Goal: Communication & Community: Answer question/provide support

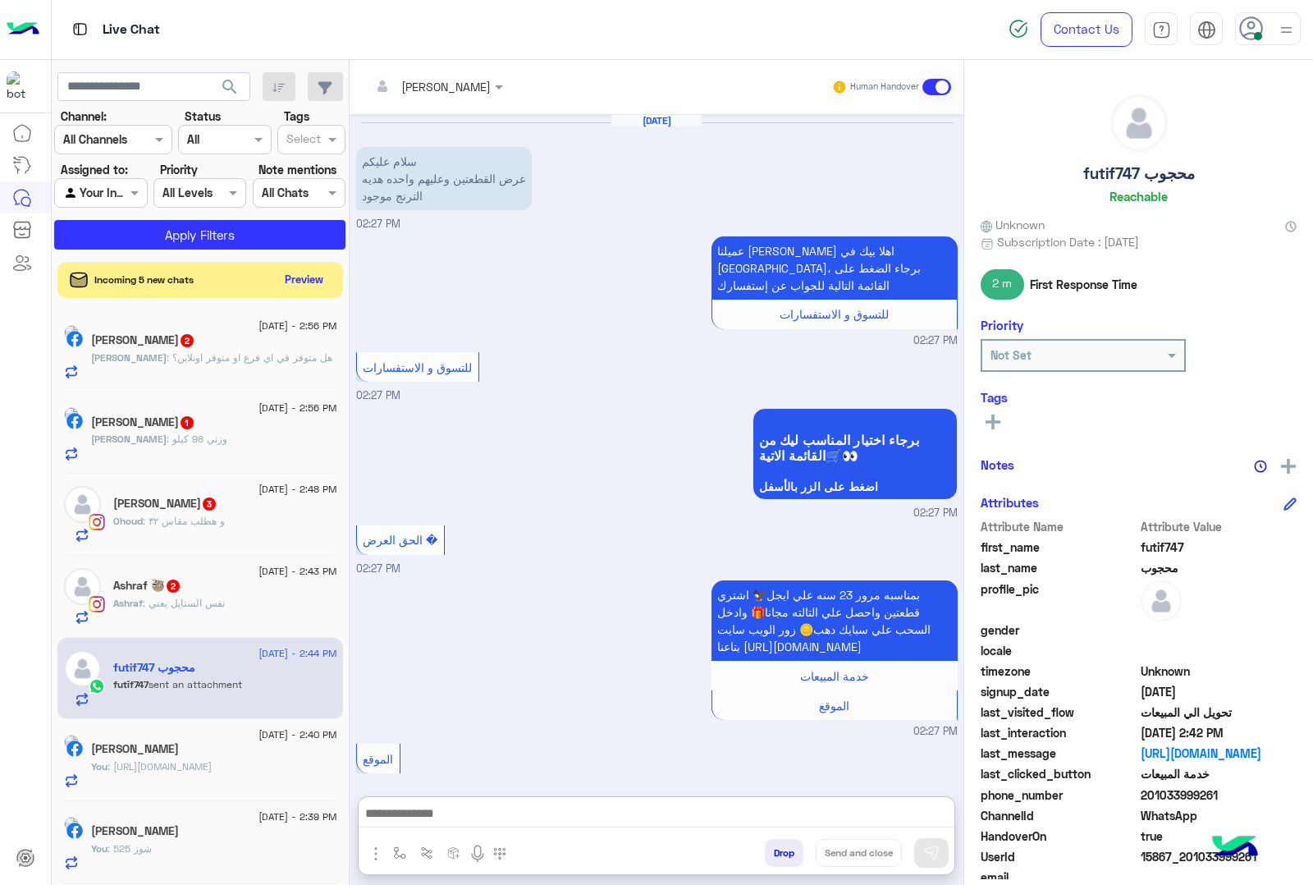
scroll to position [2204, 0]
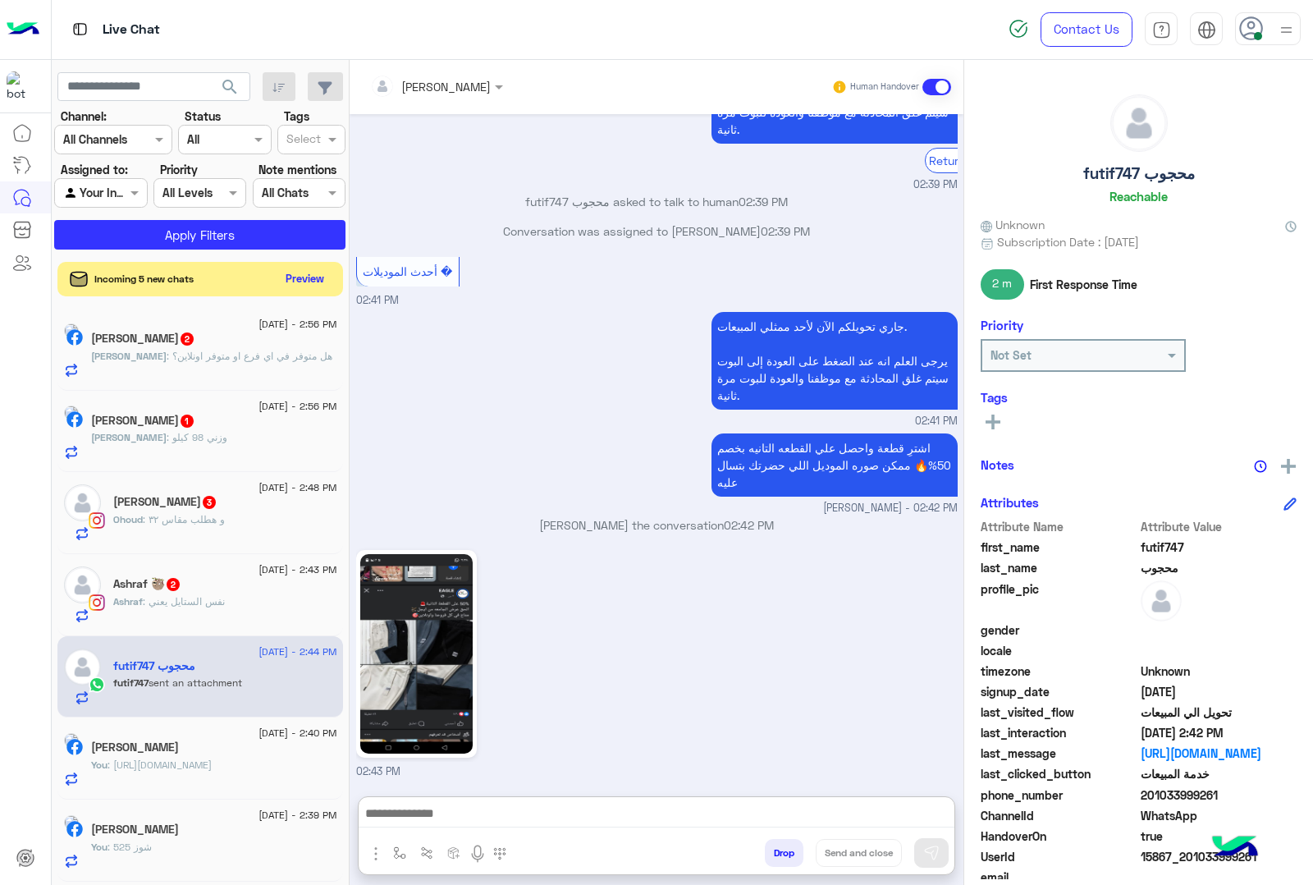
click at [331, 286] on button "Preview" at bounding box center [305, 279] width 51 height 22
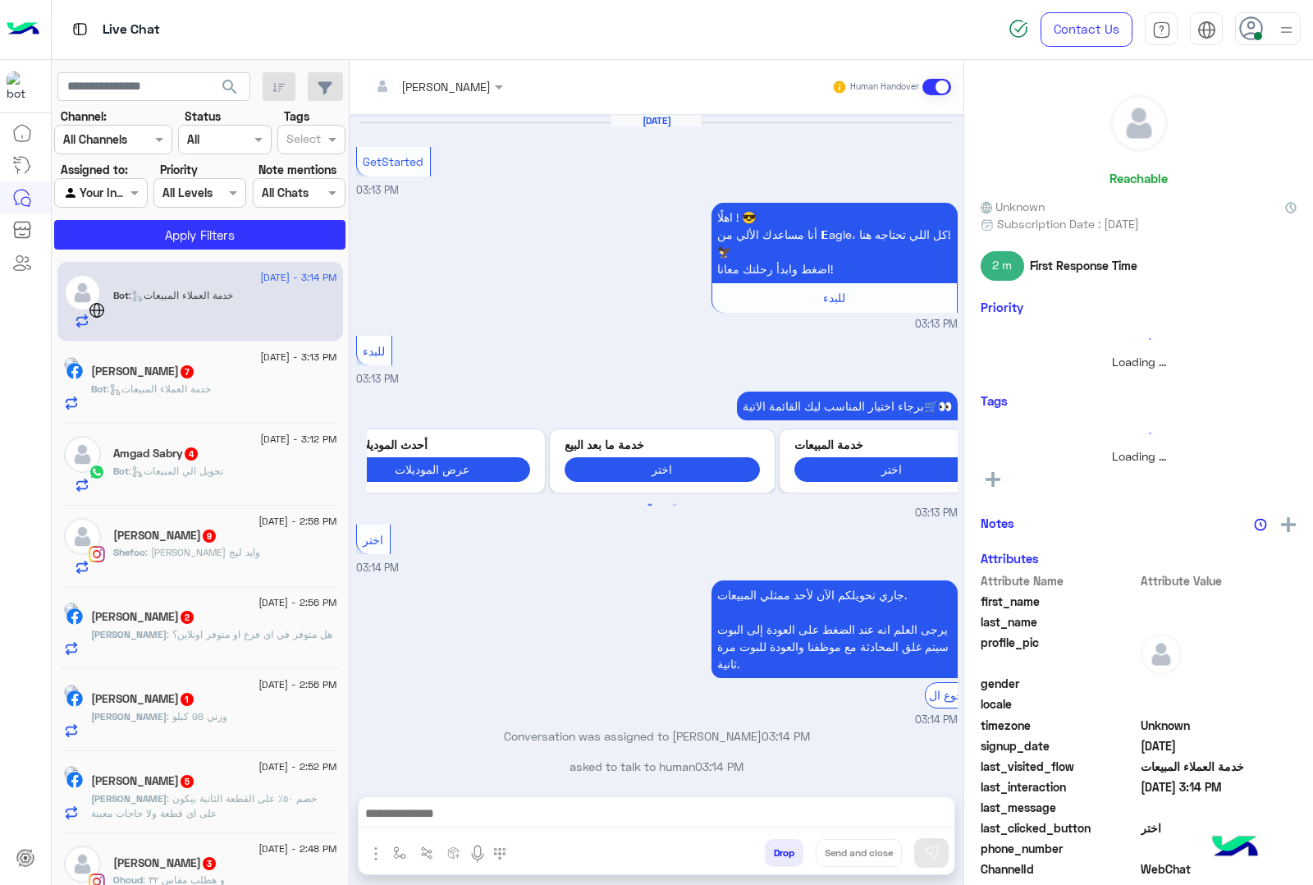
scroll to position [18, 0]
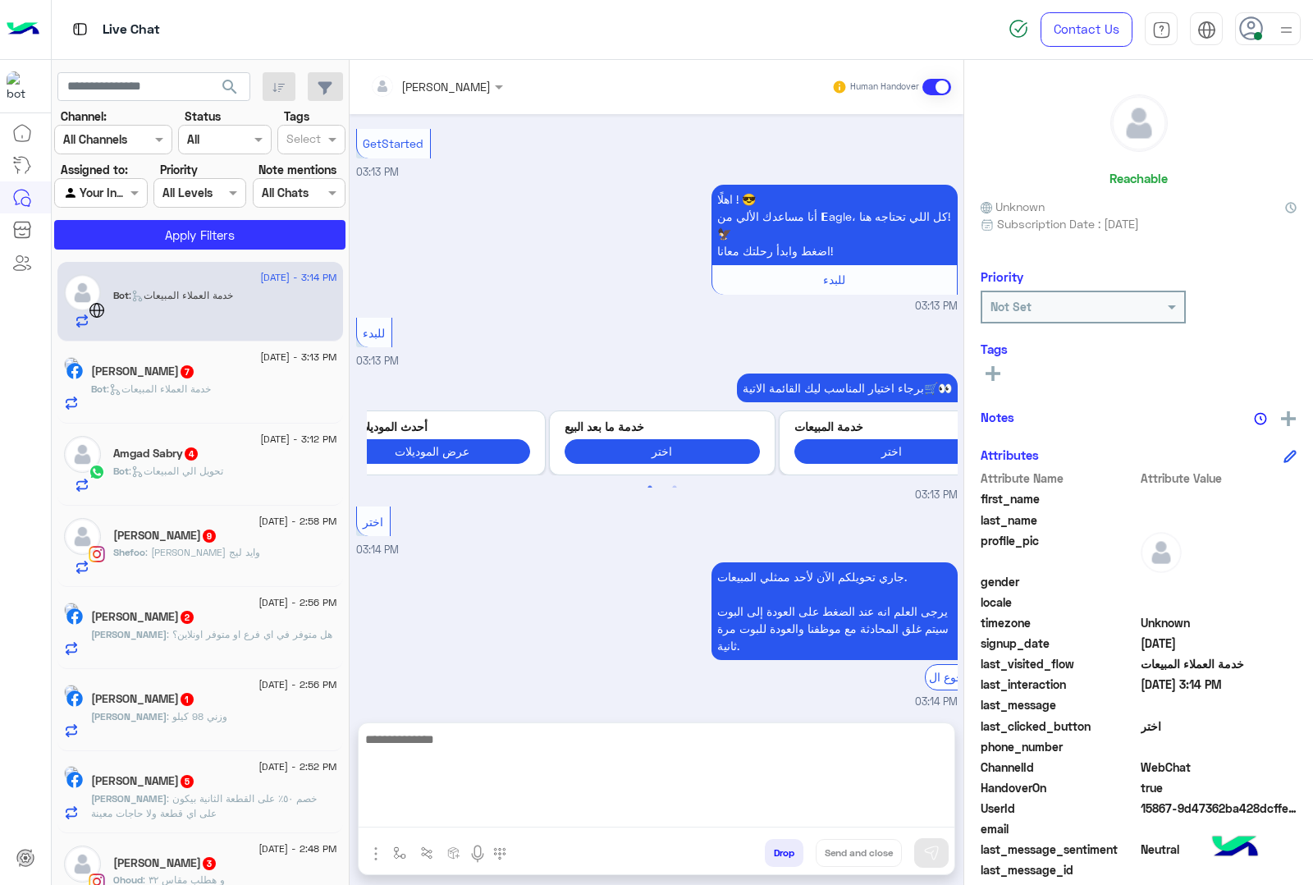
drag, startPoint x: 433, startPoint y: 808, endPoint x: 425, endPoint y: 807, distance: 8.4
click at [433, 808] on textarea at bounding box center [657, 778] width 596 height 98
paste textarea "**********"
type textarea "**********"
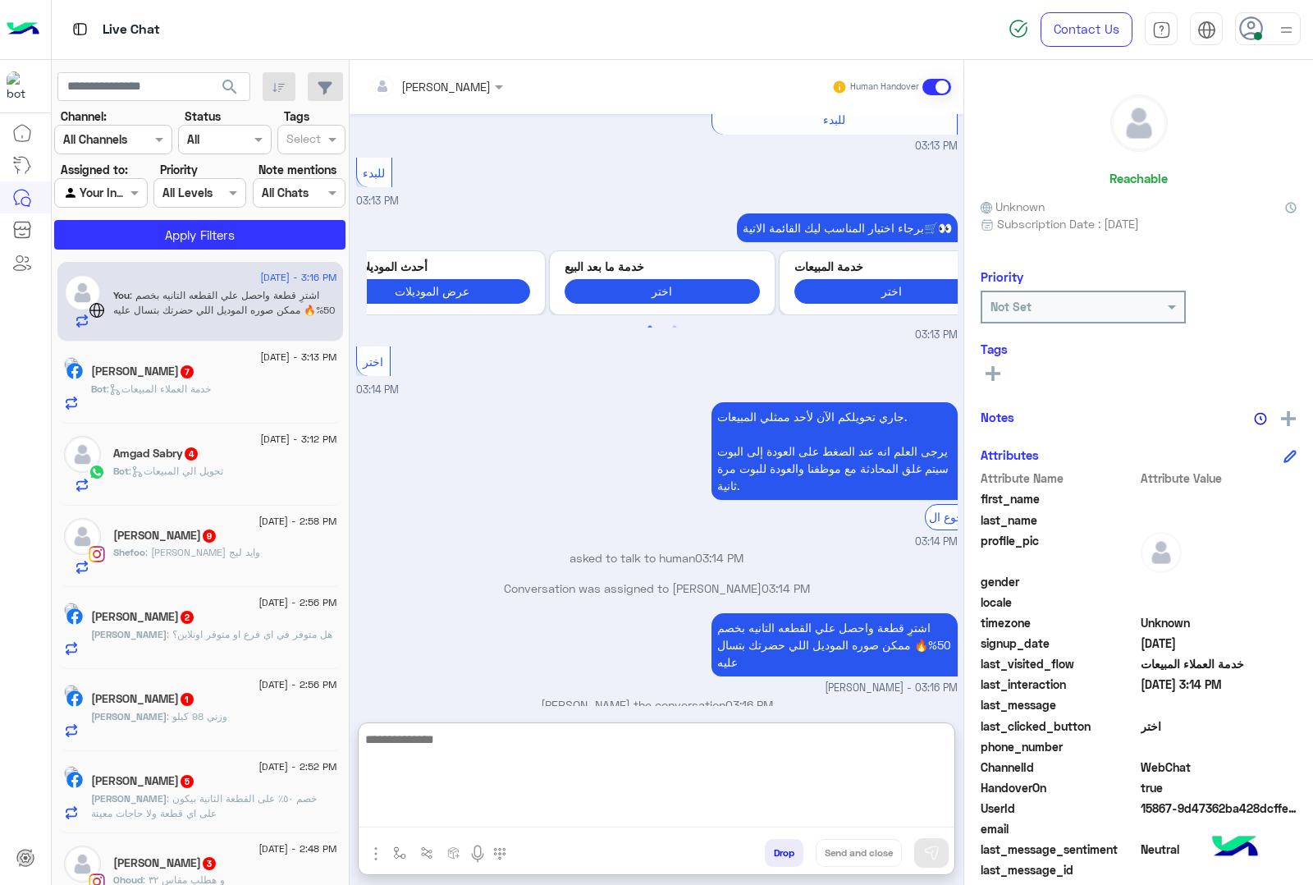
scroll to position [209, 0]
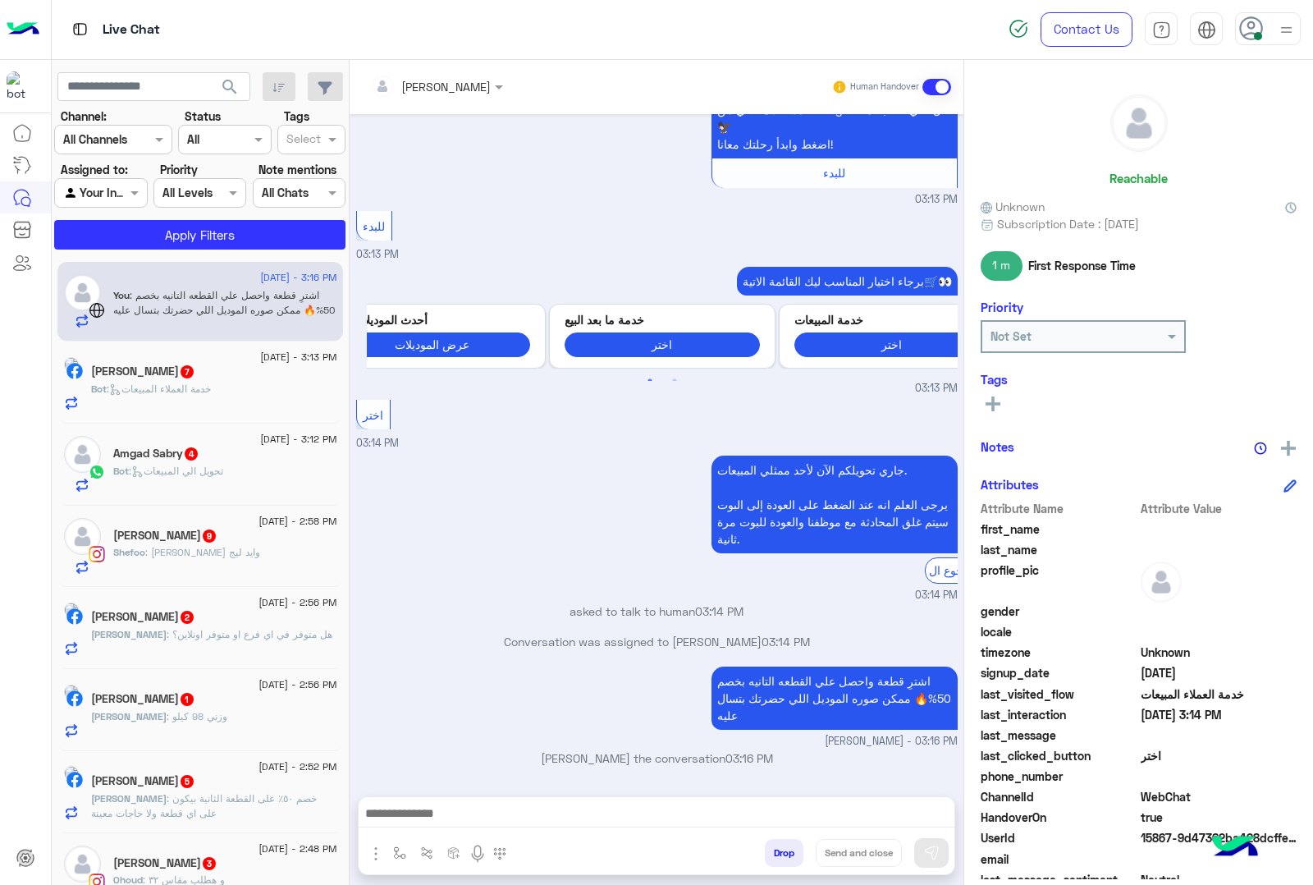
click at [195, 388] on span ": خدمة العملاء المبيعات" at bounding box center [159, 388] width 104 height 12
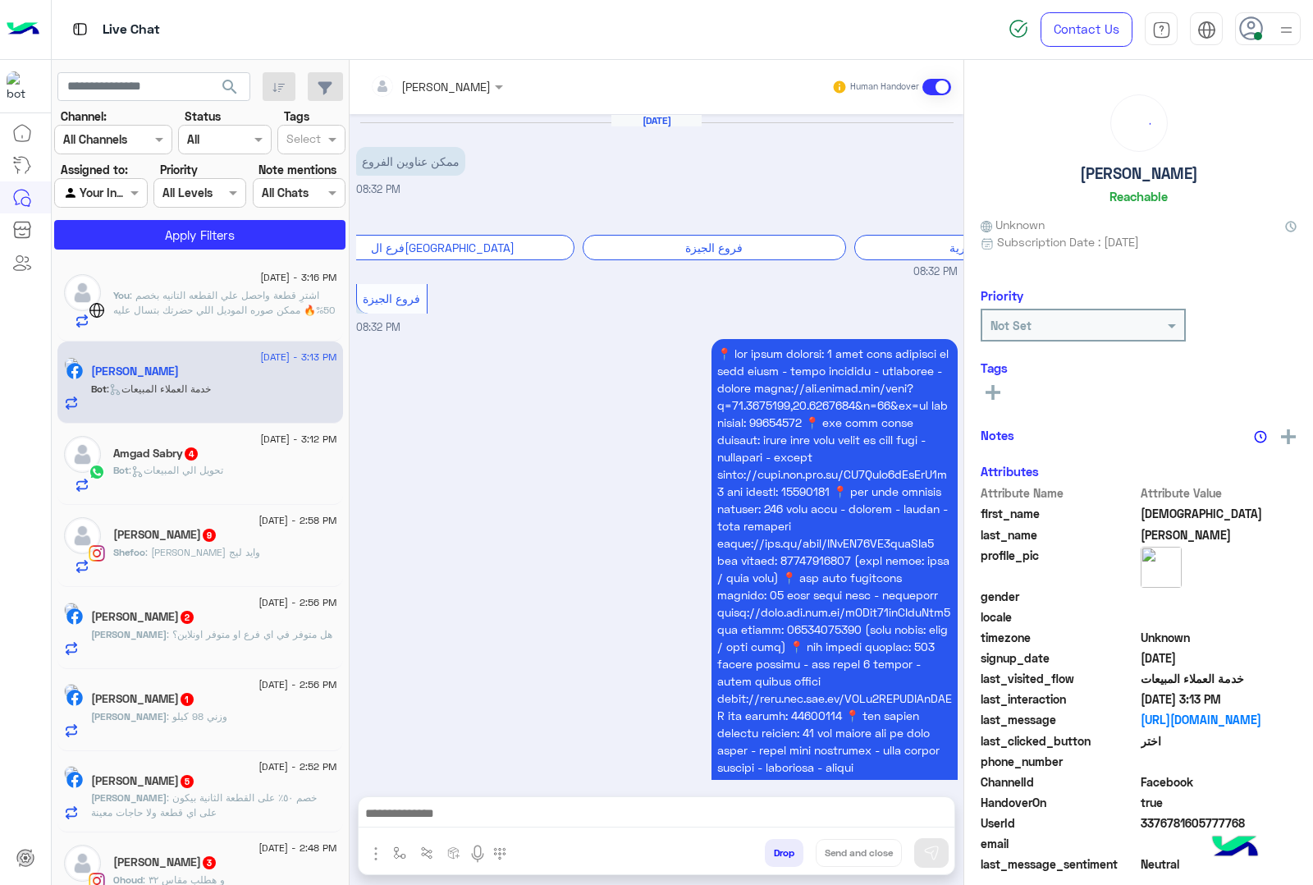
scroll to position [1274, 0]
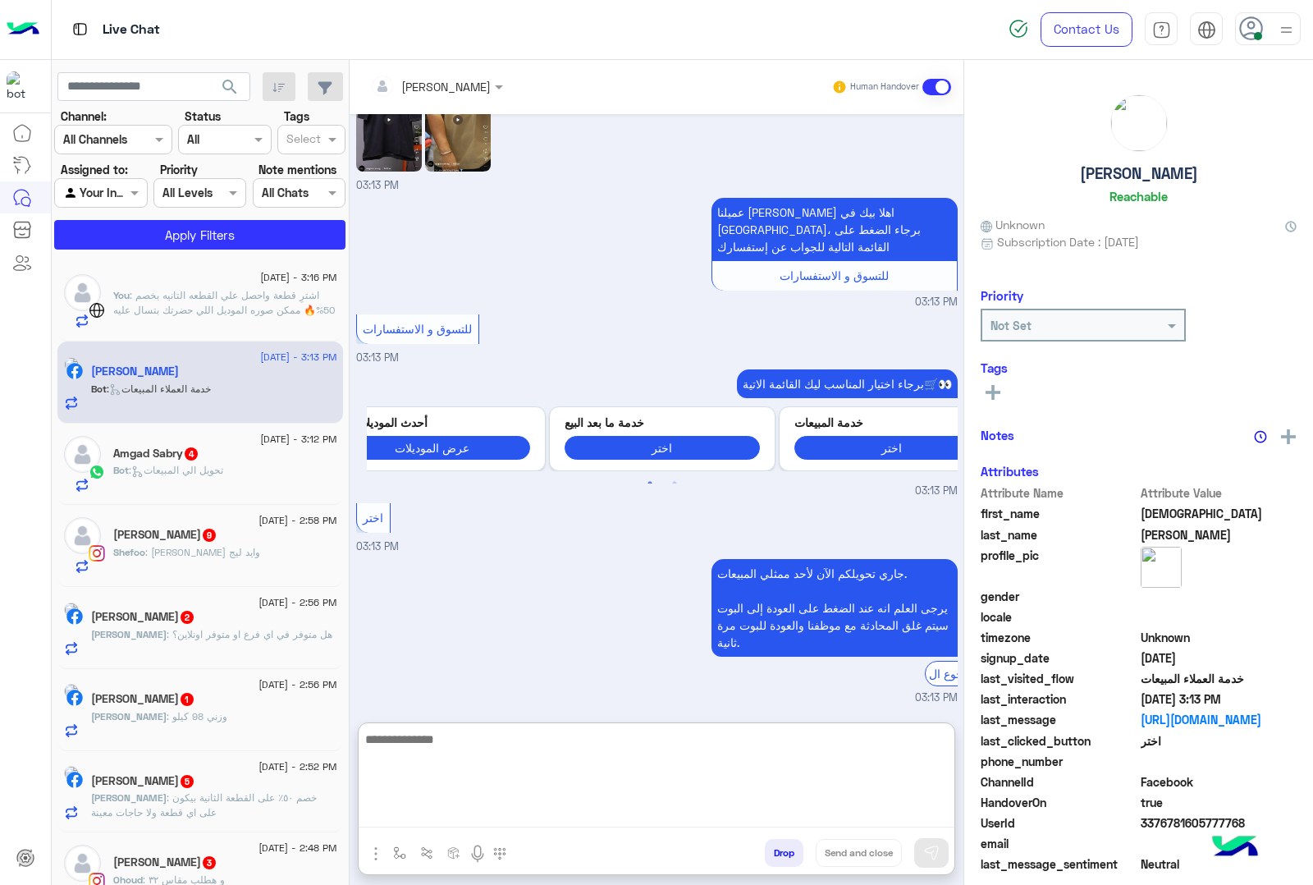
click at [506, 815] on textarea at bounding box center [657, 778] width 596 height 98
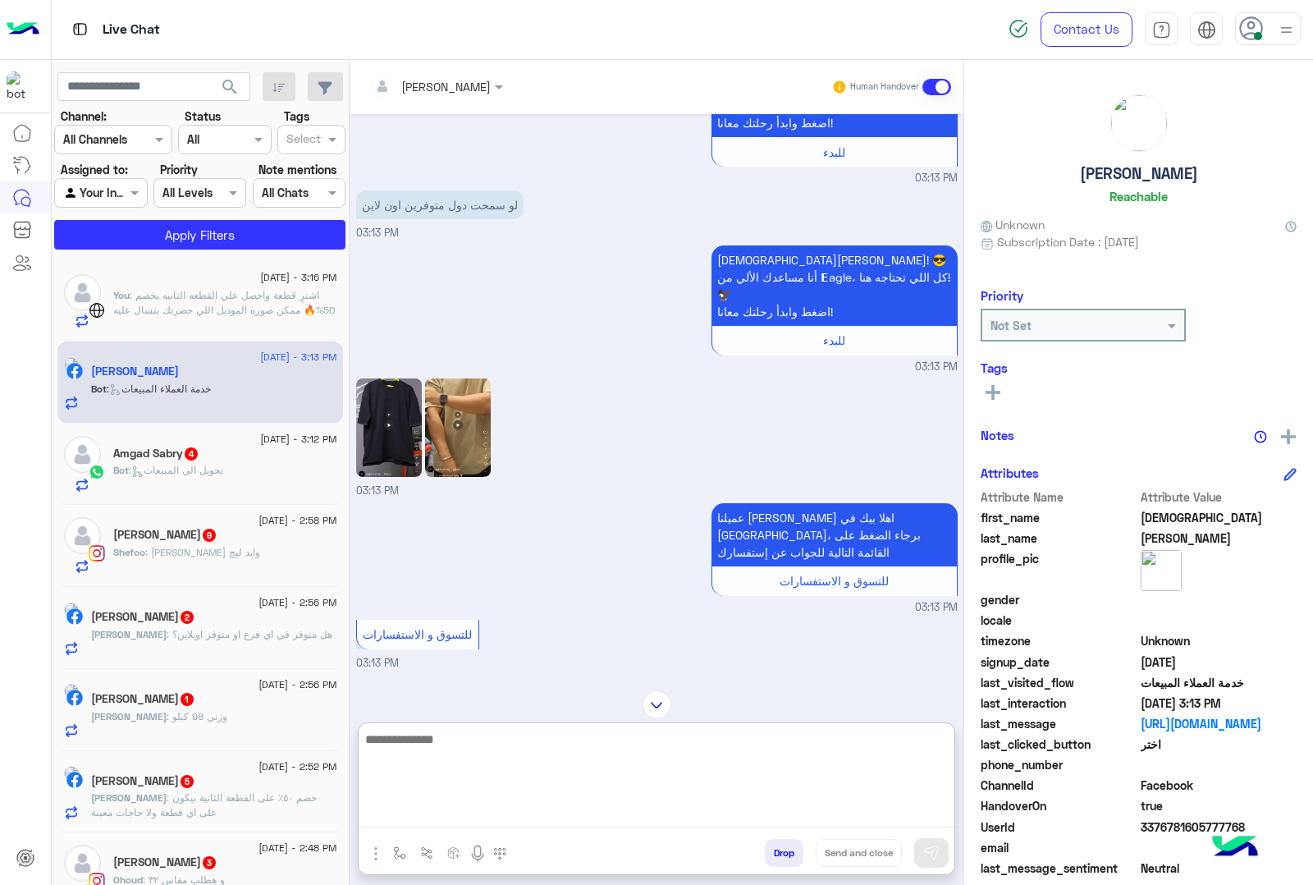
scroll to position [966, 0]
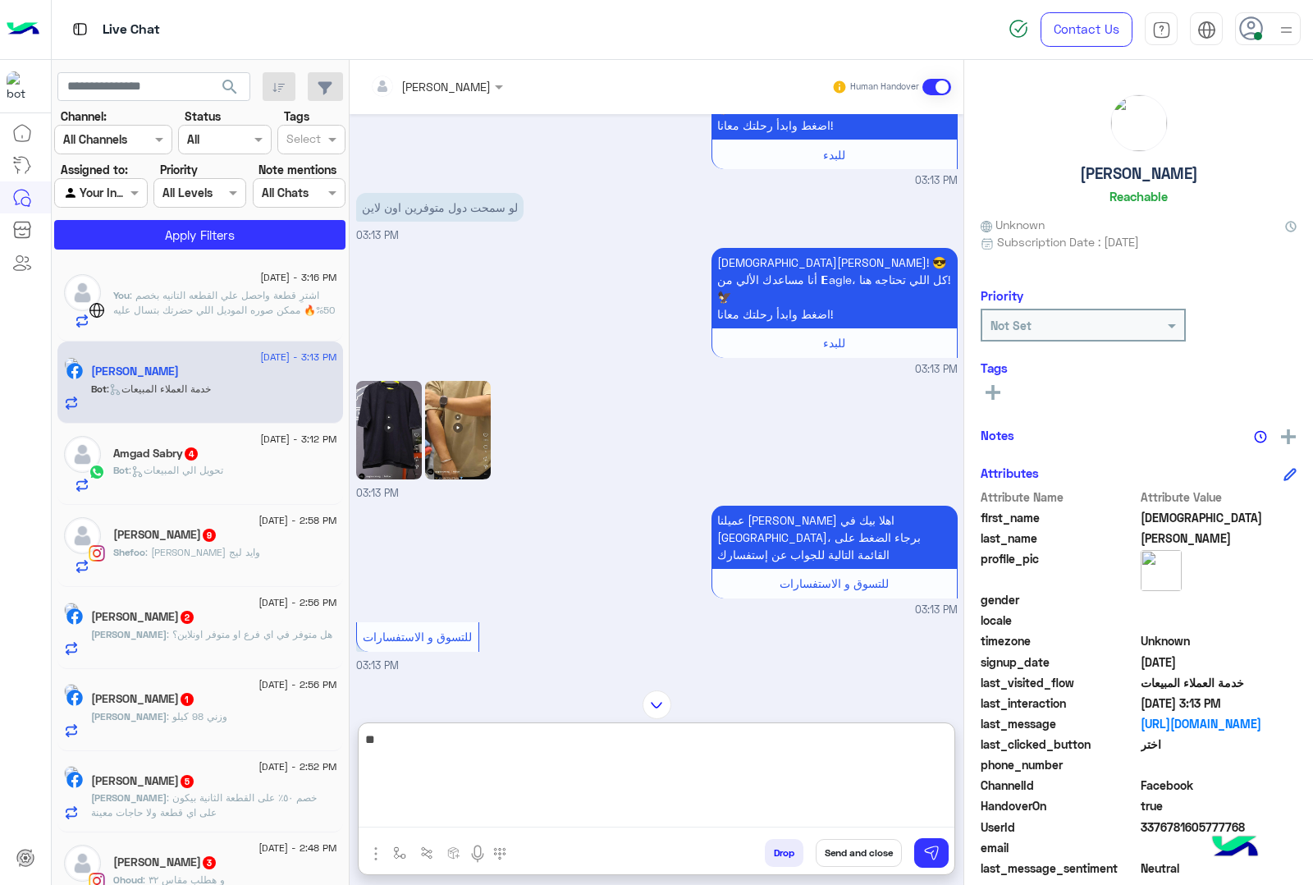
type textarea "*"
type textarea "**********"
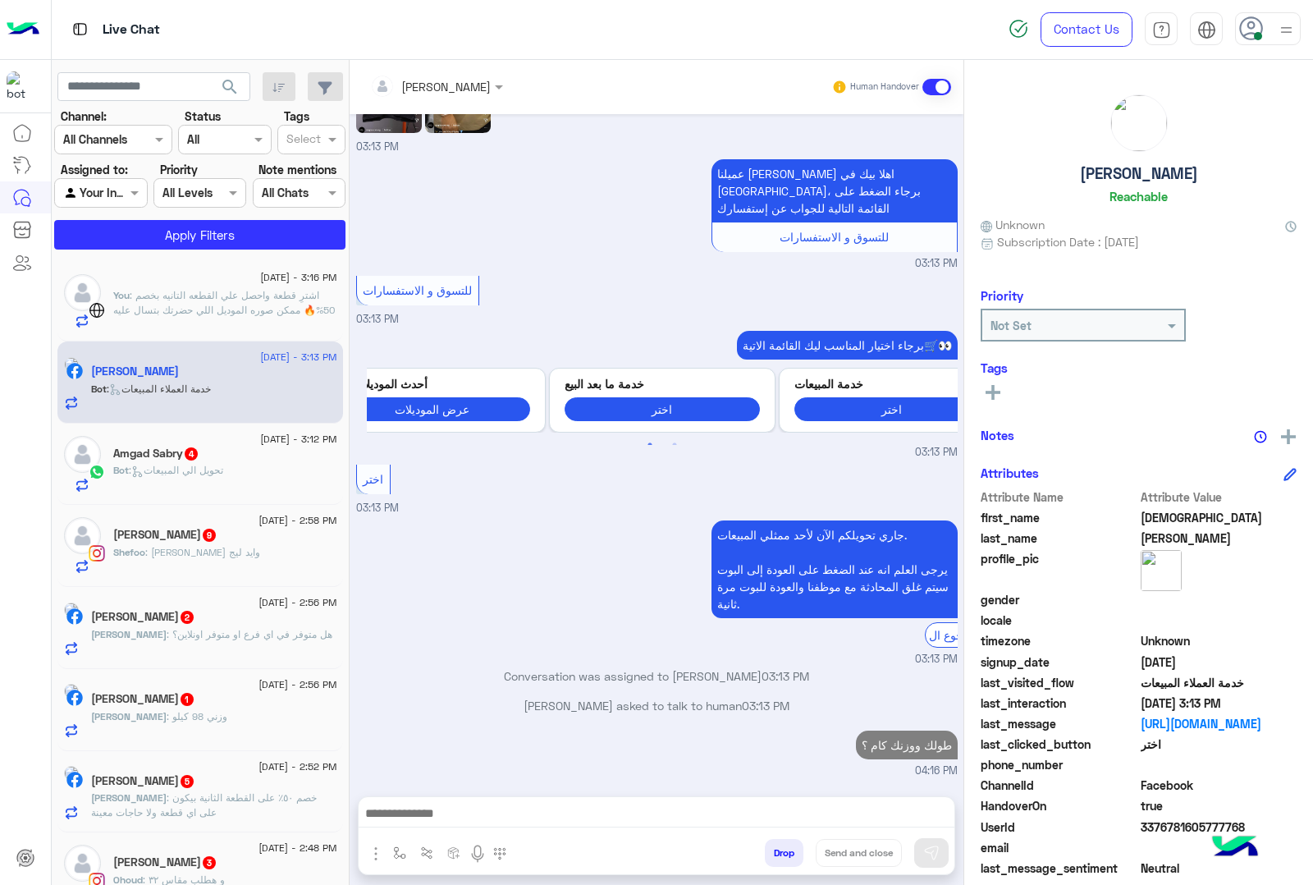
click at [160, 497] on div "[DATE] - 3:12 PM Amgad Sabry 4 Bot : تحويل الي المبيعات" at bounding box center [200, 465] width 286 height 82
click at [183, 462] on div "Amgad Sabry 4" at bounding box center [225, 455] width 224 height 17
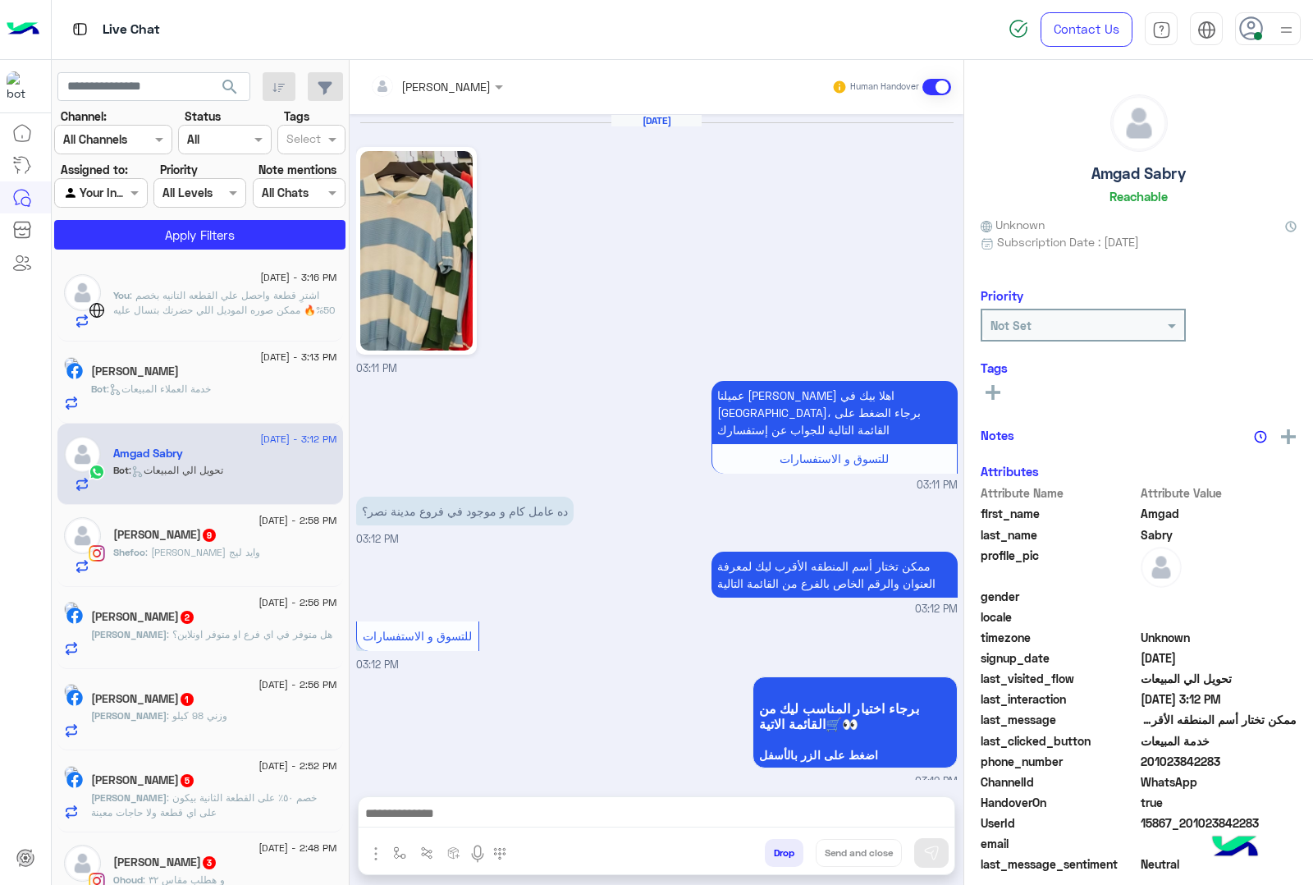
scroll to position [264, 0]
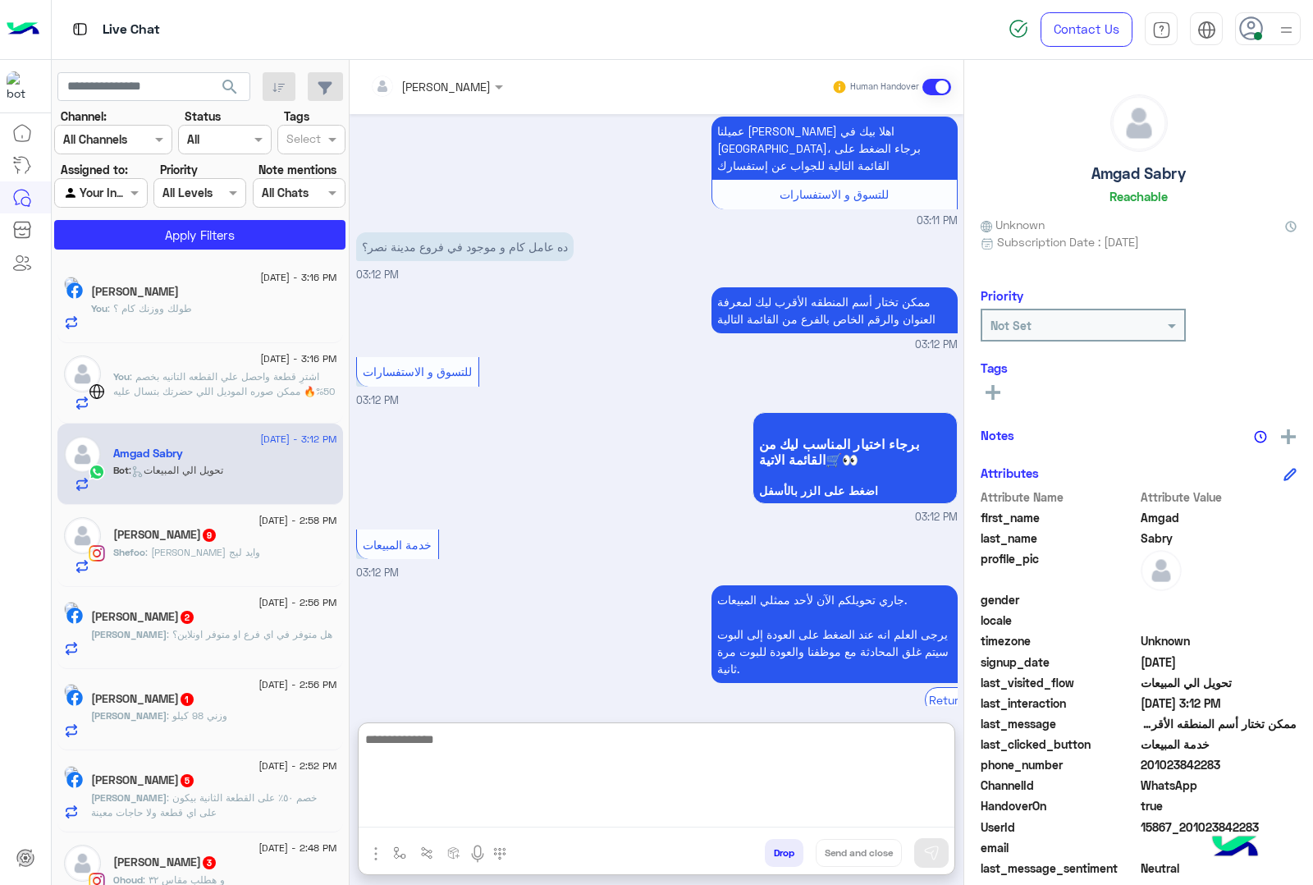
click at [488, 822] on textarea at bounding box center [657, 778] width 596 height 98
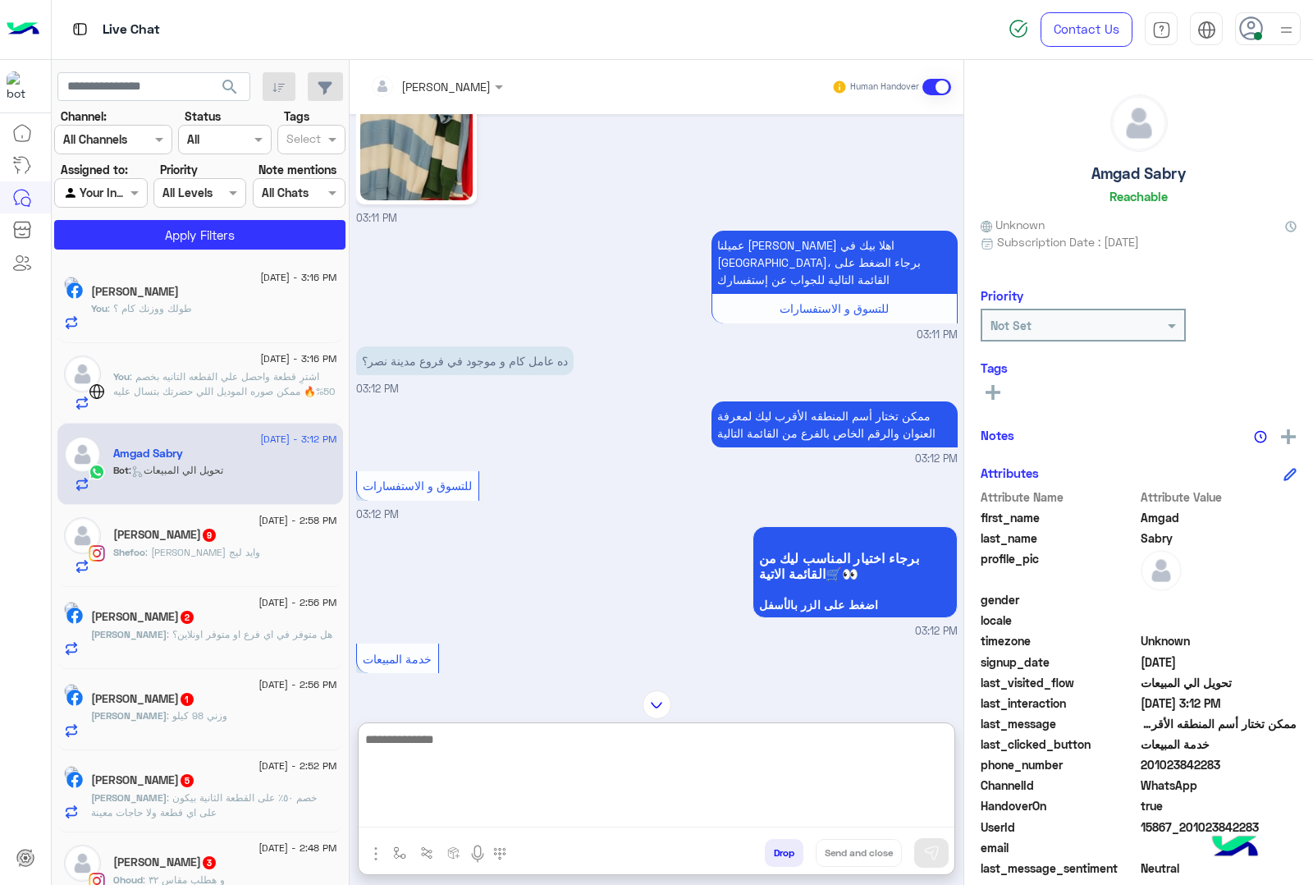
scroll to position [0, 0]
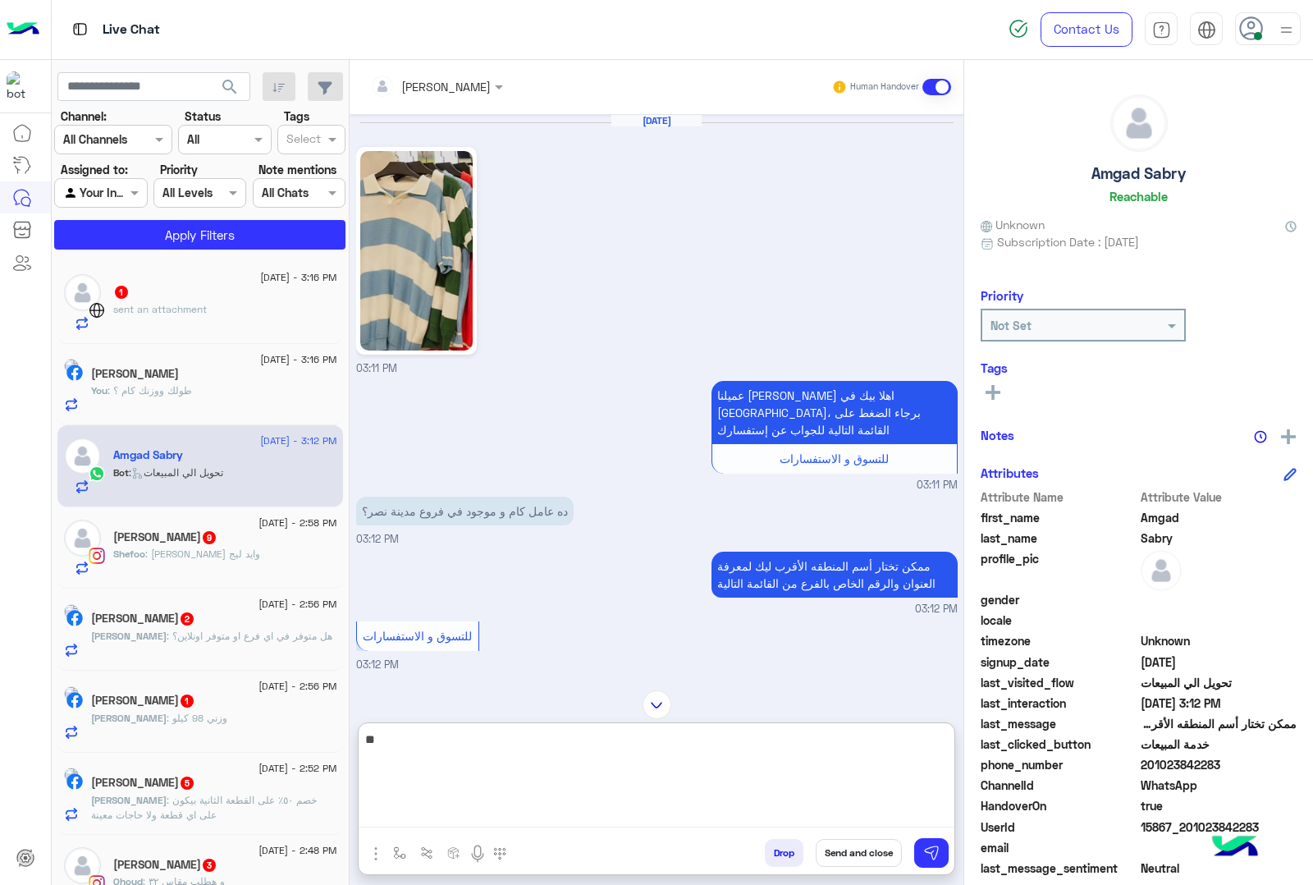
type textarea "***"
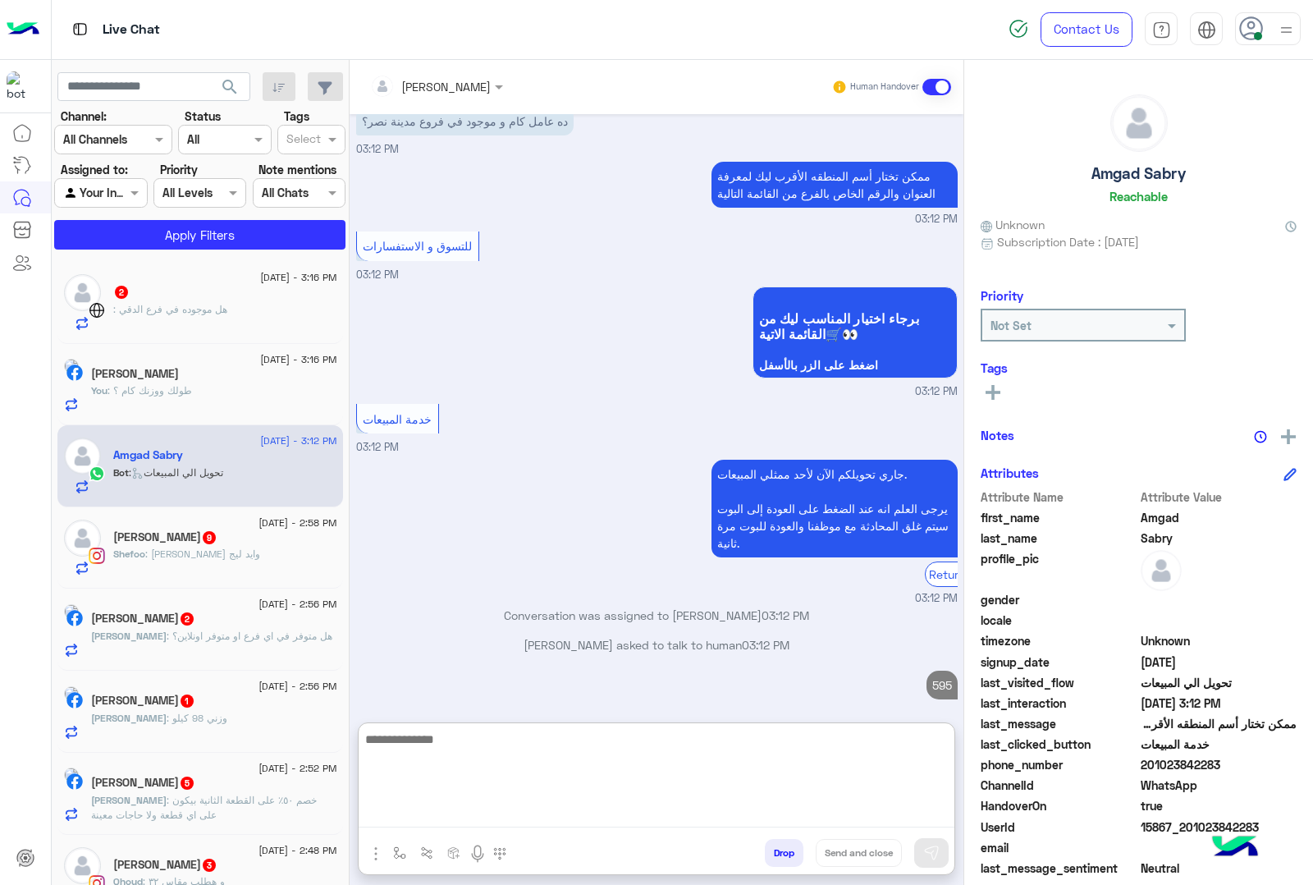
paste textarea "**********"
type textarea "**********"
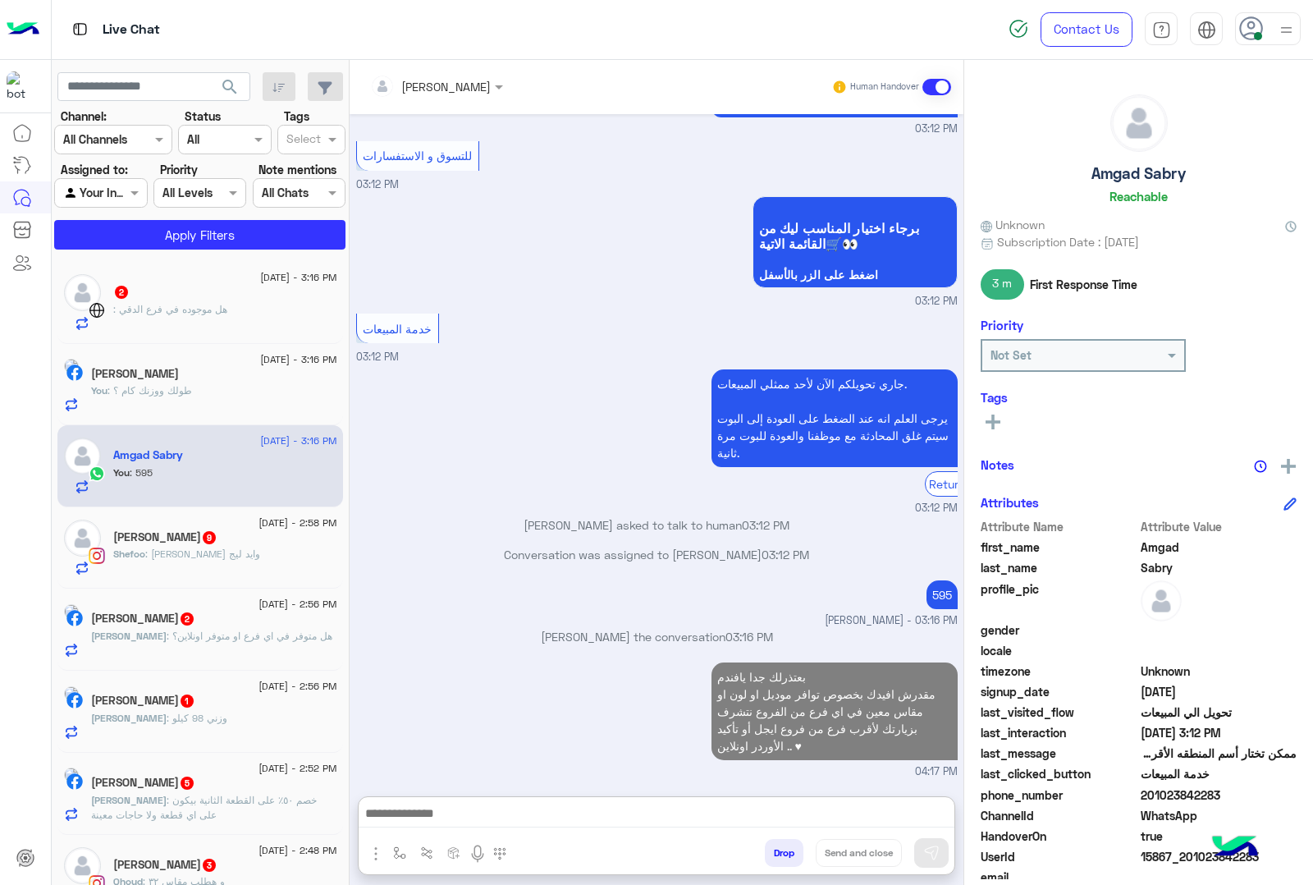
click at [203, 308] on span ": هل موجوده في فرع الدقي" at bounding box center [170, 309] width 114 height 12
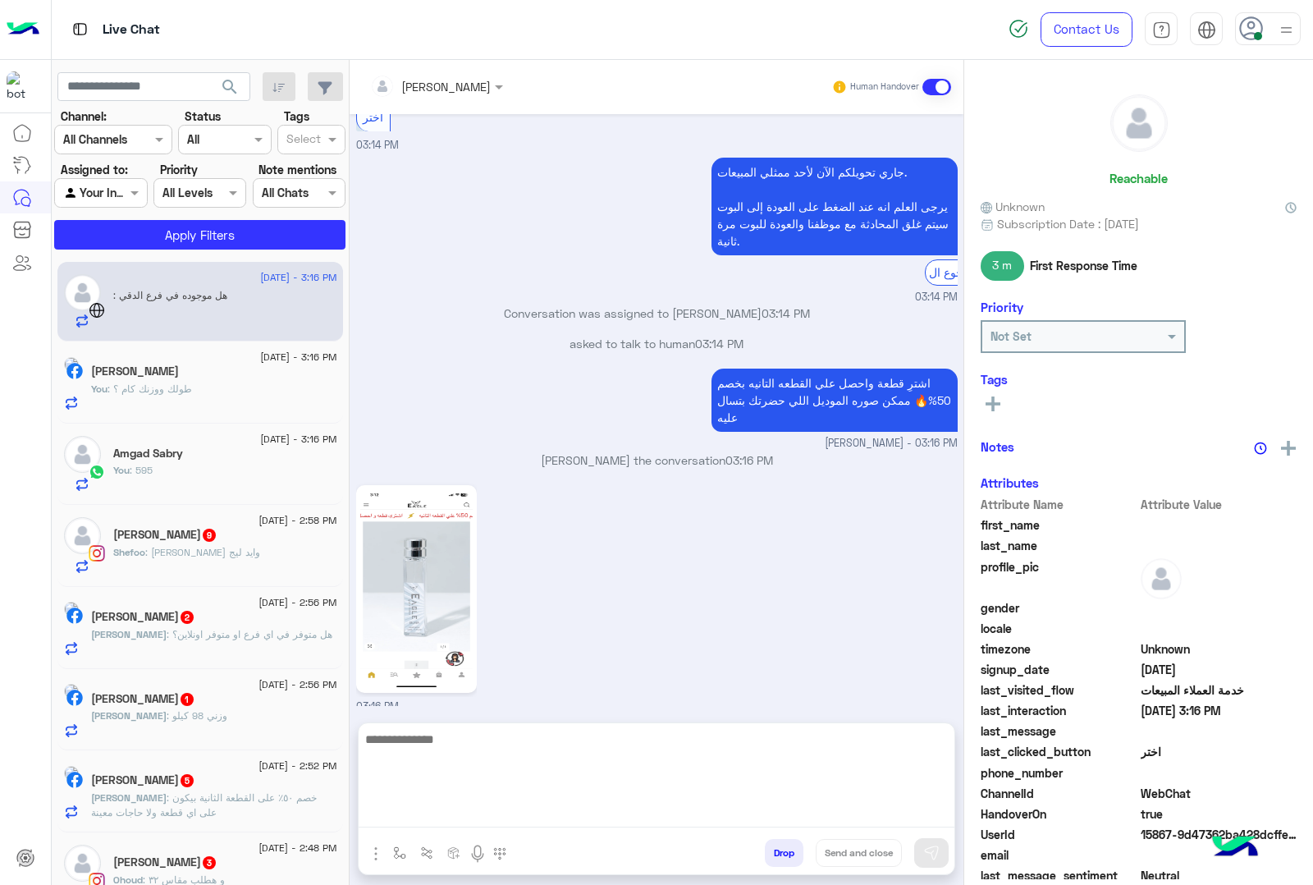
click at [519, 826] on textarea at bounding box center [657, 778] width 596 height 98
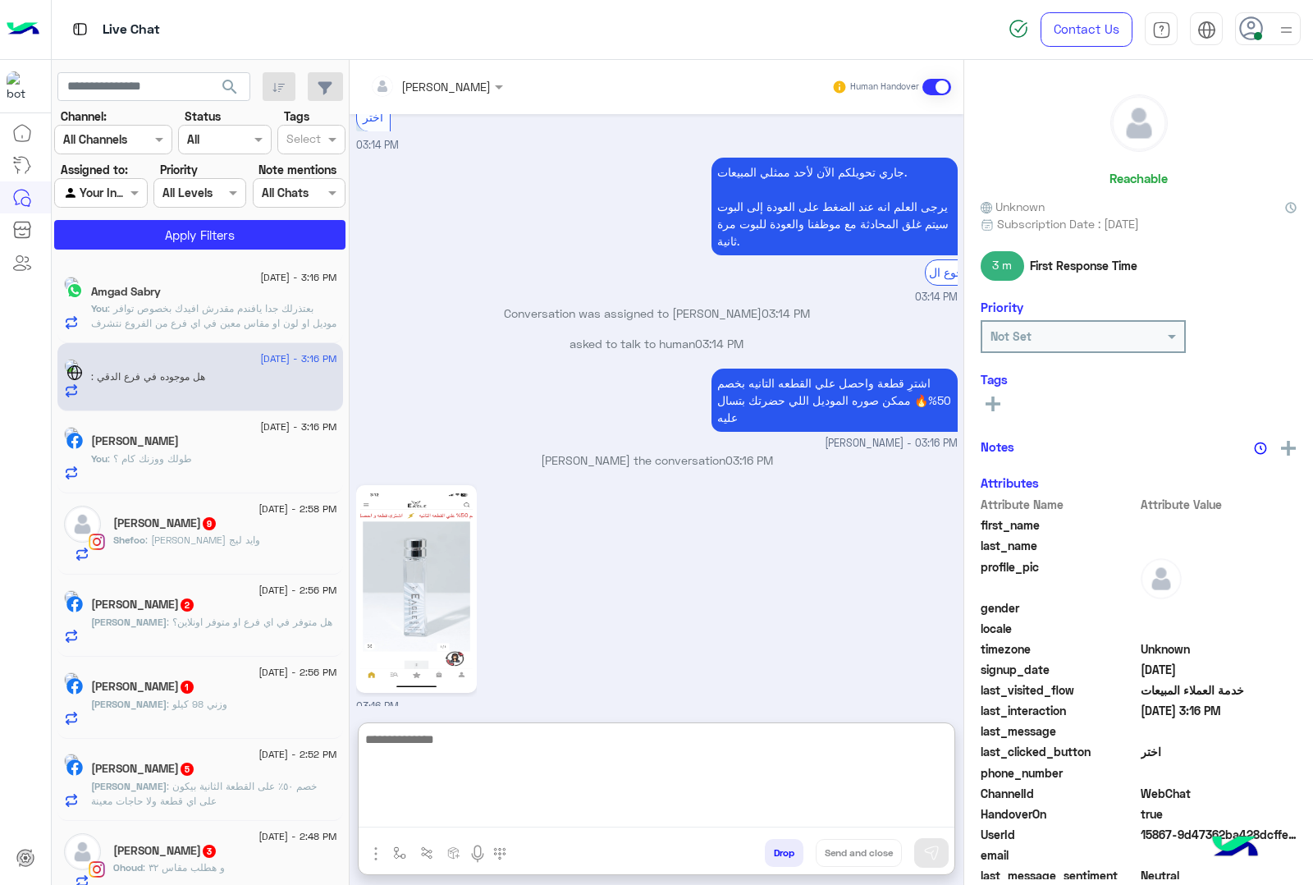
scroll to position [497, 0]
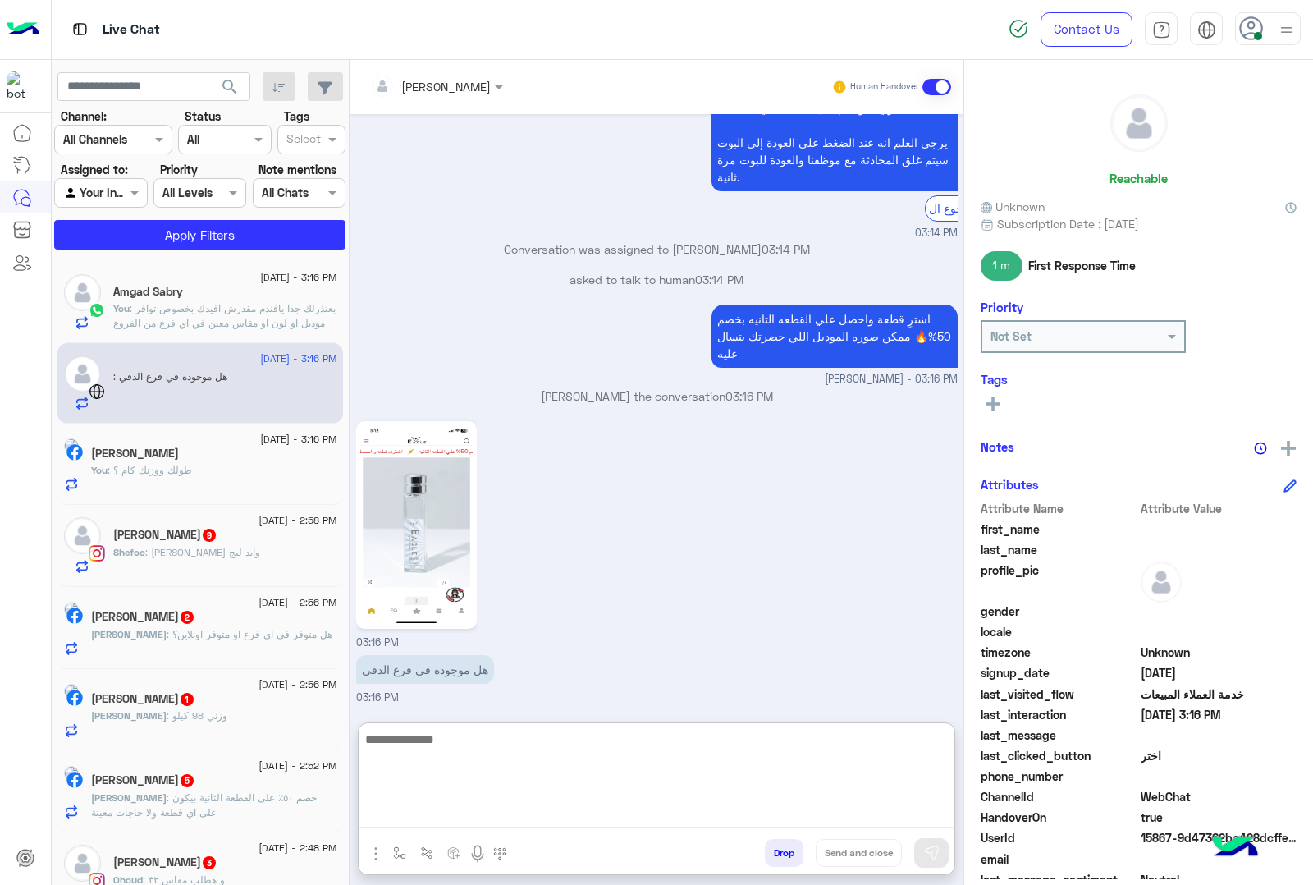
paste textarea "**********"
type textarea "**********"
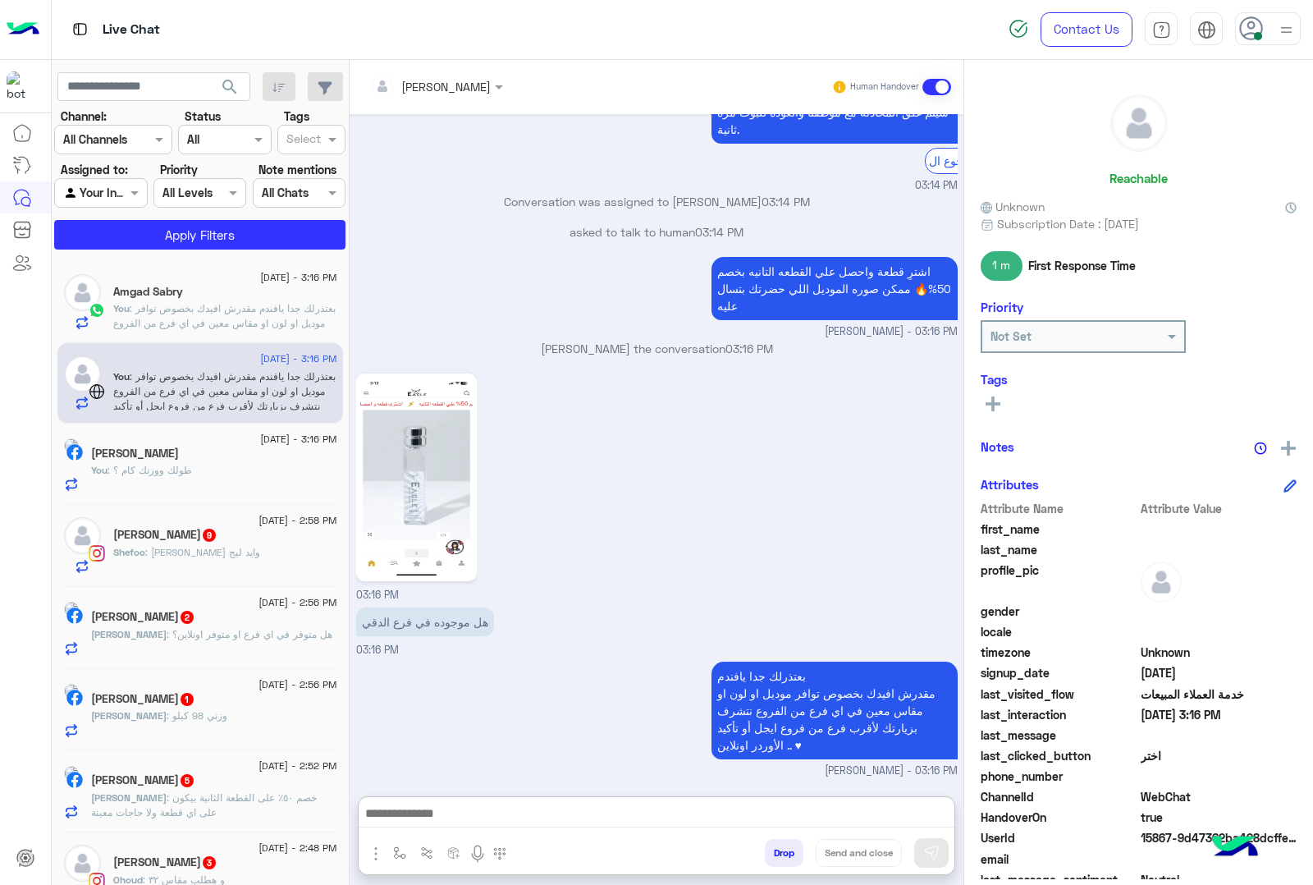
click at [195, 544] on div "[PERSON_NAME] 9" at bounding box center [225, 536] width 224 height 17
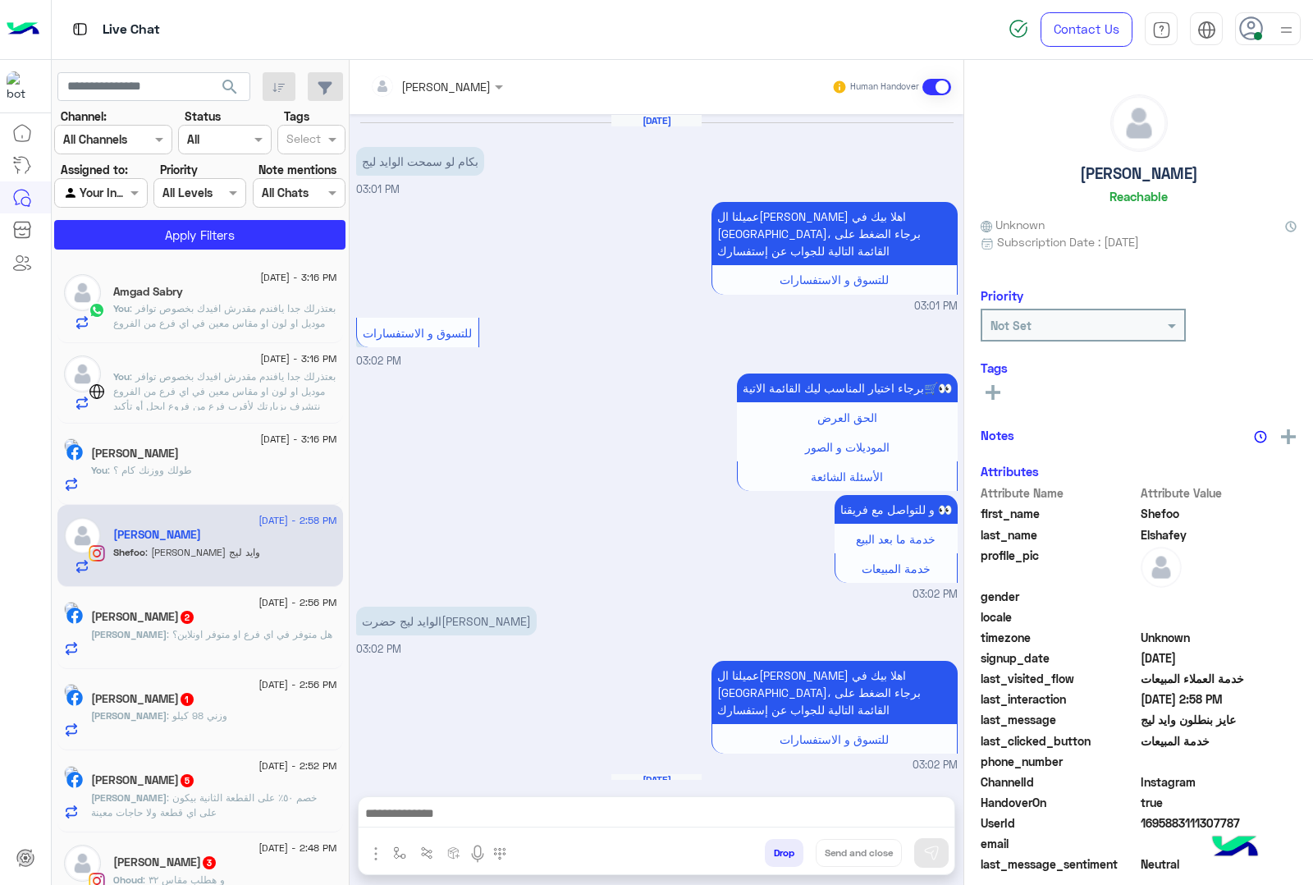
scroll to position [1020, 0]
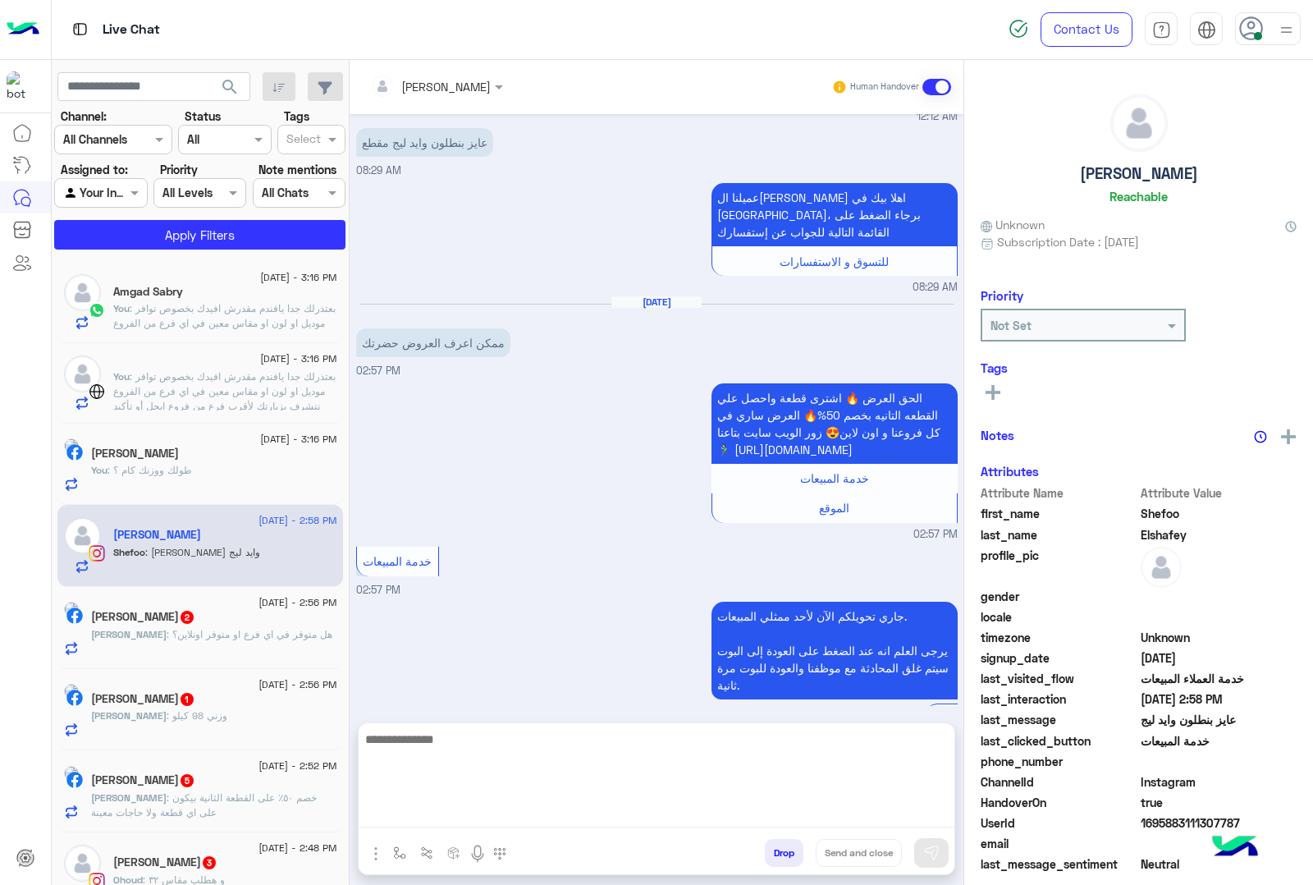
click at [486, 815] on textarea at bounding box center [657, 778] width 596 height 98
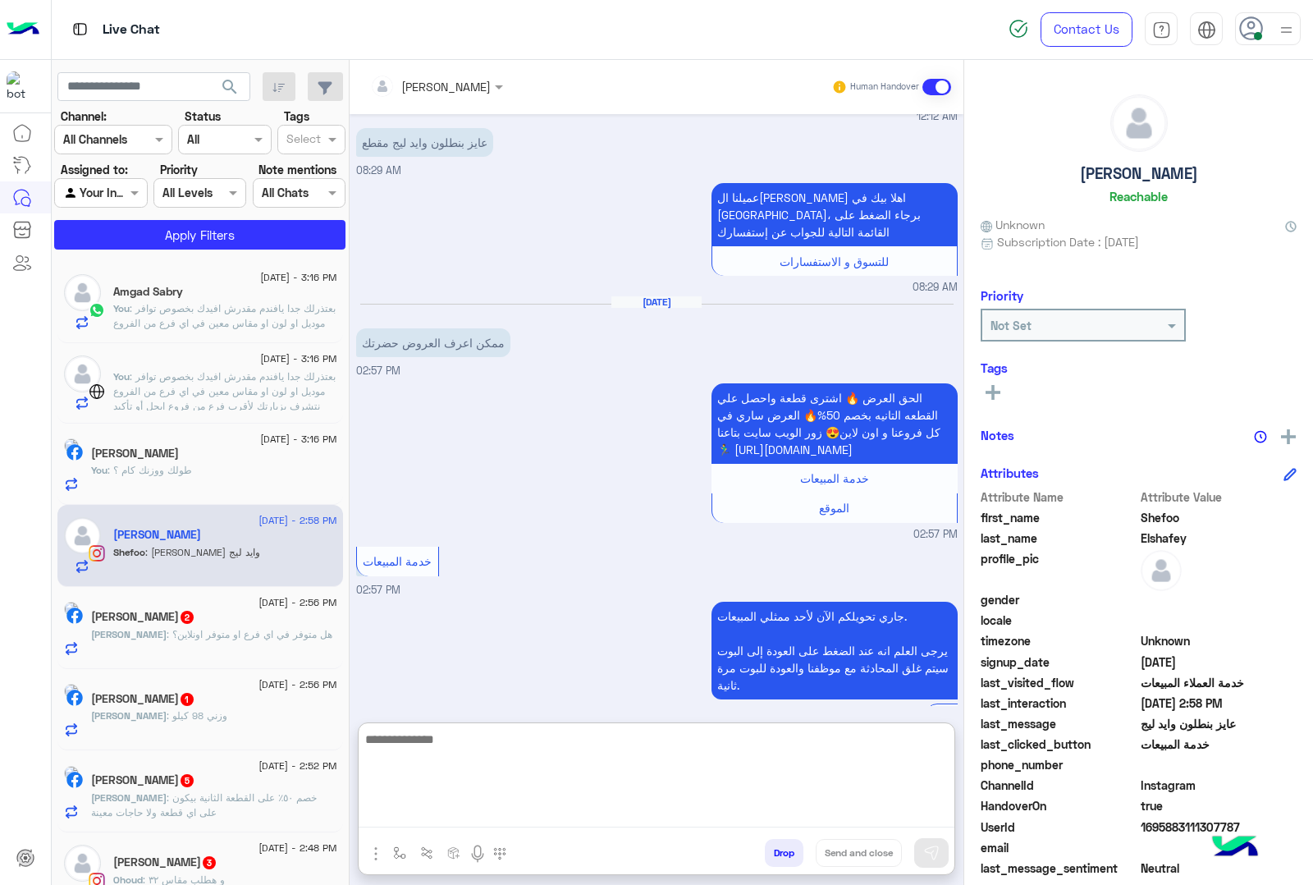
click at [466, 807] on textarea at bounding box center [657, 778] width 596 height 98
paste textarea "**********"
type textarea "**********"
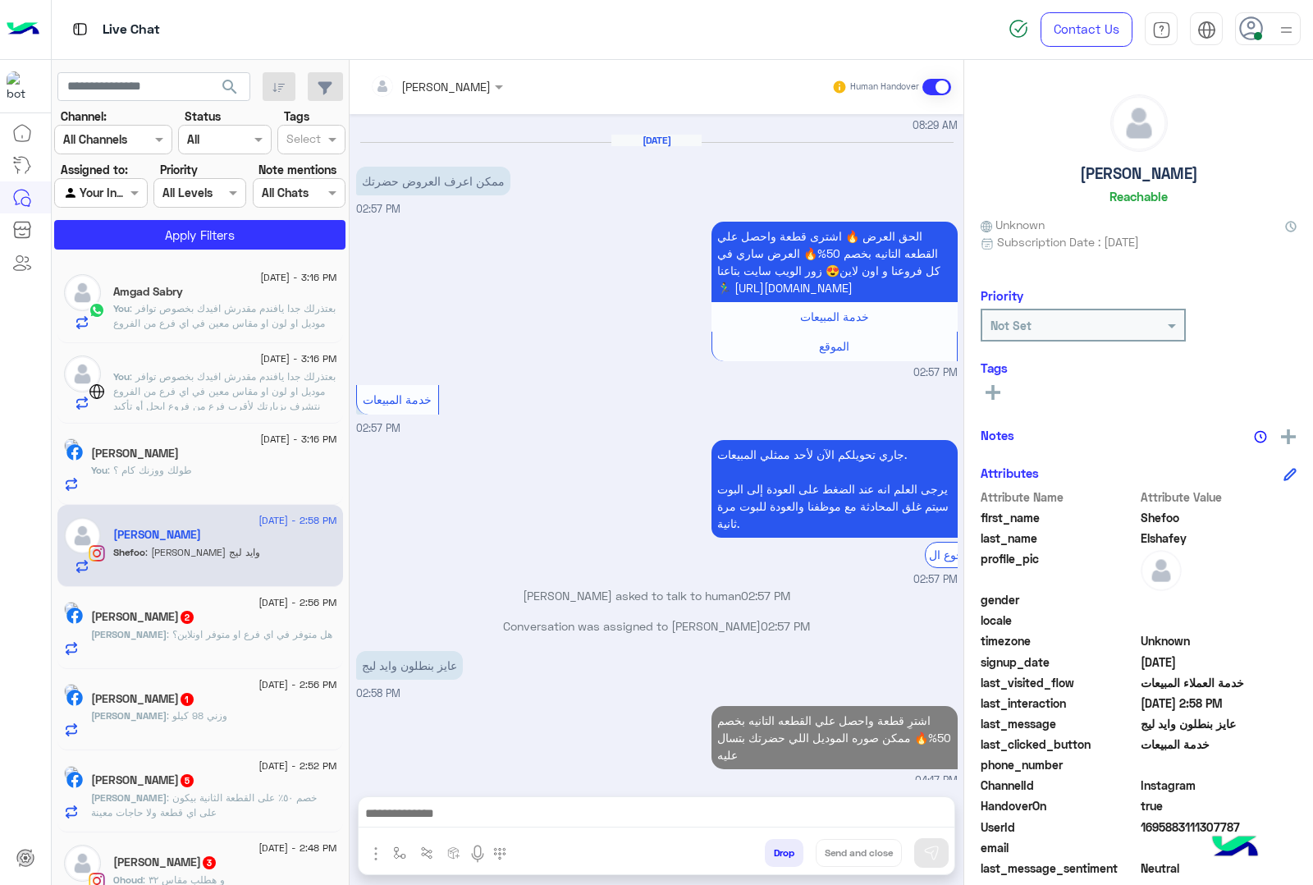
click at [265, 612] on div "[PERSON_NAME] 2" at bounding box center [214, 618] width 246 height 17
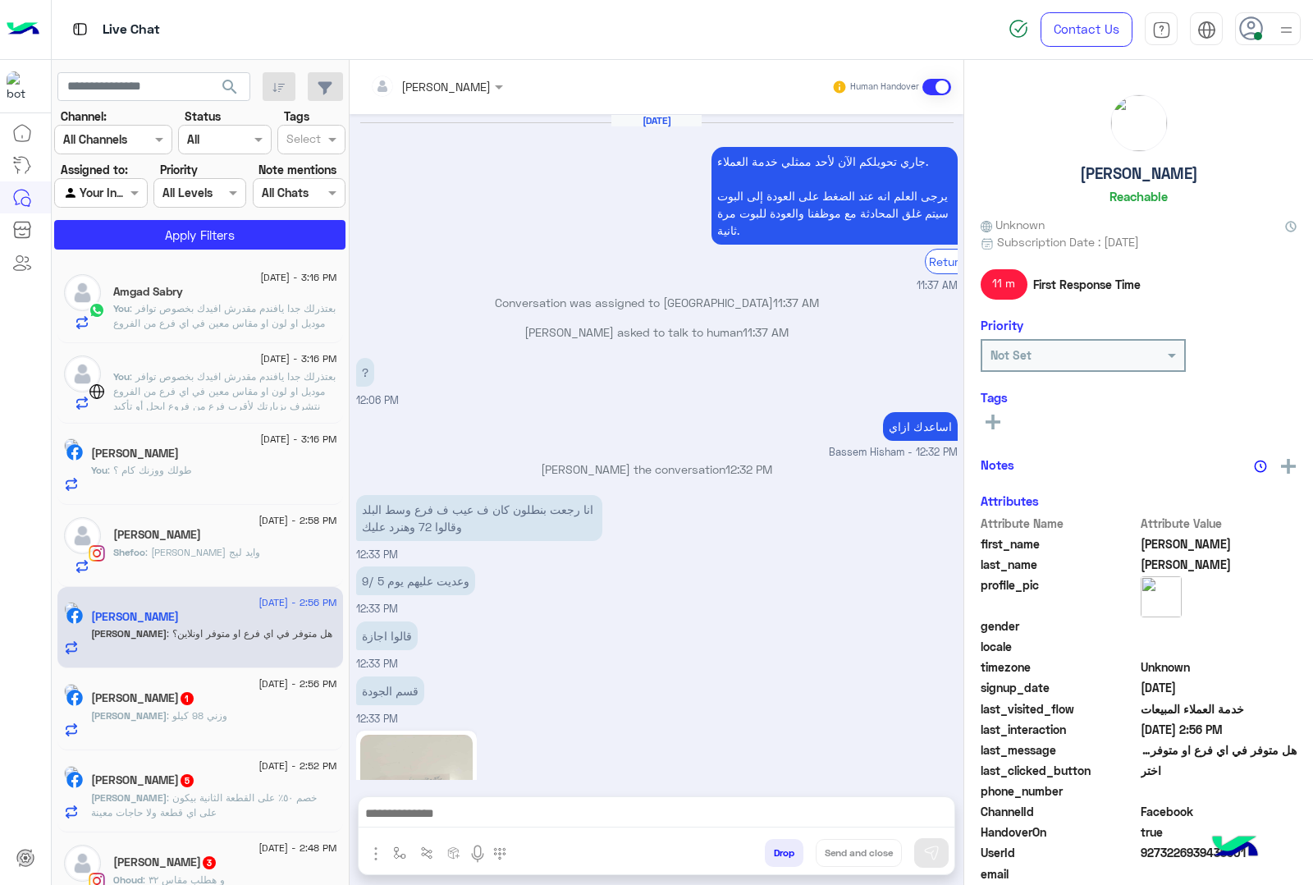
scroll to position [1855, 0]
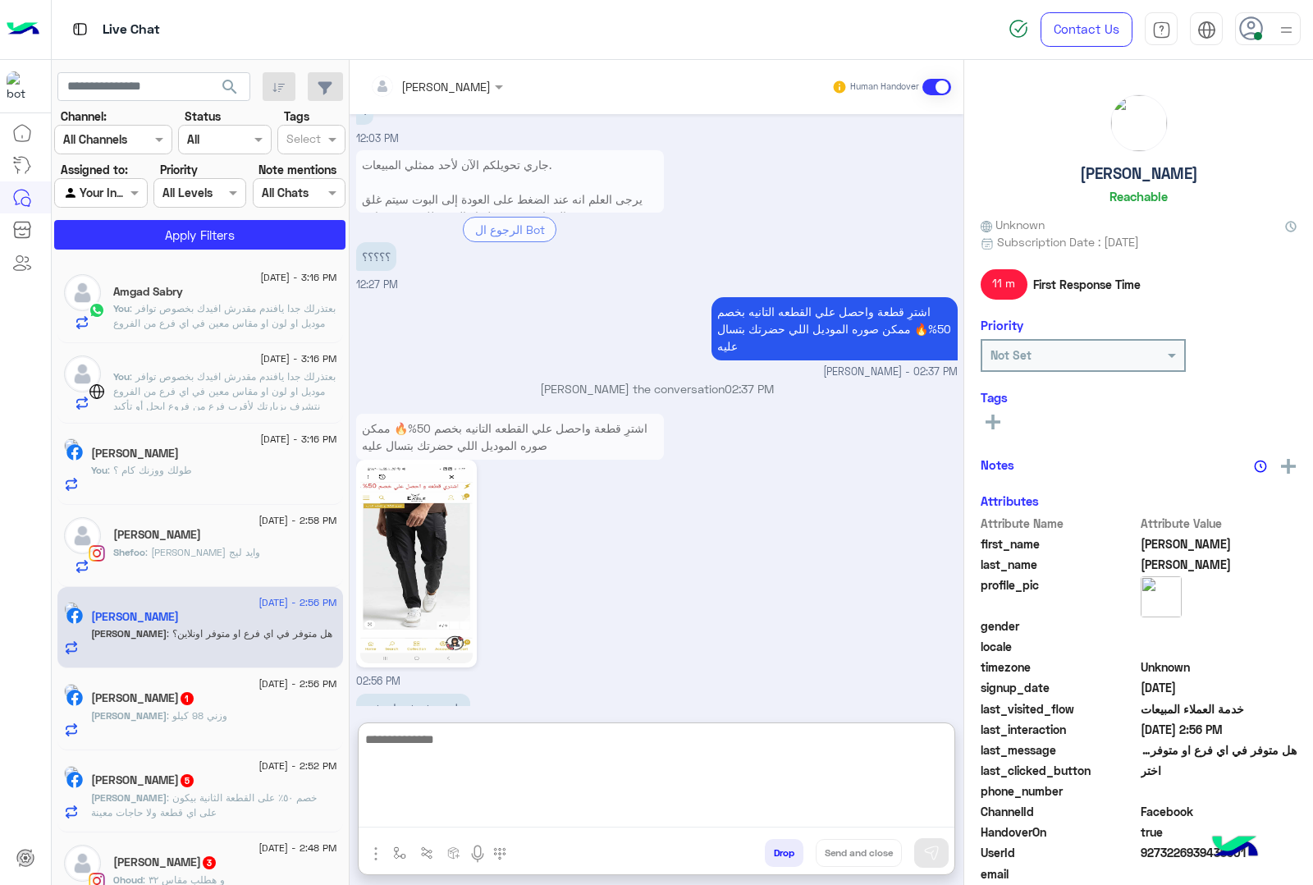
click at [482, 809] on textarea at bounding box center [657, 778] width 596 height 98
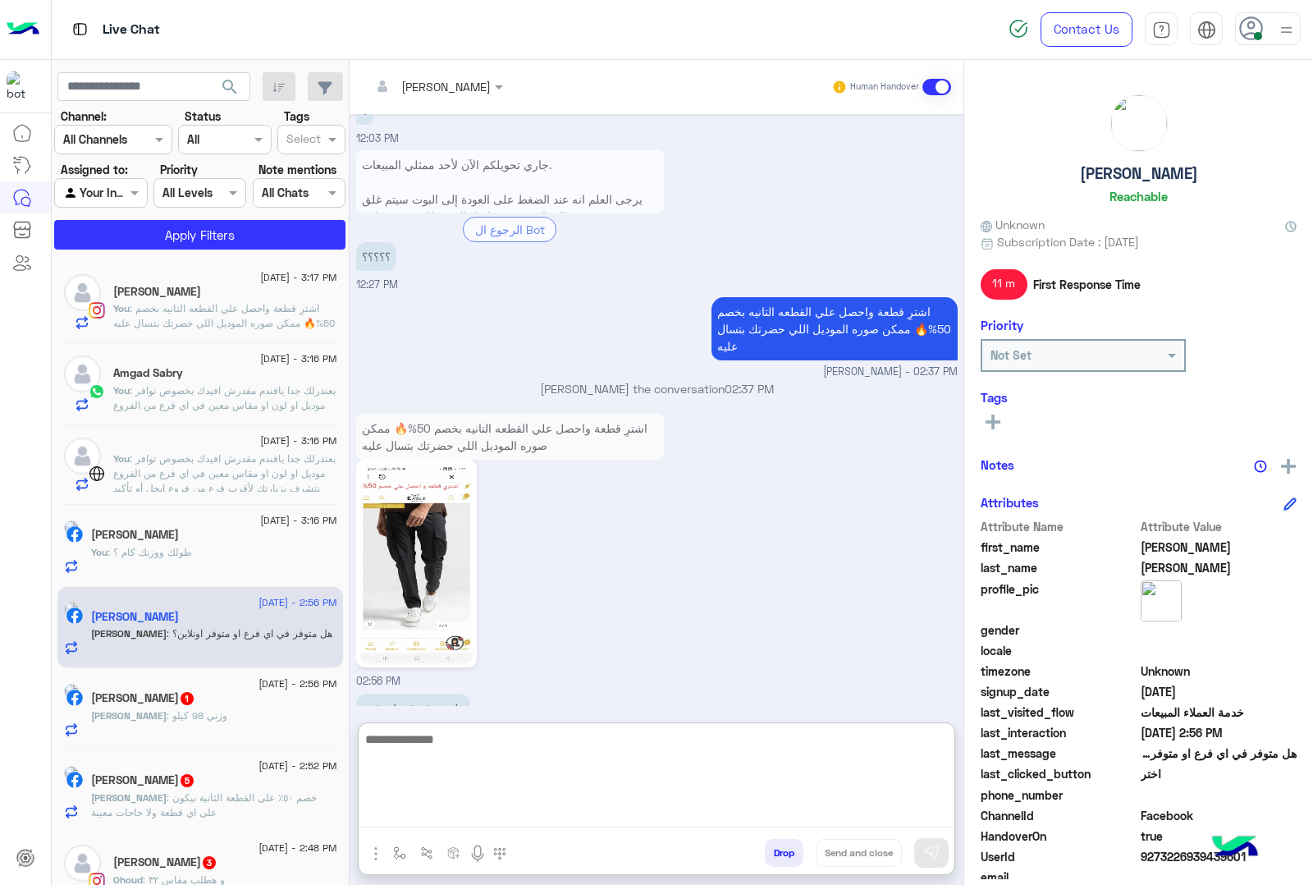
paste textarea "**********"
type textarea "**********"
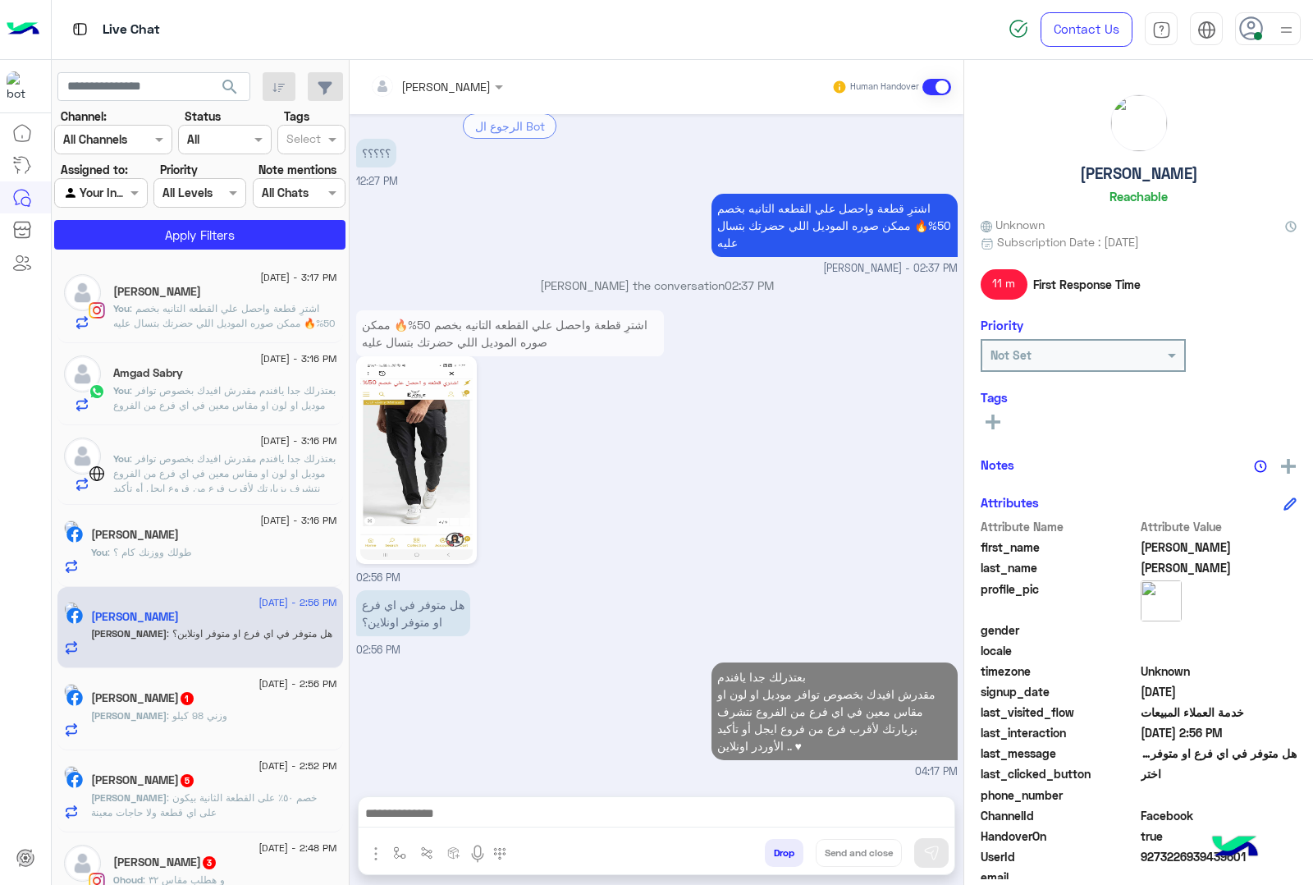
click at [264, 704] on div "[PERSON_NAME] 1" at bounding box center [214, 699] width 246 height 17
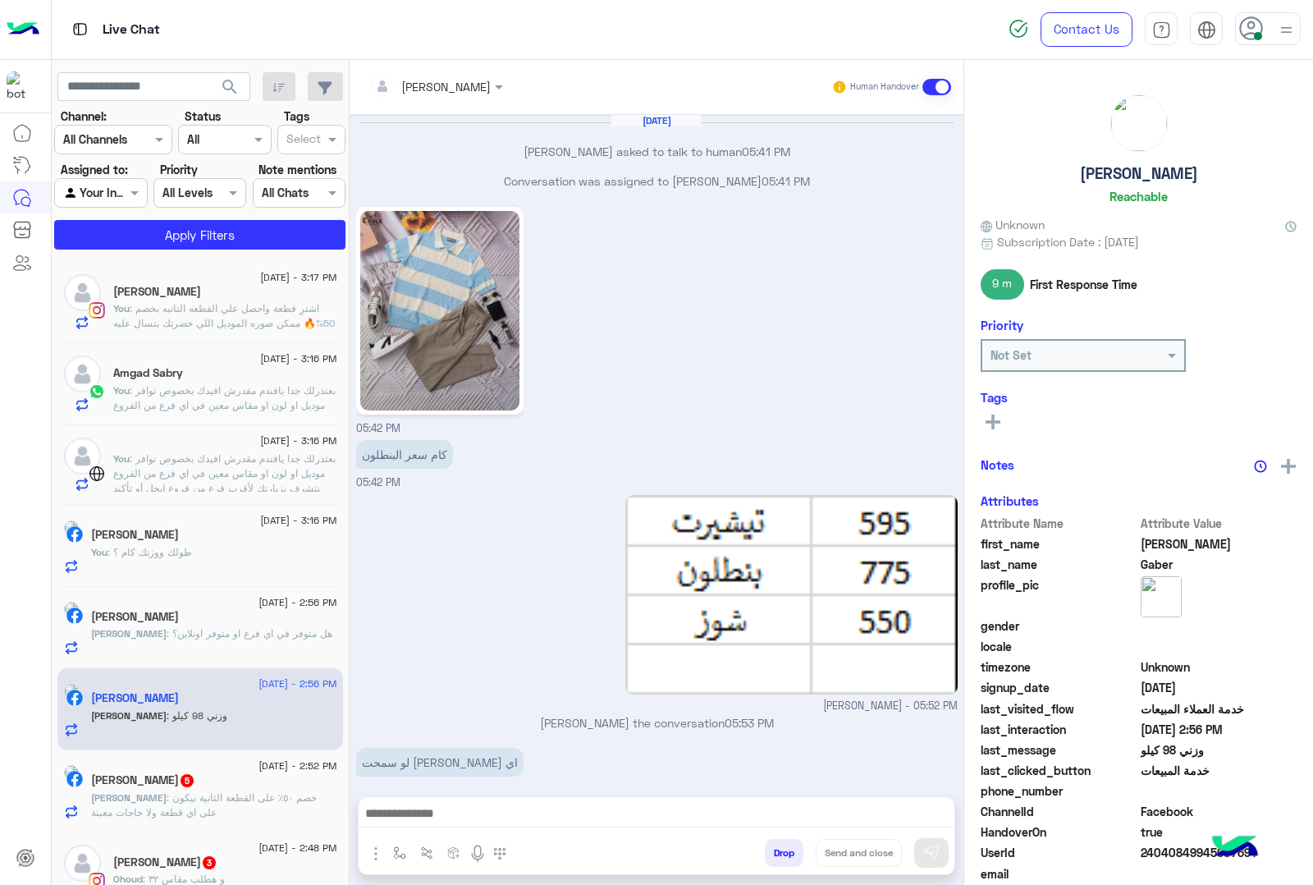
scroll to position [2060, 0]
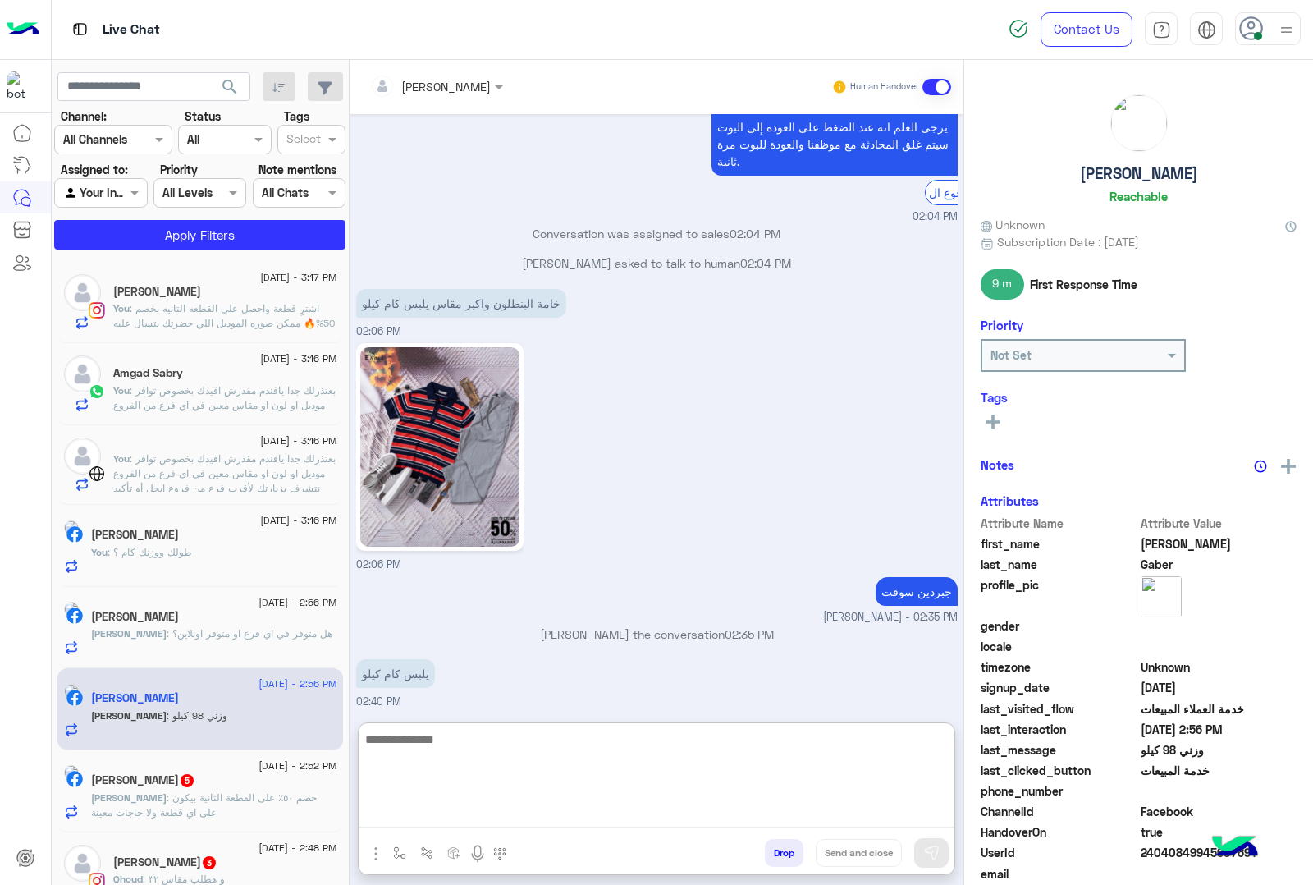
click at [498, 803] on textarea at bounding box center [657, 778] width 596 height 98
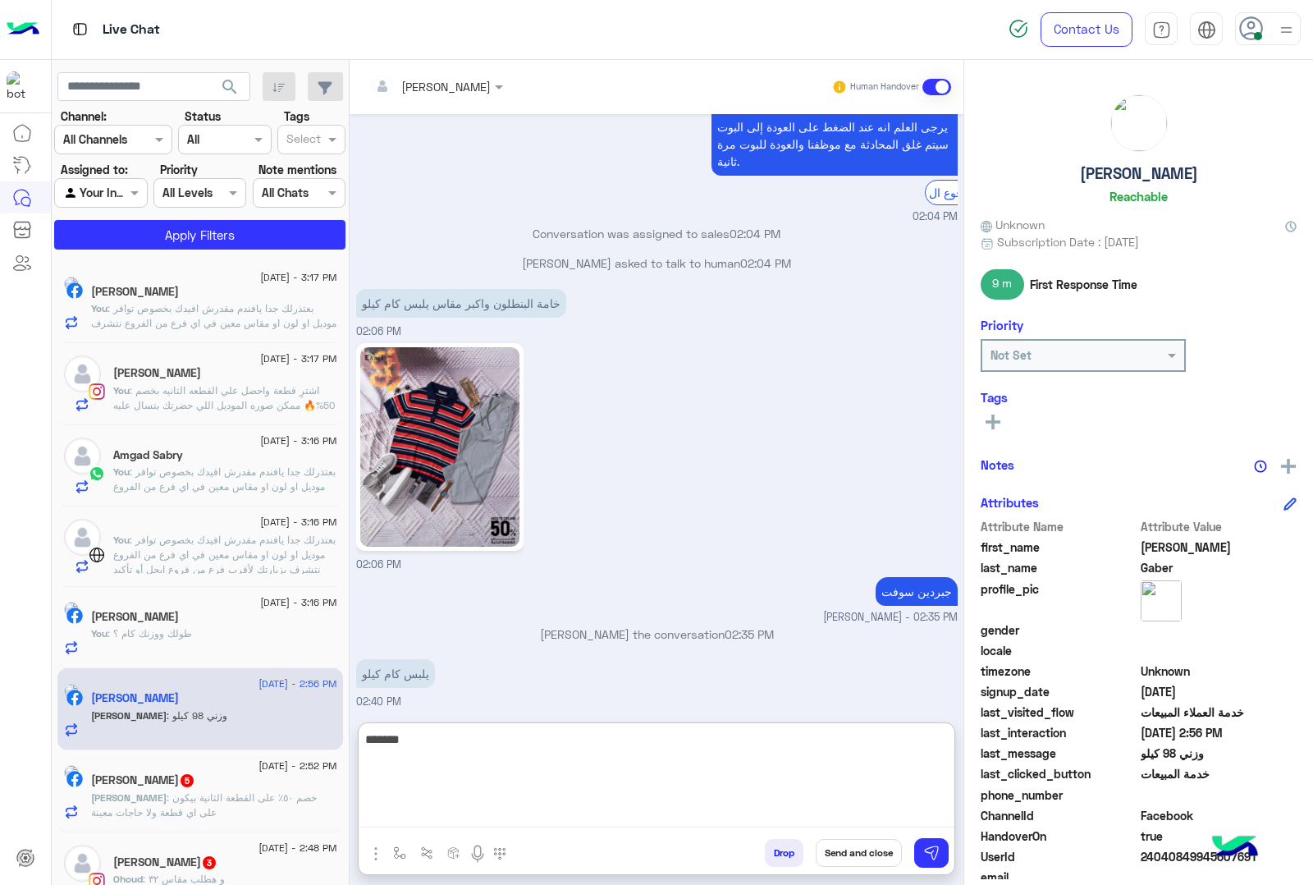
type textarea "********"
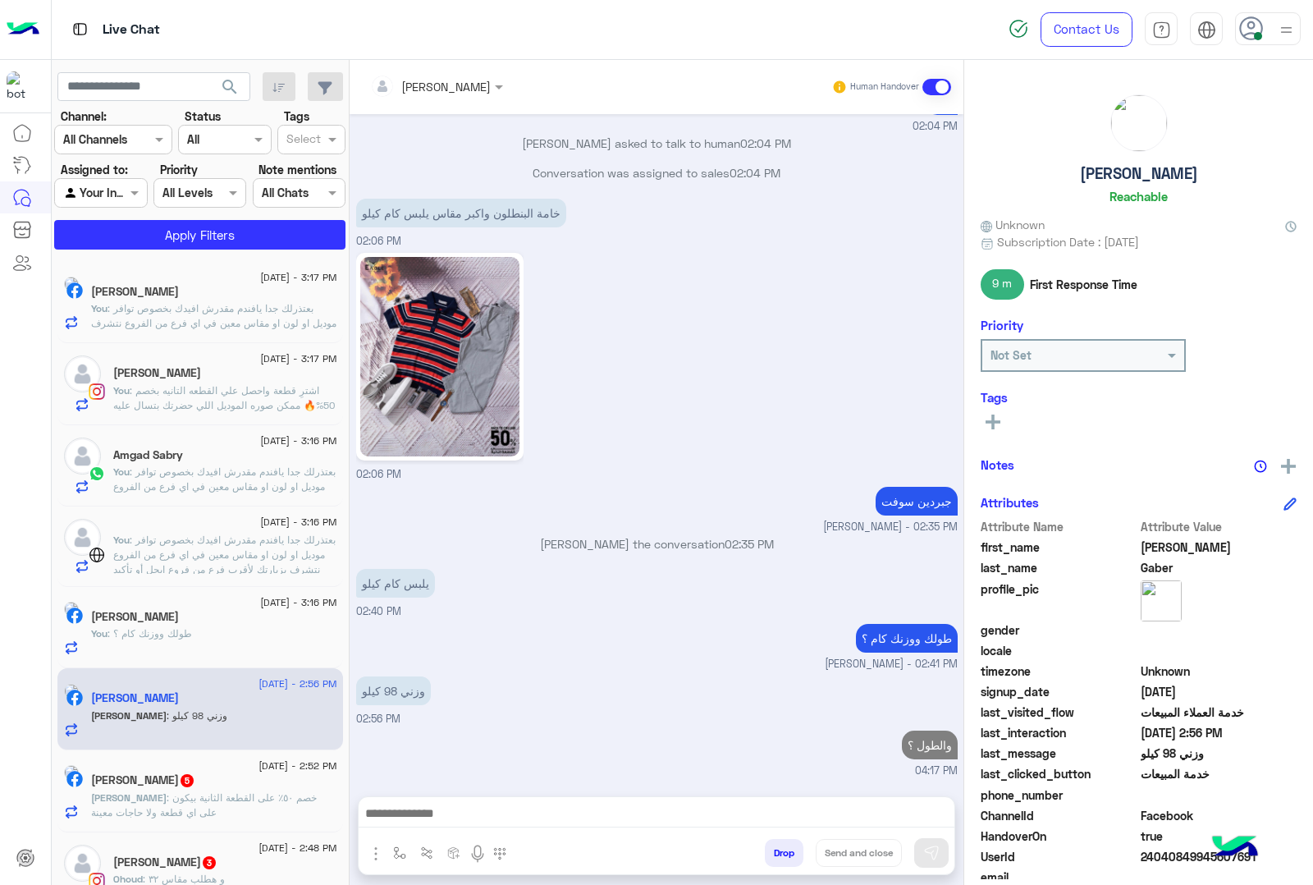
click at [135, 768] on div "[DATE] - 2:52 PM" at bounding box center [214, 768] width 246 height 11
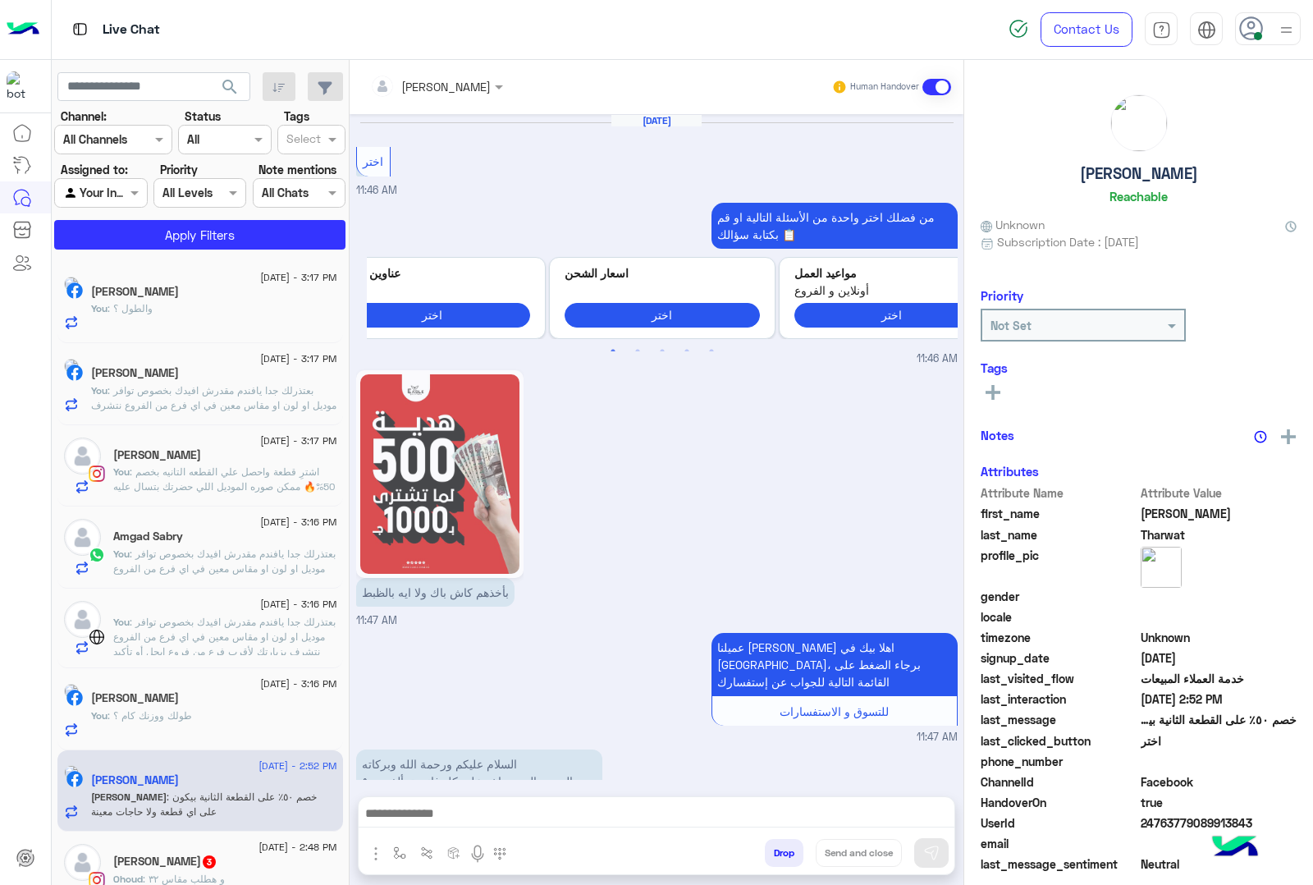
scroll to position [2019, 0]
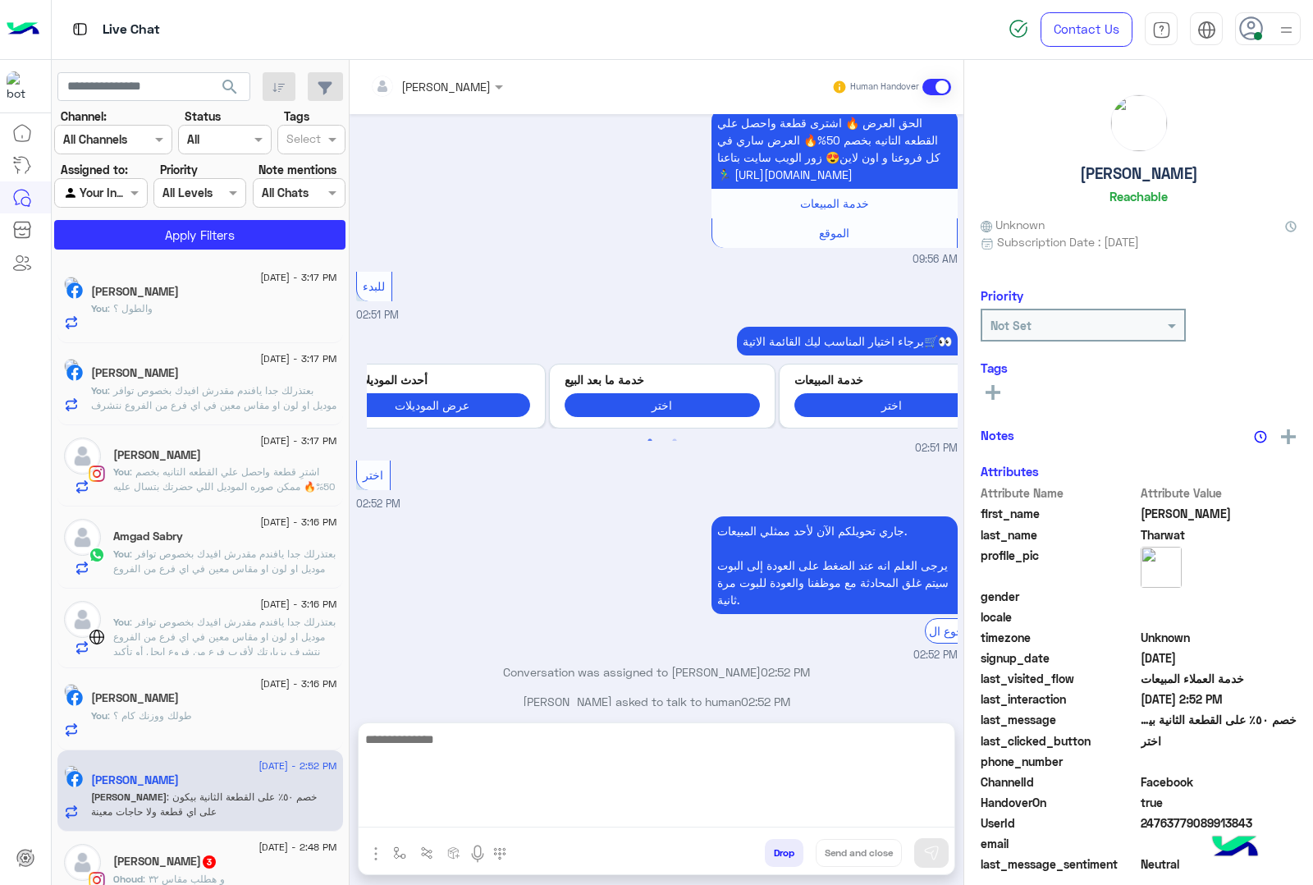
click at [480, 813] on textarea at bounding box center [657, 778] width 596 height 98
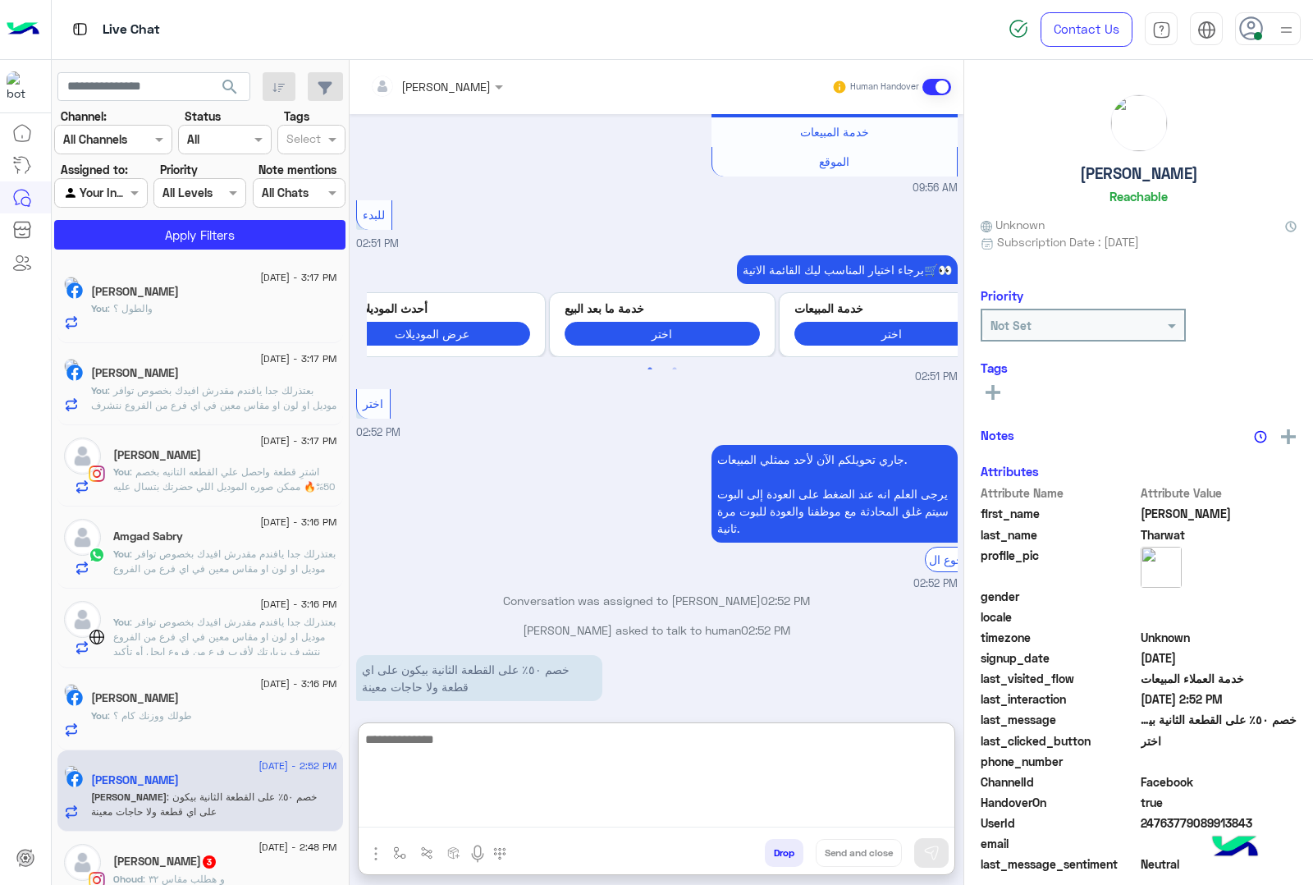
scroll to position [2093, 0]
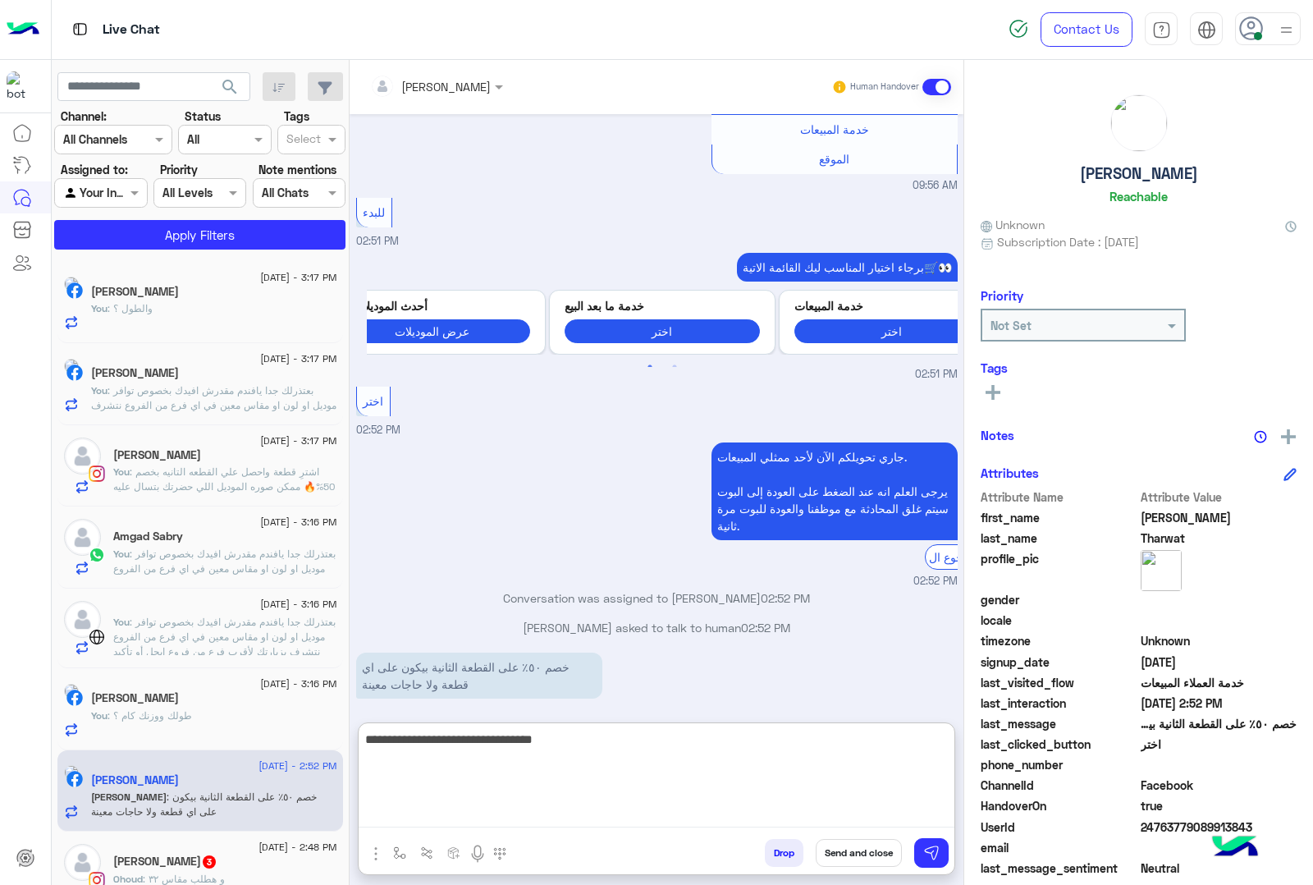
type textarea "**********"
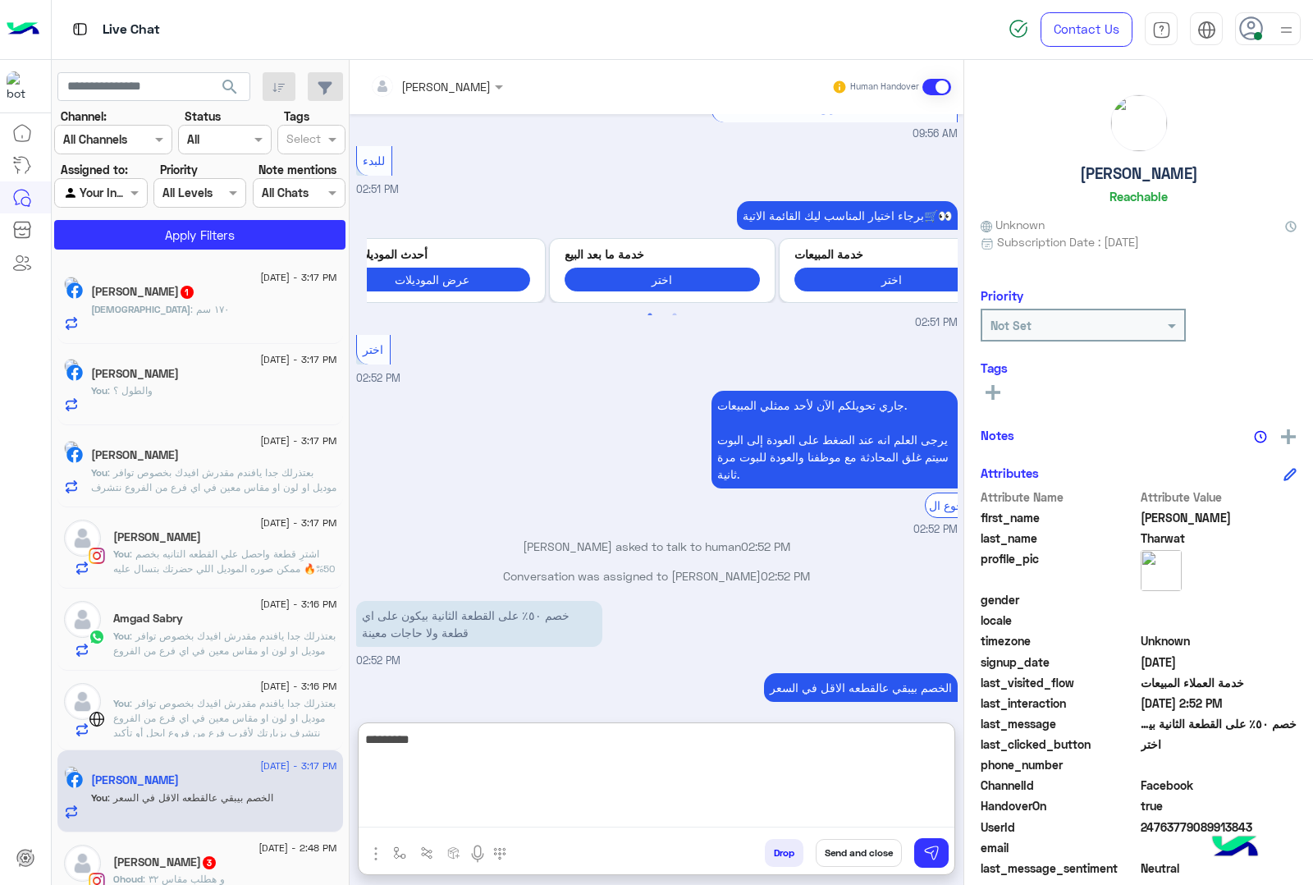
scroll to position [2175, 0]
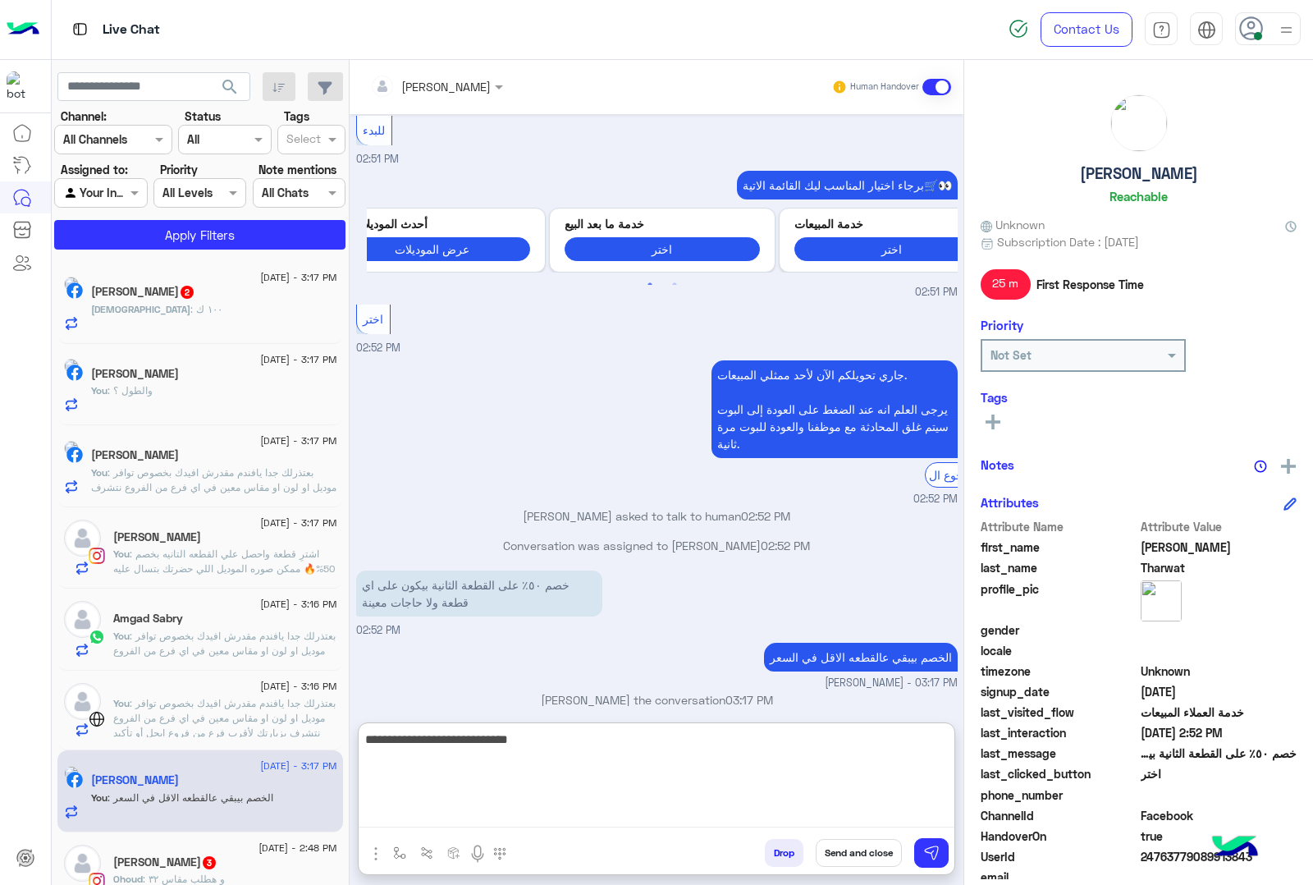
type textarea "**********"
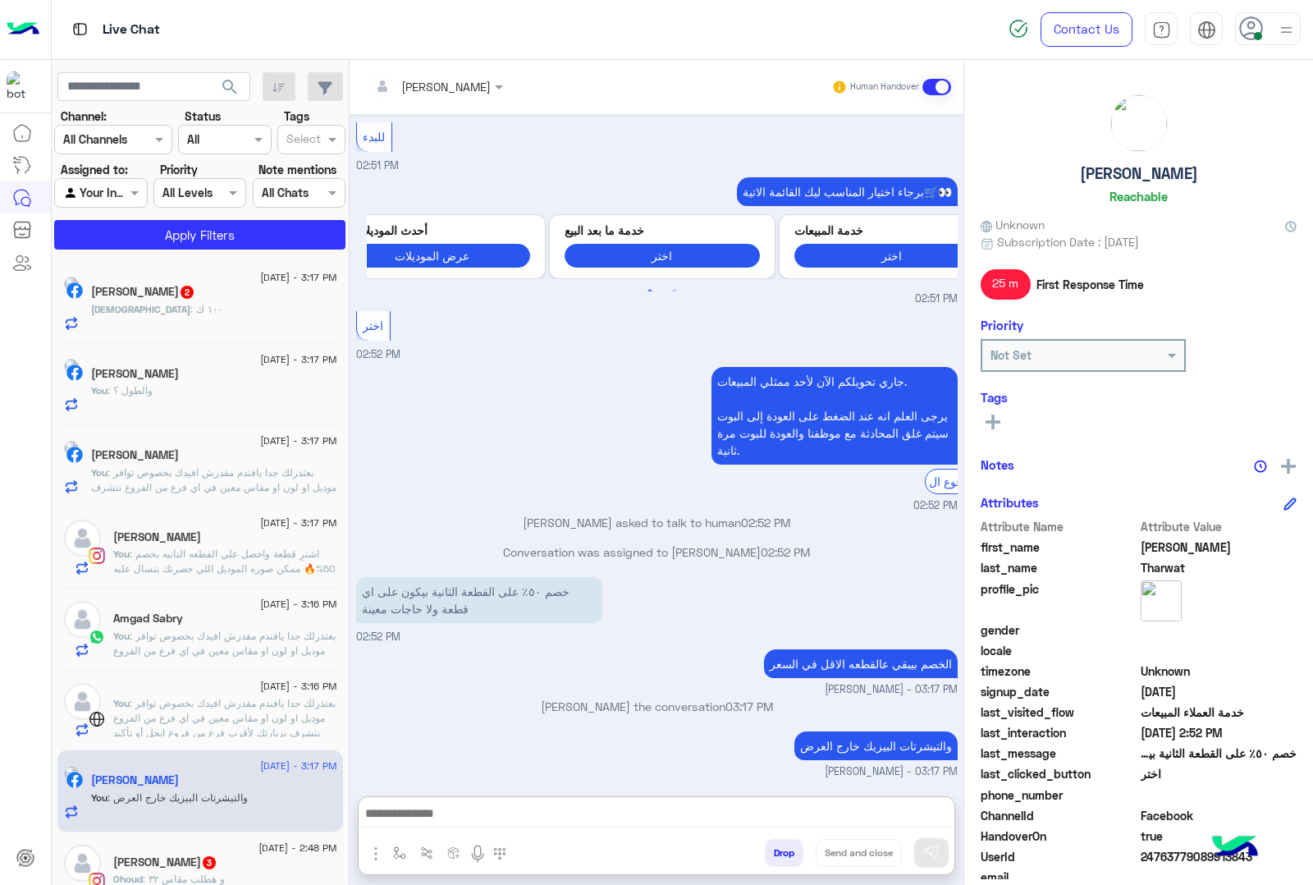
click at [245, 308] on div "[DEMOGRAPHIC_DATA] : ١٠٠ ك" at bounding box center [214, 316] width 246 height 29
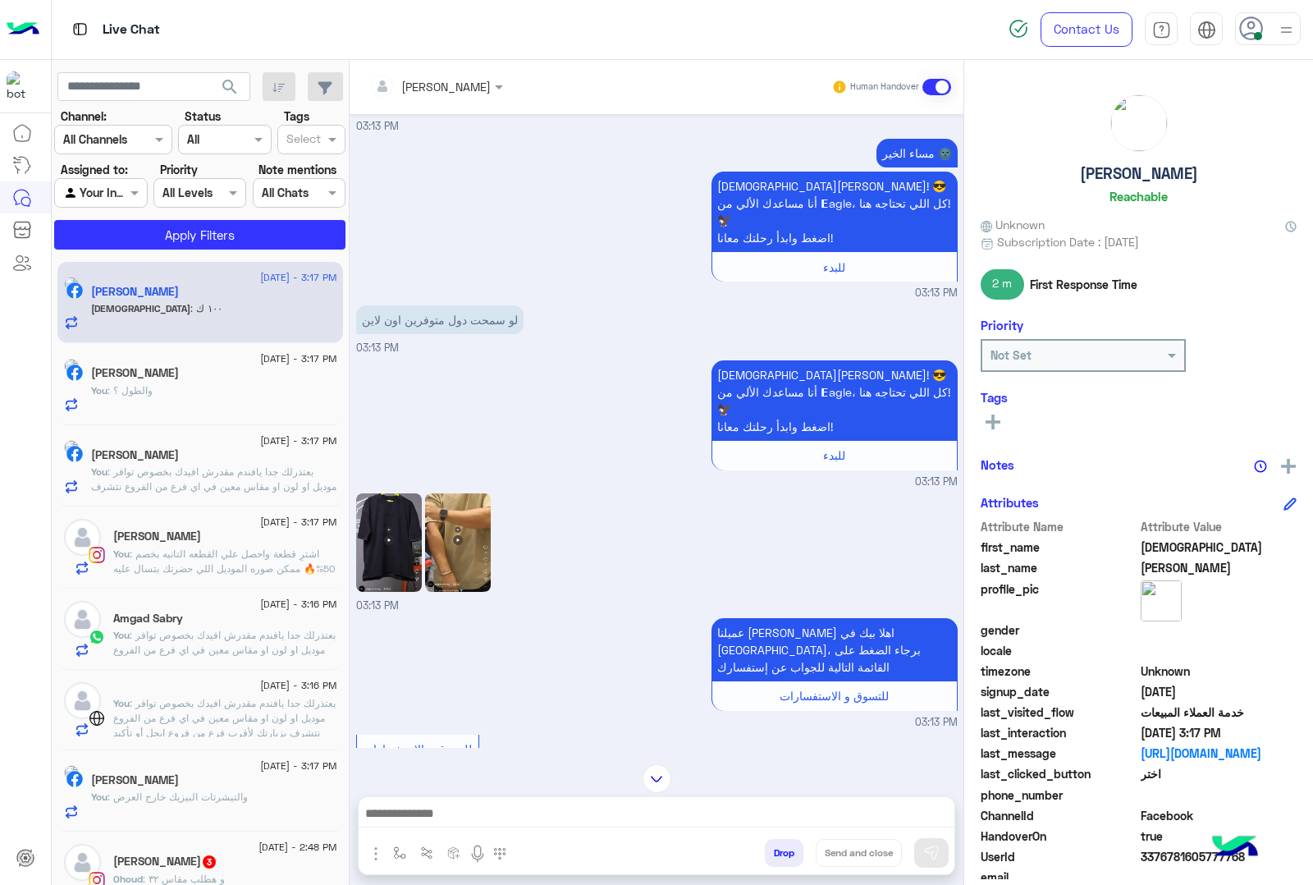
scroll to position [850, 0]
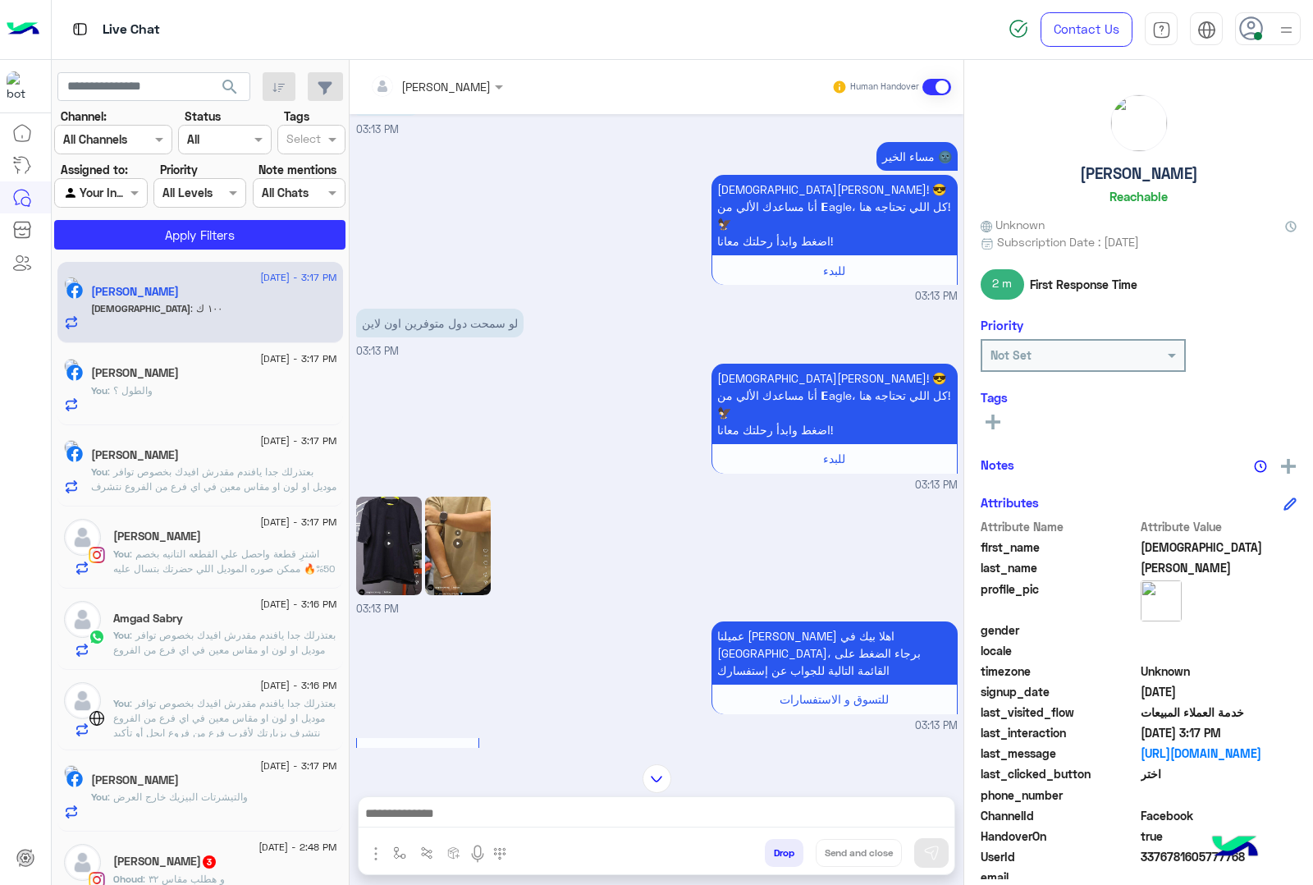
click at [491, 539] on img at bounding box center [458, 546] width 66 height 98
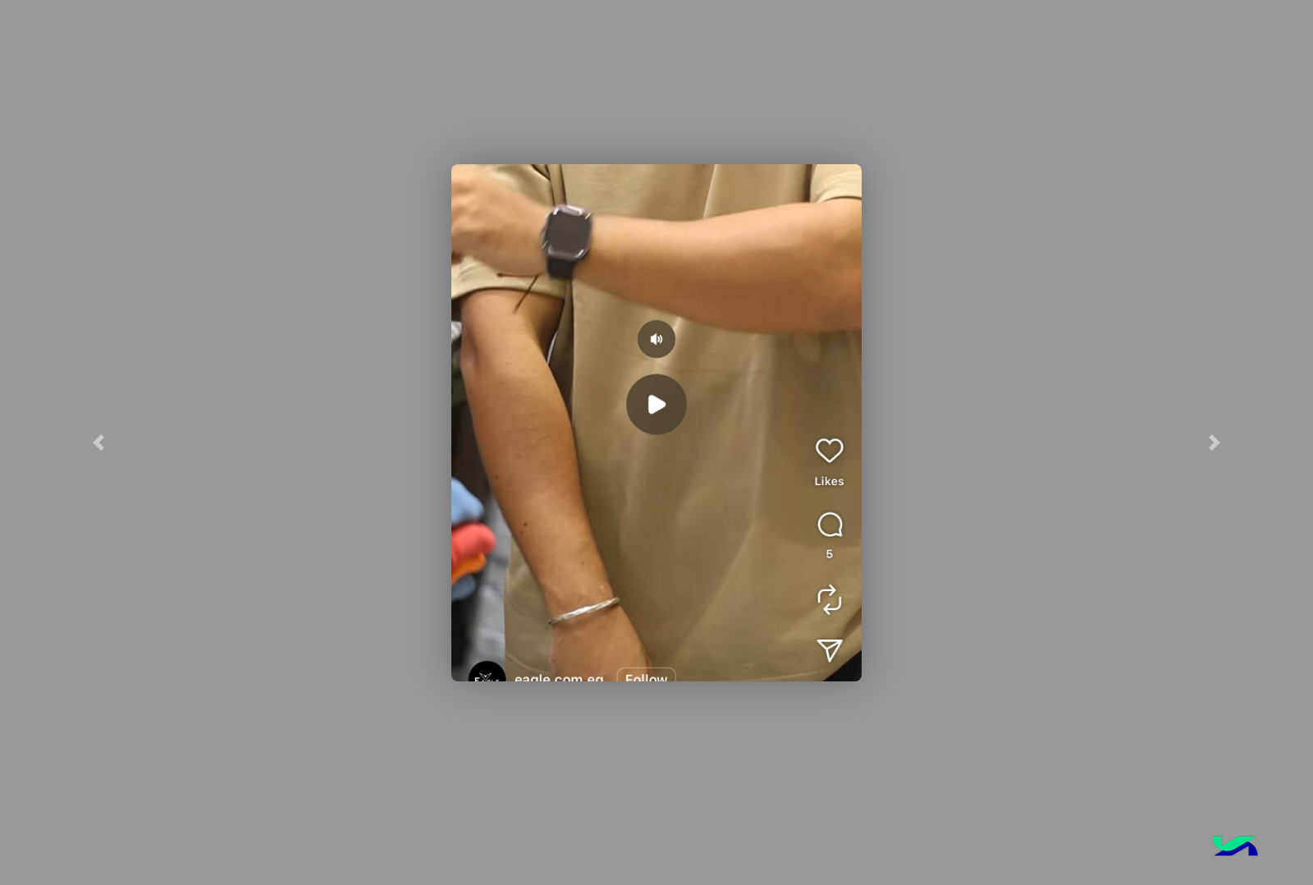
scroll to position [1520, 0]
click at [111, 447] on link at bounding box center [98, 442] width 197 height 885
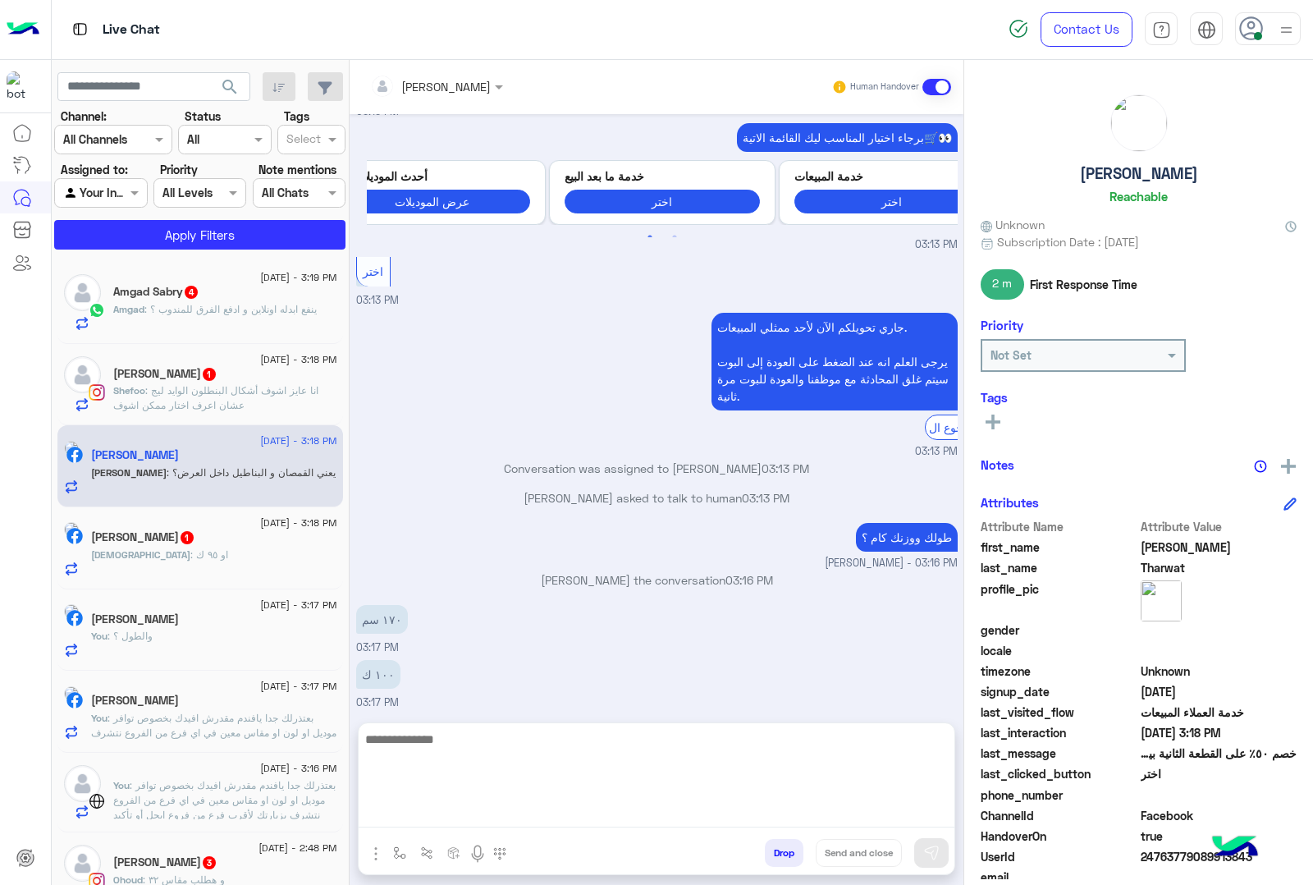
click at [509, 811] on textarea at bounding box center [657, 778] width 596 height 98
type textarea "**********"
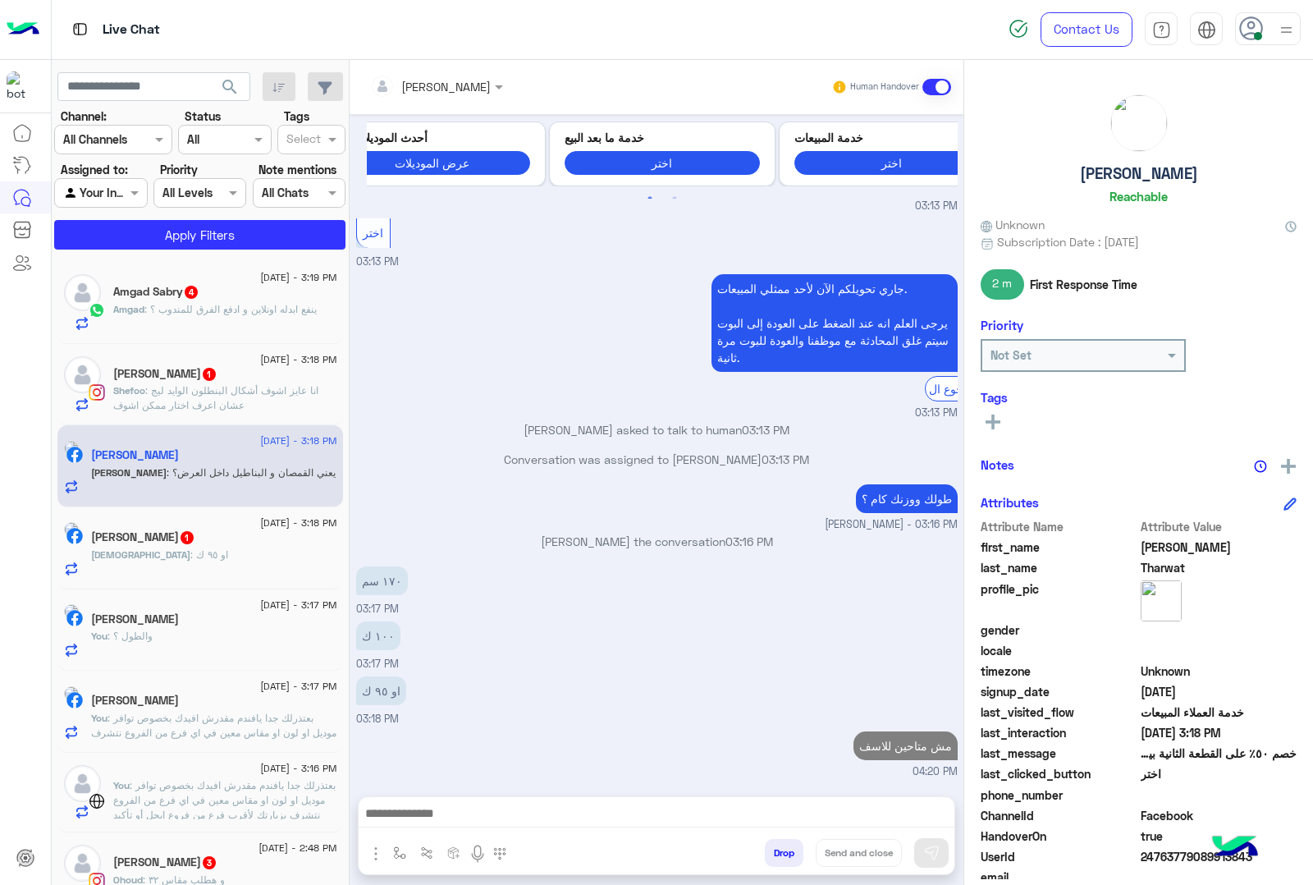
click at [260, 295] on div "Amgad Sabry 4" at bounding box center [225, 293] width 224 height 17
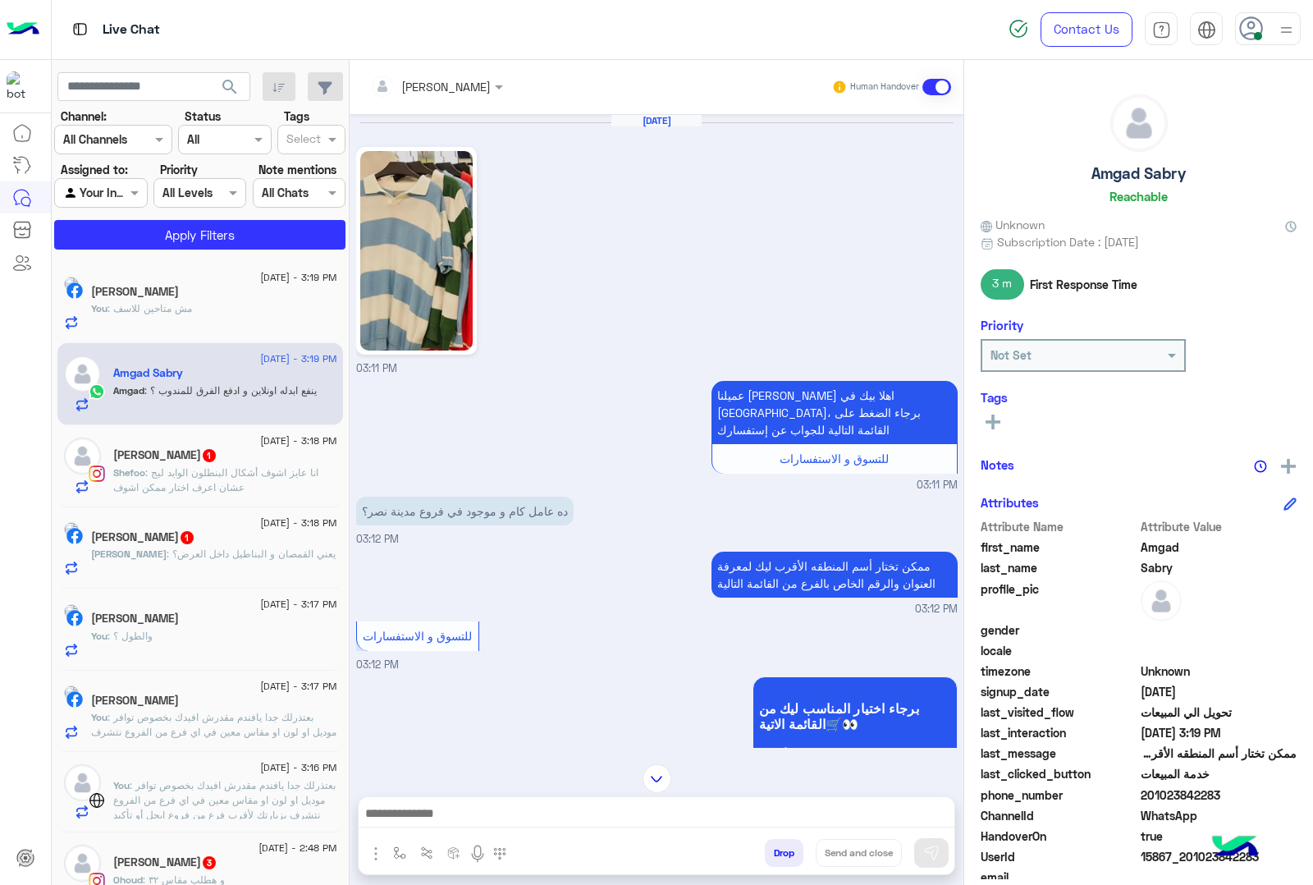
scroll to position [703, 0]
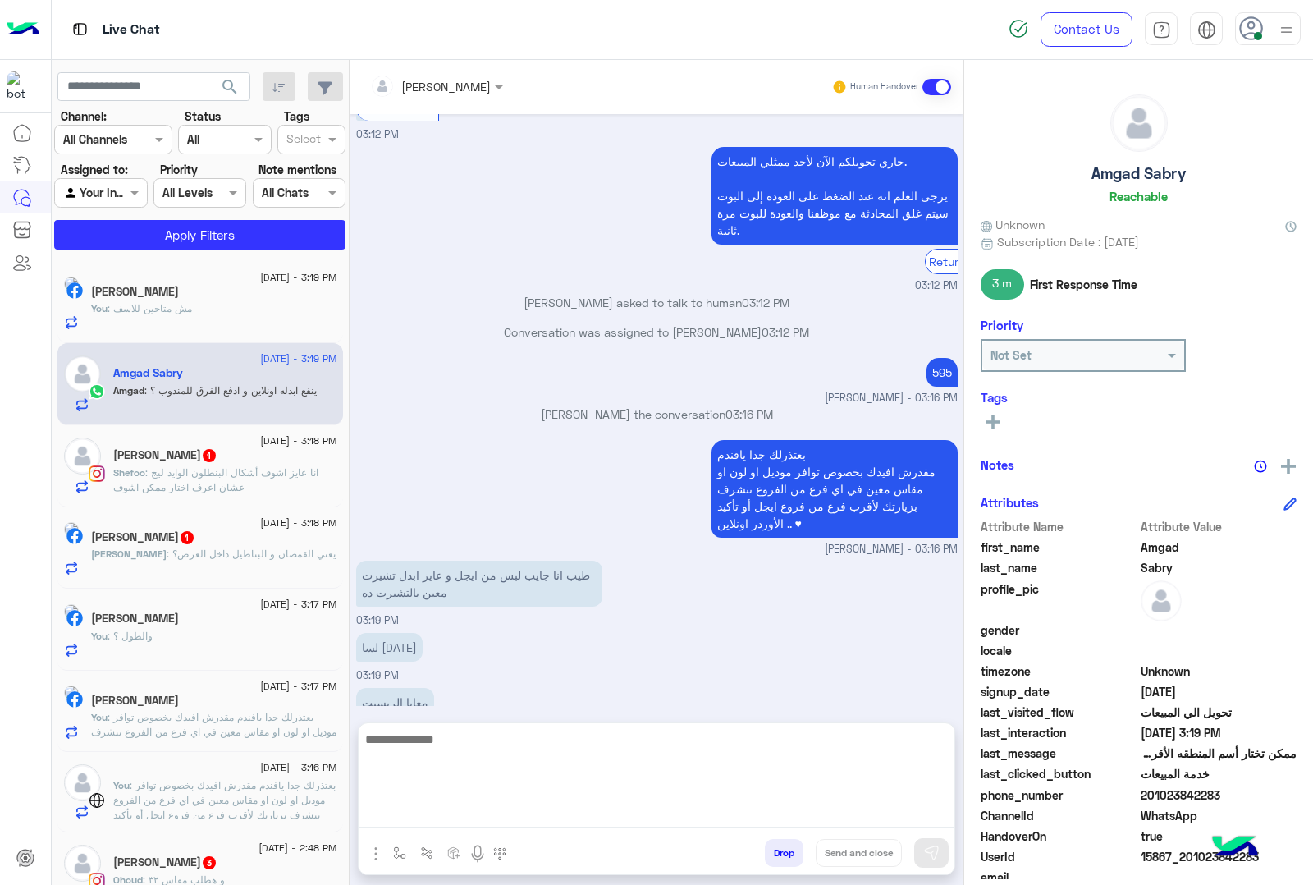
click at [460, 818] on textarea at bounding box center [657, 778] width 596 height 98
type textarea "**********"
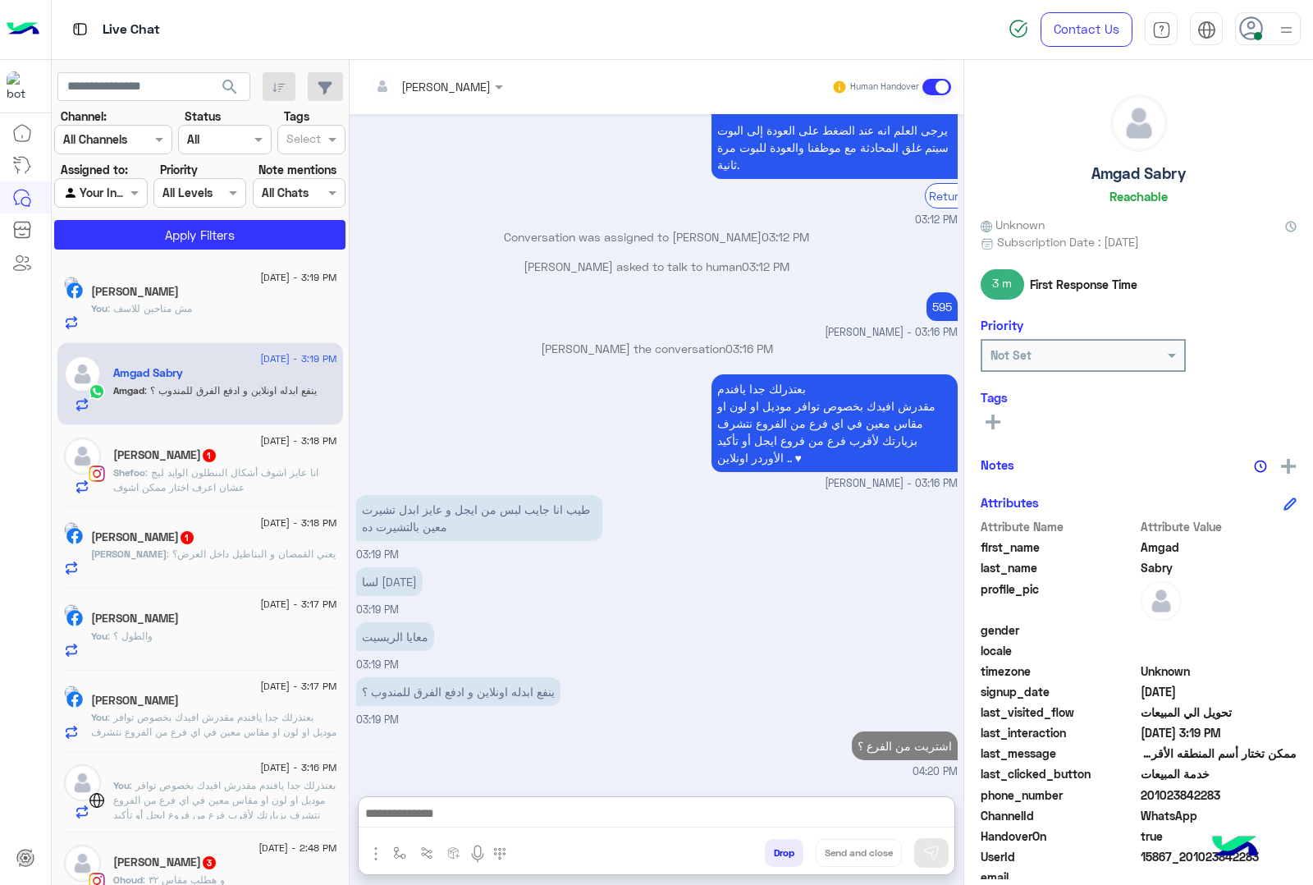
click at [249, 472] on span ": انا عايز اشوف أشكال البنطلون الوايد ليج عشان اعرف اختار ممكن اشوف" at bounding box center [215, 479] width 205 height 27
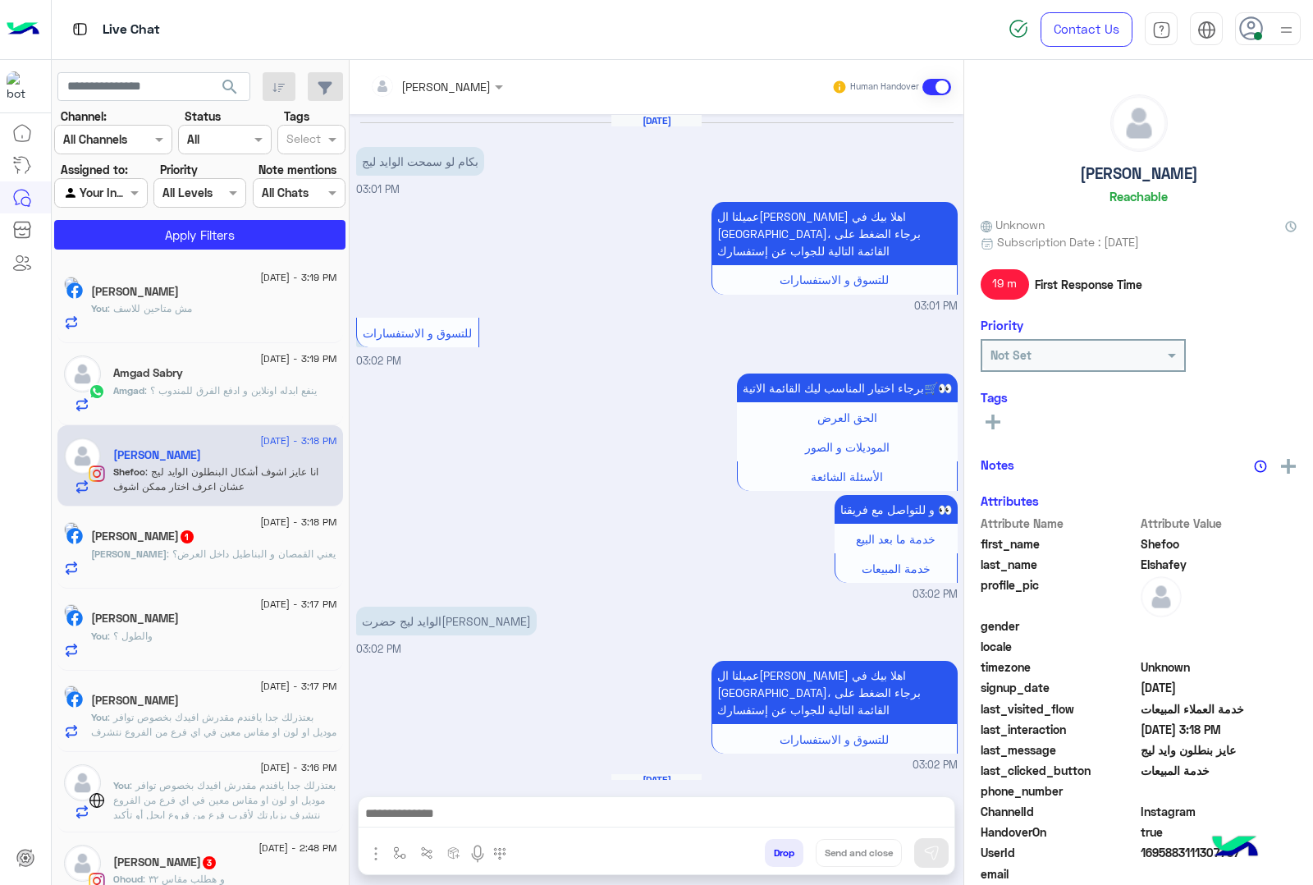
scroll to position [1209, 0]
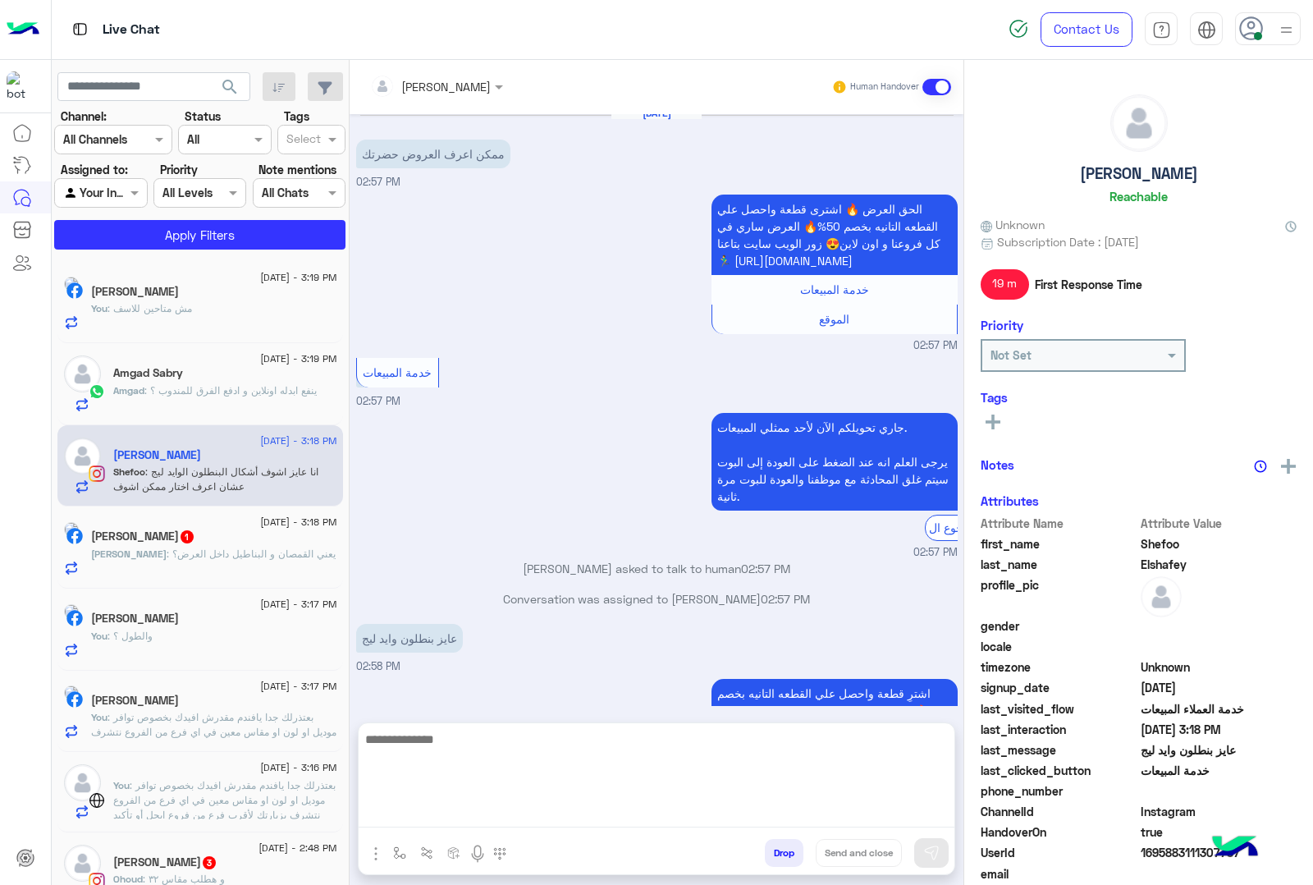
click at [469, 822] on textarea at bounding box center [657, 778] width 596 height 98
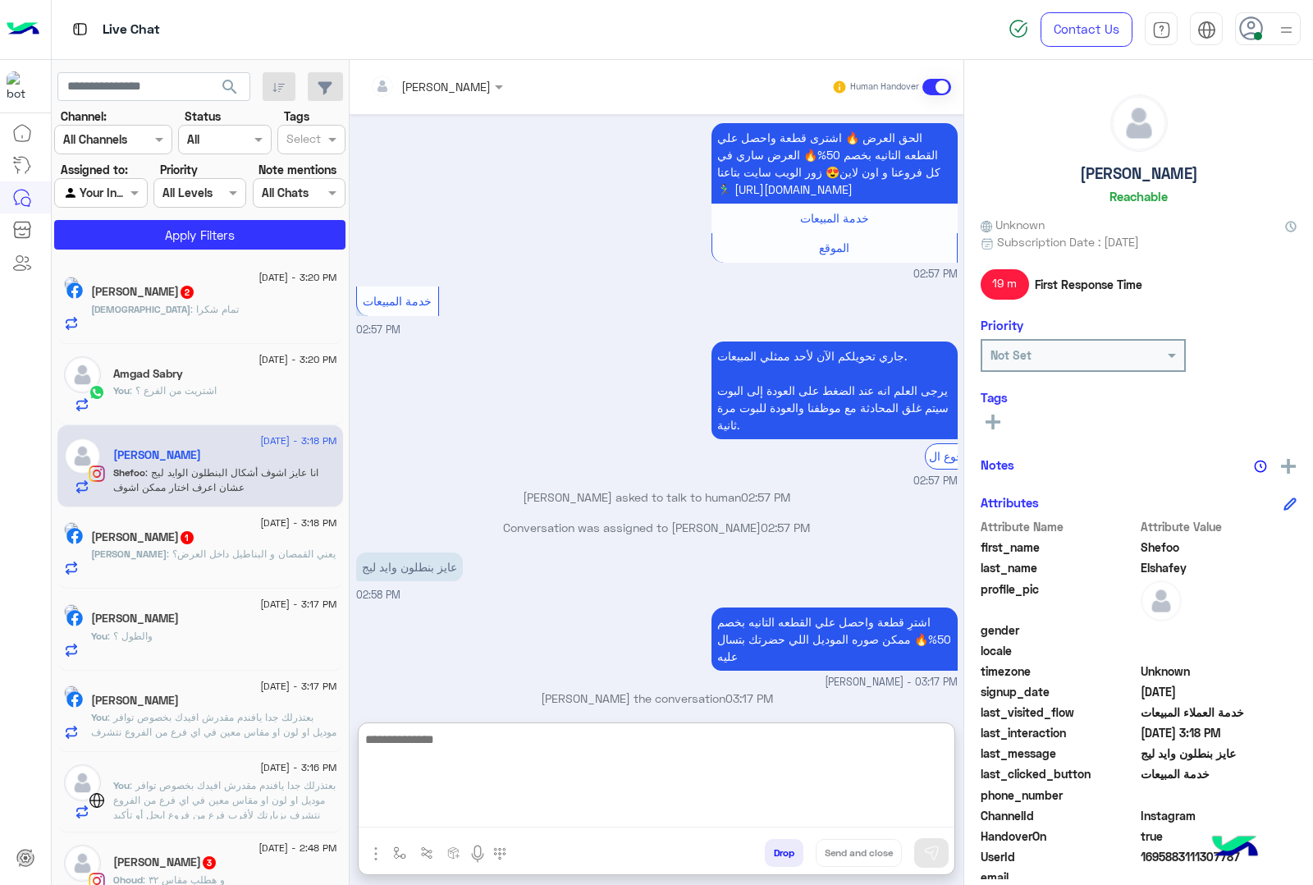
paste textarea "**********"
type textarea "**********"
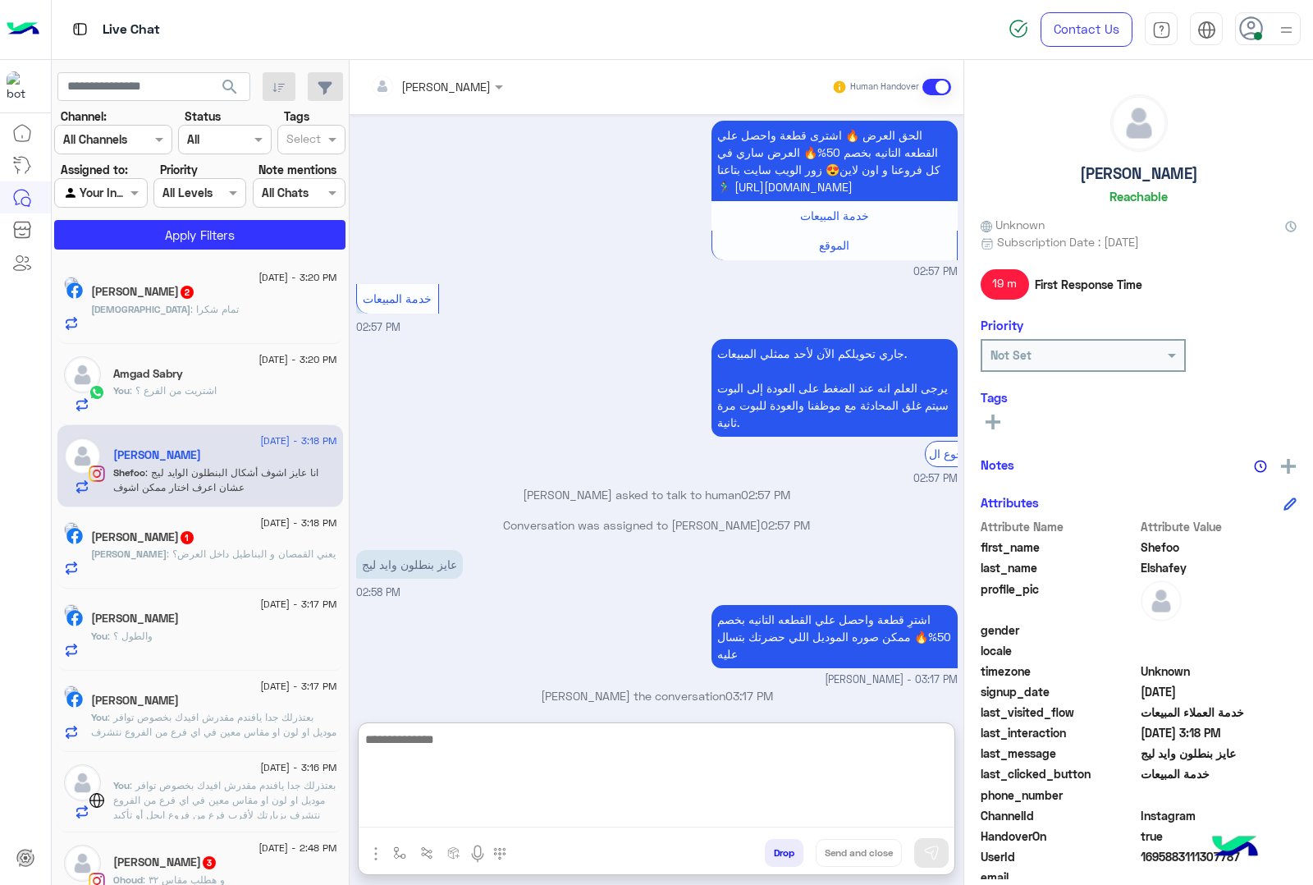
scroll to position [1335, 0]
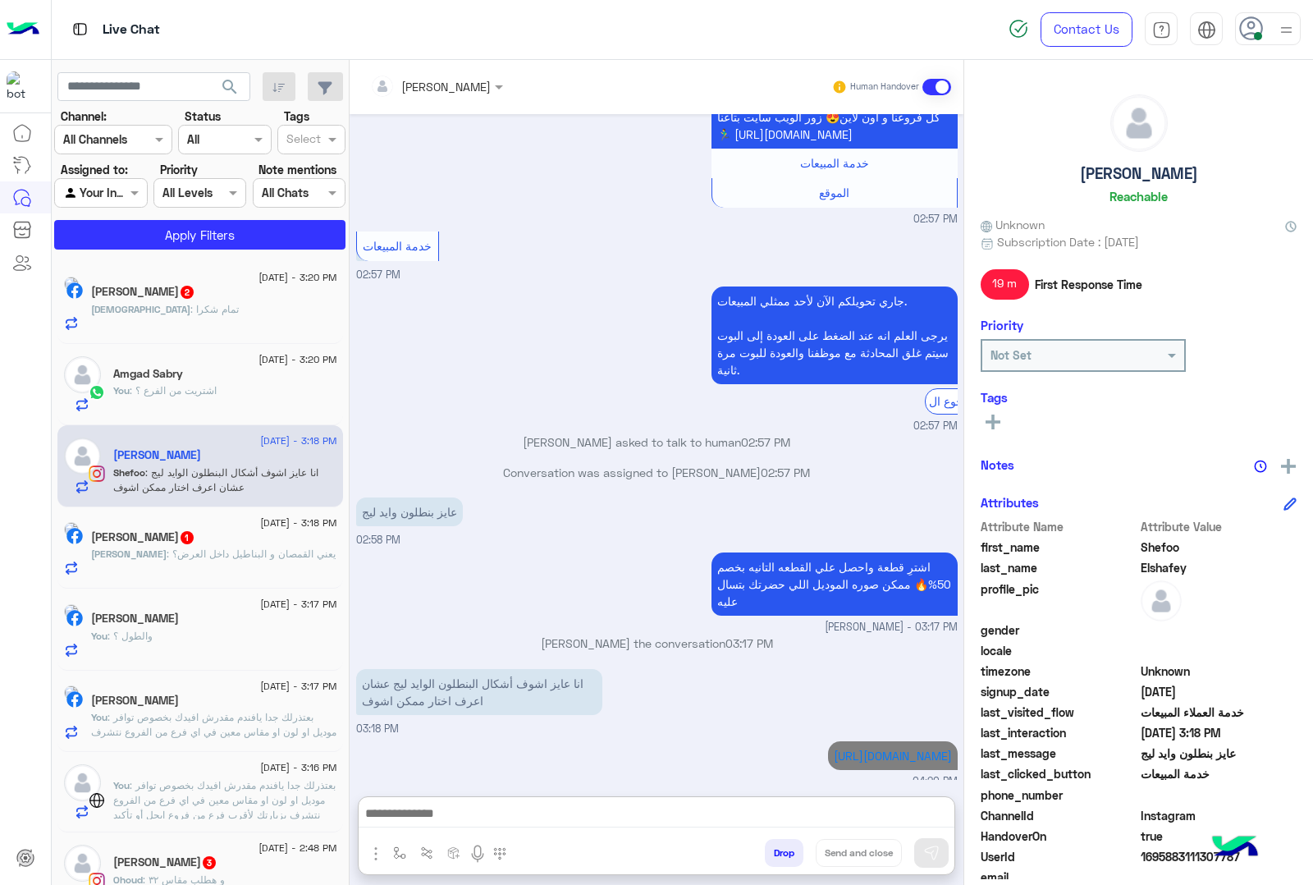
click at [167, 551] on span ": يعني القمصان و البناطيل داخل العرض؟" at bounding box center [251, 553] width 169 height 12
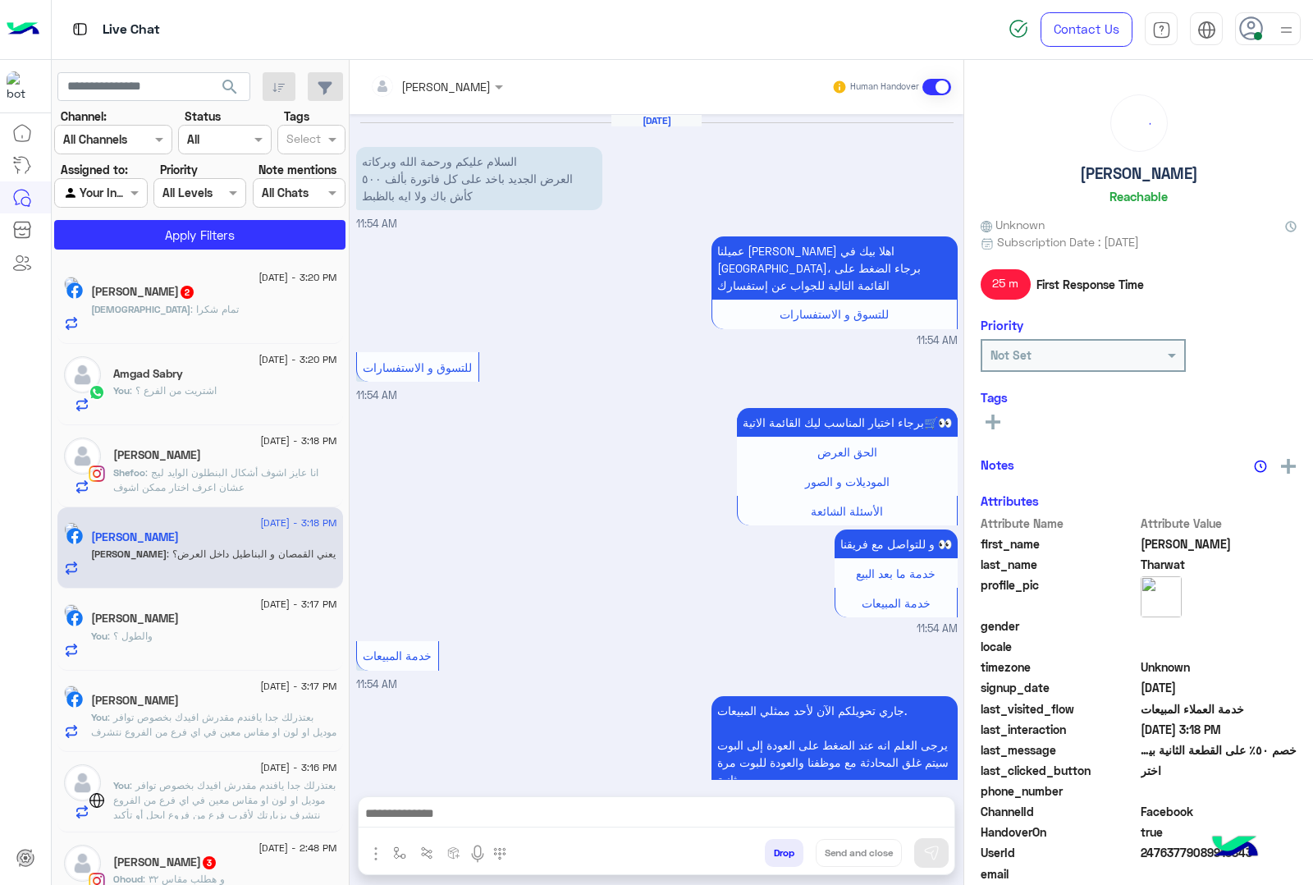
scroll to position [1618, 0]
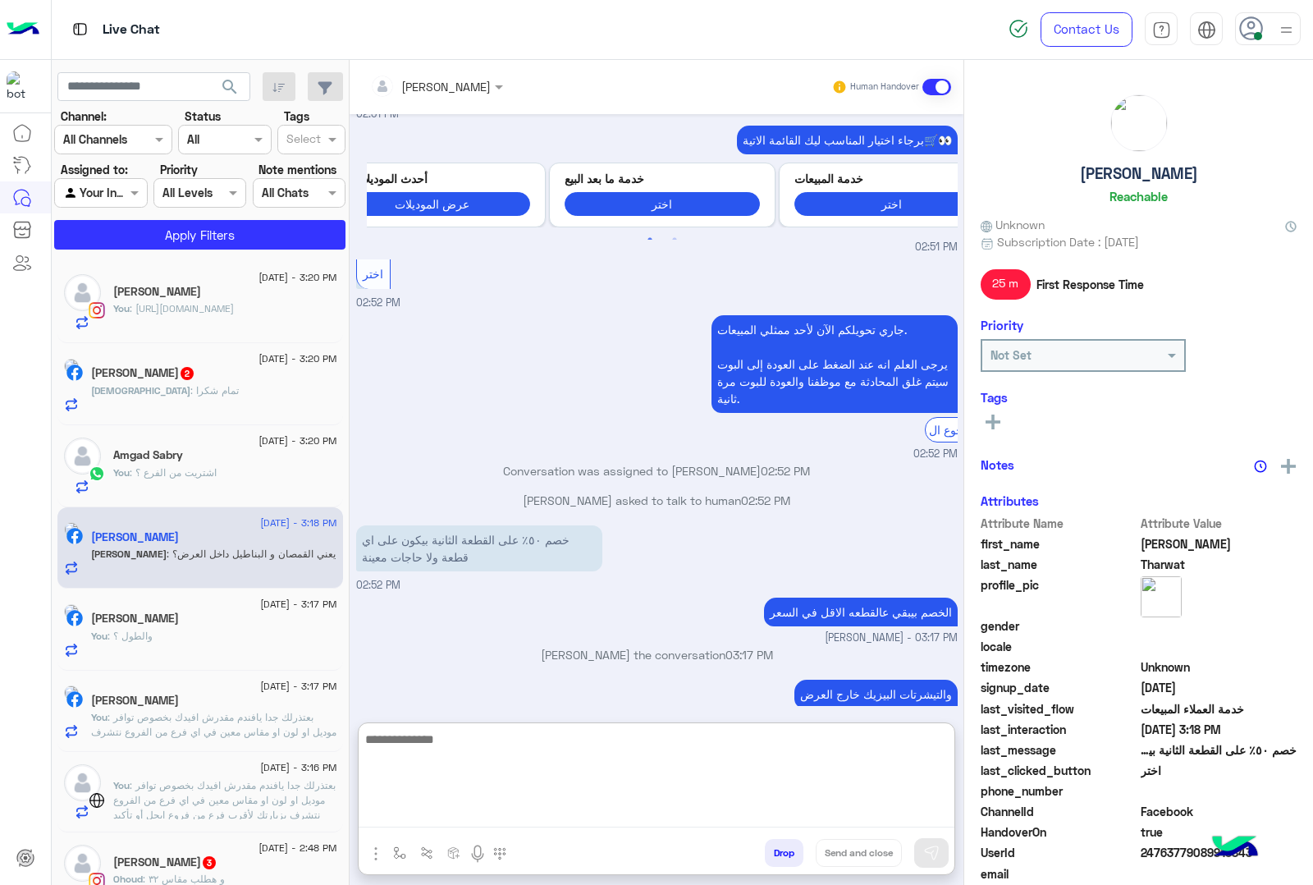
click at [456, 806] on textarea at bounding box center [657, 778] width 596 height 98
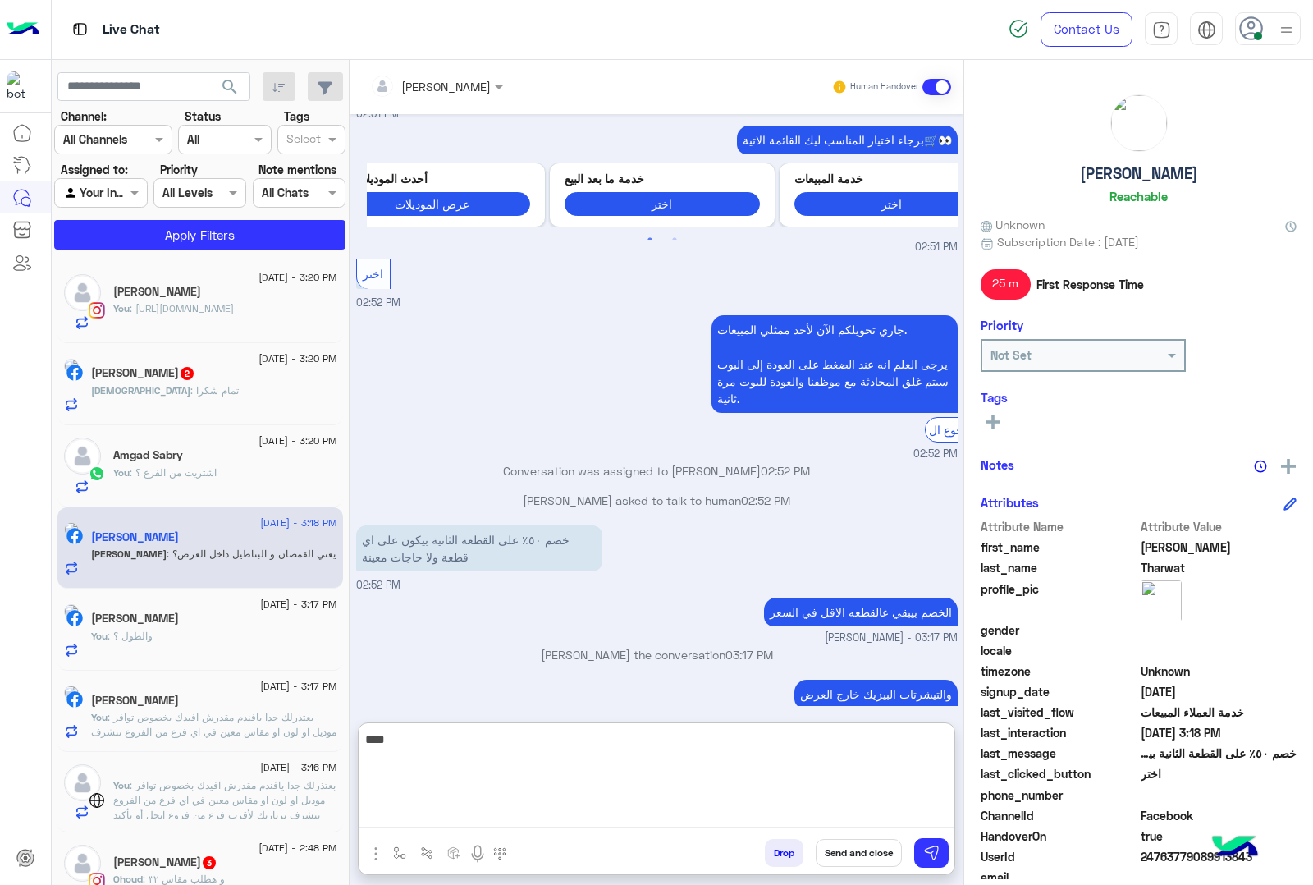
type textarea "****"
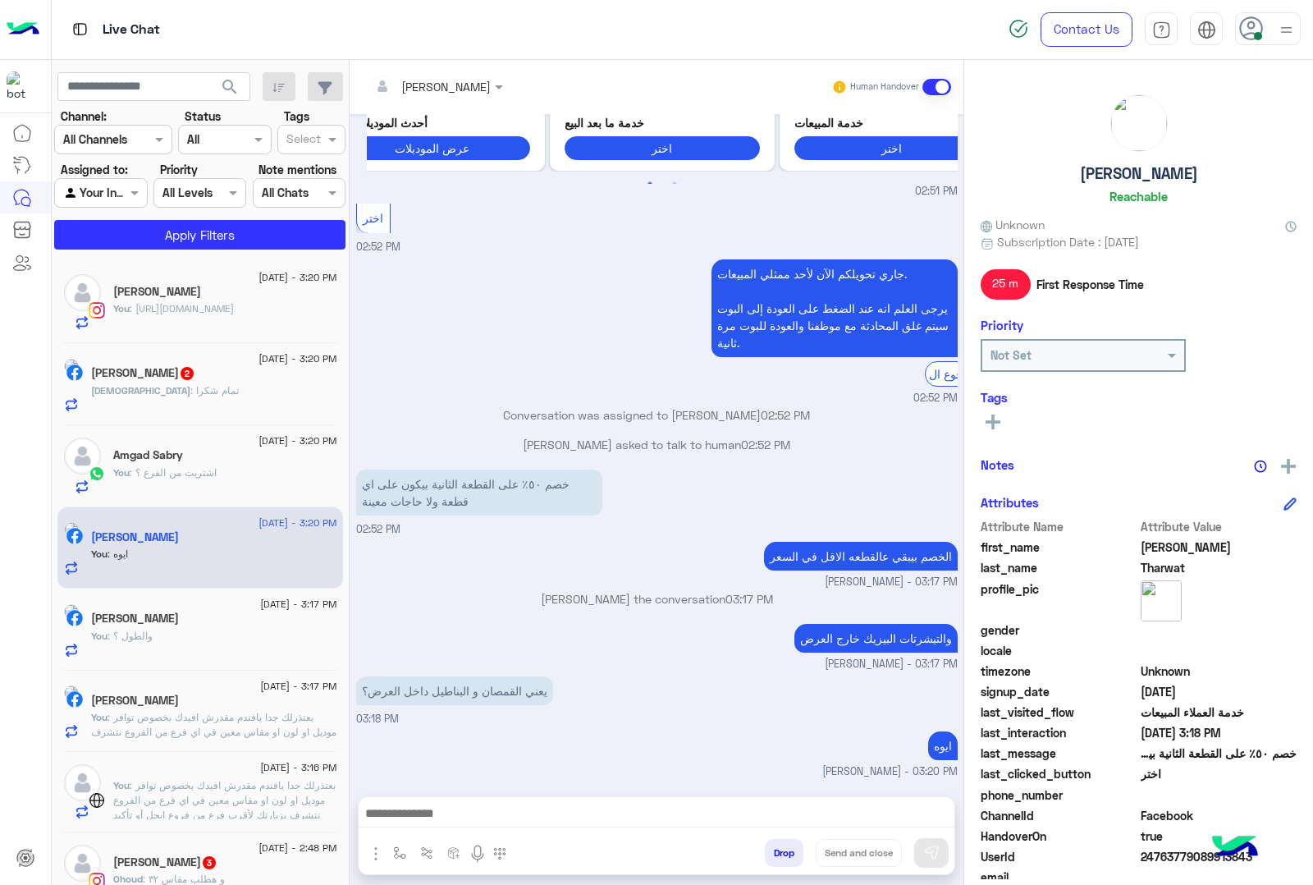
click at [227, 390] on div "[DEMOGRAPHIC_DATA] : تمام شكرا" at bounding box center [214, 397] width 246 height 29
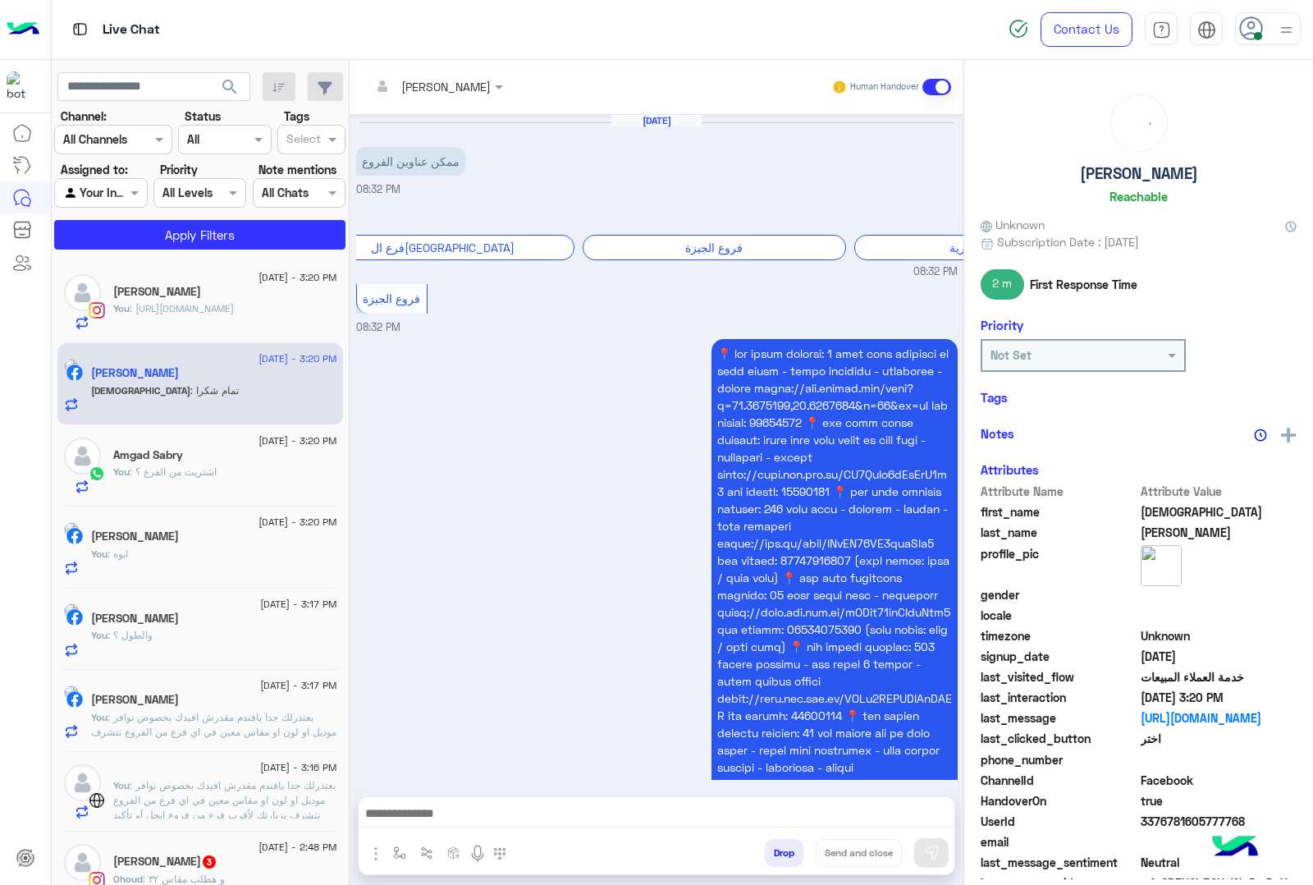
scroll to position [1627, 0]
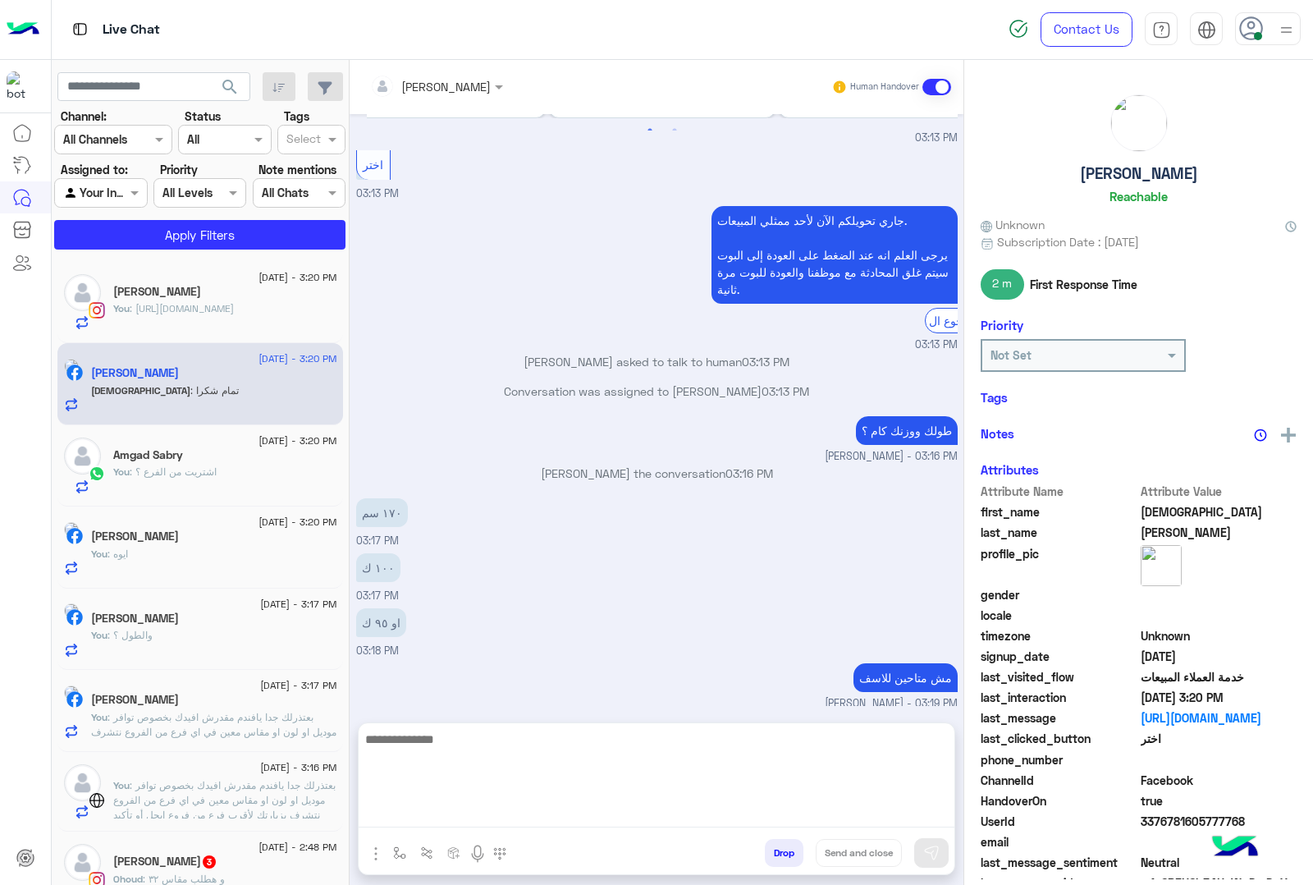
click at [546, 810] on textarea at bounding box center [657, 778] width 596 height 98
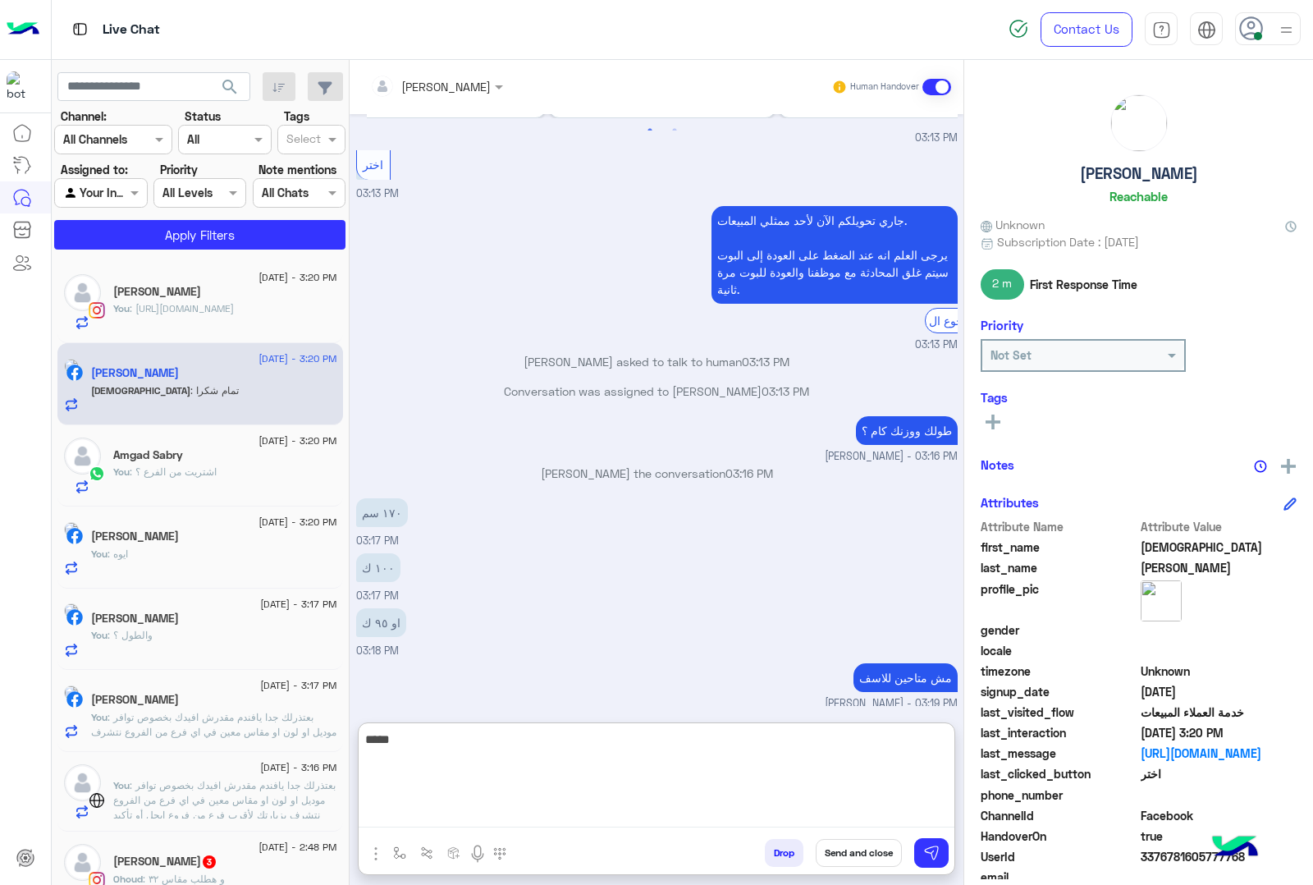
type textarea "*****"
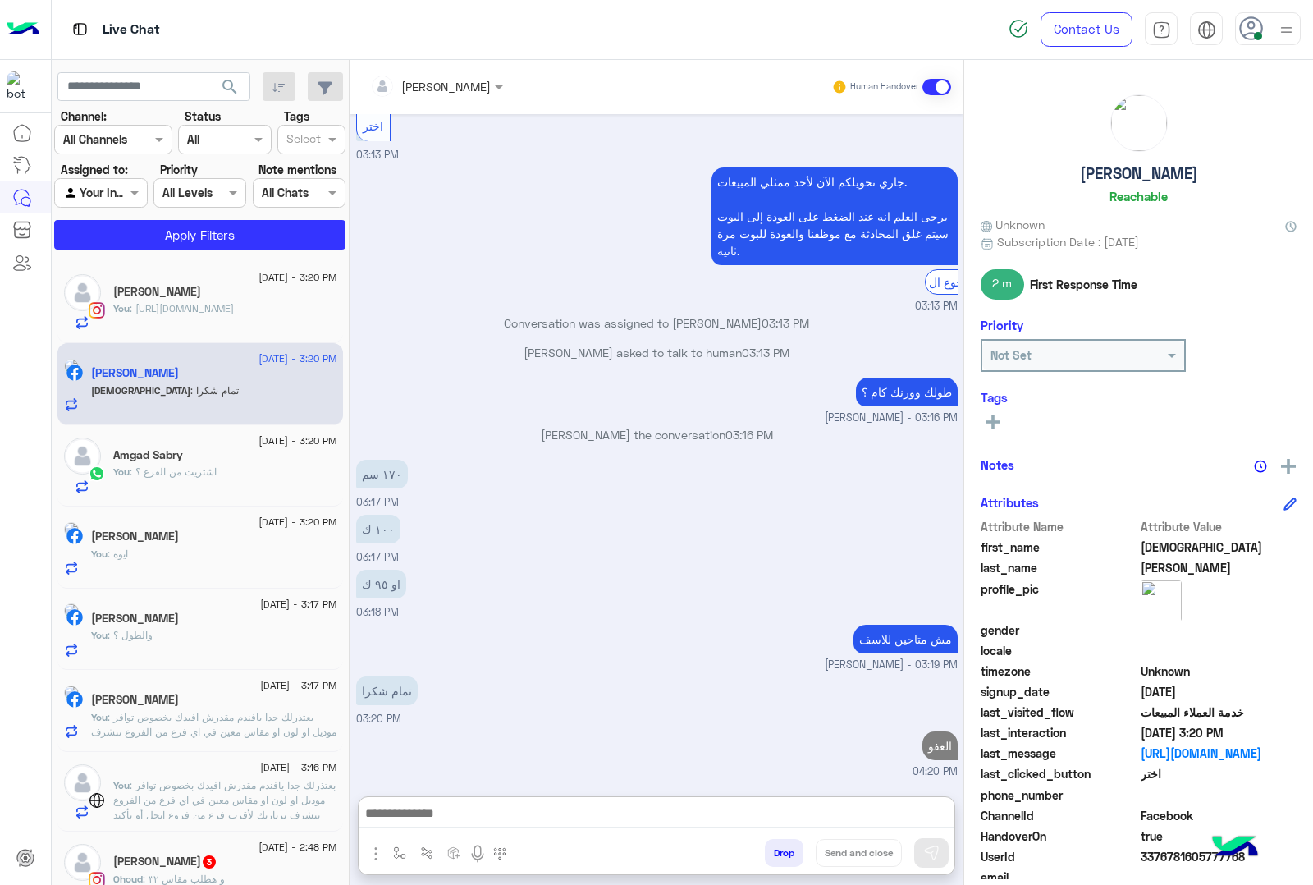
click at [804, 859] on button "Drop" at bounding box center [784, 853] width 39 height 28
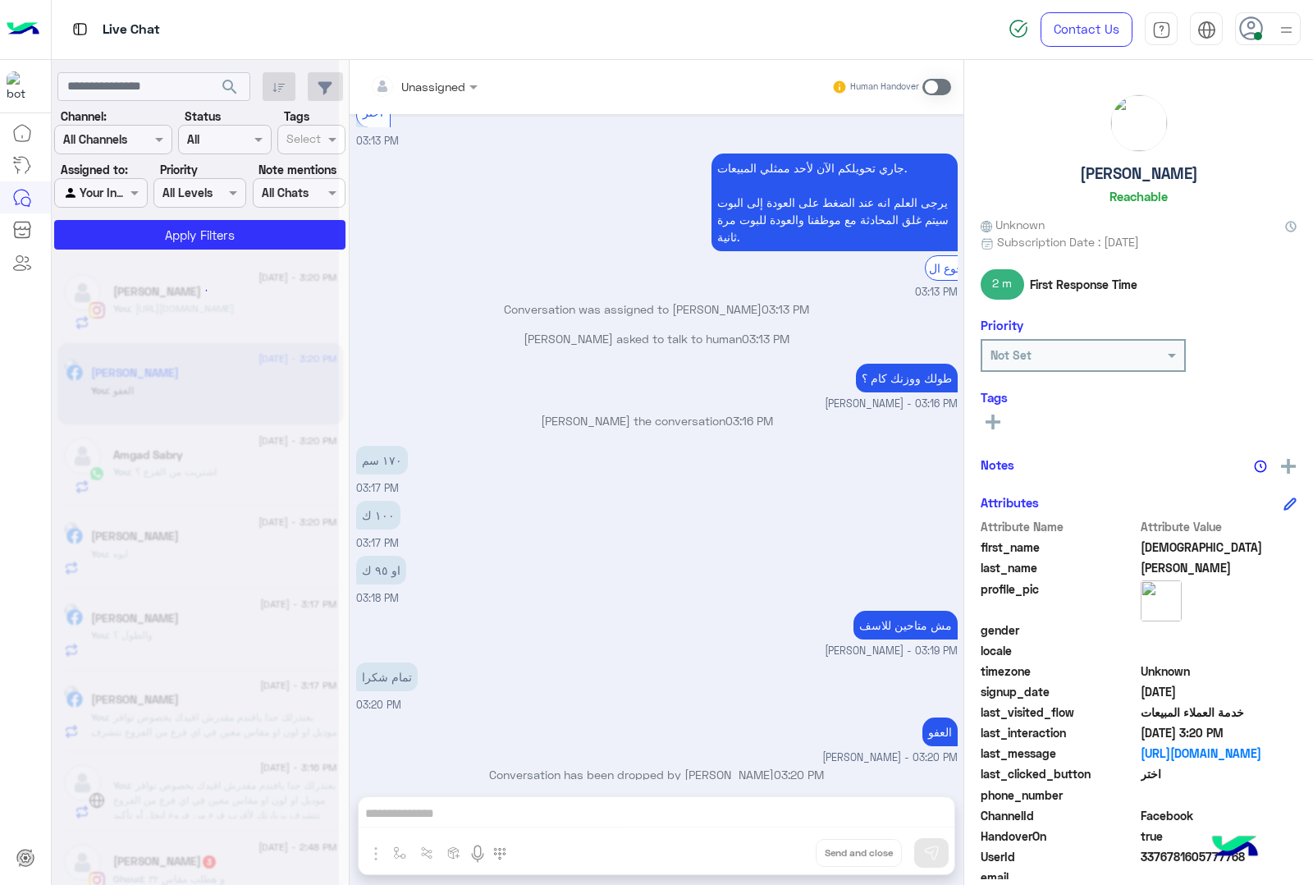
scroll to position [1709, 0]
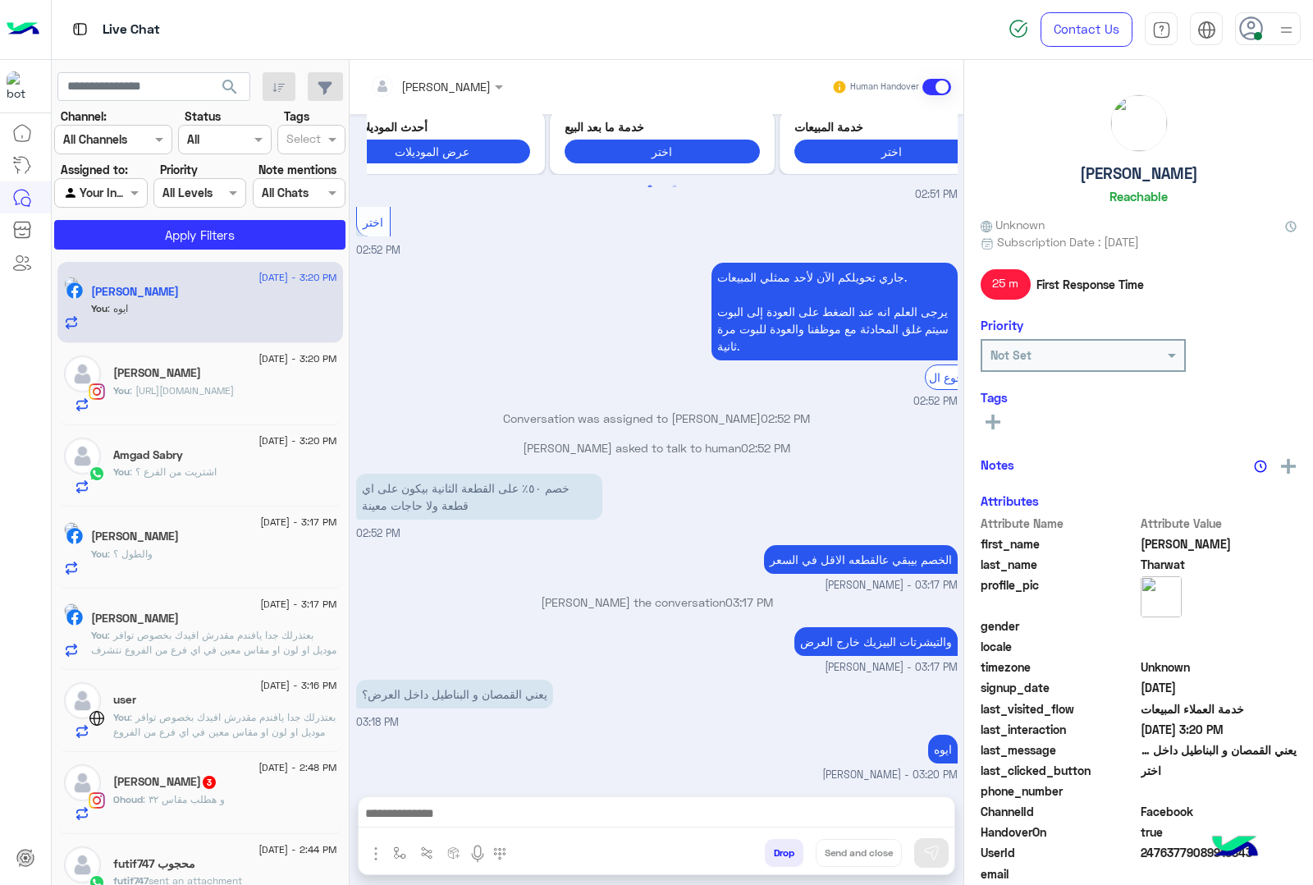
scroll to position [205, 0]
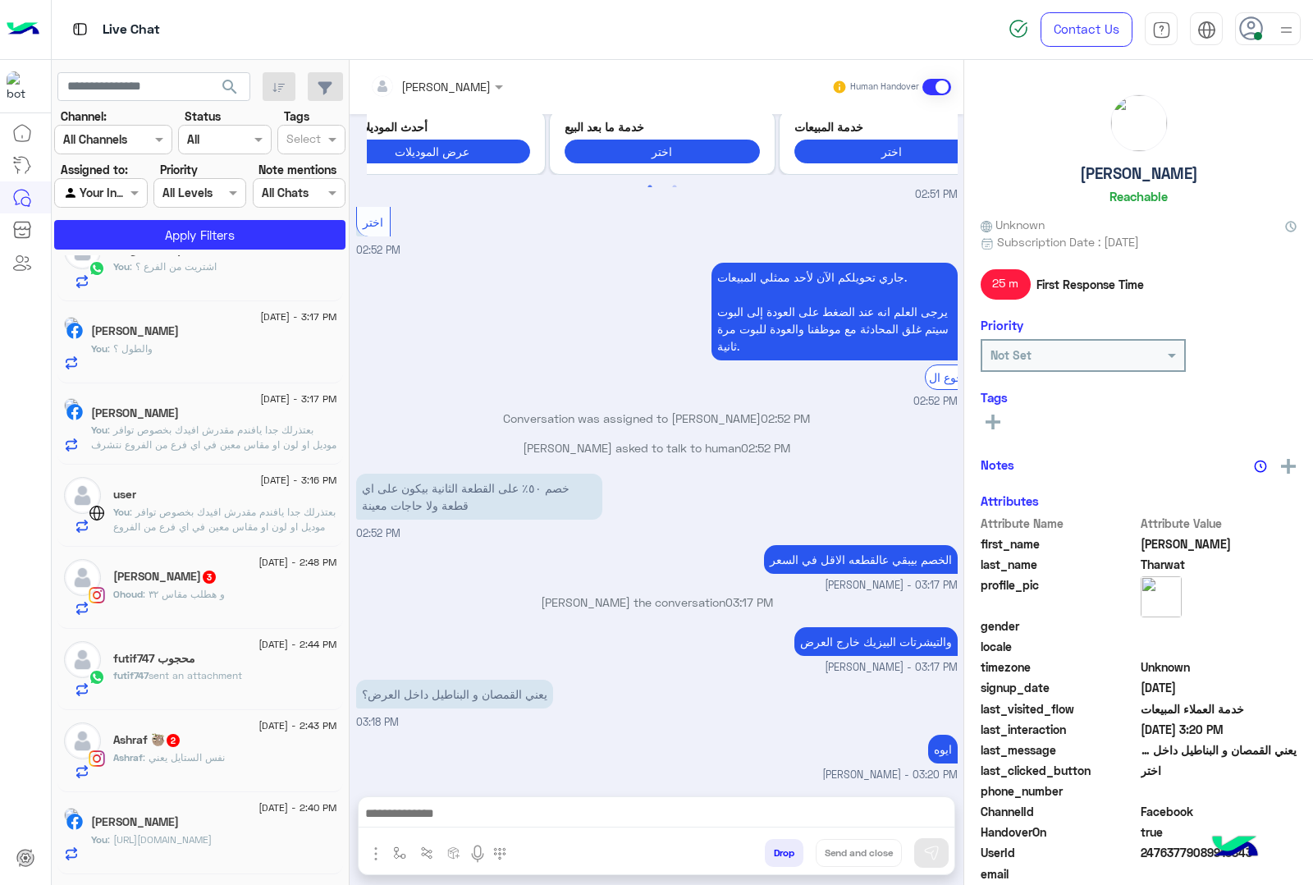
click at [261, 515] on span ": بعتذرلك جدا يافندم مقدرش افيدك بخصوص توافر موديل او لون او مقاس معين في اي فر…" at bounding box center [224, 534] width 222 height 57
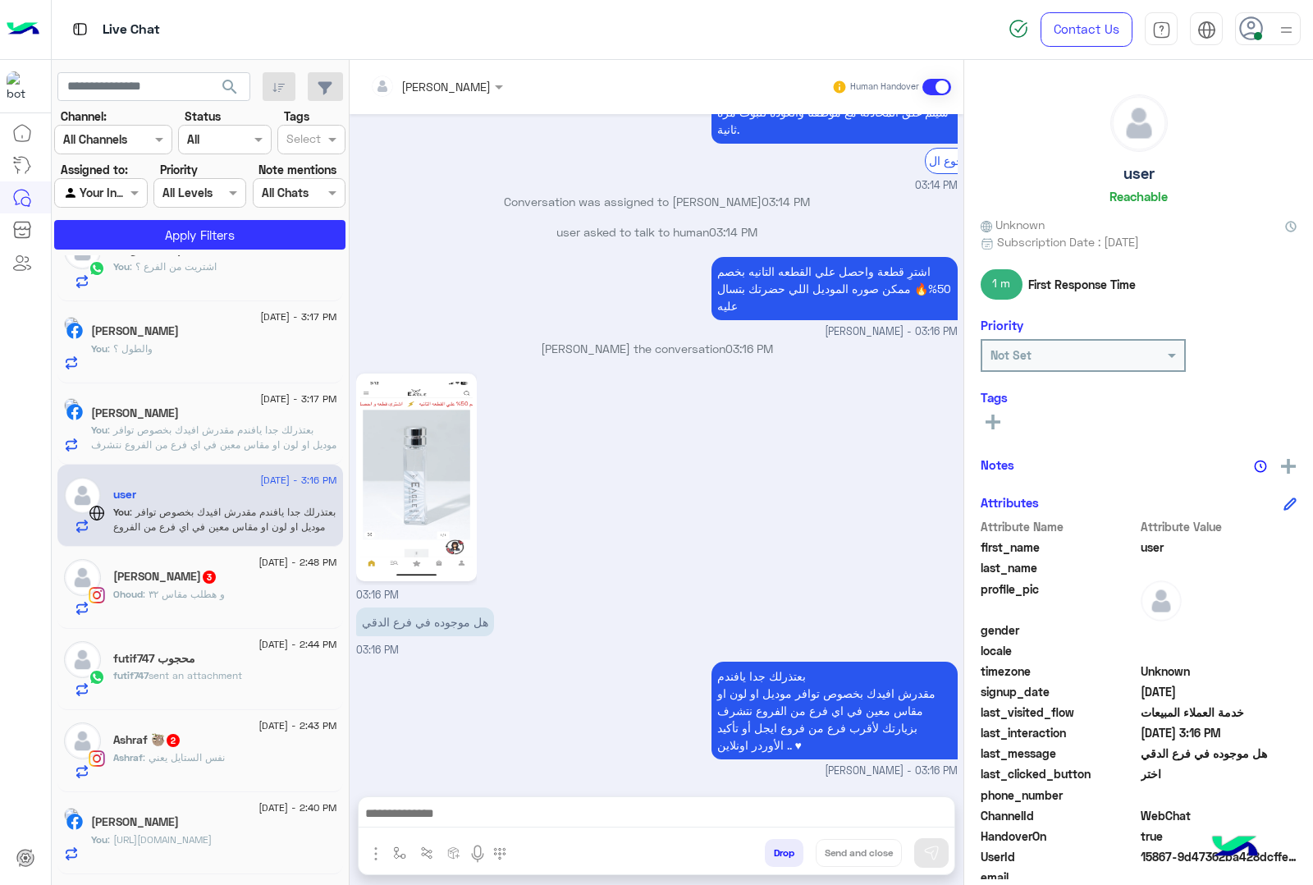
click at [804, 856] on button "Drop" at bounding box center [784, 853] width 39 height 28
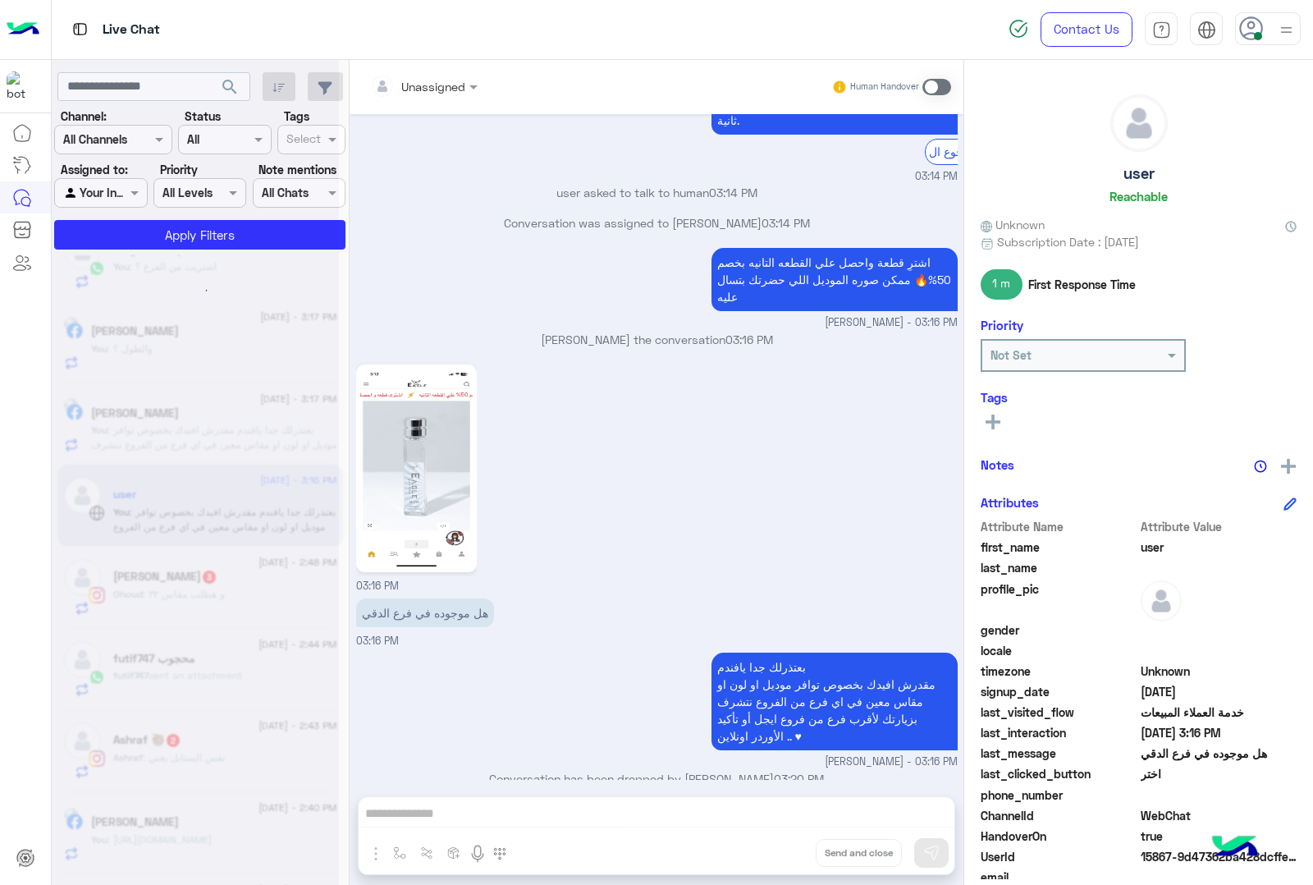
scroll to position [573, 0]
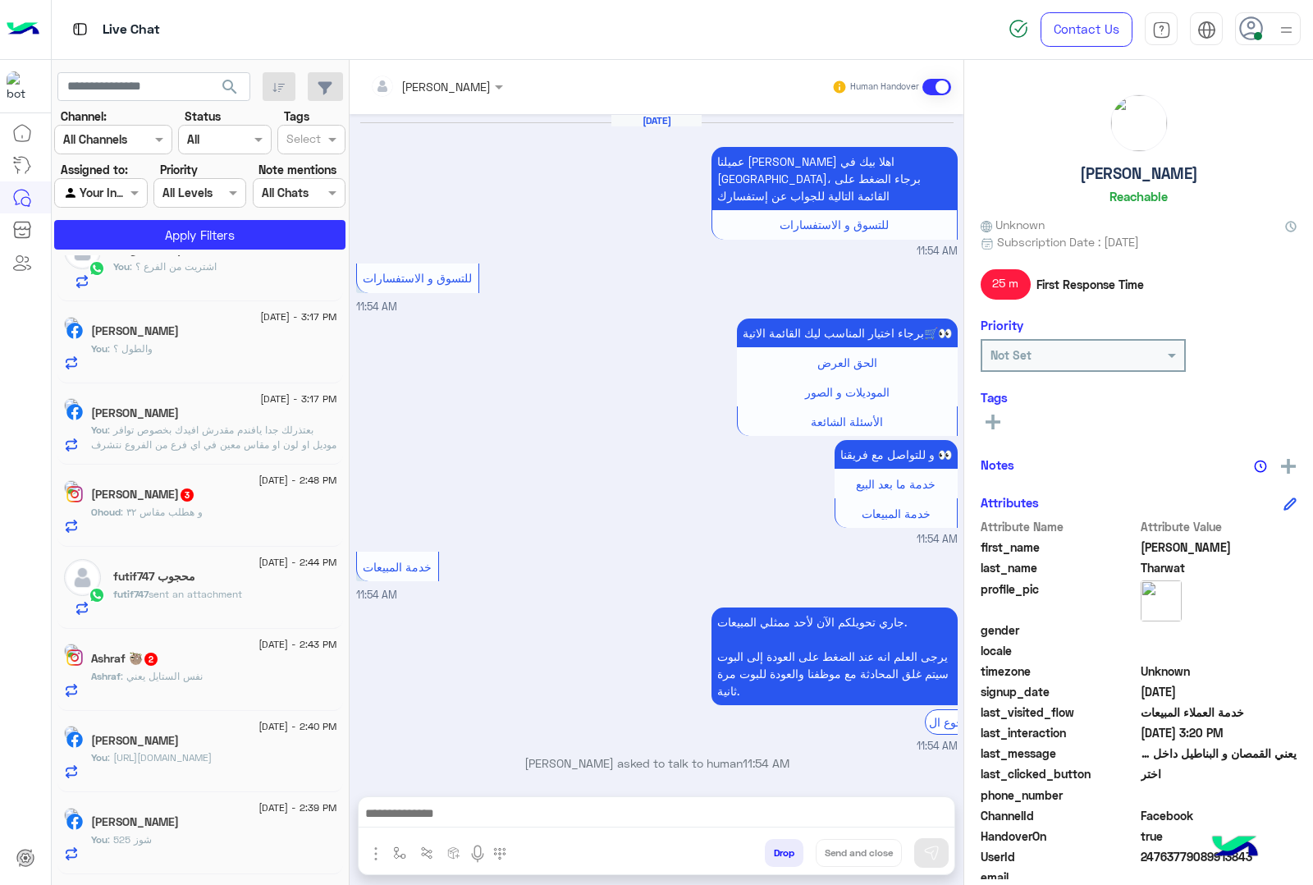
scroll to position [1581, 0]
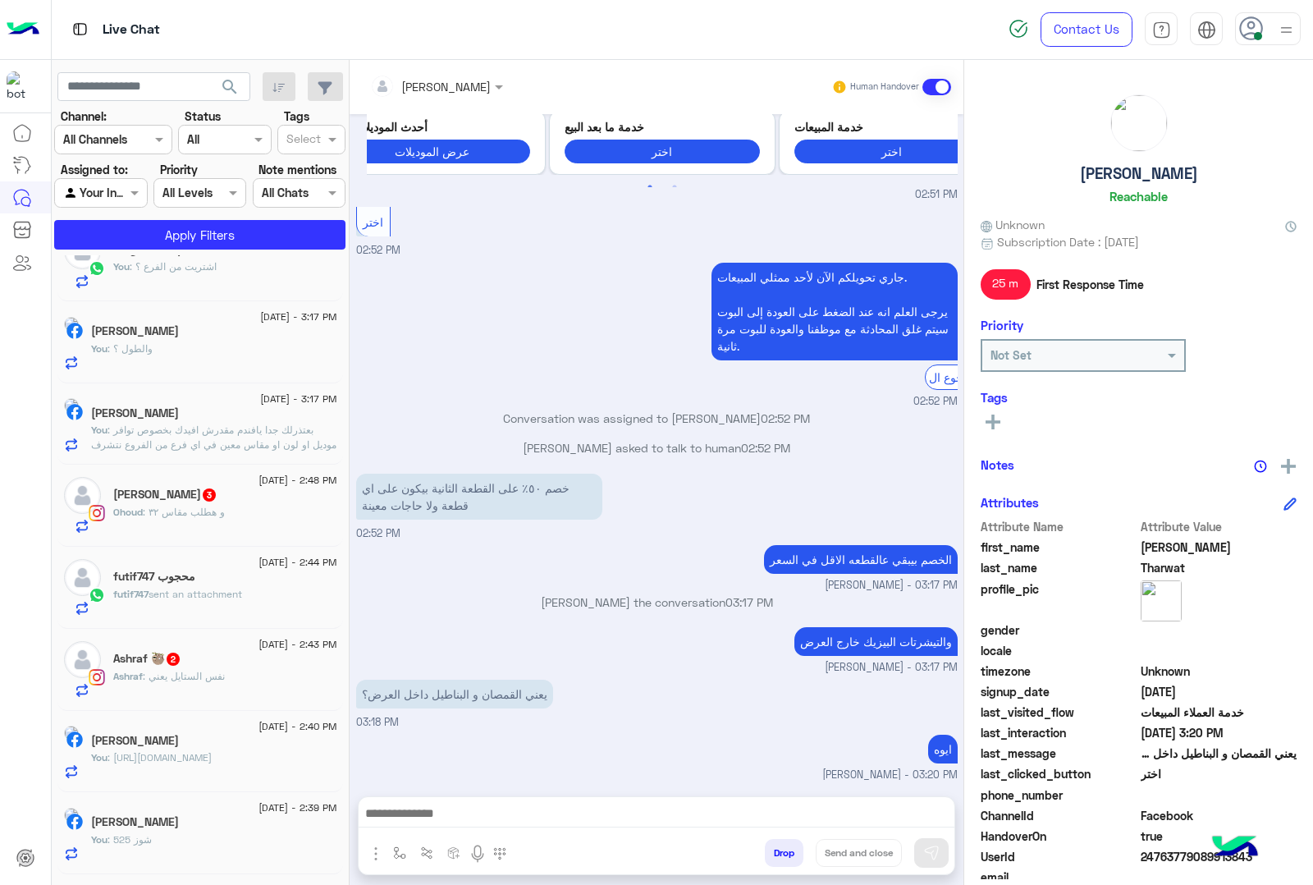
click at [312, 542] on div "[DATE] - 2:48 PM [PERSON_NAME] 3 Ohoud : و هطلب مقاس ٣٢" at bounding box center [200, 506] width 286 height 82
click at [302, 522] on div "Ohoud : و هطلب مقاس ٣٢" at bounding box center [225, 519] width 224 height 29
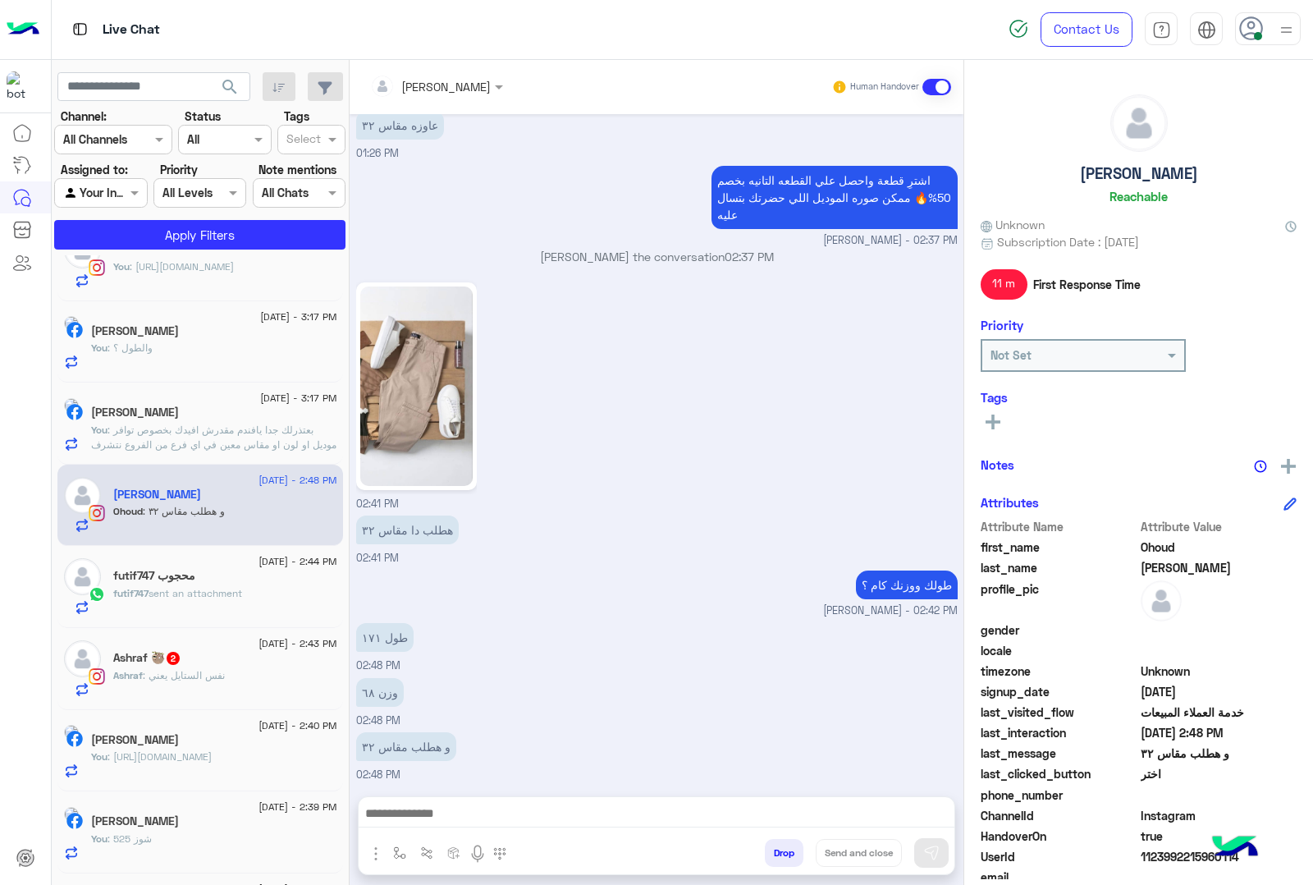
scroll to position [206, 0]
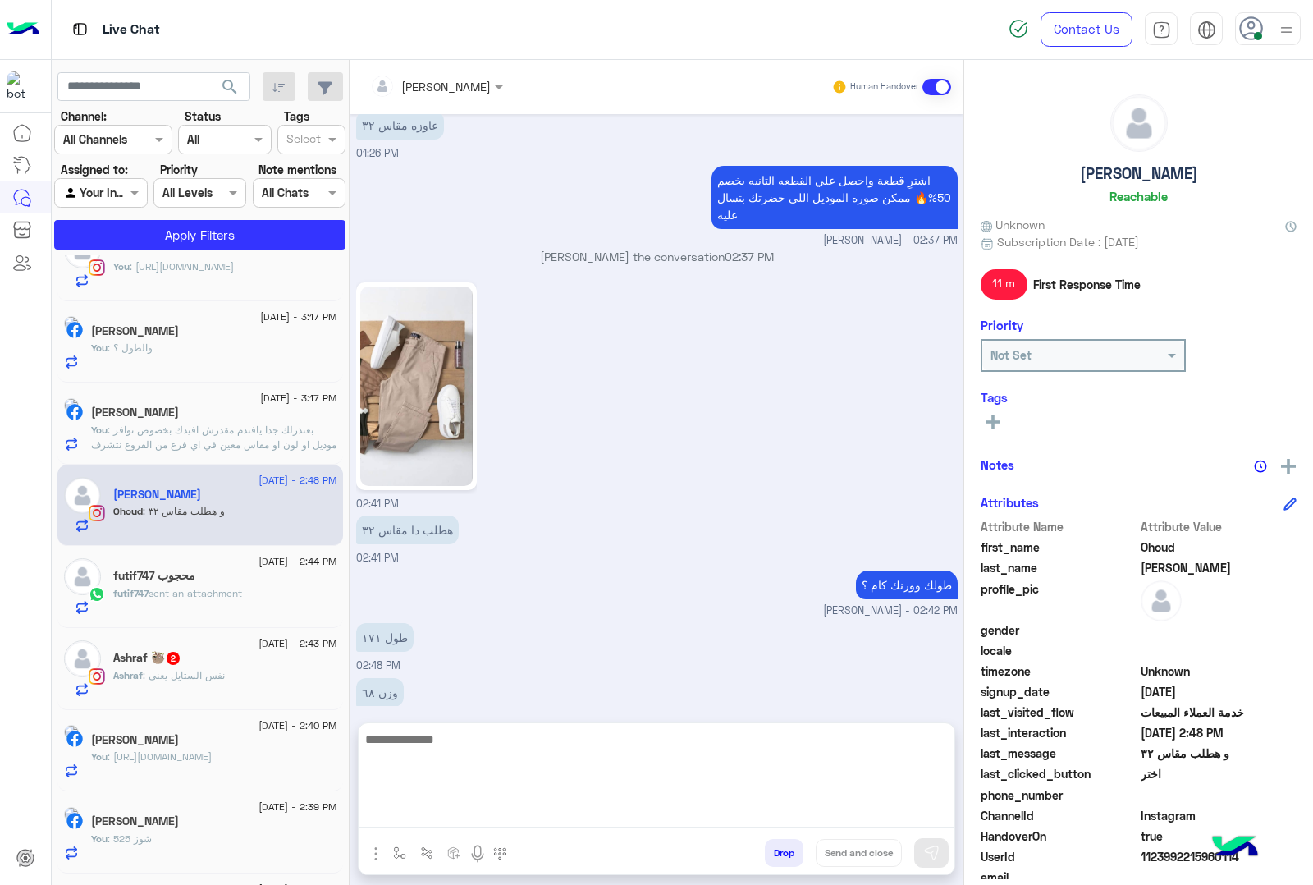
click at [547, 822] on textarea at bounding box center [657, 778] width 596 height 98
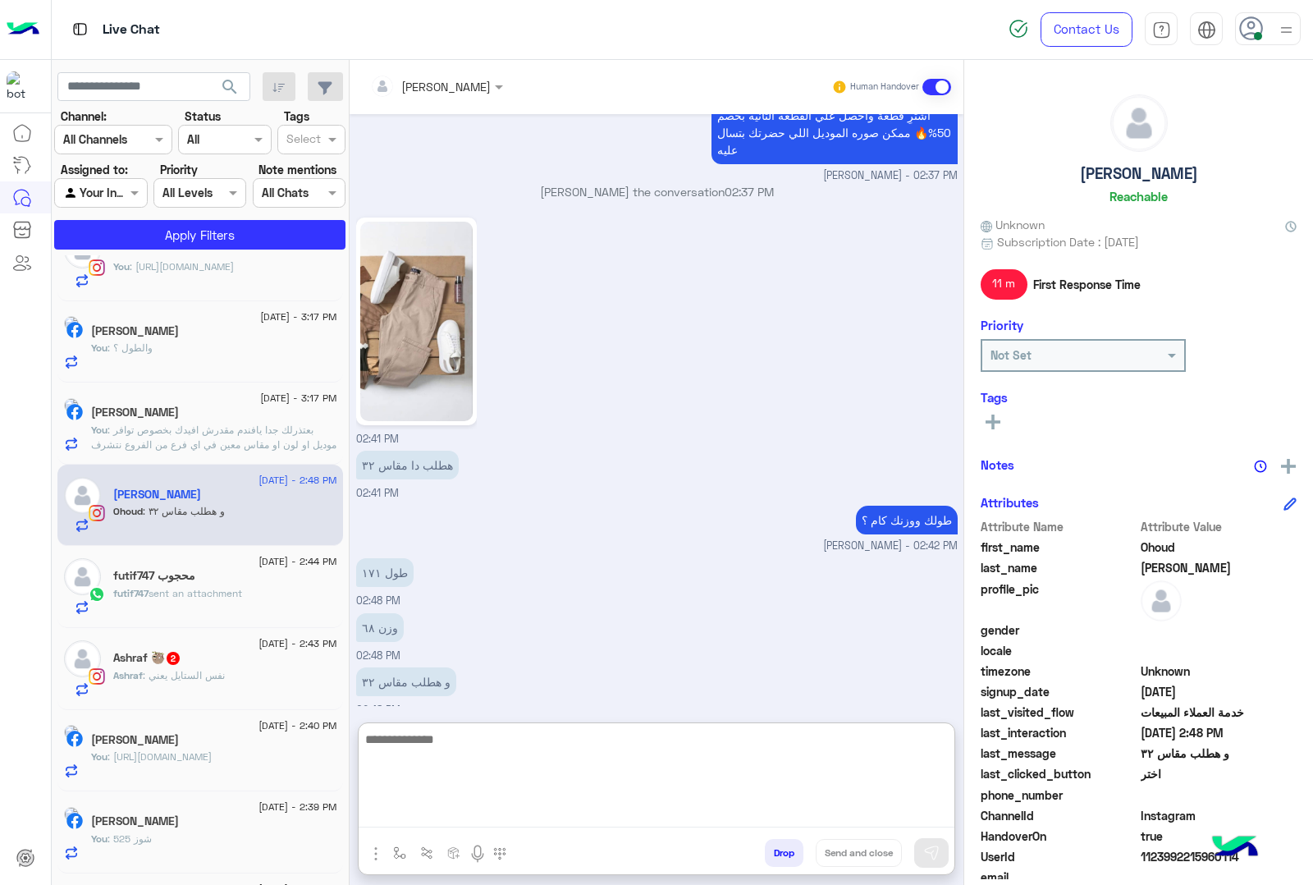
scroll to position [1712, 0]
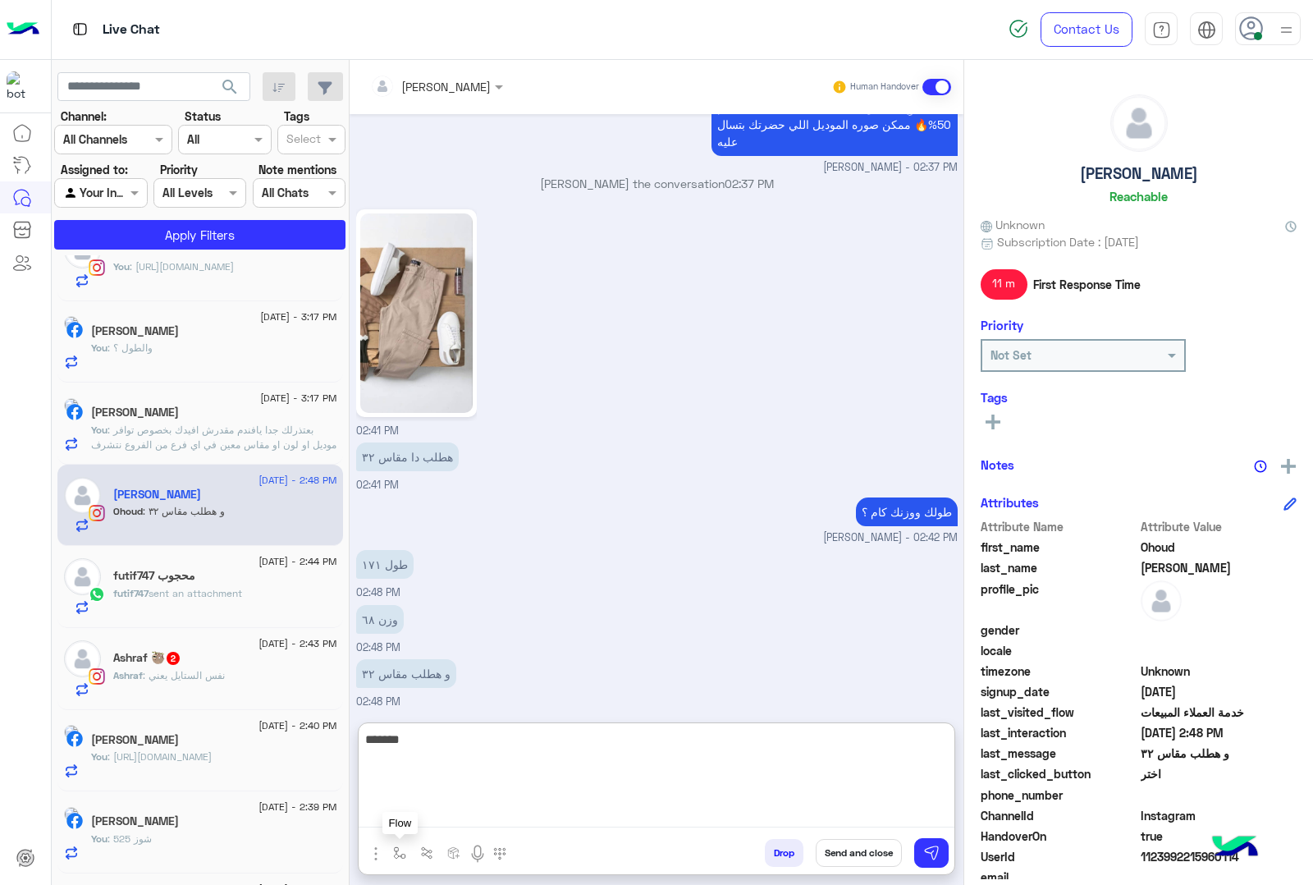
type textarea "*******"
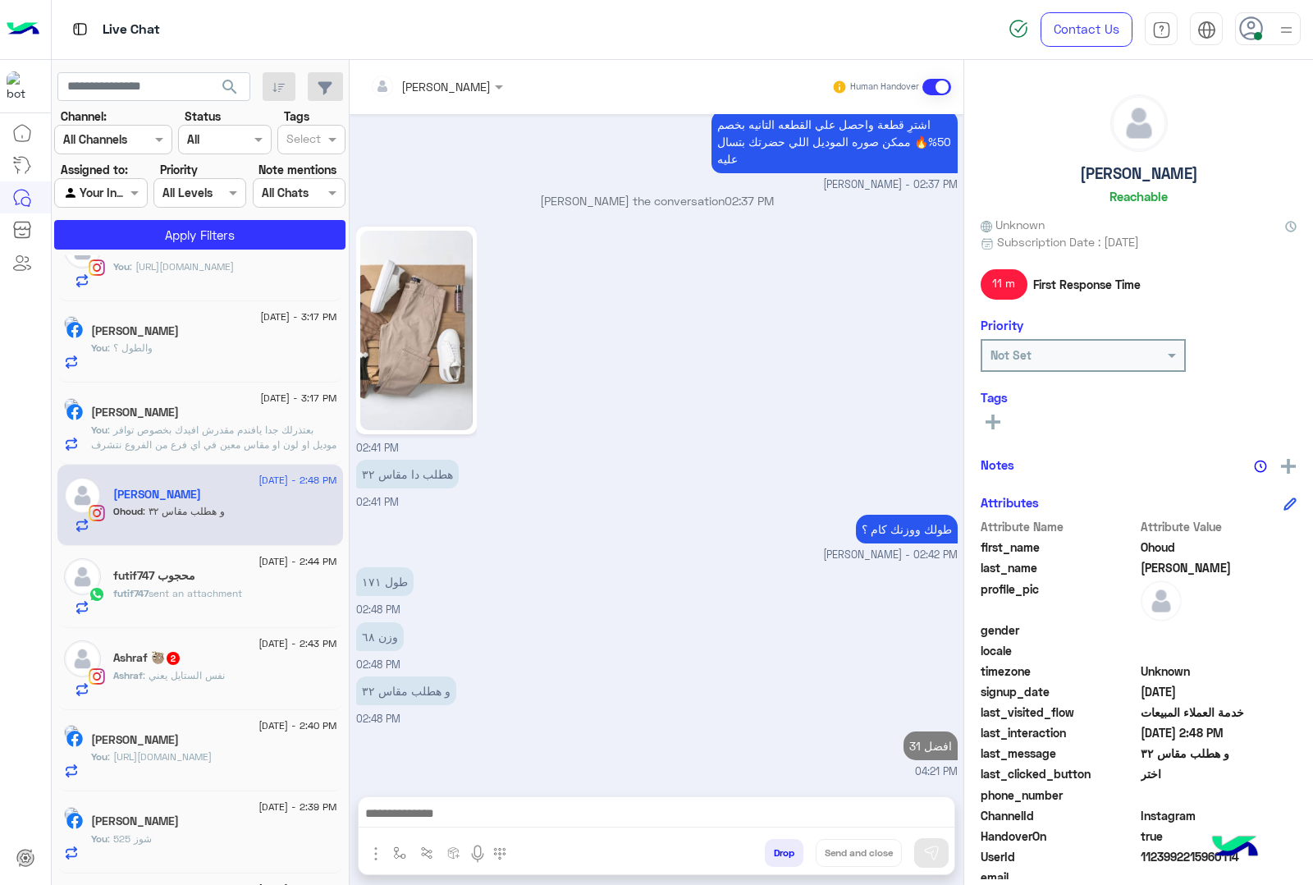
click at [240, 643] on div "[DATE] - 2:43 PM" at bounding box center [225, 645] width 224 height 11
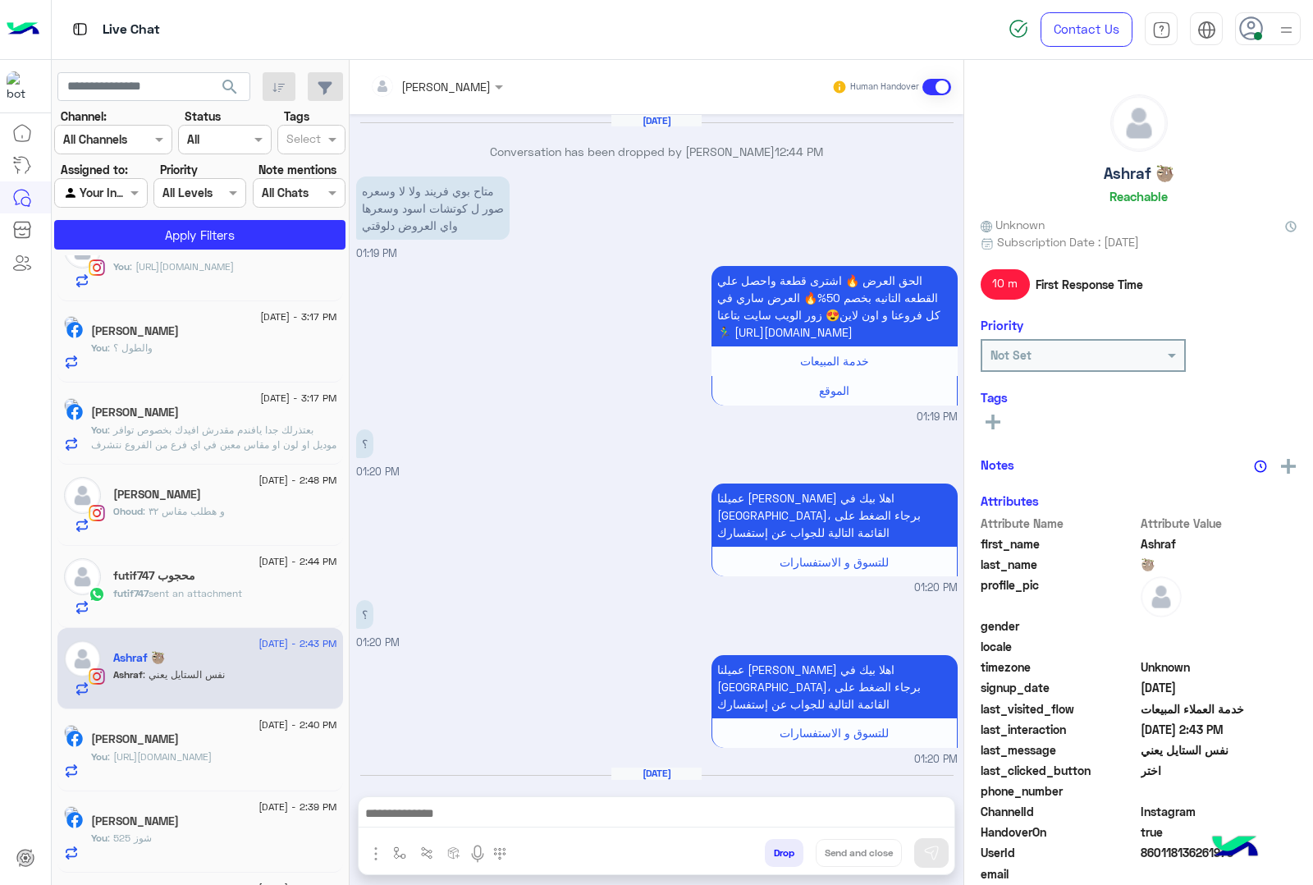
scroll to position [1758, 0]
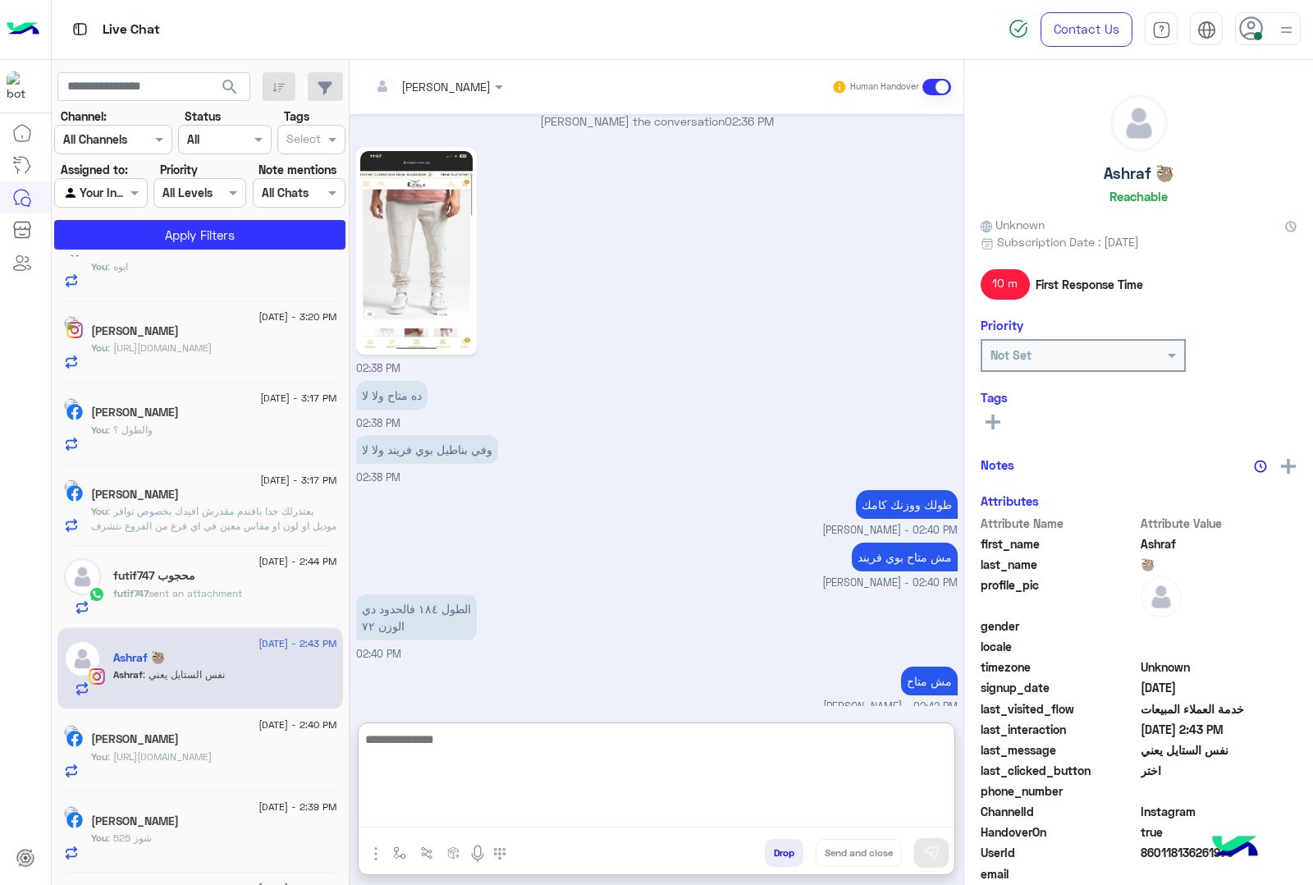
click at [531, 815] on textarea at bounding box center [657, 778] width 596 height 98
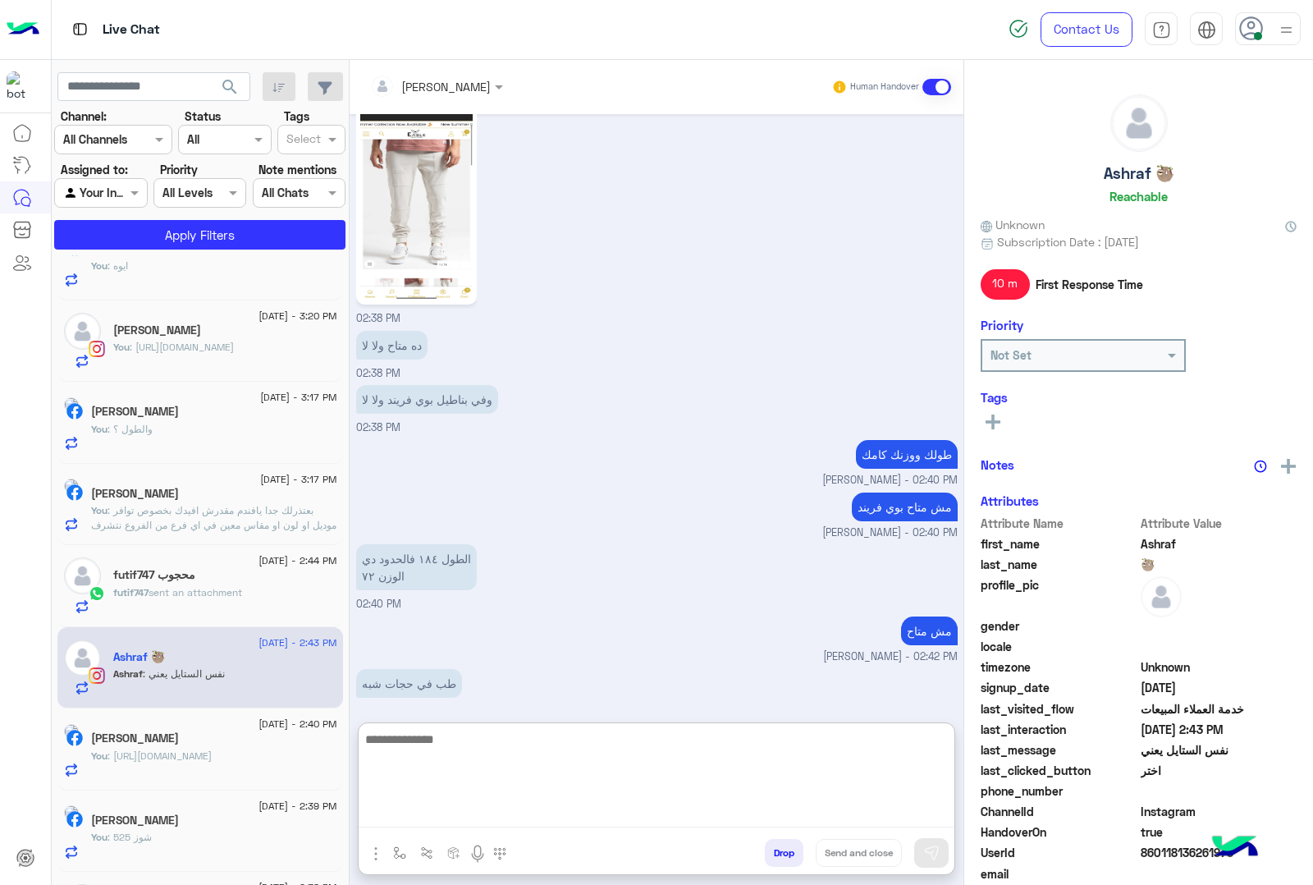
scroll to position [1832, 0]
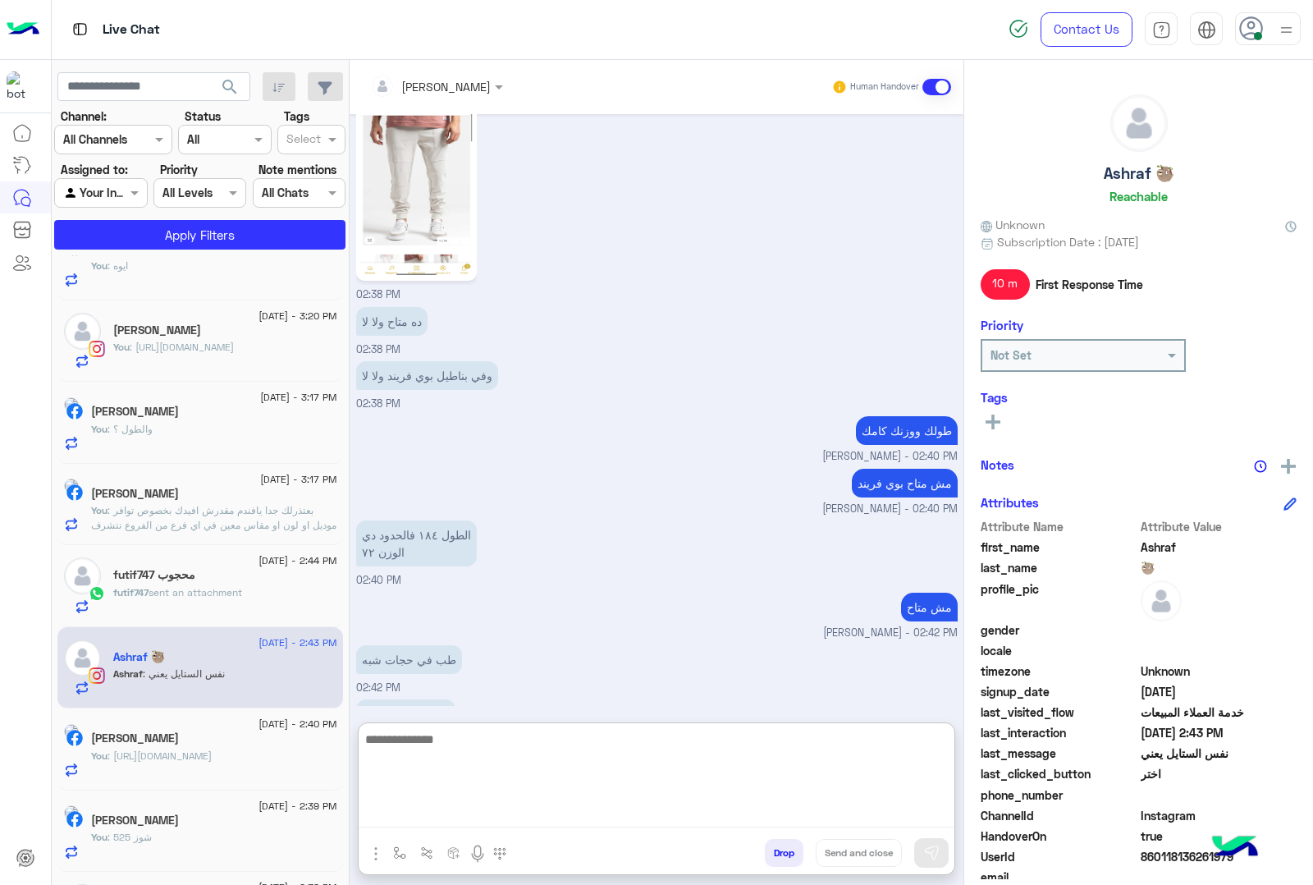
click at [536, 731] on textarea at bounding box center [657, 778] width 596 height 98
paste textarea "**********"
type textarea "**********"
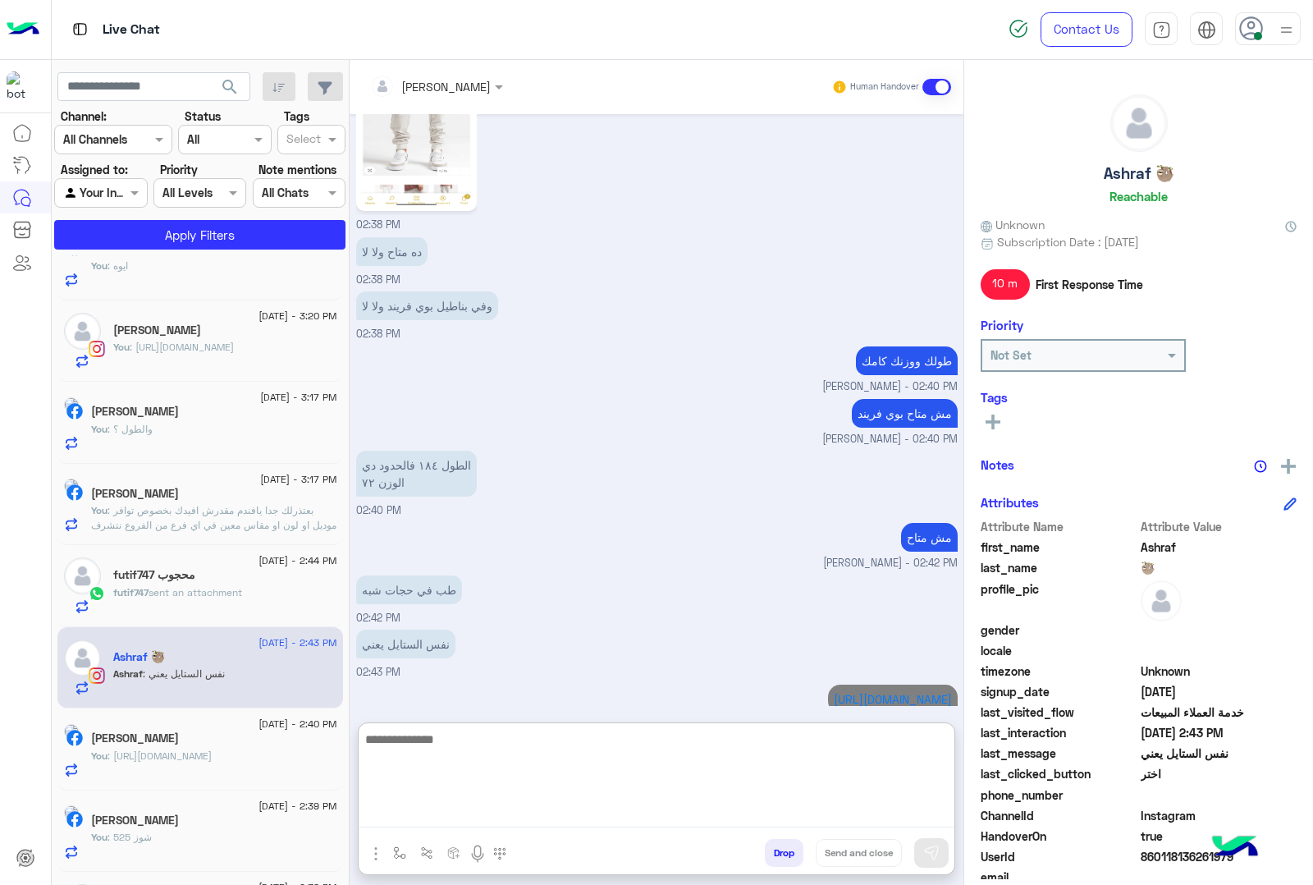
scroll to position [0, 0]
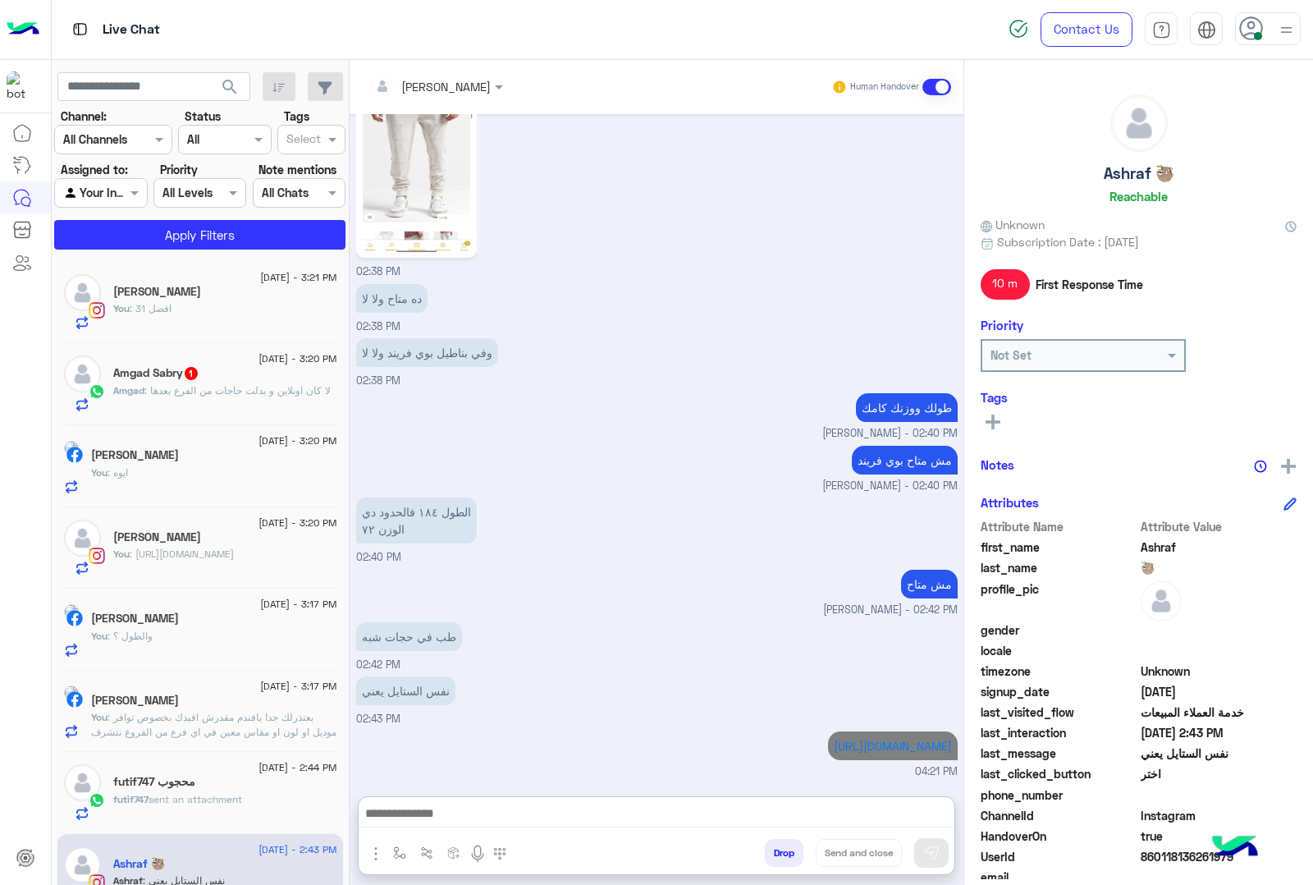
click at [215, 355] on div "[DATE] - 3:20 PM" at bounding box center [225, 360] width 224 height 11
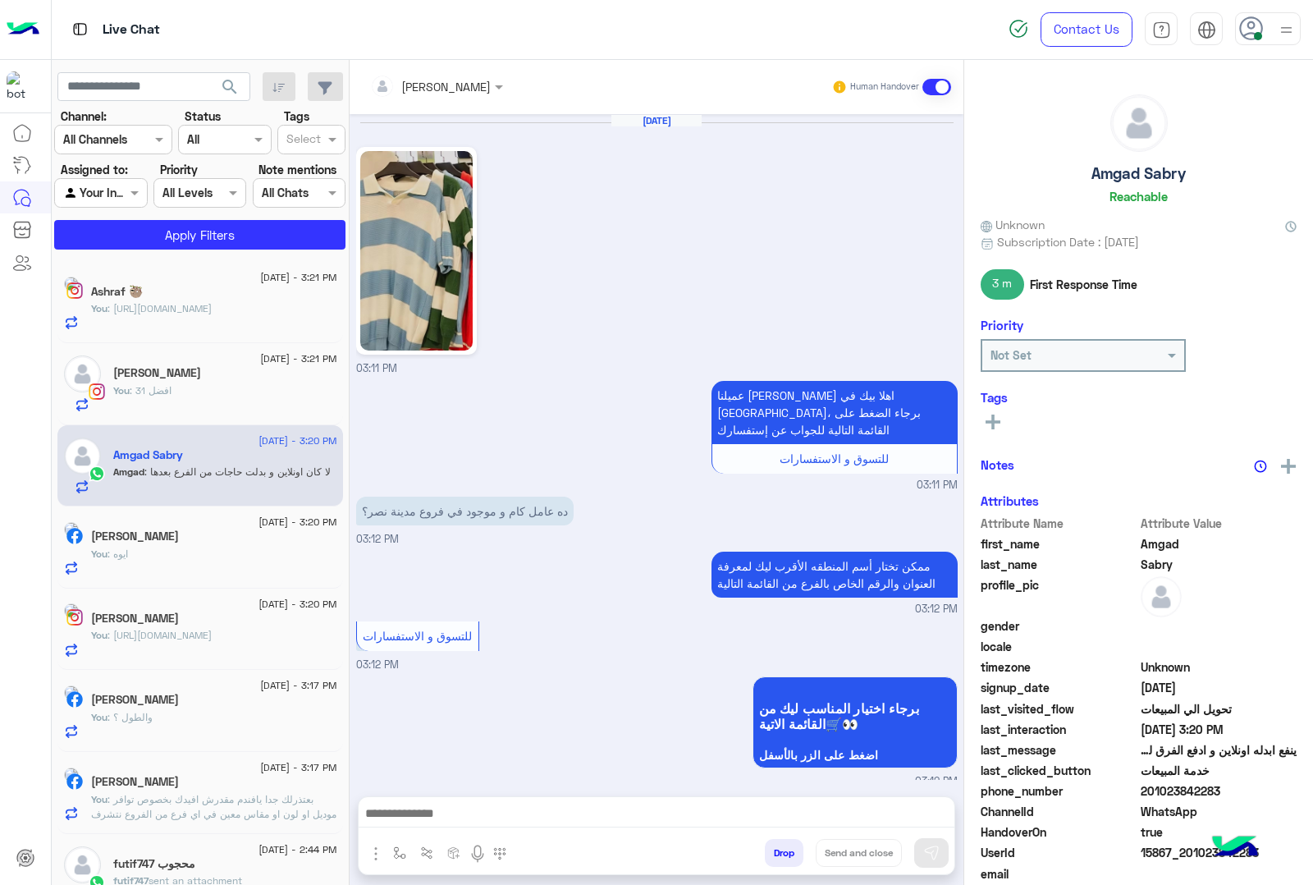
scroll to position [827, 0]
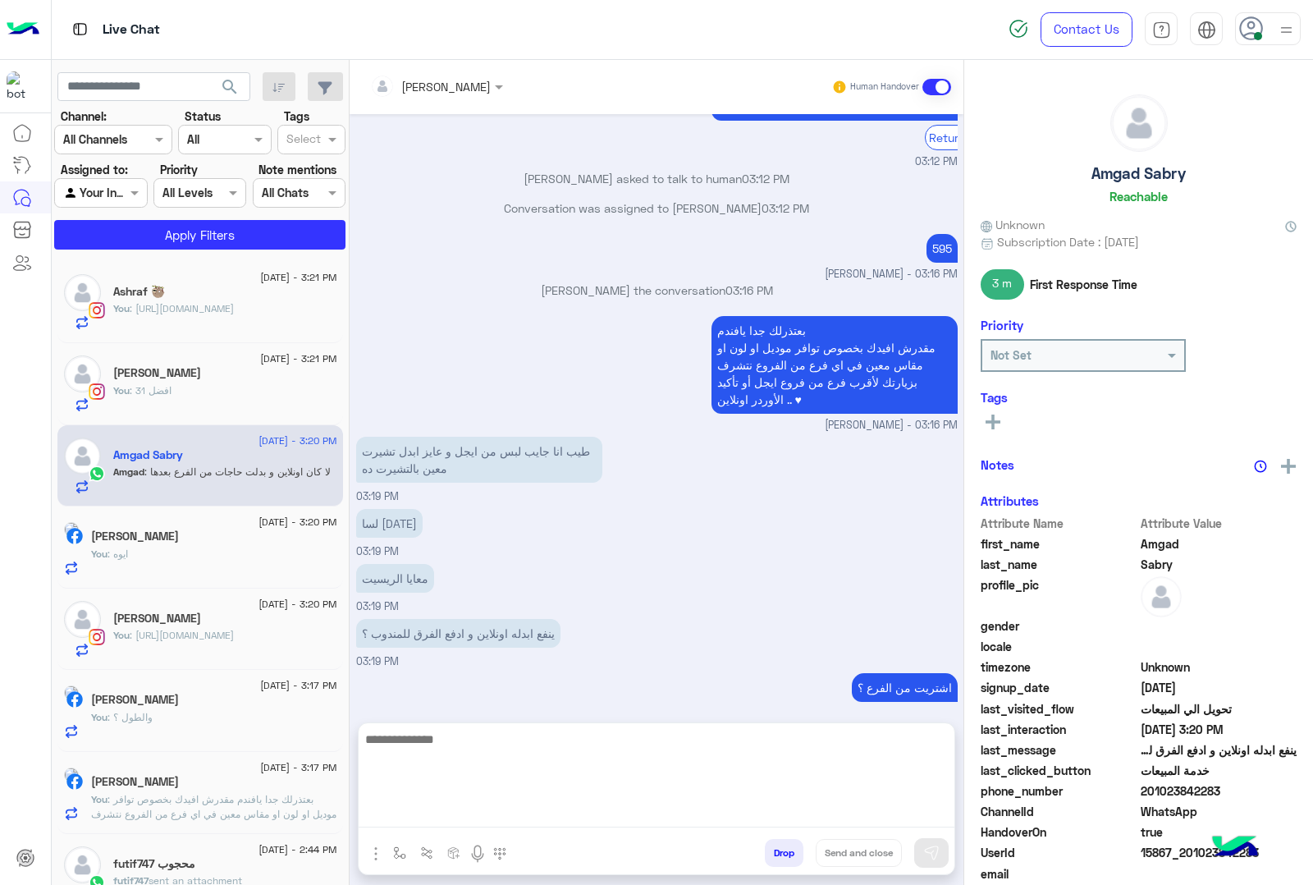
click at [480, 810] on textarea at bounding box center [657, 778] width 596 height 98
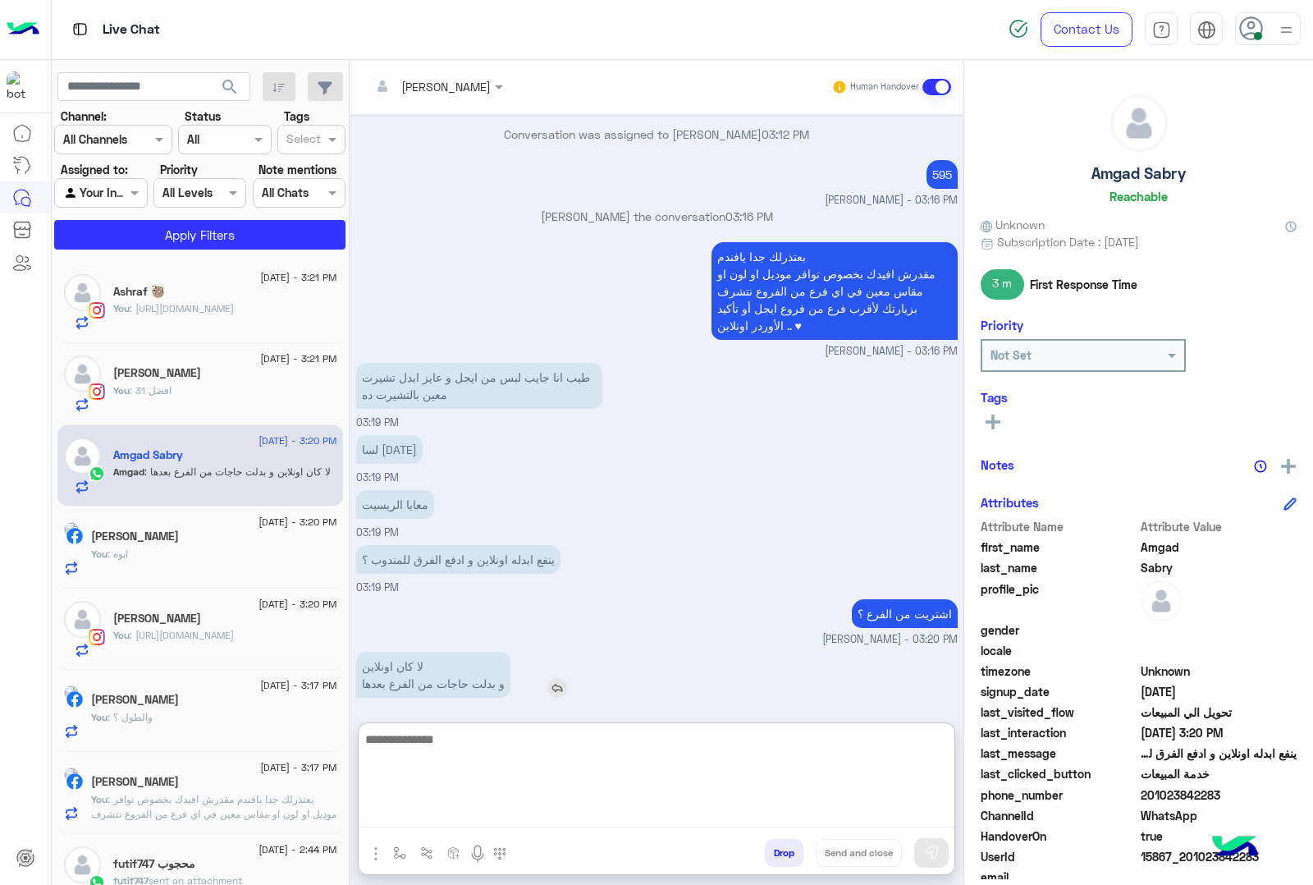
paste textarea "**********"
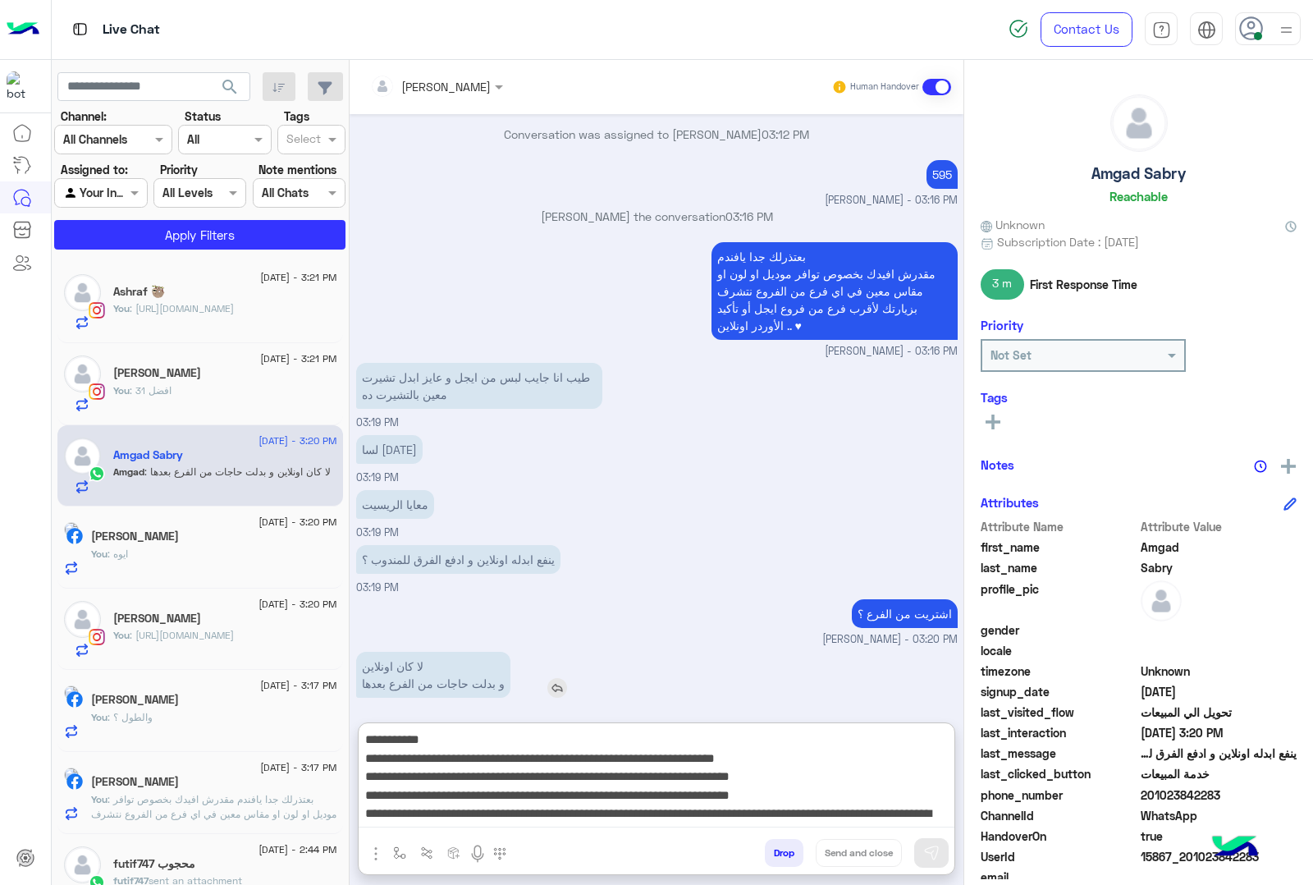
scroll to position [87, 0]
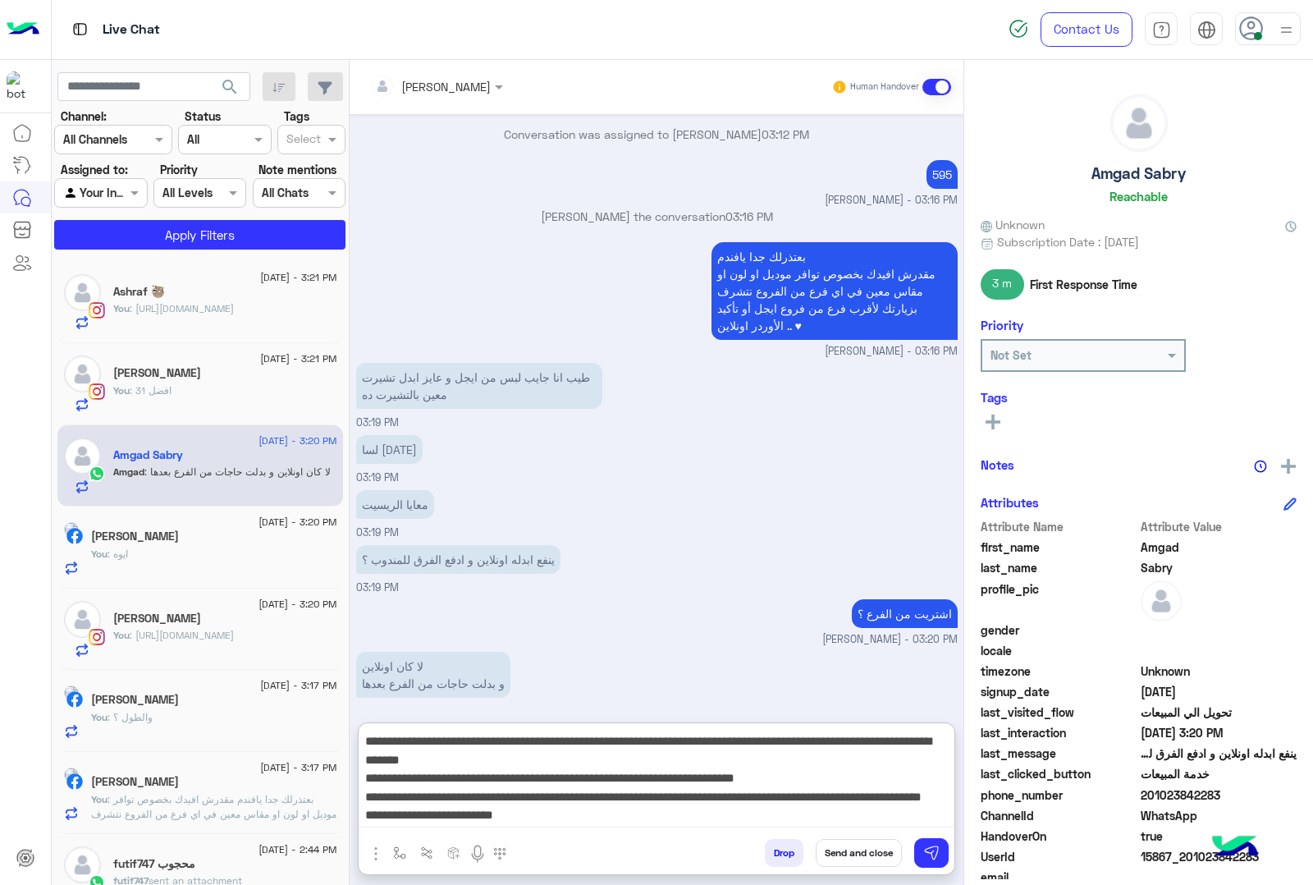
click at [900, 815] on textarea "**********" at bounding box center [656, 778] width 595 height 98
type textarea "**********"
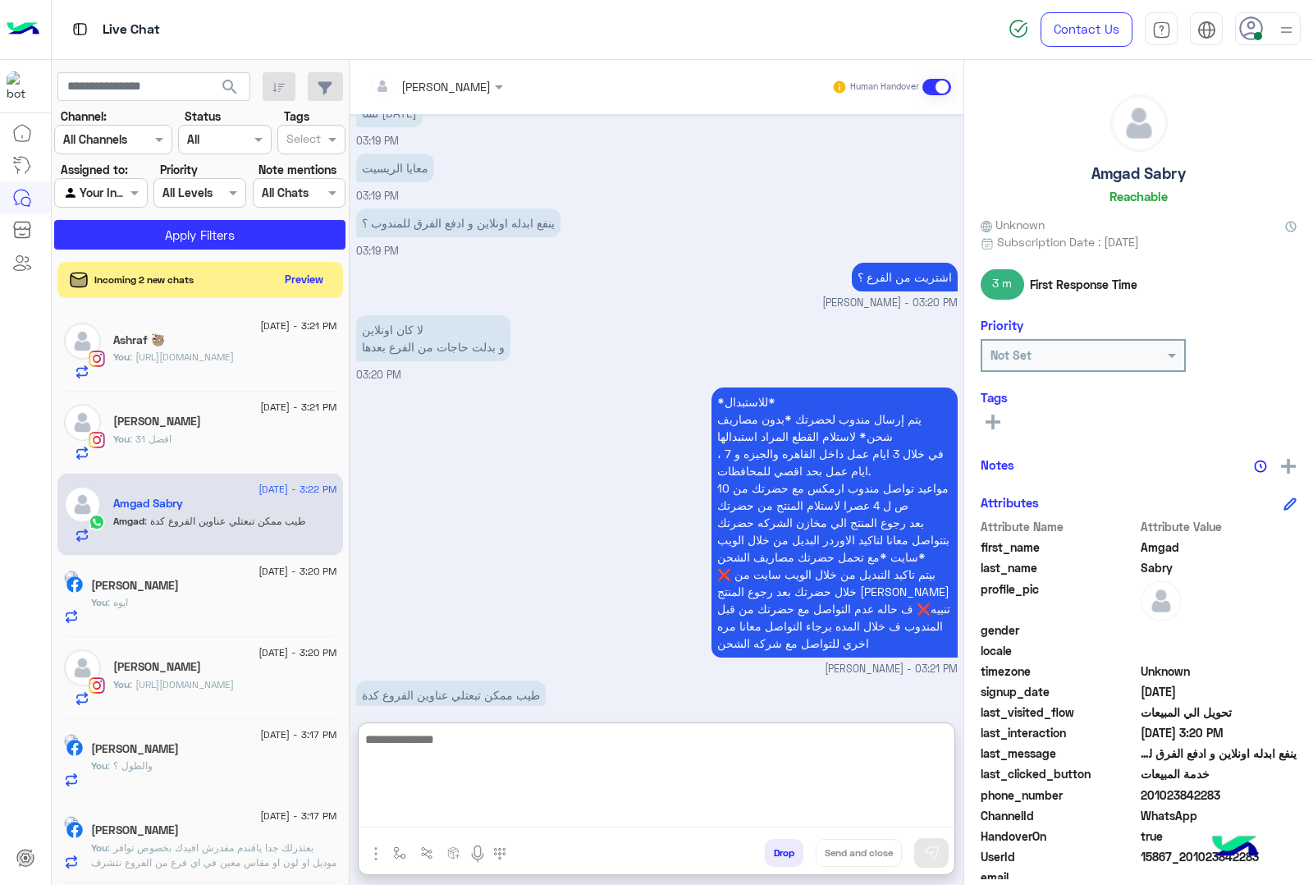
scroll to position [1248, 0]
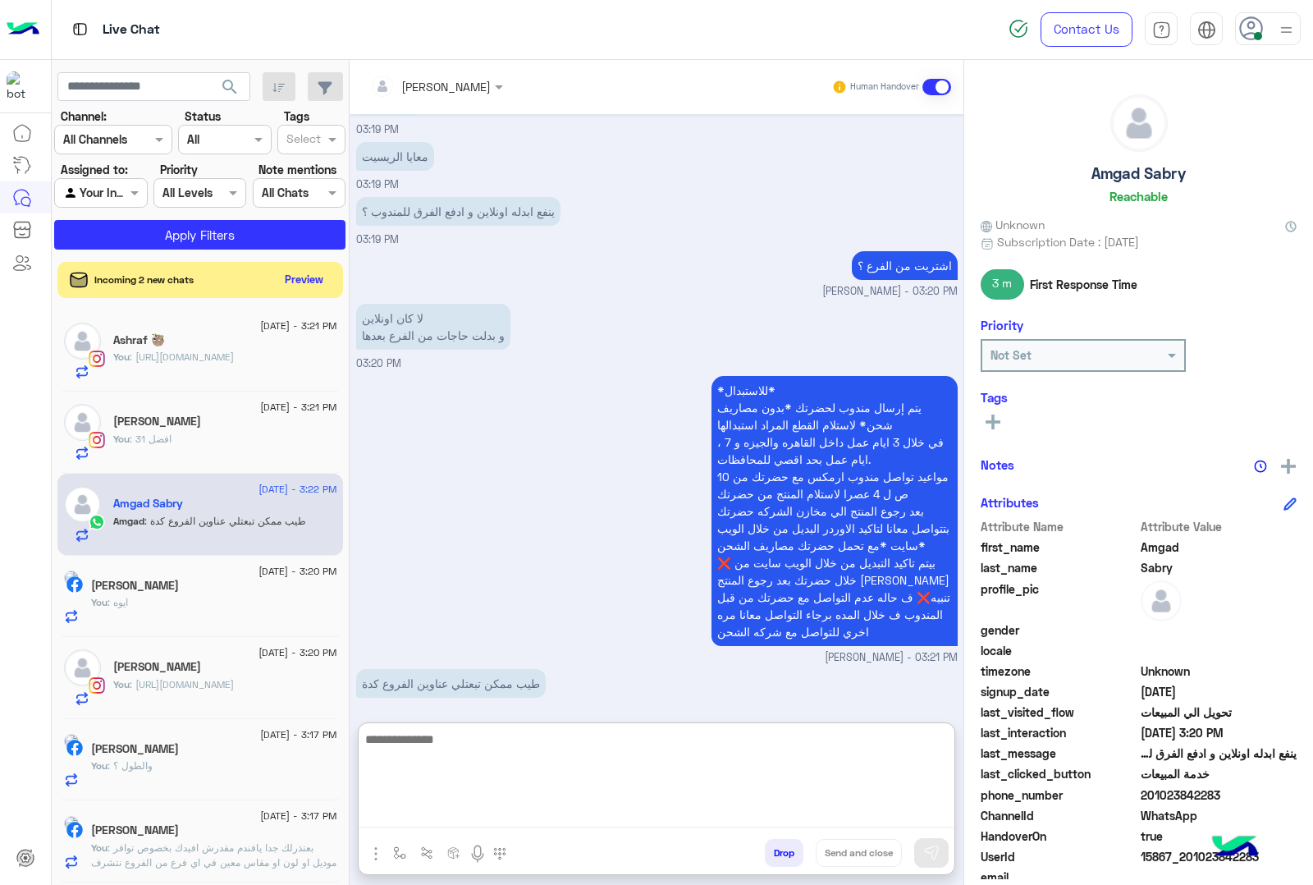
click at [531, 749] on textarea at bounding box center [656, 778] width 595 height 98
click at [386, 848] on img "button" at bounding box center [376, 854] width 20 height 20
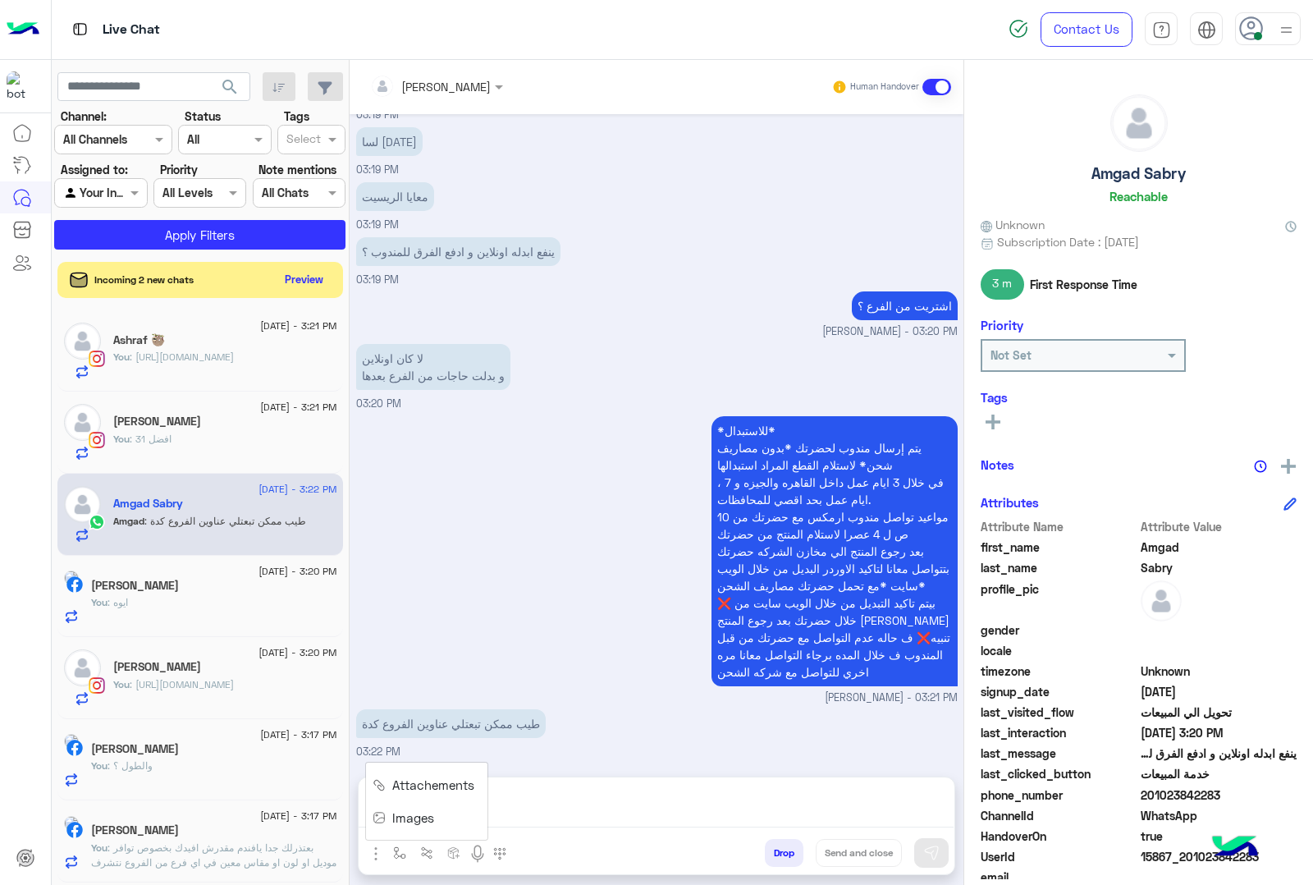
scroll to position [1175, 0]
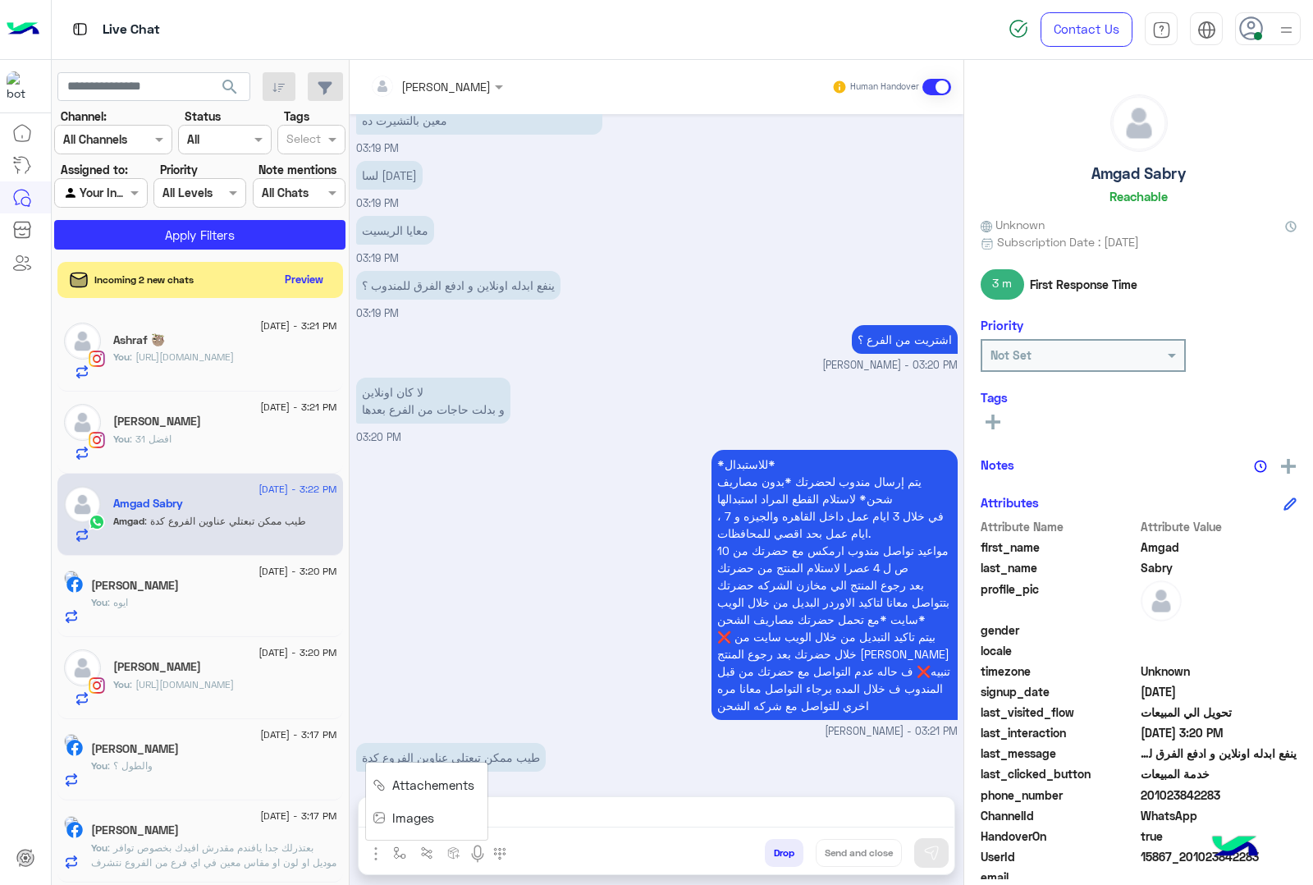
click at [442, 802] on button "Images" at bounding box center [406, 817] width 81 height 33
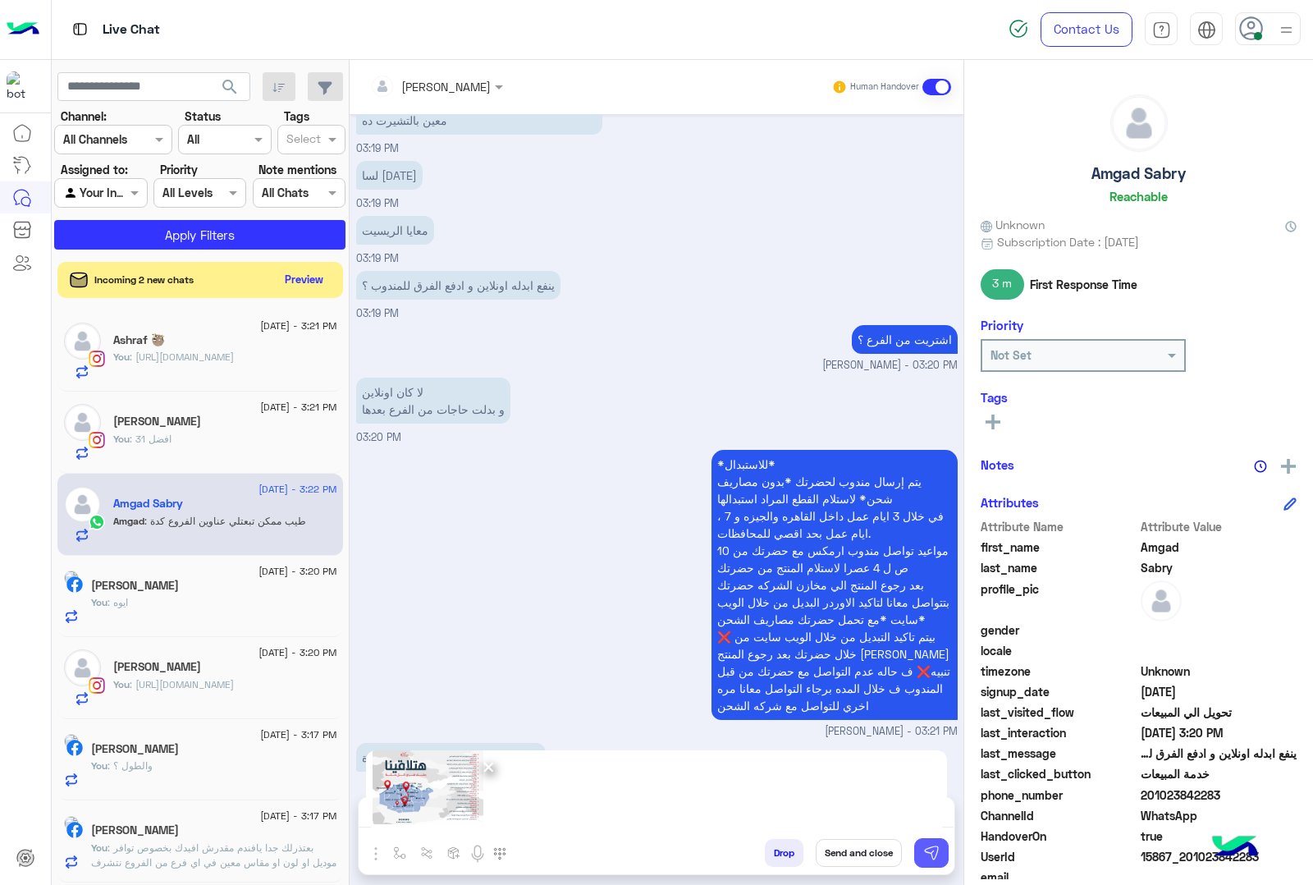
click at [949, 859] on button at bounding box center [931, 853] width 34 height 30
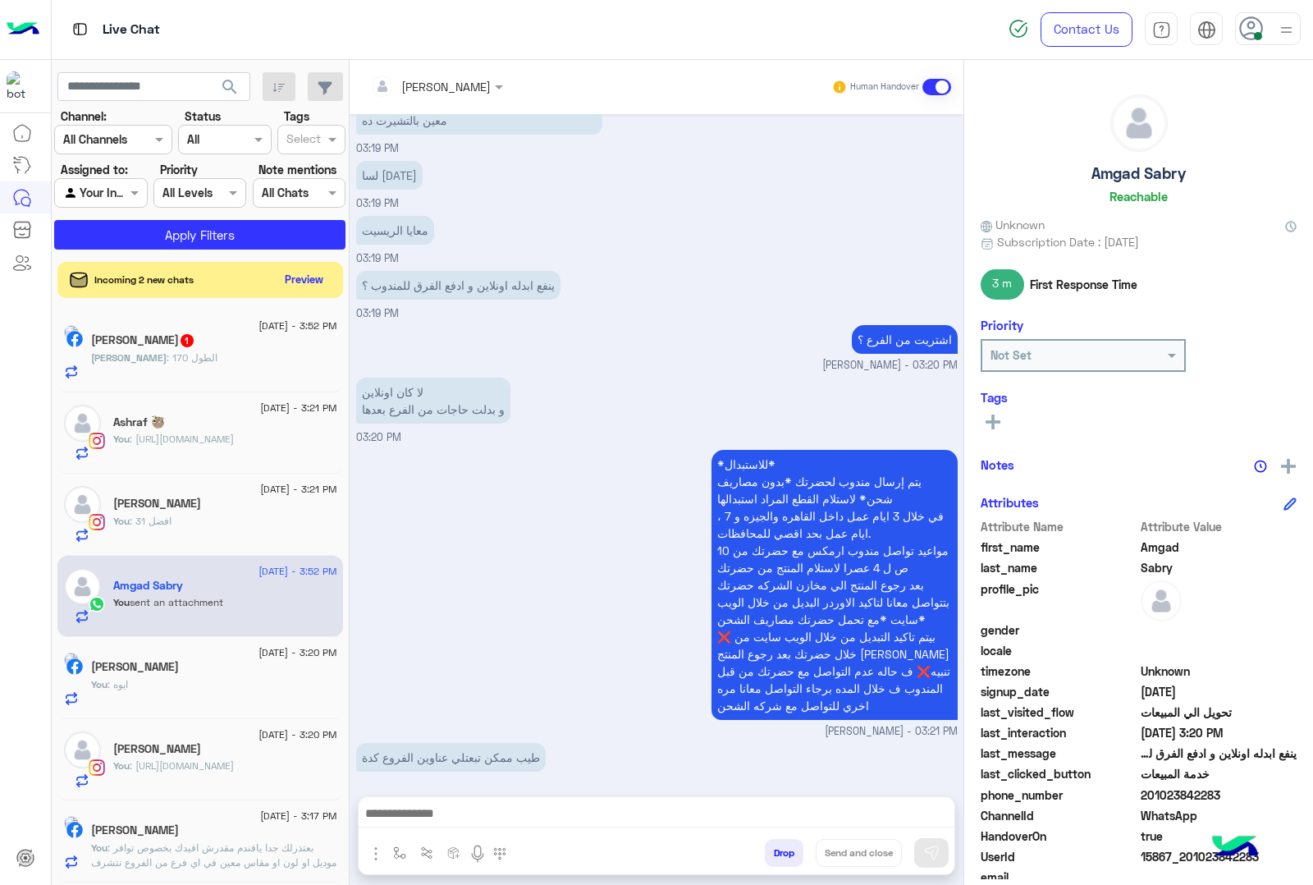
scroll to position [1397, 0]
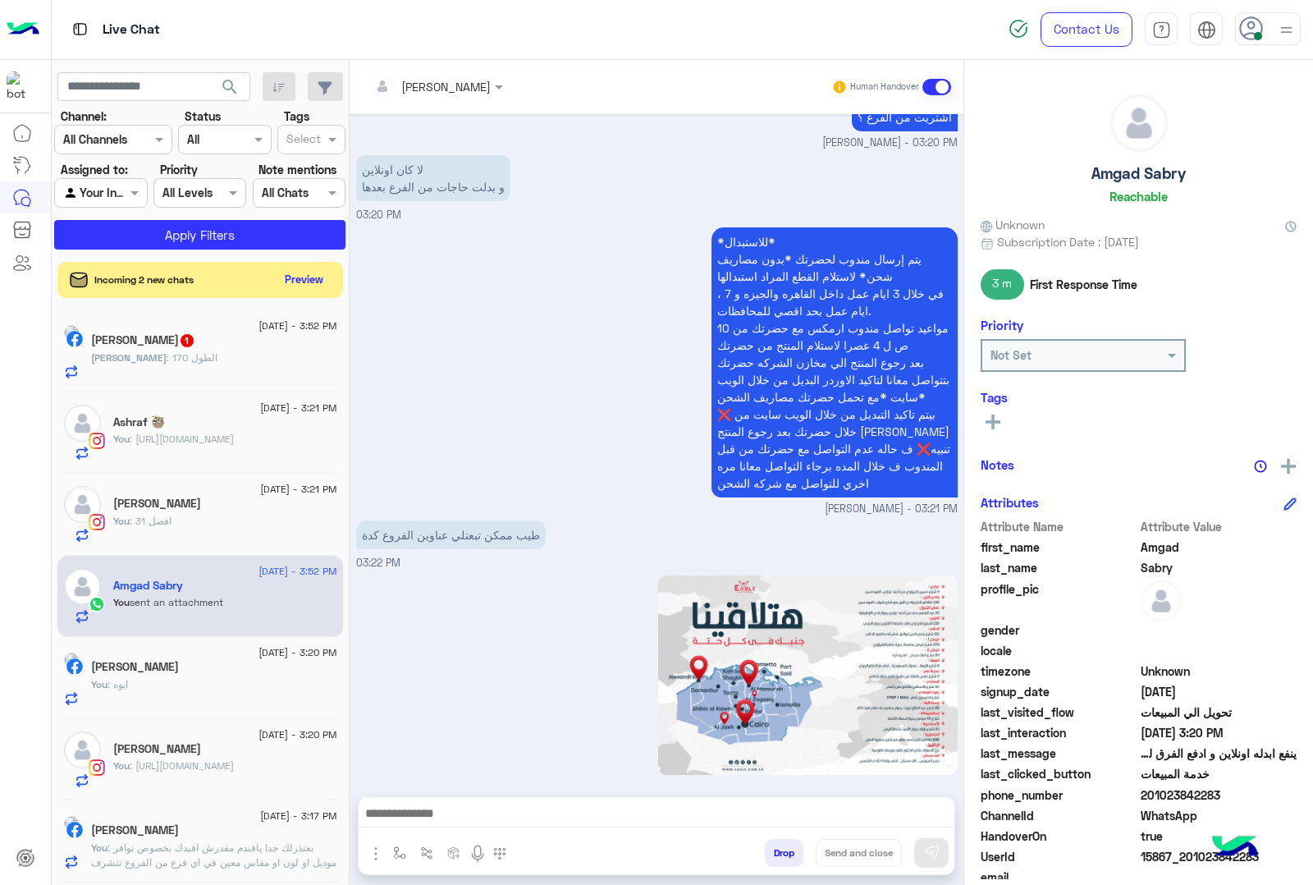
click at [174, 365] on p "[PERSON_NAME] : الطول 170" at bounding box center [154, 357] width 126 height 15
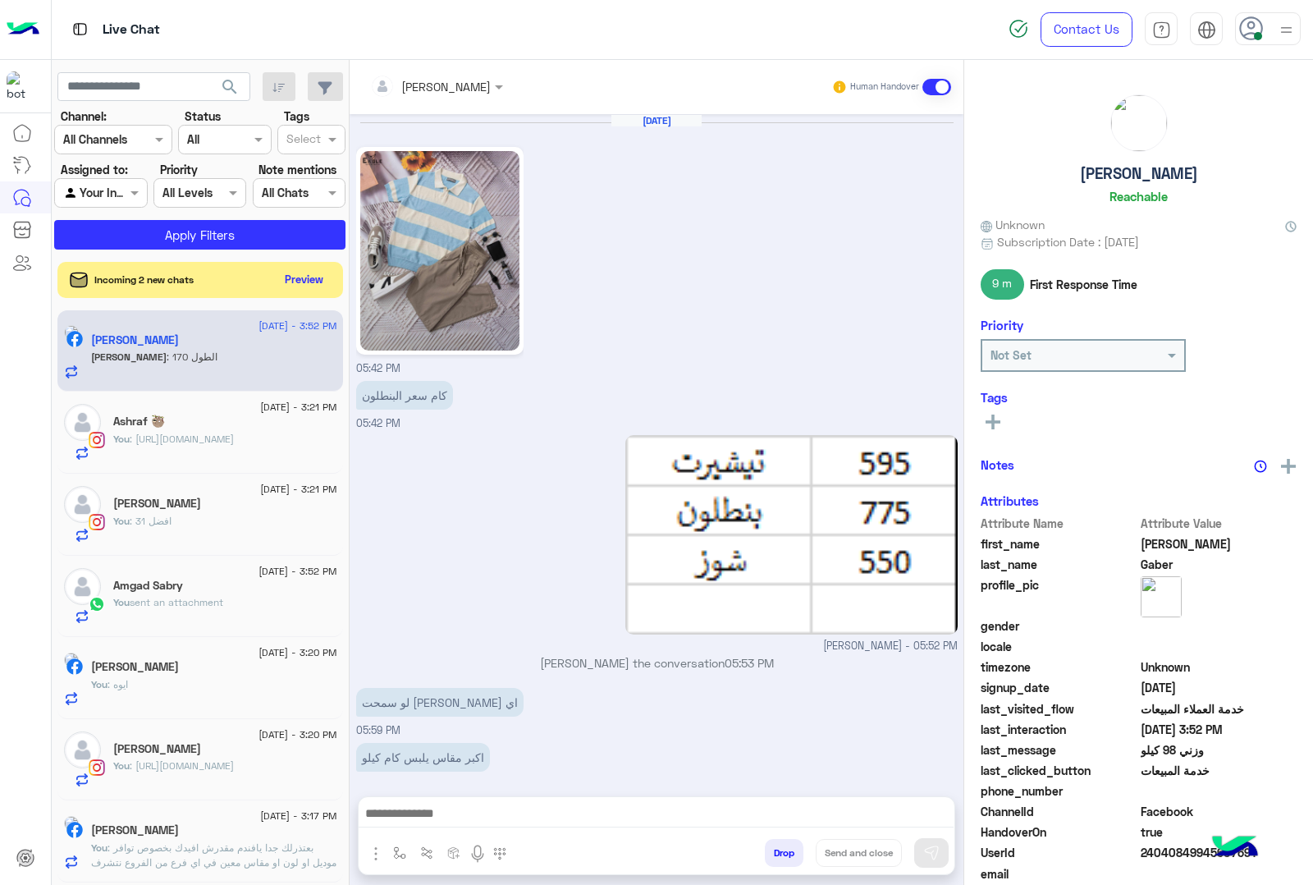
scroll to position [2106, 0]
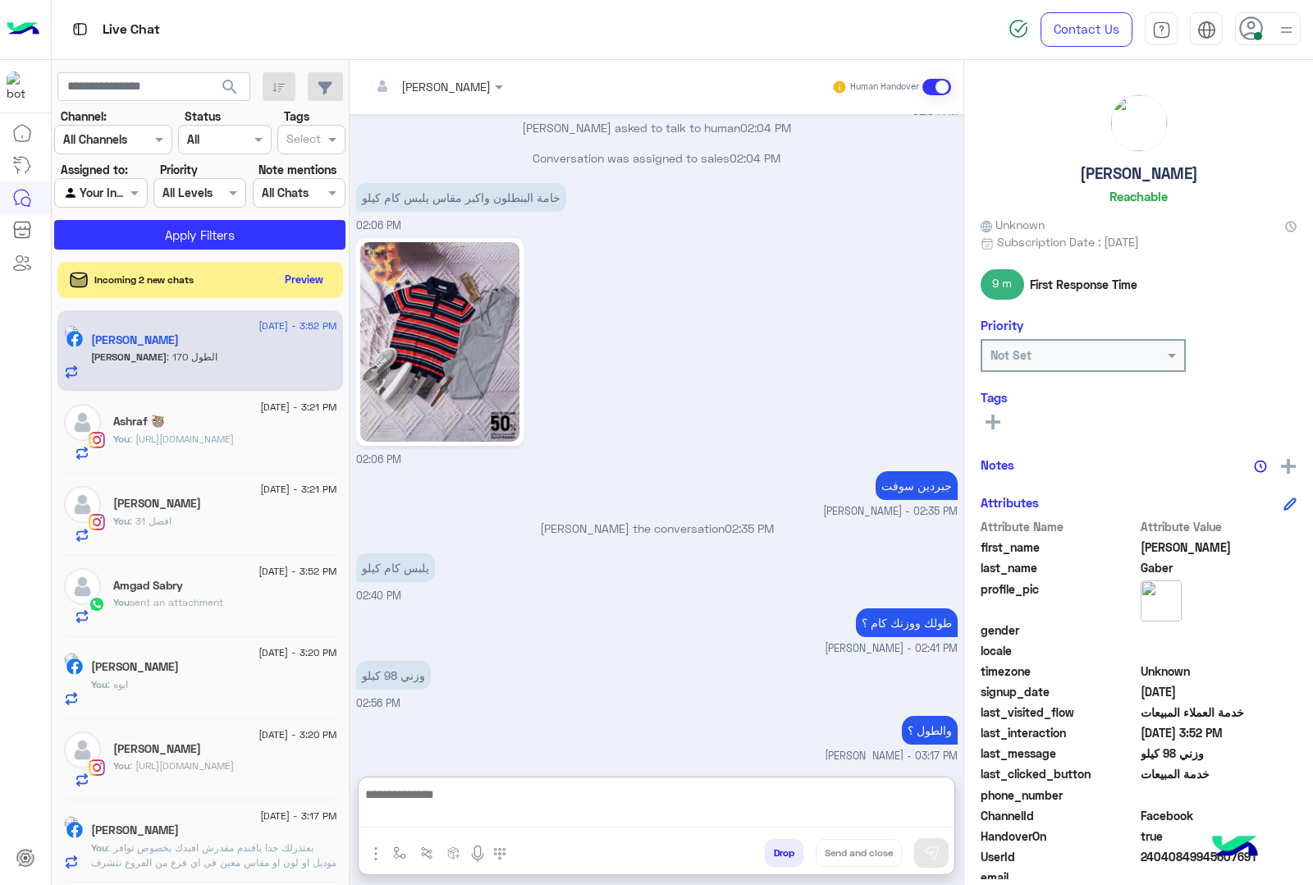
click at [513, 813] on textarea at bounding box center [656, 806] width 595 height 44
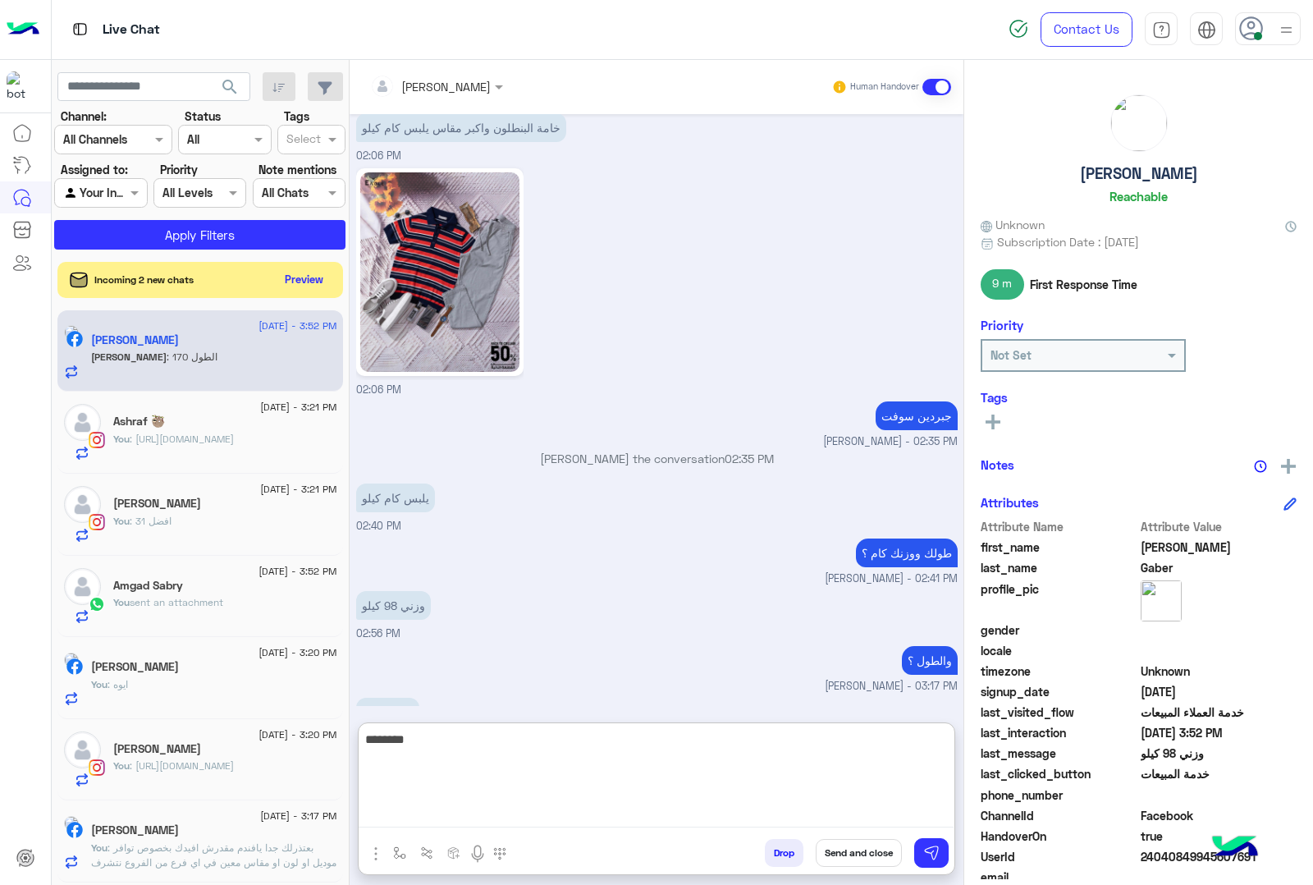
scroll to position [2180, 0]
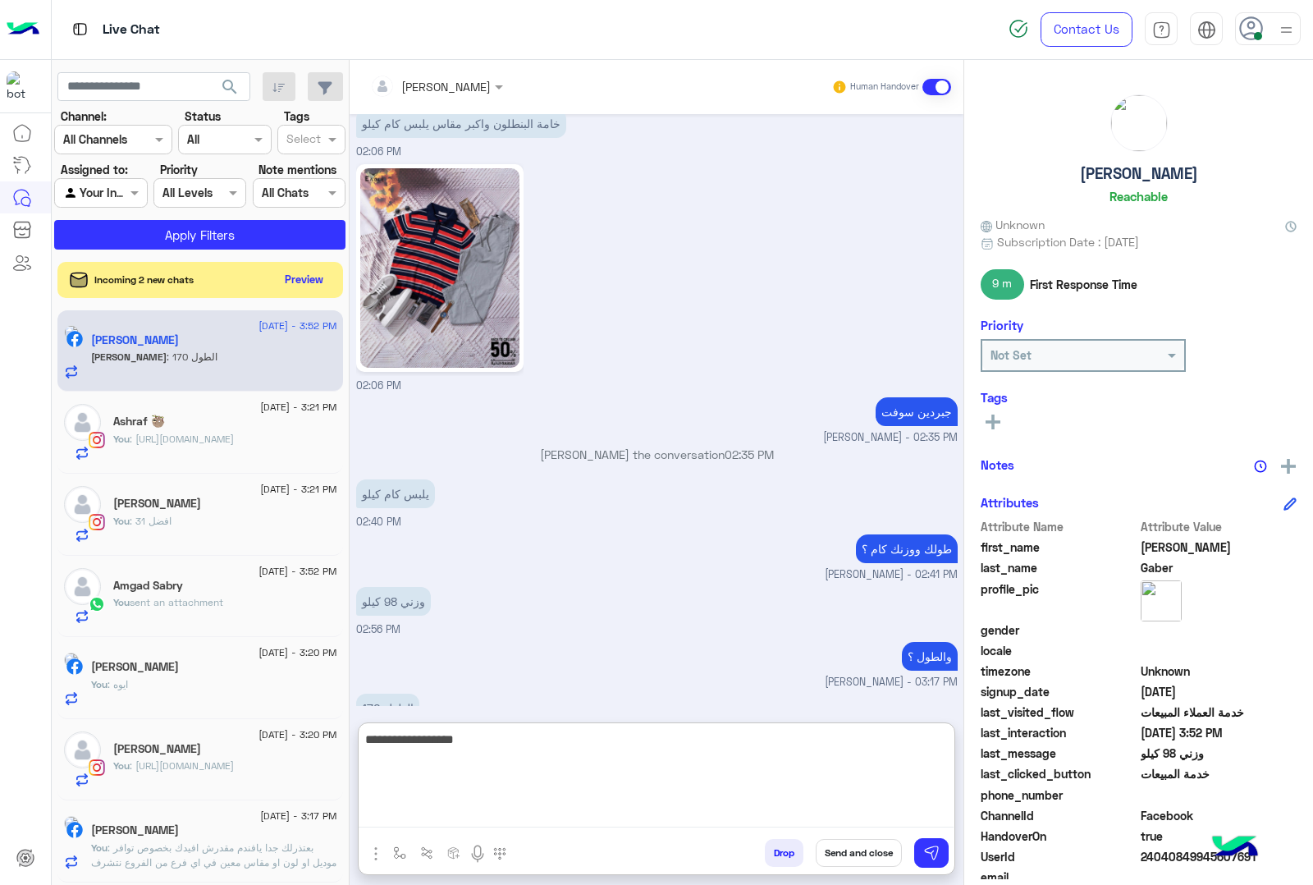
type textarea "**********"
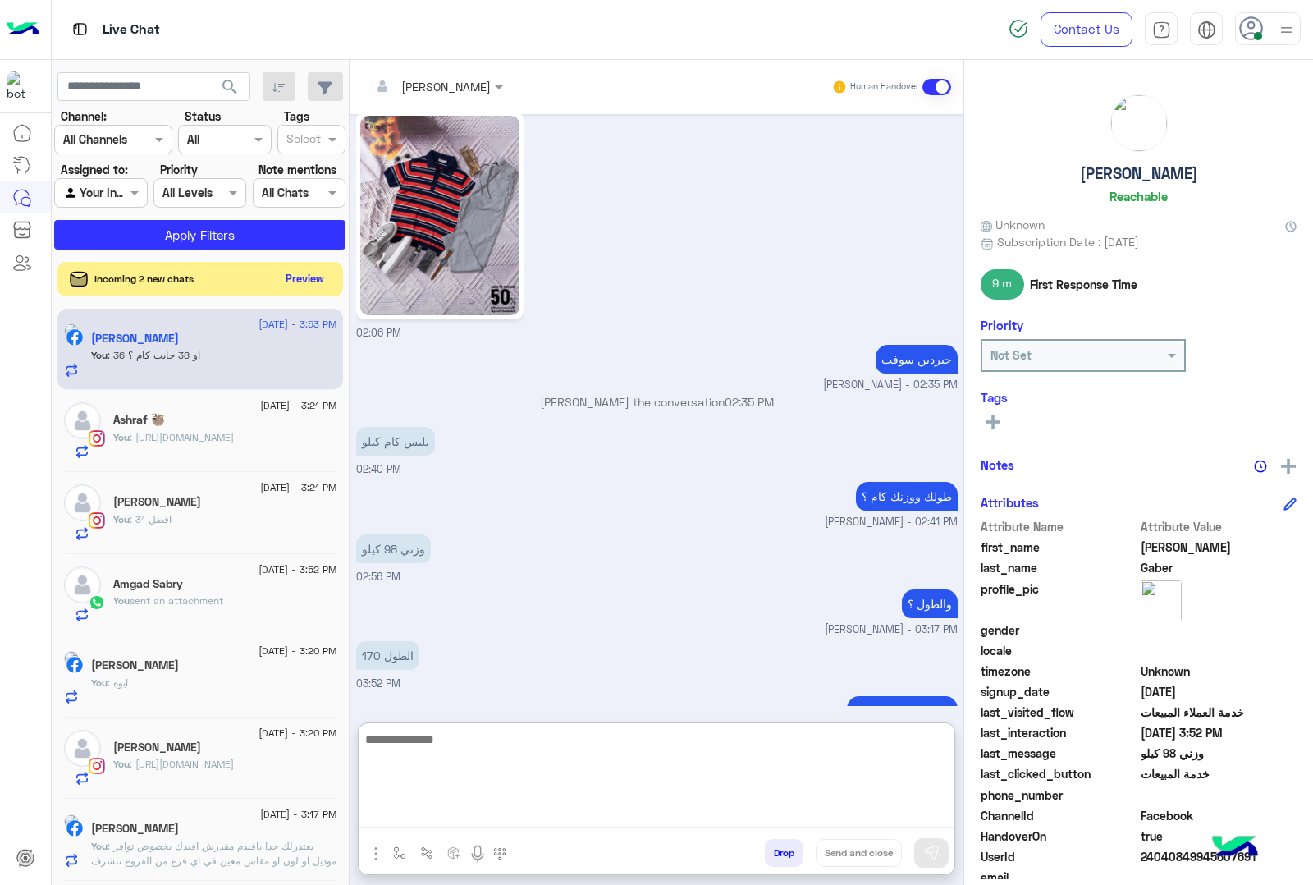
click at [331, 286] on button "Preview" at bounding box center [305, 279] width 51 height 22
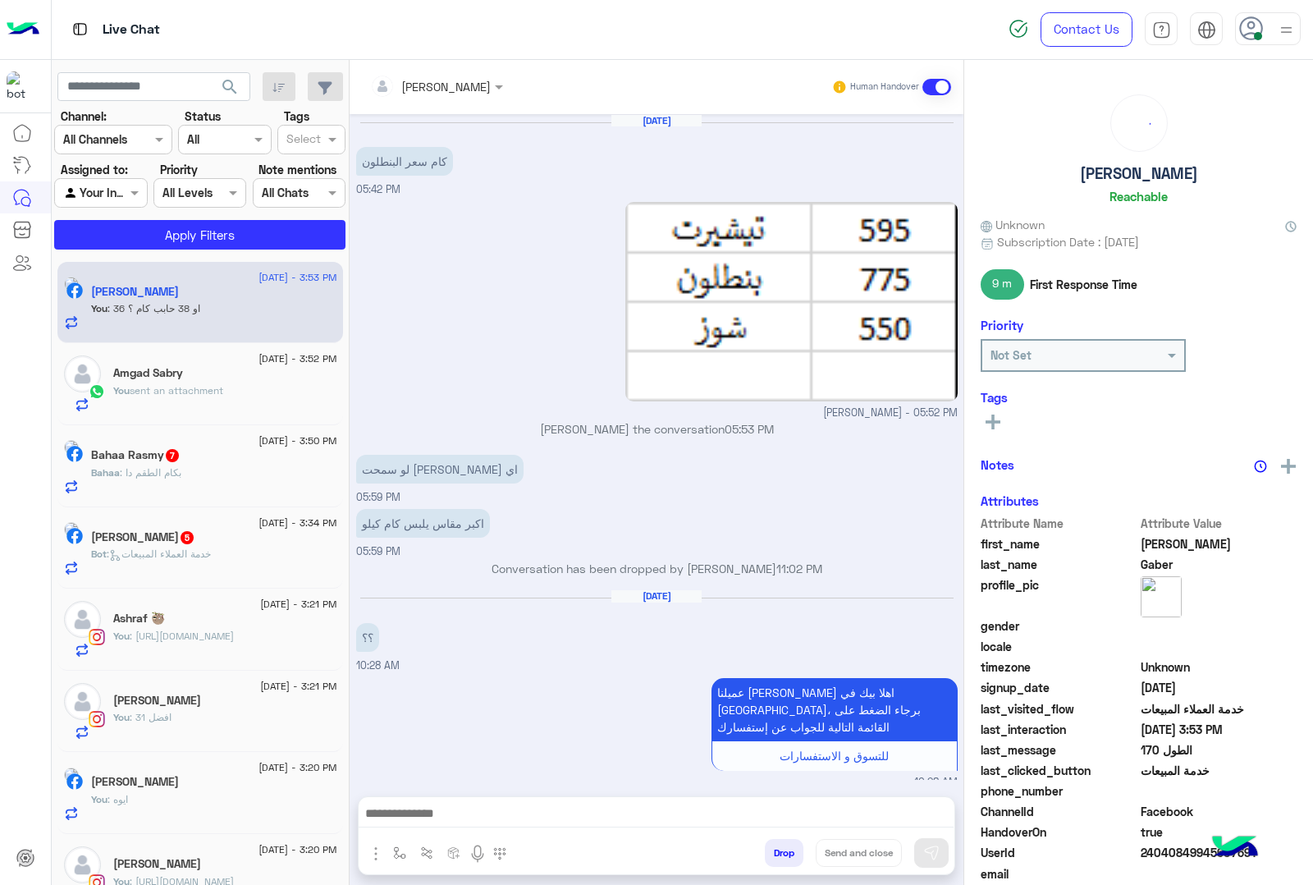
scroll to position [1926, 0]
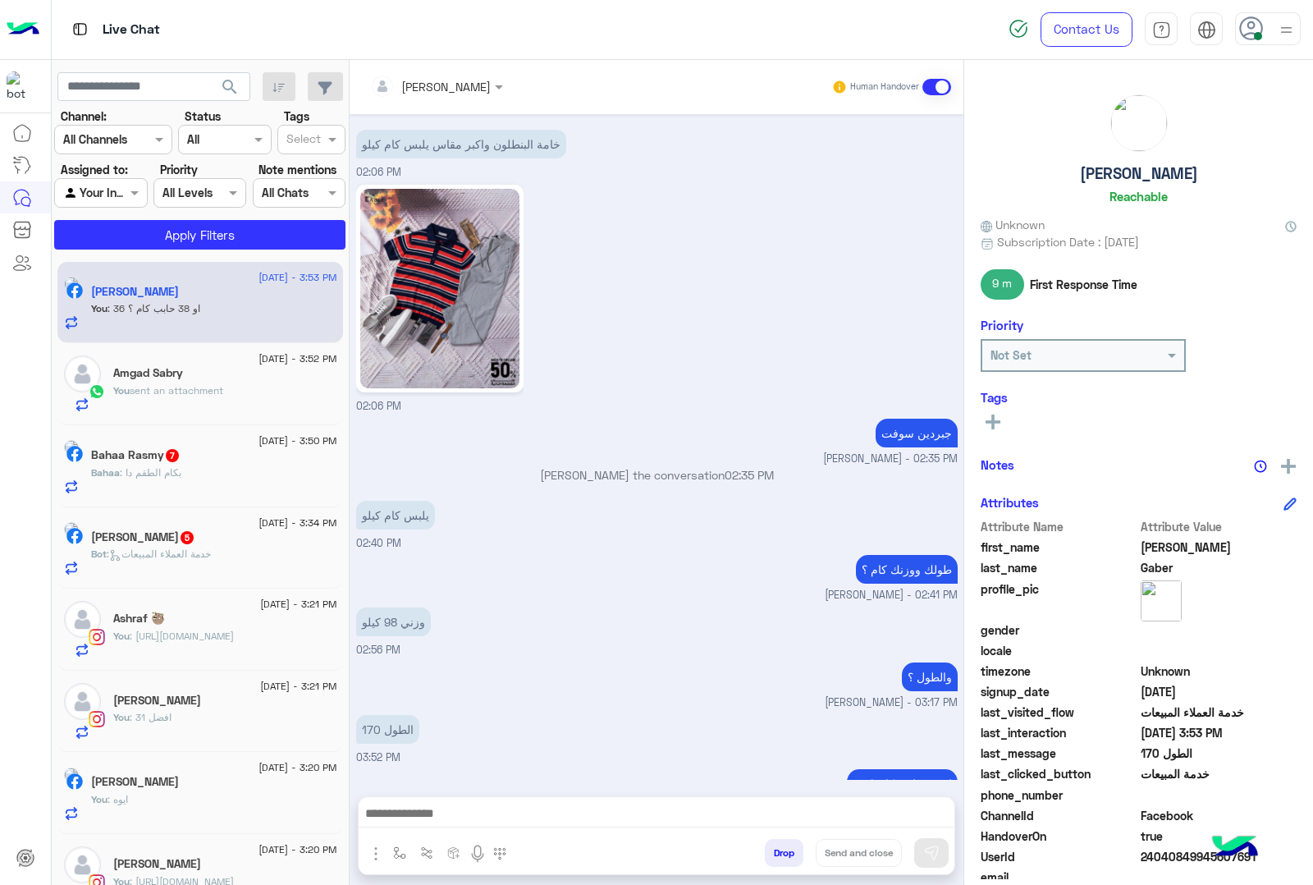
click at [214, 461] on div "Bahaa Rasmy 7" at bounding box center [214, 456] width 246 height 17
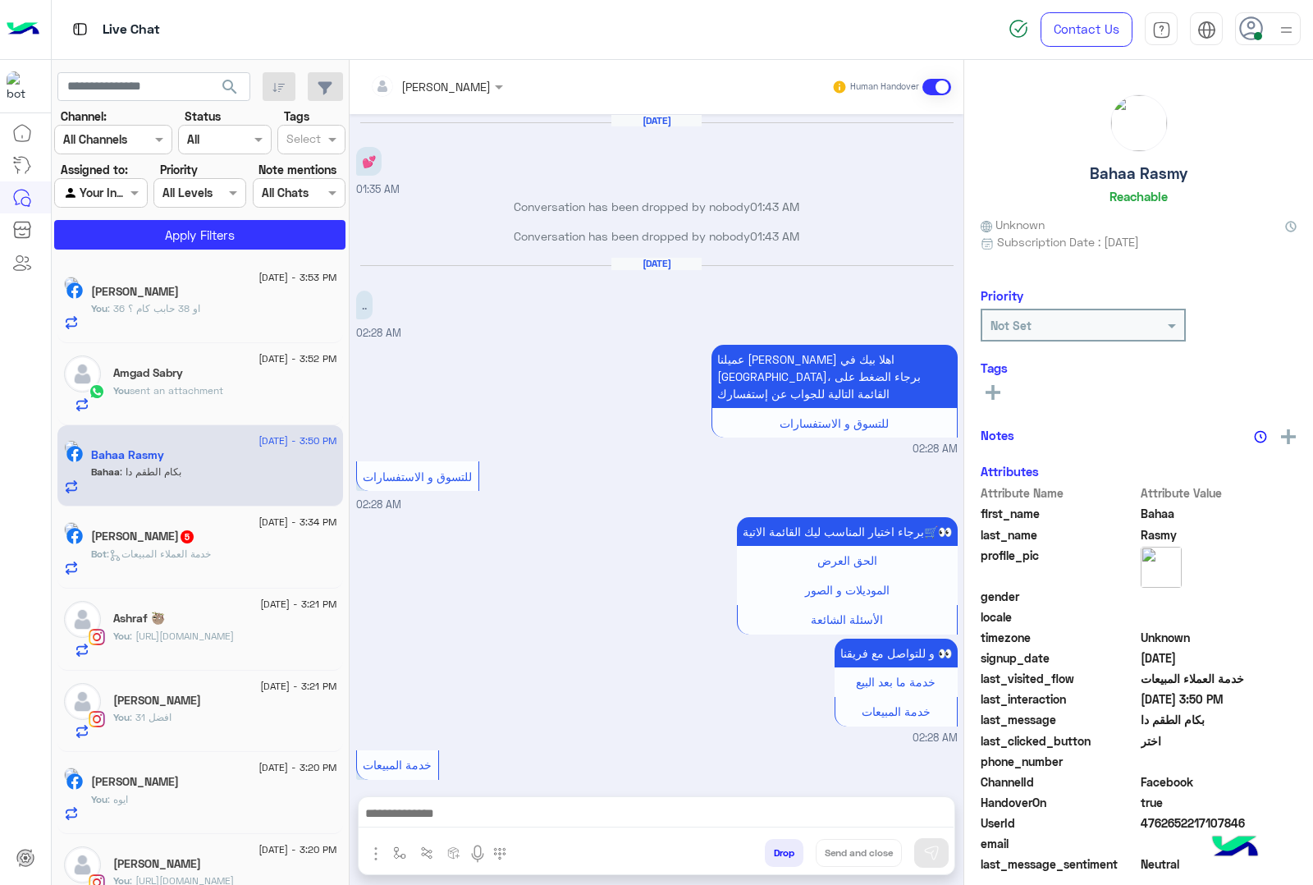
scroll to position [2256, 0]
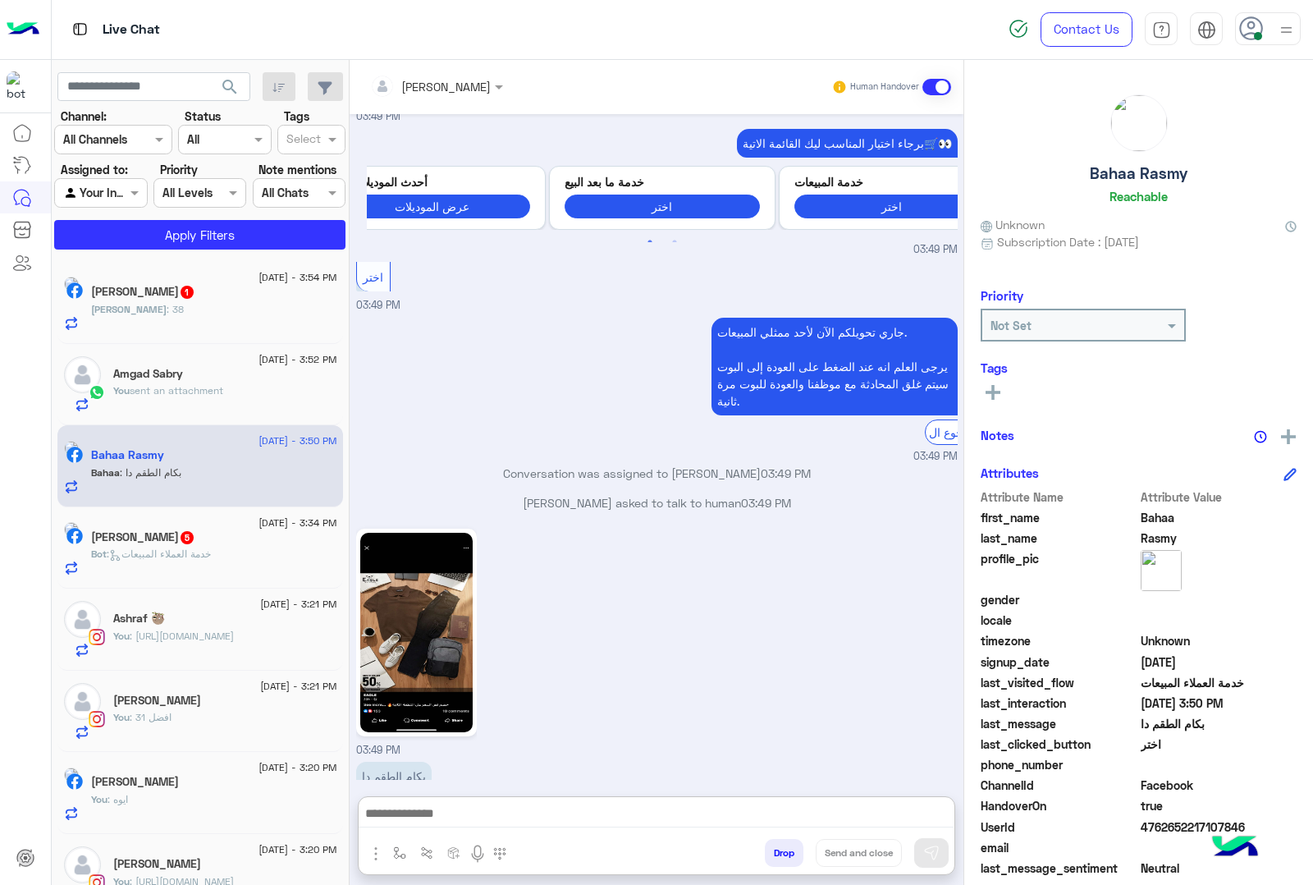
click at [481, 805] on textarea at bounding box center [656, 815] width 595 height 25
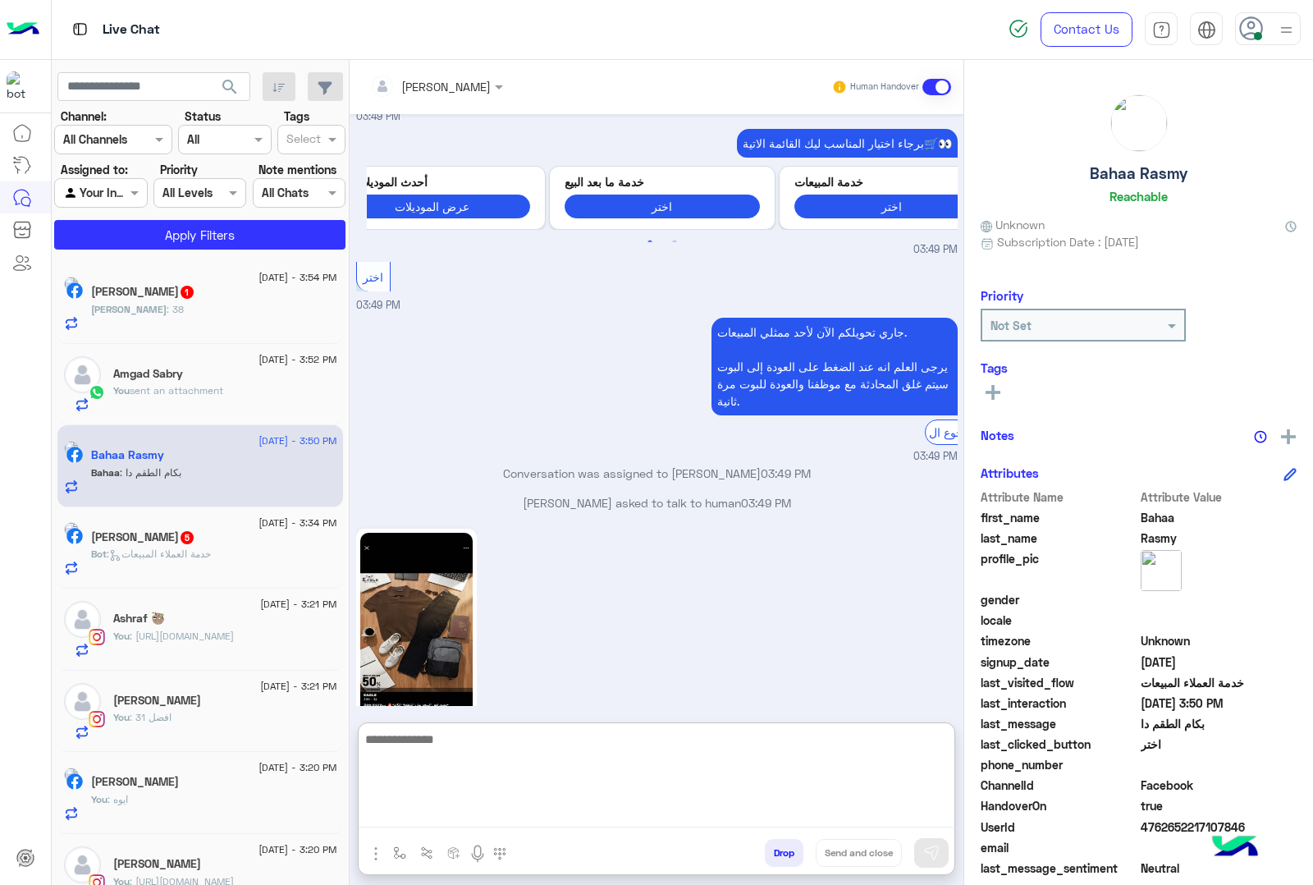
click at [227, 322] on div "[DEMOGRAPHIC_DATA] : 38" at bounding box center [214, 316] width 246 height 29
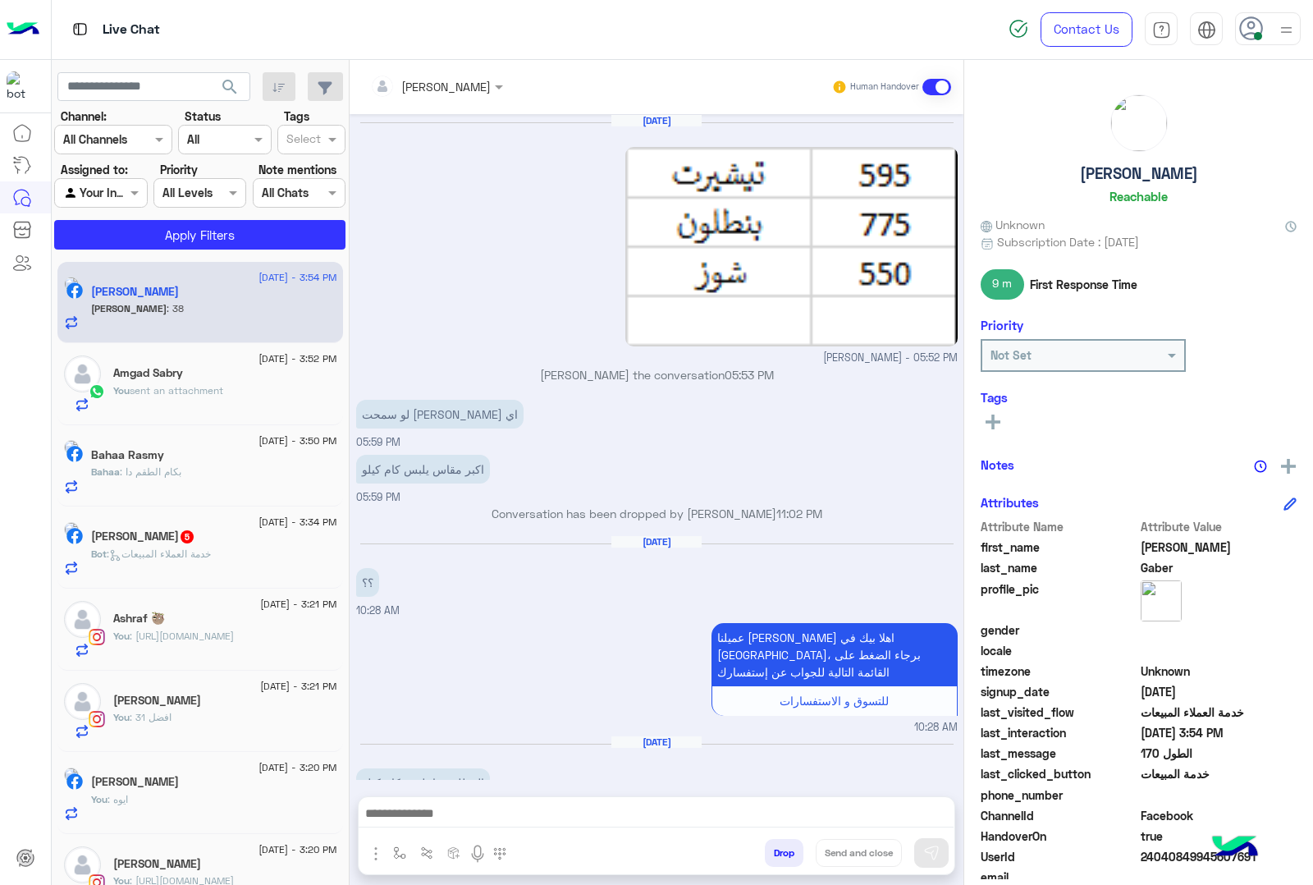
scroll to position [1926, 0]
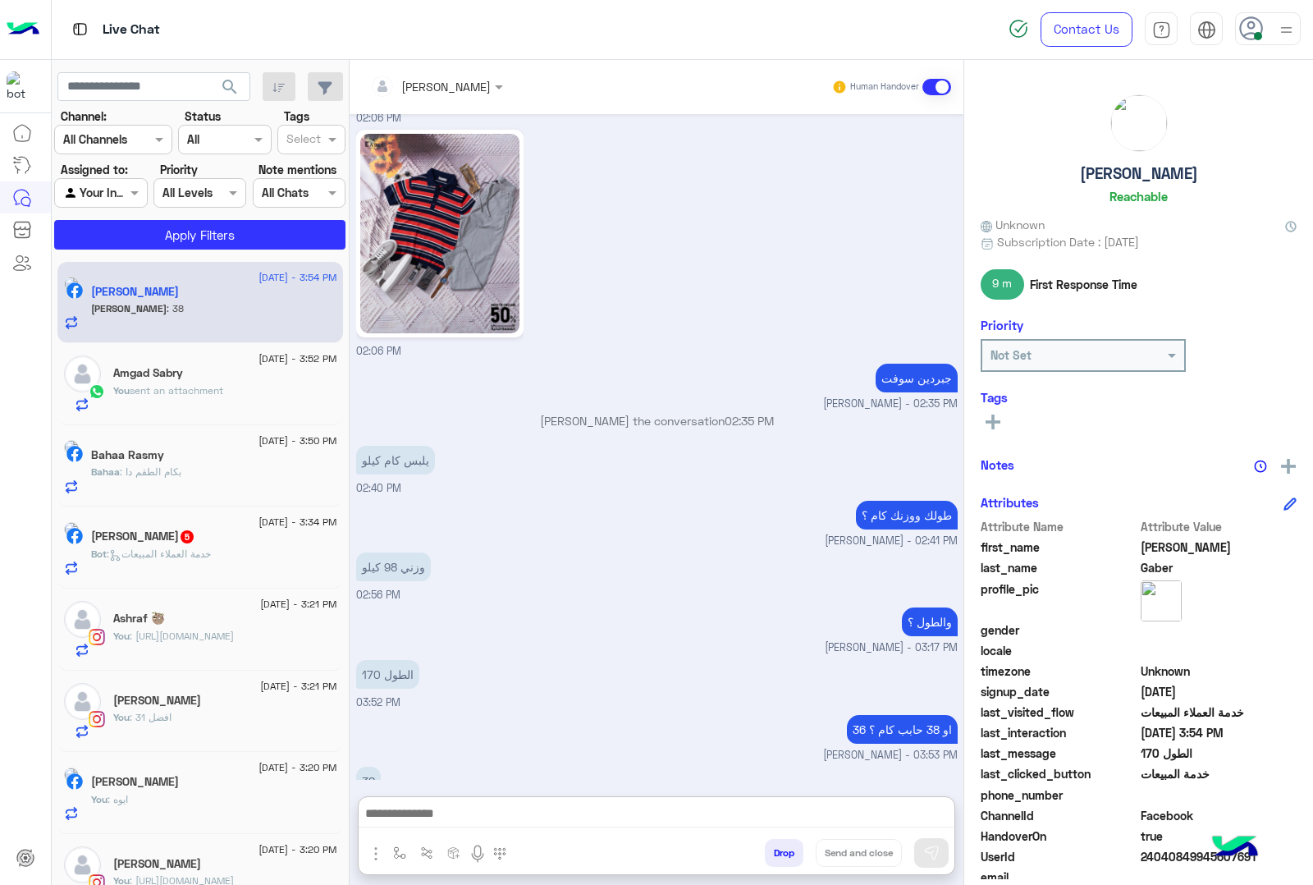
click at [491, 822] on textarea at bounding box center [656, 815] width 595 height 25
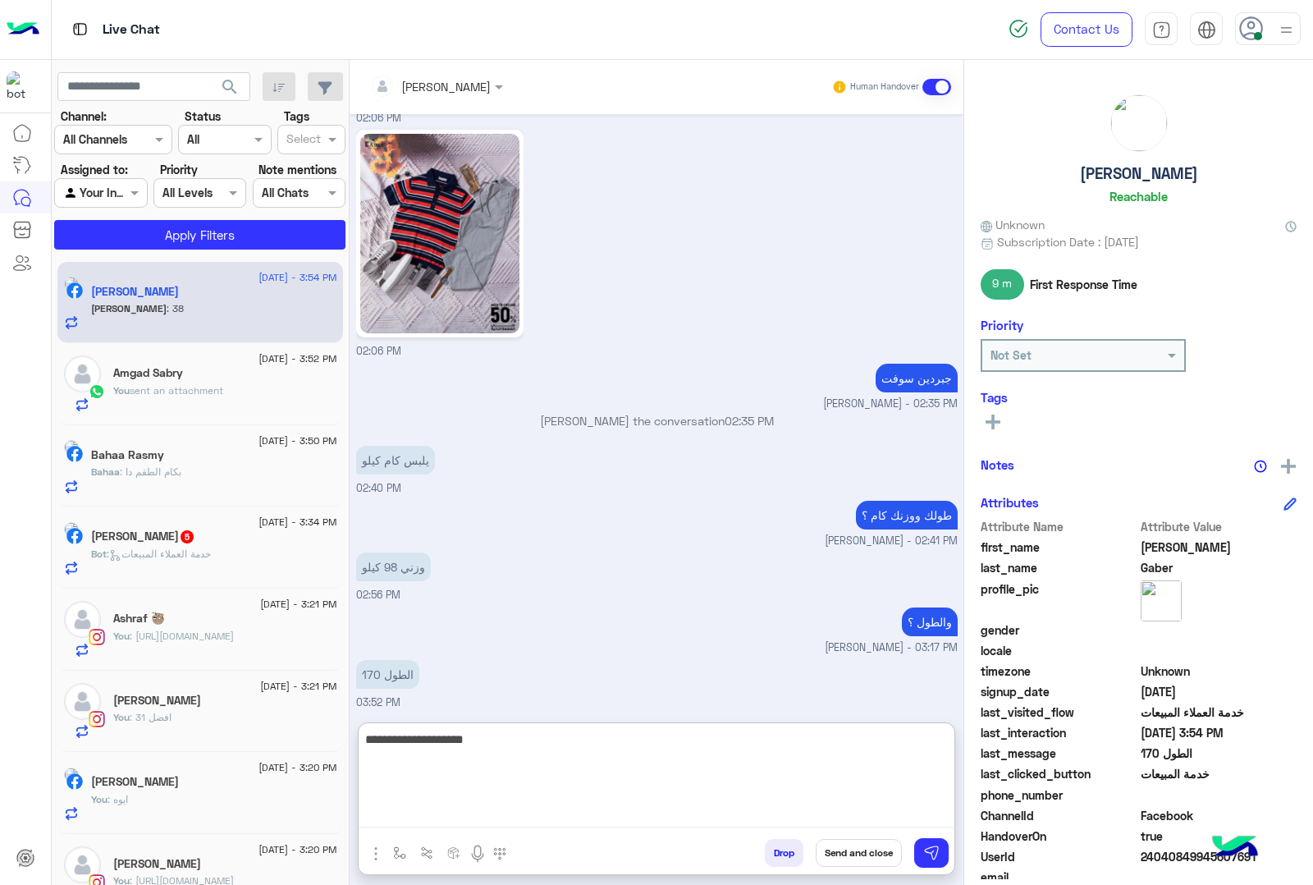
type textarea "**********"
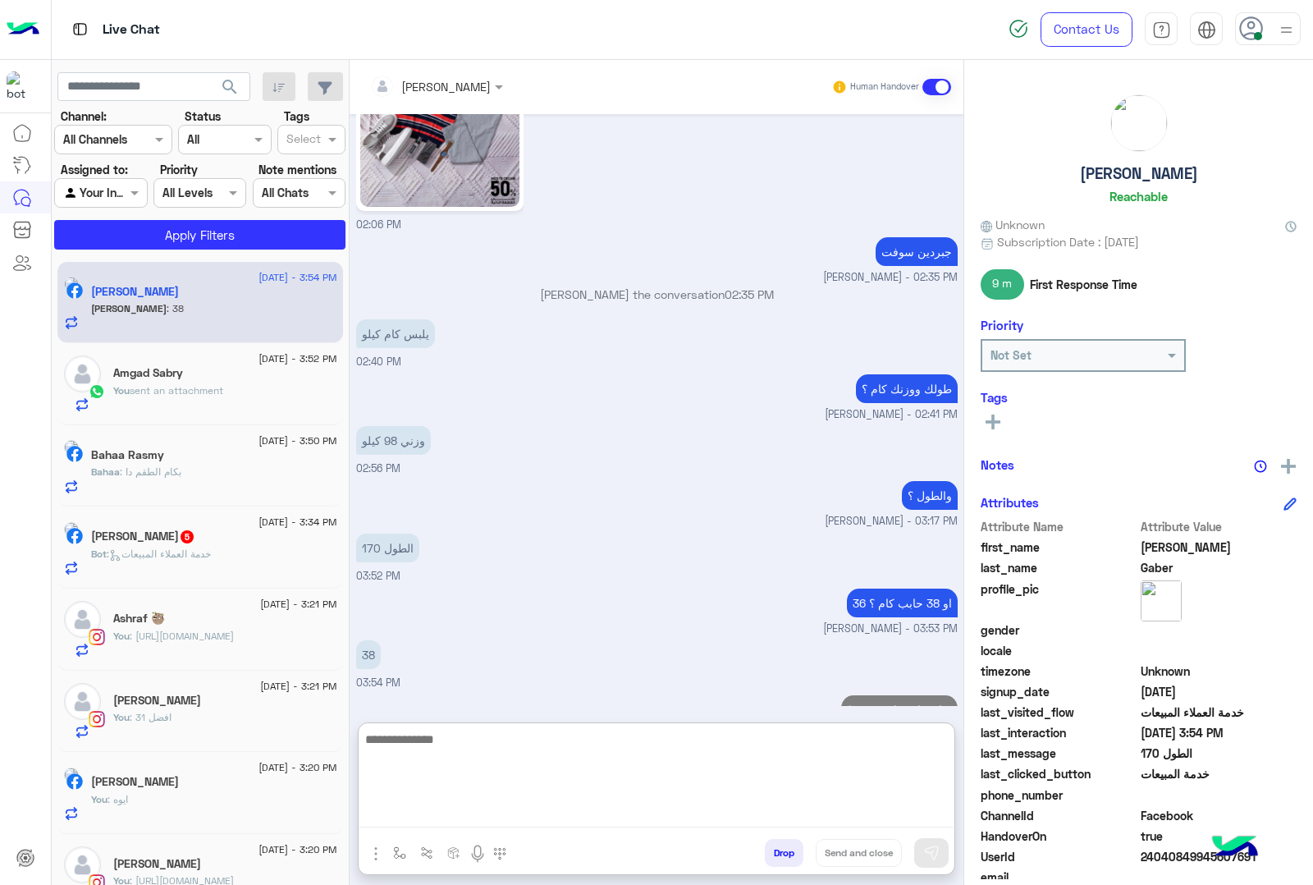
click at [208, 450] on div "Bahaa Rasmy" at bounding box center [214, 456] width 246 height 17
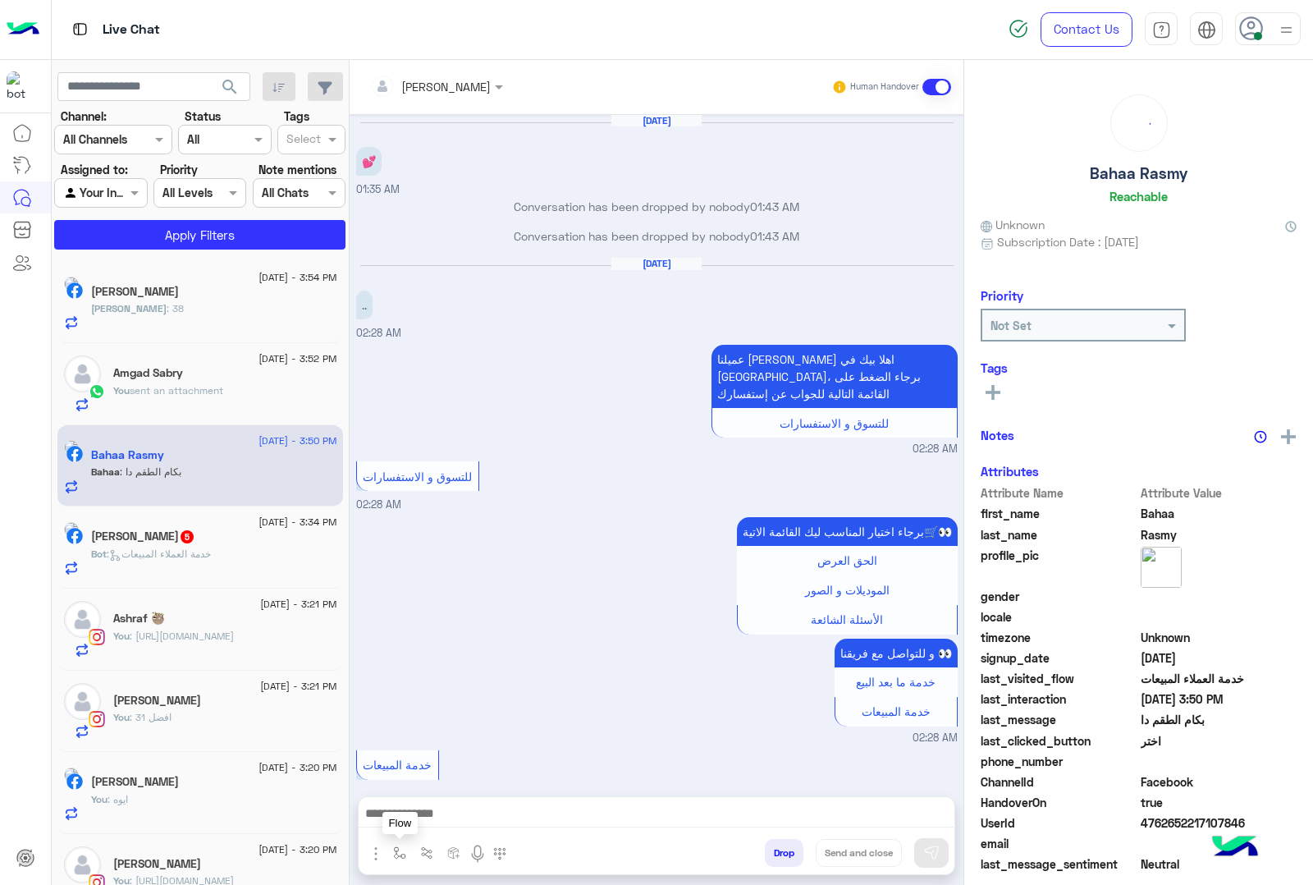
scroll to position [2256, 0]
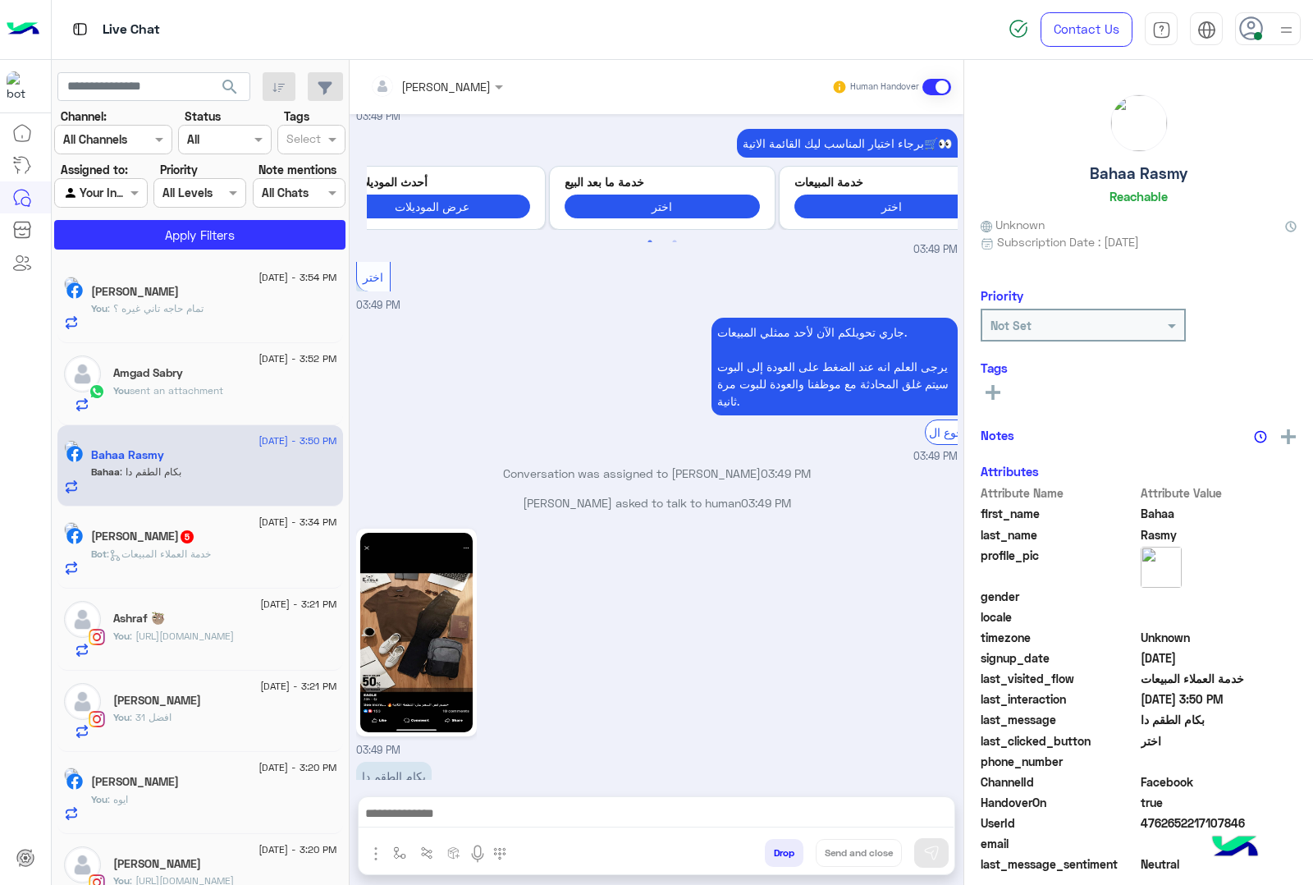
click at [478, 803] on textarea at bounding box center [656, 815] width 595 height 25
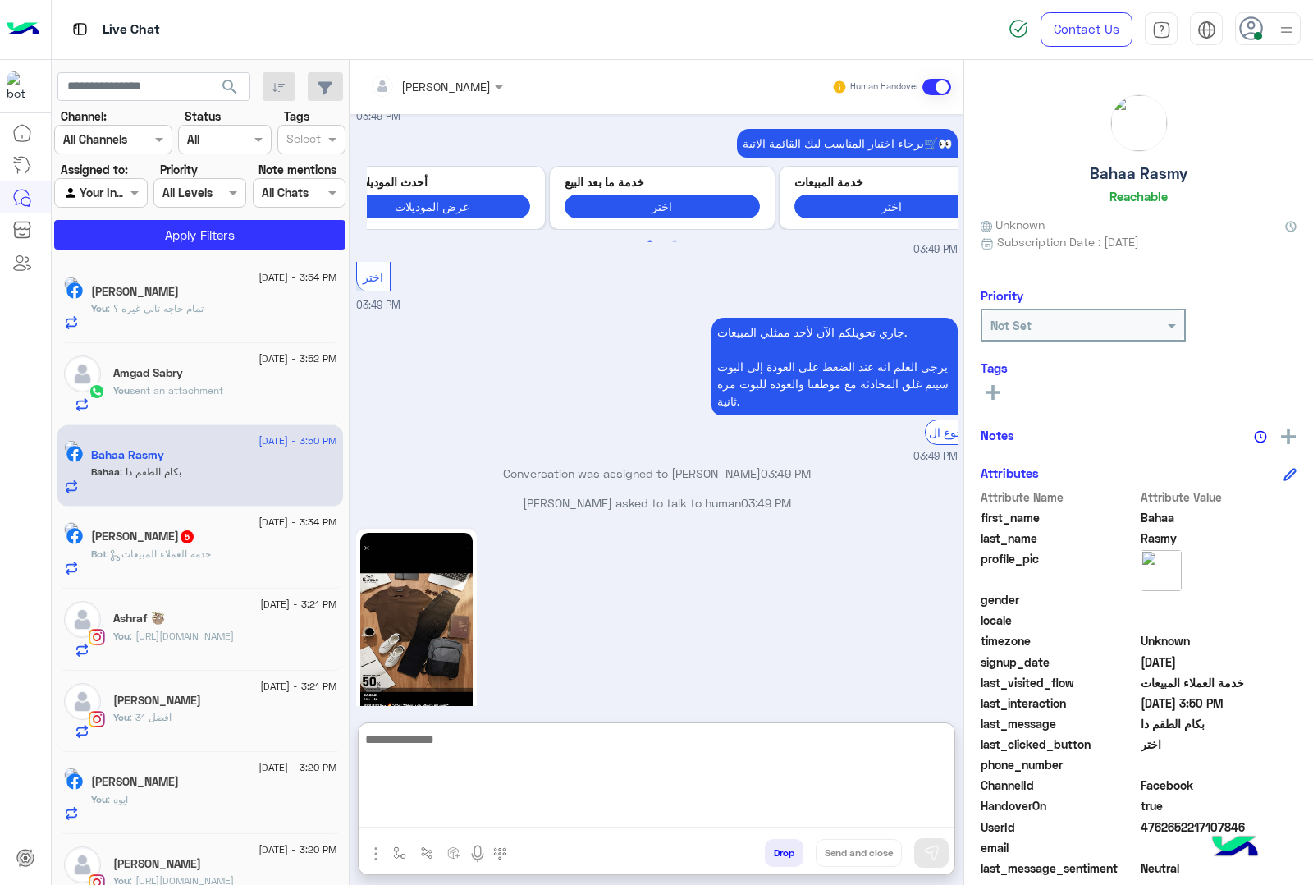
click at [473, 618] on img at bounding box center [416, 632] width 112 height 199
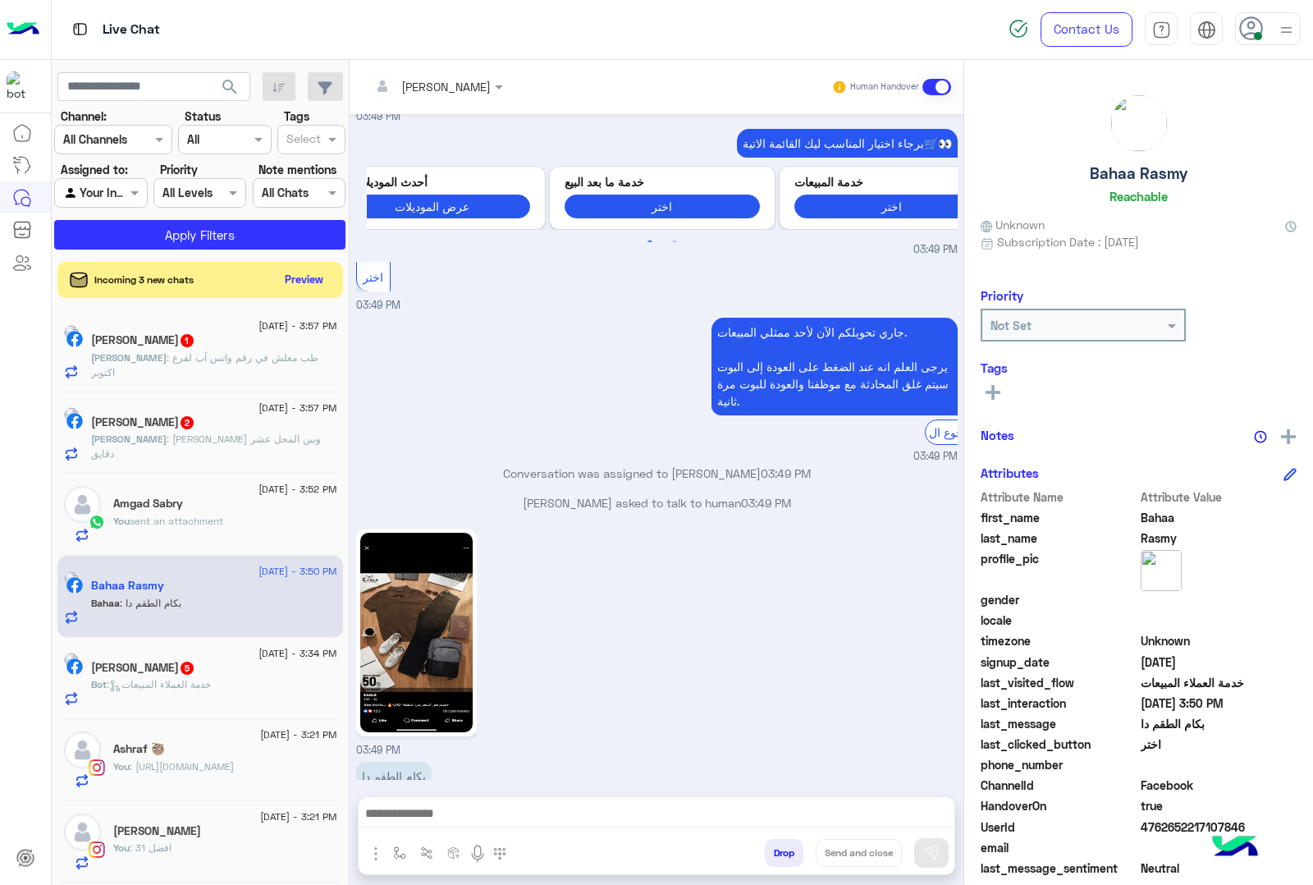
click at [232, 453] on div "[DEMOGRAPHIC_DATA] : [PERSON_NAME] وبين المحل عشر دقايق" at bounding box center [214, 446] width 246 height 29
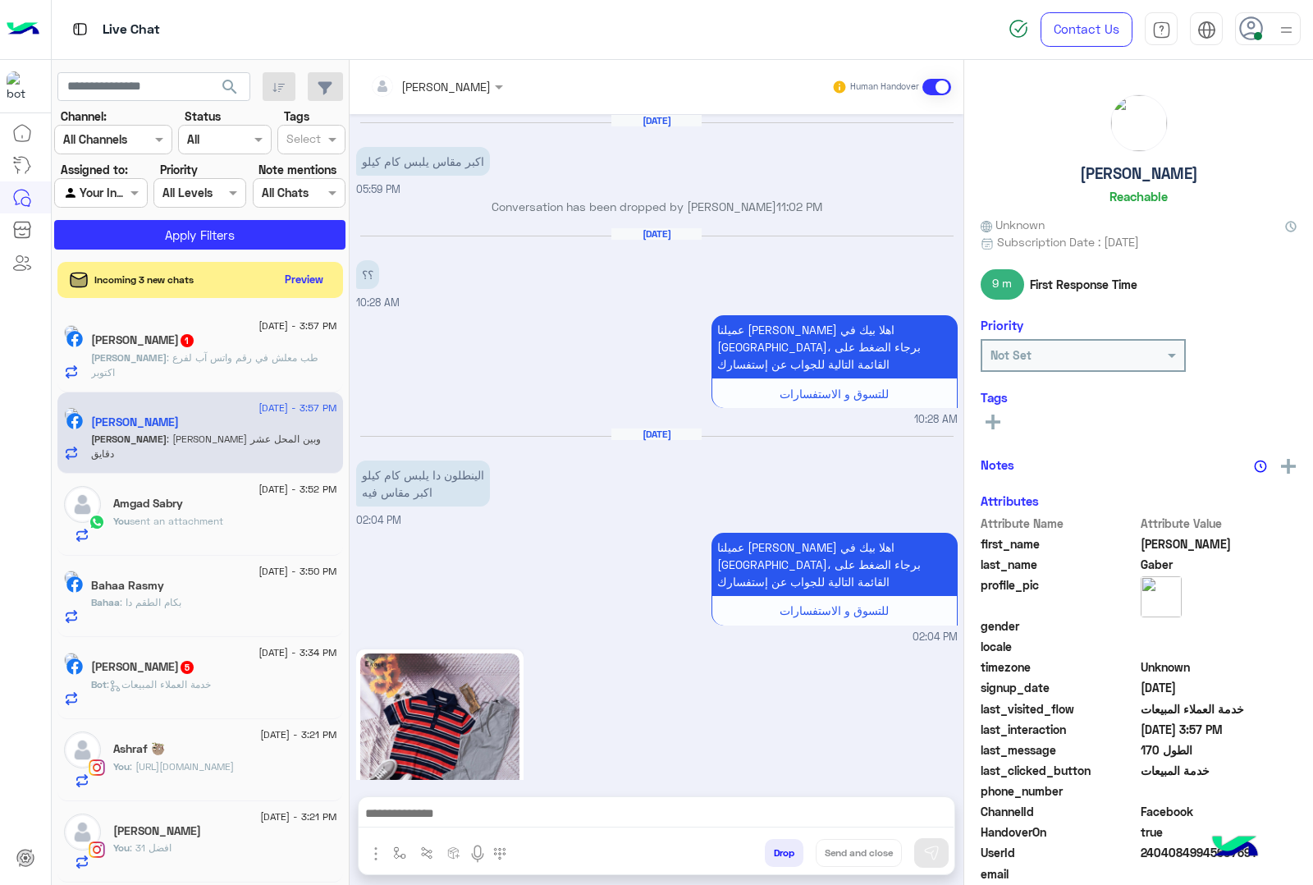
scroll to position [1780, 0]
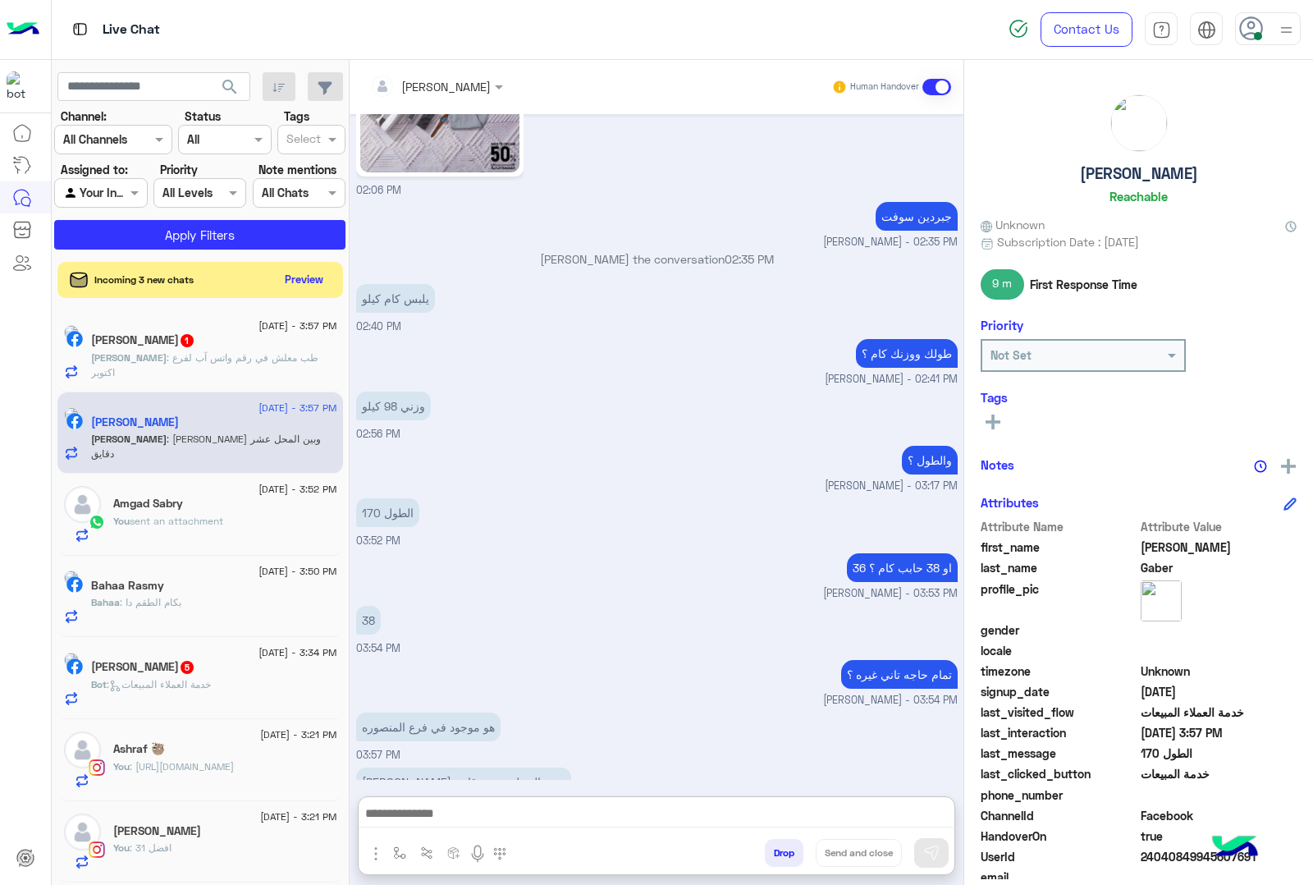
click at [513, 810] on textarea at bounding box center [656, 815] width 595 height 25
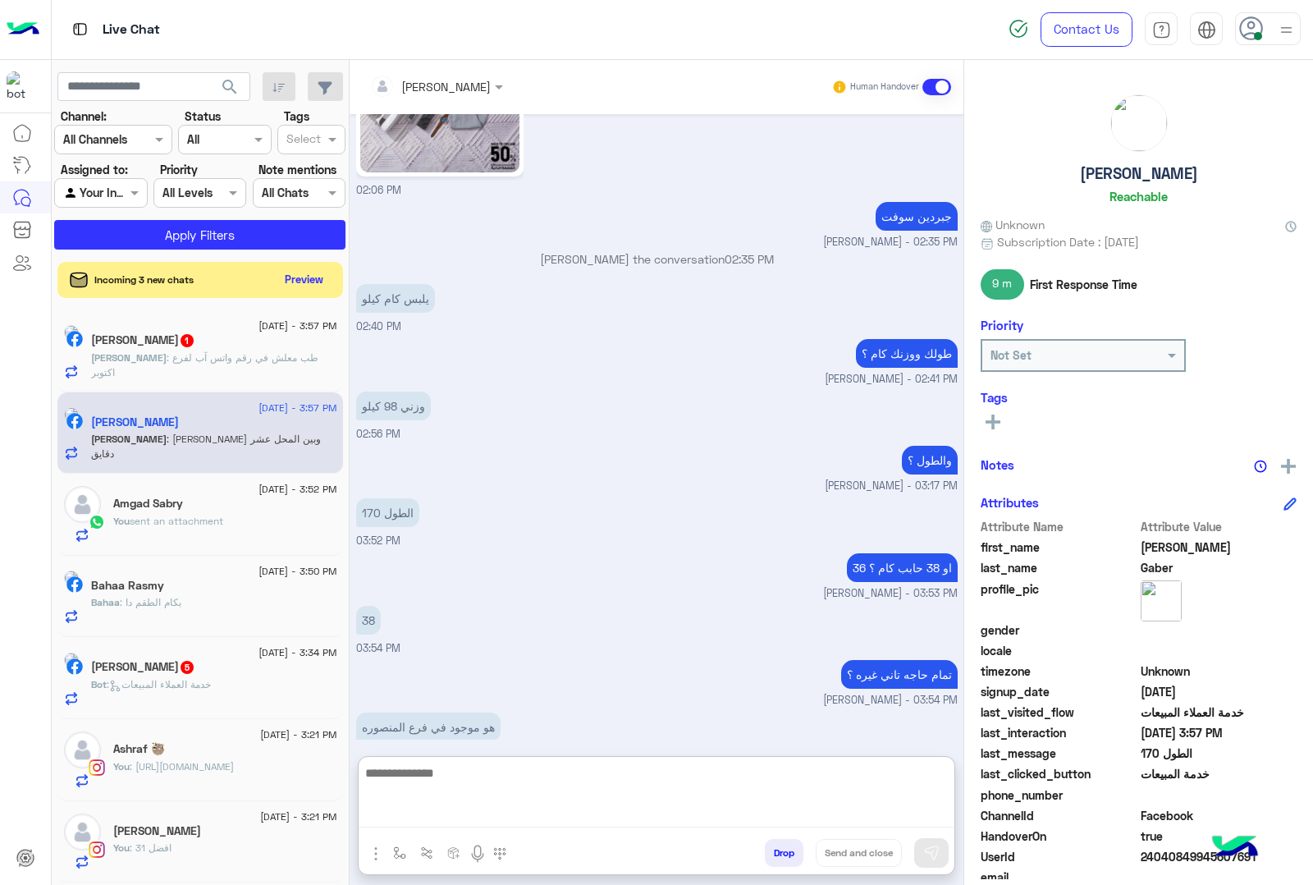
paste textarea "**********"
type textarea "**********"
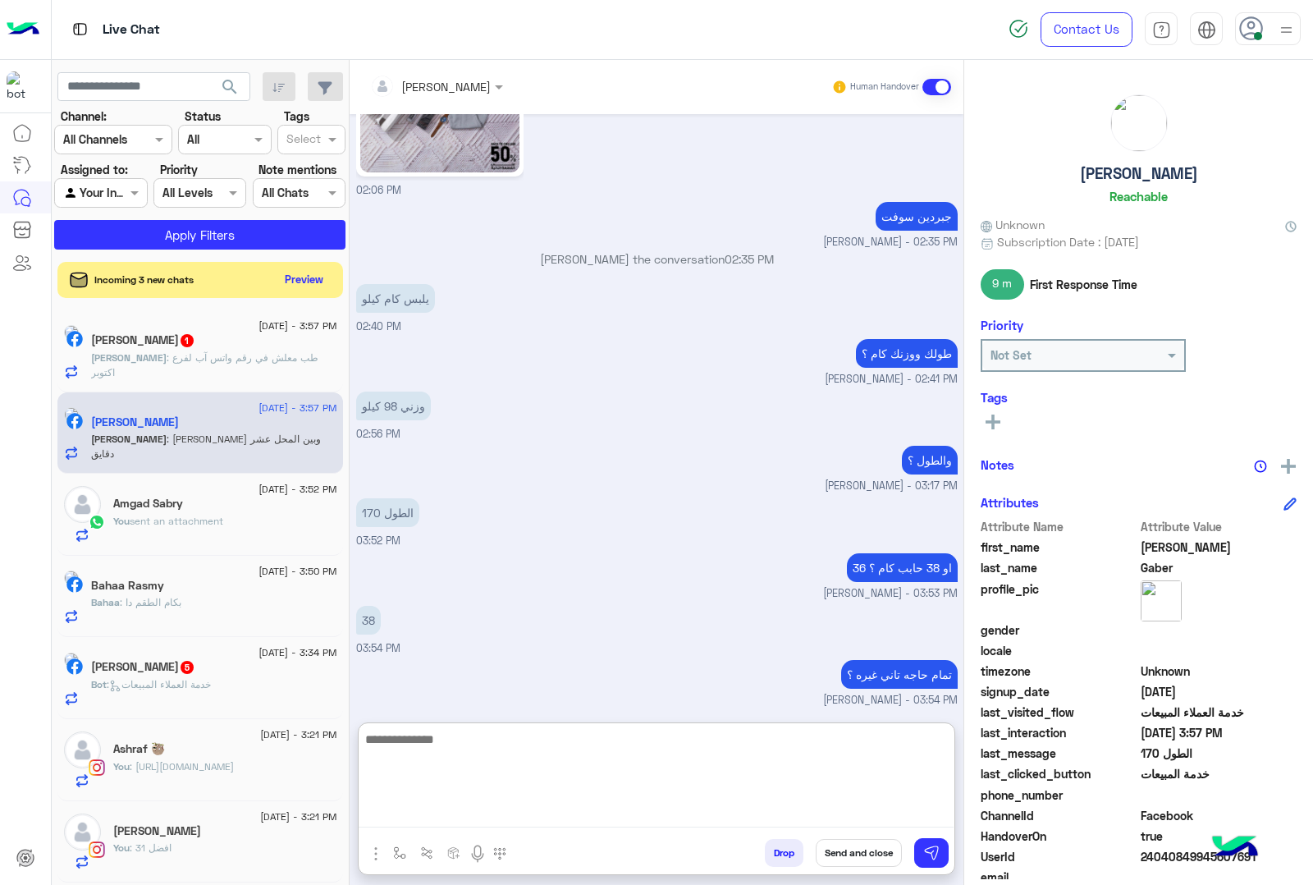
scroll to position [1975, 0]
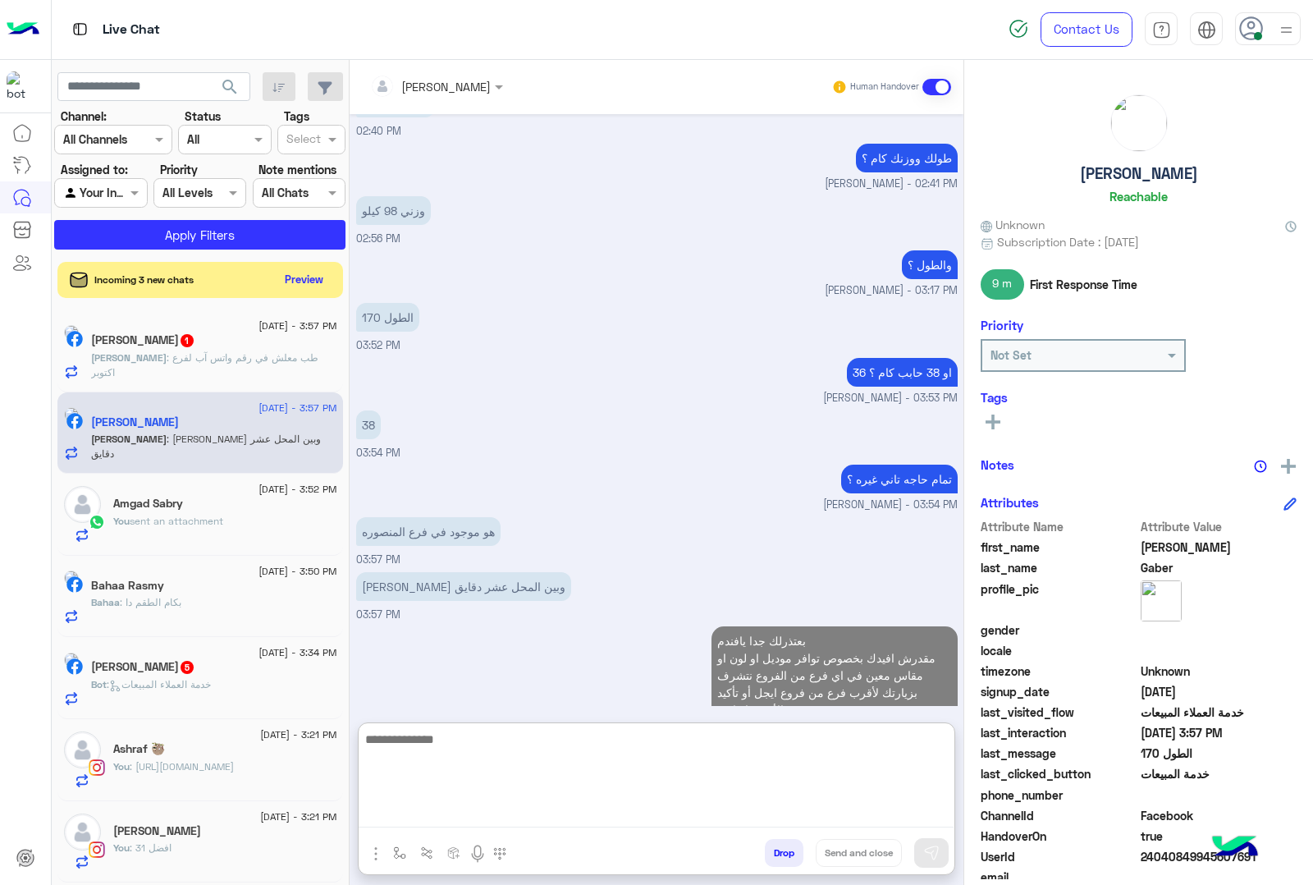
click at [198, 371] on div "[PERSON_NAME] : طب معلش في رقم واتس آب لفرع اكتوبر" at bounding box center [214, 364] width 246 height 29
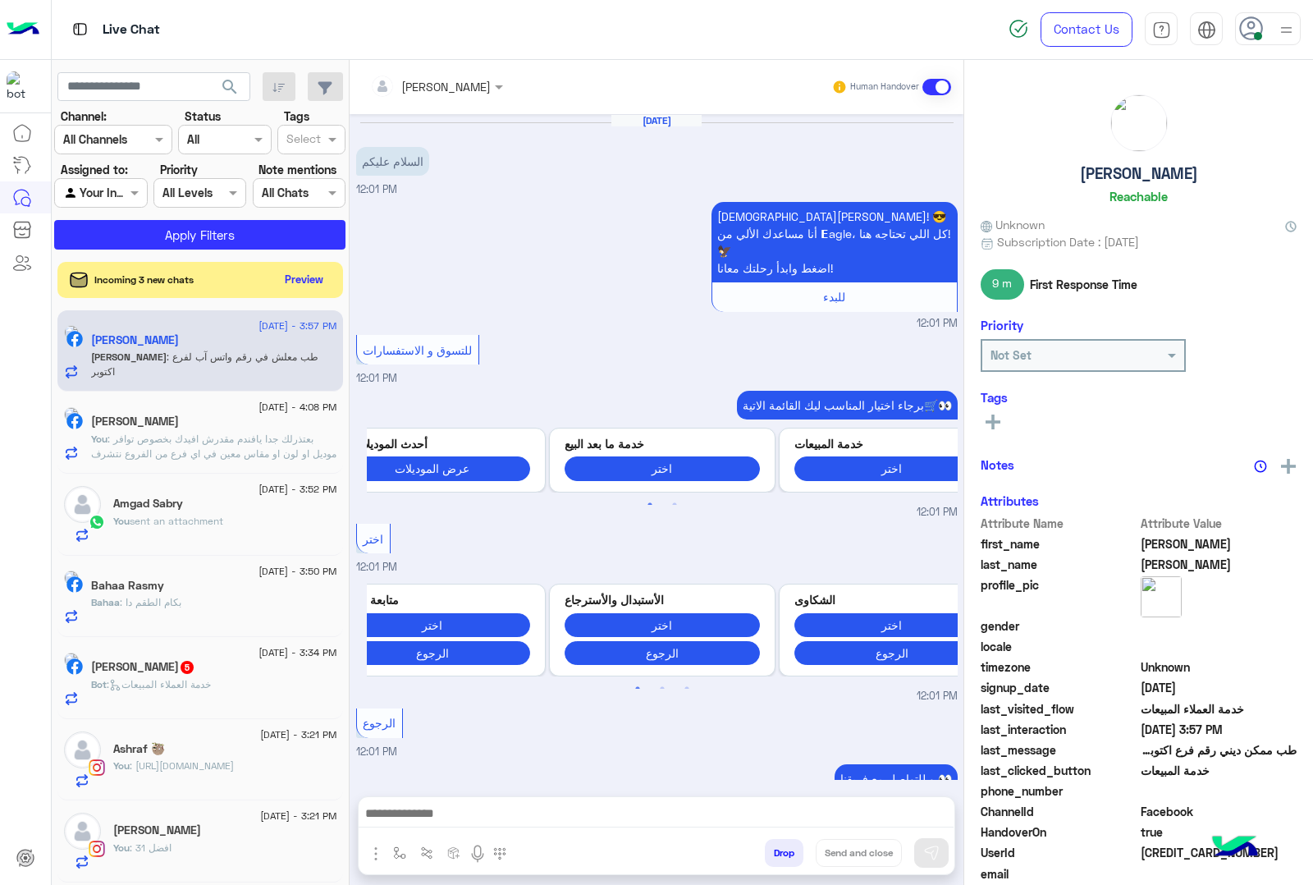
scroll to position [2448, 0]
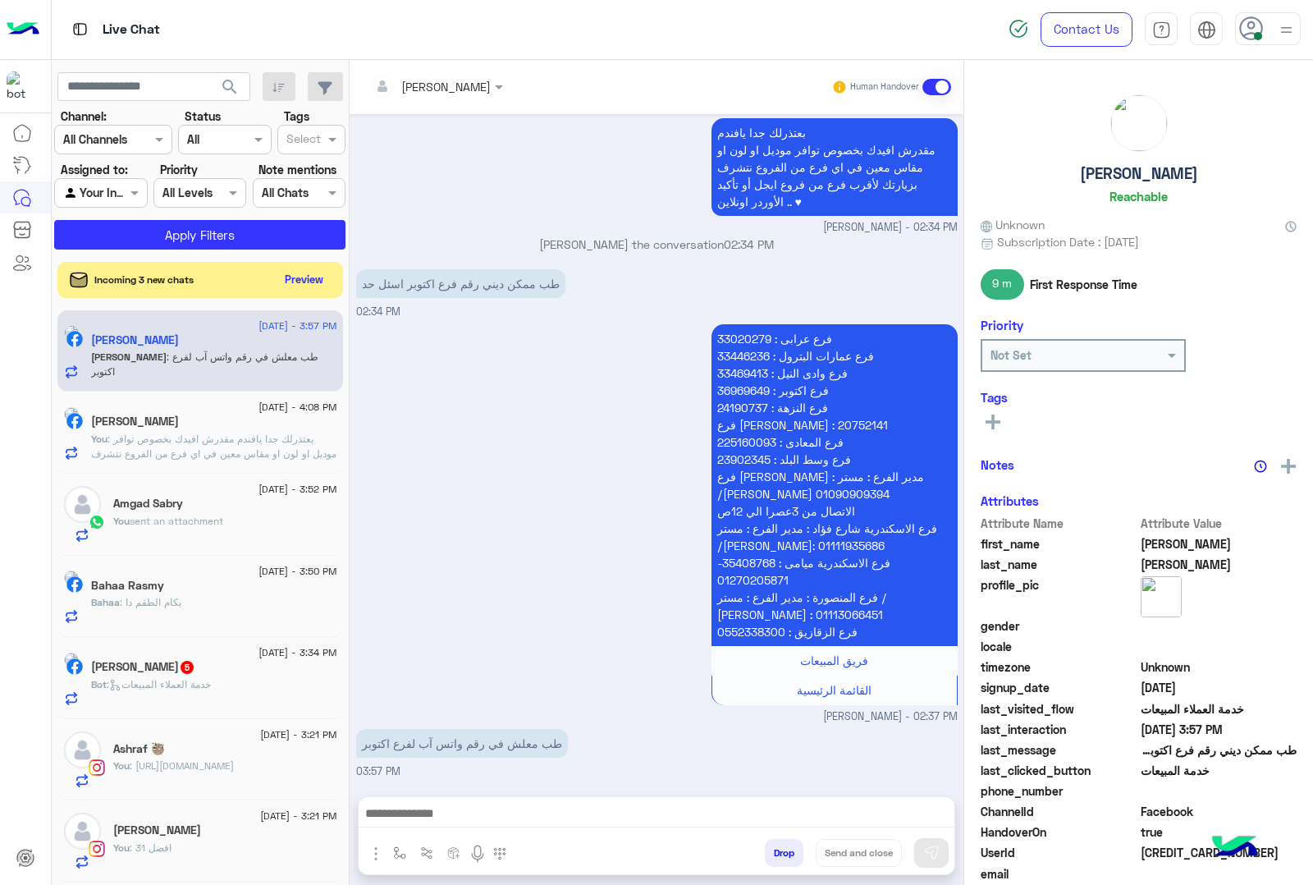
click at [451, 801] on div at bounding box center [657, 817] width 596 height 41
click at [446, 810] on textarea at bounding box center [656, 815] width 595 height 25
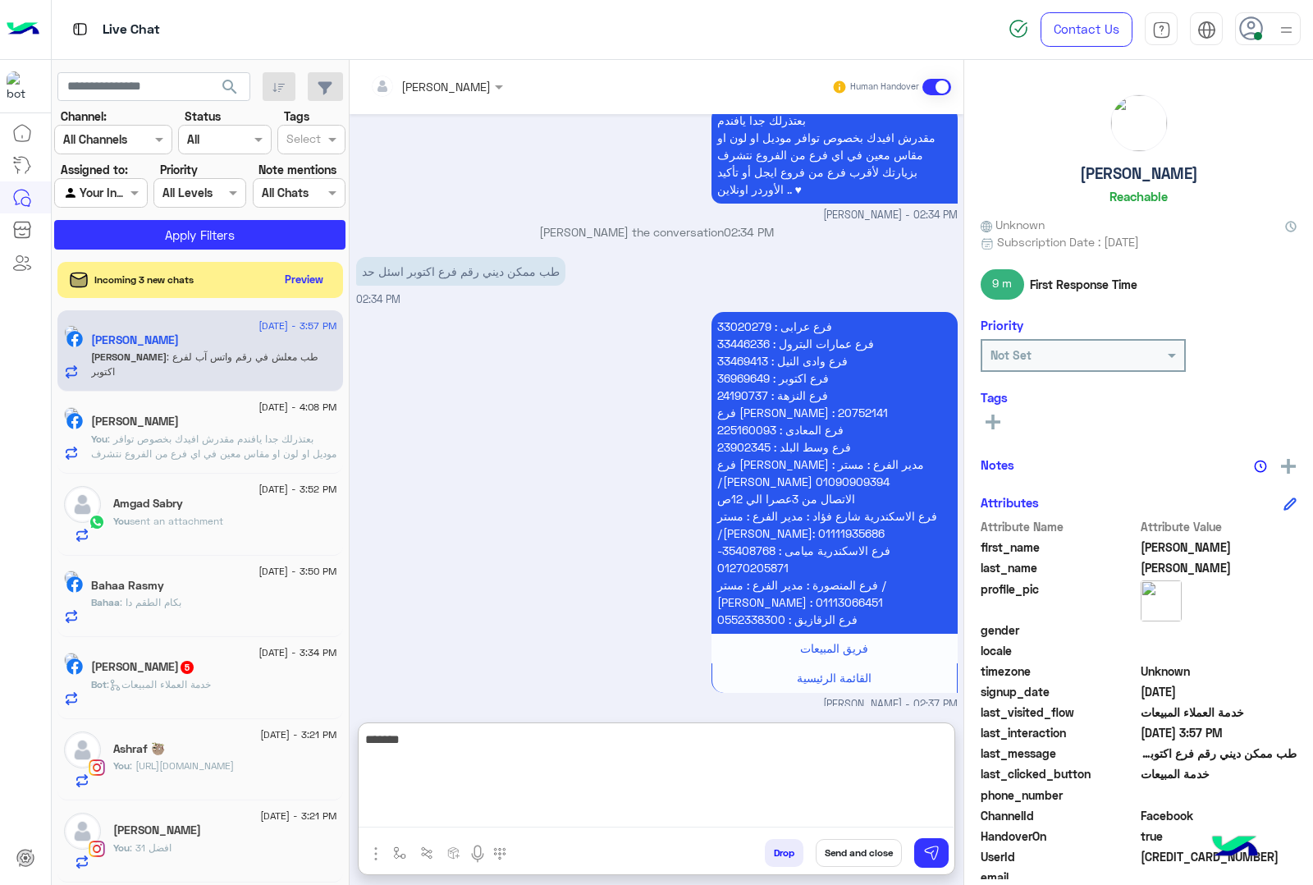
type textarea "********"
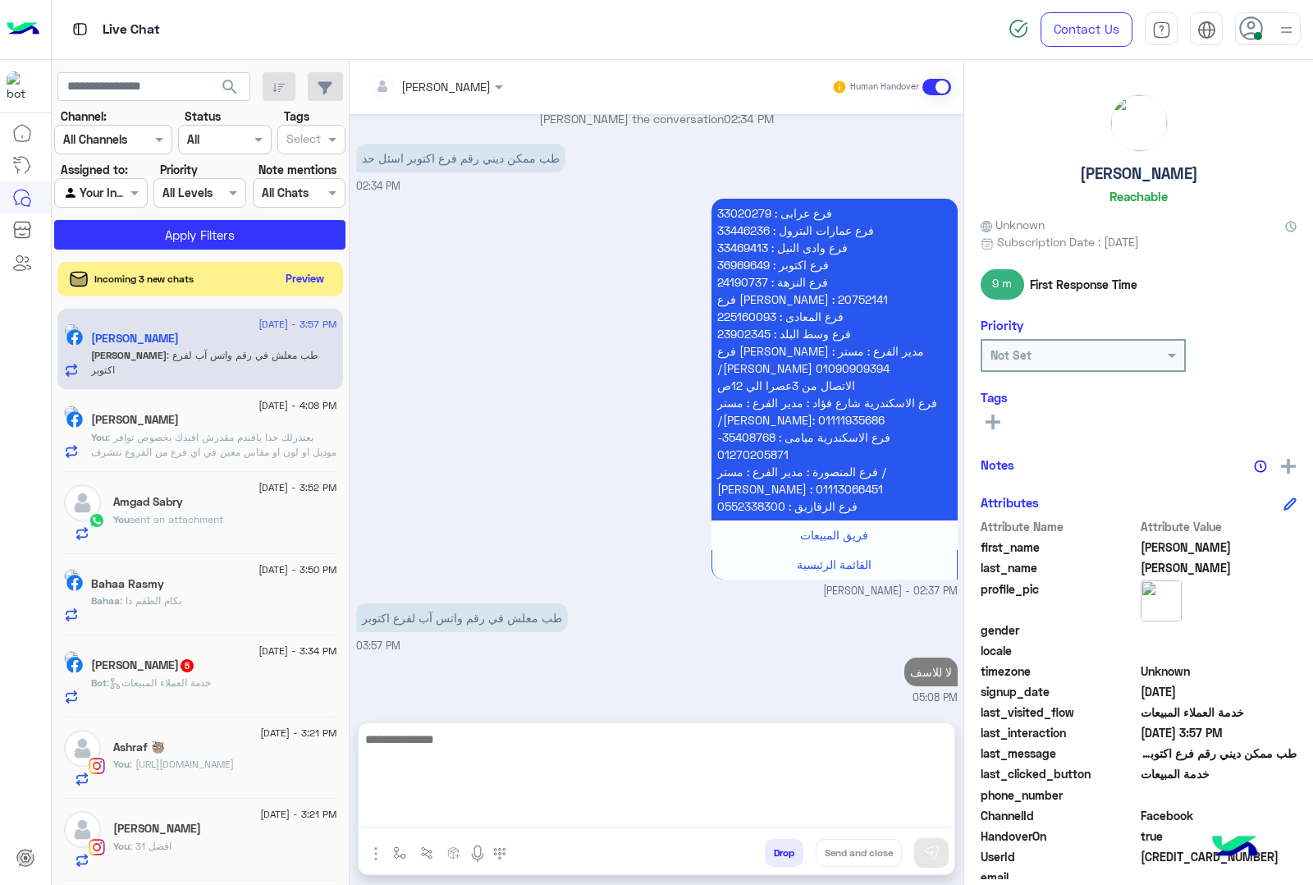
click at [331, 286] on button "Preview" at bounding box center [305, 279] width 51 height 22
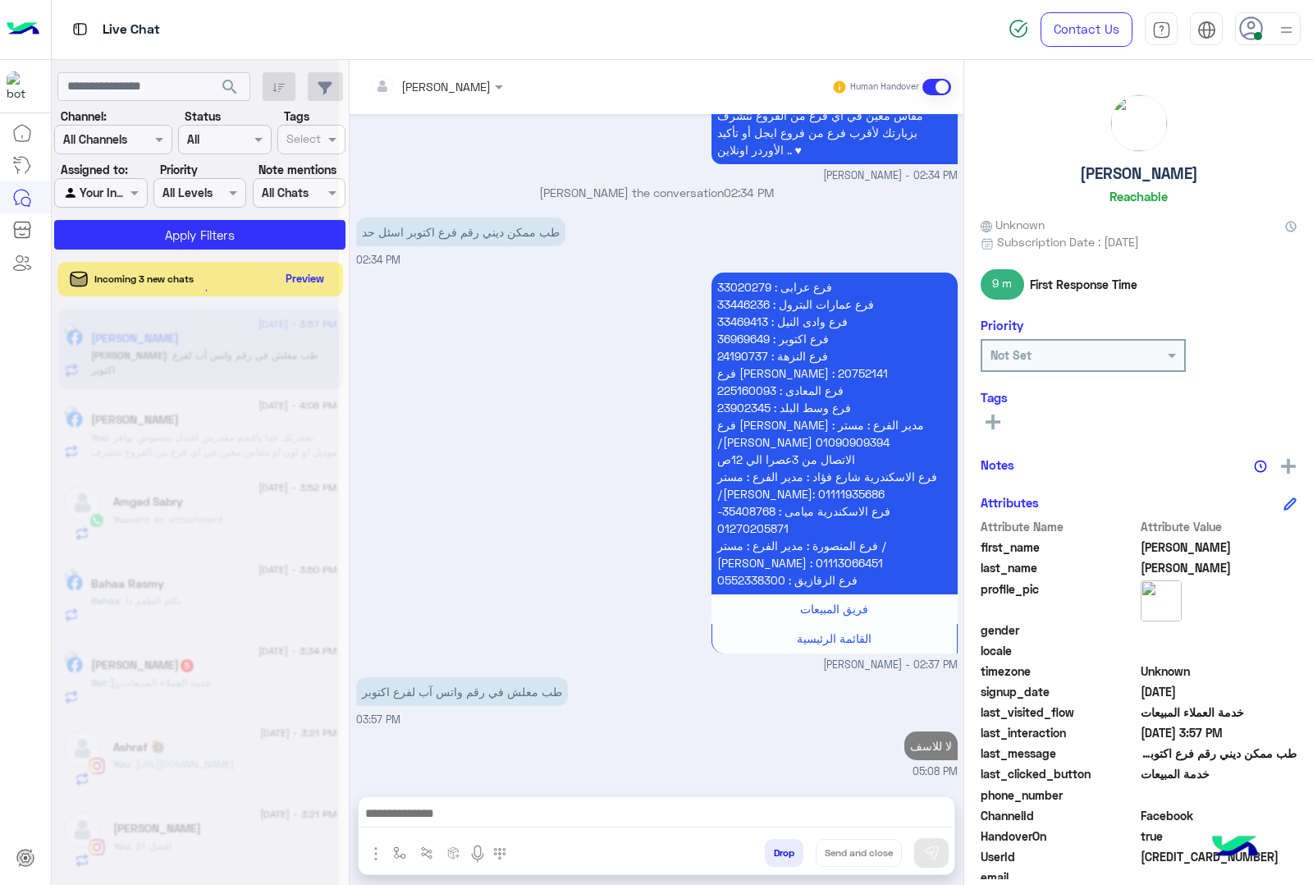
scroll to position [2500, 0]
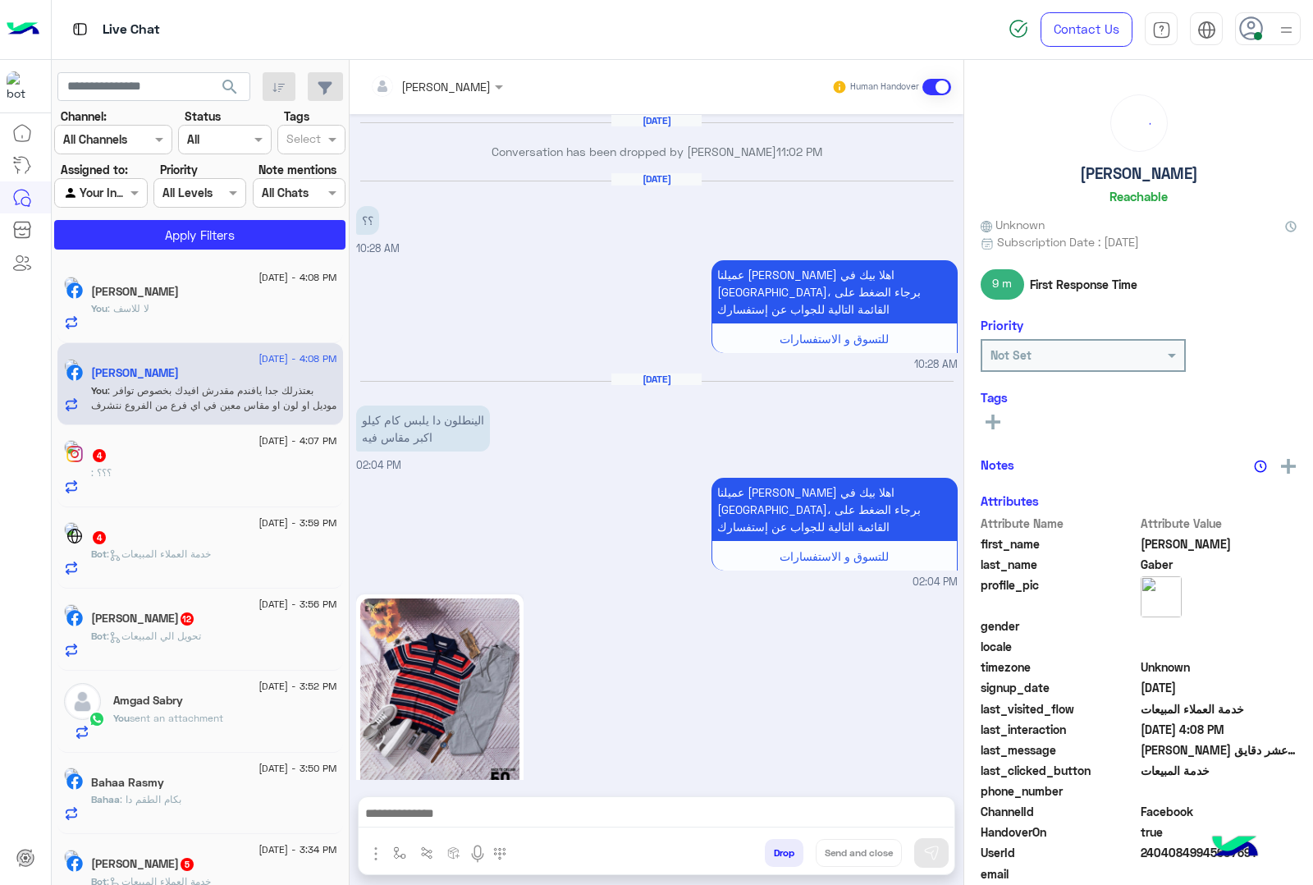
scroll to position [1847, 0]
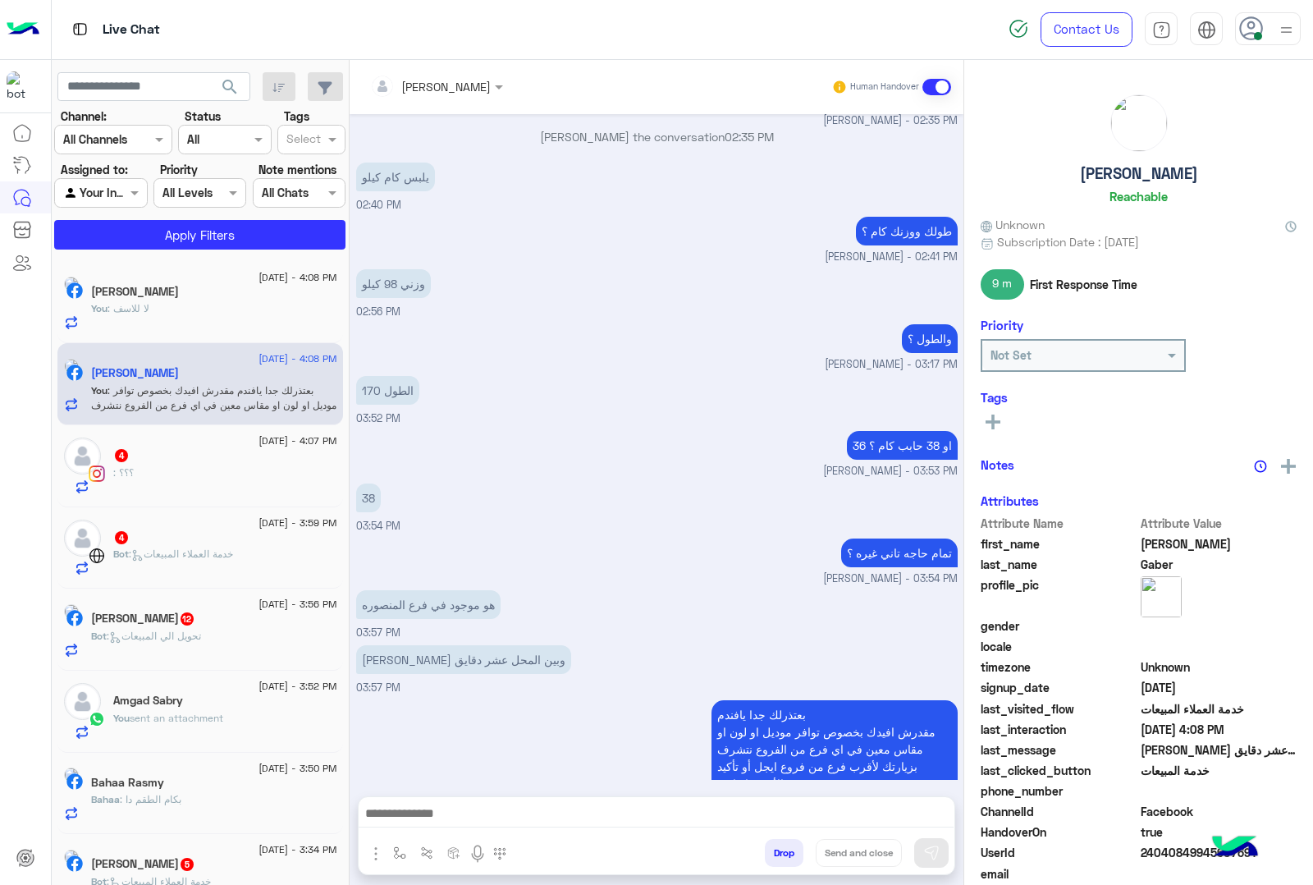
click at [201, 465] on div "4" at bounding box center [225, 456] width 224 height 17
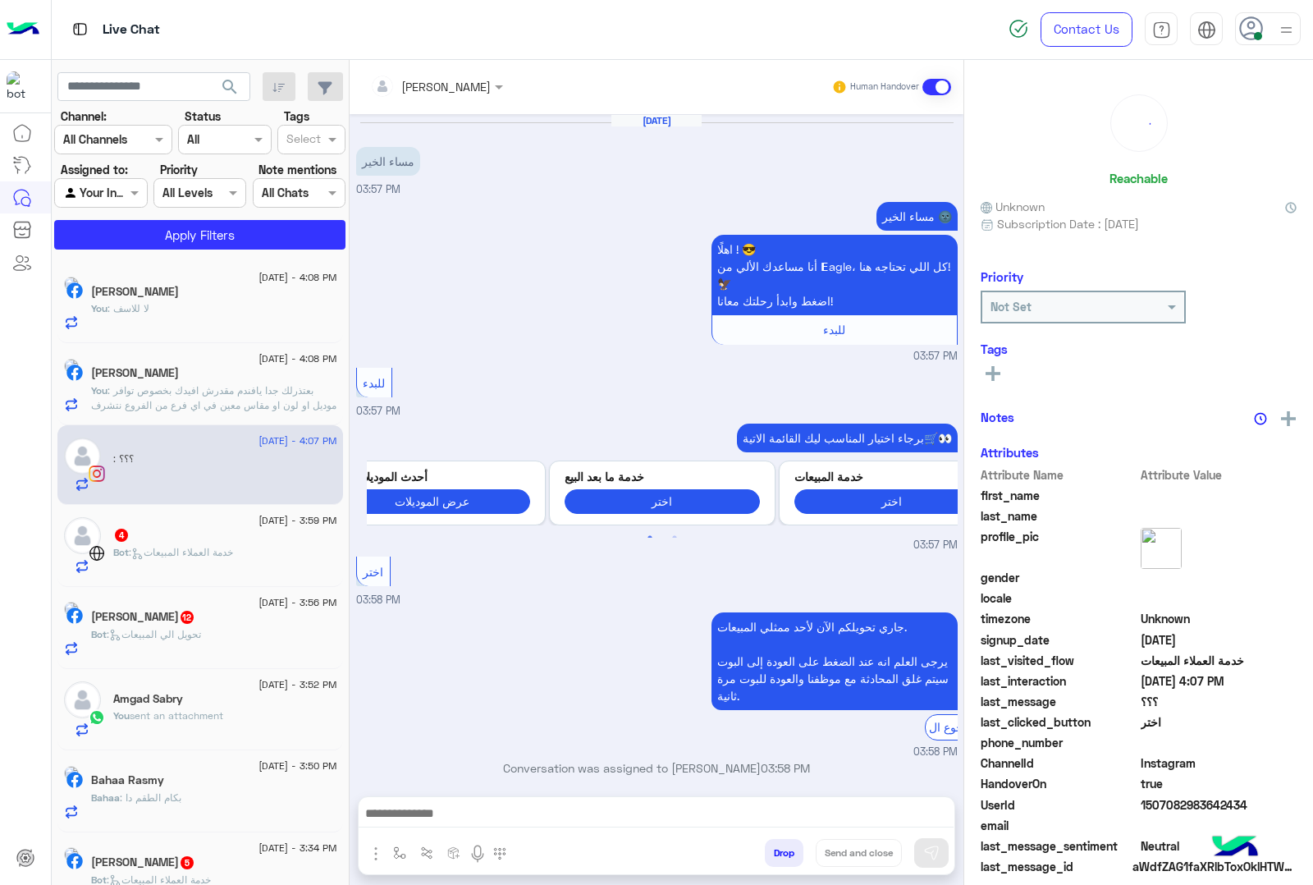
scroll to position [104, 0]
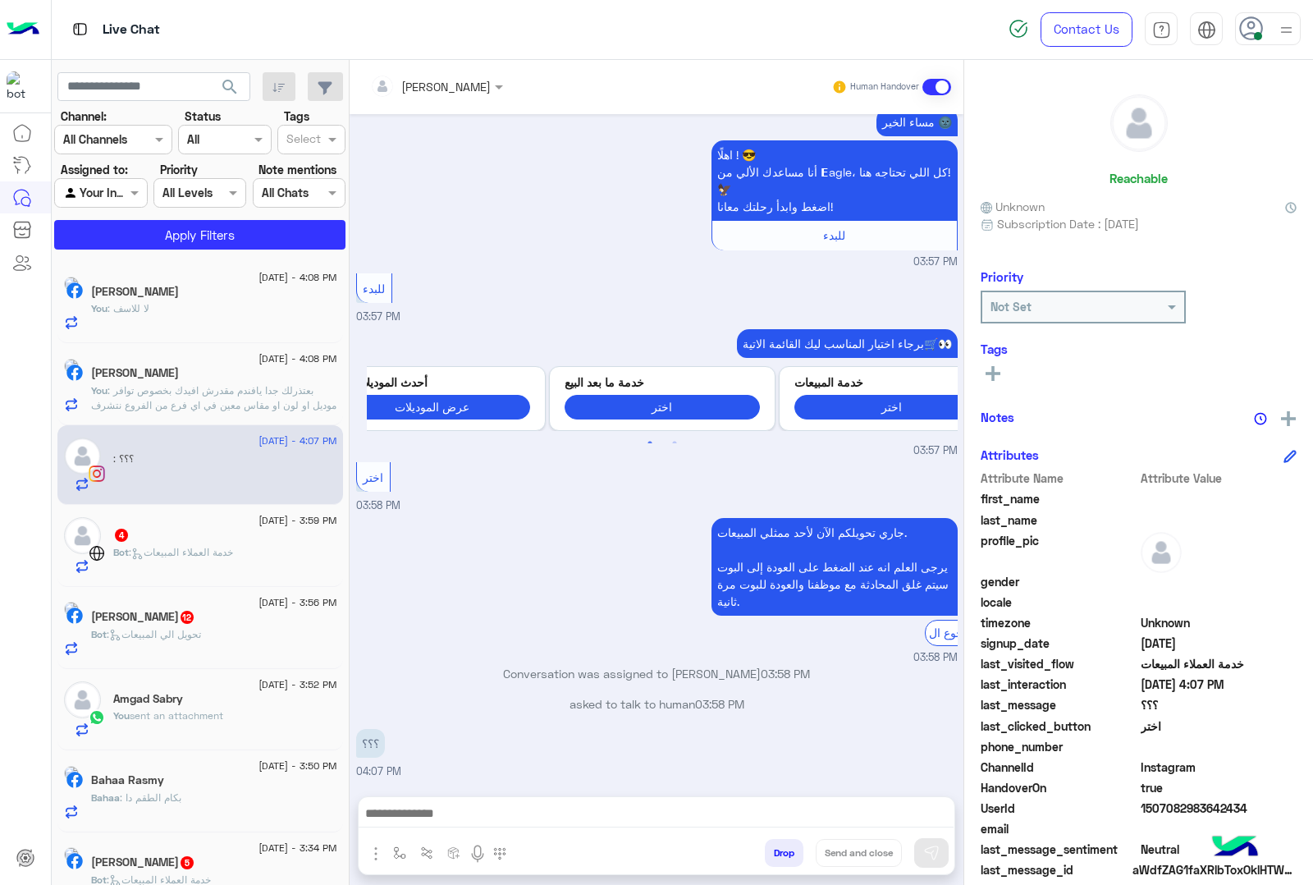
drag, startPoint x: 460, startPoint y: 814, endPoint x: 404, endPoint y: 785, distance: 63.2
click at [460, 814] on textarea at bounding box center [656, 815] width 595 height 25
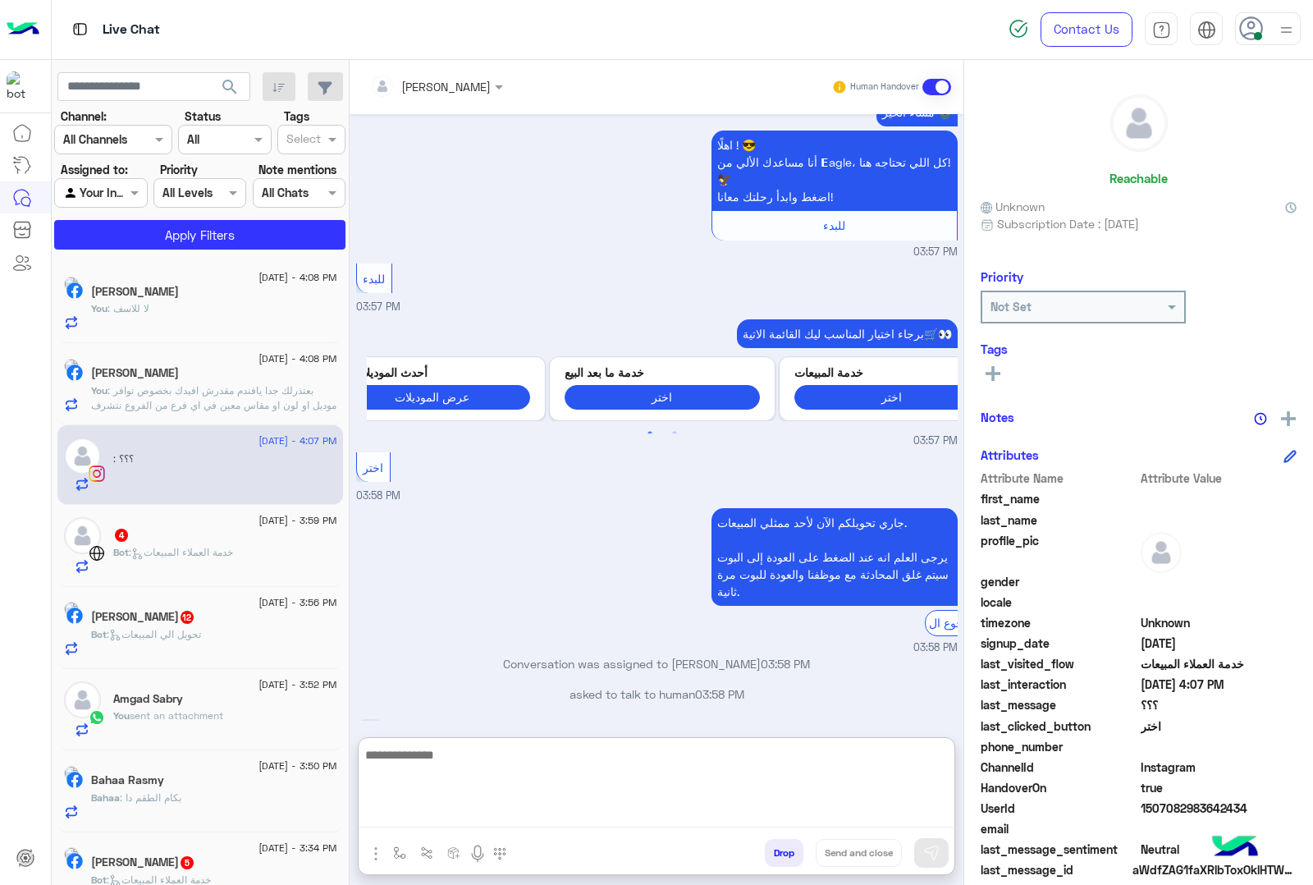
paste textarea "**********"
type textarea "**********"
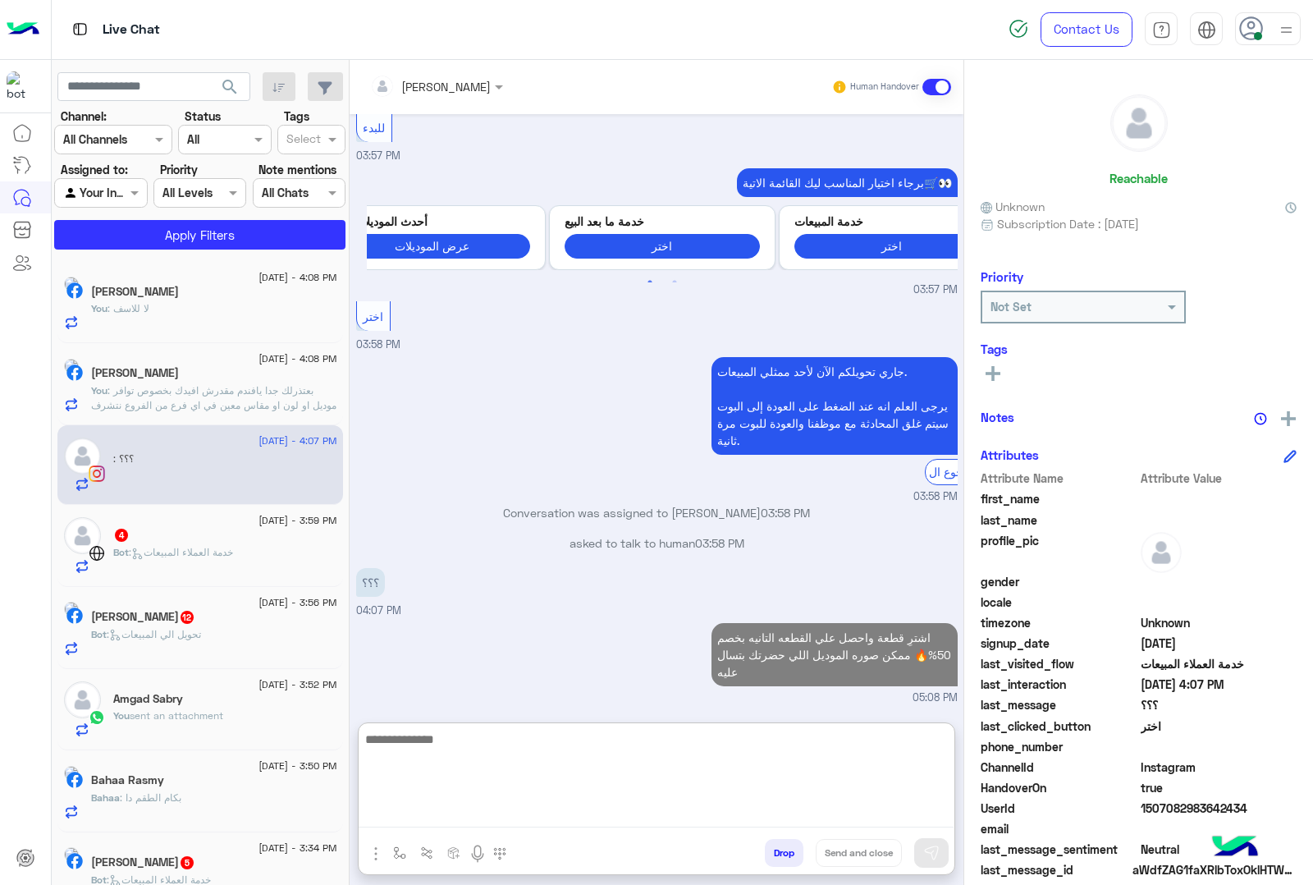
click at [158, 536] on div "4" at bounding box center [225, 536] width 224 height 17
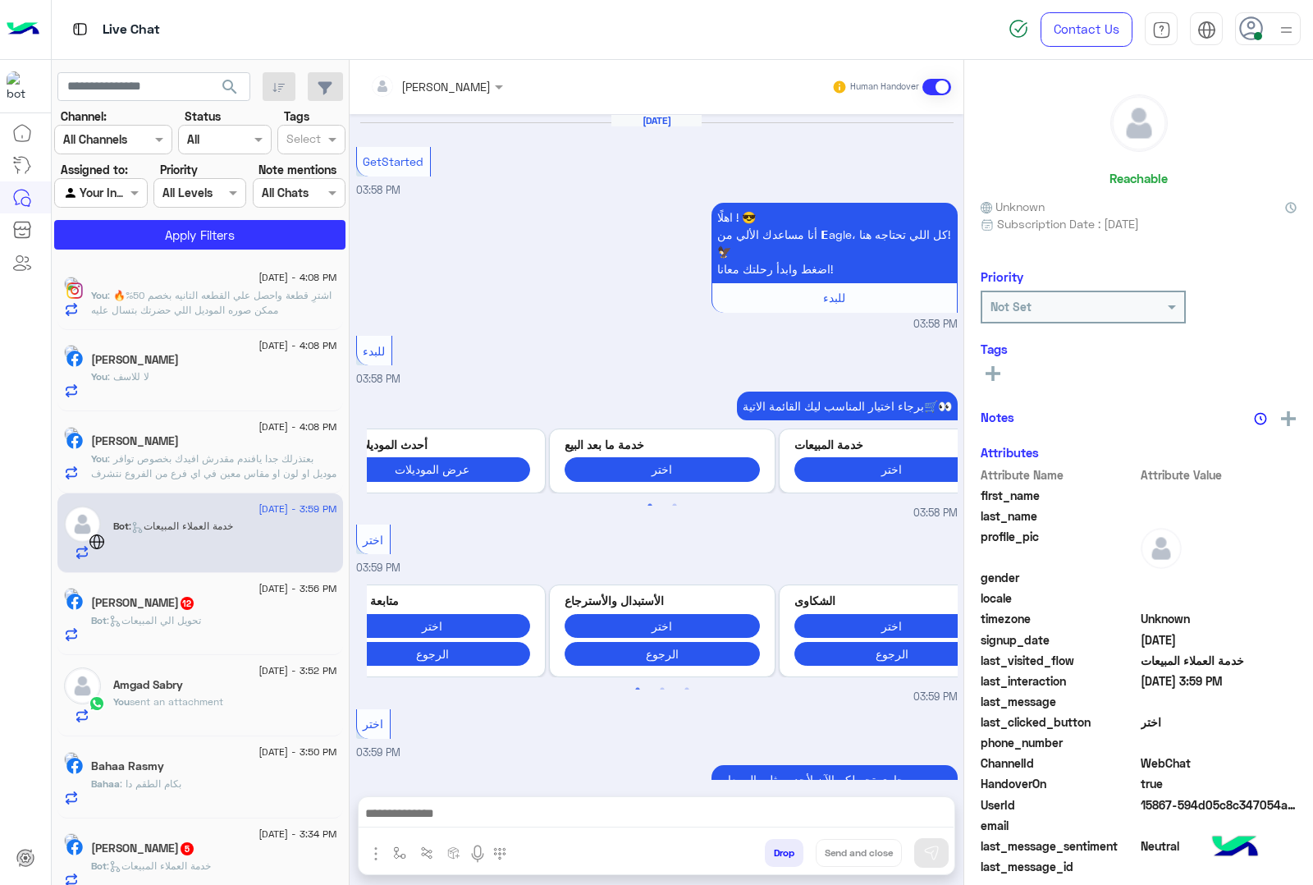
scroll to position [208, 0]
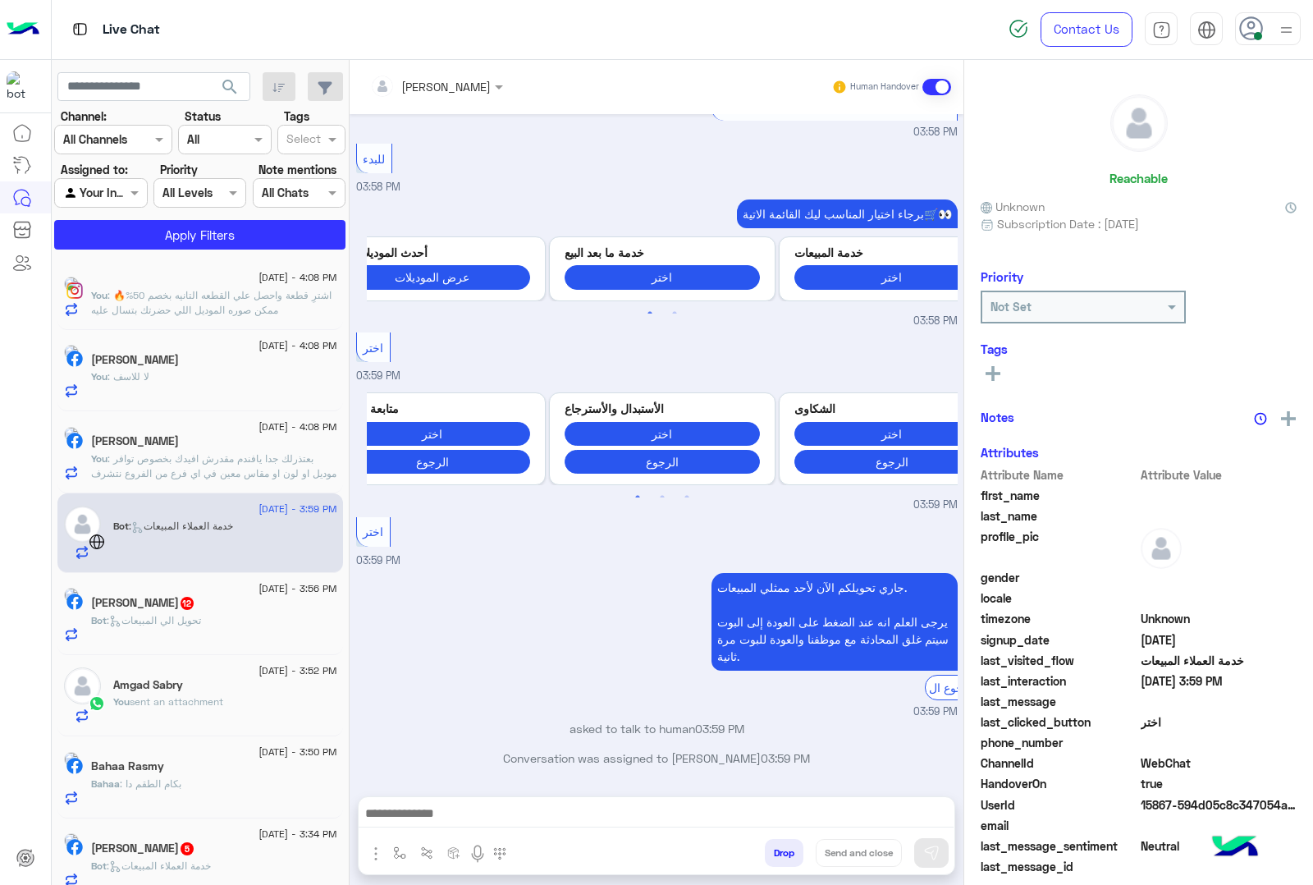
click at [451, 801] on div at bounding box center [657, 817] width 596 height 41
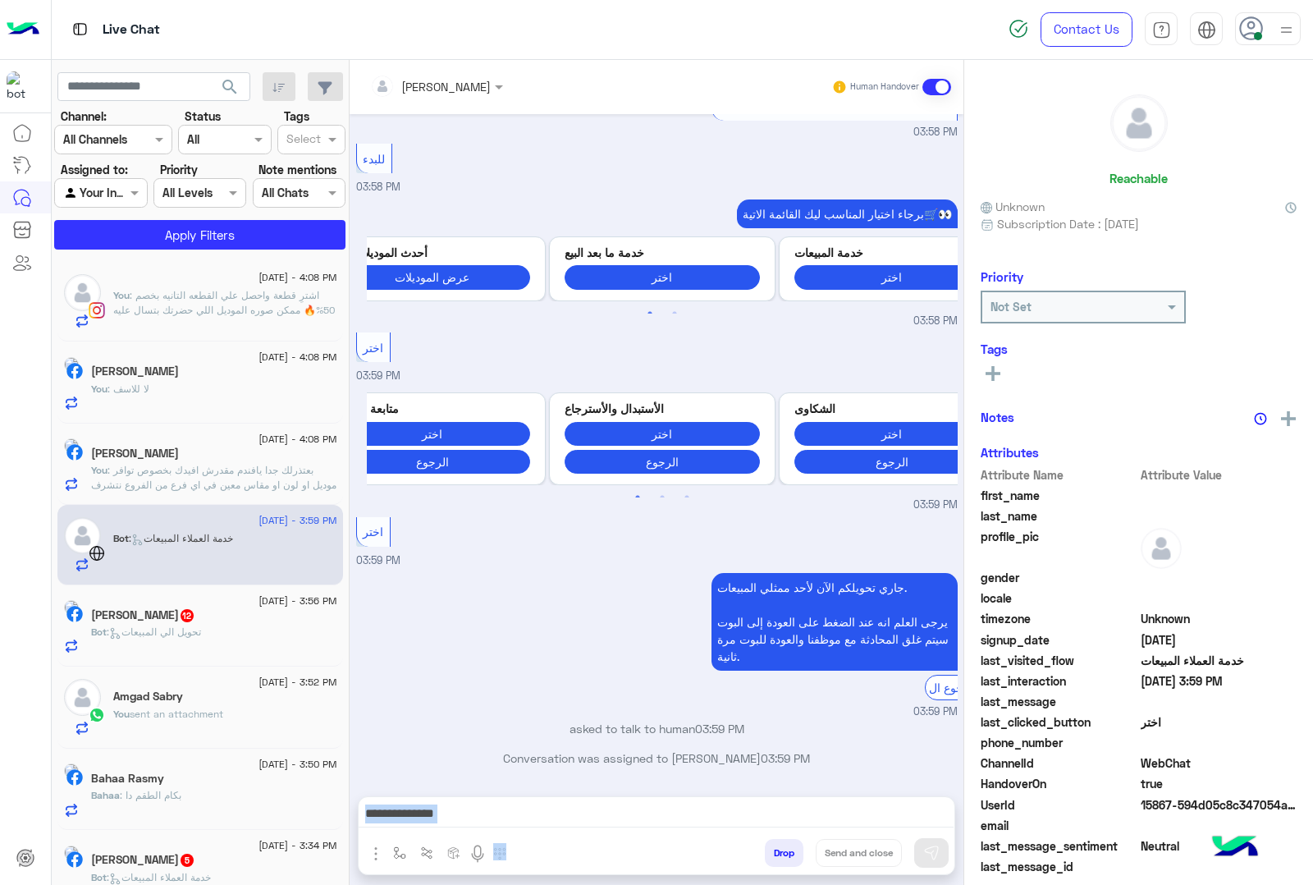
click at [460, 808] on textarea at bounding box center [656, 815] width 595 height 25
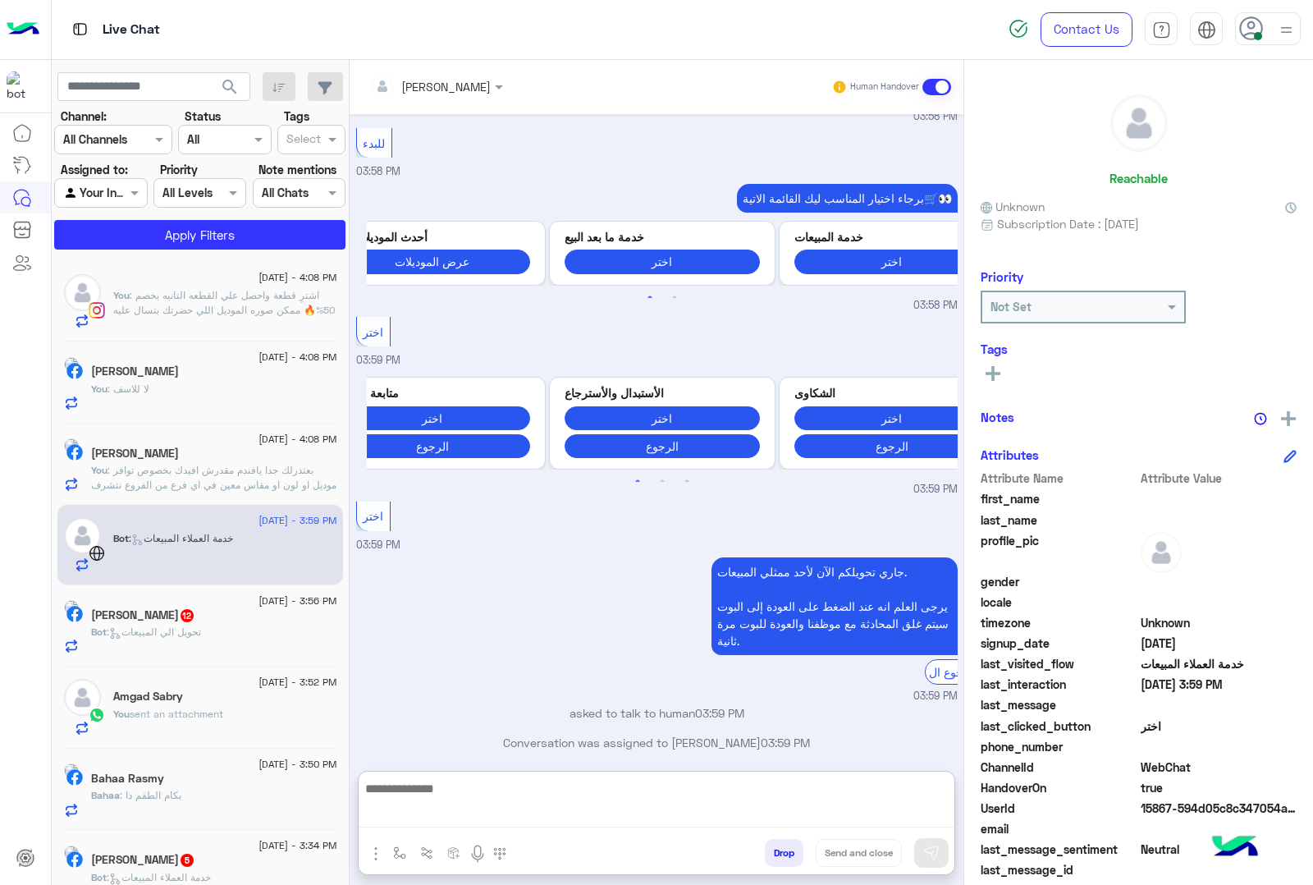
paste textarea "**********"
type textarea "**********"
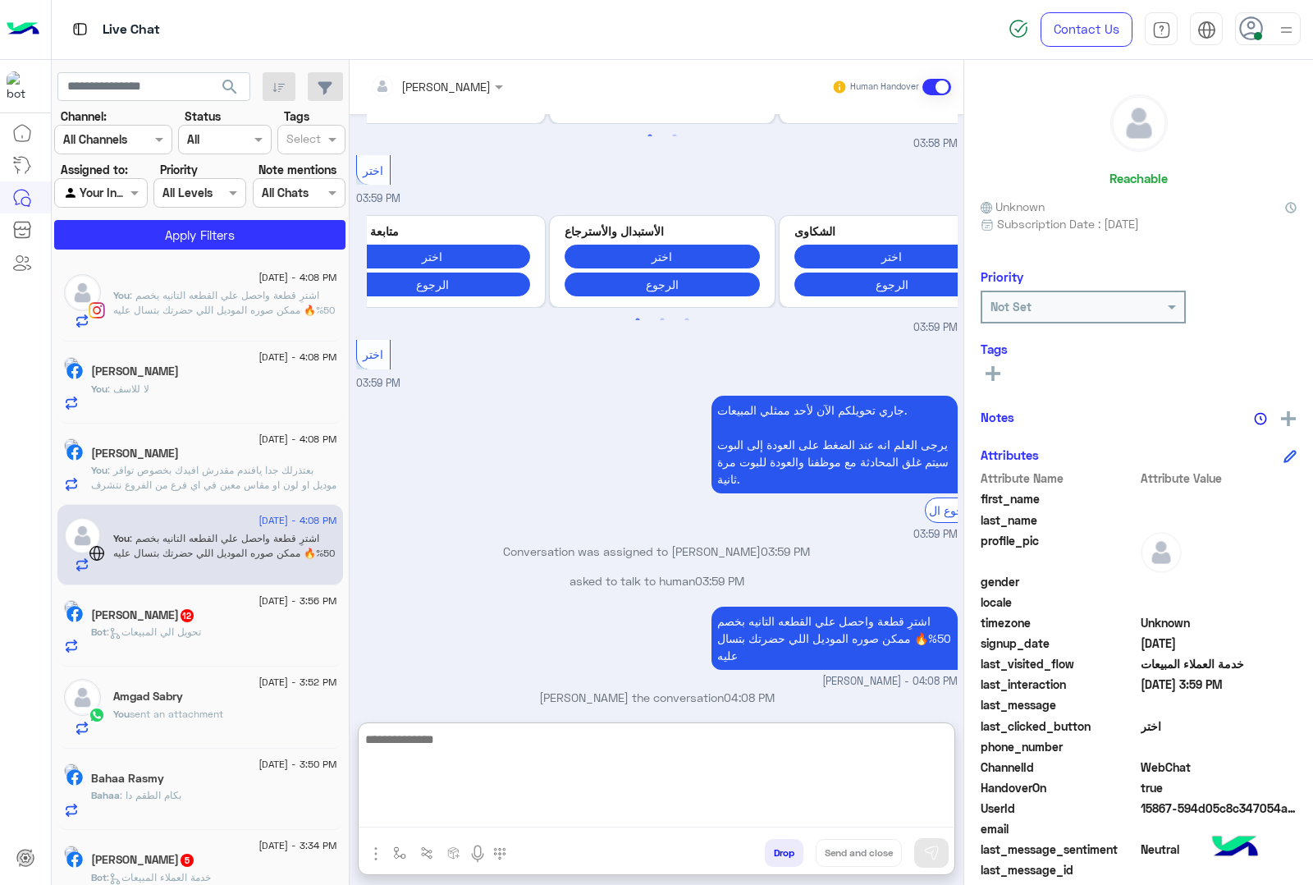
scroll to position [399, 0]
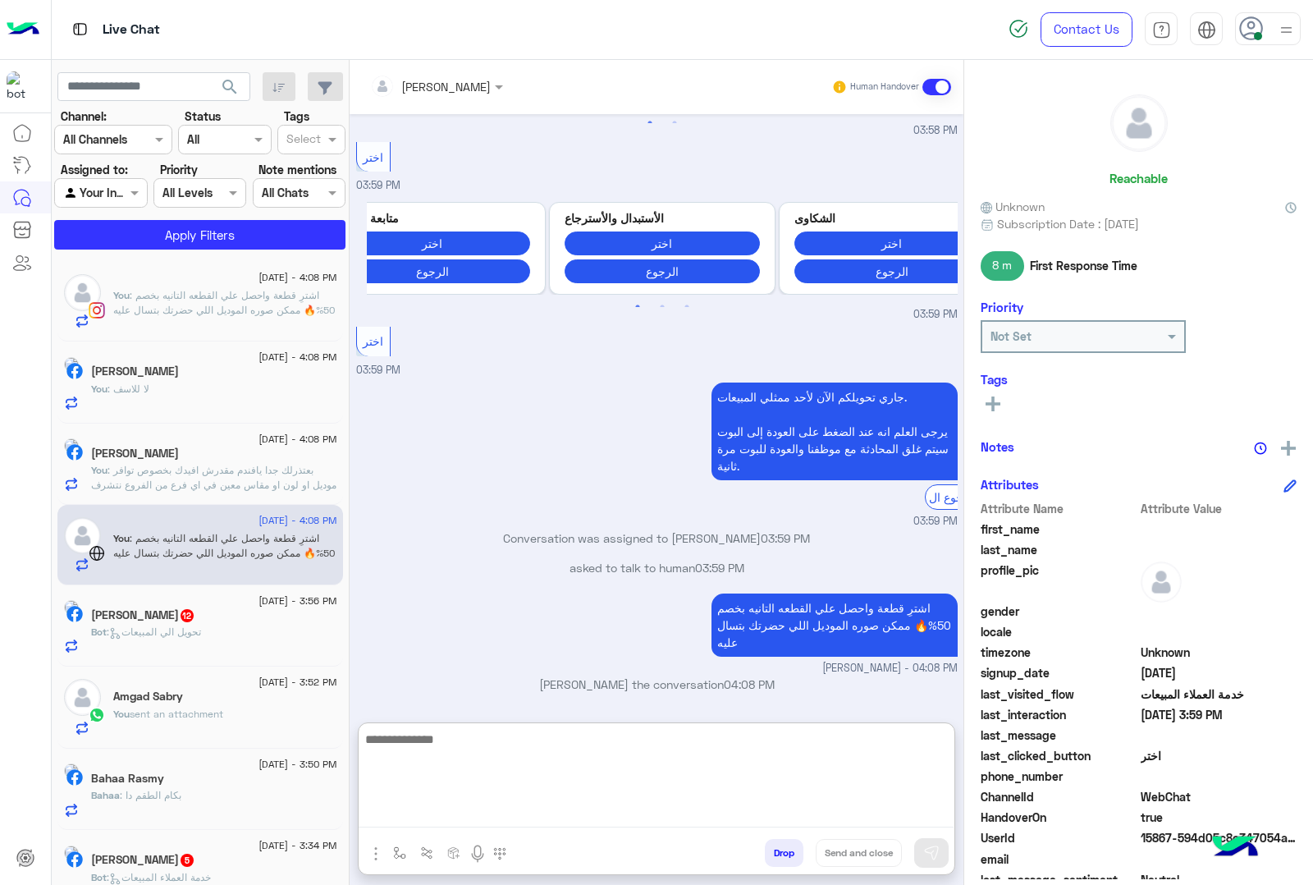
click at [194, 620] on h5 "[PERSON_NAME] 12" at bounding box center [143, 615] width 104 height 14
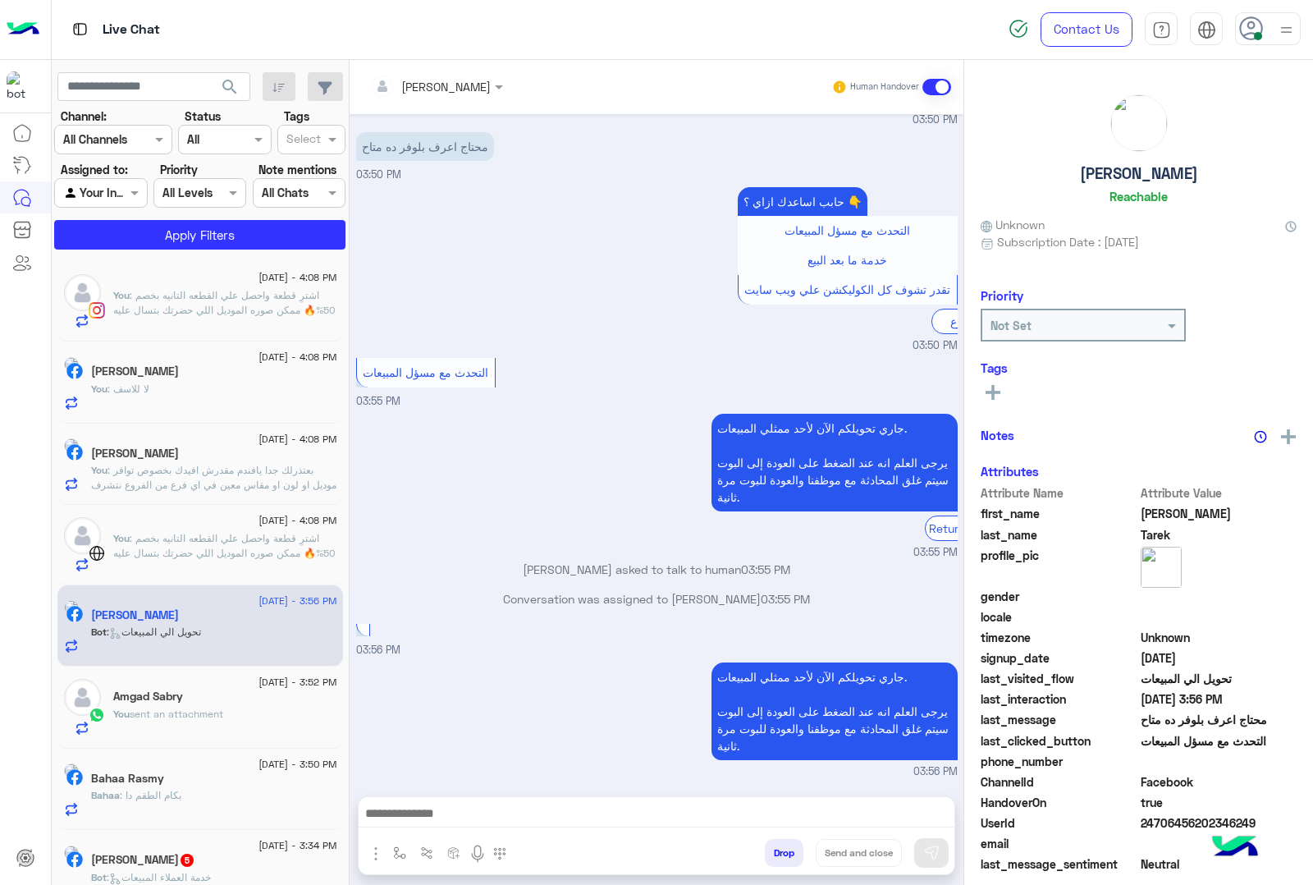
click at [506, 817] on textarea at bounding box center [656, 815] width 595 height 25
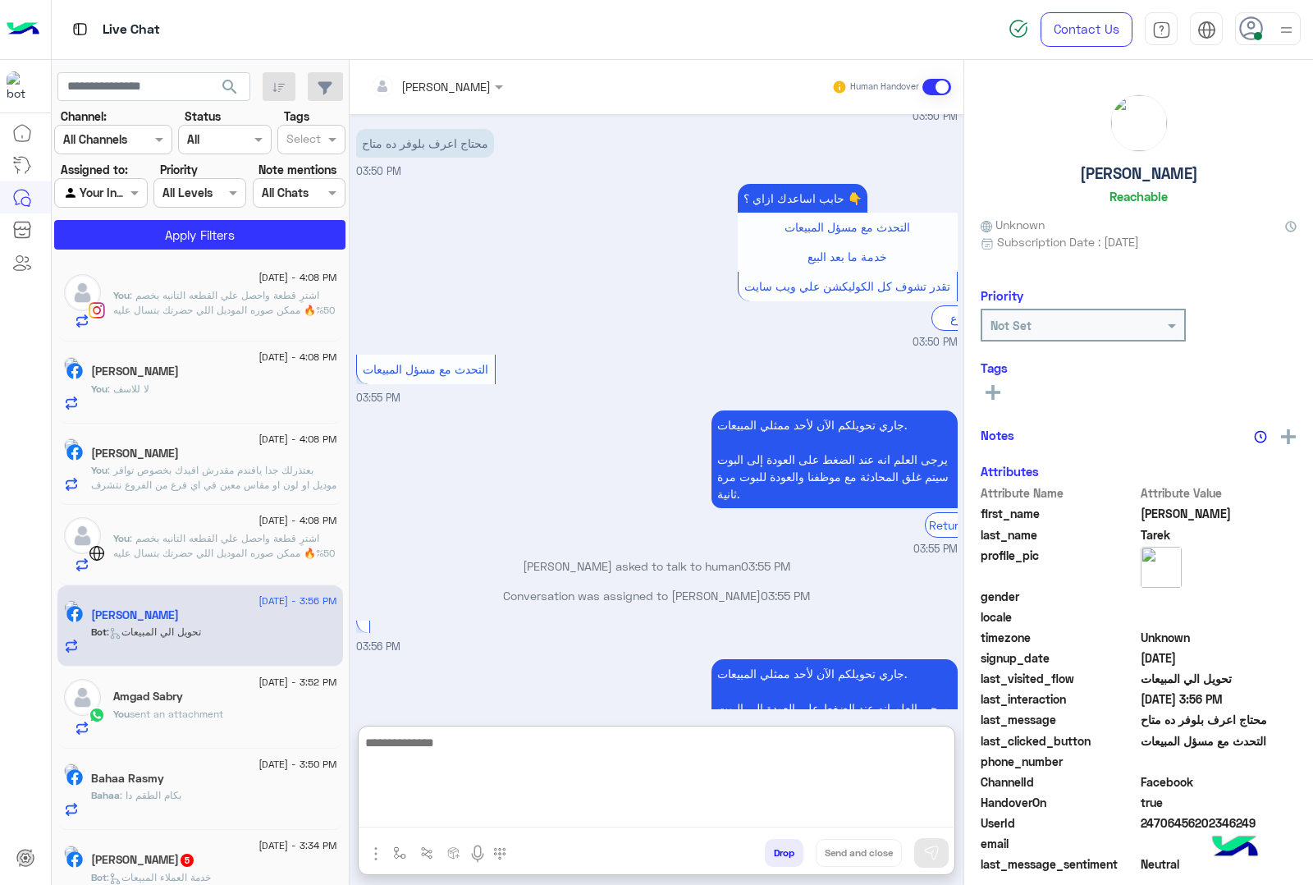
paste textarea "**********"
type textarea "**********"
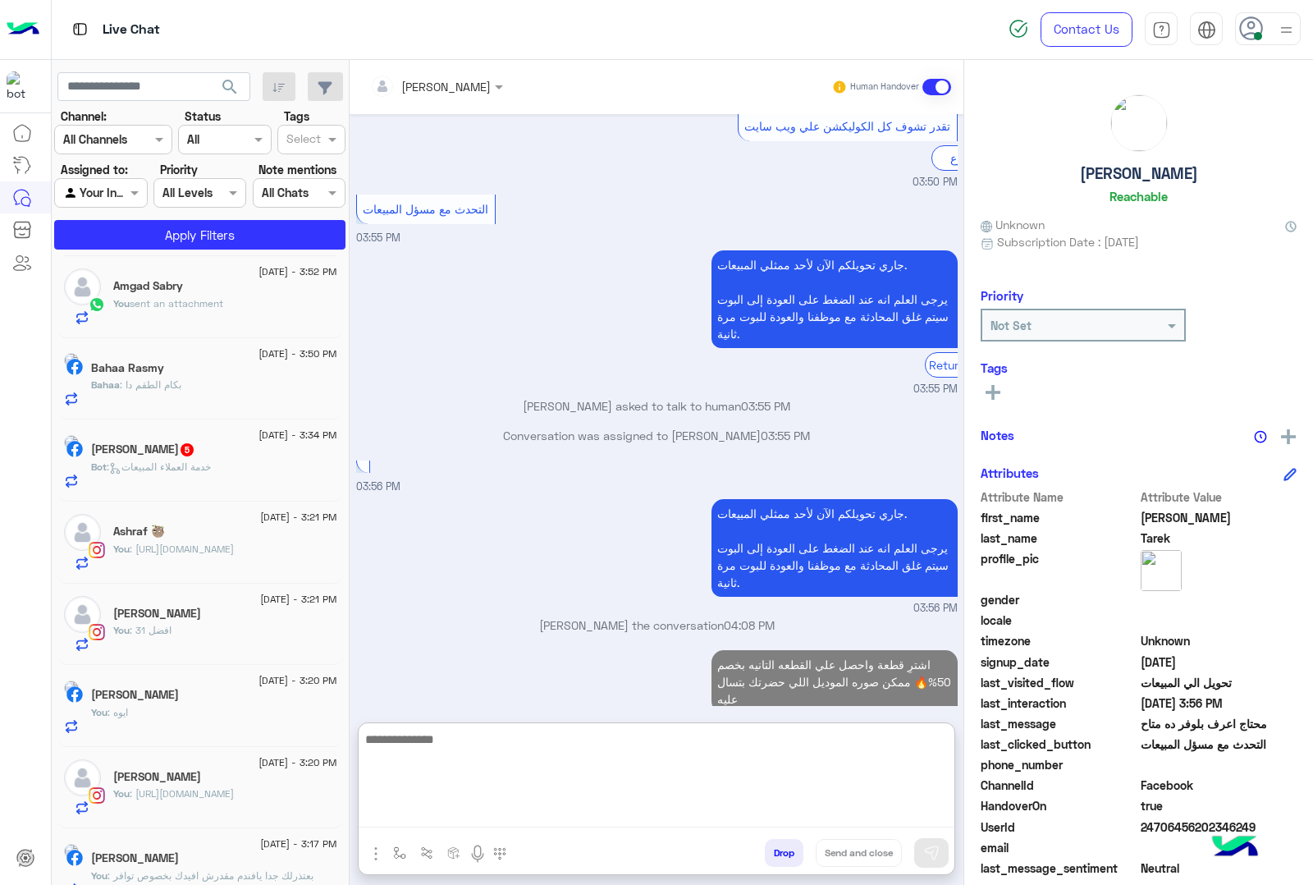
scroll to position [2266, 0]
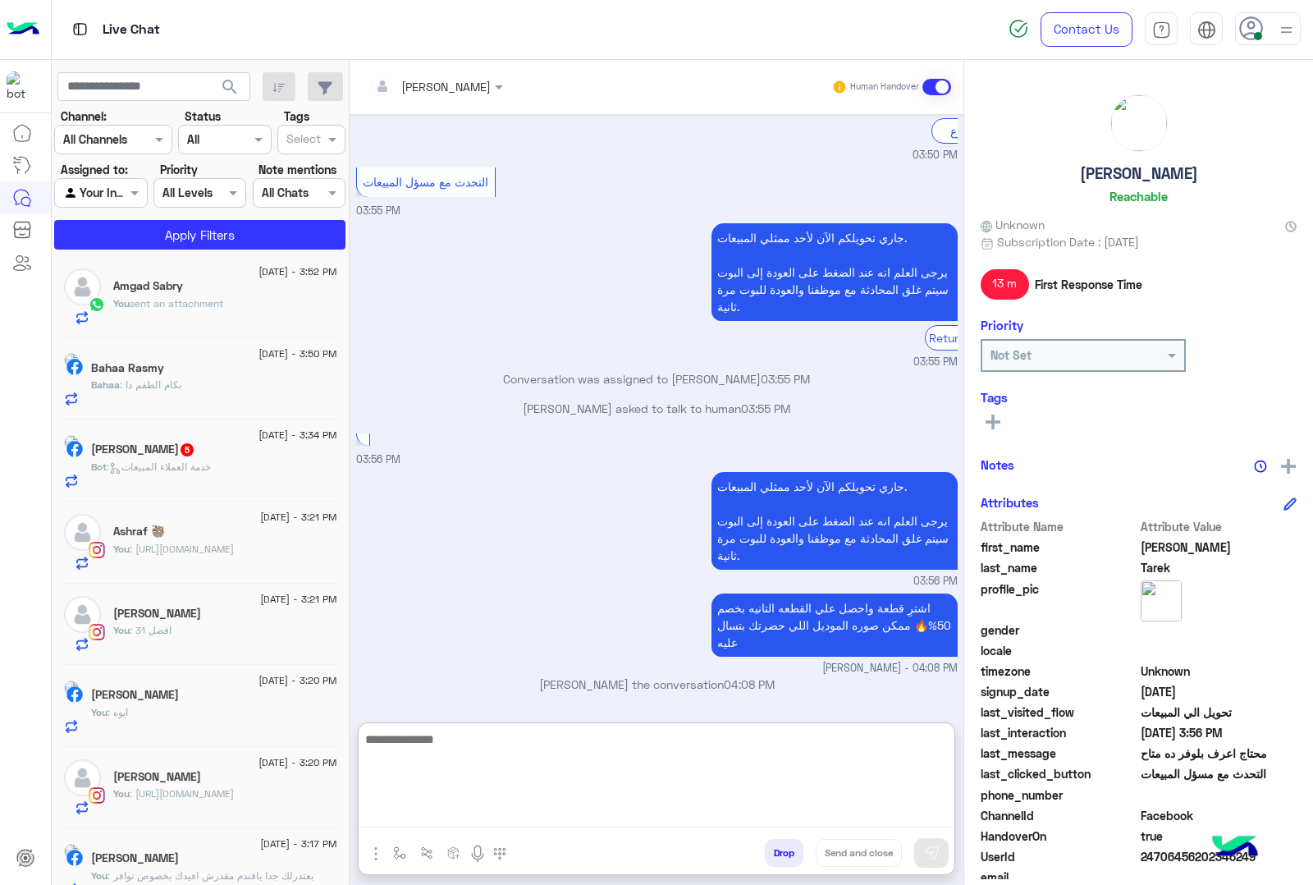
click at [222, 479] on div "Bot : خدمة العملاء المبيعات" at bounding box center [214, 474] width 246 height 29
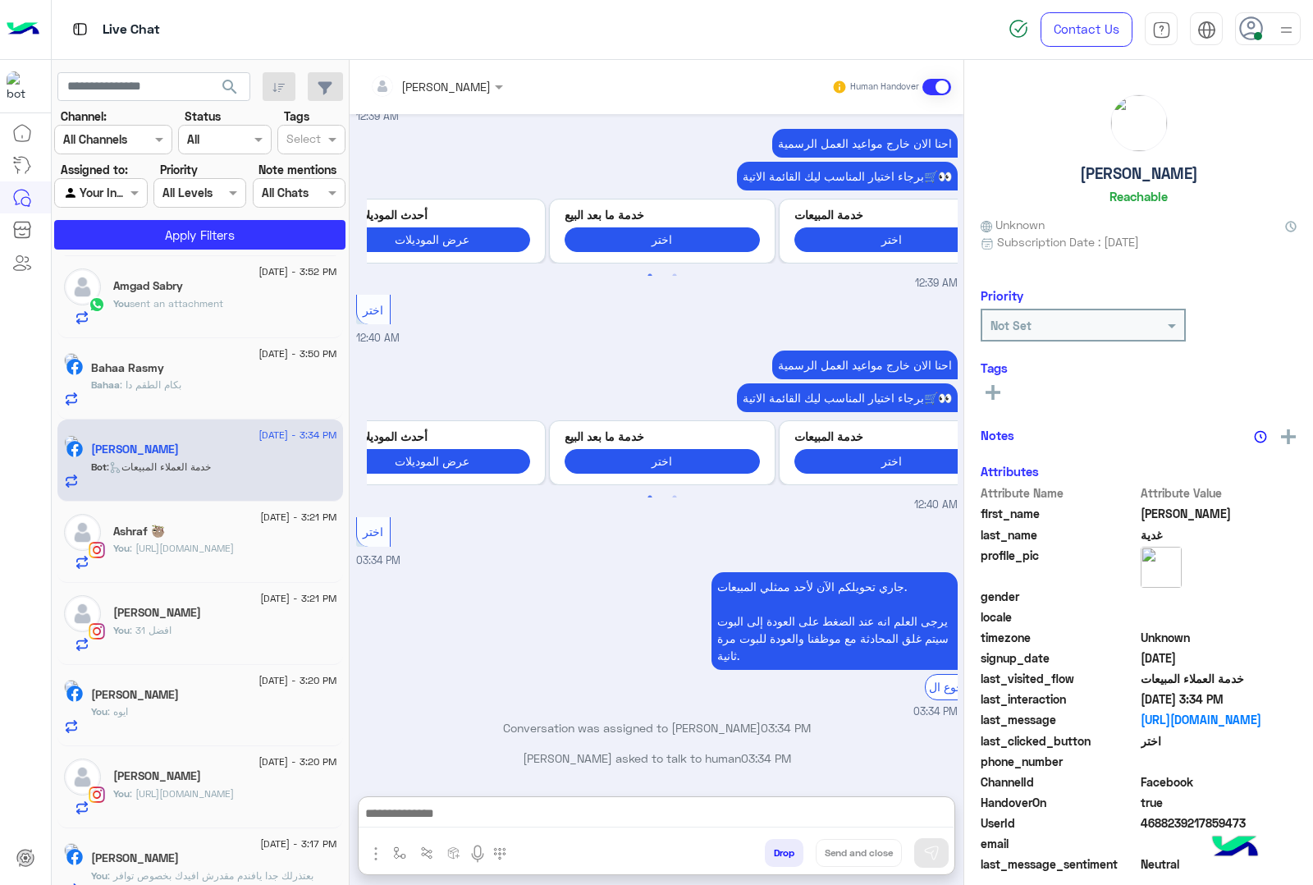
click at [472, 814] on textarea at bounding box center [656, 815] width 595 height 25
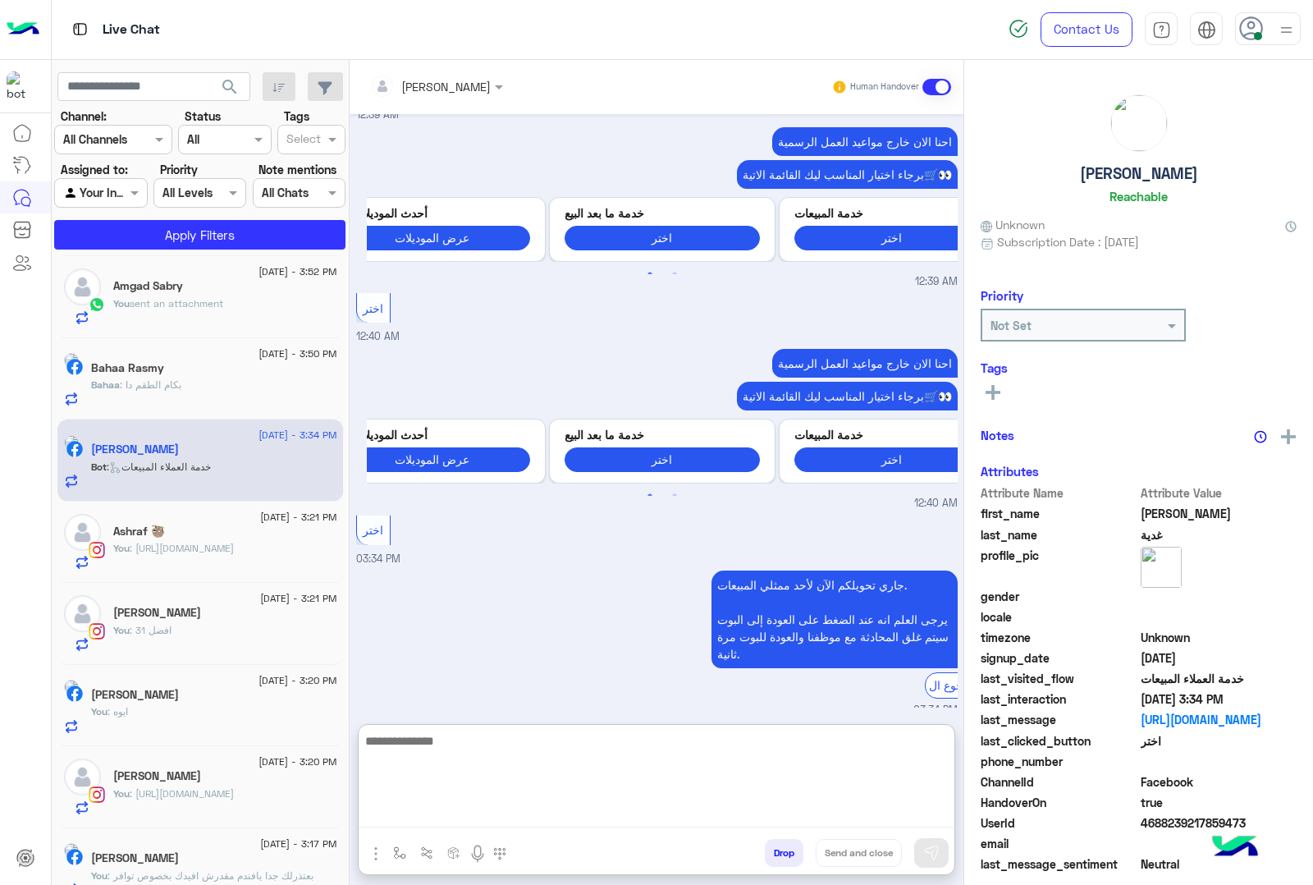
paste textarea "**********"
type textarea "**********"
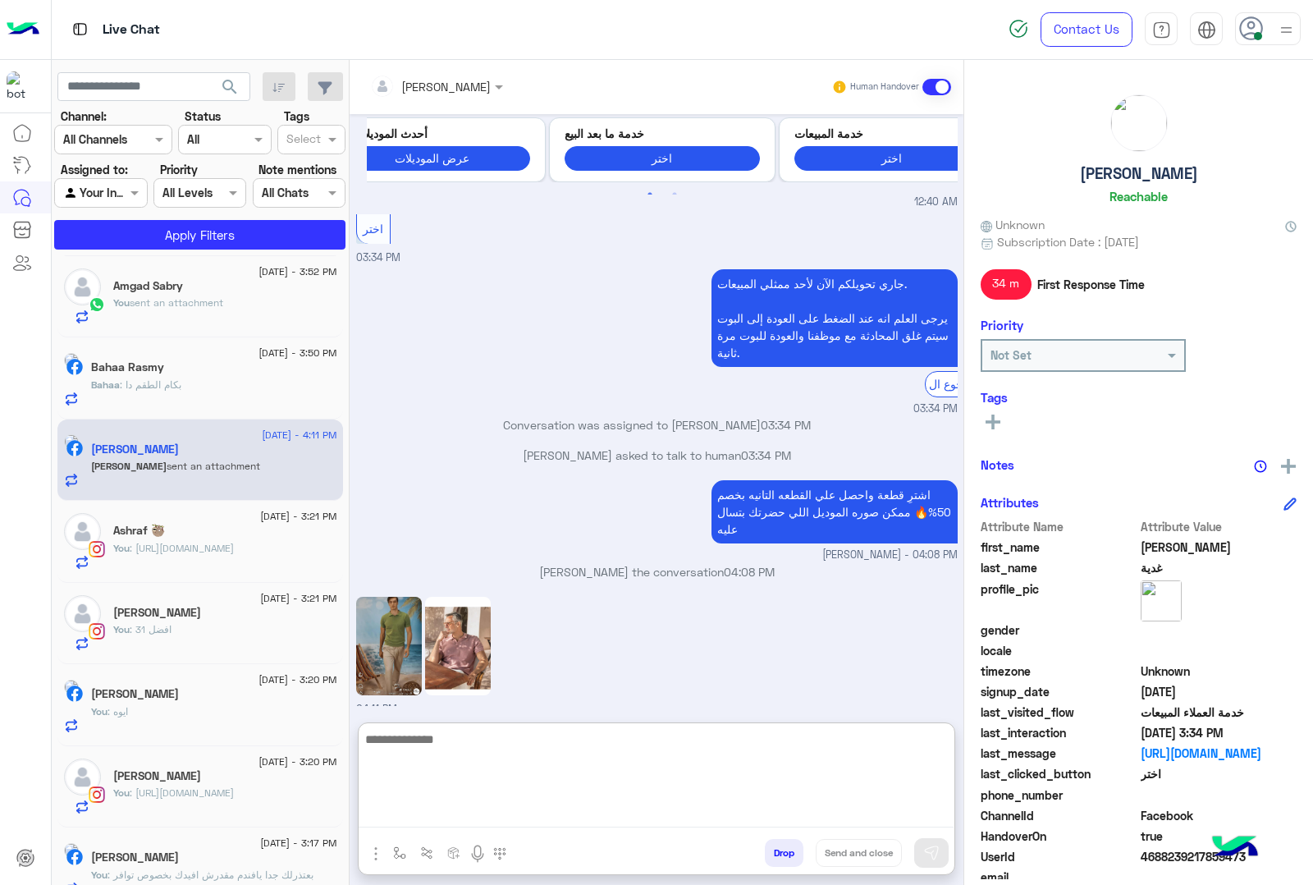
scroll to position [2346, 0]
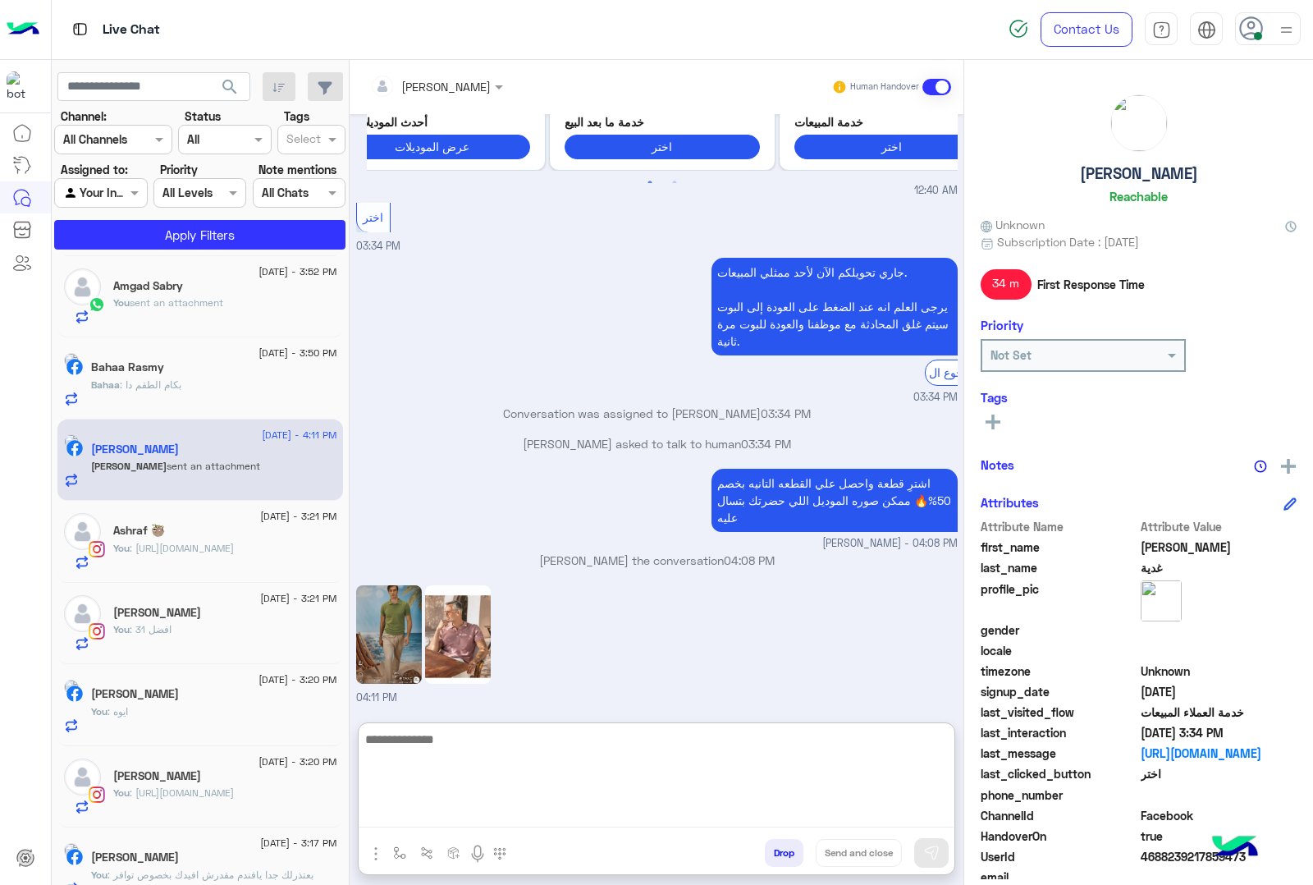
click at [474, 736] on textarea at bounding box center [656, 778] width 595 height 98
click at [491, 625] on img at bounding box center [458, 634] width 66 height 98
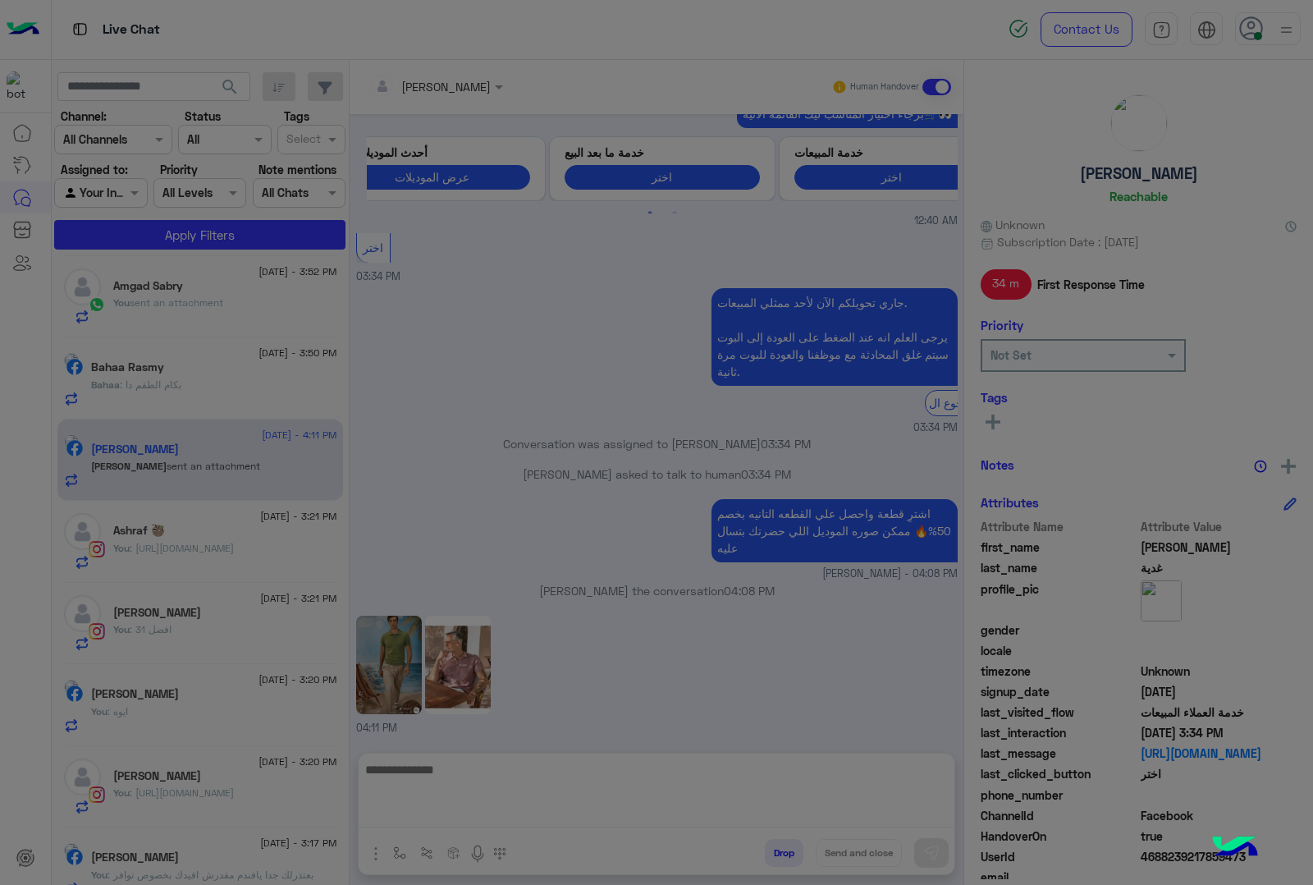
scroll to position [2272, 0]
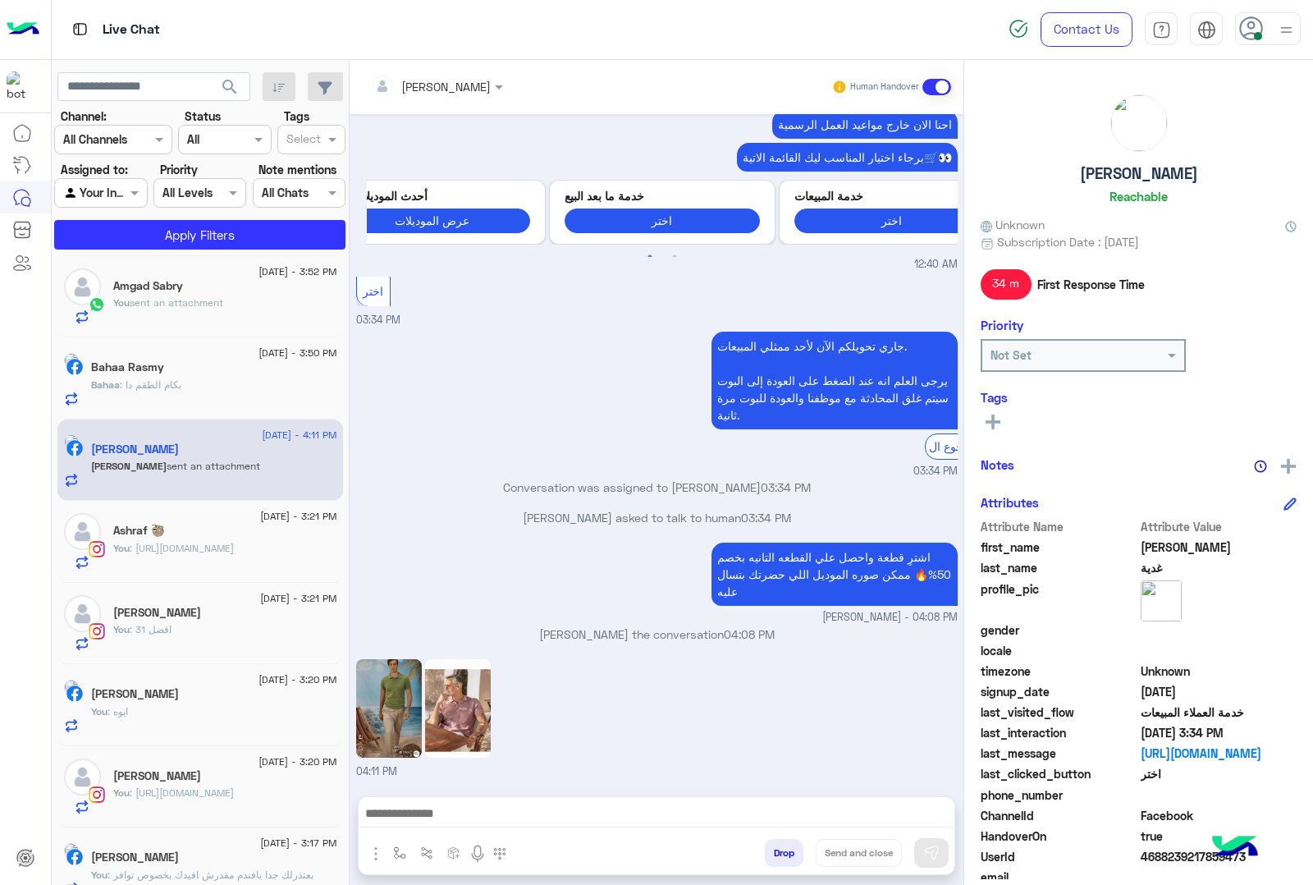
click at [422, 719] on img at bounding box center [389, 708] width 66 height 98
click at [486, 801] on div at bounding box center [657, 817] width 596 height 41
click at [483, 813] on textarea at bounding box center [656, 815] width 595 height 25
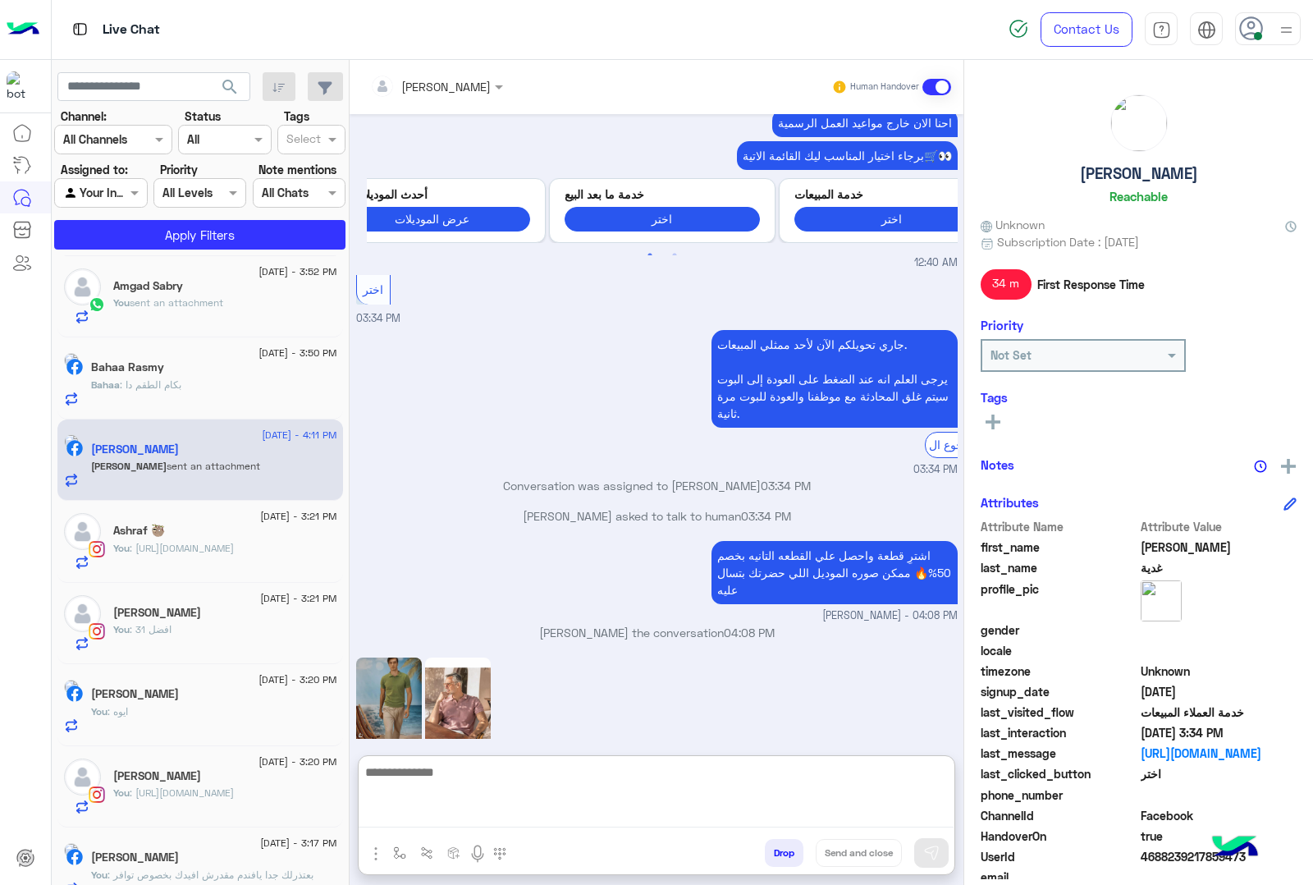
scroll to position [2323, 0]
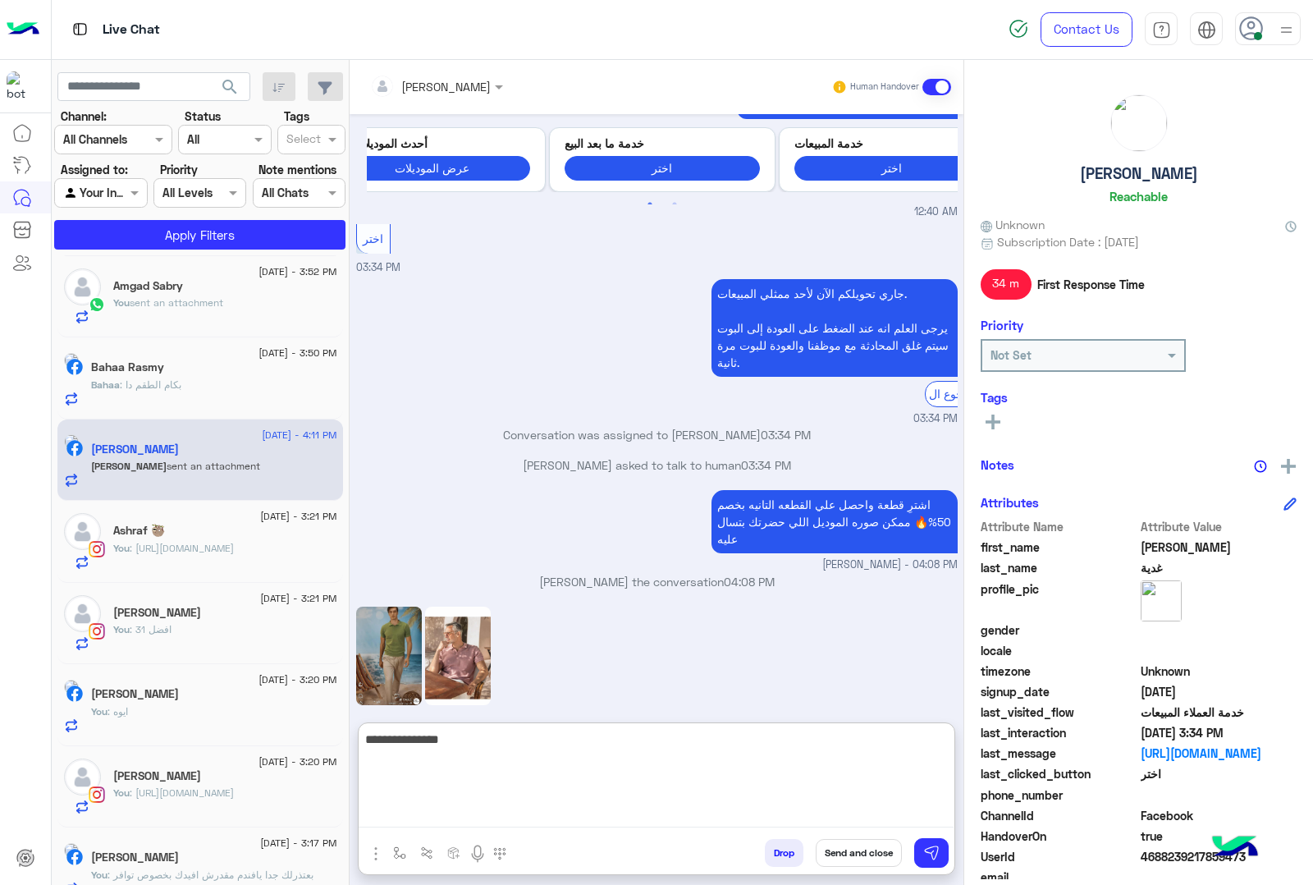
type textarea "**********"
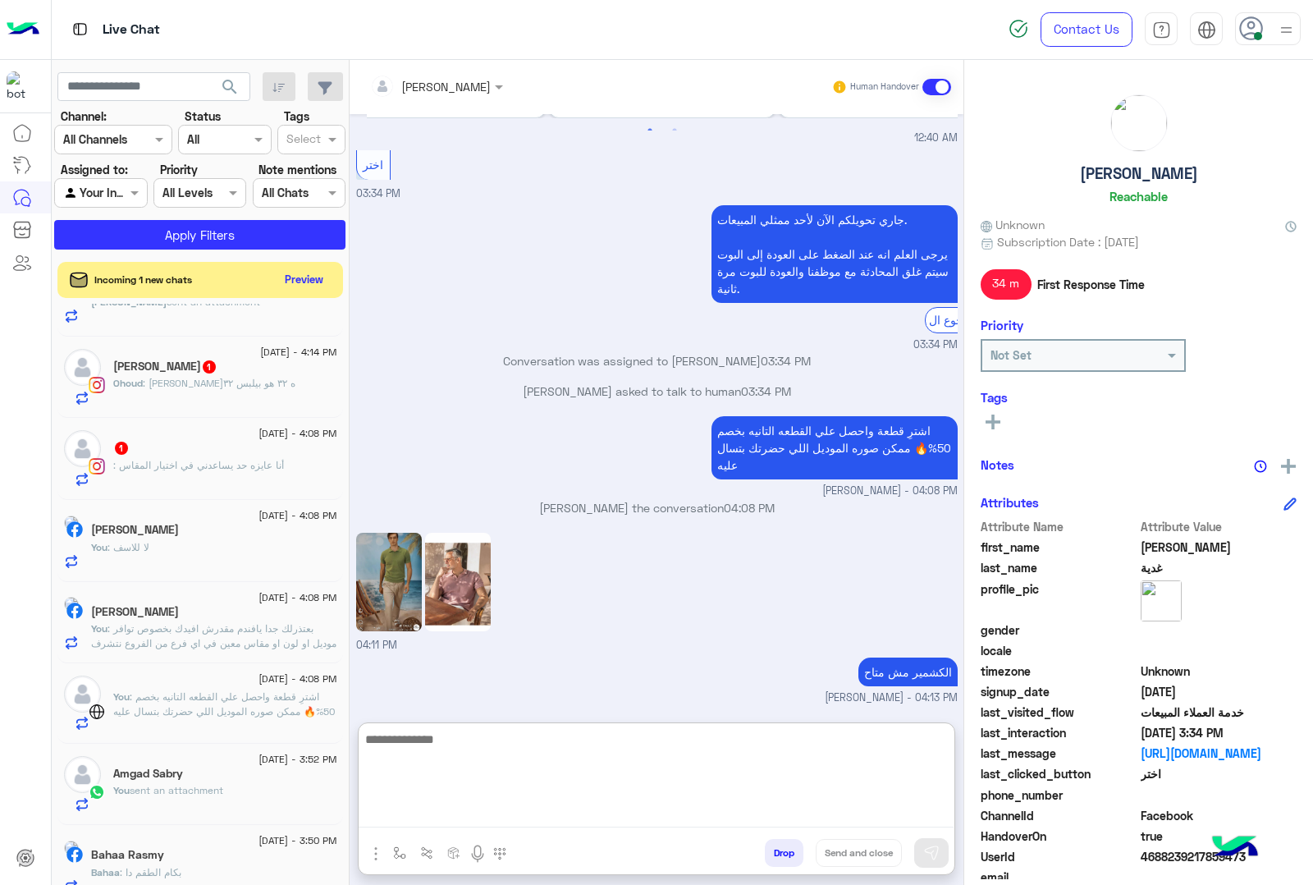
scroll to position [0, 0]
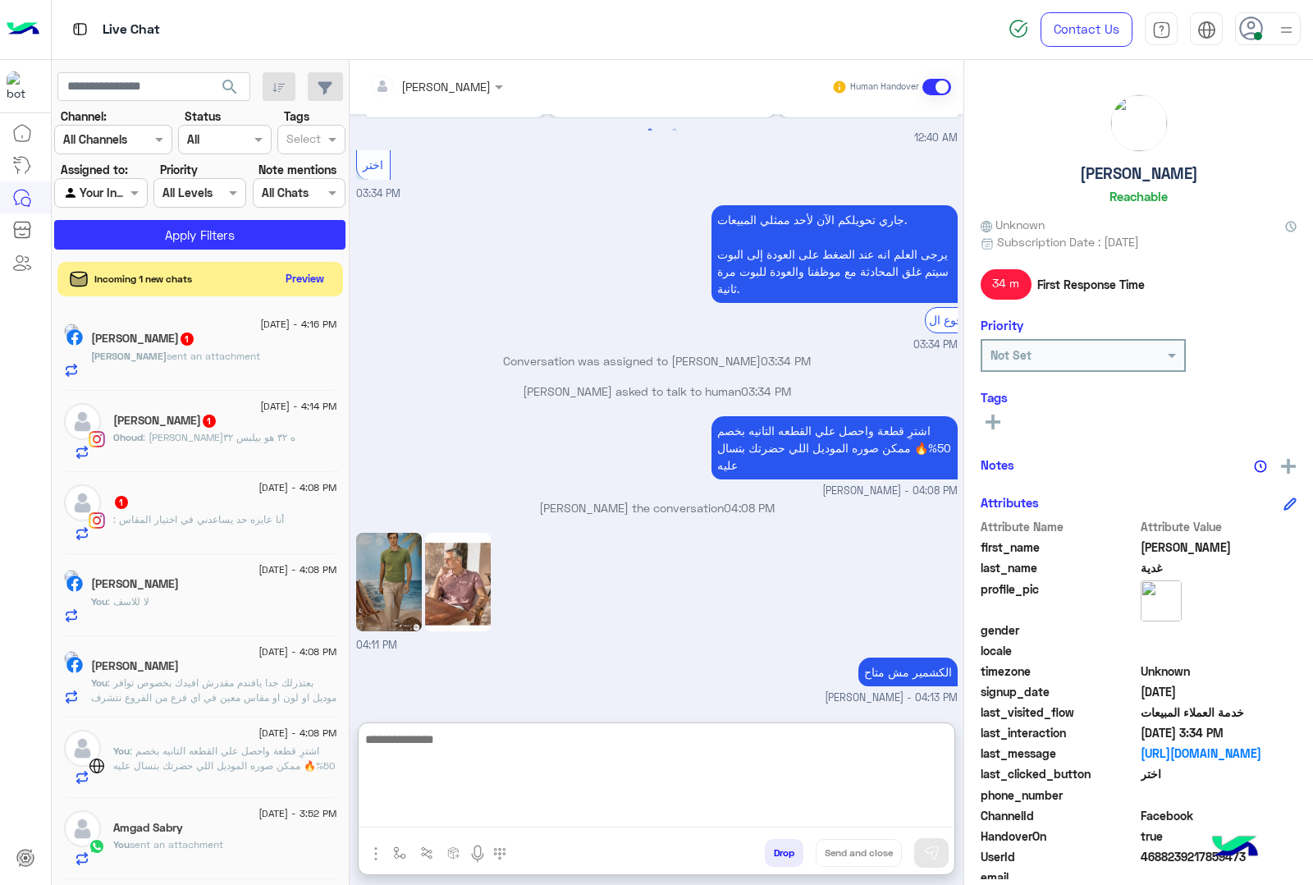
click at [331, 277] on button "Preview" at bounding box center [305, 279] width 51 height 22
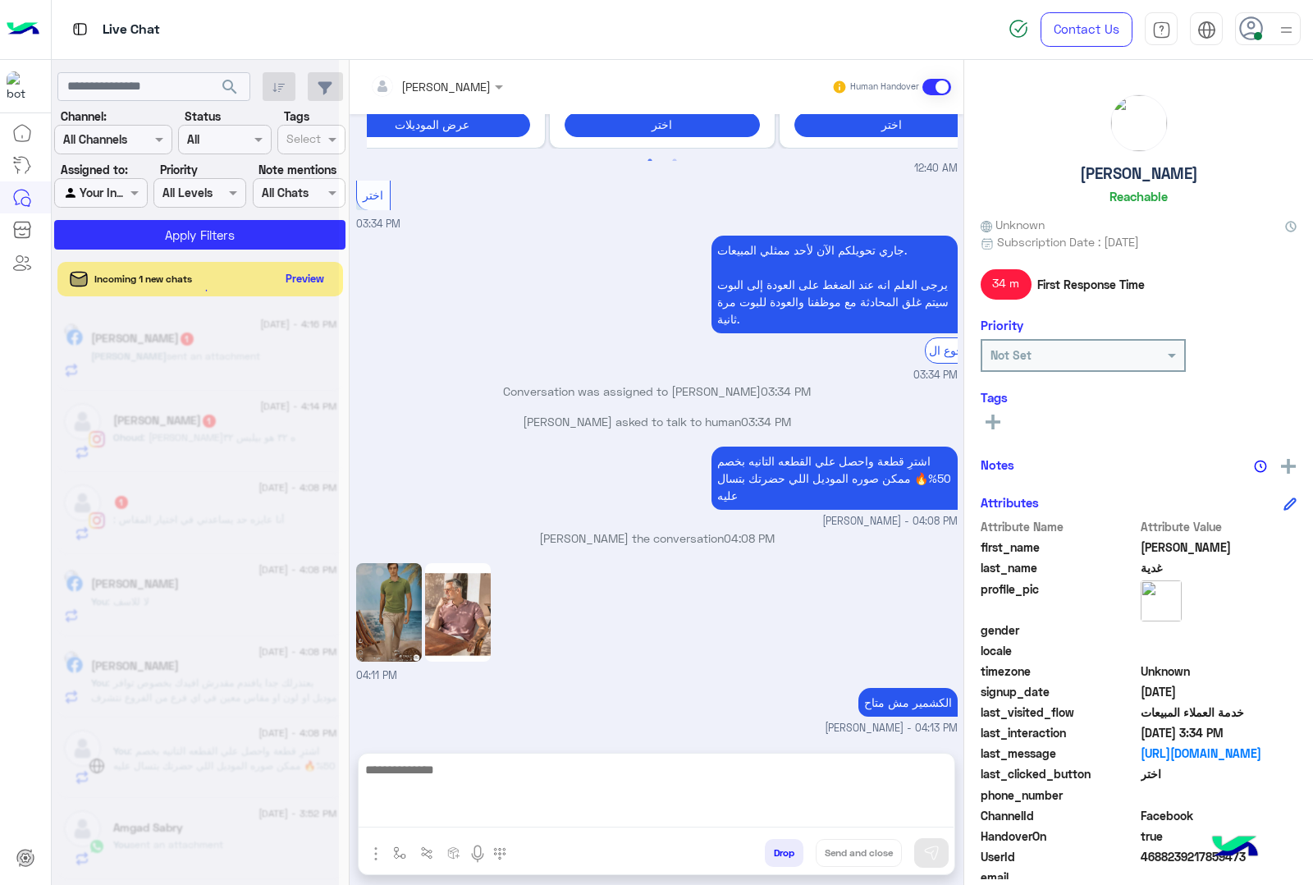
scroll to position [2325, 0]
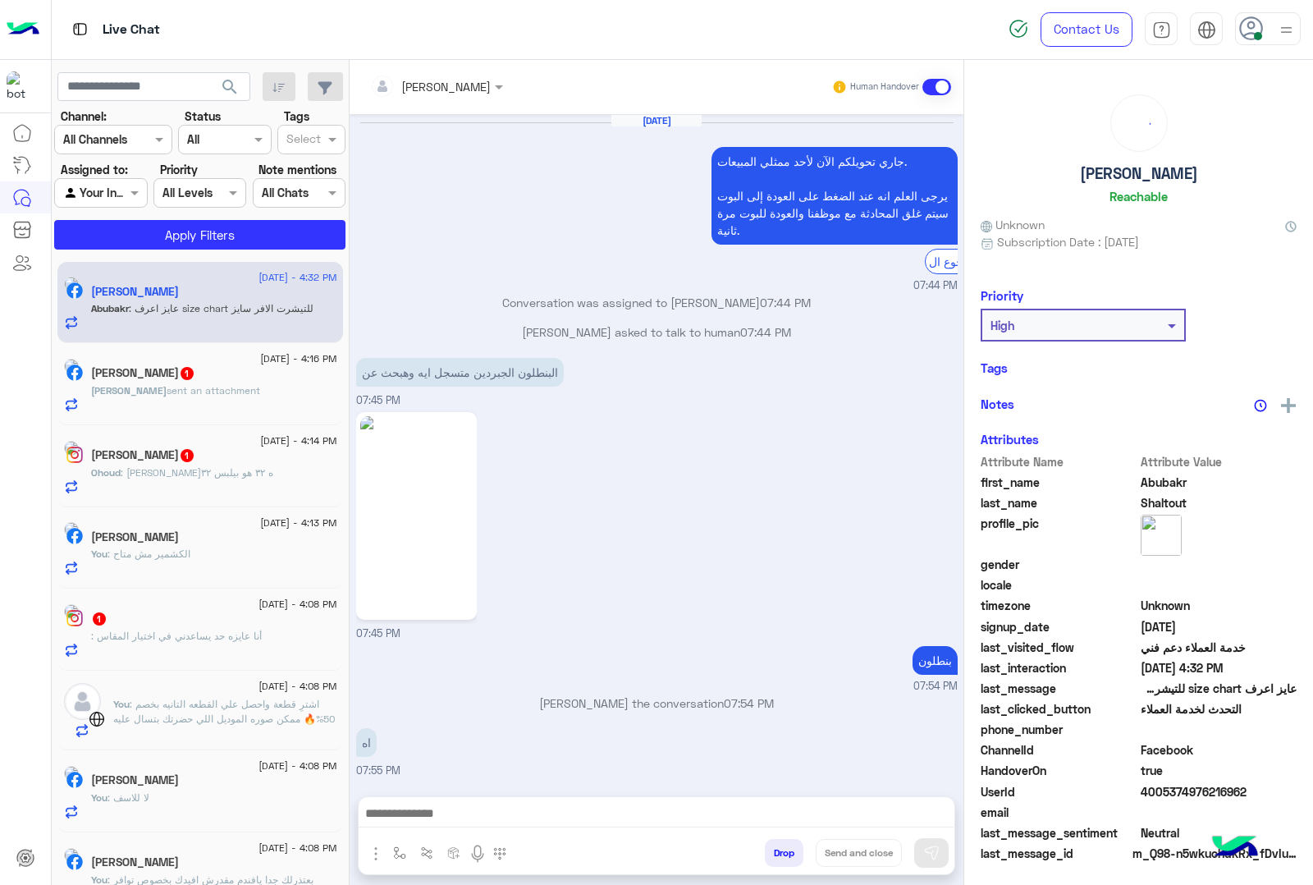
scroll to position [2799, 0]
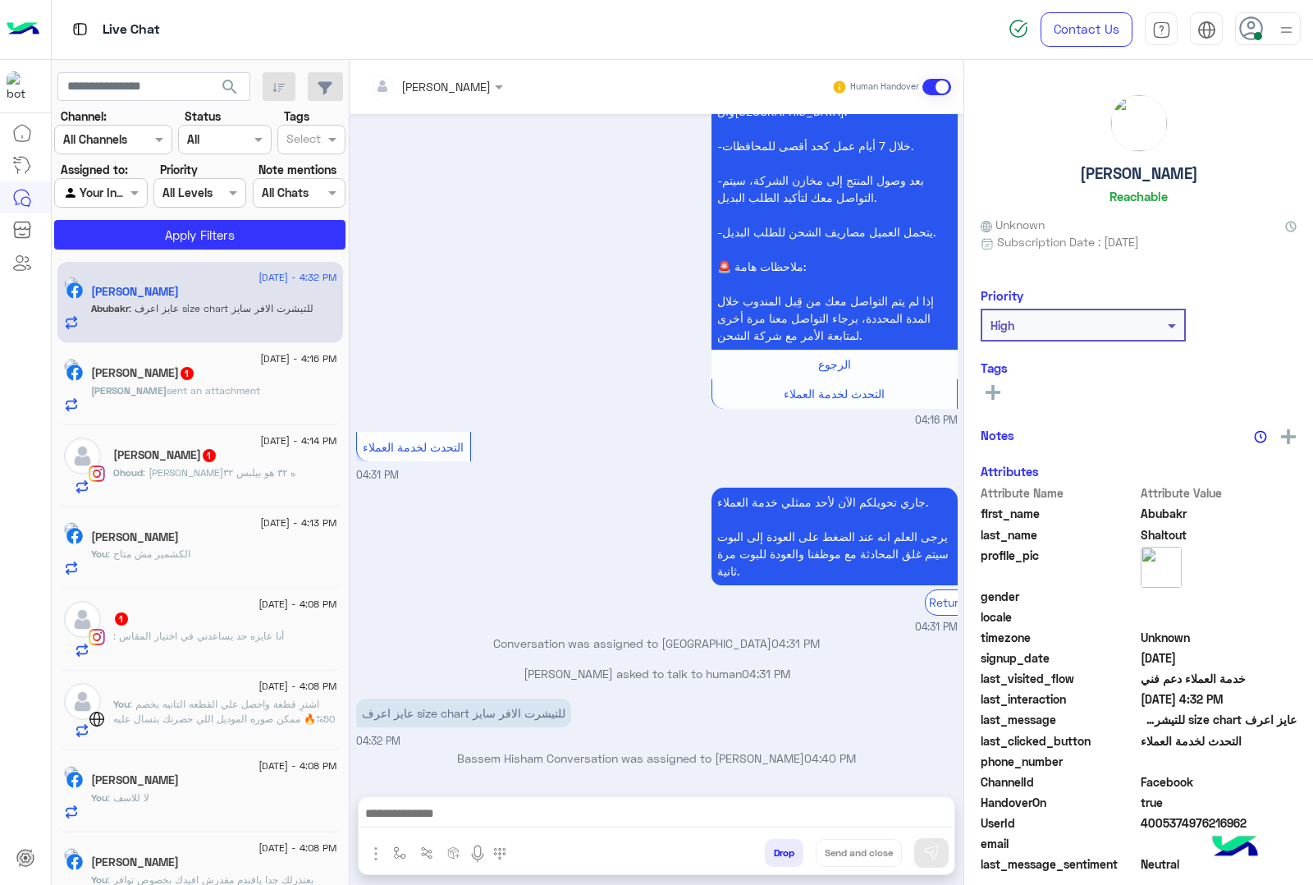
click at [465, 809] on textarea at bounding box center [656, 815] width 595 height 25
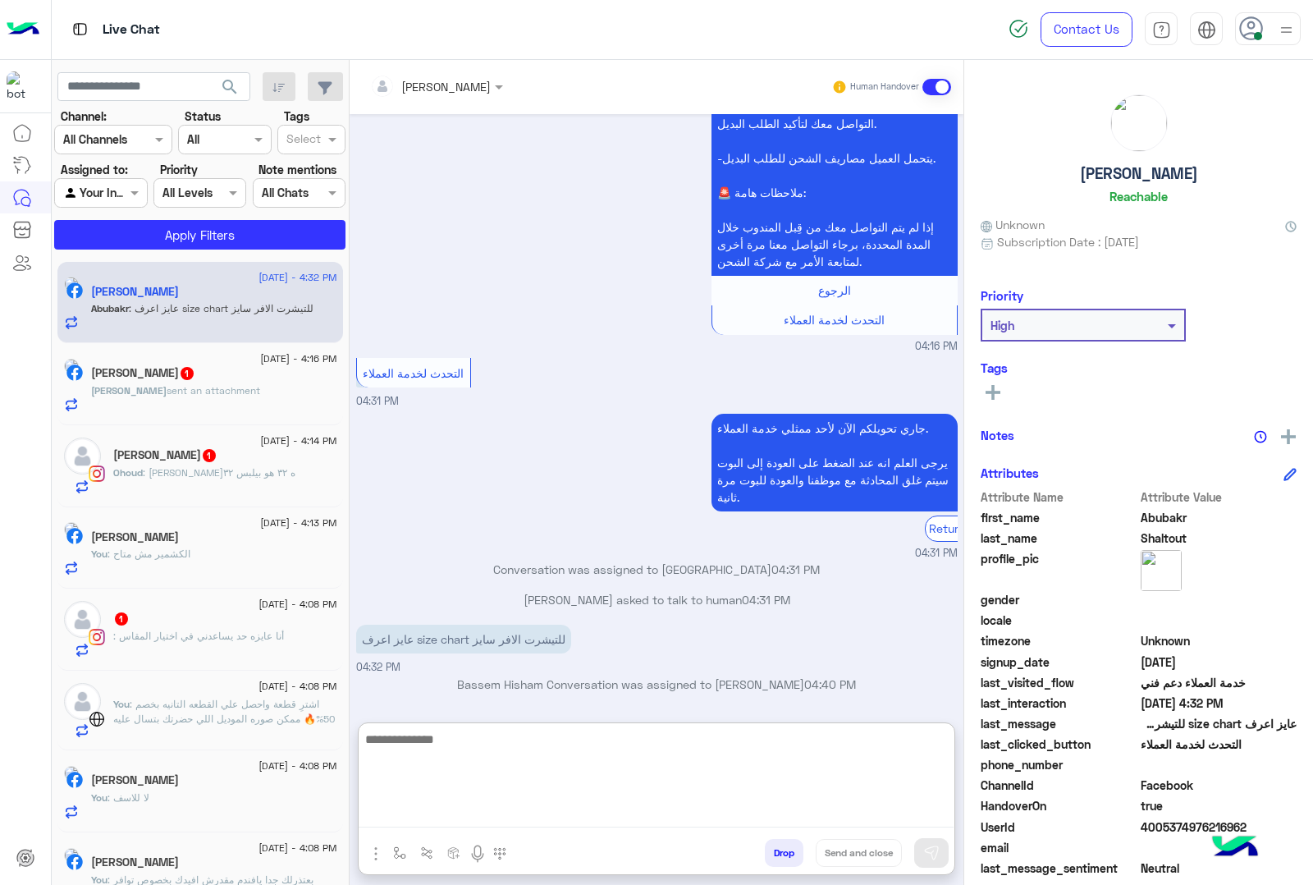
click at [208, 391] on span "sent an attachment" at bounding box center [214, 390] width 94 height 12
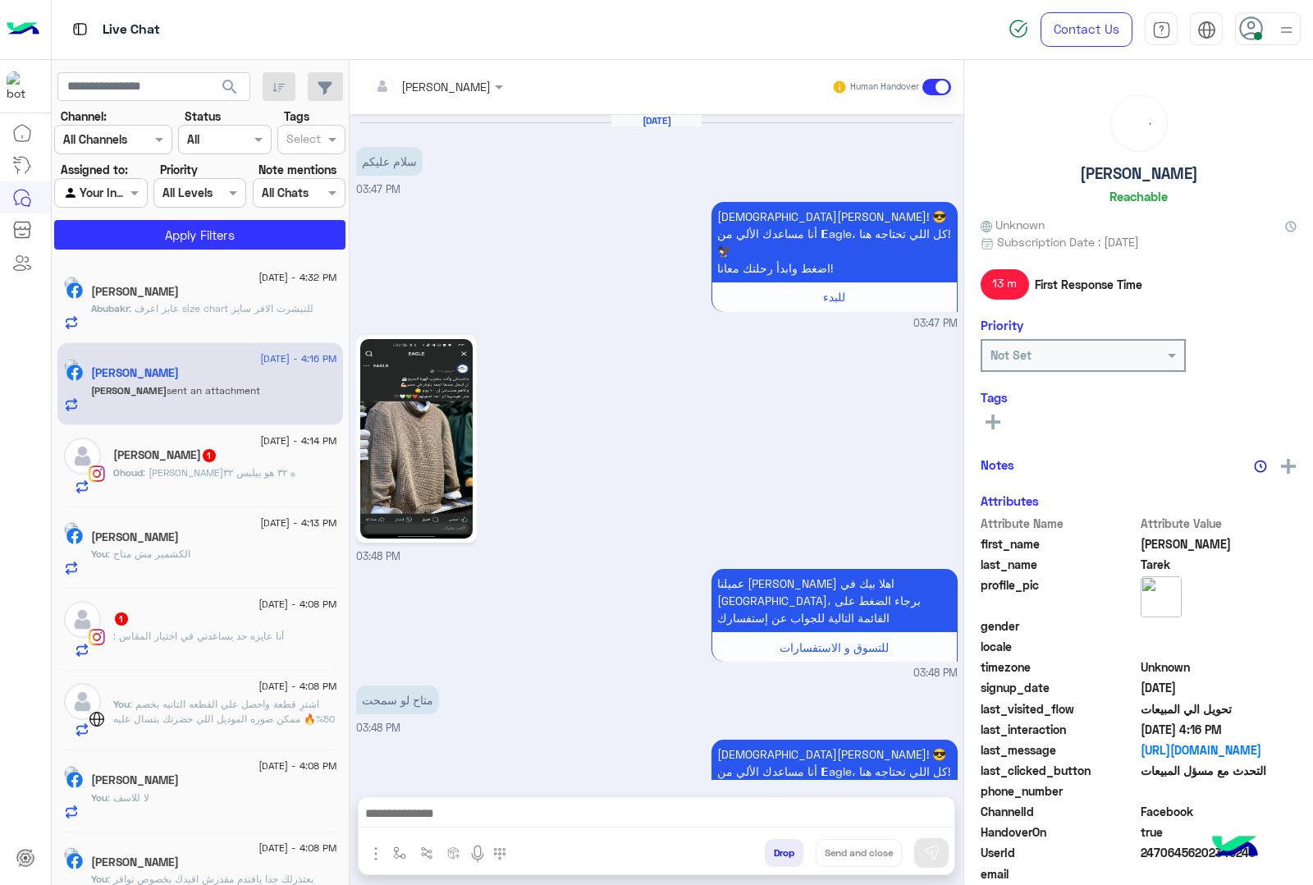
scroll to position [2426, 0]
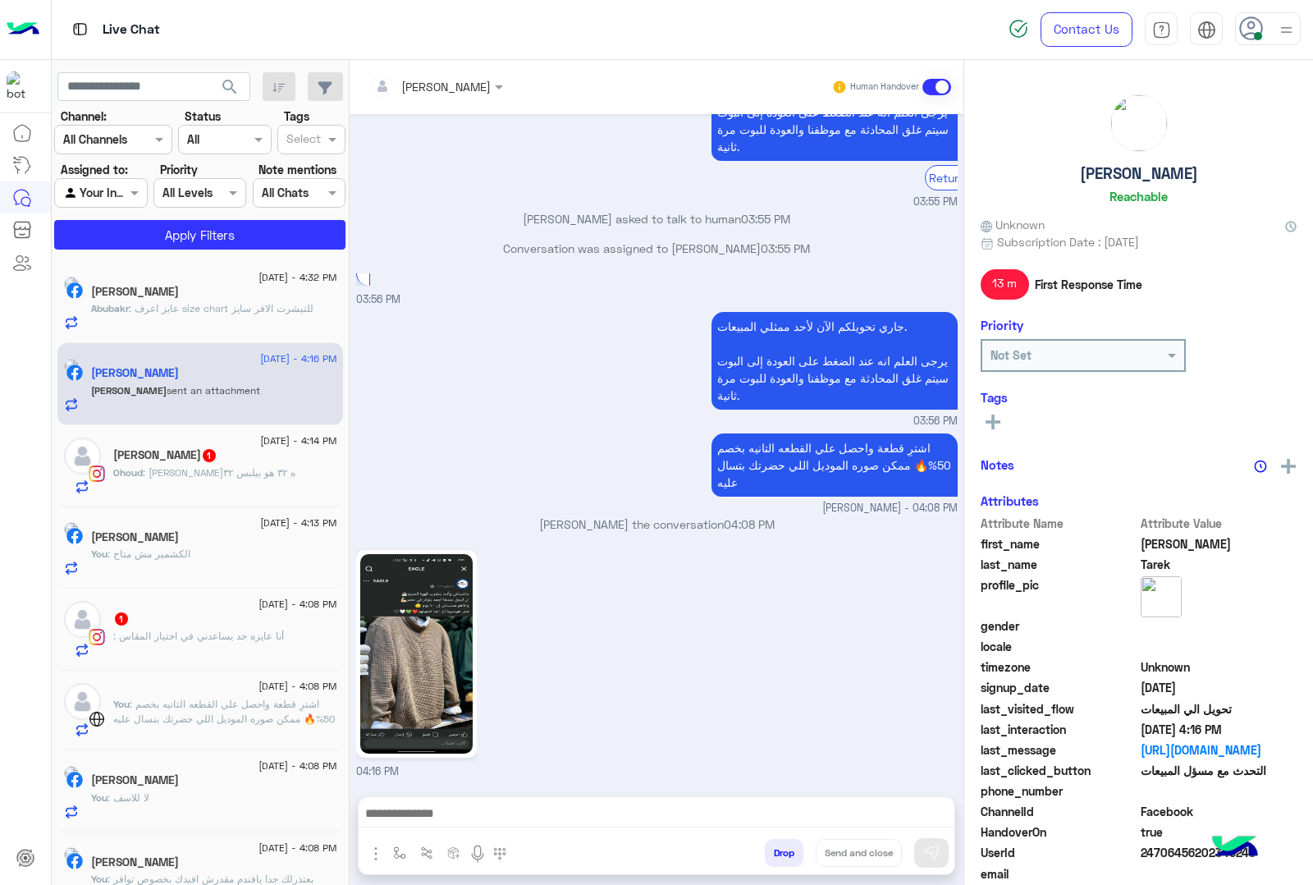
click at [493, 817] on textarea at bounding box center [656, 815] width 595 height 25
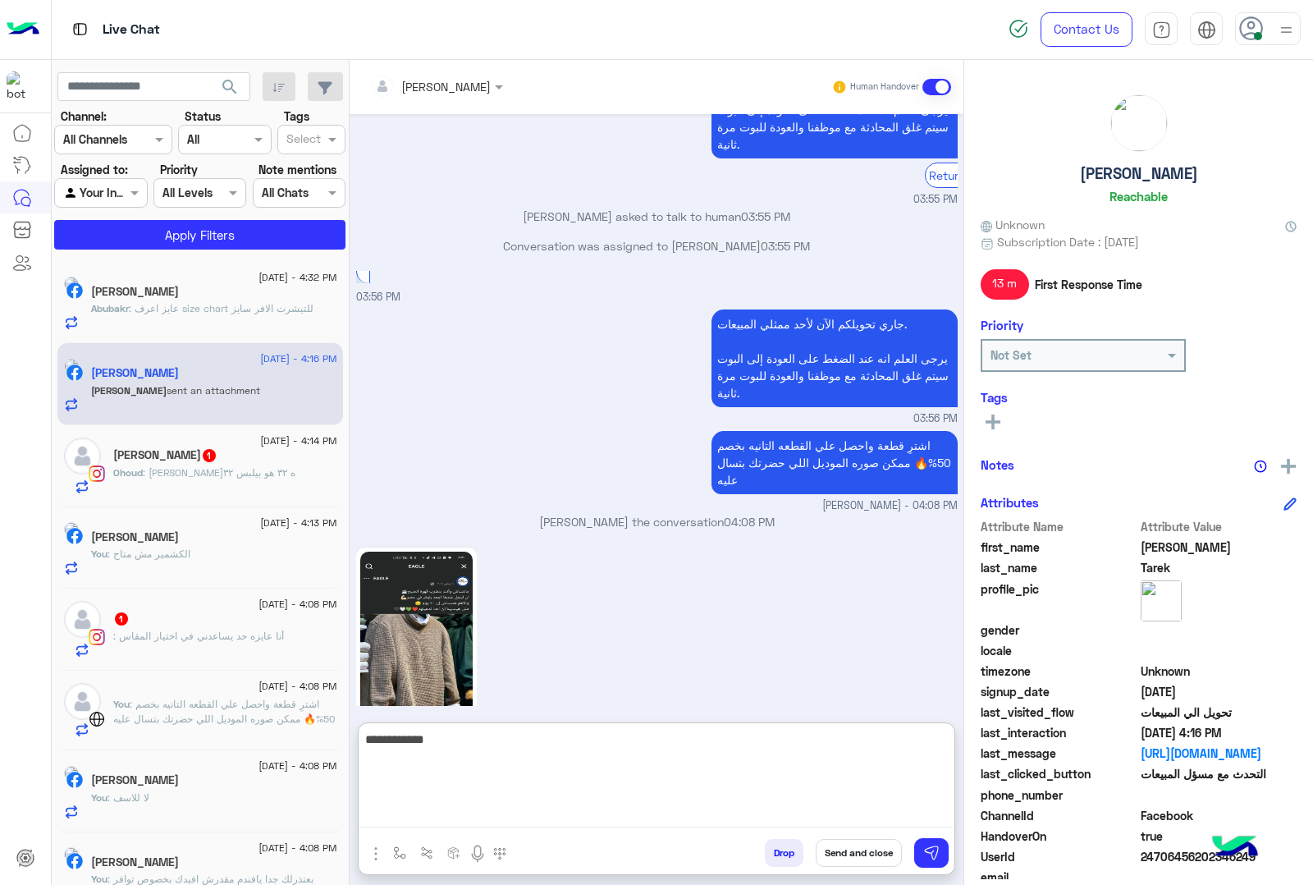
type textarea "**********"
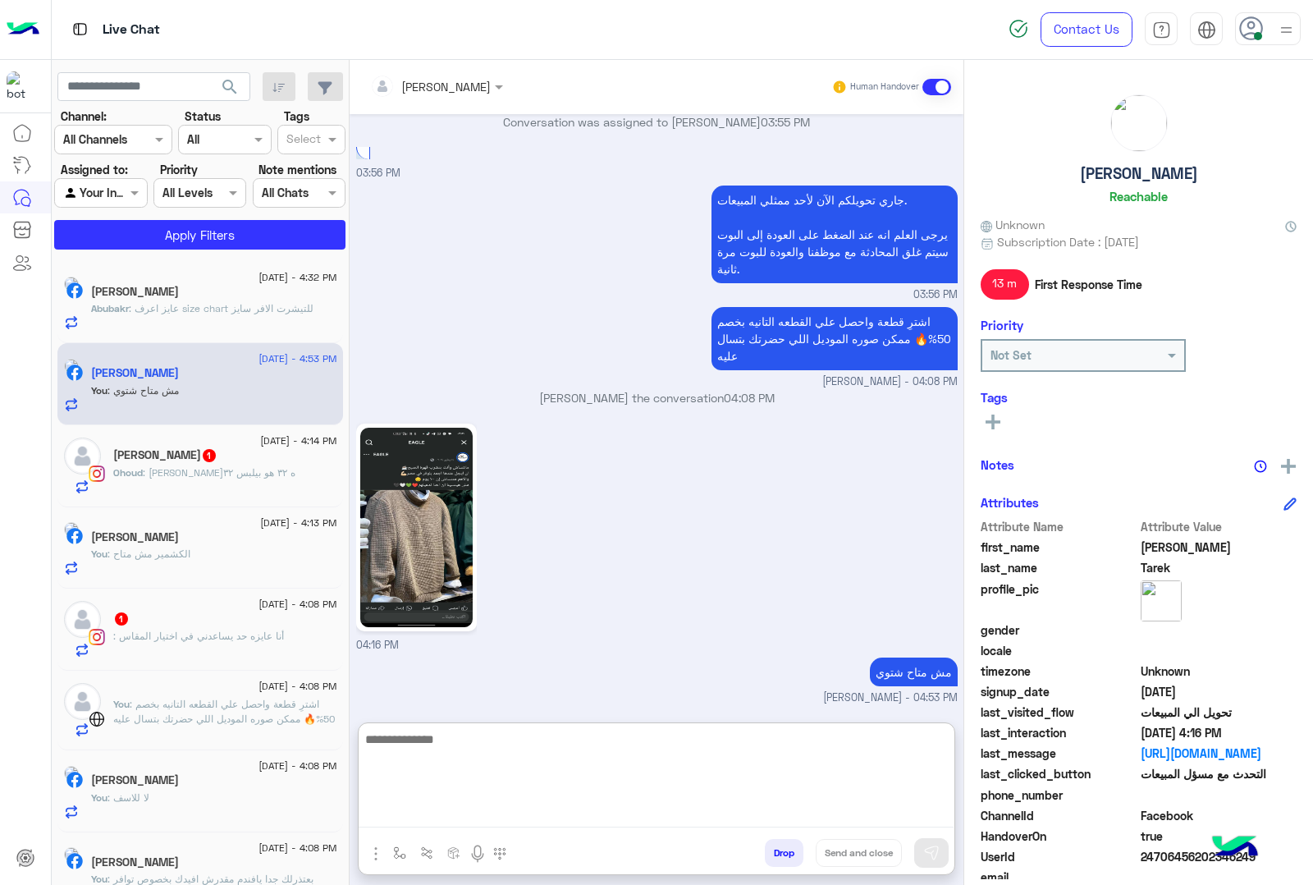
click at [216, 458] on span "1" at bounding box center [209, 455] width 13 height 13
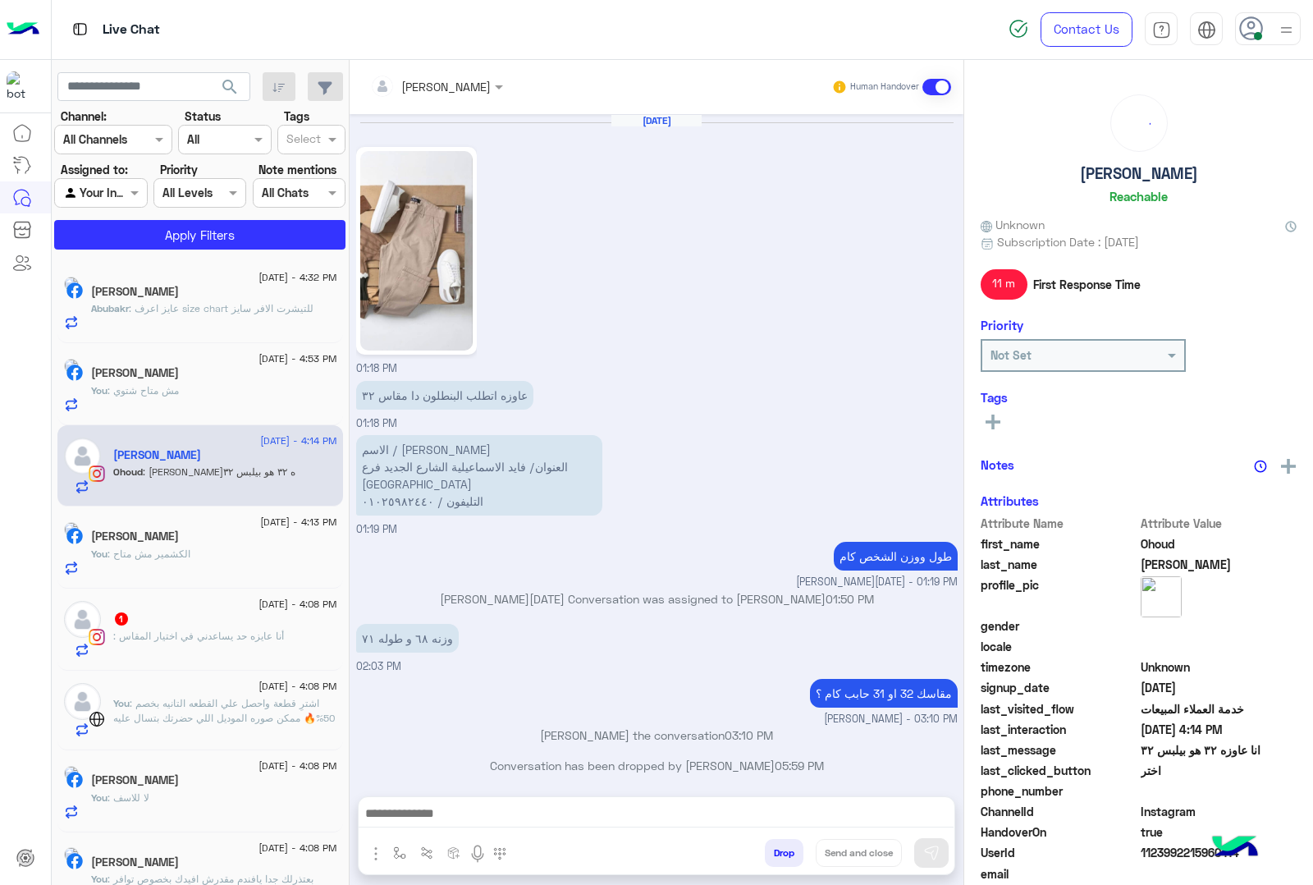
scroll to position [1664, 0]
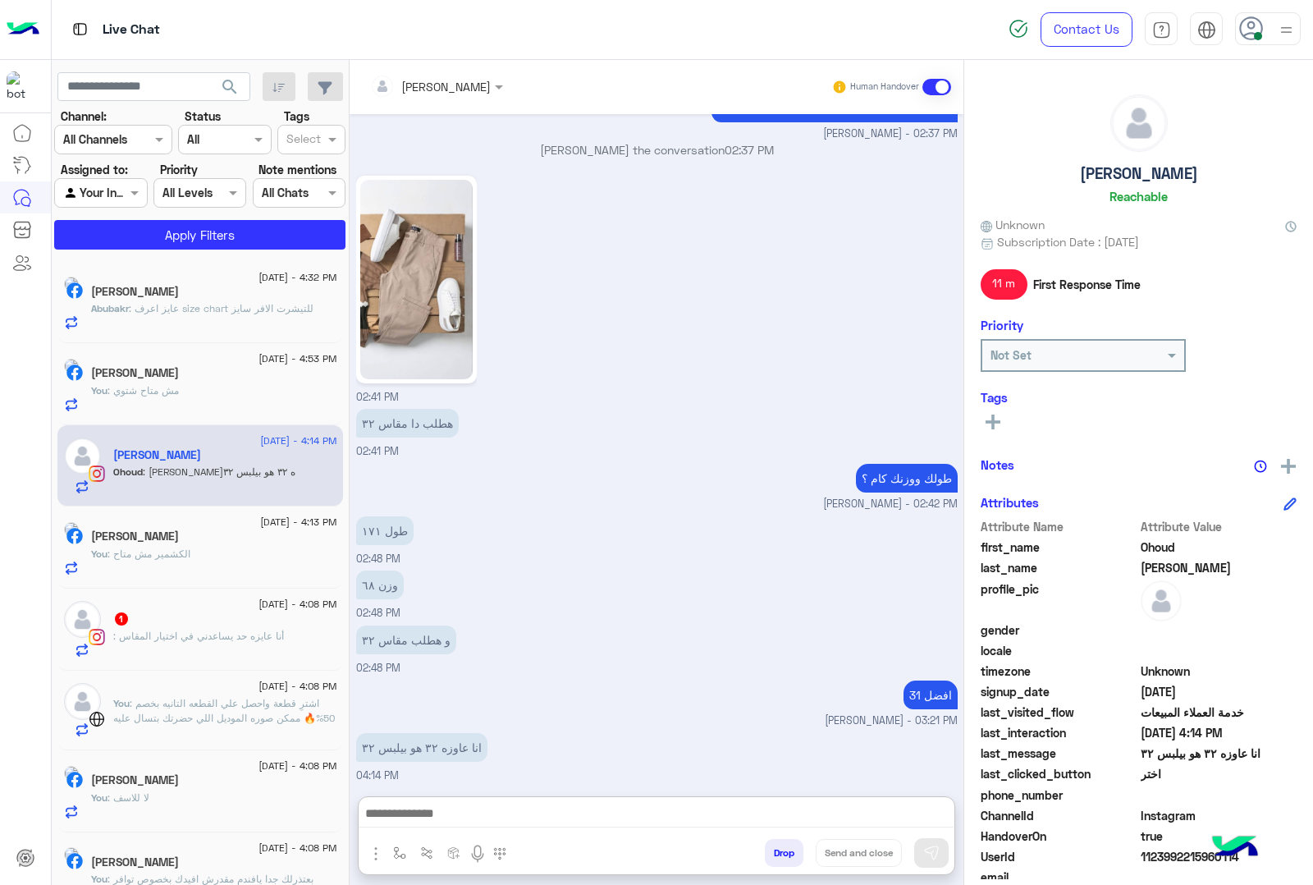
click at [534, 807] on textarea at bounding box center [656, 815] width 595 height 25
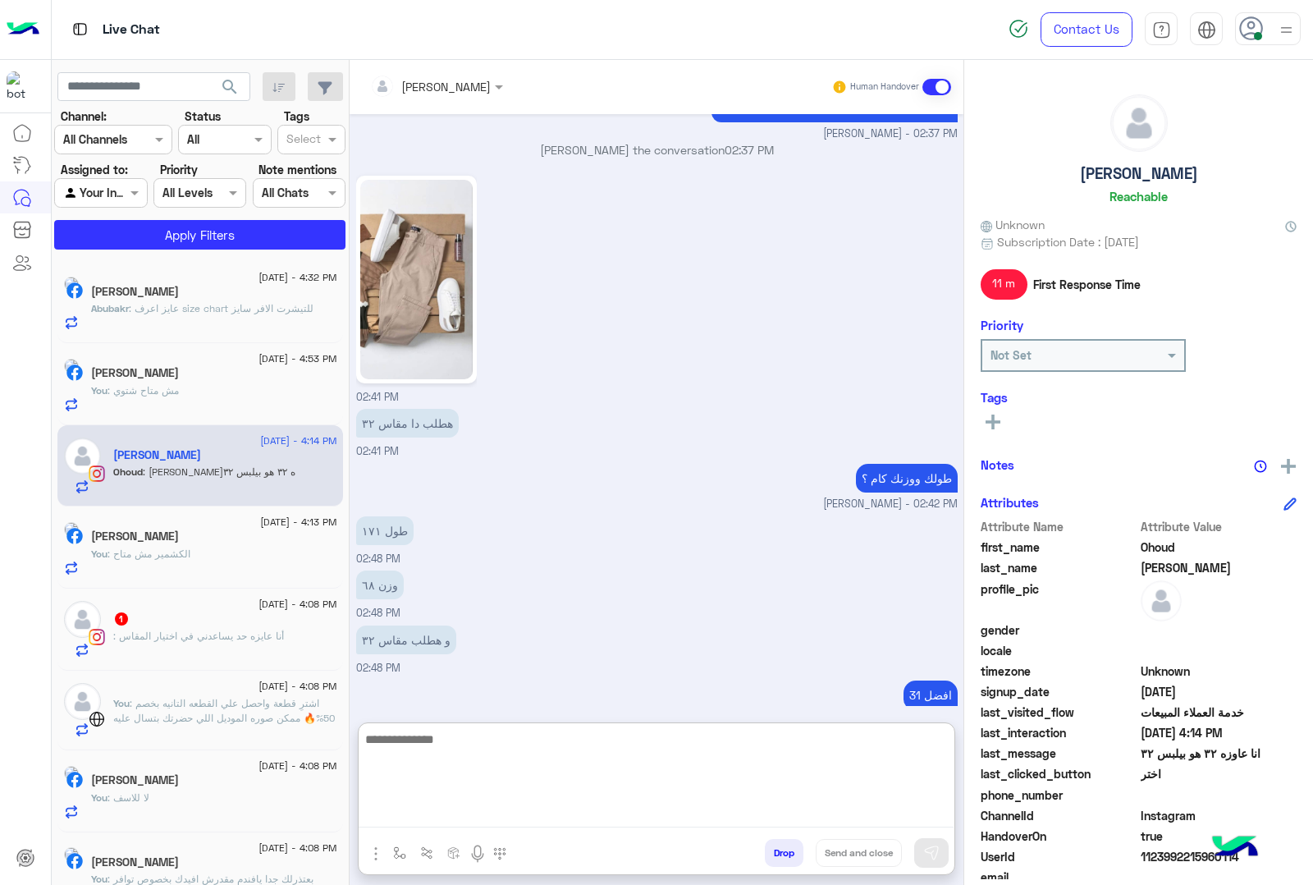
scroll to position [1737, 0]
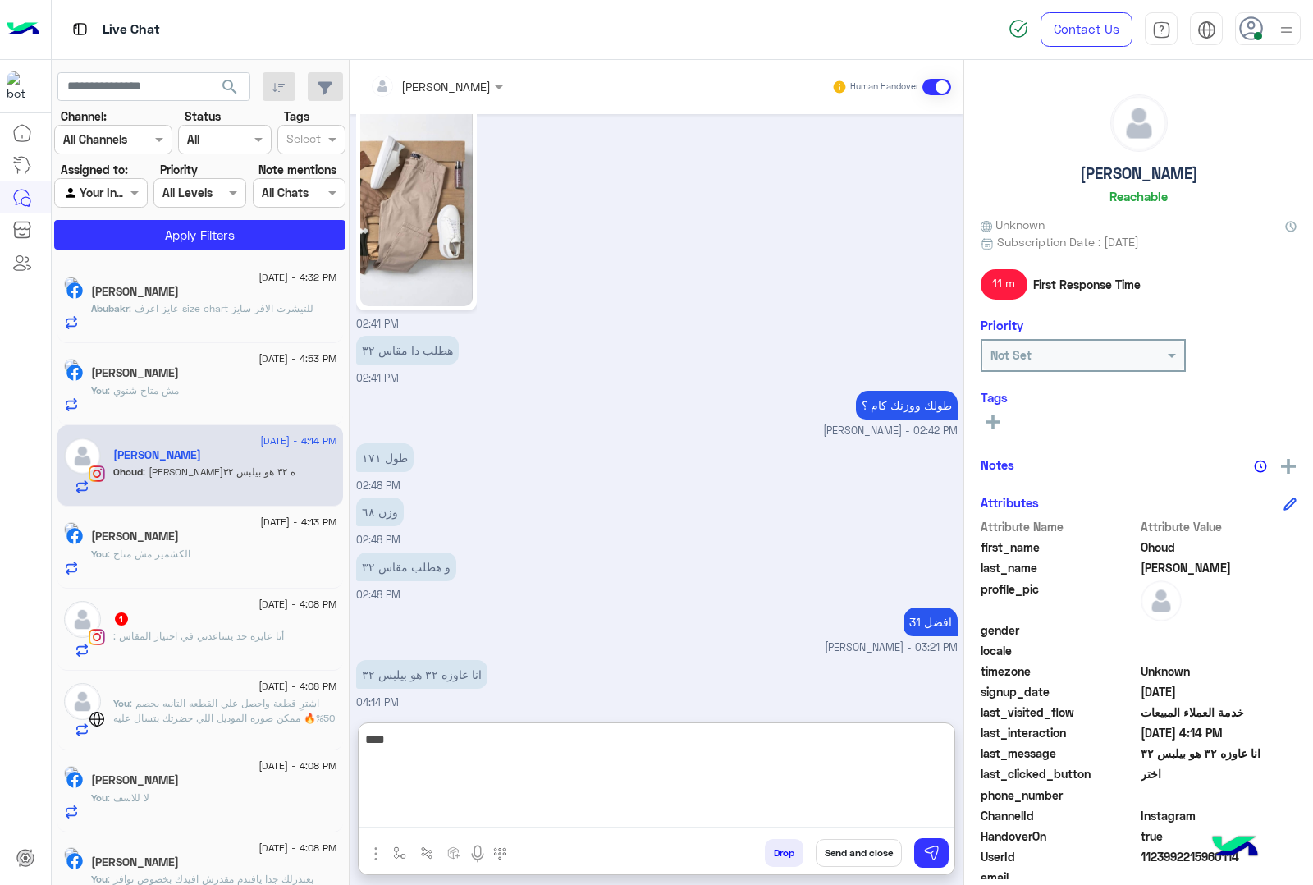
type textarea "****"
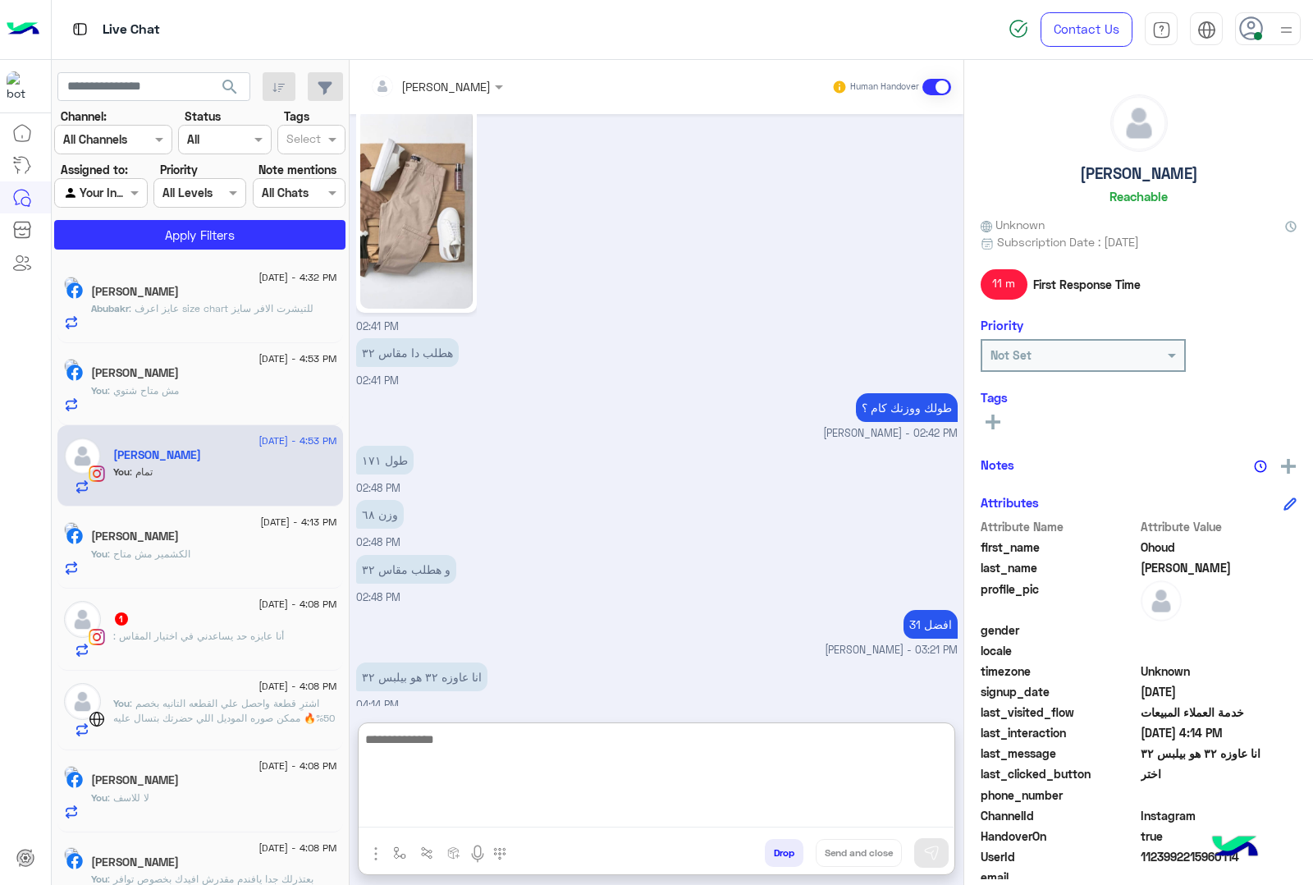
scroll to position [1789, 0]
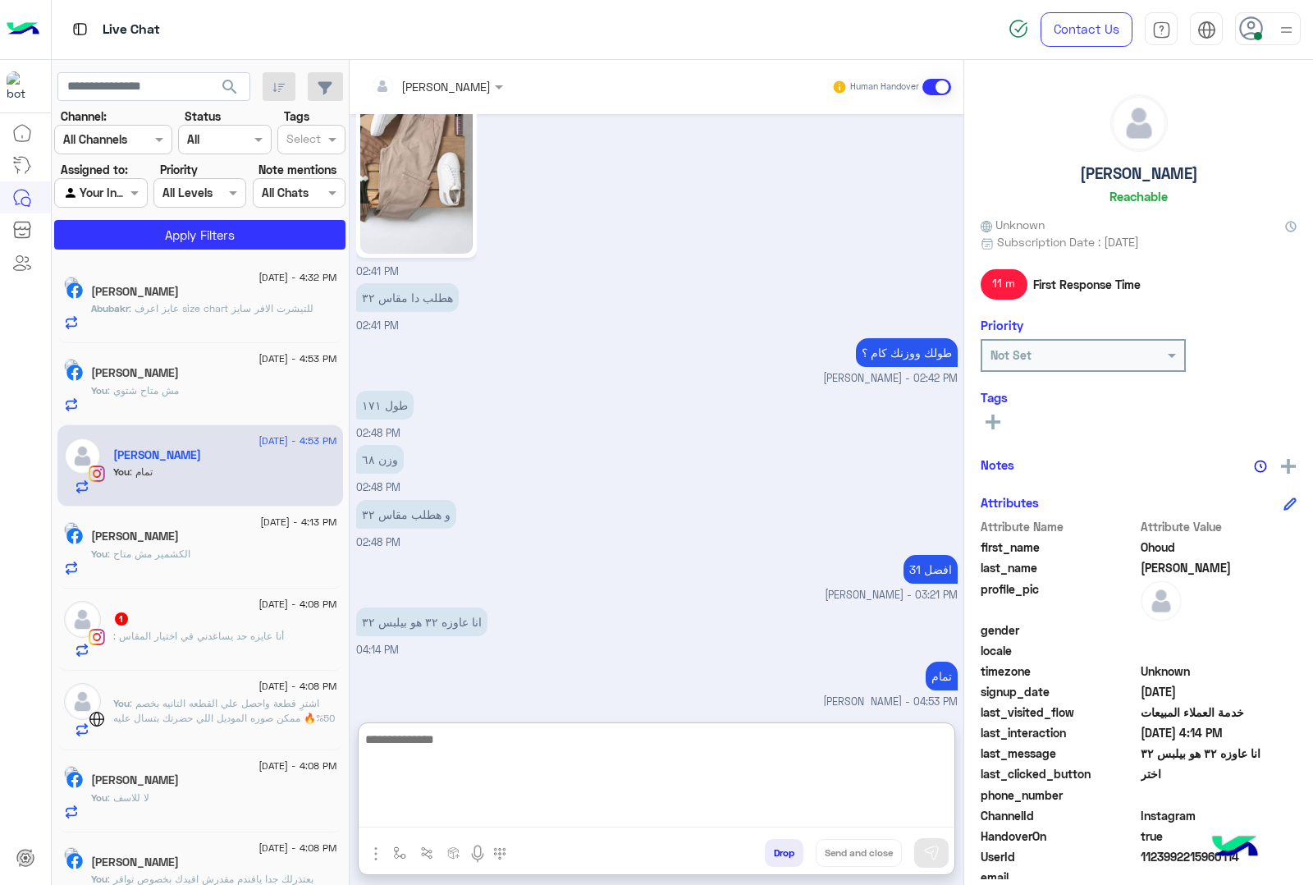
click at [532, 747] on textarea at bounding box center [656, 778] width 595 height 98
type textarea "*"
type textarea "**********"
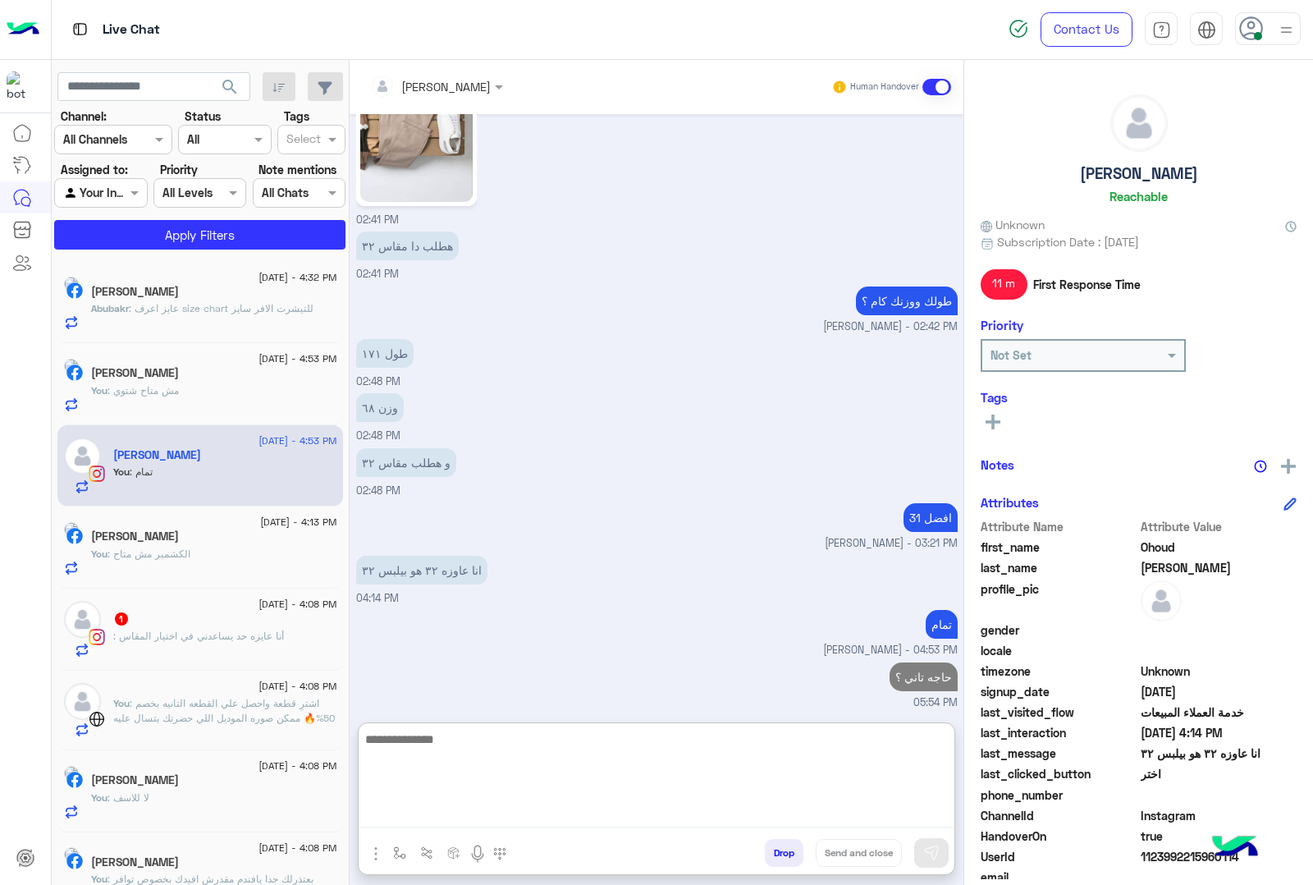
click at [144, 634] on span ": أنا عايزه حد يساعدني في اختيار المقاس" at bounding box center [198, 636] width 171 height 12
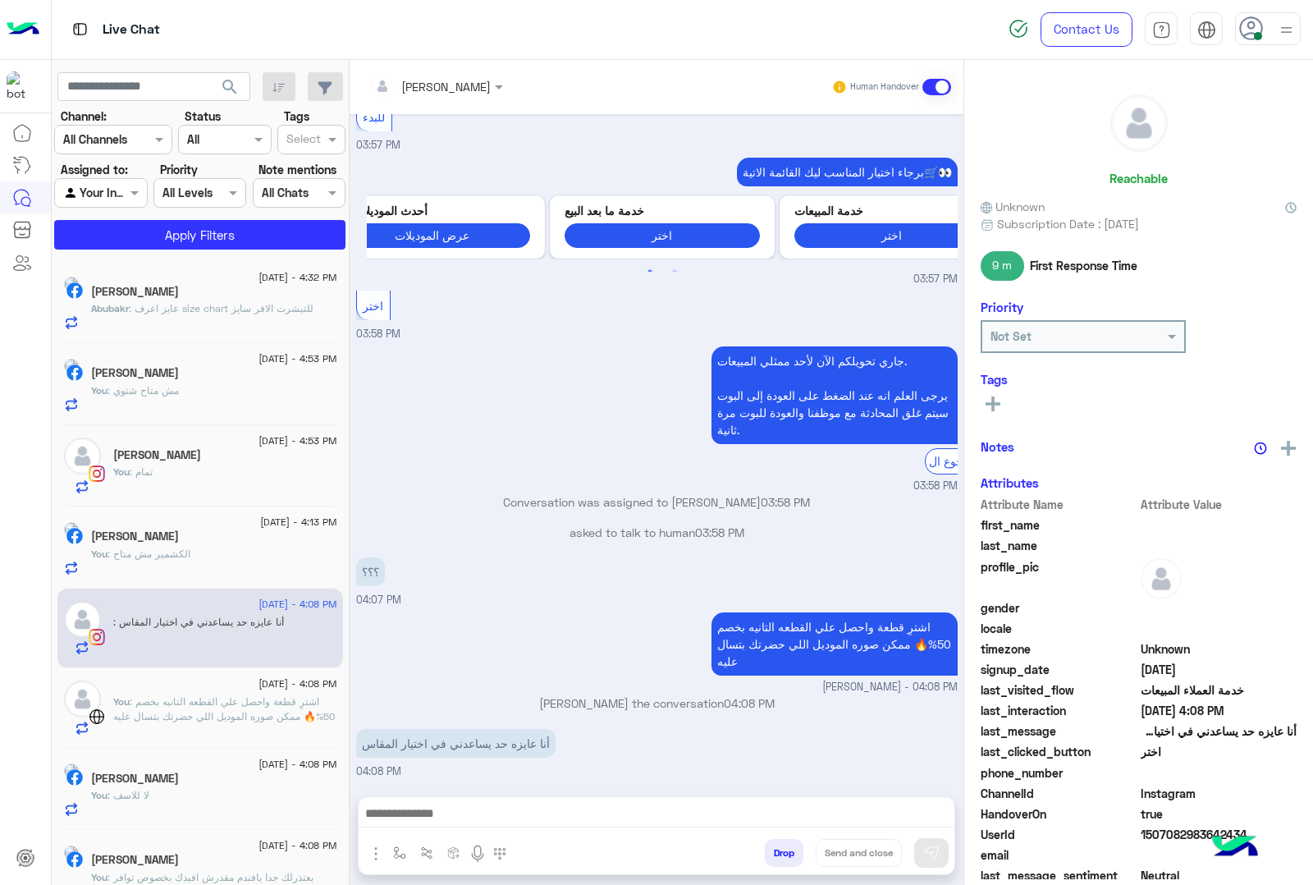
click at [472, 810] on textarea at bounding box center [656, 815] width 595 height 25
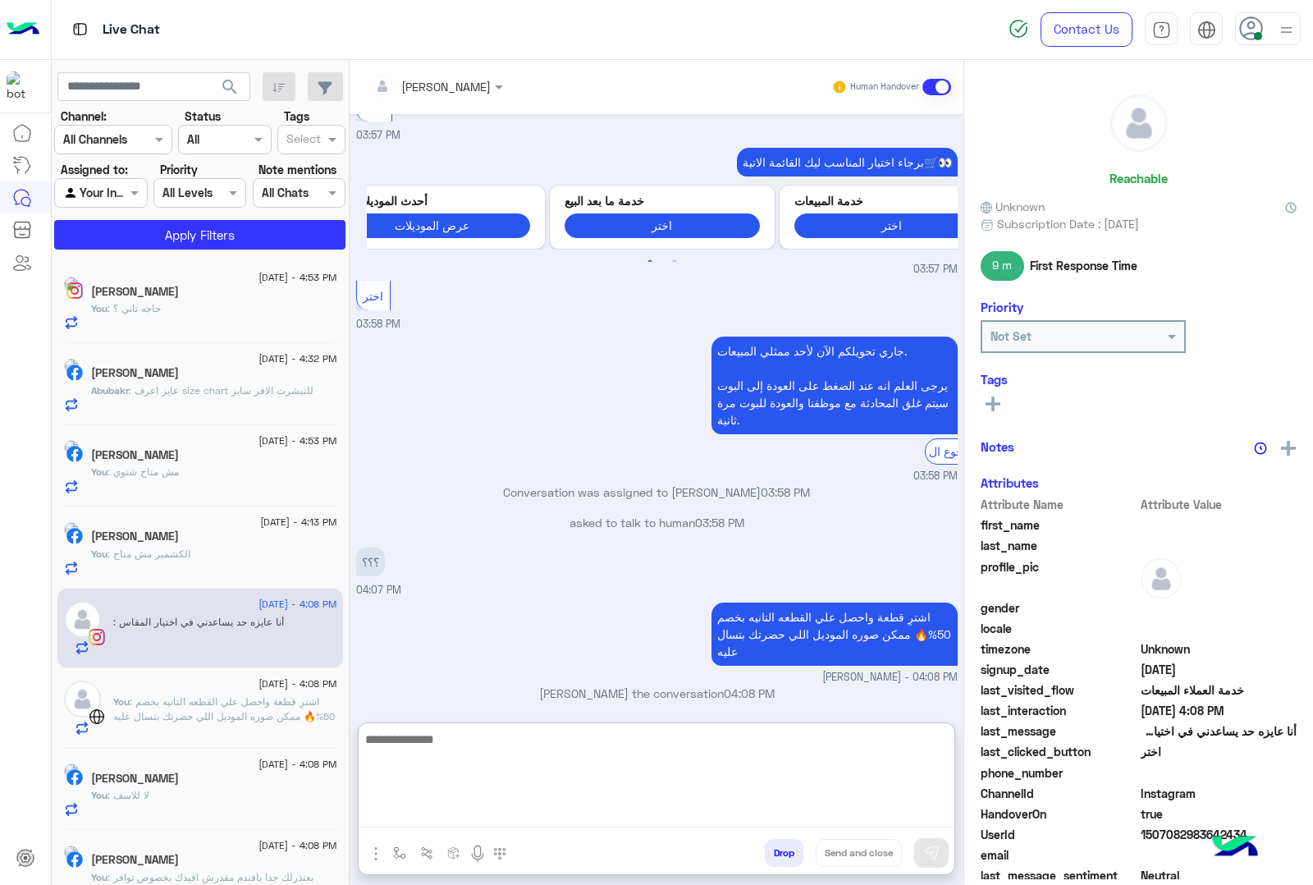
scroll to position [350, 0]
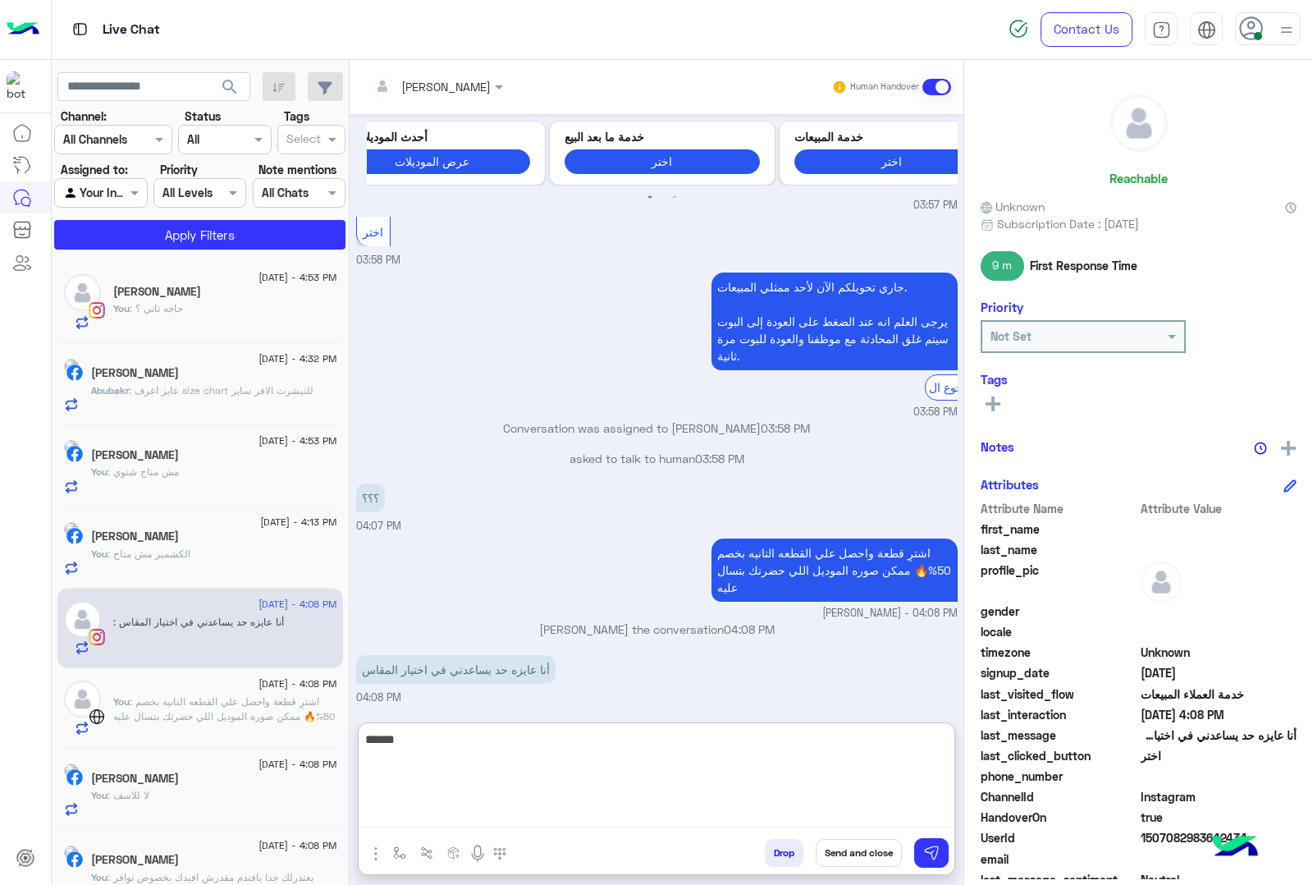
type textarea "******"
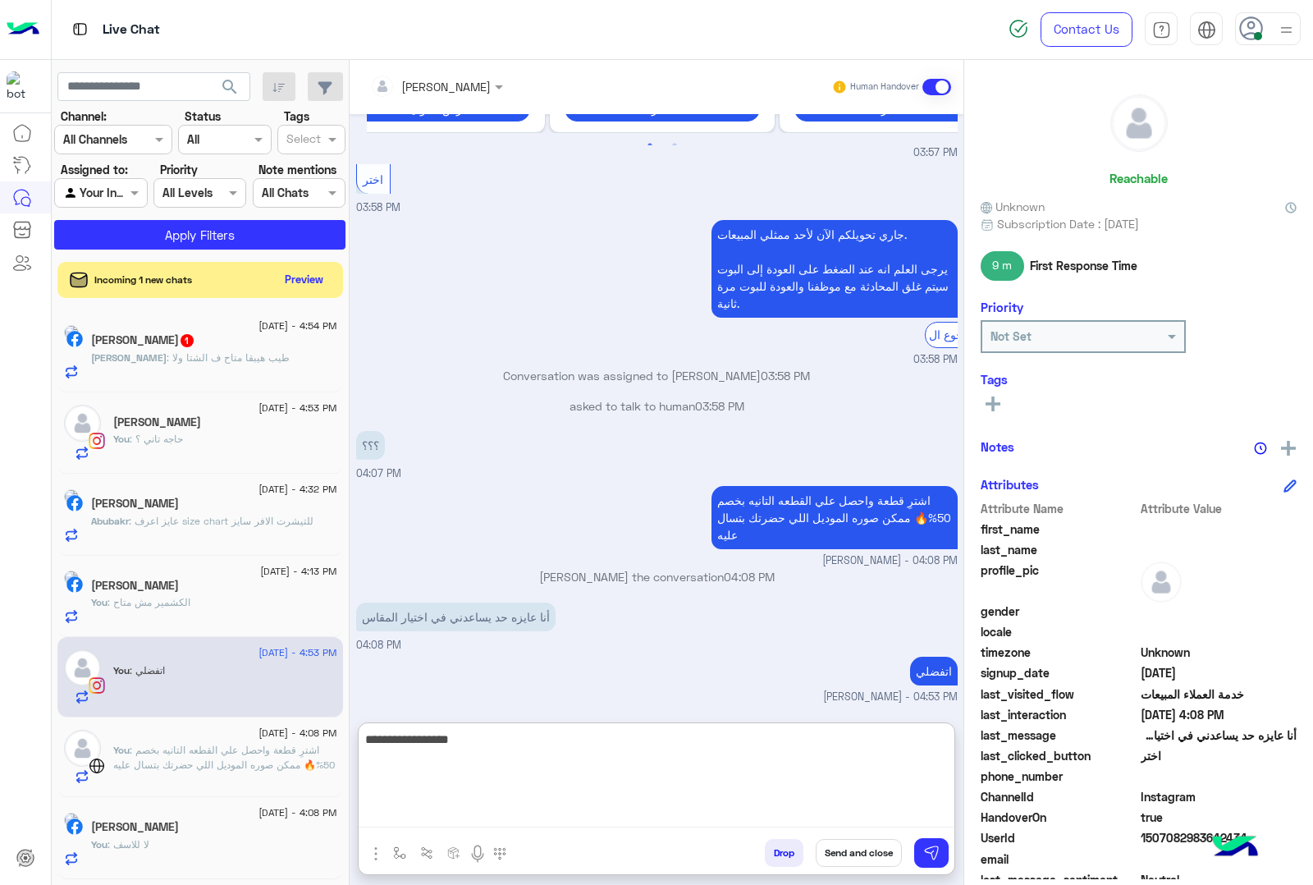
type textarea "**********"
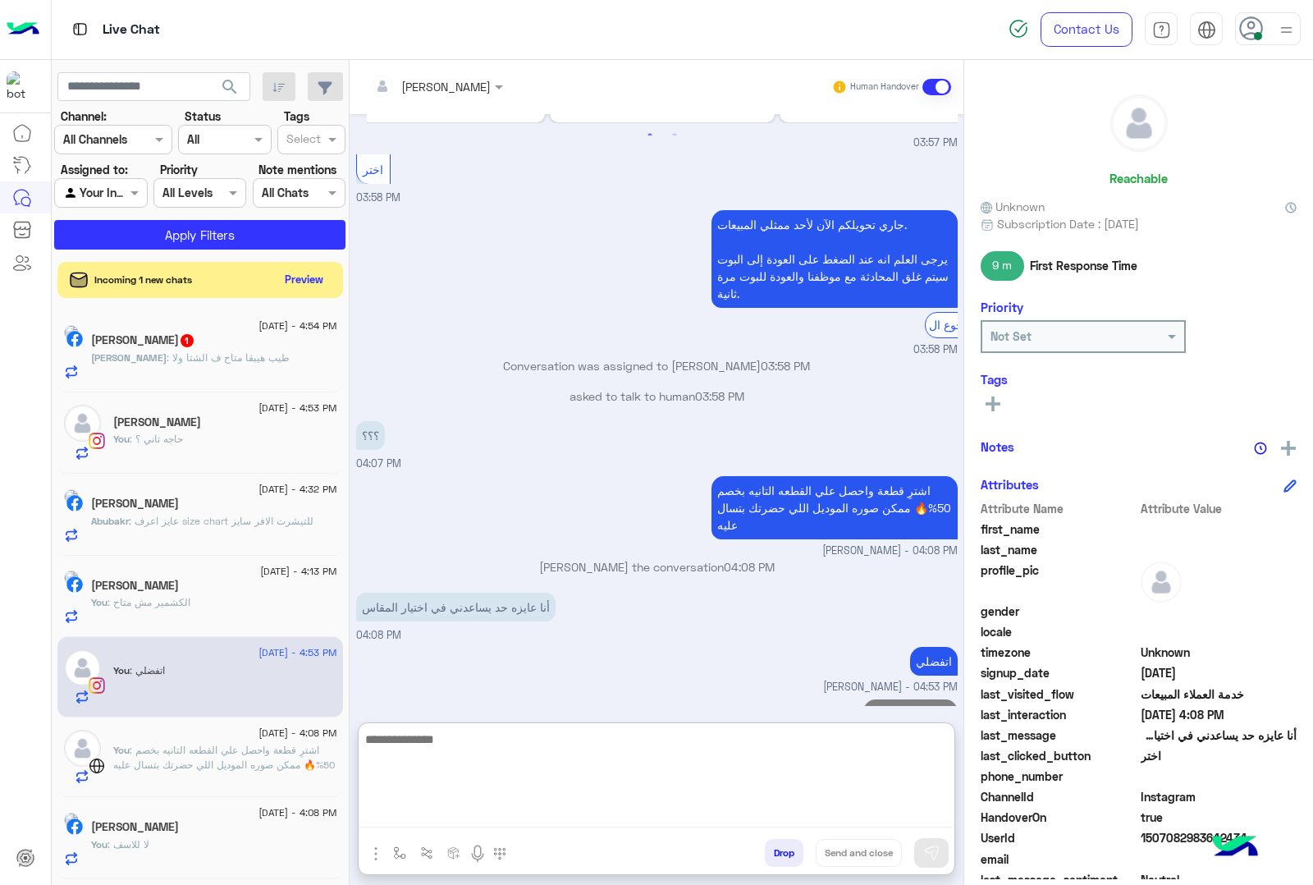
scroll to position [454, 0]
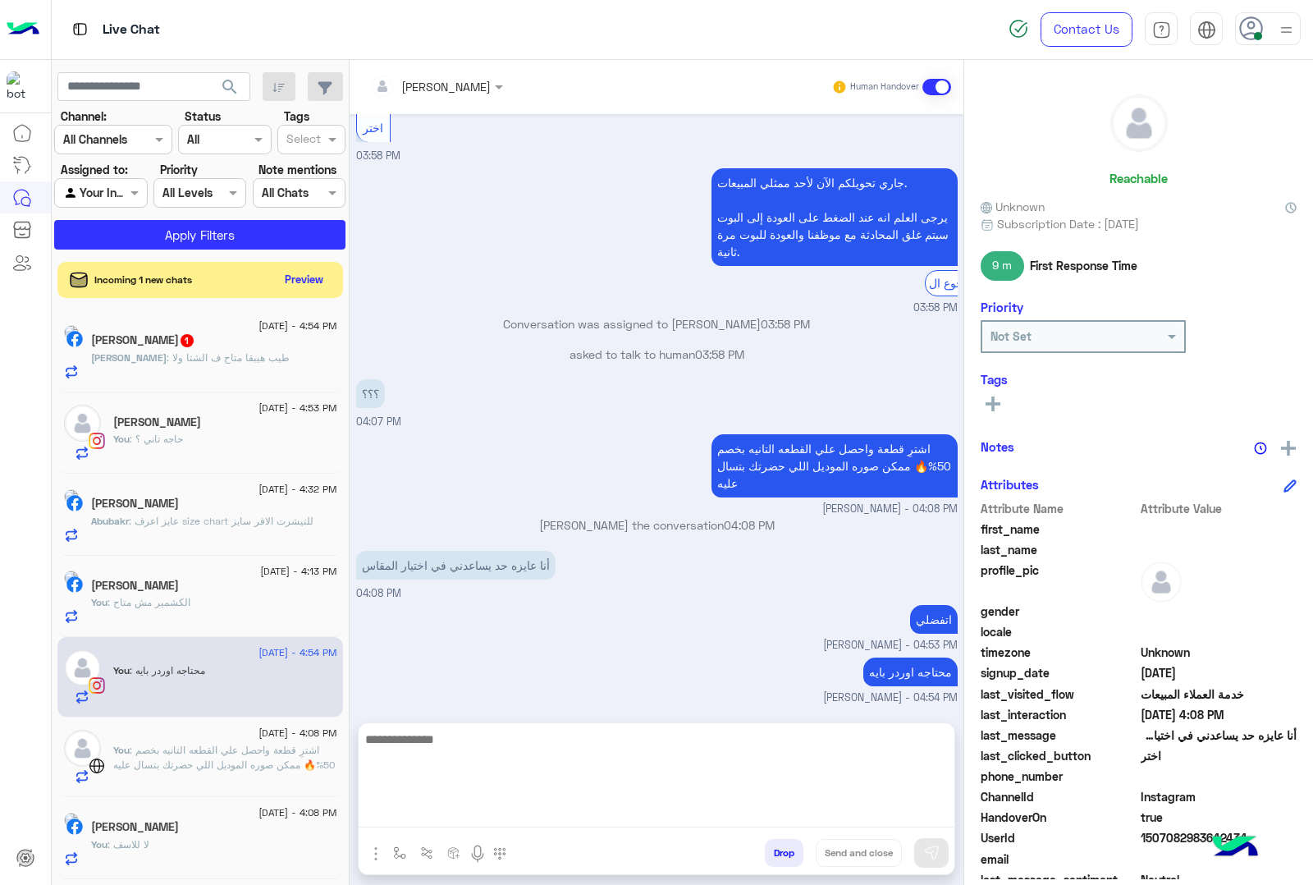
click at [187, 358] on span ": طيب هيبقا متاح ف الشتا ولا" at bounding box center [228, 357] width 123 height 12
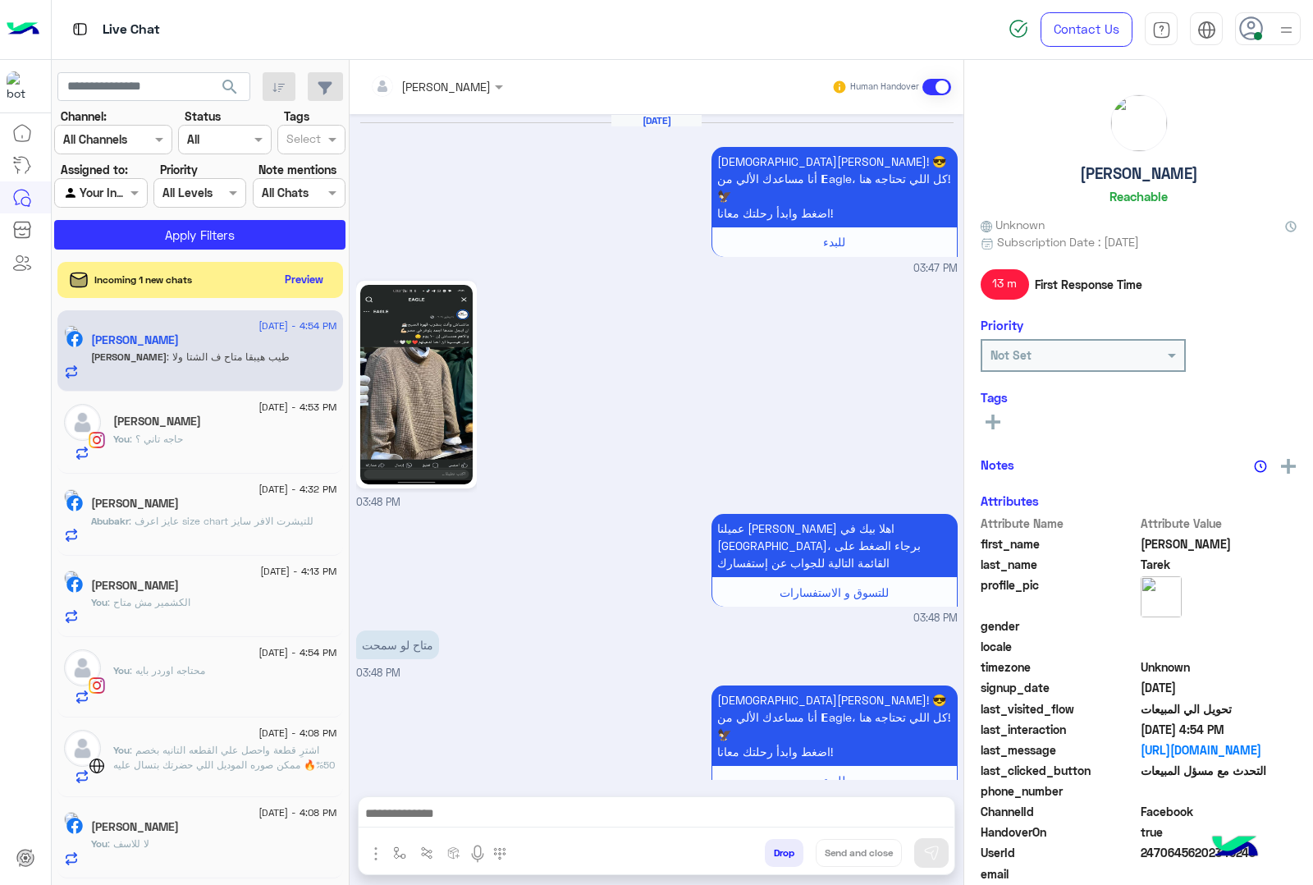
scroll to position [2479, 0]
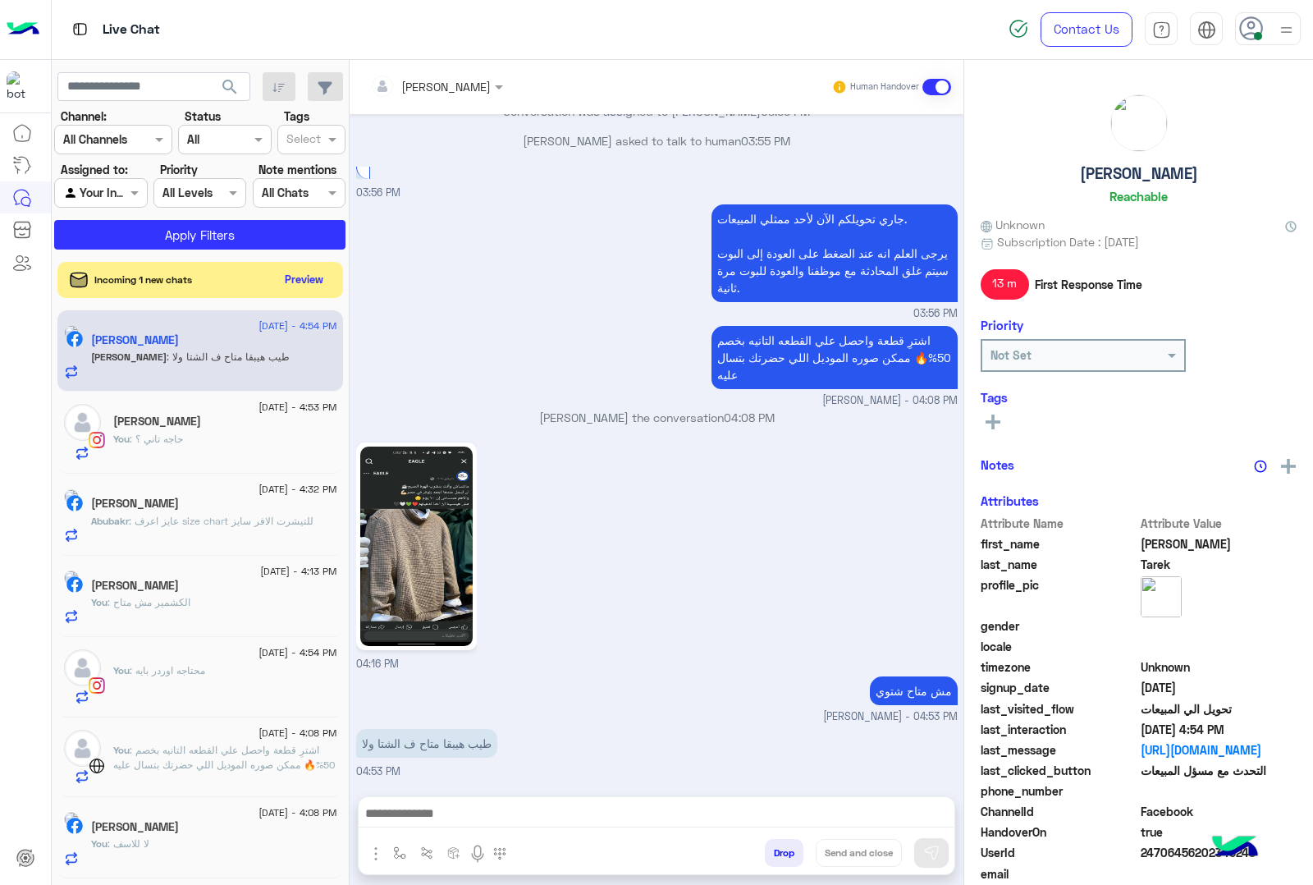
click at [530, 815] on textarea at bounding box center [656, 815] width 595 height 25
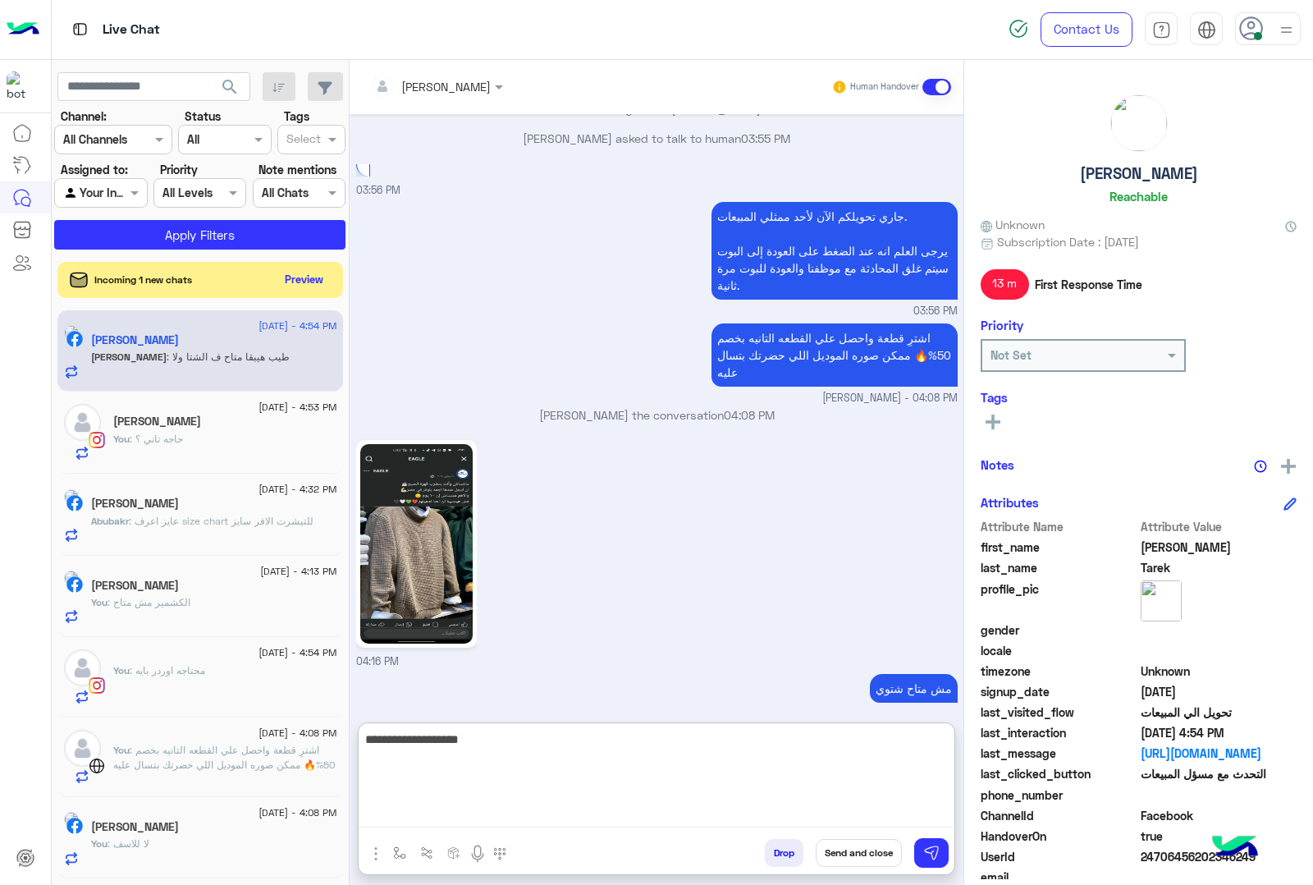
type textarea "**********"
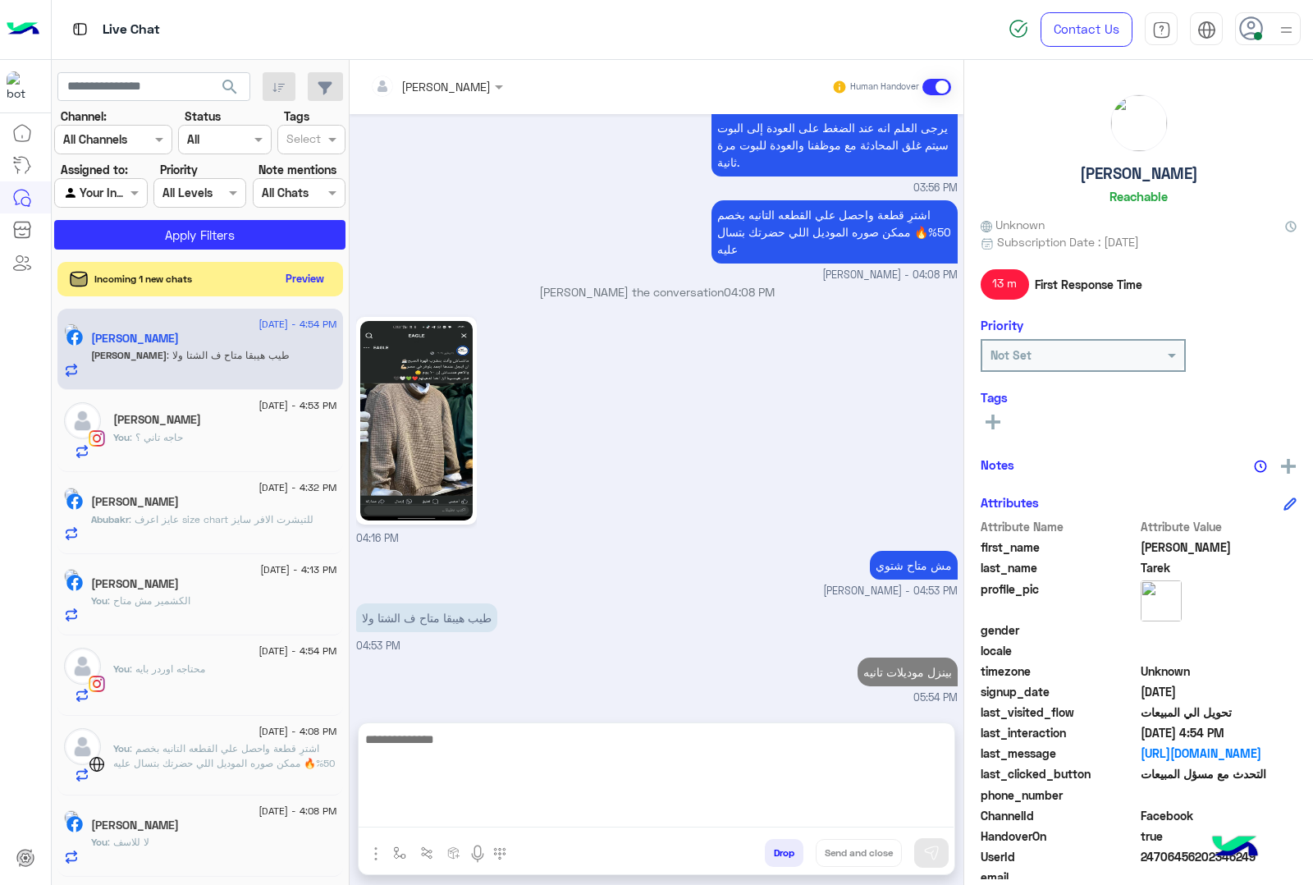
click at [331, 268] on button "Preview" at bounding box center [305, 279] width 51 height 22
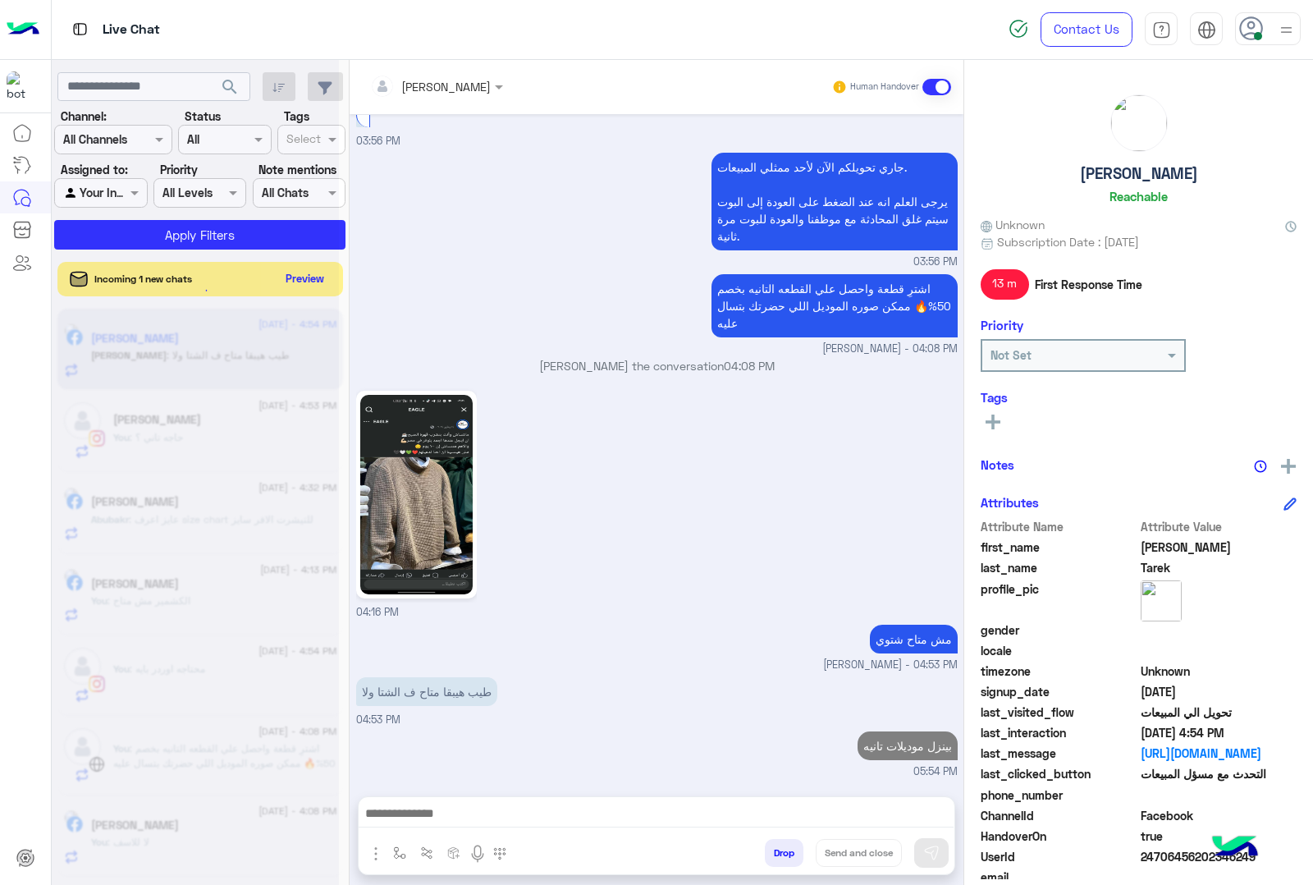
scroll to position [2531, 0]
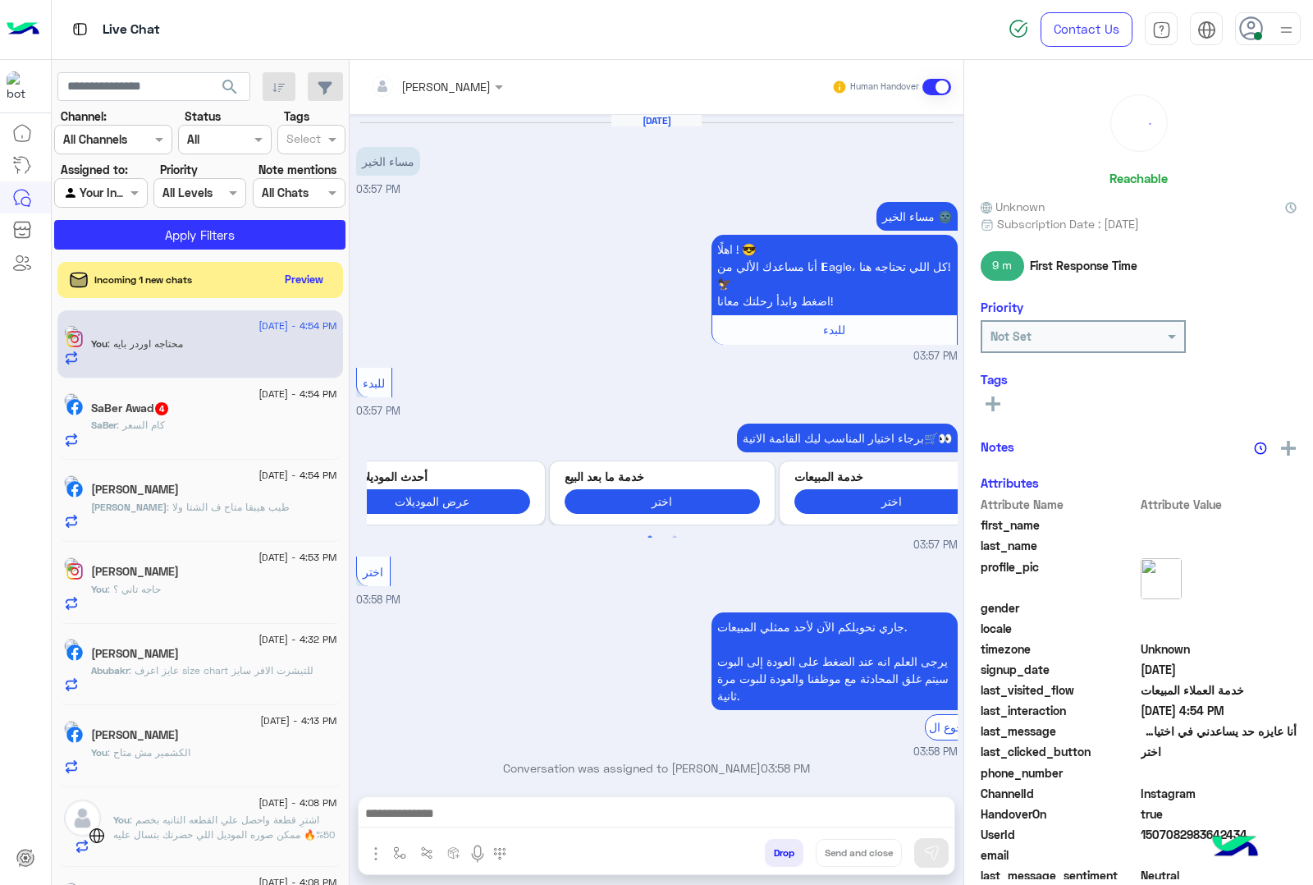
scroll to position [380, 0]
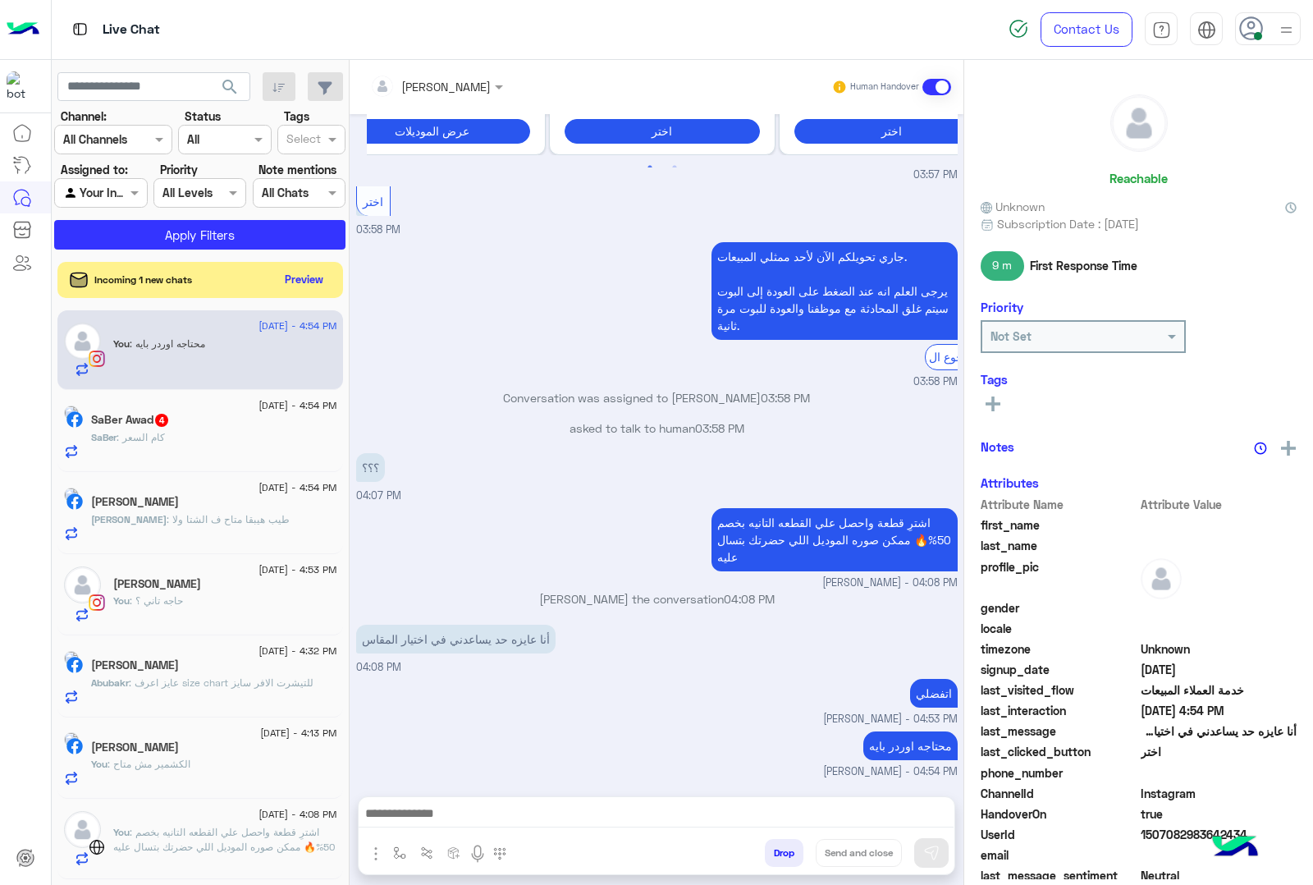
click at [165, 442] on span ": كام السعر" at bounding box center [141, 437] width 48 height 12
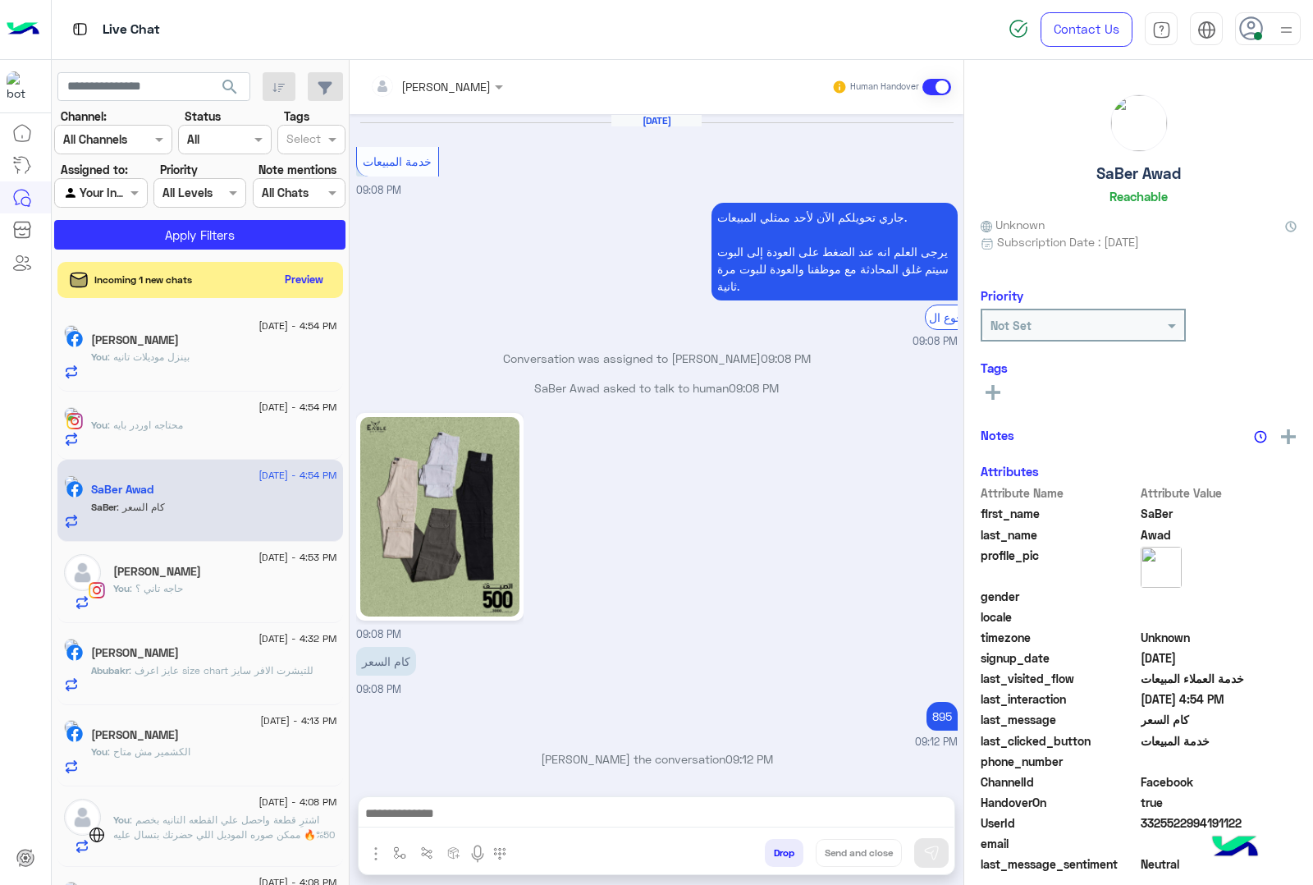
scroll to position [2082, 0]
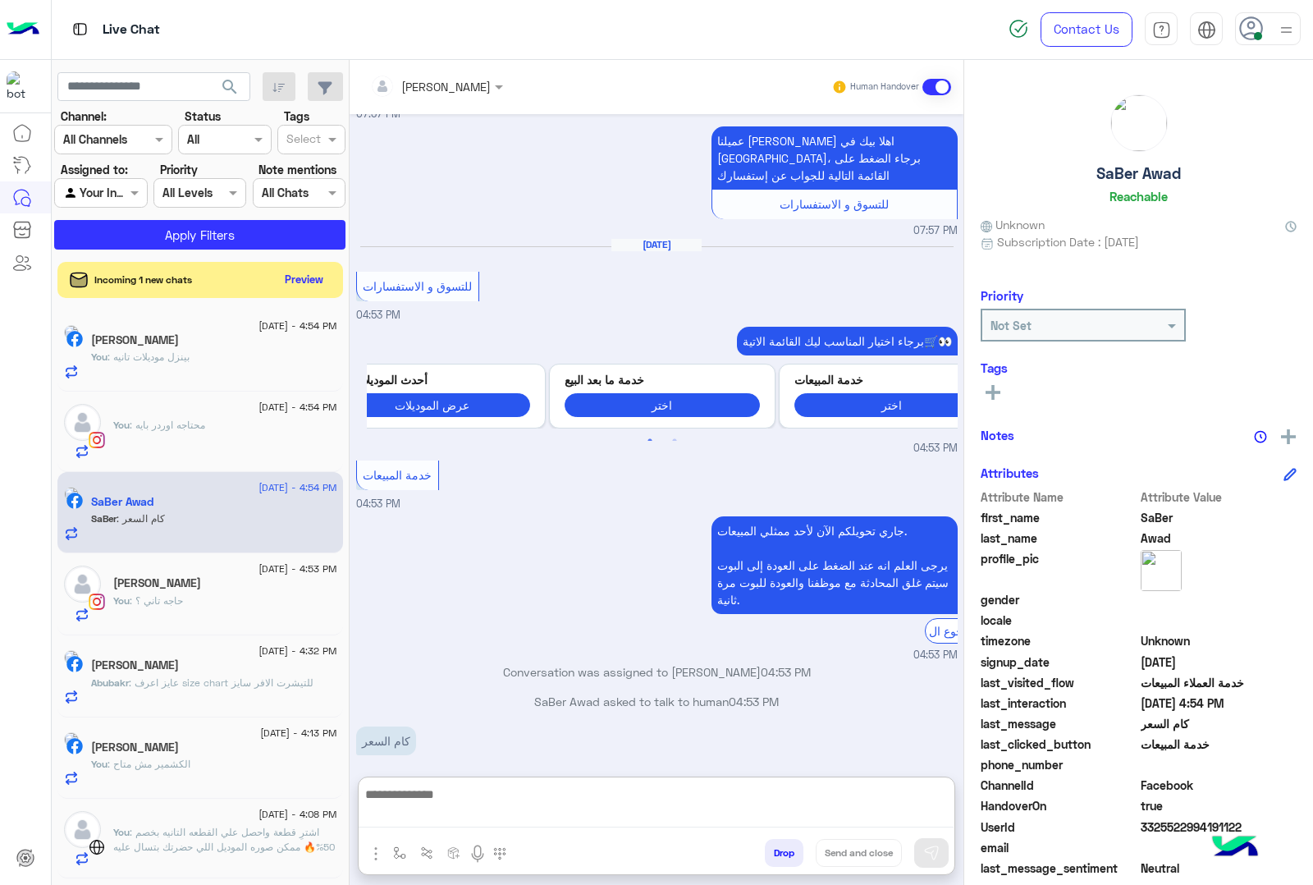
click at [466, 815] on textarea at bounding box center [656, 806] width 595 height 44
paste textarea "**********"
type textarea "**********"
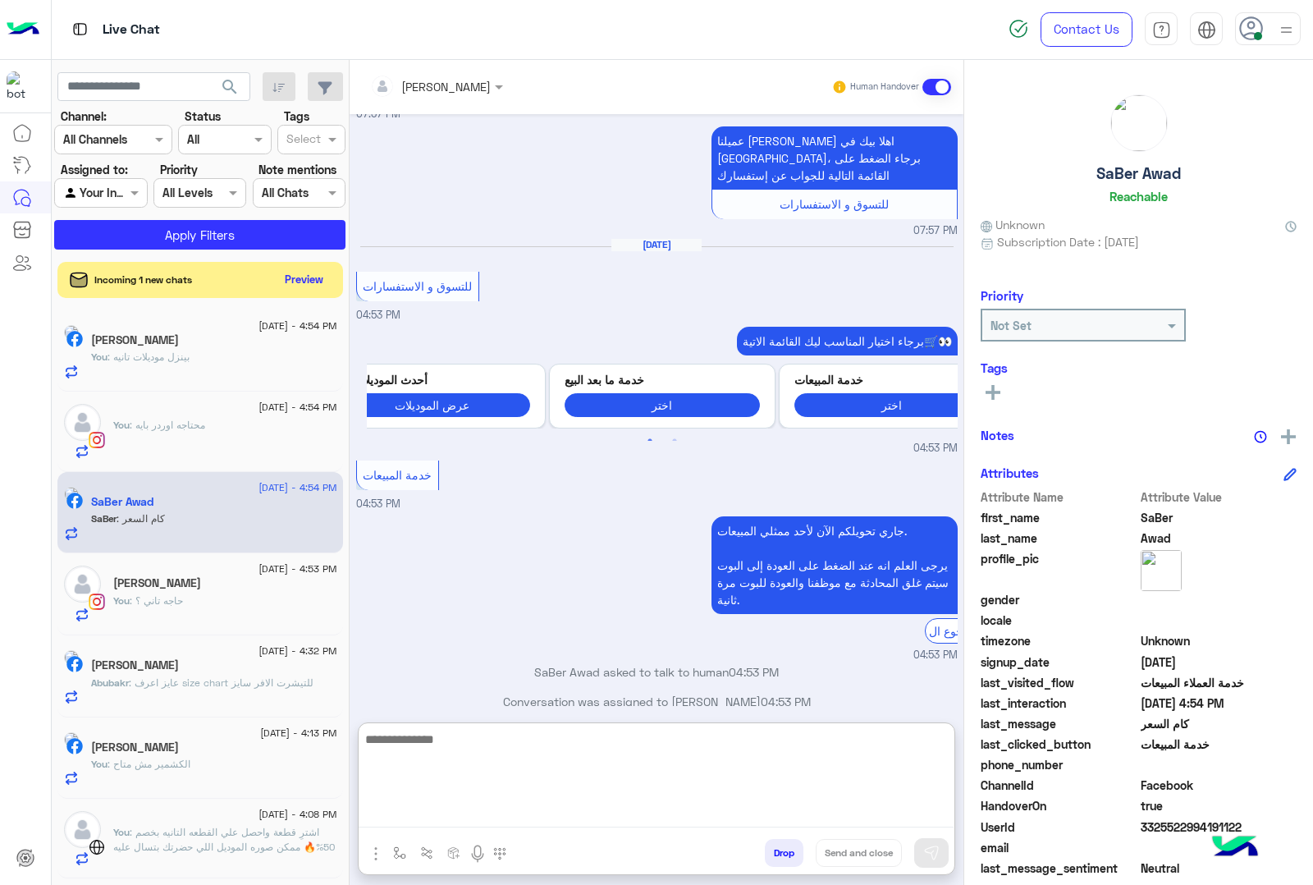
scroll to position [2242, 0]
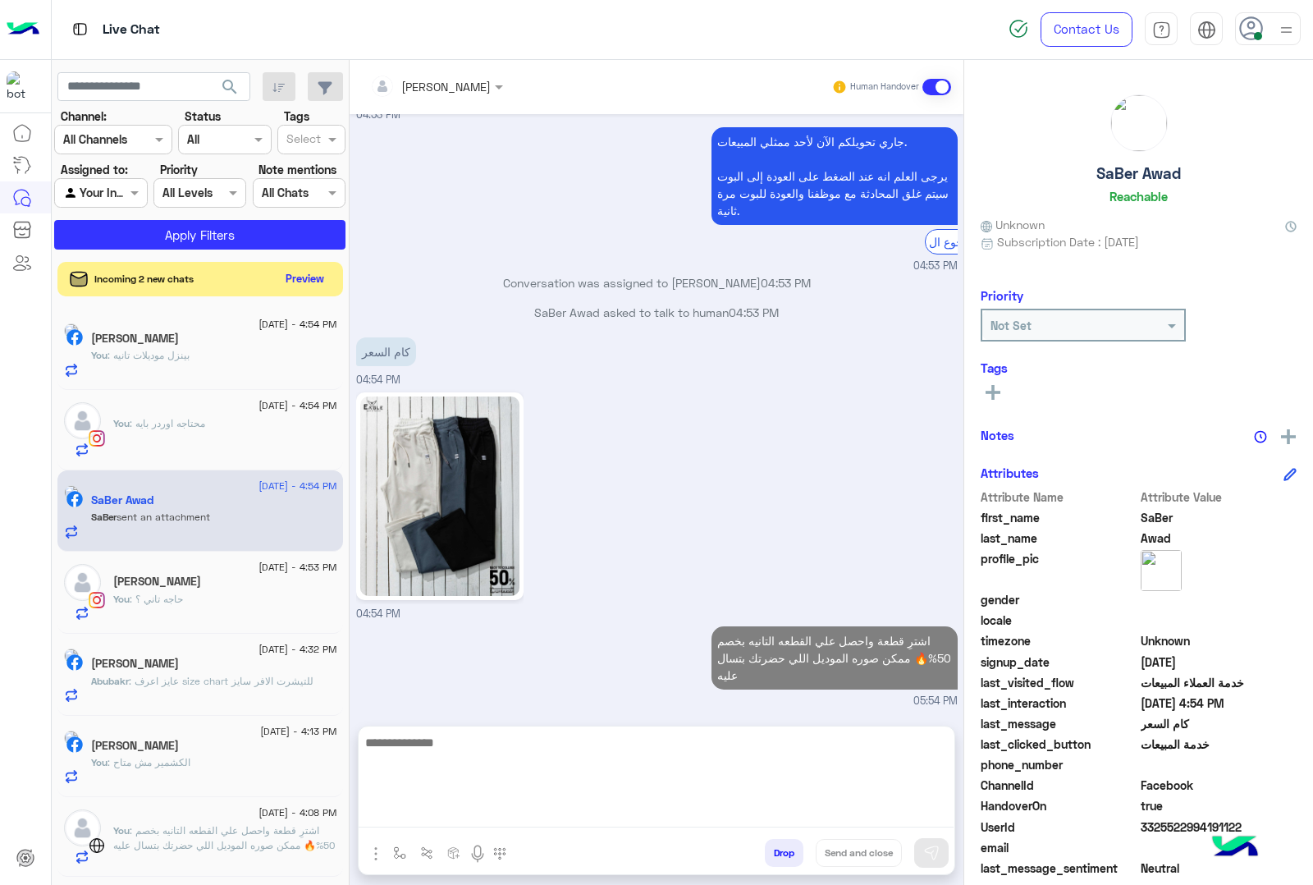
click at [331, 282] on button "Preview" at bounding box center [305, 279] width 51 height 22
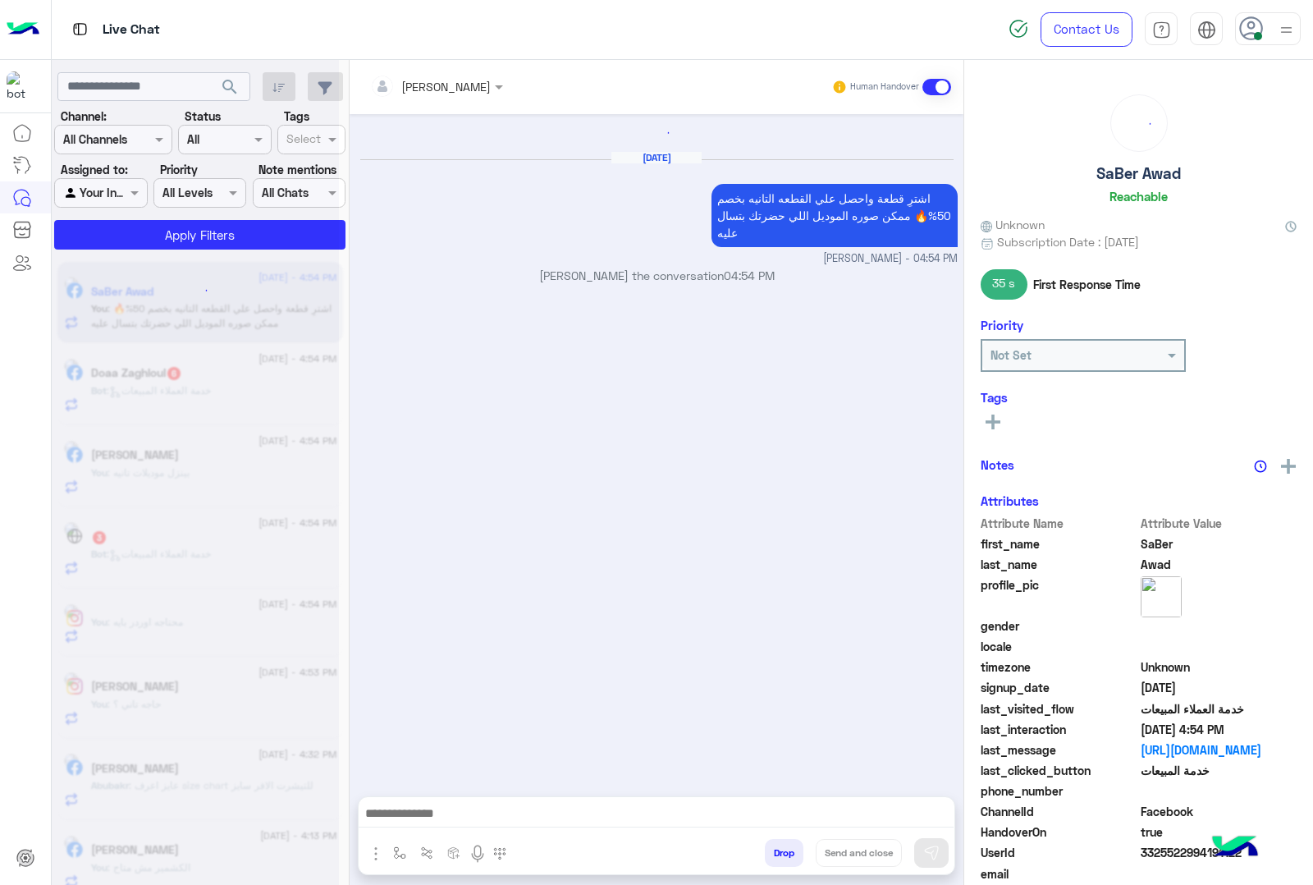
scroll to position [2306, 0]
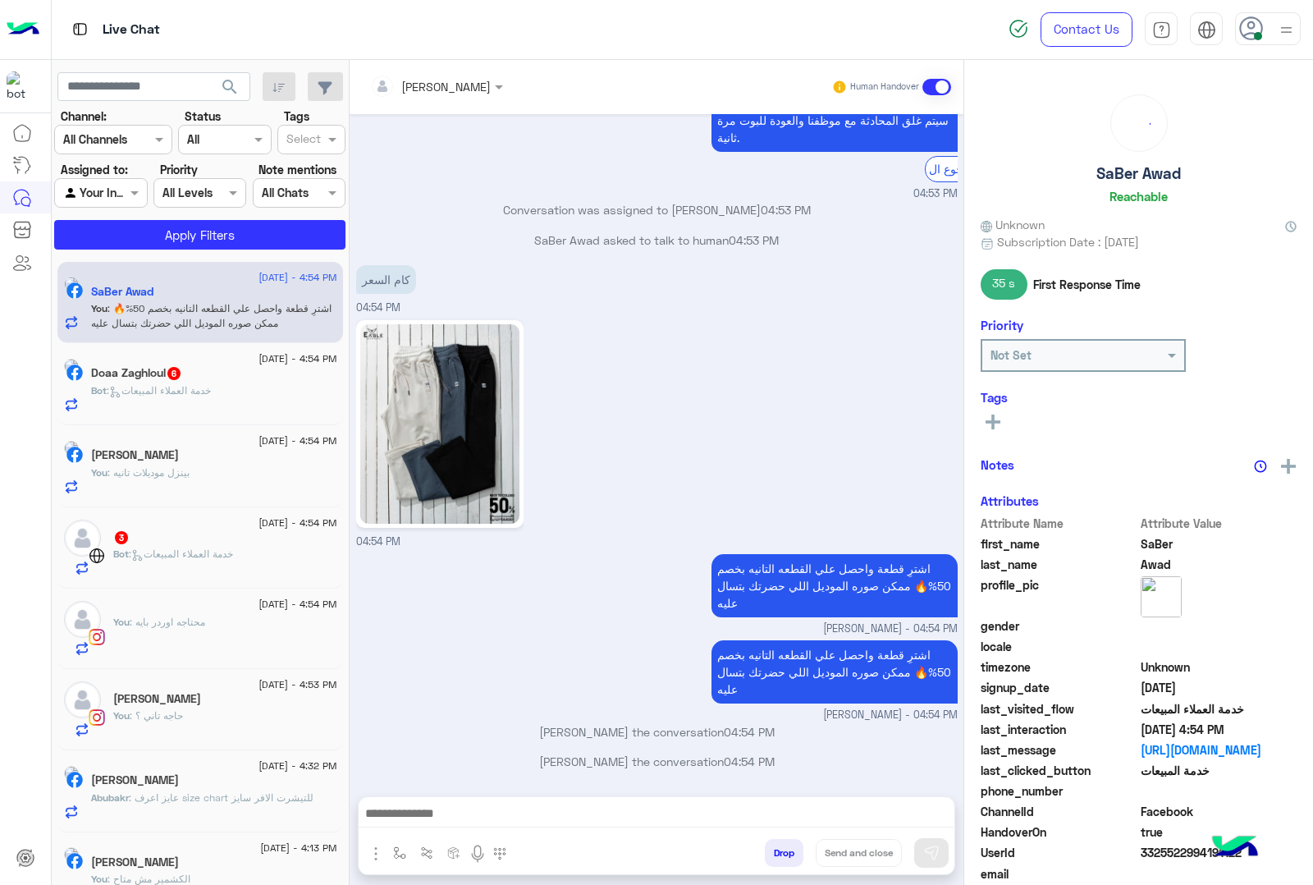
click at [211, 398] on p "Bot : خدمة العملاء المبيعات" at bounding box center [151, 390] width 120 height 15
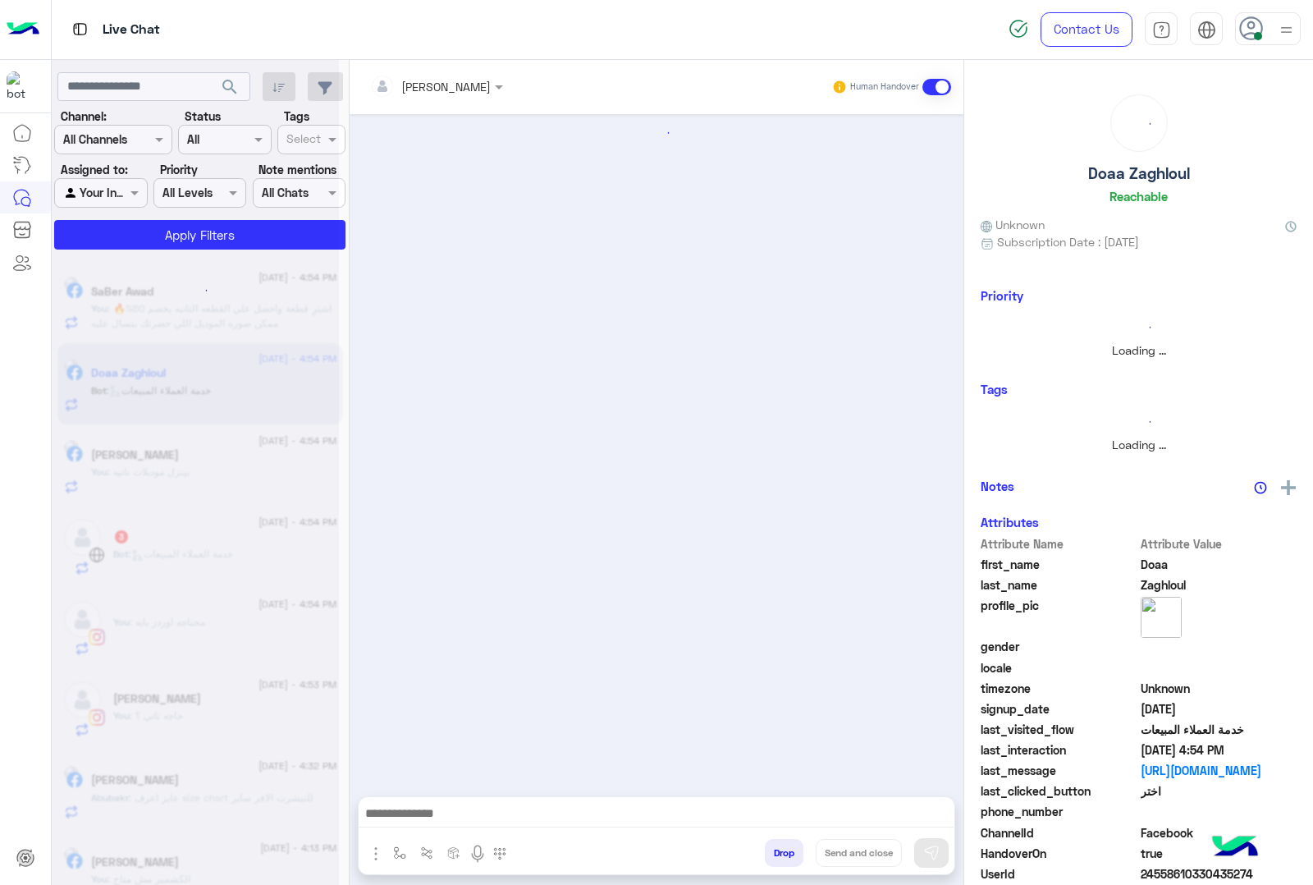
scroll to position [909, 0]
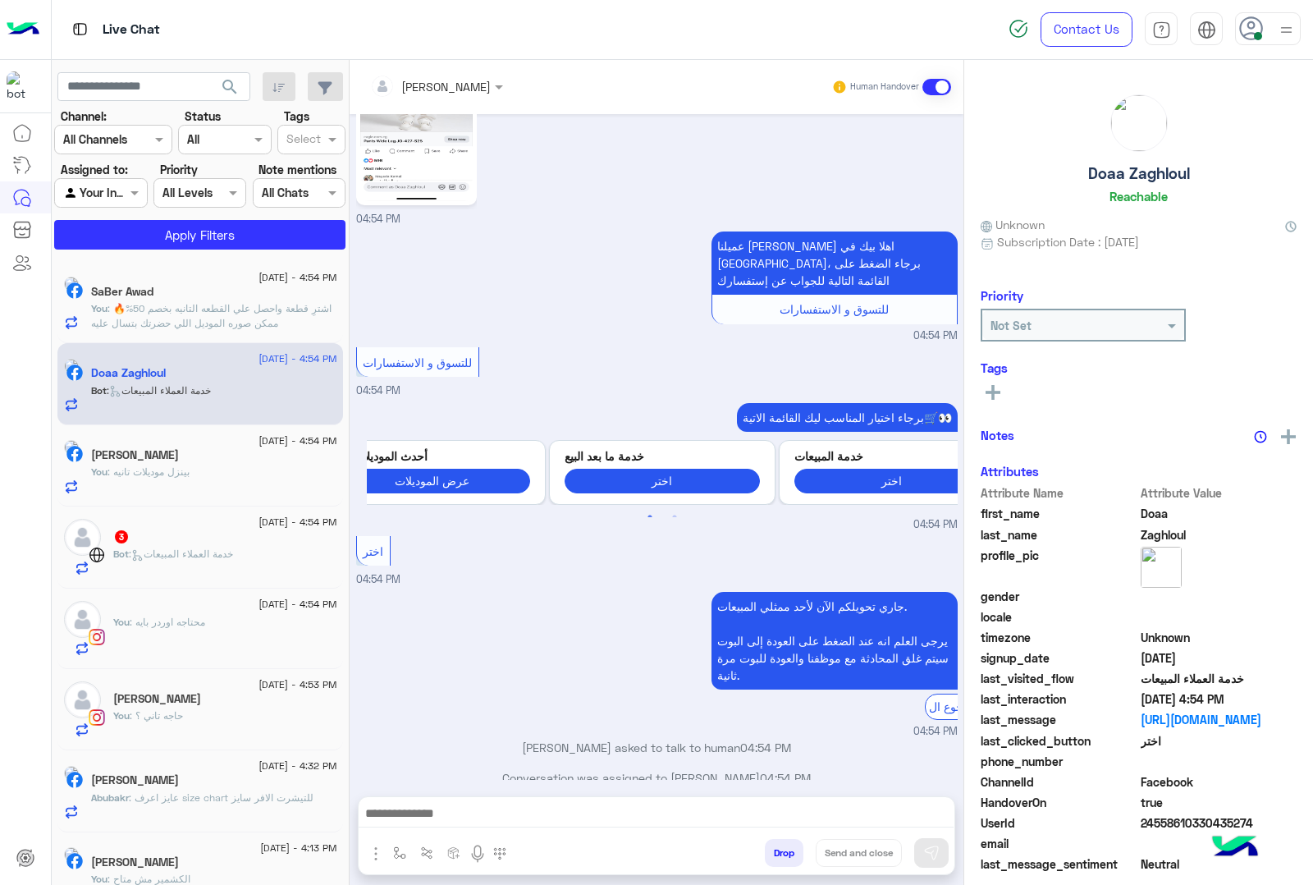
click at [477, 806] on textarea at bounding box center [656, 815] width 595 height 25
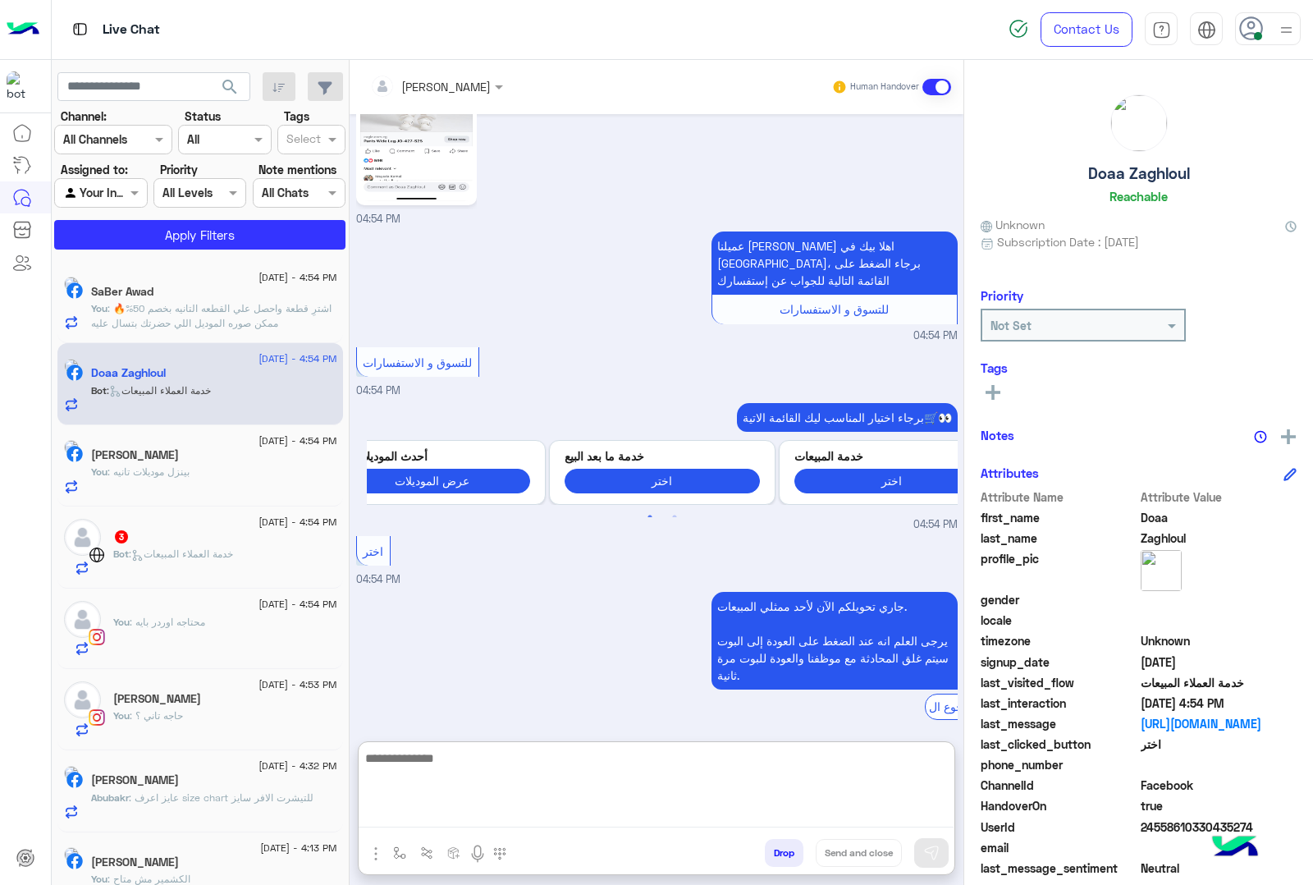
paste textarea "**********"
type textarea "**********"
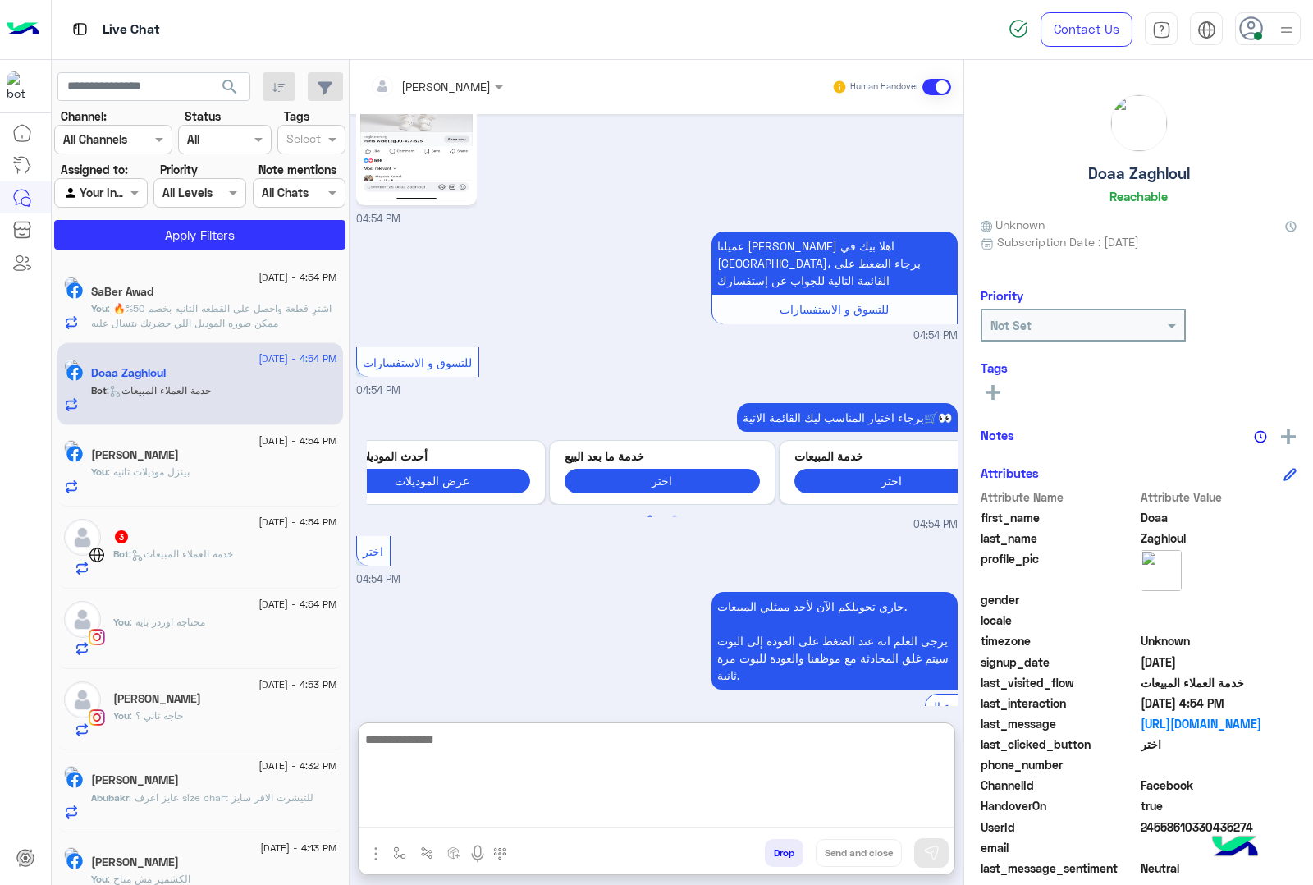
scroll to position [1070, 0]
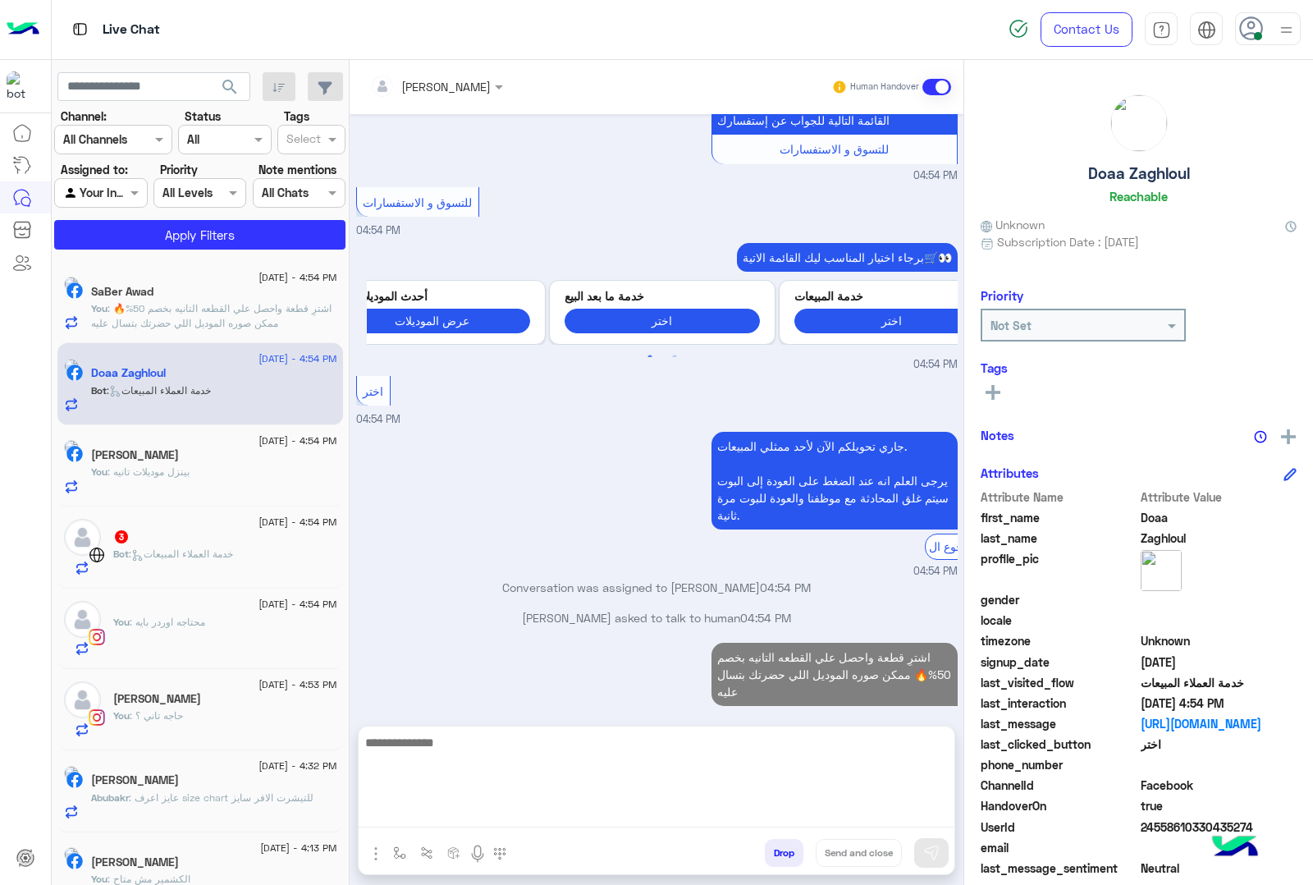
click at [250, 548] on div "Bot : خدمة العملاء المبيعات" at bounding box center [225, 561] width 224 height 29
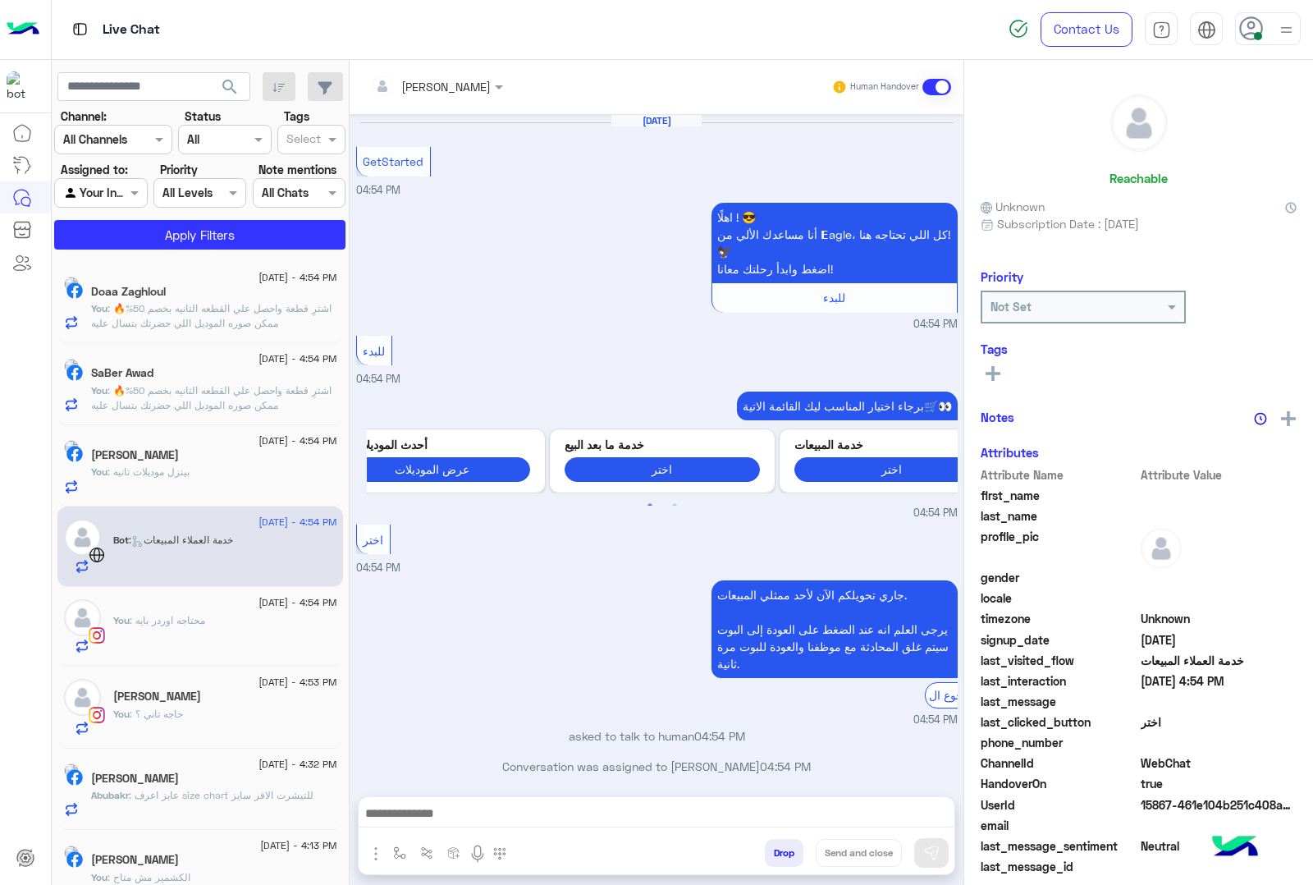
scroll to position [18, 0]
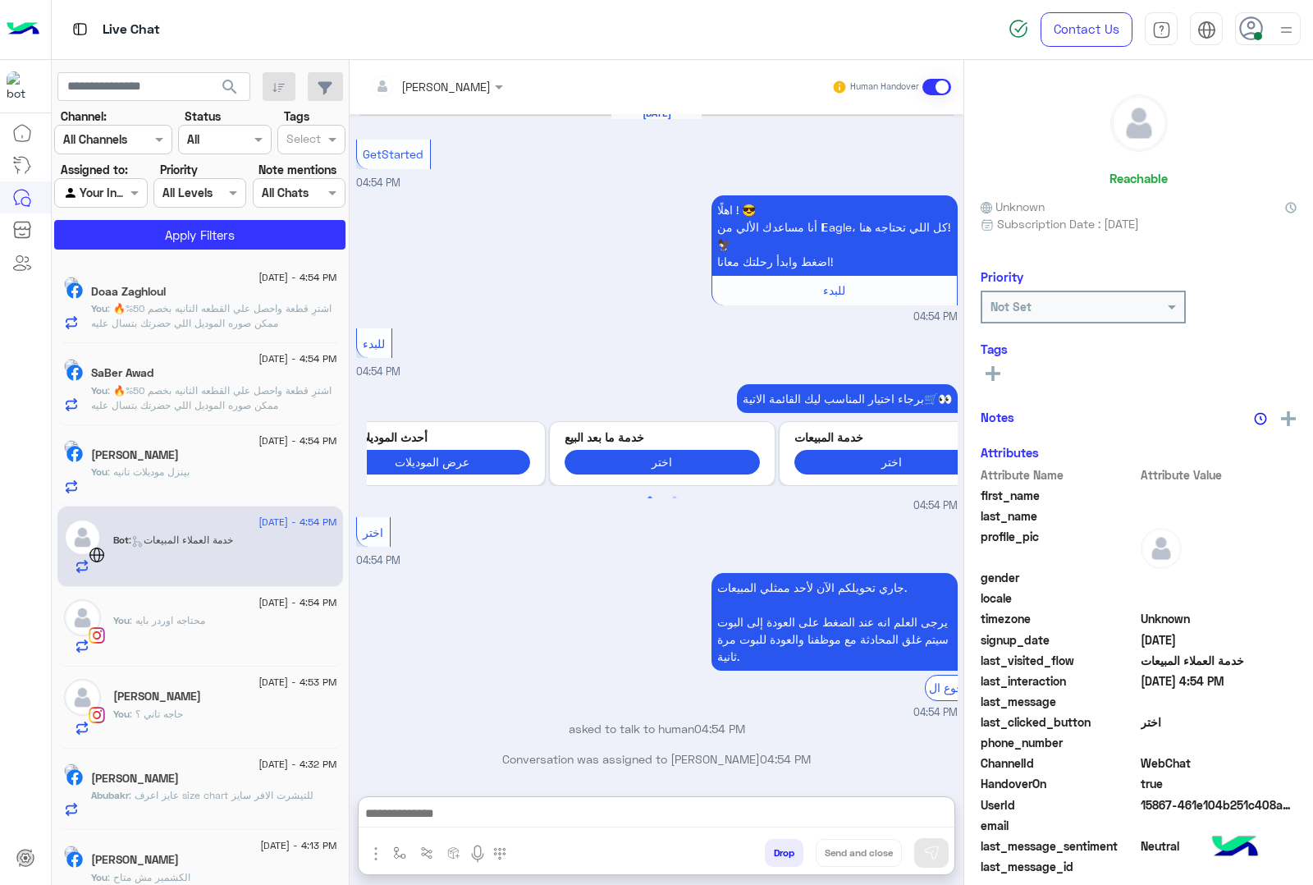
click at [490, 810] on textarea at bounding box center [656, 815] width 595 height 25
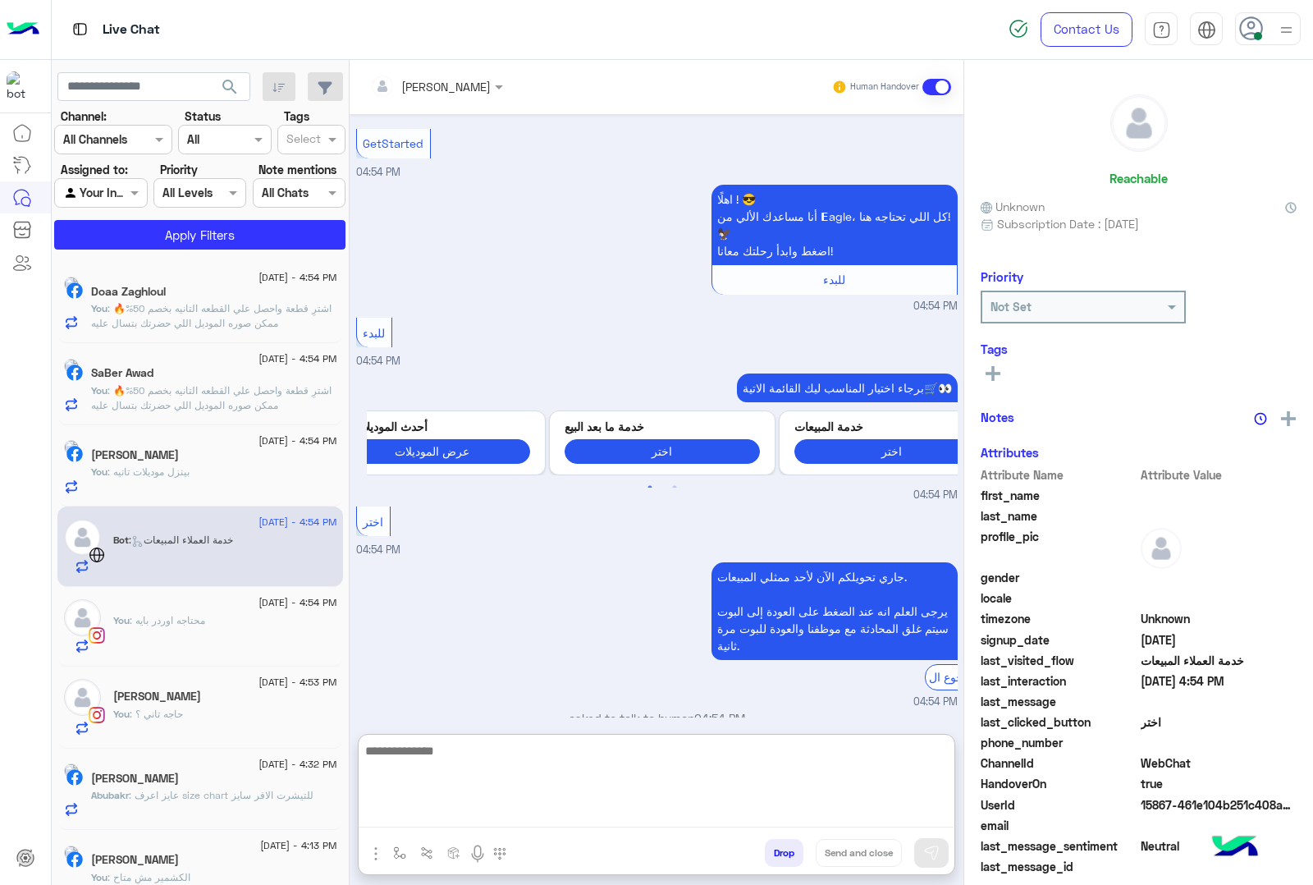
paste textarea "**********"
type textarea "**********"
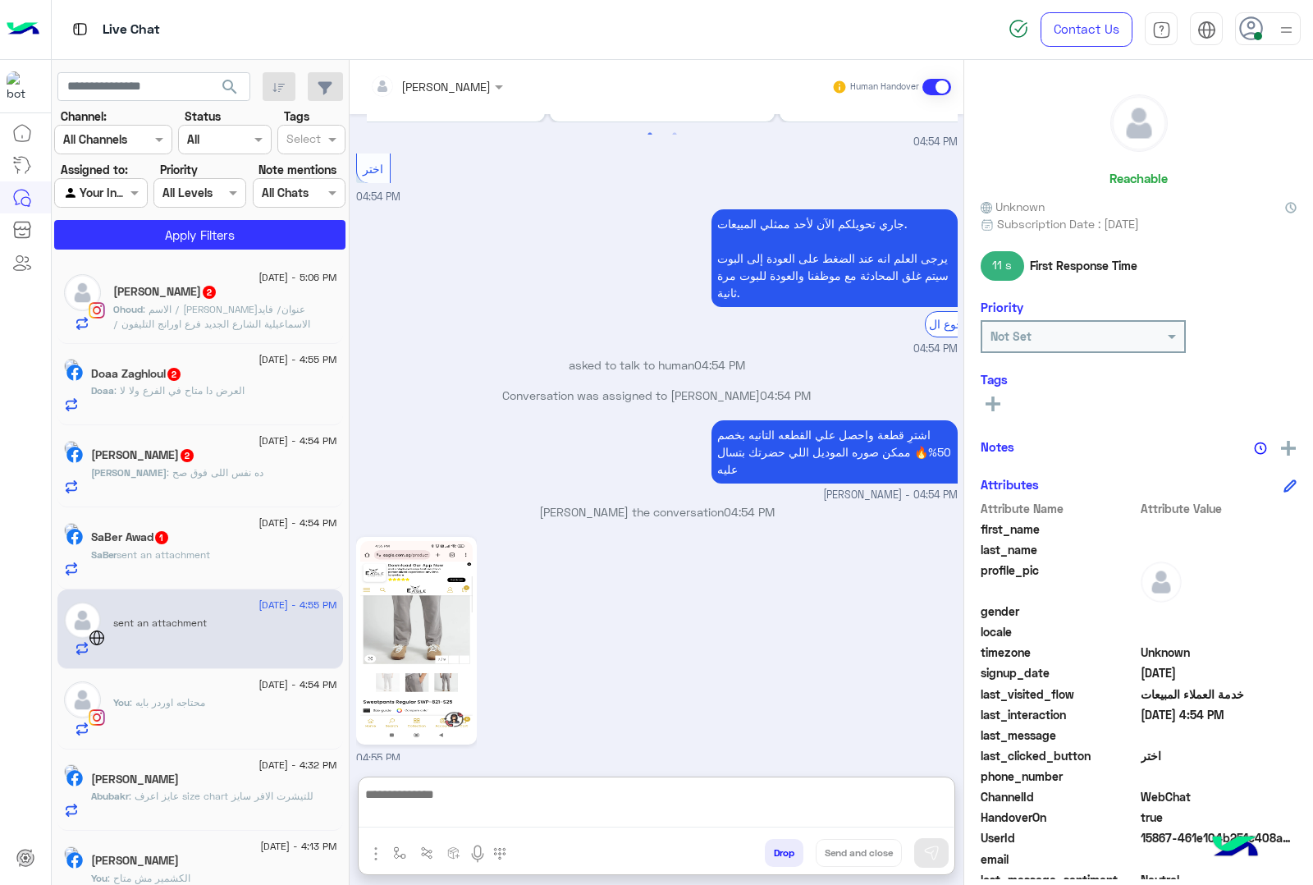
scroll to position [368, 0]
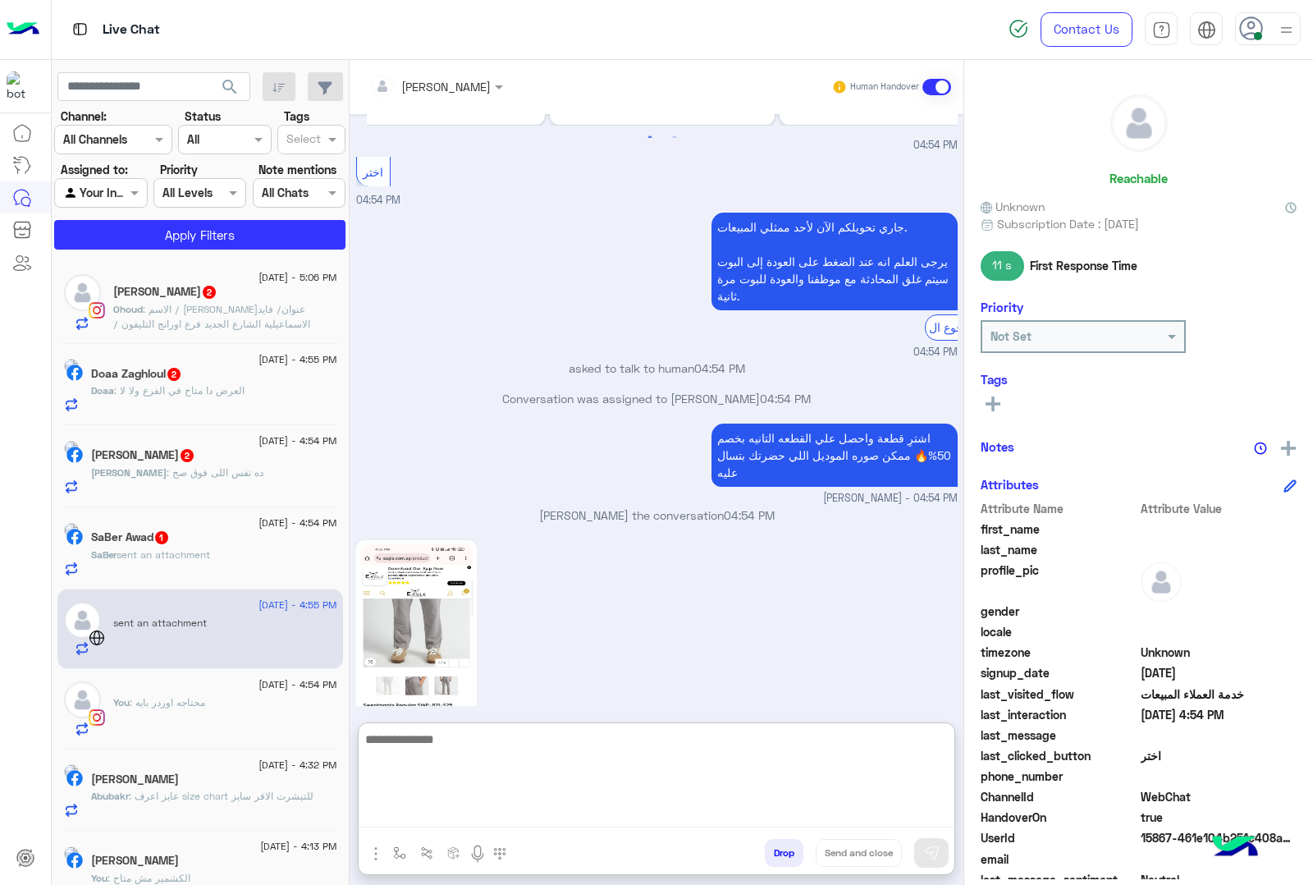
click at [280, 321] on span ": الاسم / [PERSON_NAME]عنوان/ فايد الاسماعيلية الشارع الجديد فرع اورانج التليفو…" at bounding box center [211, 324] width 197 height 42
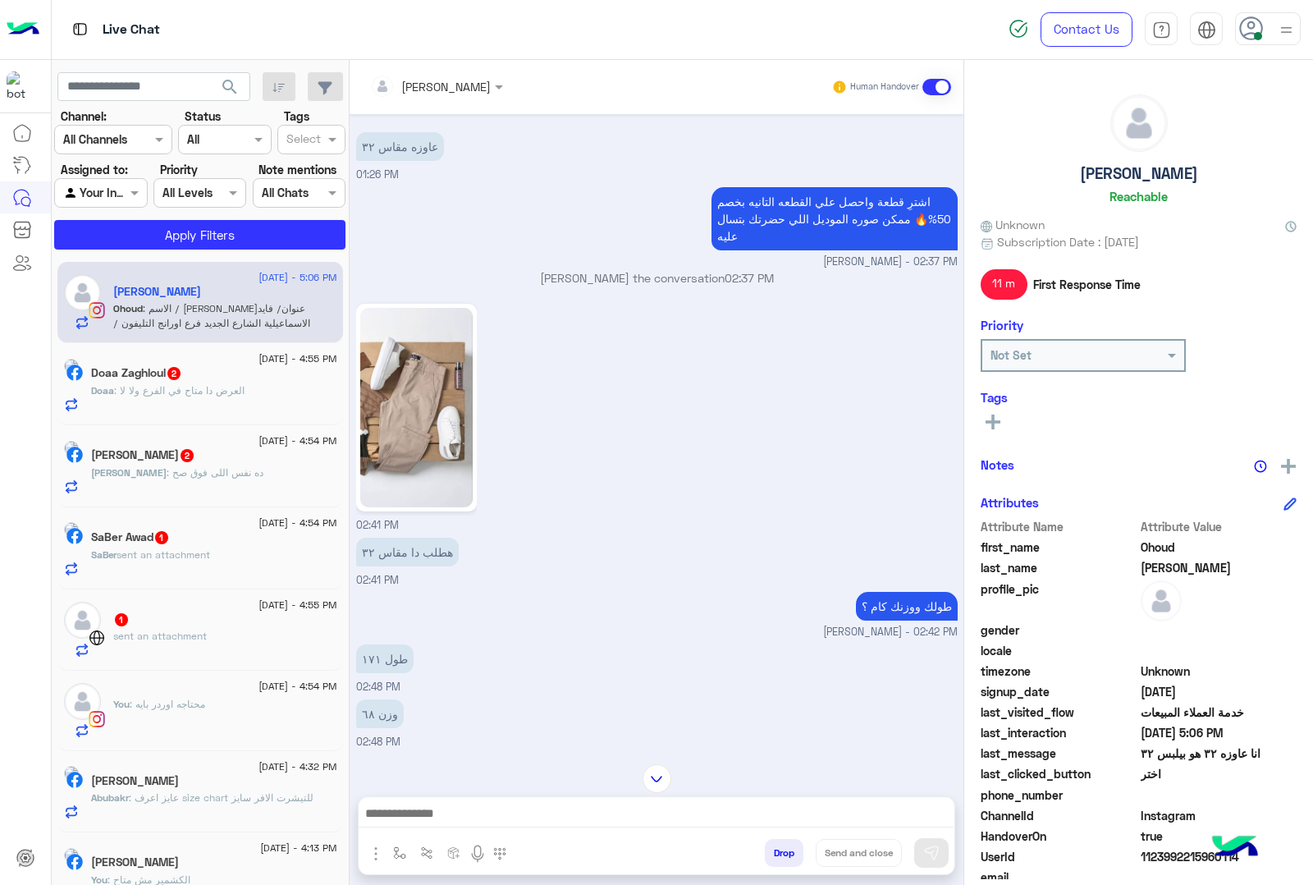
scroll to position [1072, 0]
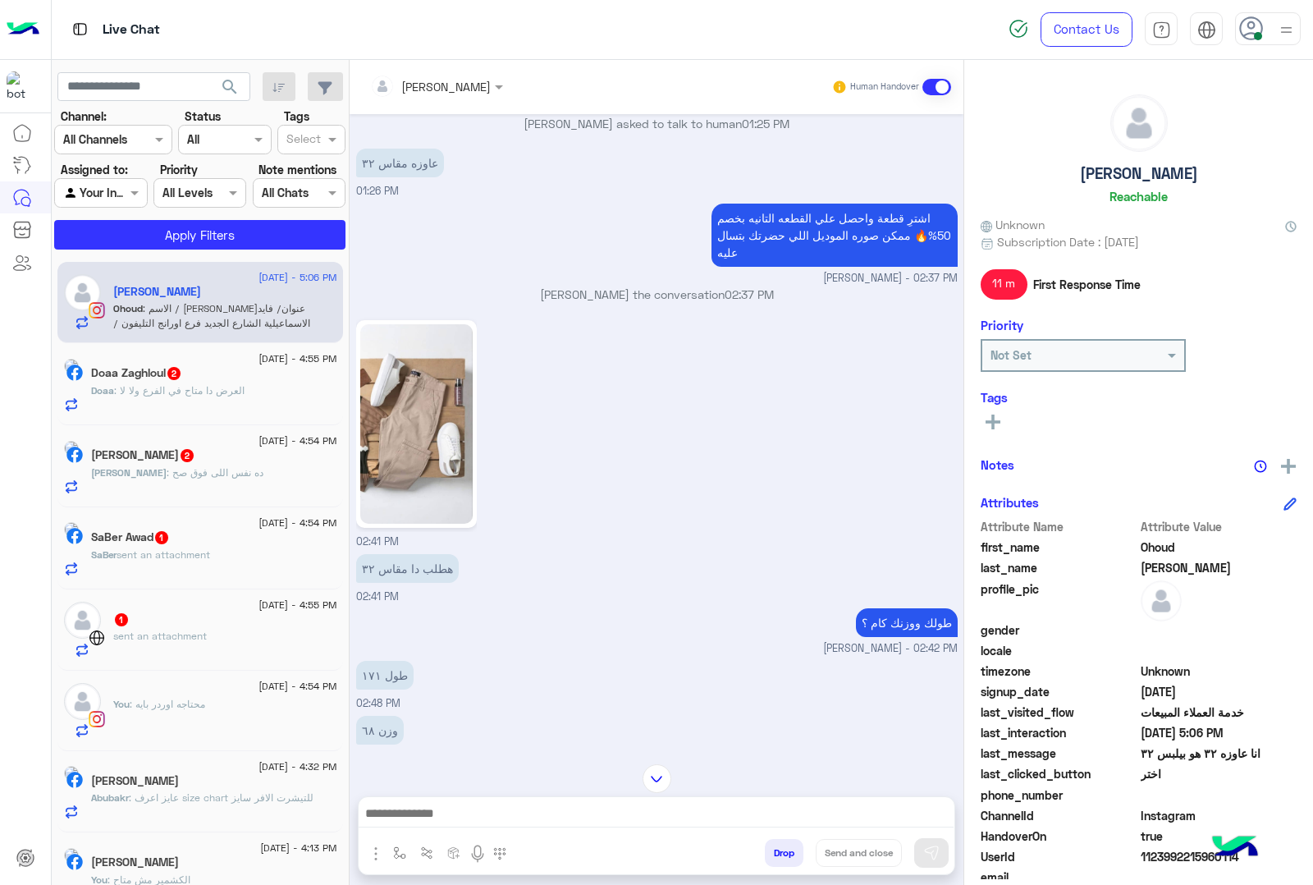
click at [509, 823] on textarea at bounding box center [656, 815] width 595 height 25
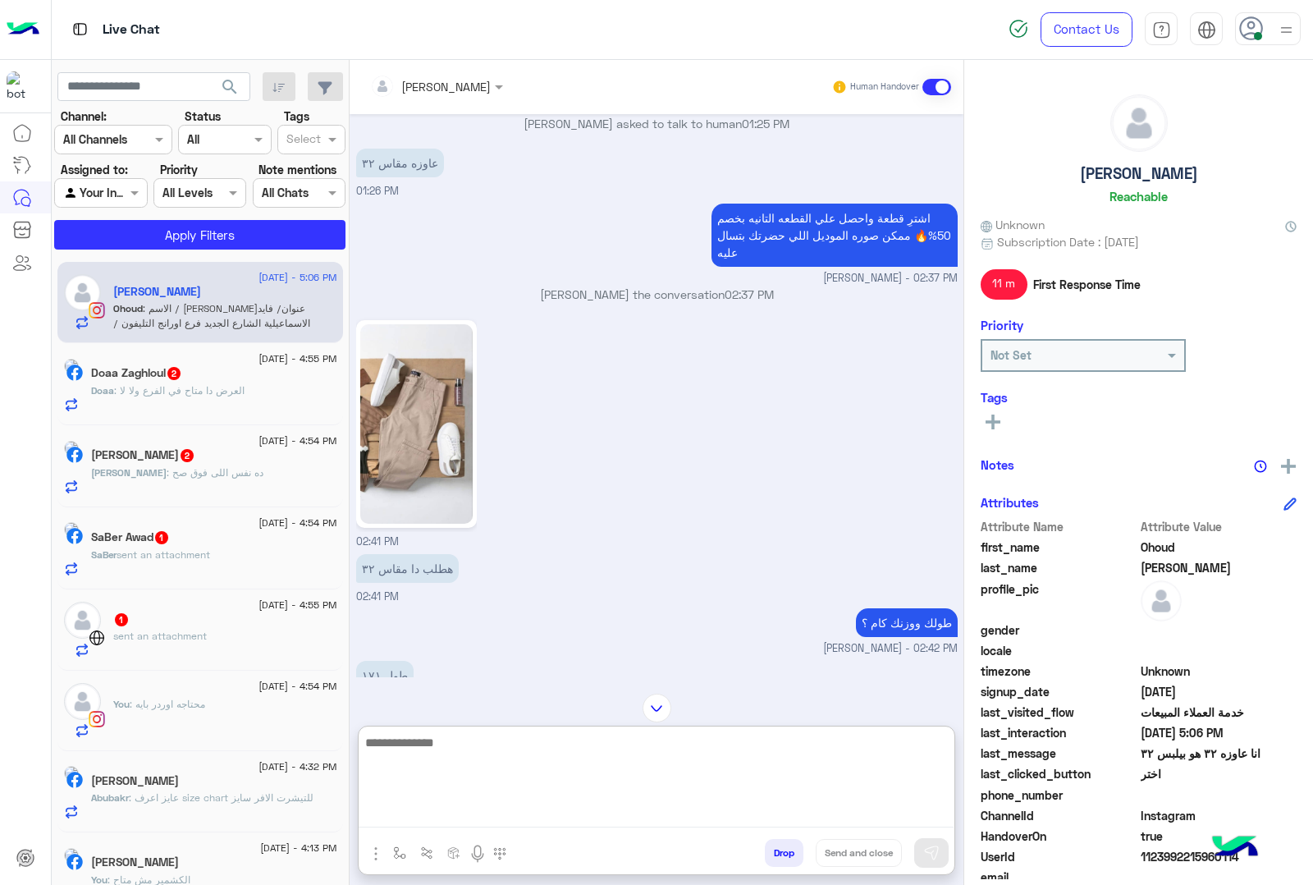
paste textarea "**********"
type textarea "**********"
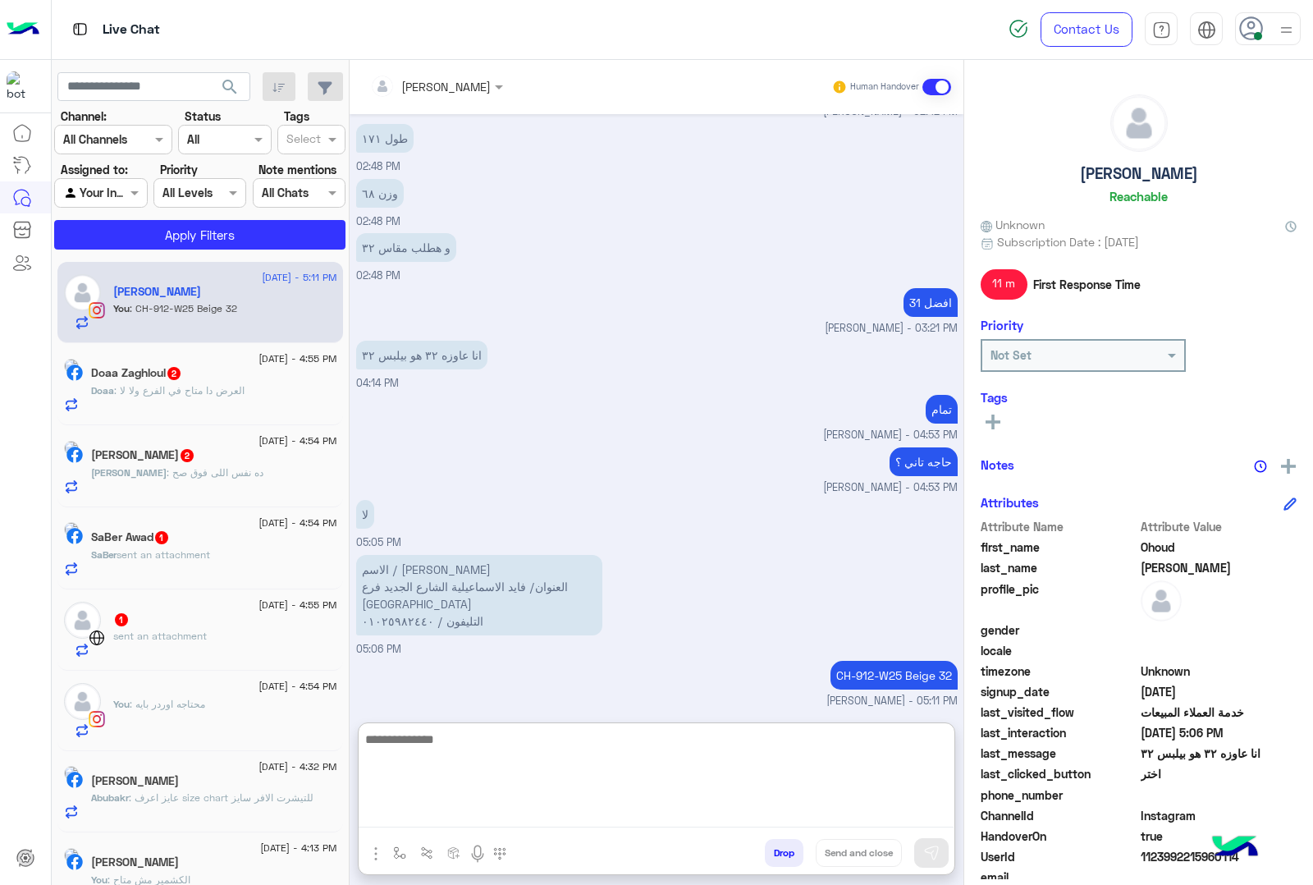
click at [491, 74] on div "[PERSON_NAME]" at bounding box center [430, 86] width 121 height 33
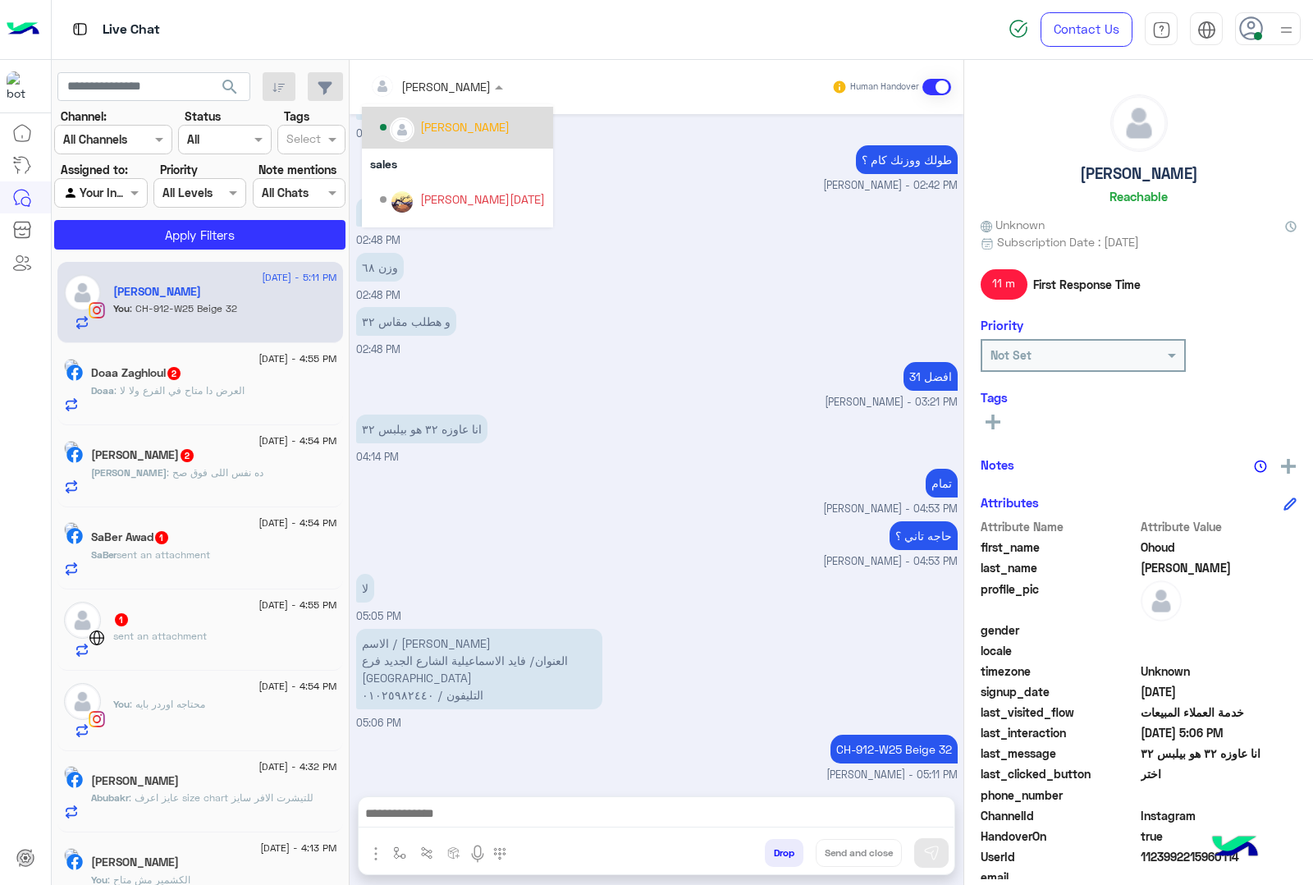
scroll to position [103, 0]
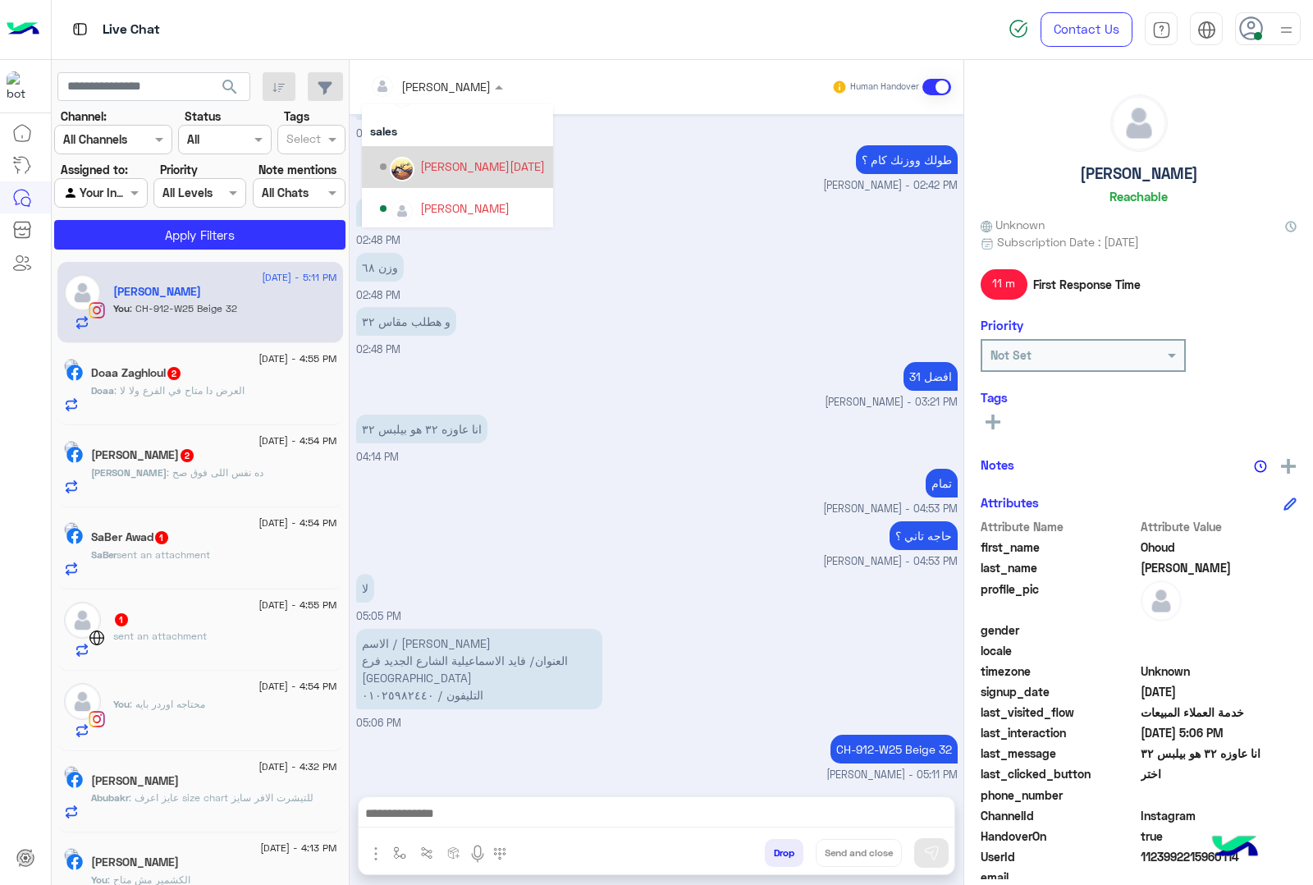
click at [506, 167] on div "[PERSON_NAME][DATE]" at bounding box center [482, 166] width 125 height 17
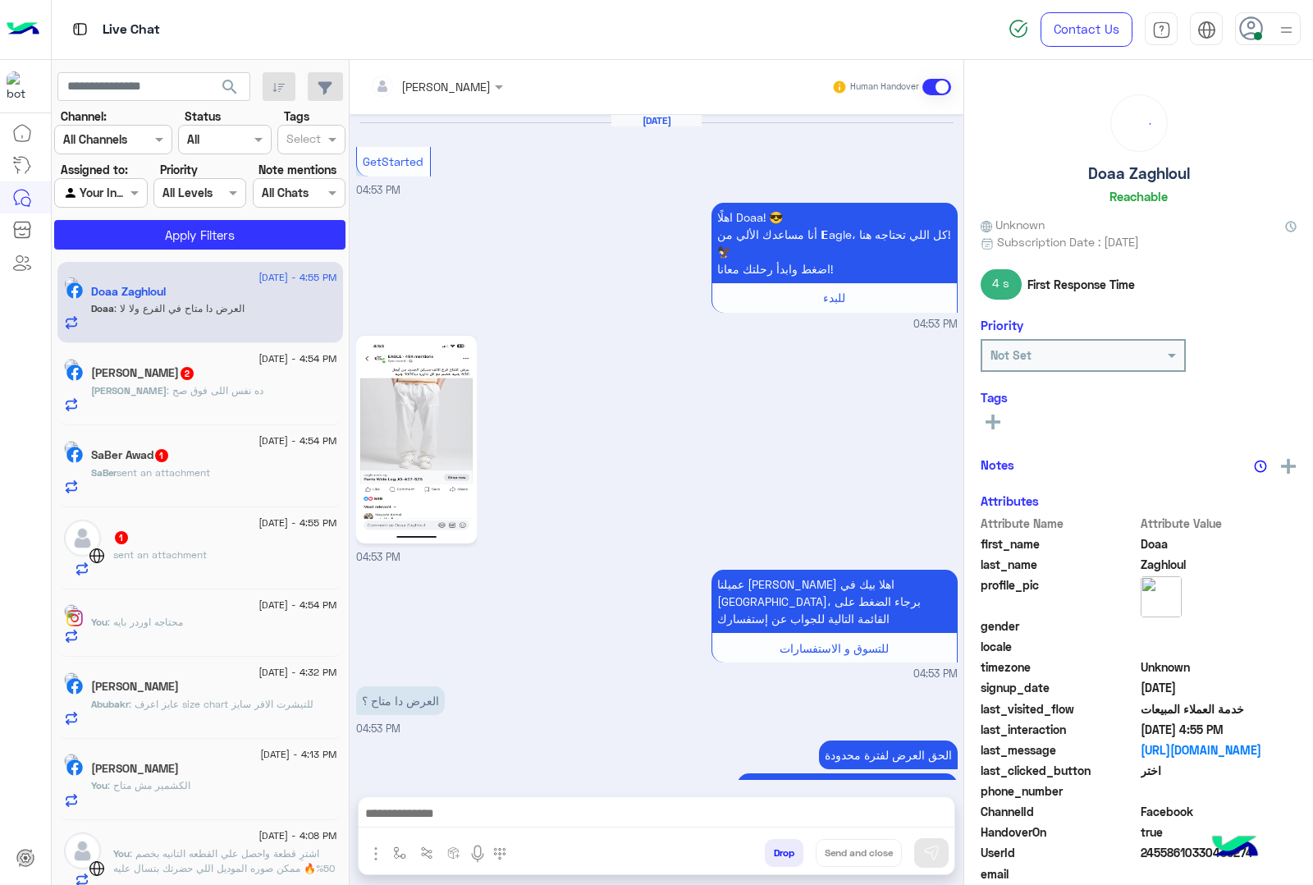
scroll to position [1314, 0]
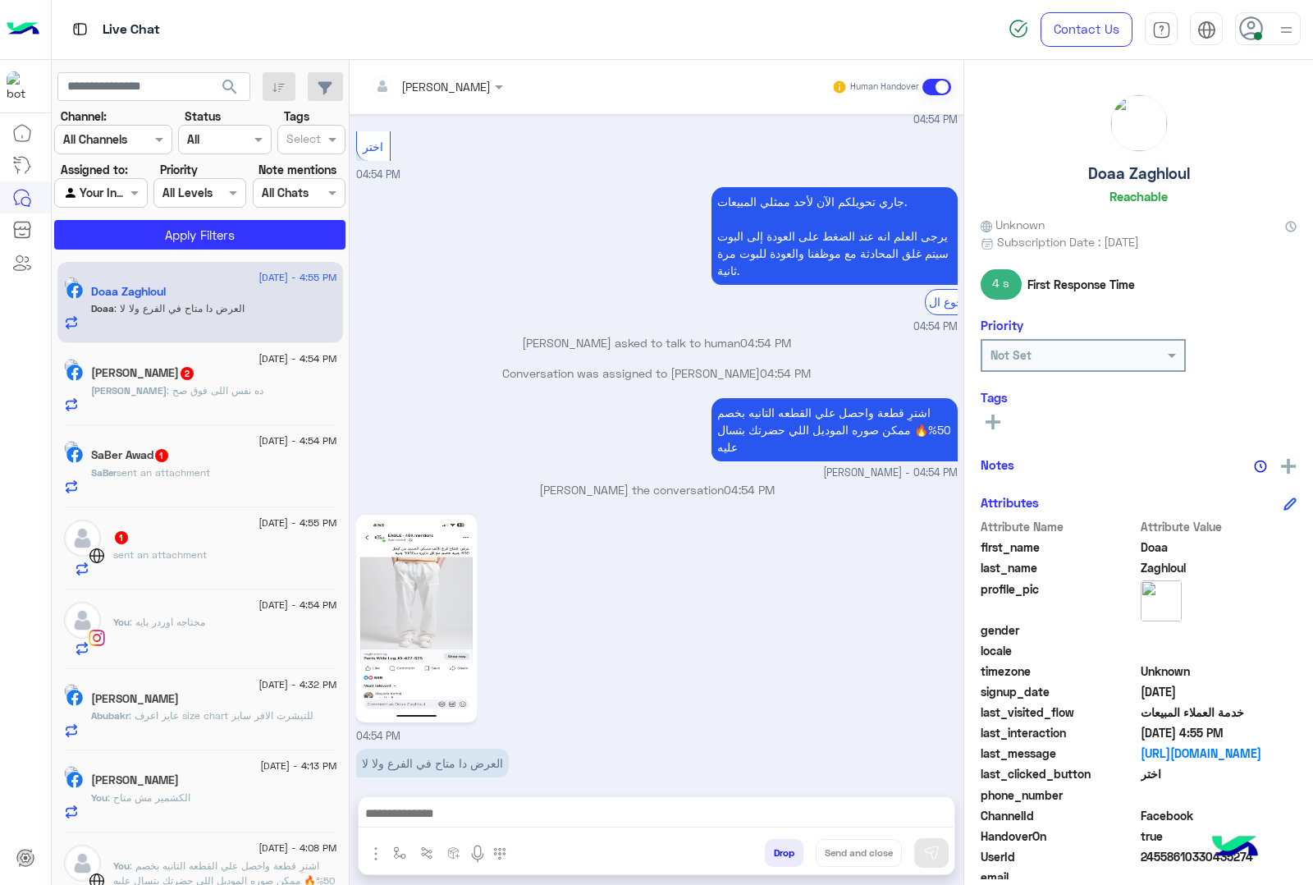
click at [497, 822] on textarea at bounding box center [656, 815] width 595 height 25
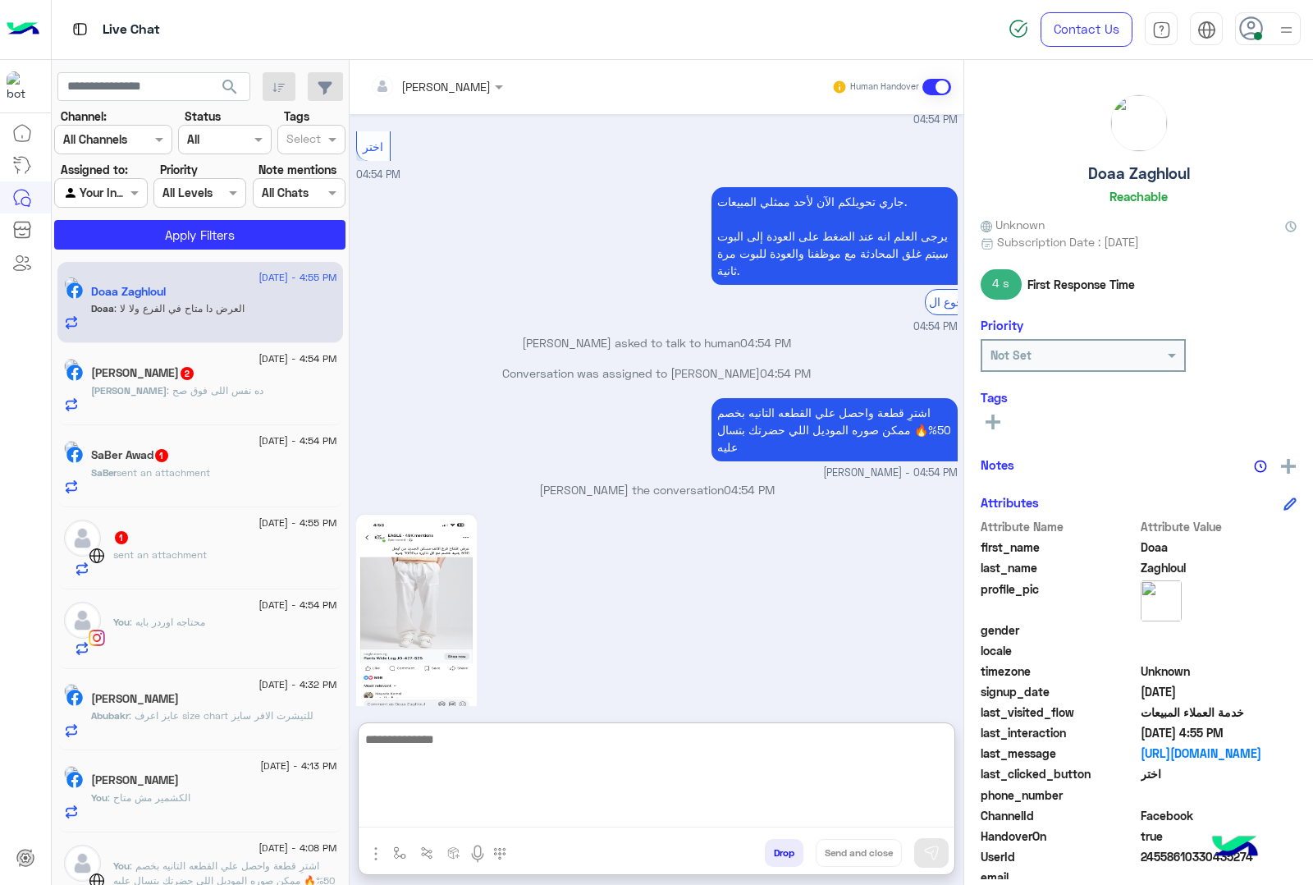
scroll to position [1388, 0]
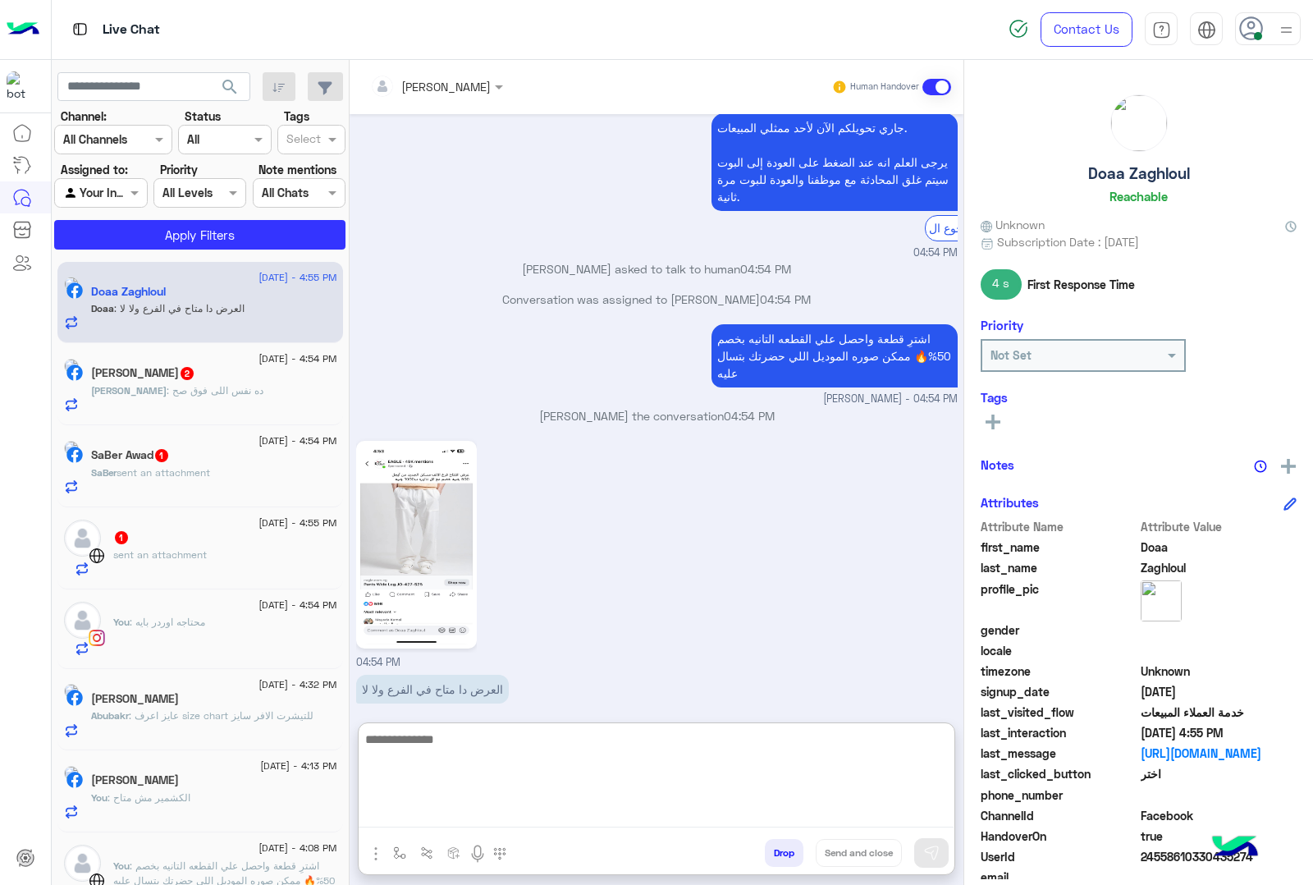
click at [462, 517] on img at bounding box center [416, 544] width 112 height 199
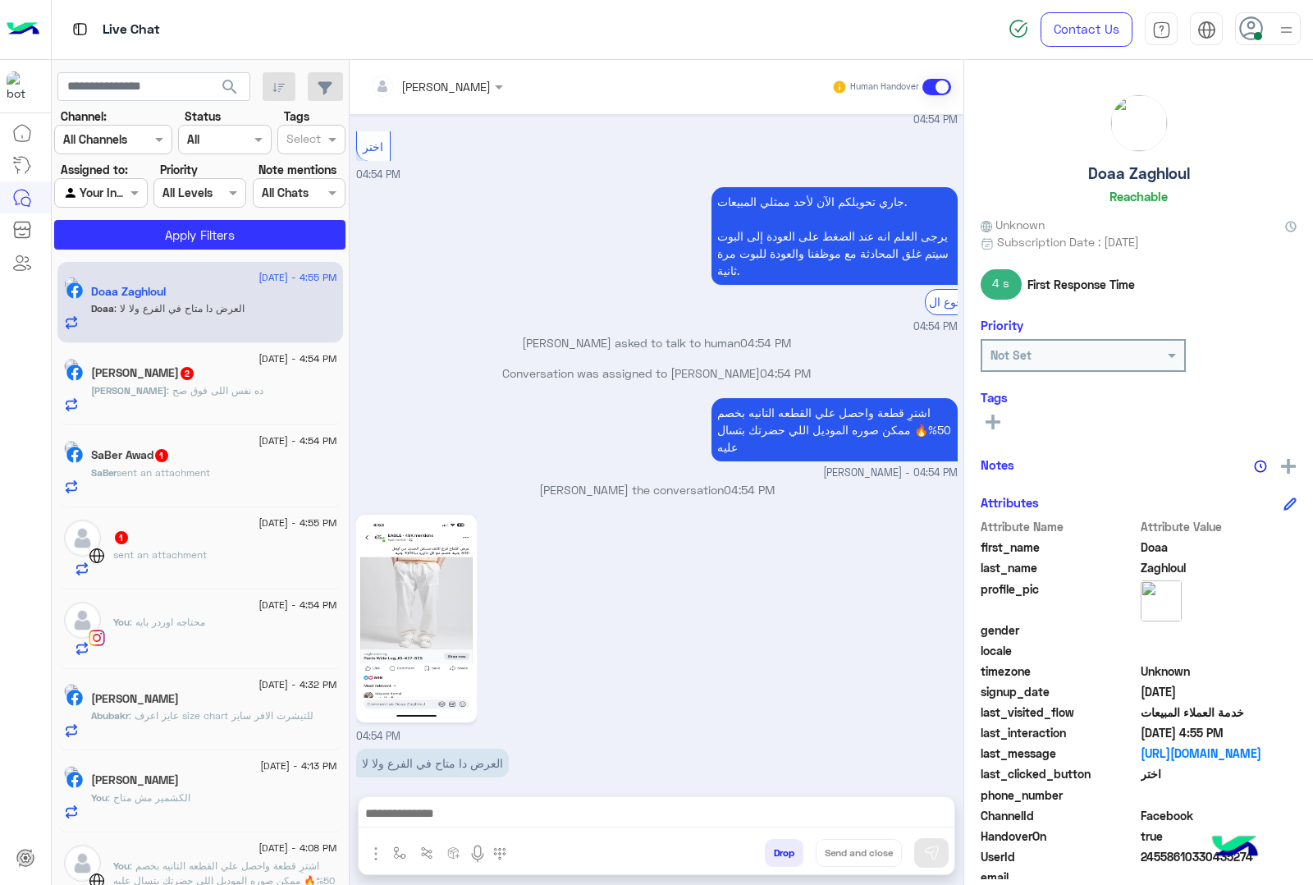
click at [490, 818] on textarea at bounding box center [656, 815] width 595 height 25
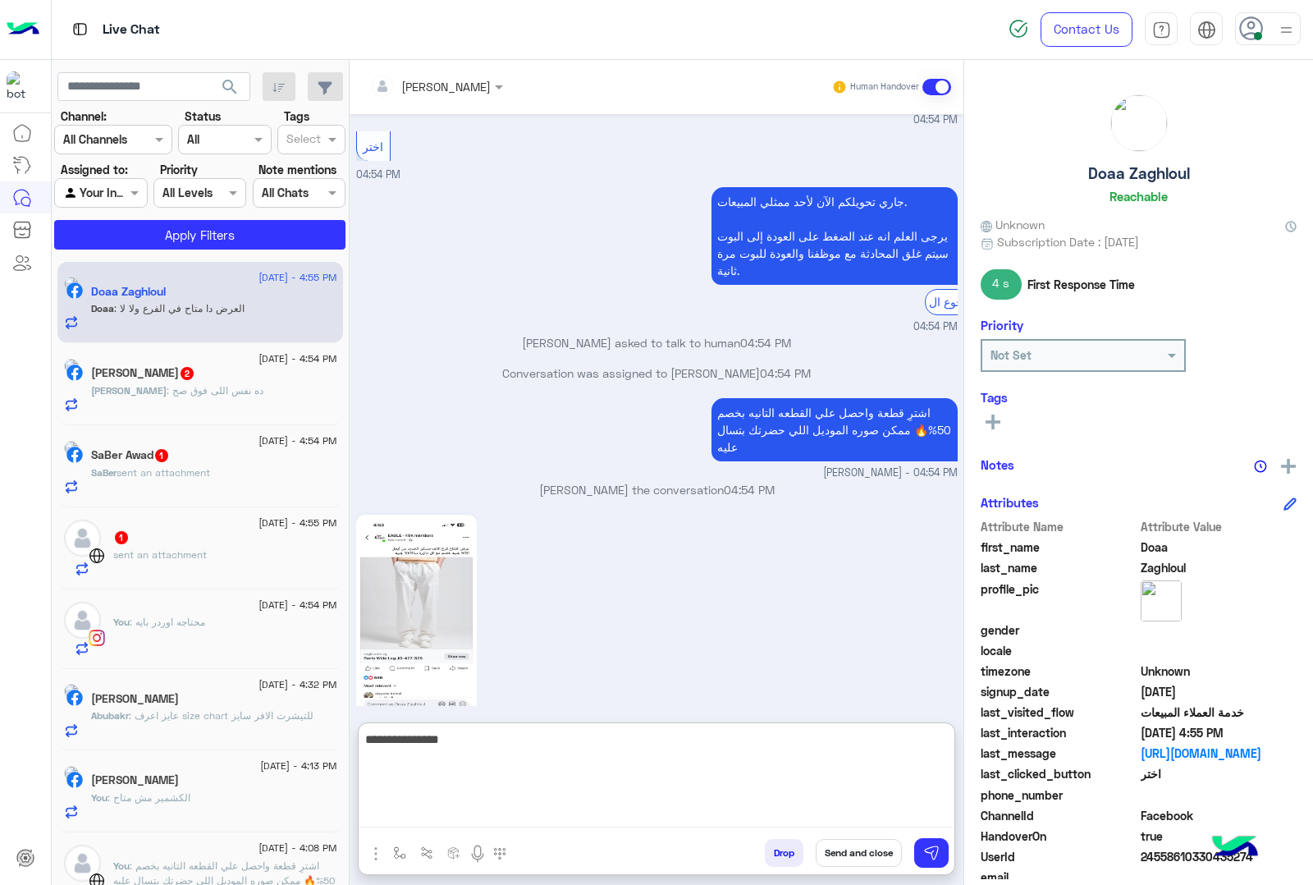
type textarea "**********"
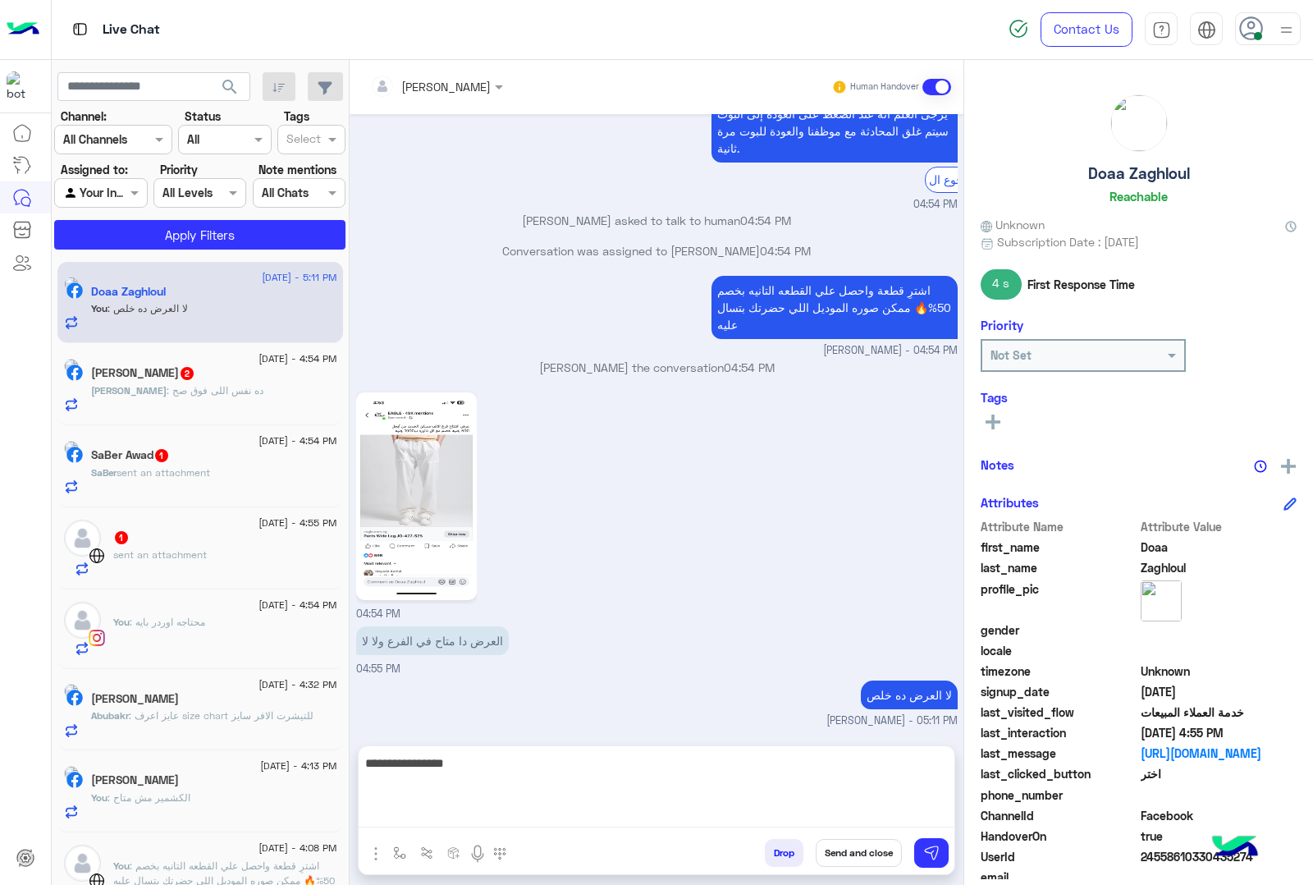
scroll to position [1367, 0]
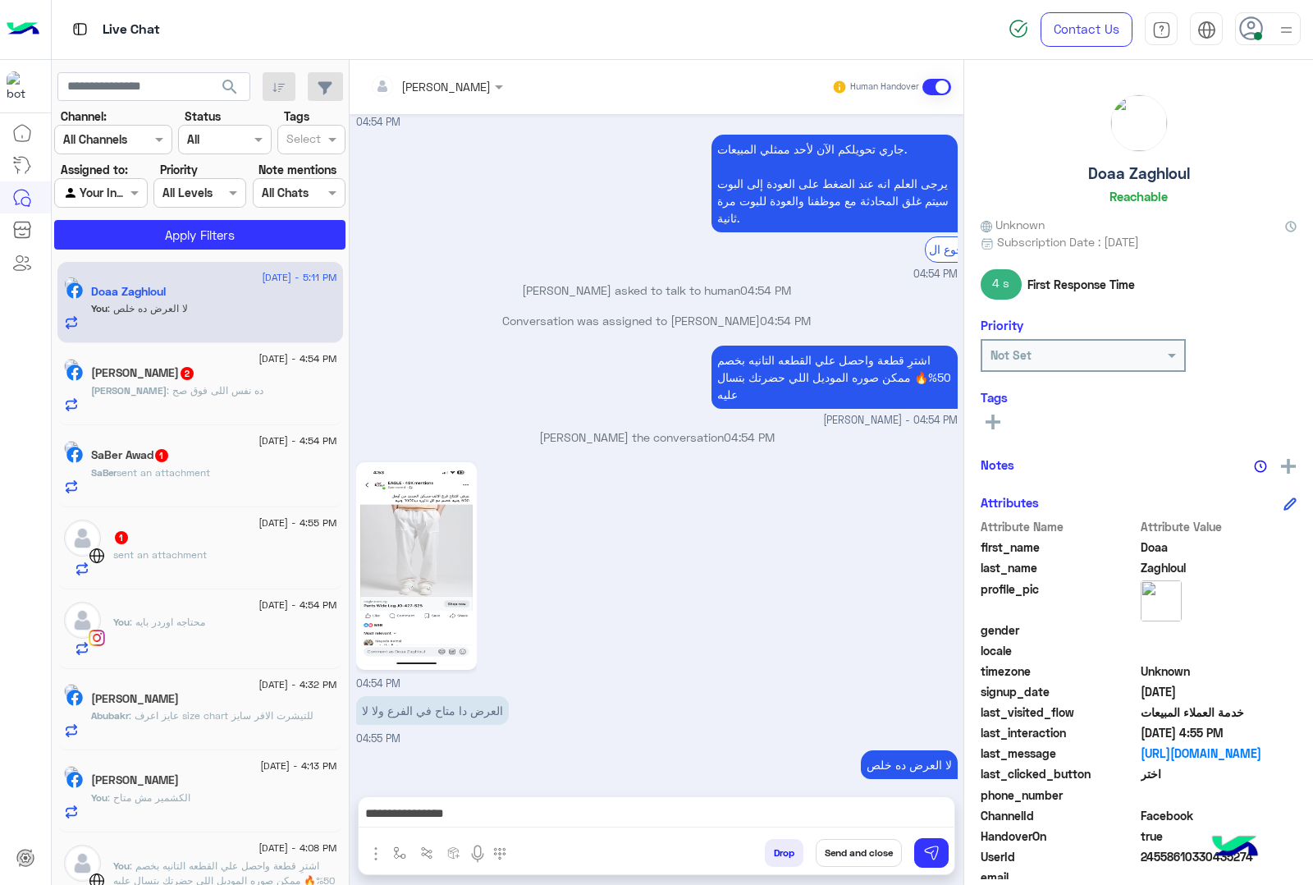
click at [474, 818] on textarea "**********" at bounding box center [656, 815] width 595 height 25
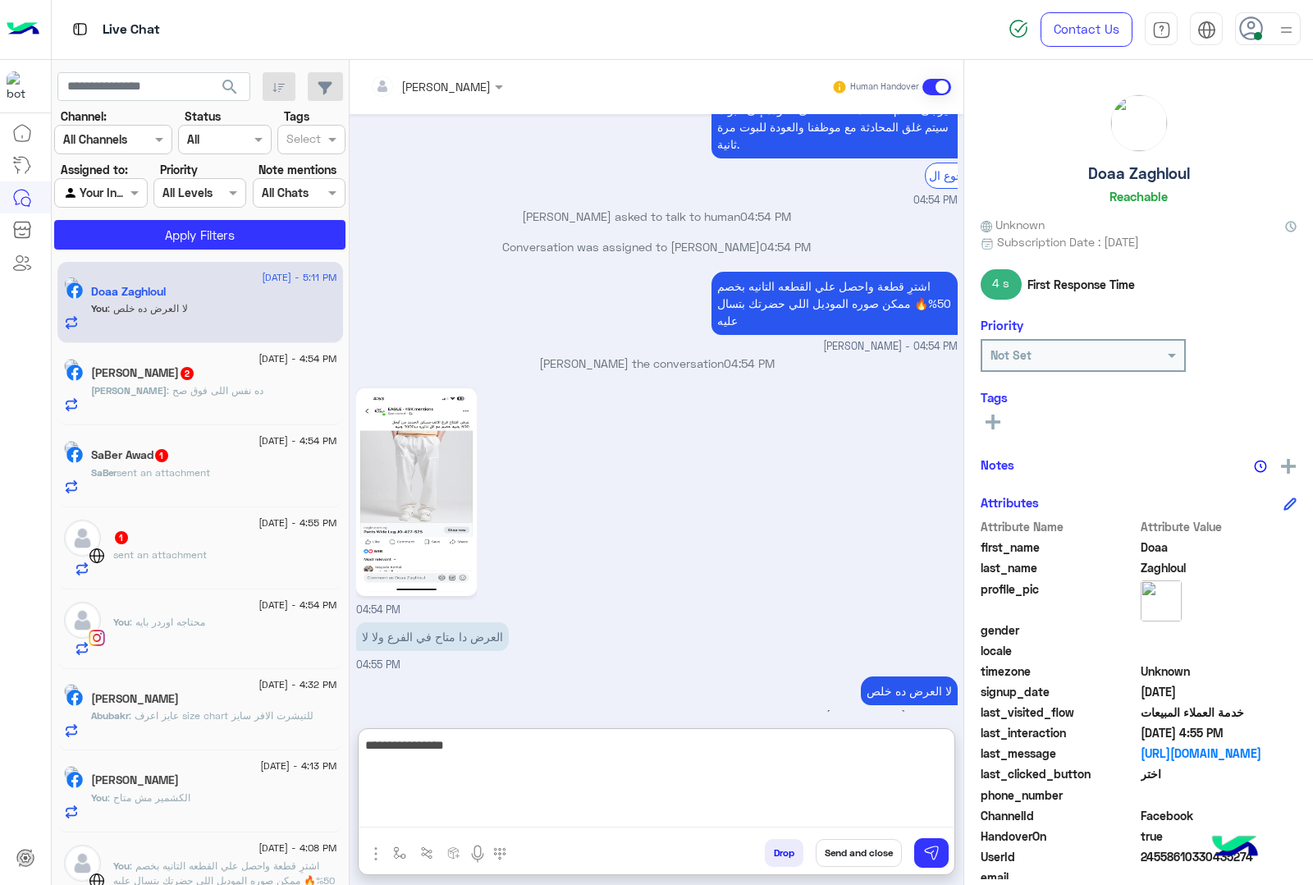
paste textarea "**********"
type textarea "**********"
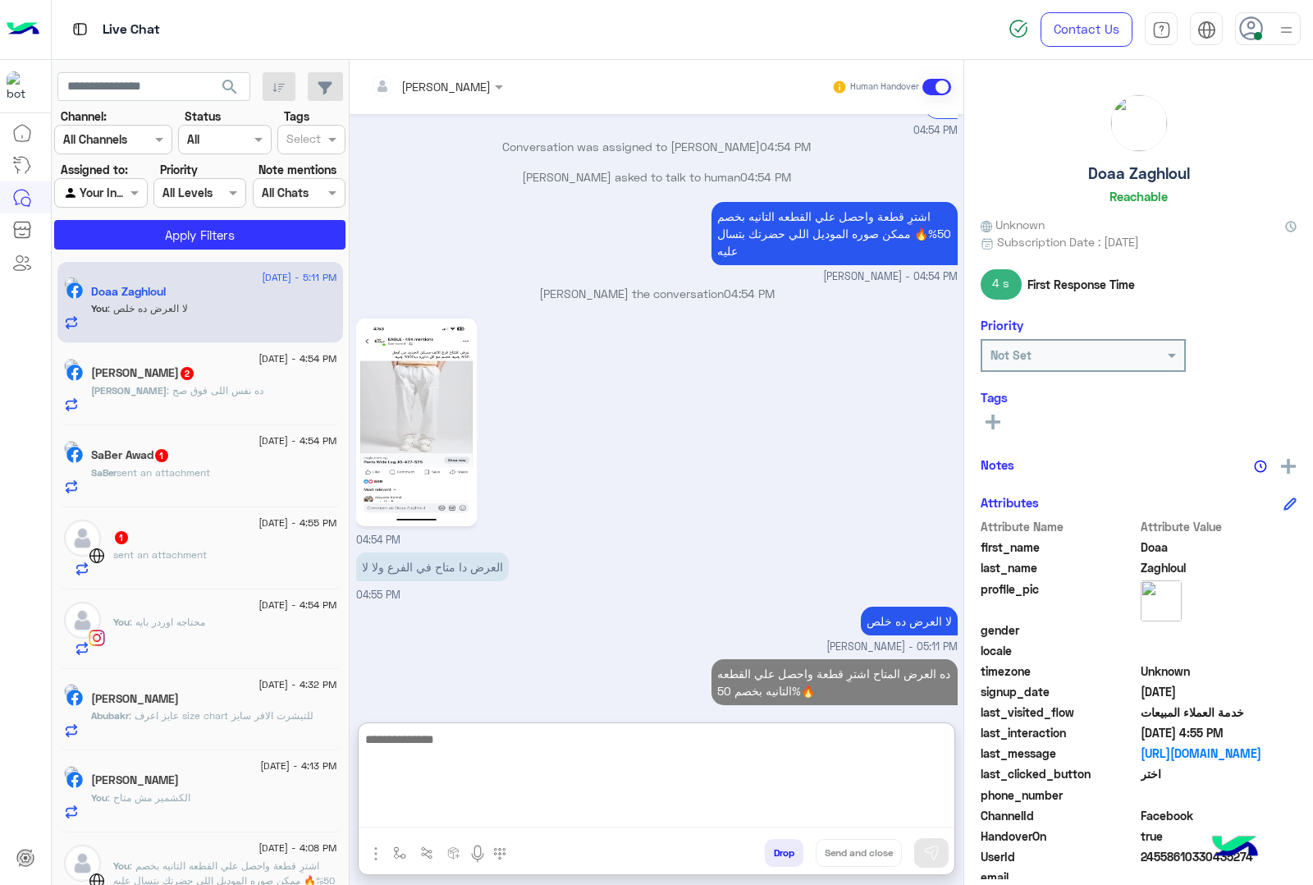
click at [165, 409] on div "[PERSON_NAME] : ده نفس اللى فوق صح" at bounding box center [214, 397] width 246 height 29
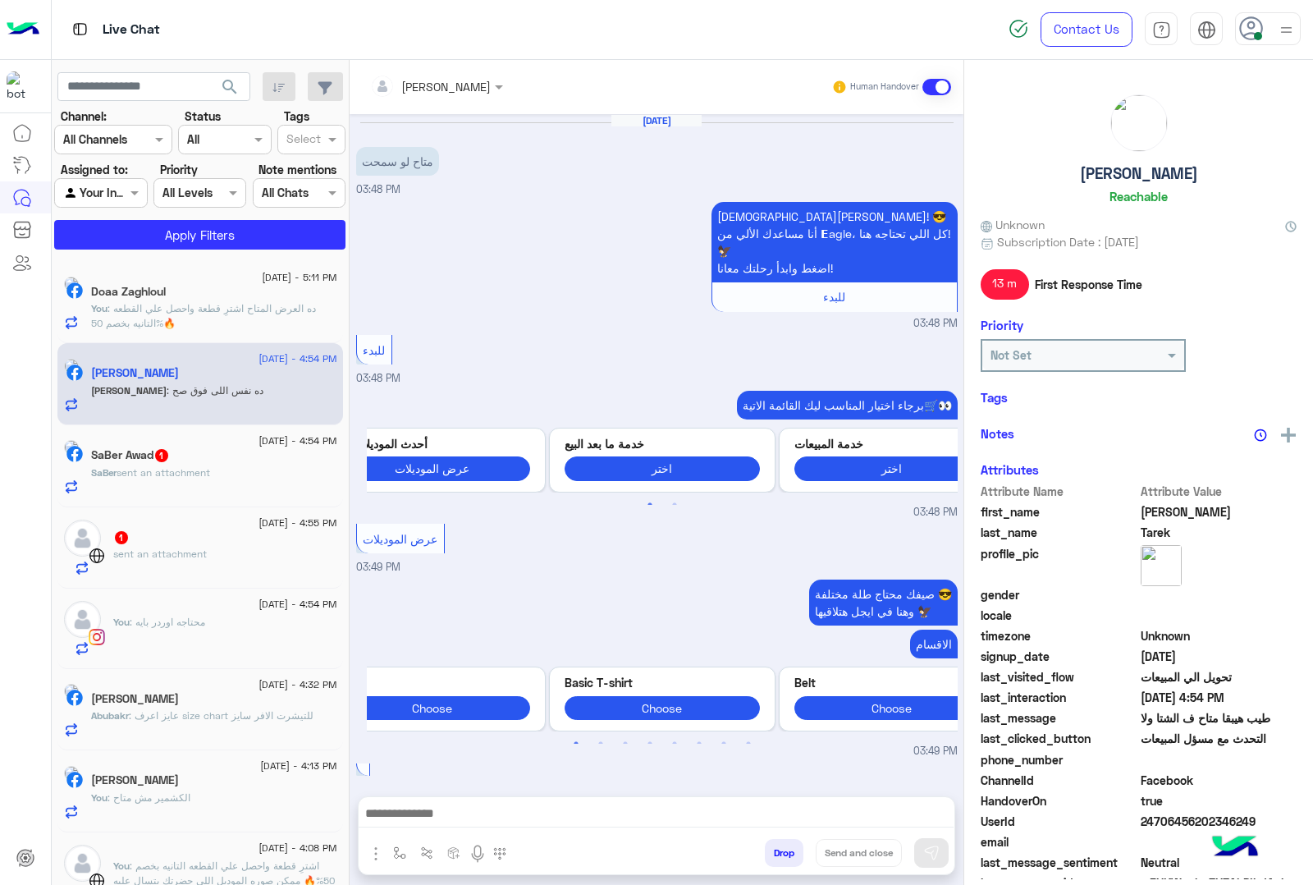
scroll to position [2559, 0]
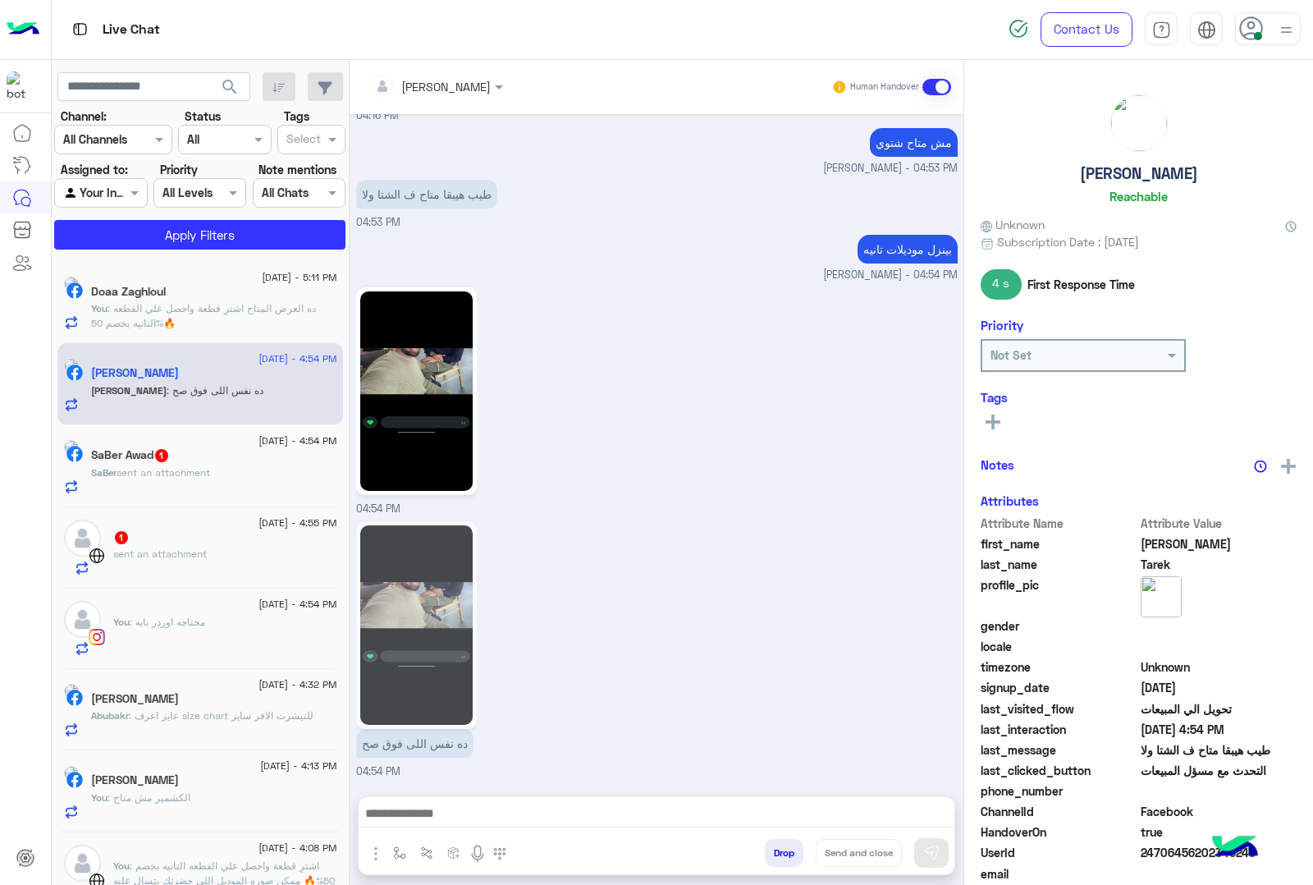
click at [519, 805] on textarea at bounding box center [656, 815] width 595 height 25
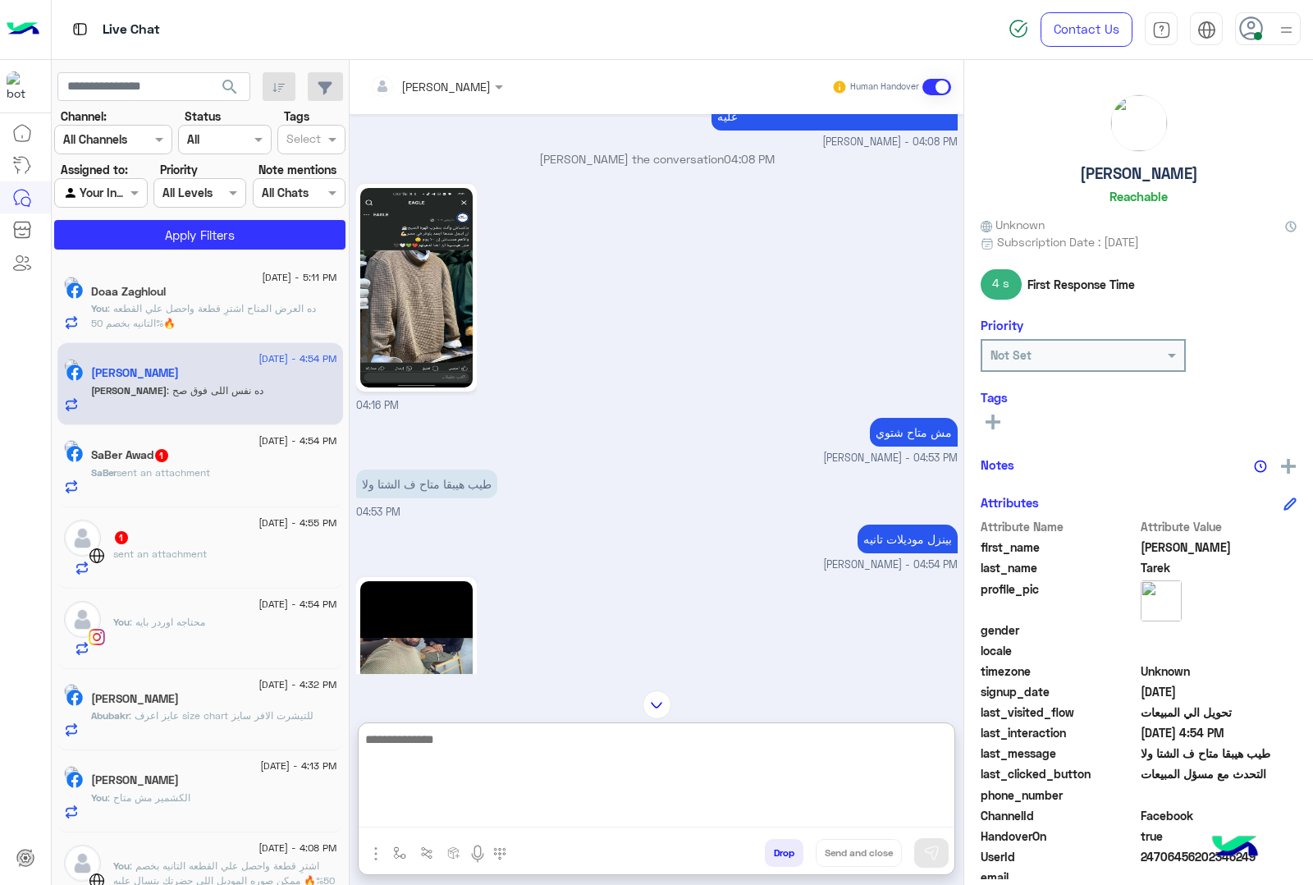
scroll to position [2633, 0]
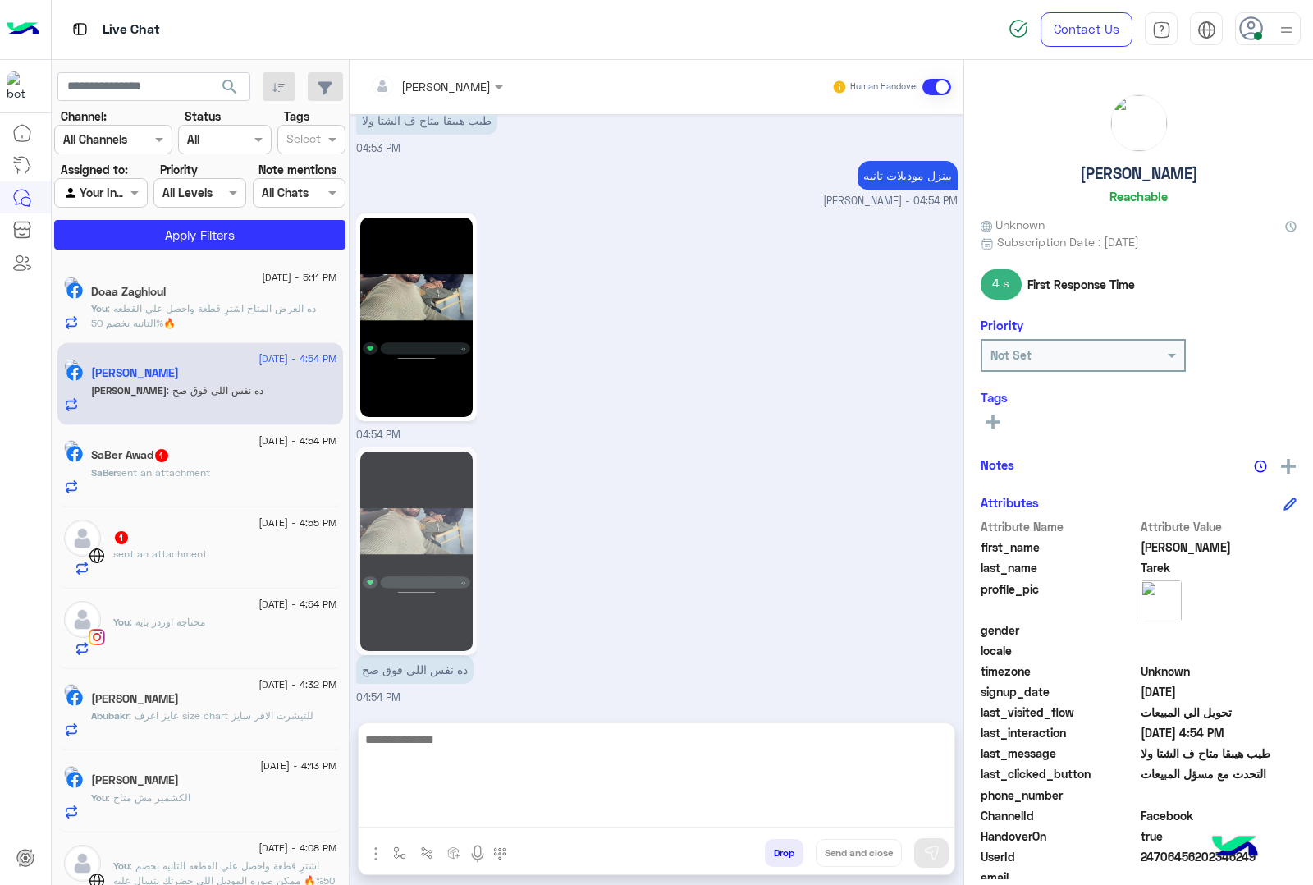
click at [462, 268] on img at bounding box center [416, 317] width 112 height 199
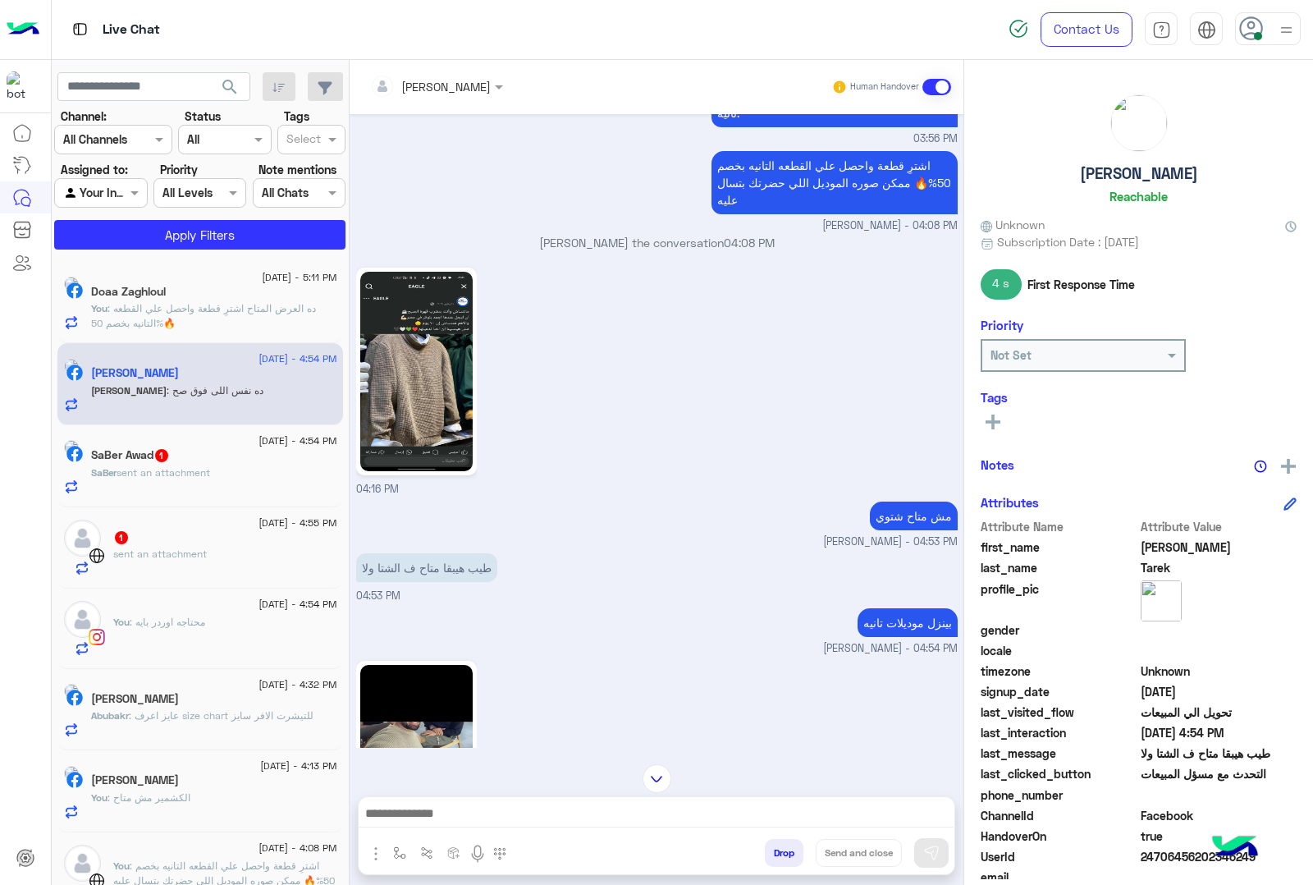
scroll to position [2149, 0]
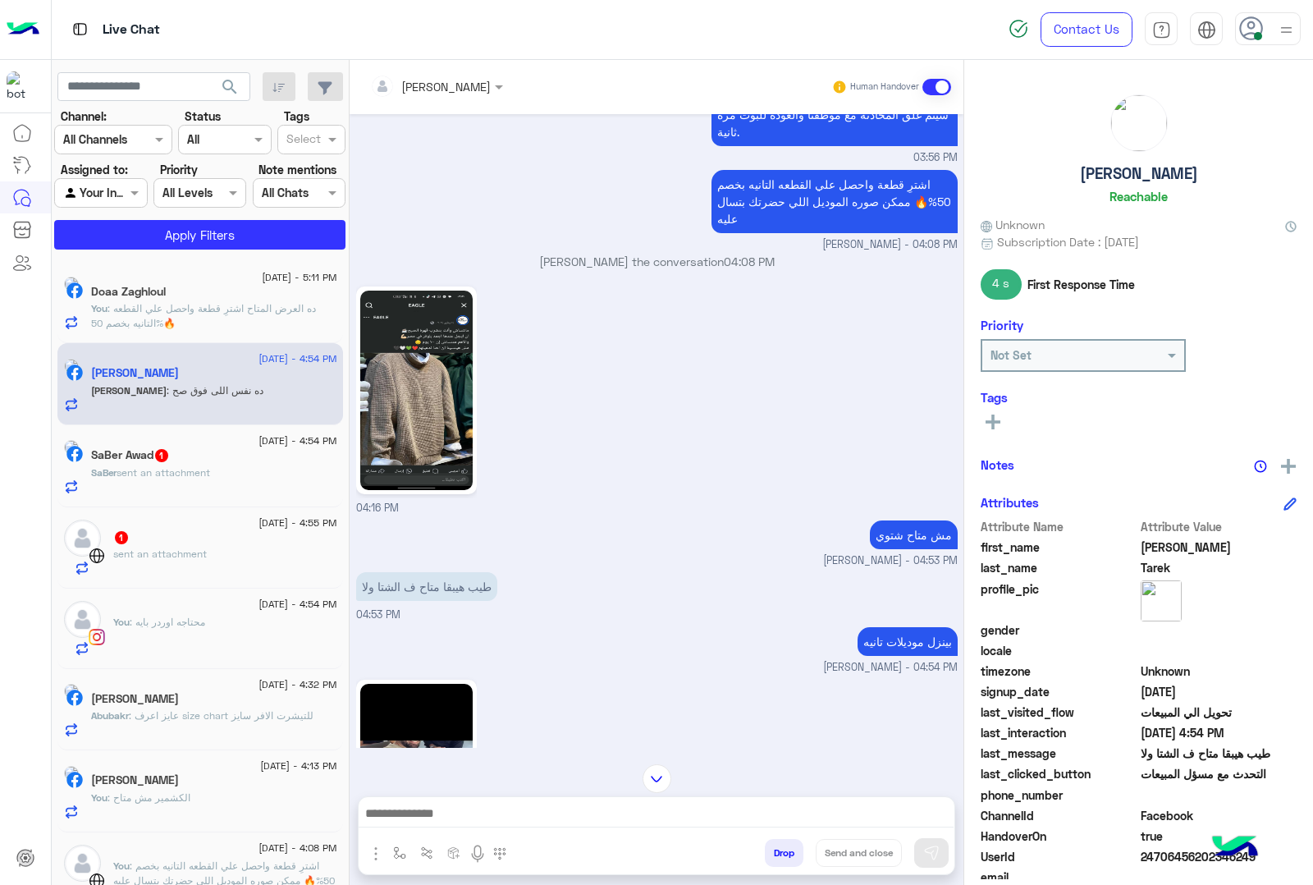
click at [453, 421] on img at bounding box center [416, 390] width 112 height 199
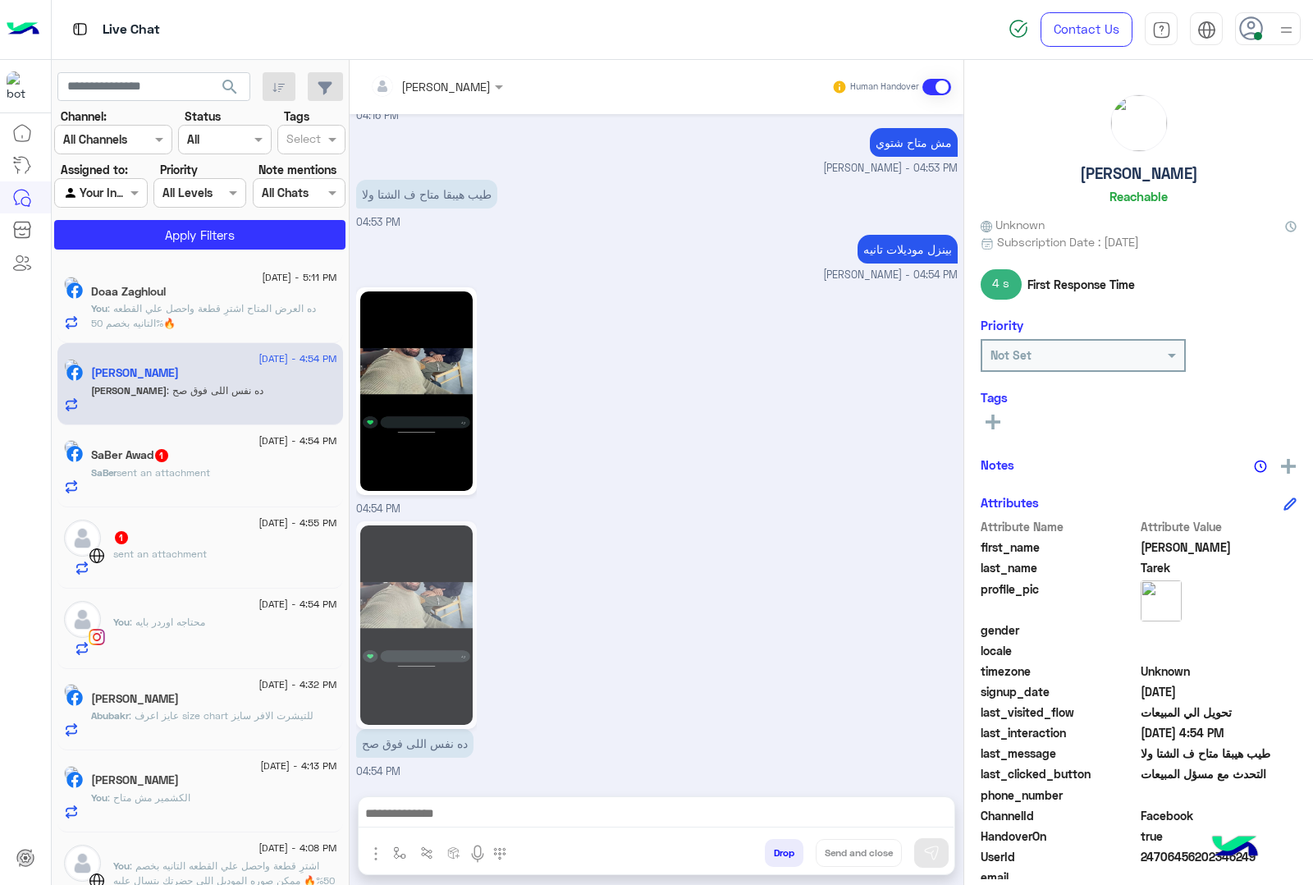
scroll to position [2559, 0]
click at [485, 818] on textarea at bounding box center [656, 815] width 595 height 25
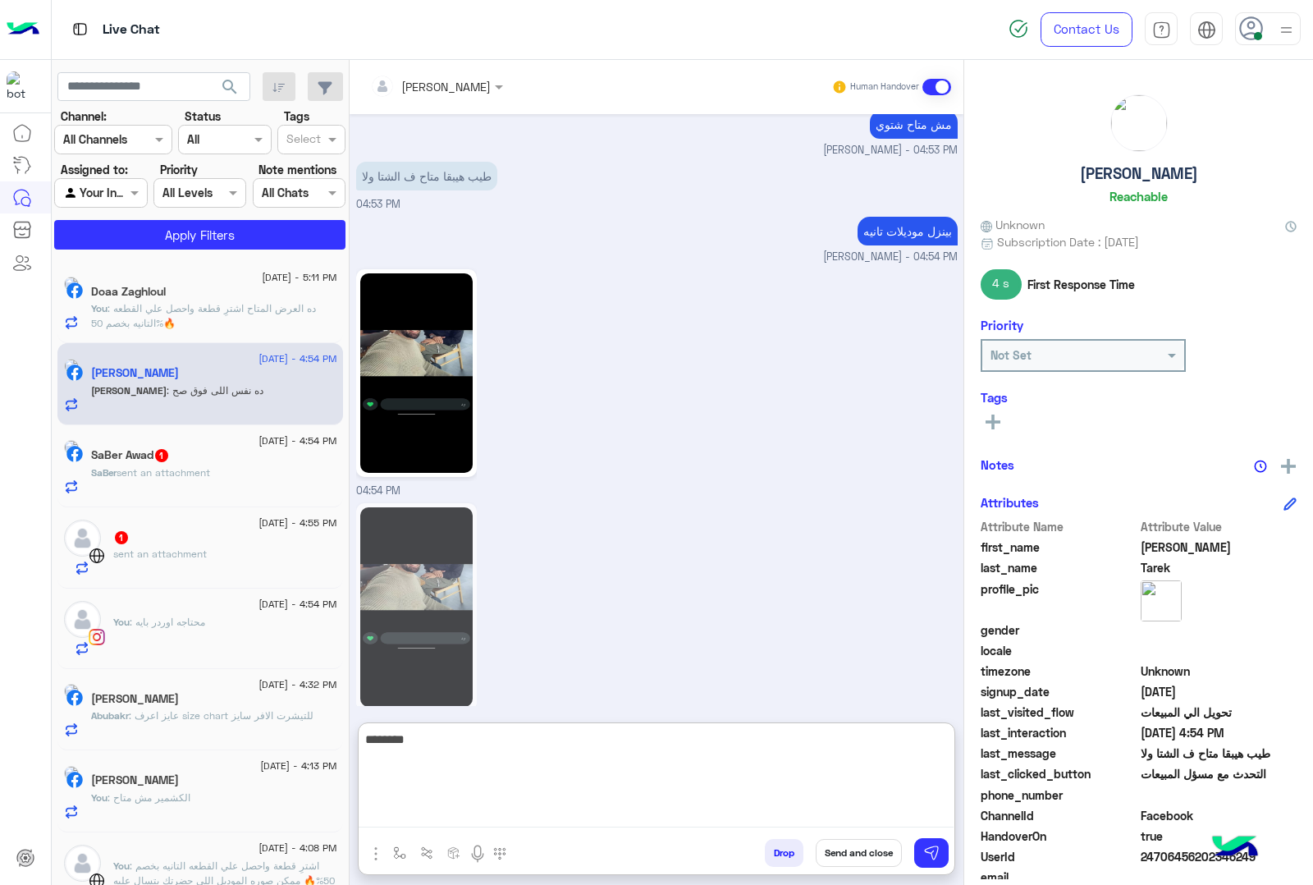
type textarea "********"
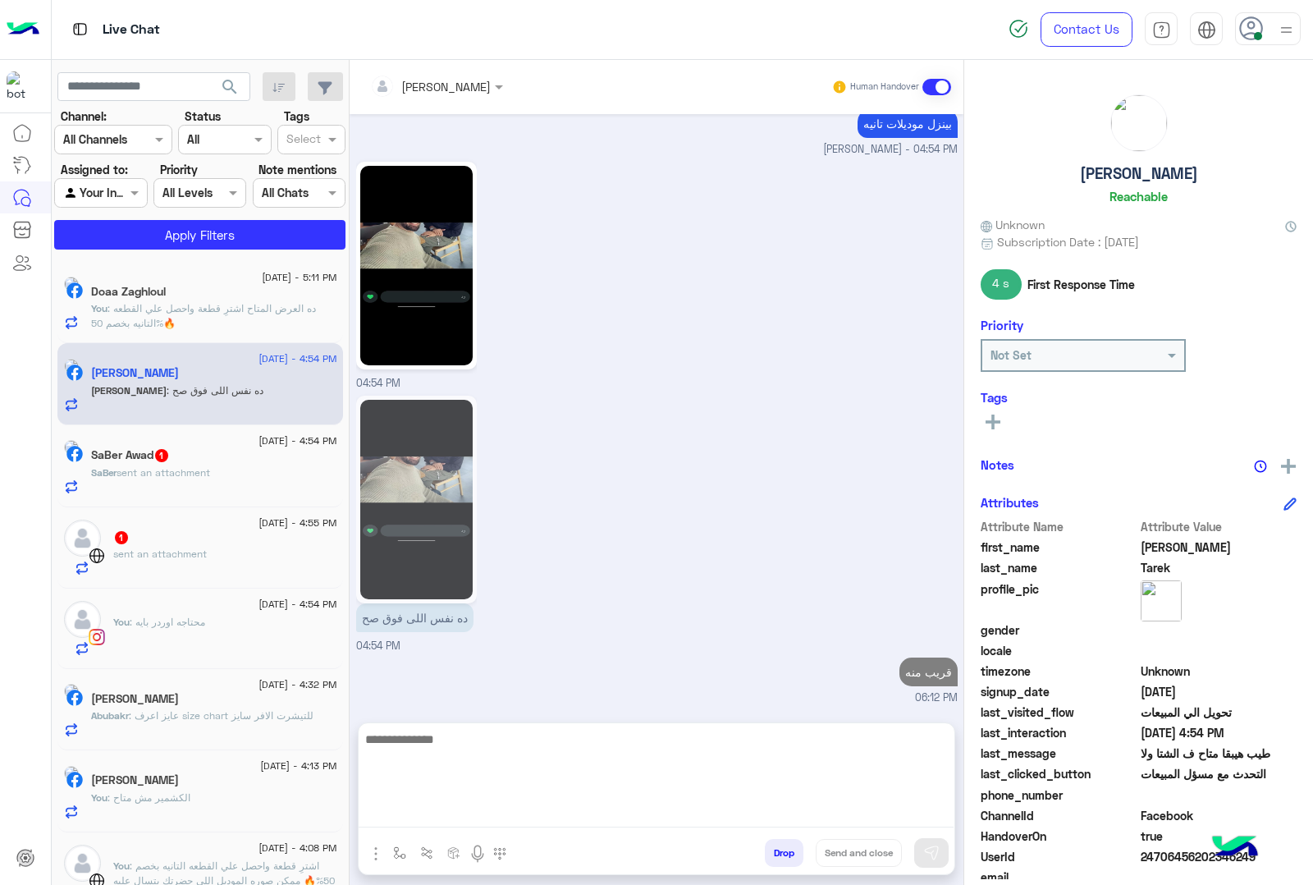
click at [186, 465] on div "SaBer Awad 1" at bounding box center [214, 456] width 246 height 17
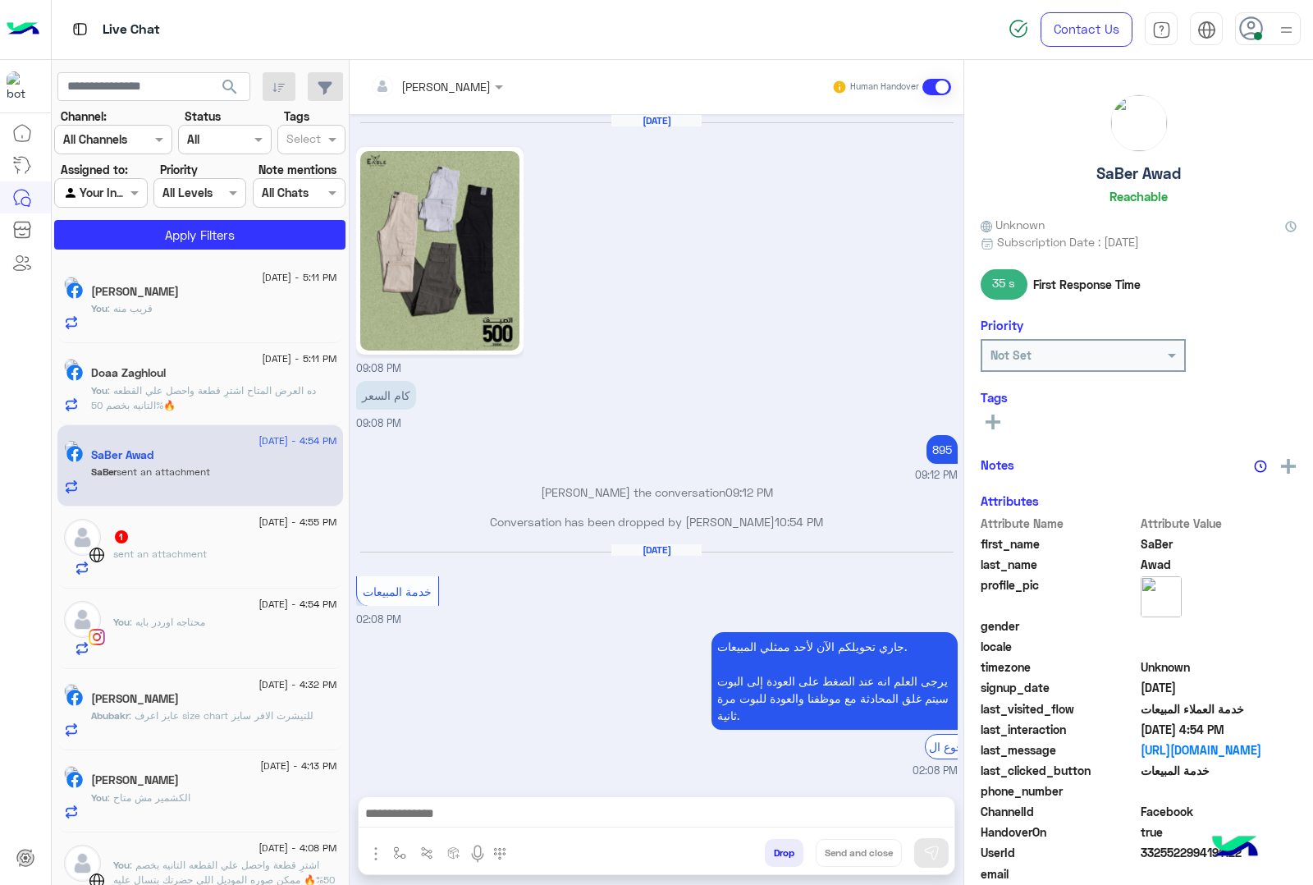
scroll to position [2393, 0]
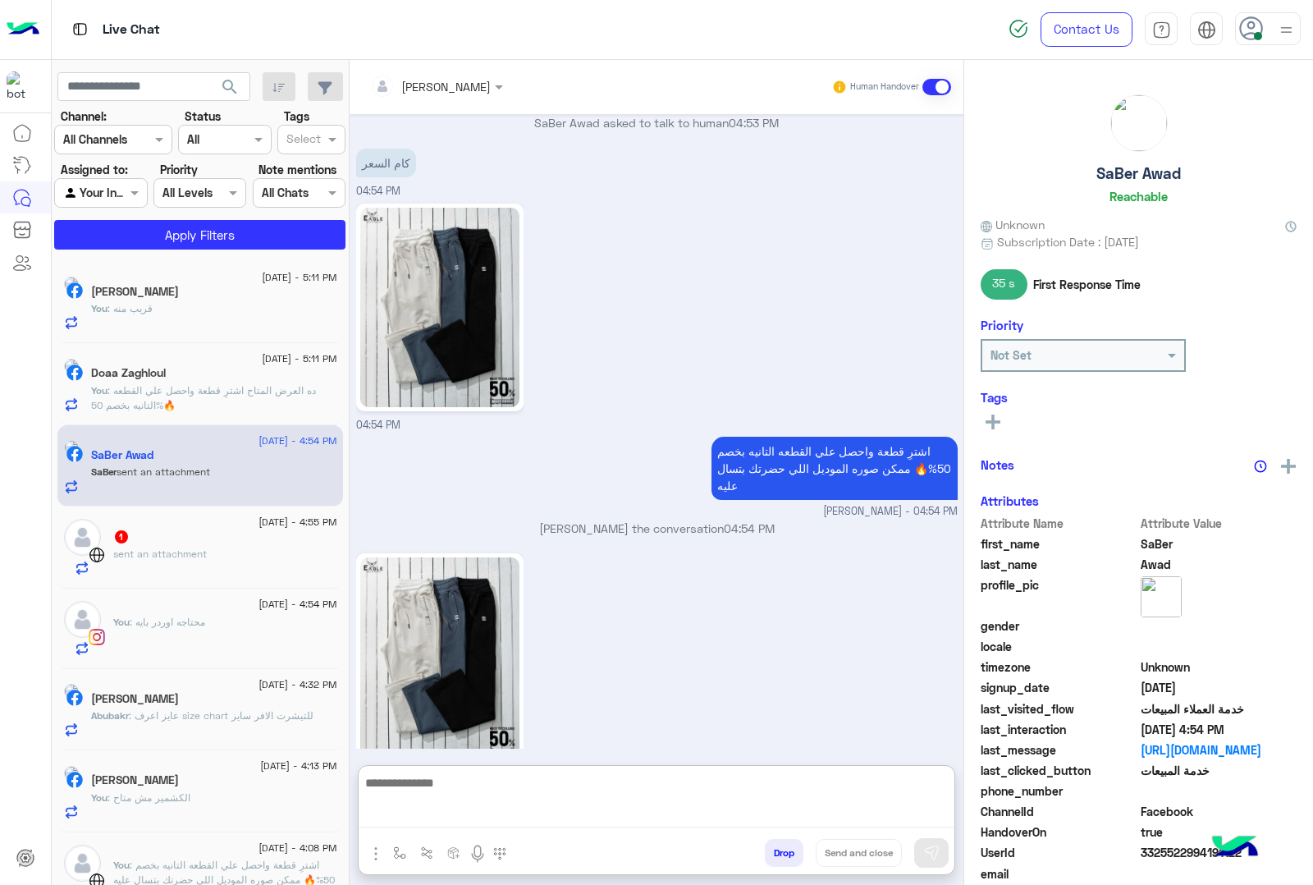
click at [569, 818] on textarea at bounding box center [656, 799] width 595 height 55
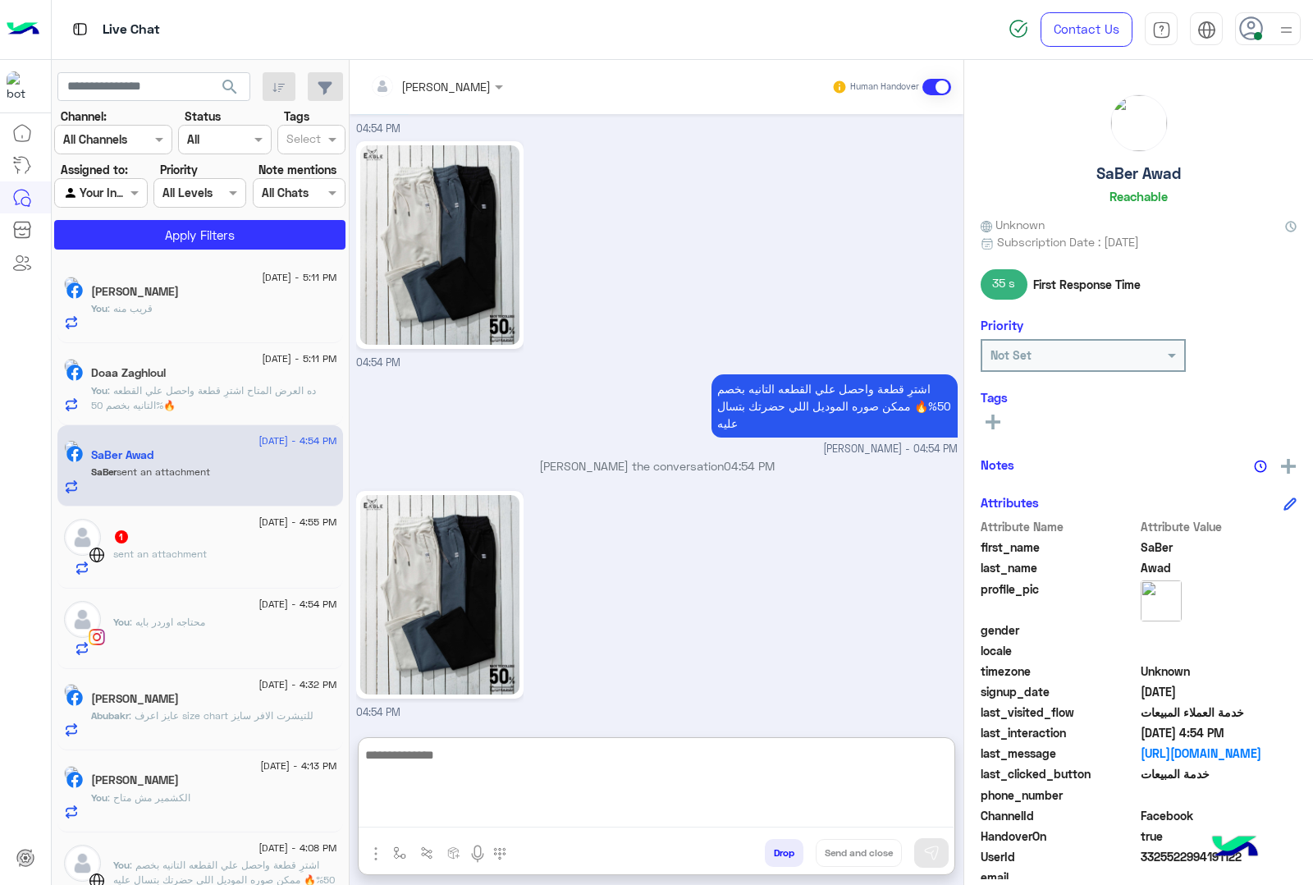
scroll to position [2467, 0]
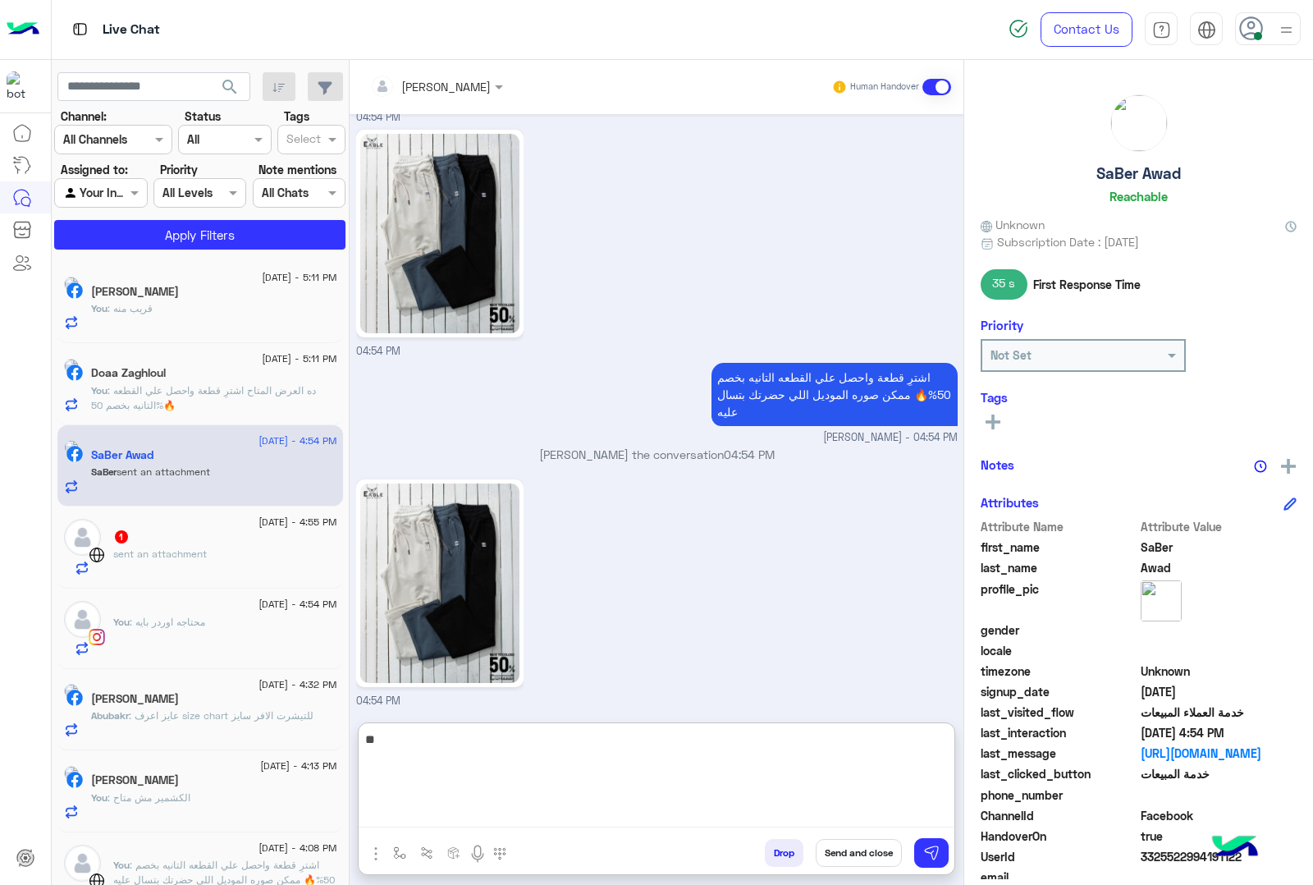
type textarea "***"
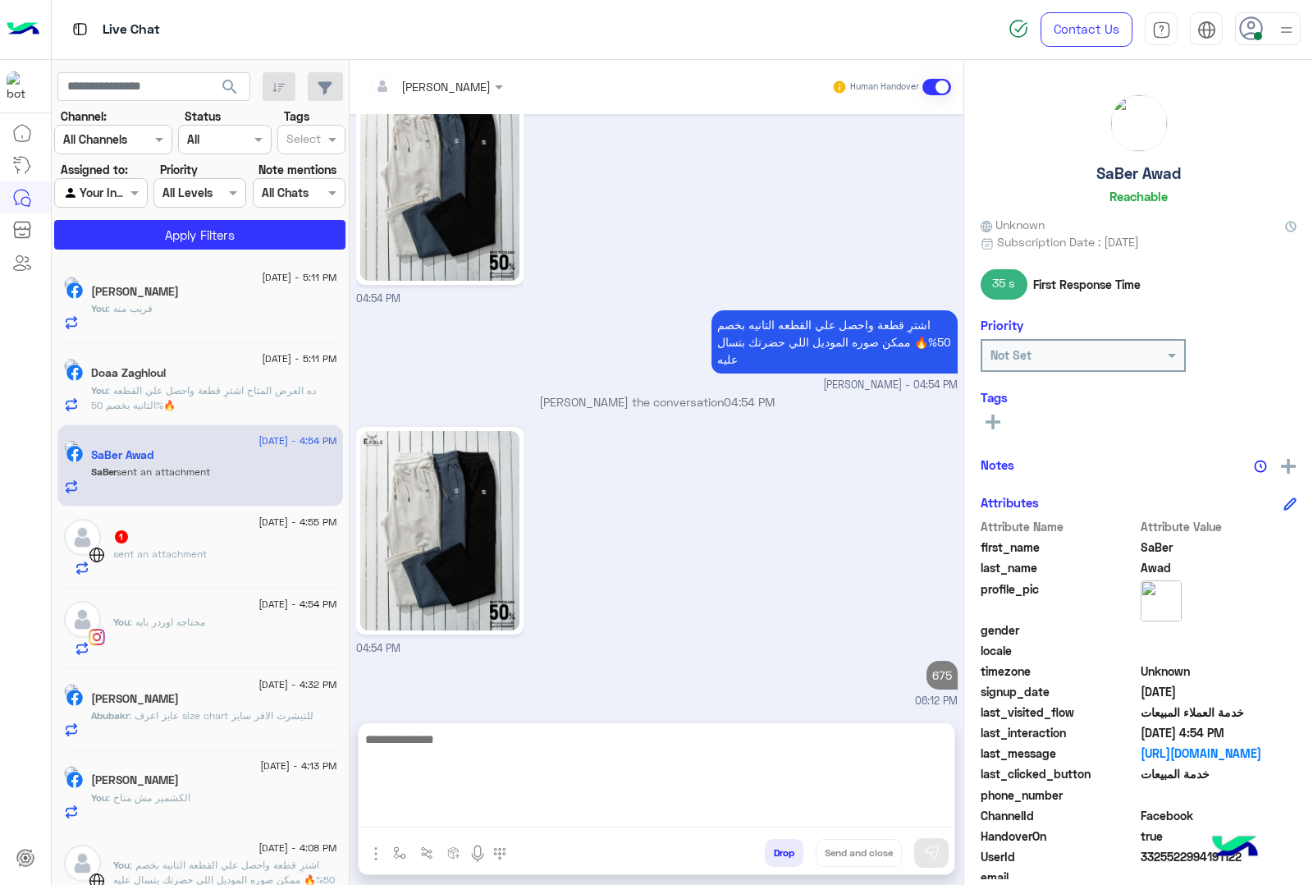
click at [251, 538] on div "1" at bounding box center [225, 537] width 224 height 17
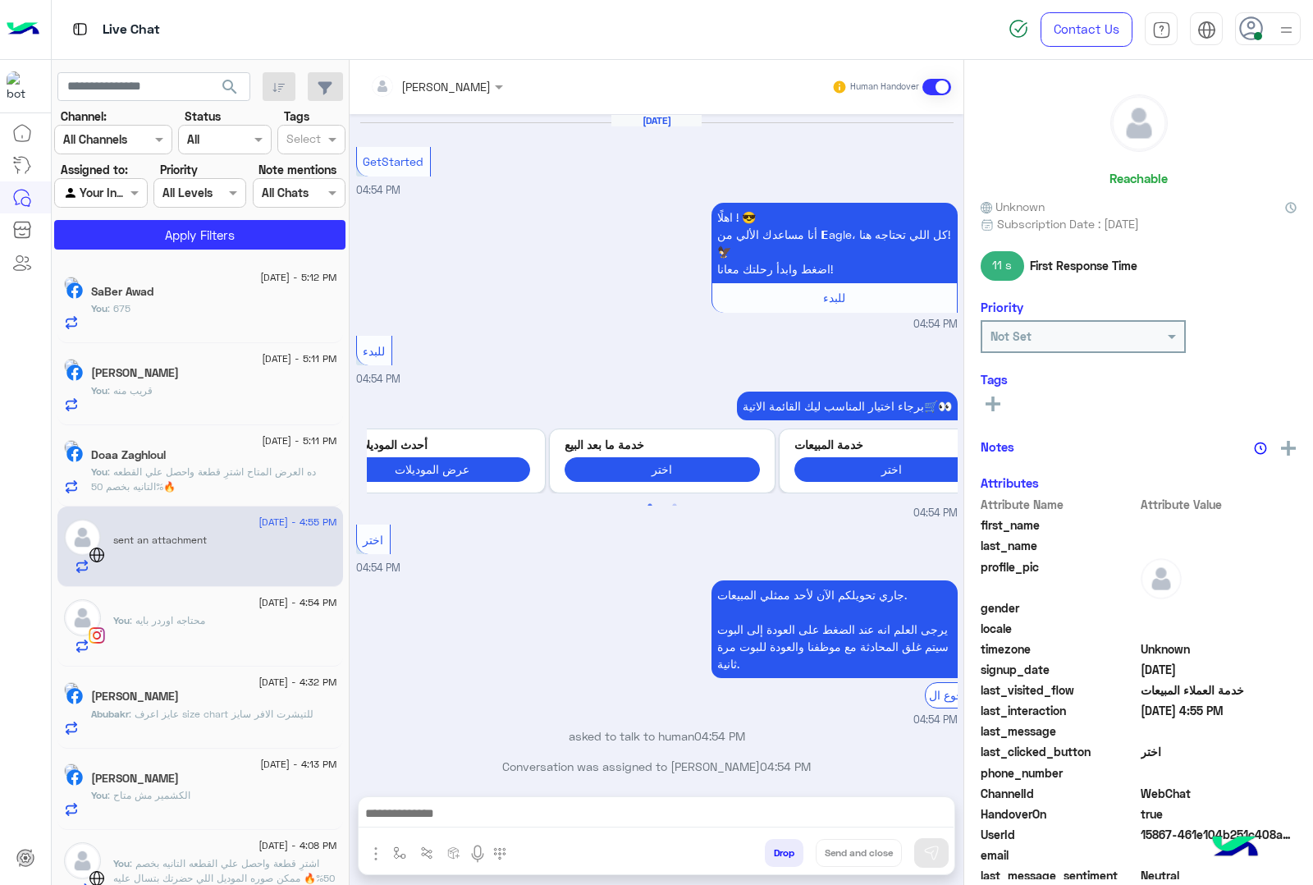
scroll to position [368, 0]
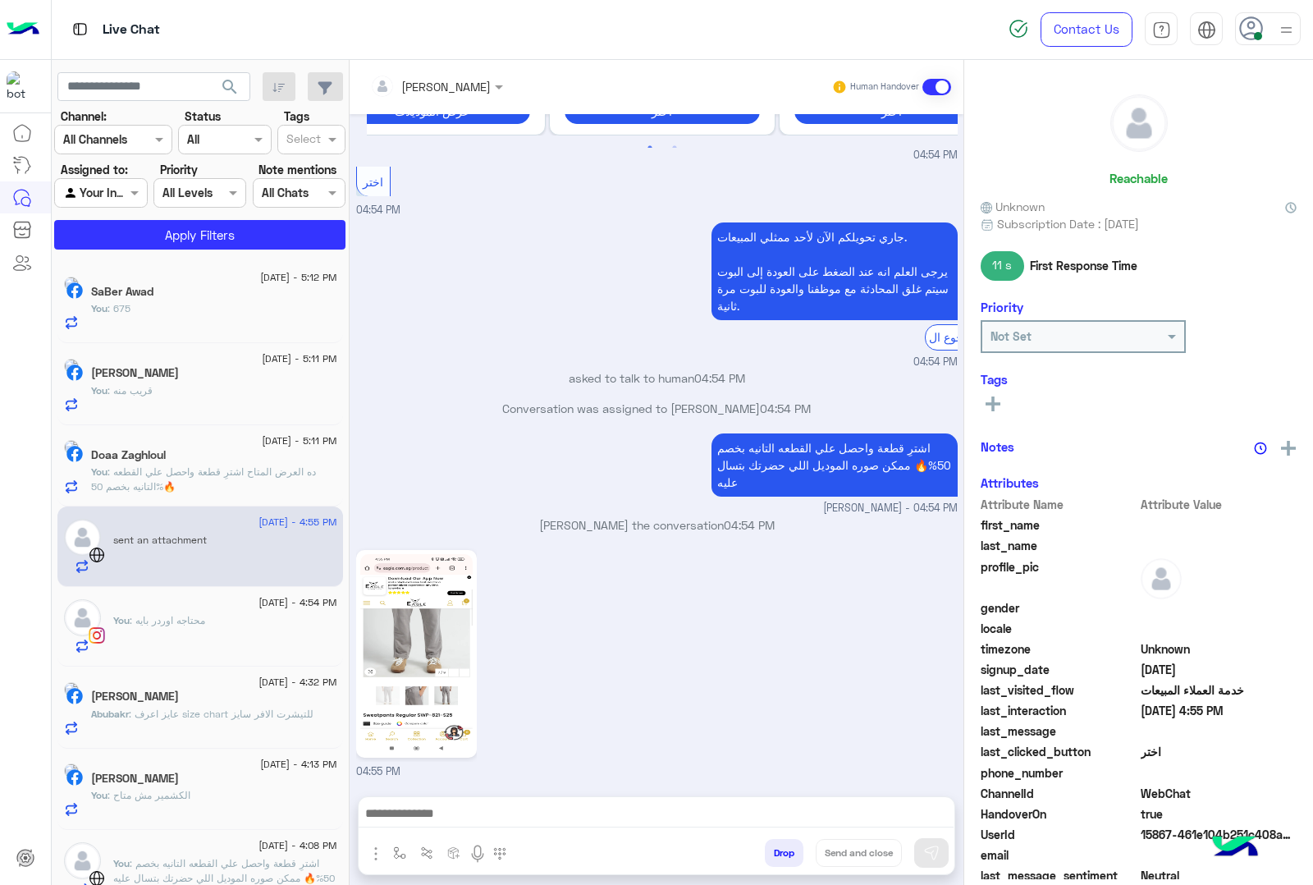
click at [515, 821] on textarea at bounding box center [656, 815] width 595 height 25
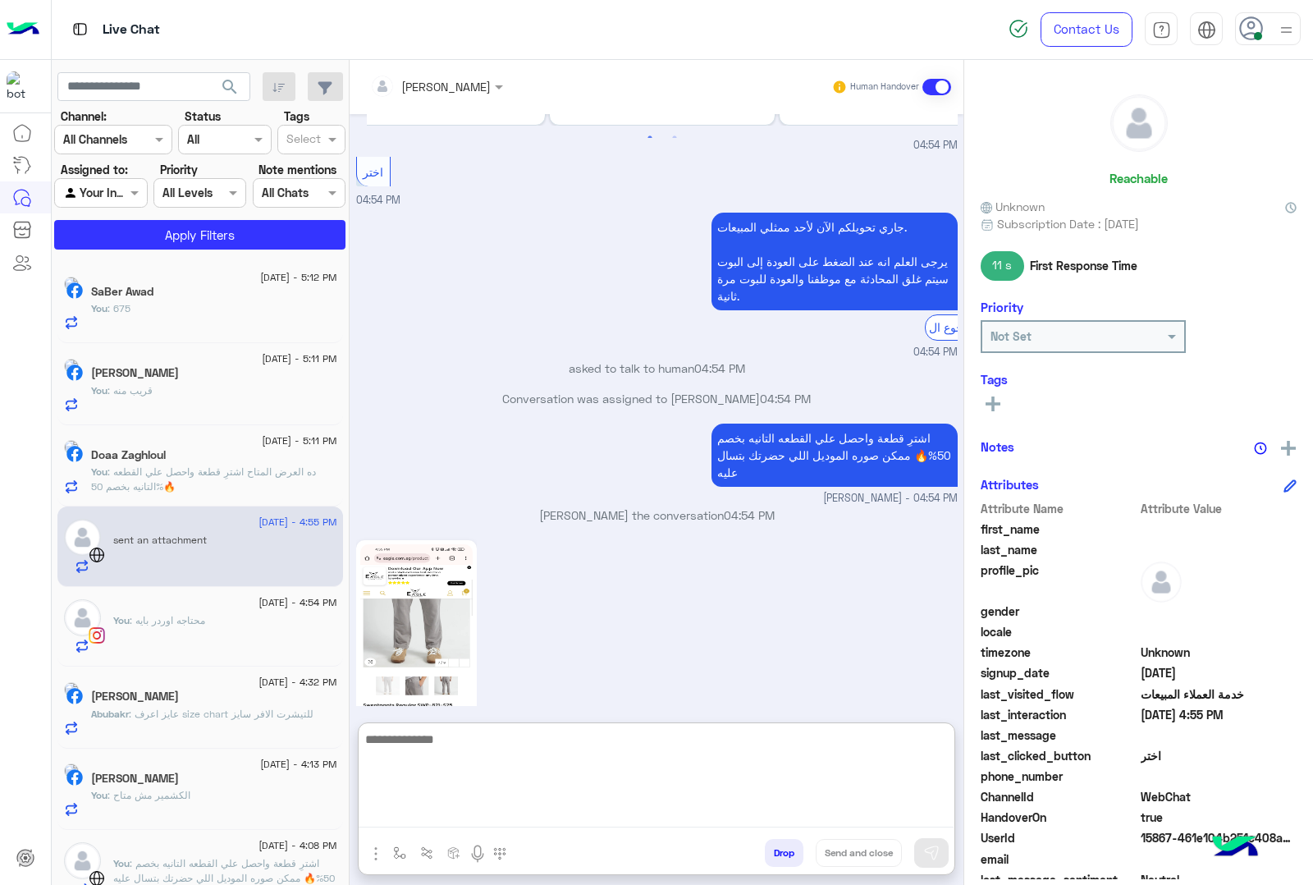
click at [456, 639] on img at bounding box center [416, 643] width 112 height 199
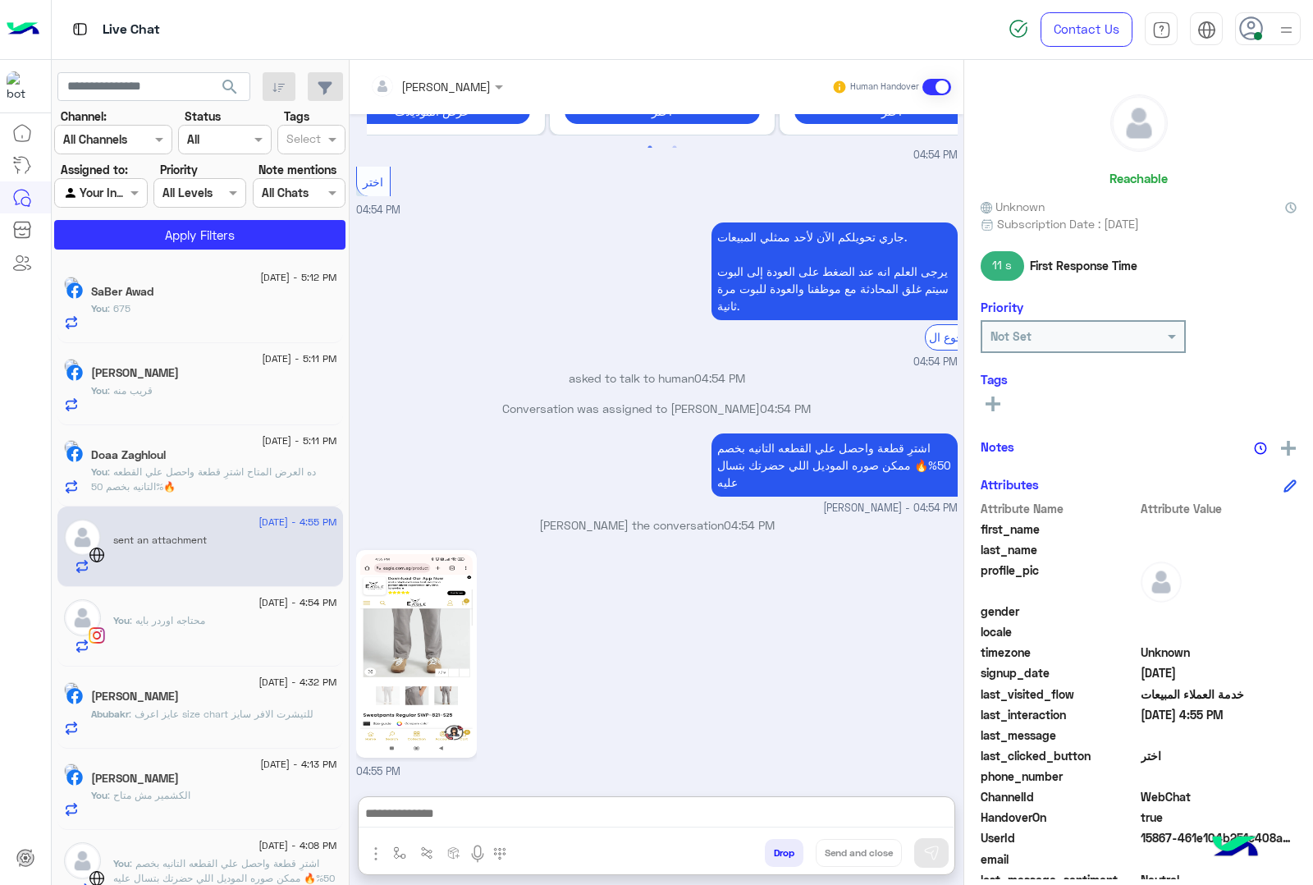
click at [483, 818] on textarea at bounding box center [656, 815] width 595 height 25
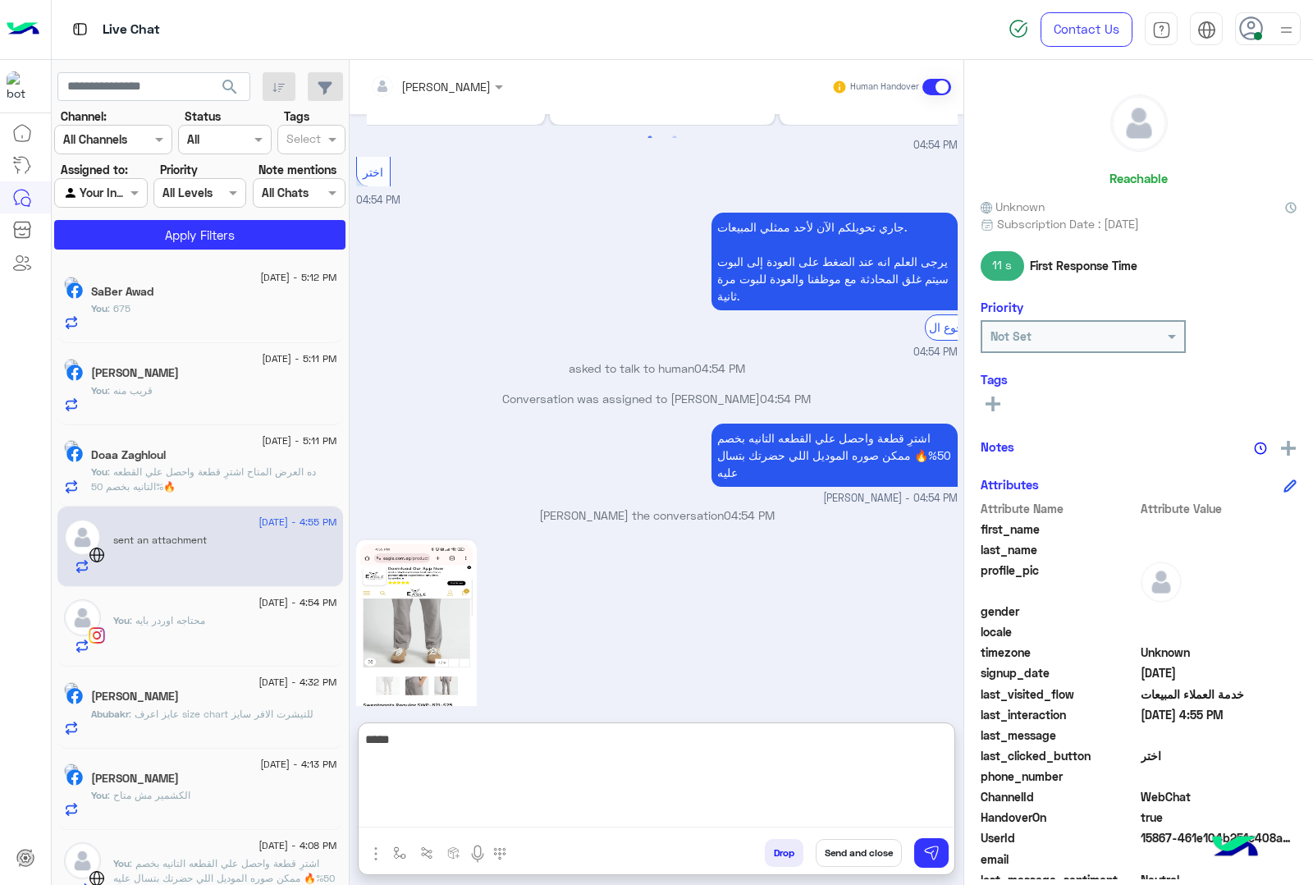
type textarea "*****"
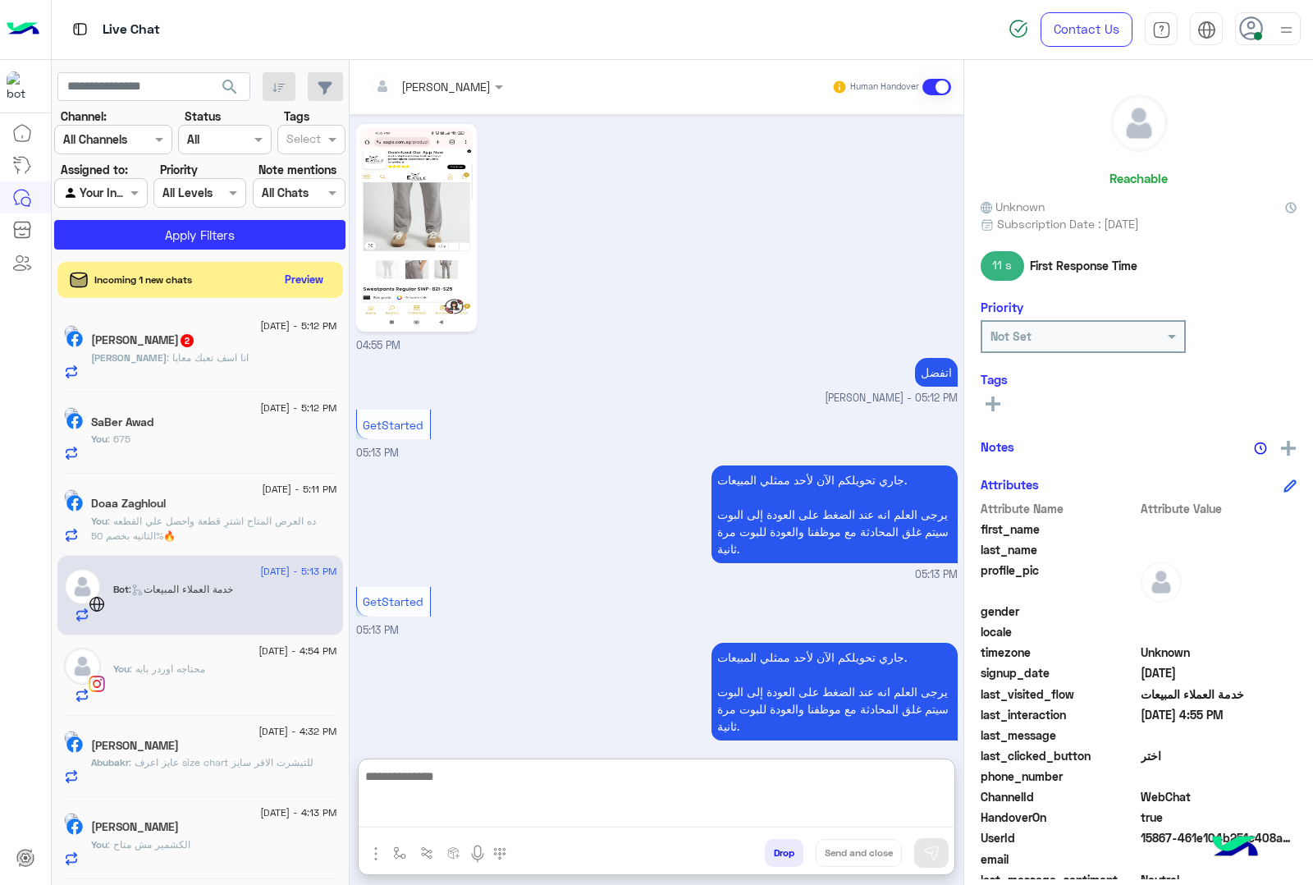
scroll to position [784, 0]
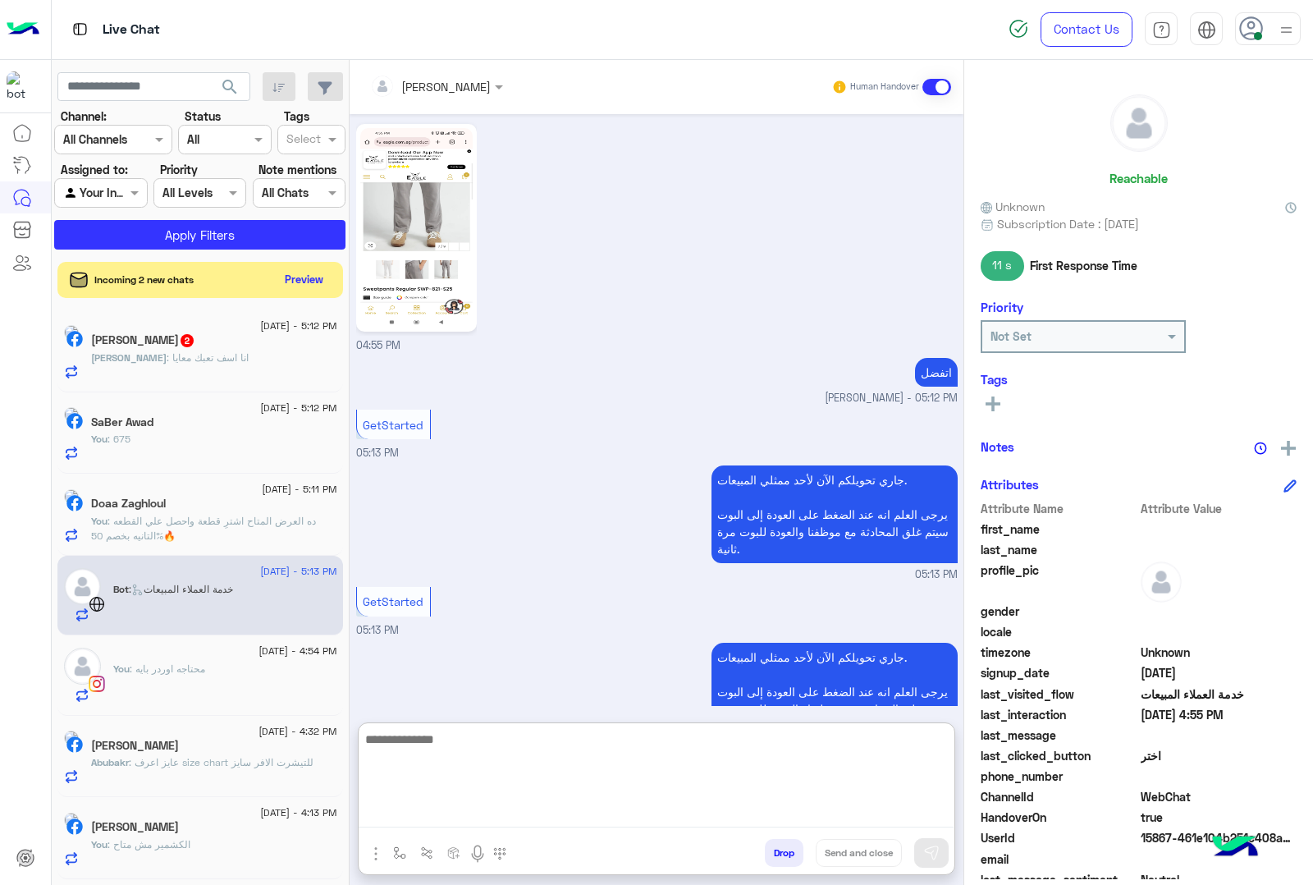
click at [190, 365] on p "[DEMOGRAPHIC_DATA] : انا اسف تعبك معايا" at bounding box center [170, 357] width 158 height 15
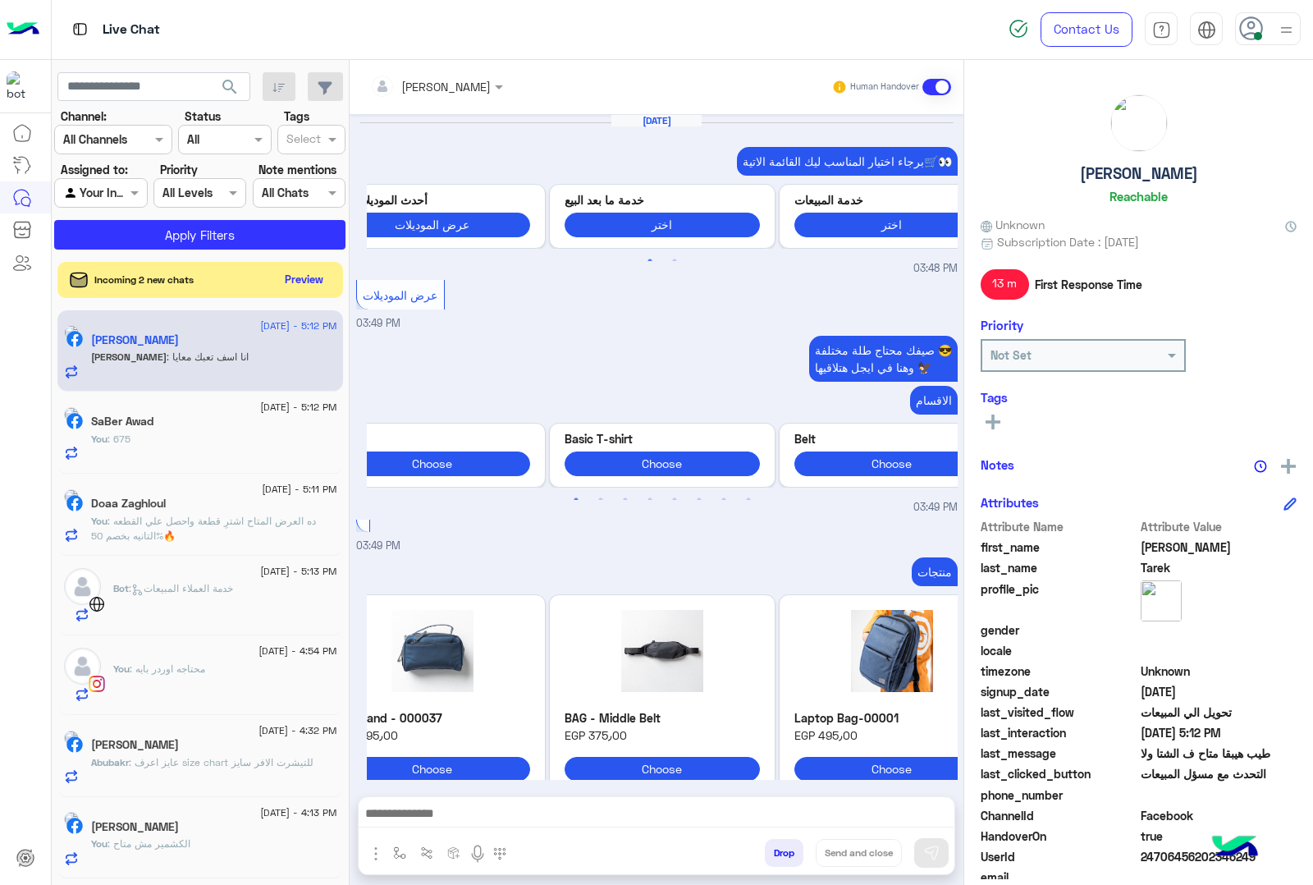
scroll to position [2524, 0]
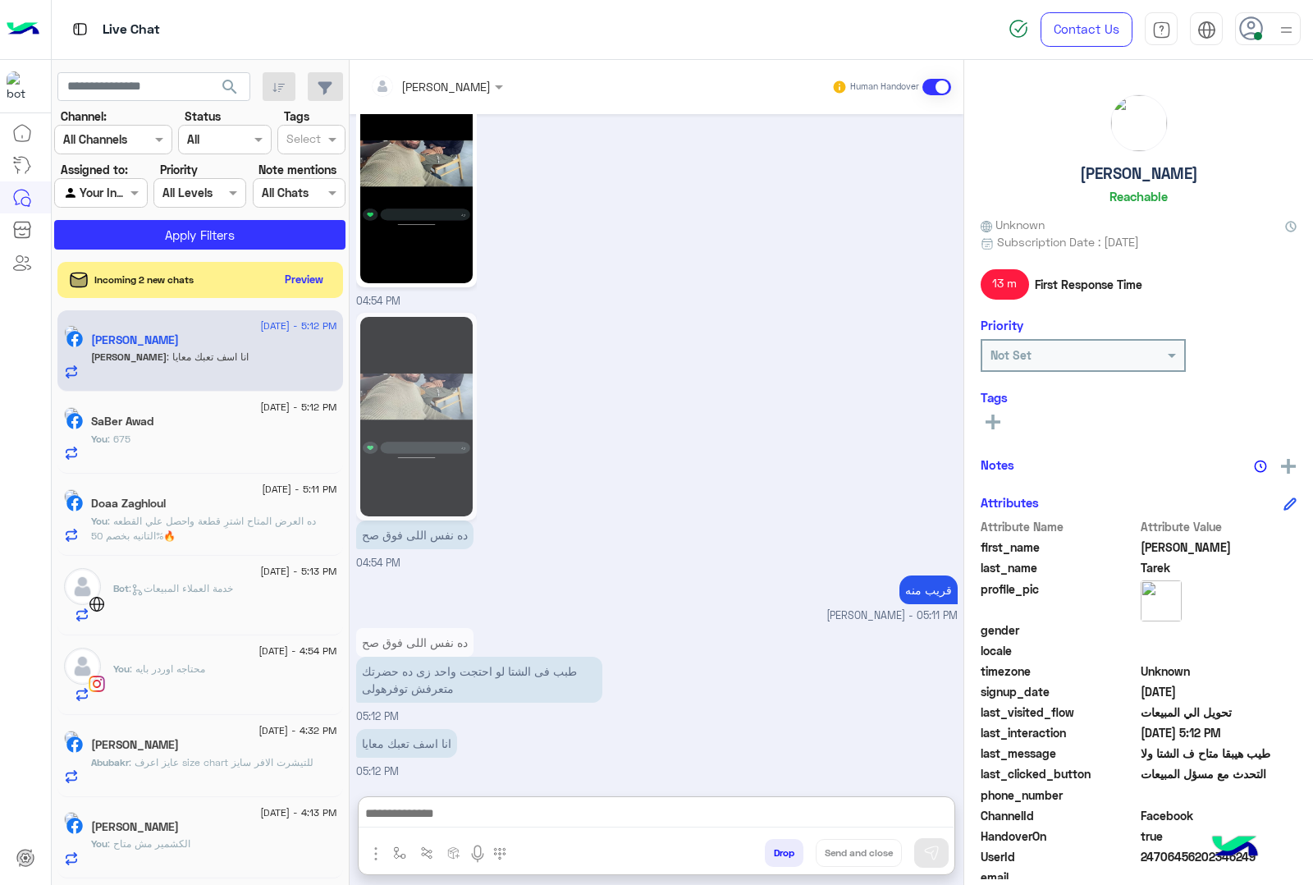
click at [521, 815] on textarea at bounding box center [656, 815] width 595 height 25
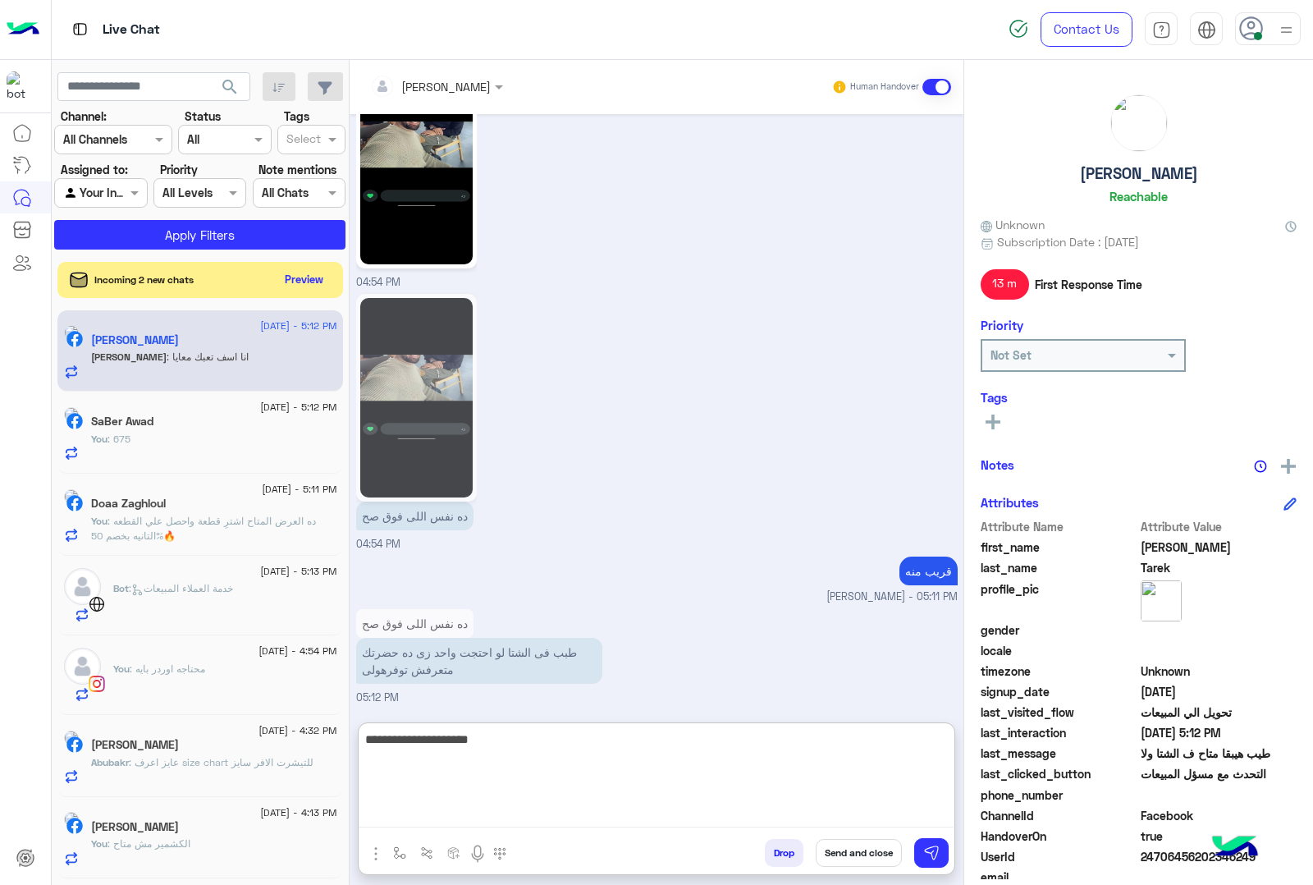
click at [954, 740] on textarea "**********" at bounding box center [656, 778] width 595 height 98
click at [911, 737] on textarea "**********" at bounding box center [656, 778] width 595 height 98
click at [830, 749] on textarea "**********" at bounding box center [656, 778] width 595 height 98
type textarea "**********"
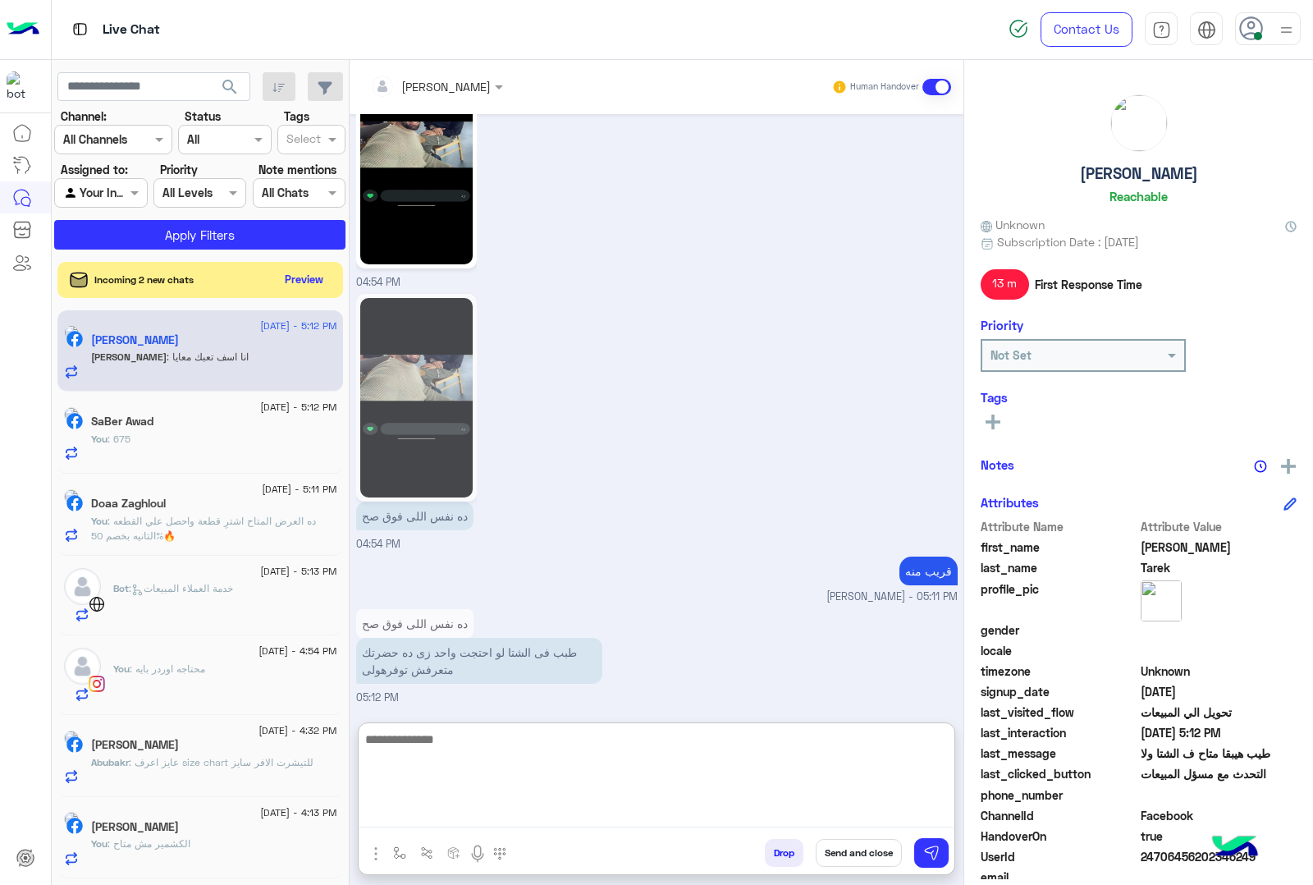
scroll to position [2650, 0]
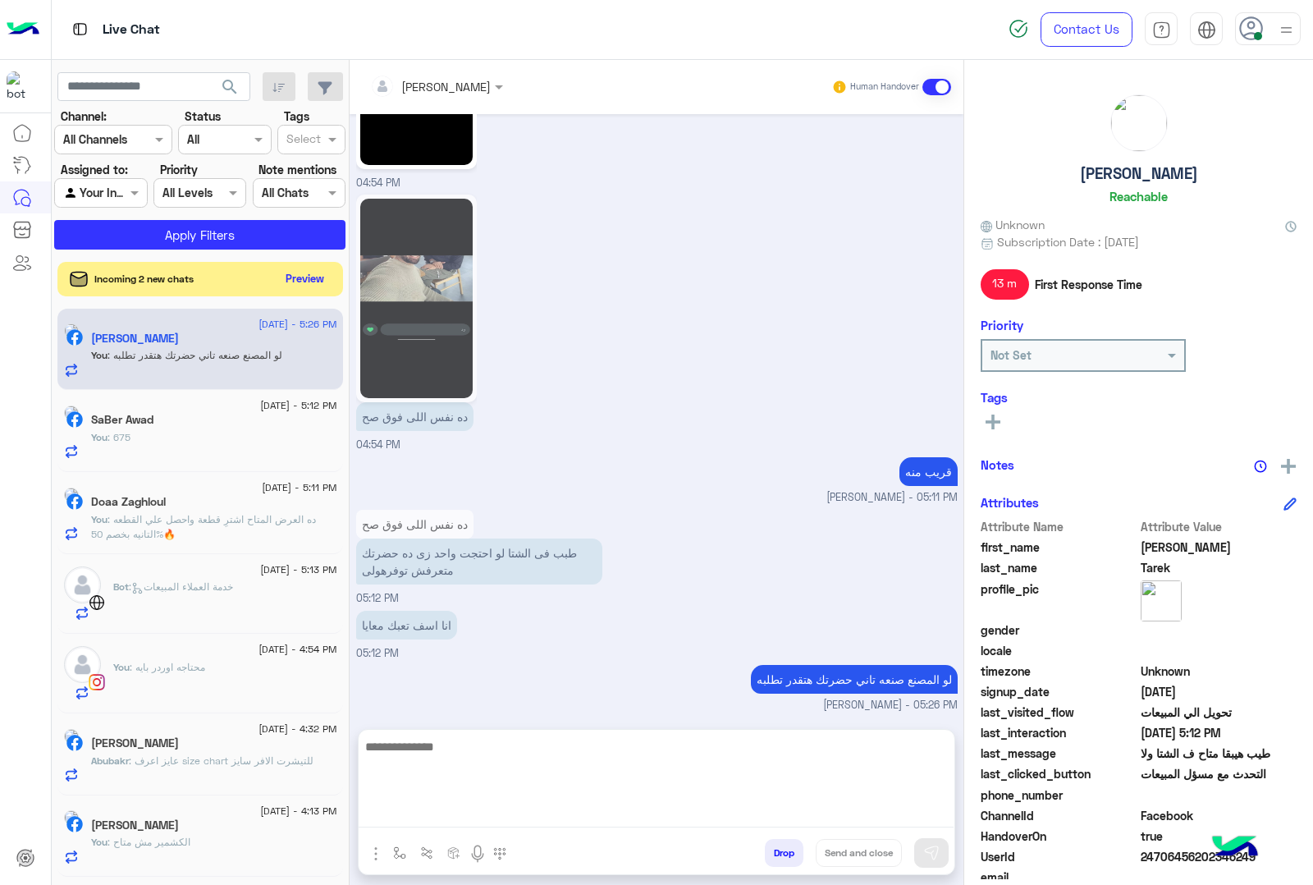
click at [331, 285] on button "Preview" at bounding box center [305, 279] width 51 height 22
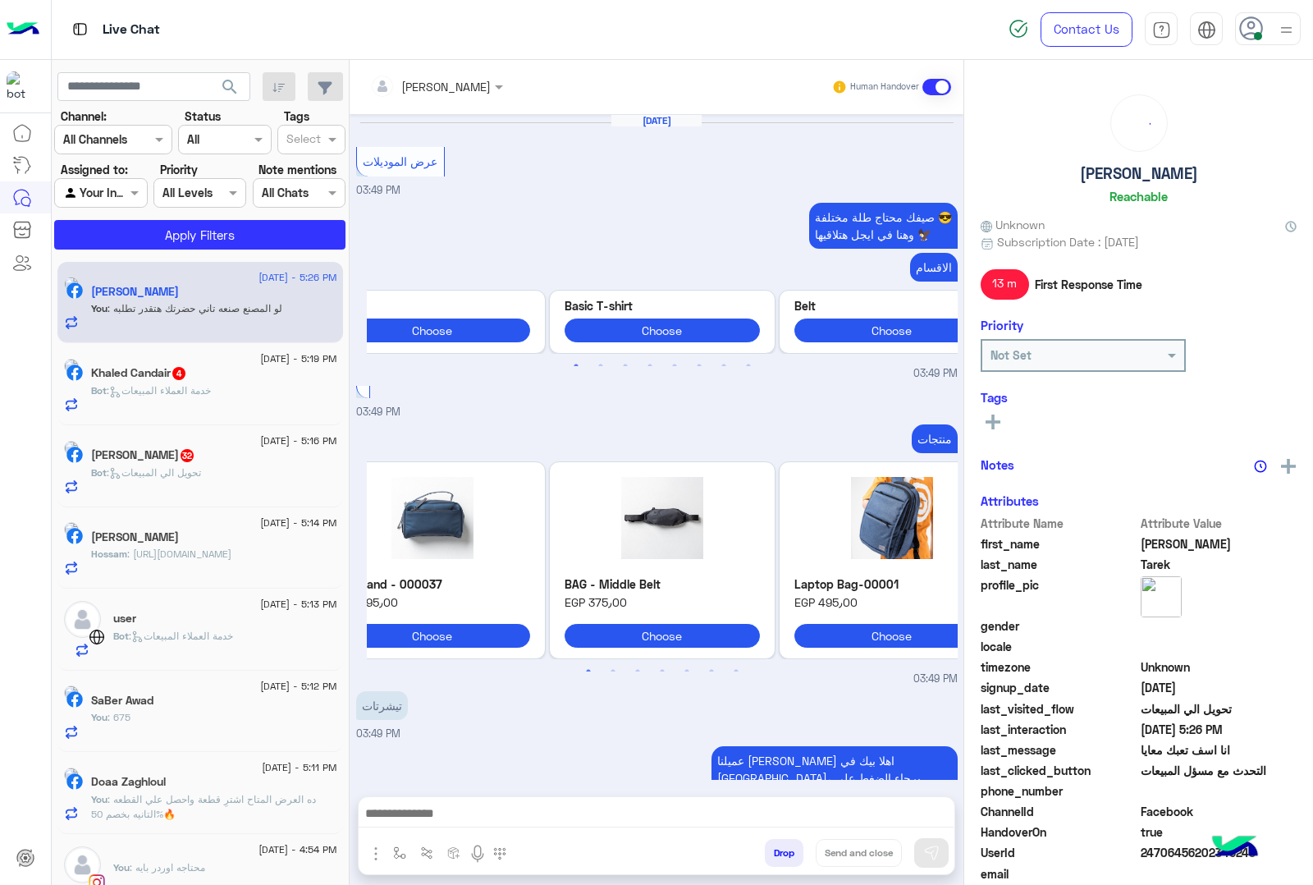
scroll to position [2436, 0]
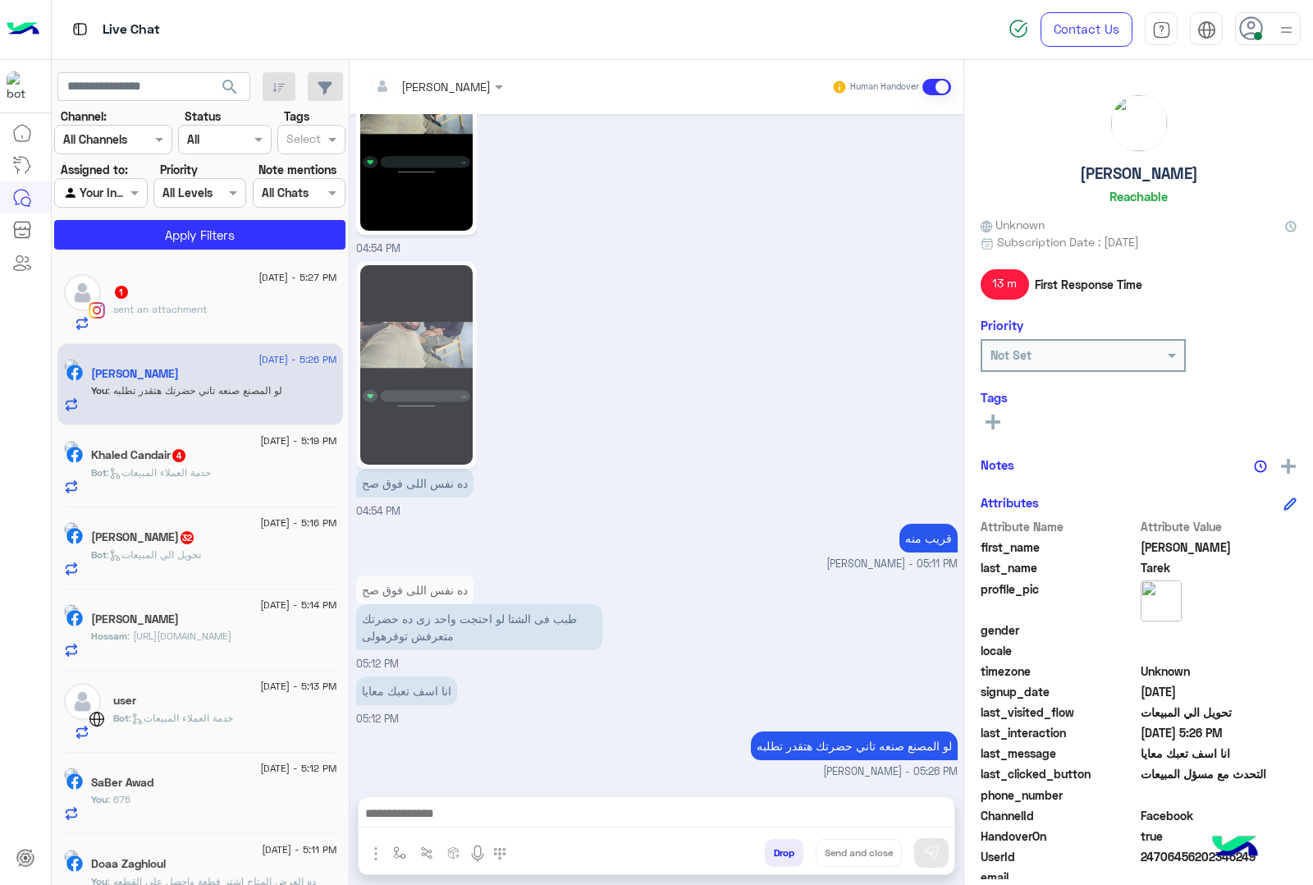
click at [211, 479] on span ": خدمة العملاء المبيعات" at bounding box center [159, 472] width 104 height 12
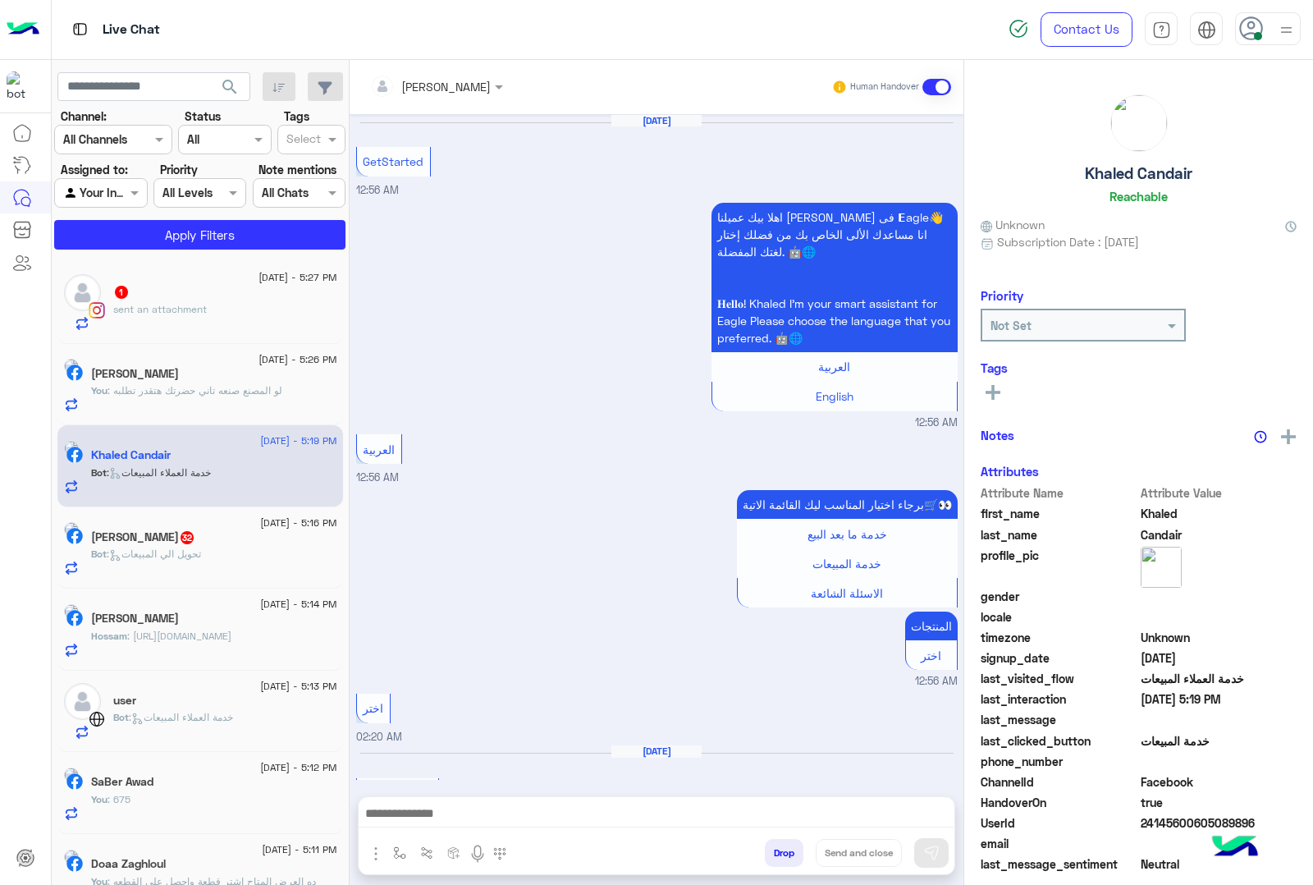
scroll to position [205, 0]
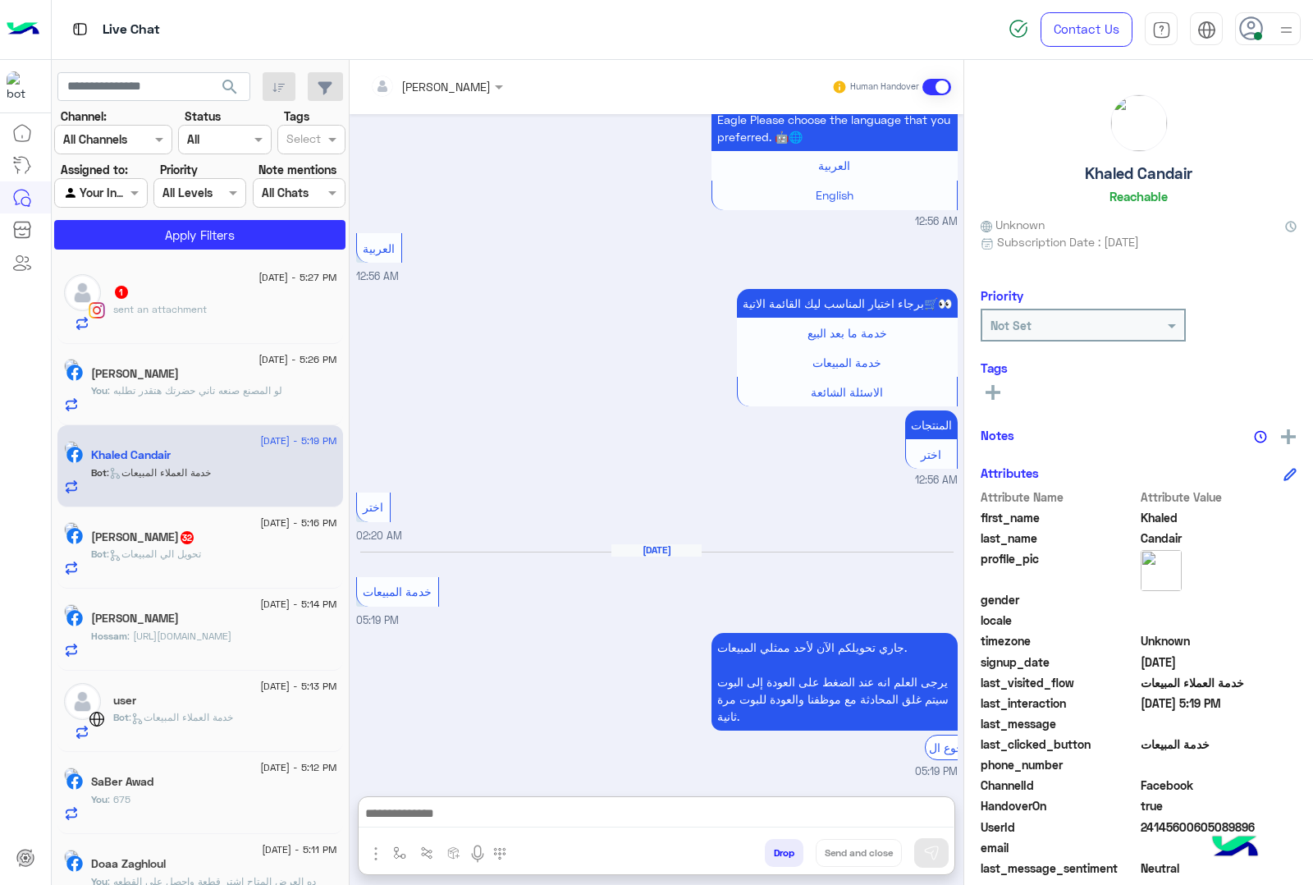
click at [530, 813] on textarea at bounding box center [656, 815] width 595 height 25
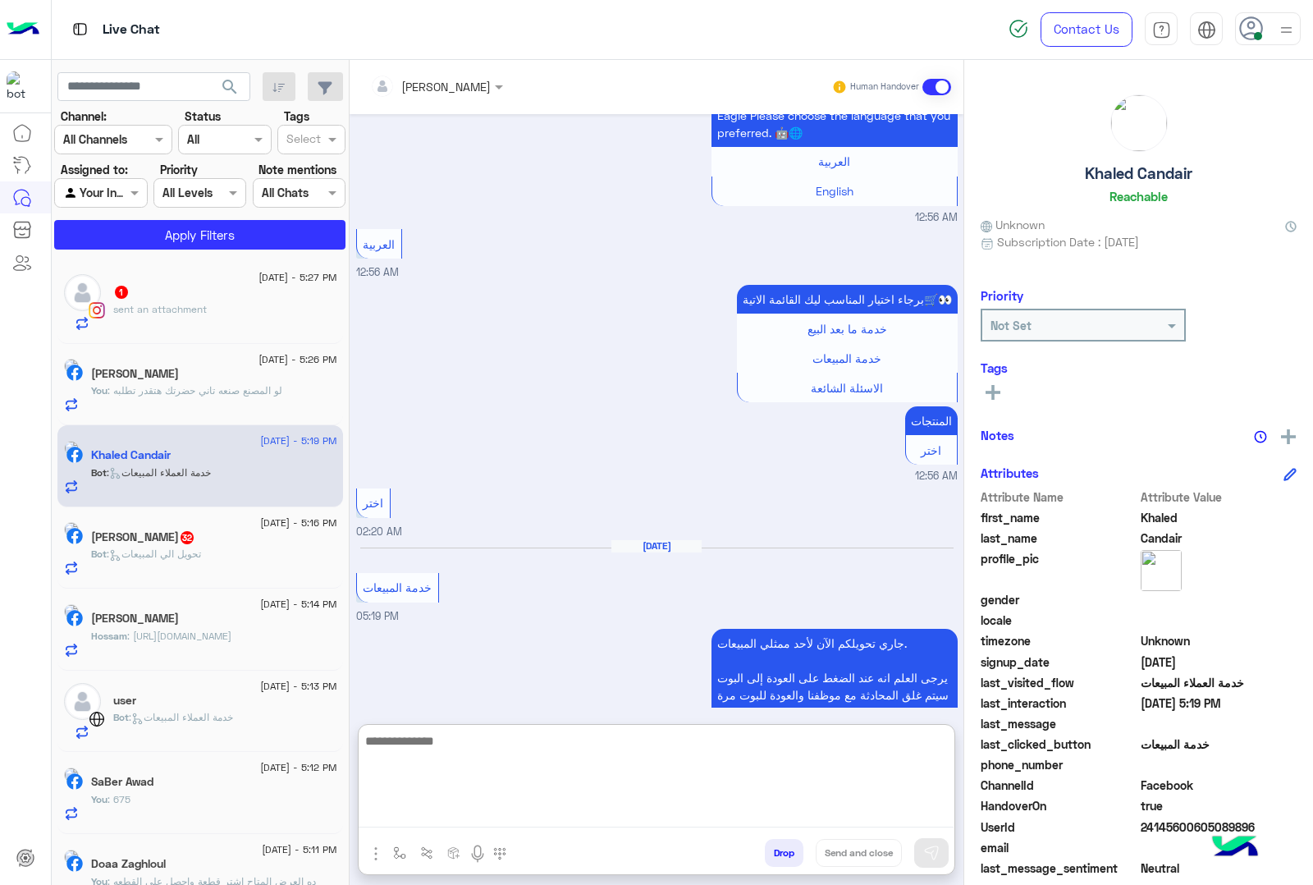
paste textarea "**********"
type textarea "**********"
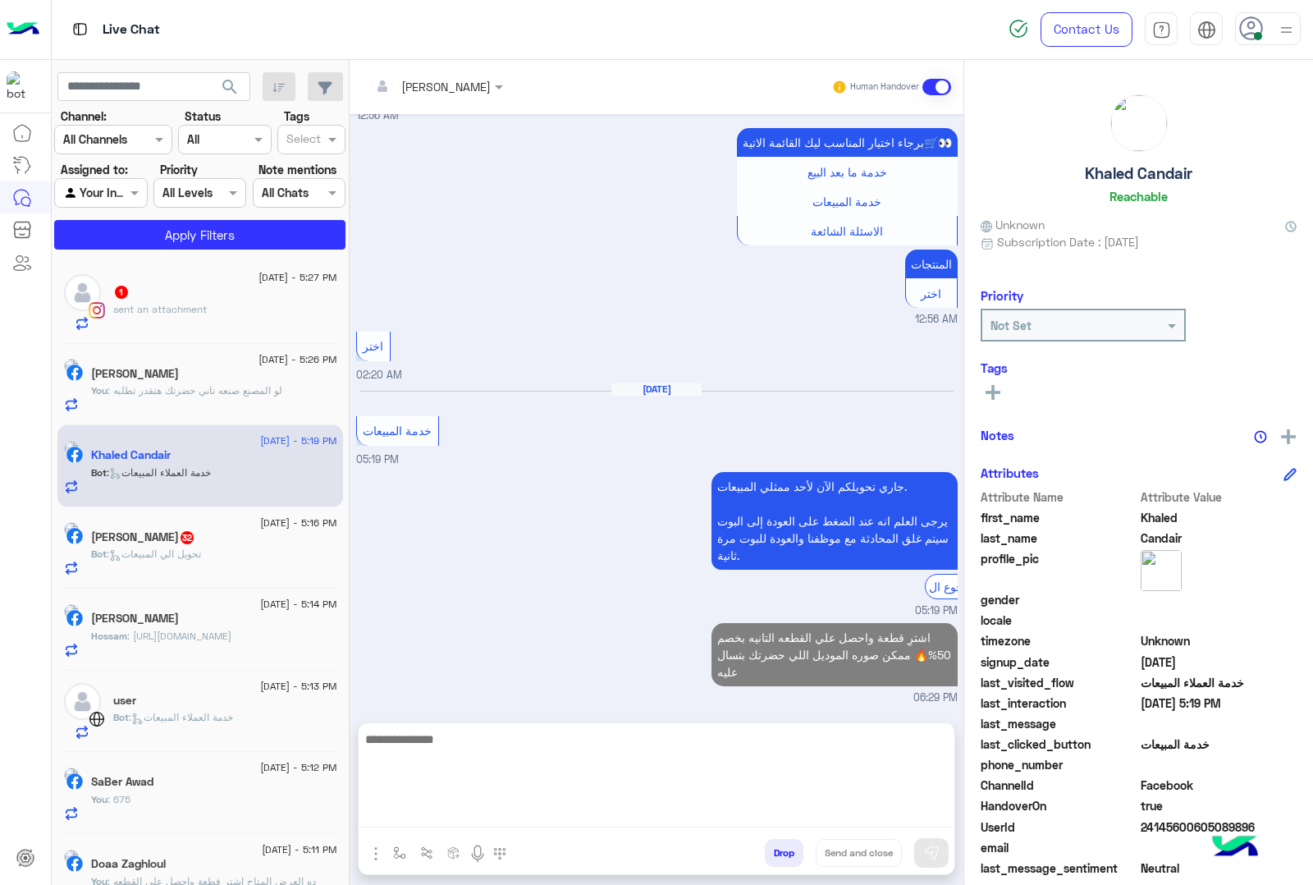
click at [267, 309] on div "sent an attachment" at bounding box center [225, 316] width 224 height 29
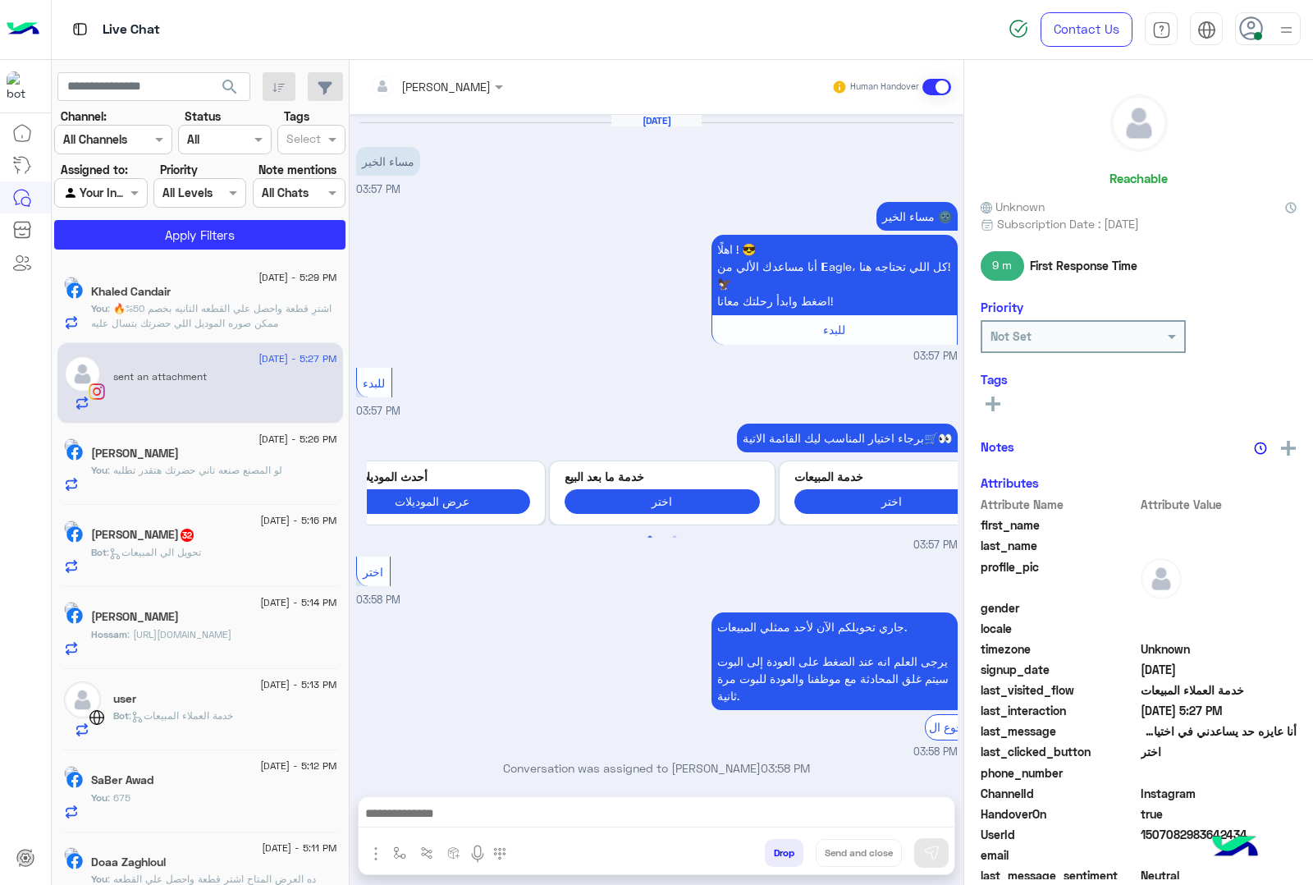
scroll to position [505, 0]
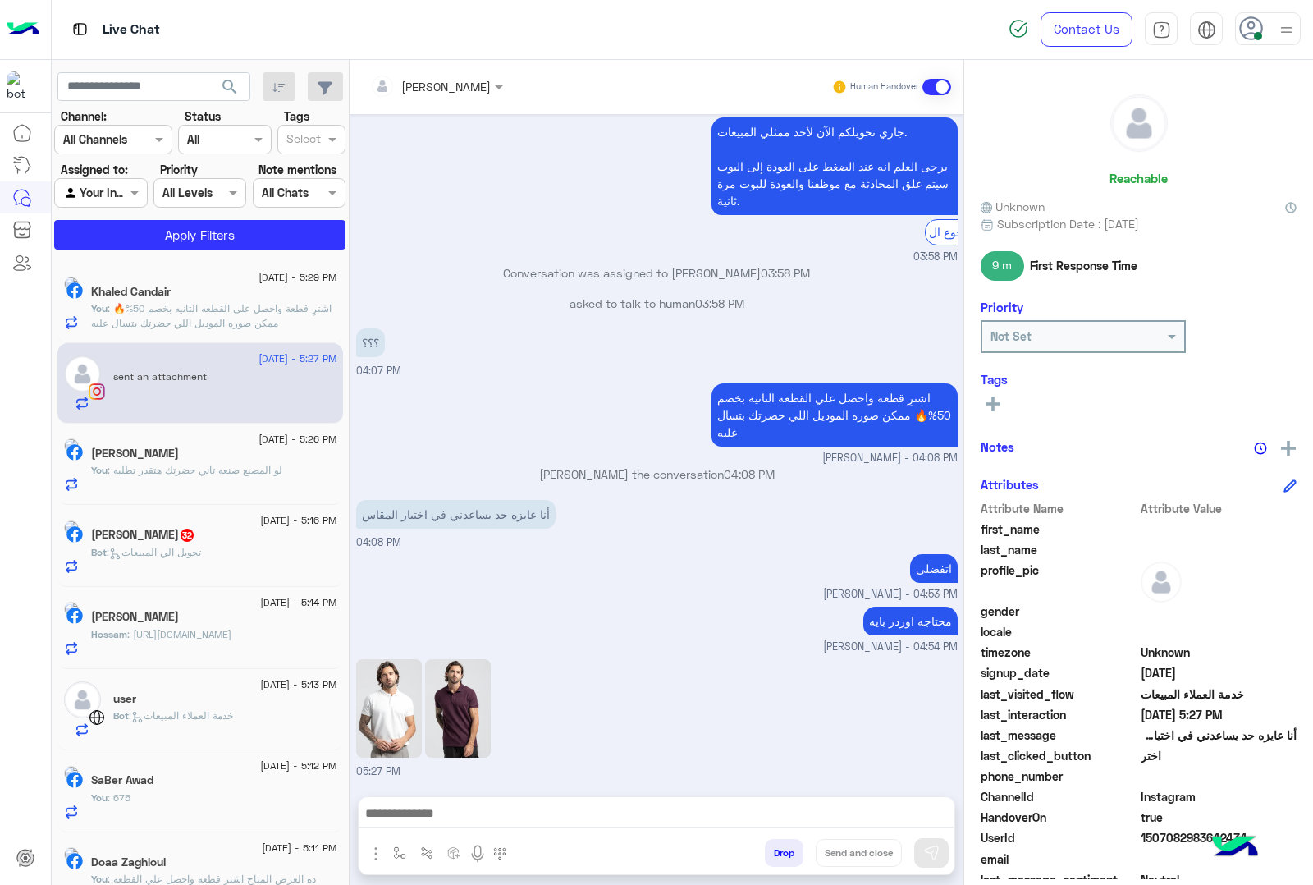
click at [492, 821] on textarea at bounding box center [656, 815] width 595 height 25
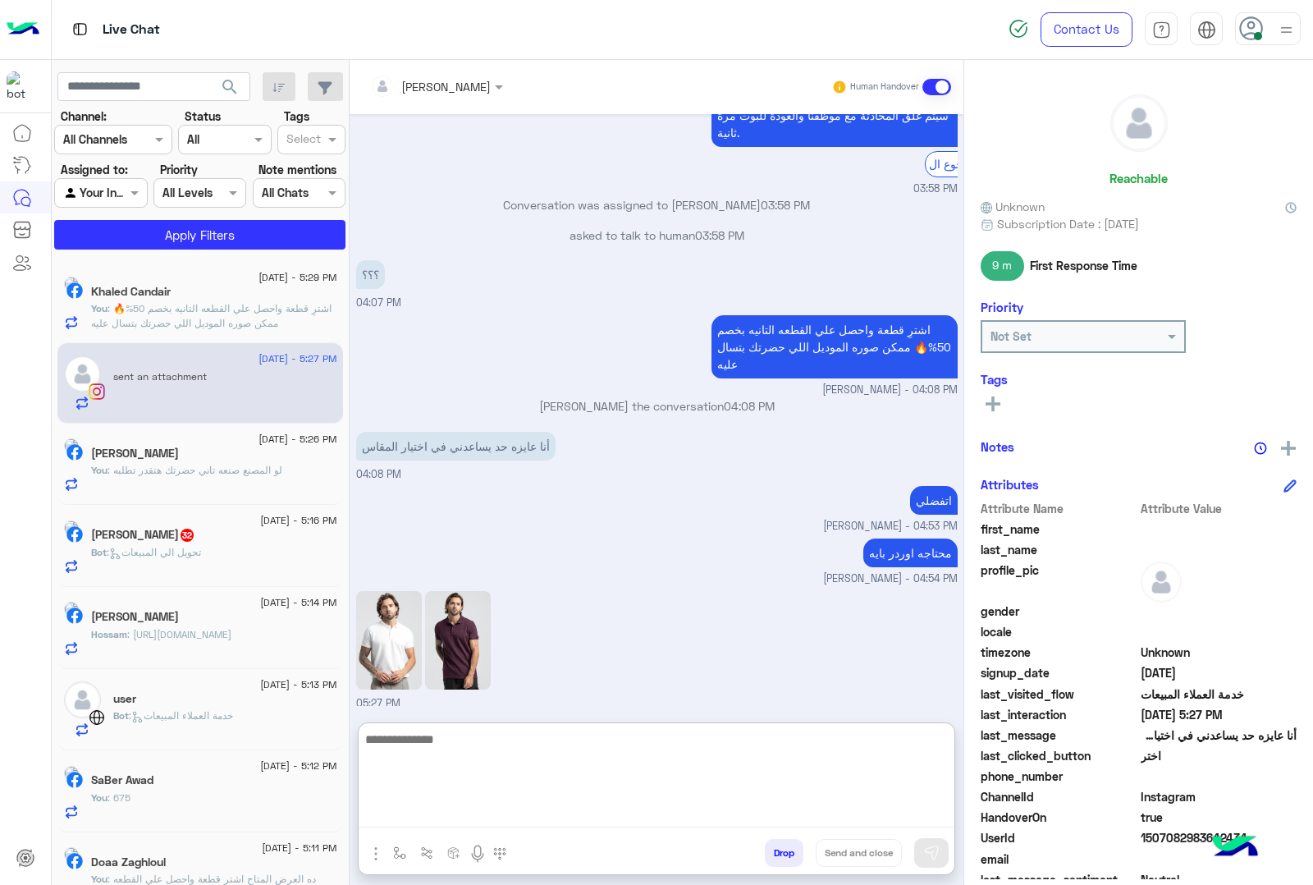
scroll to position [579, 0]
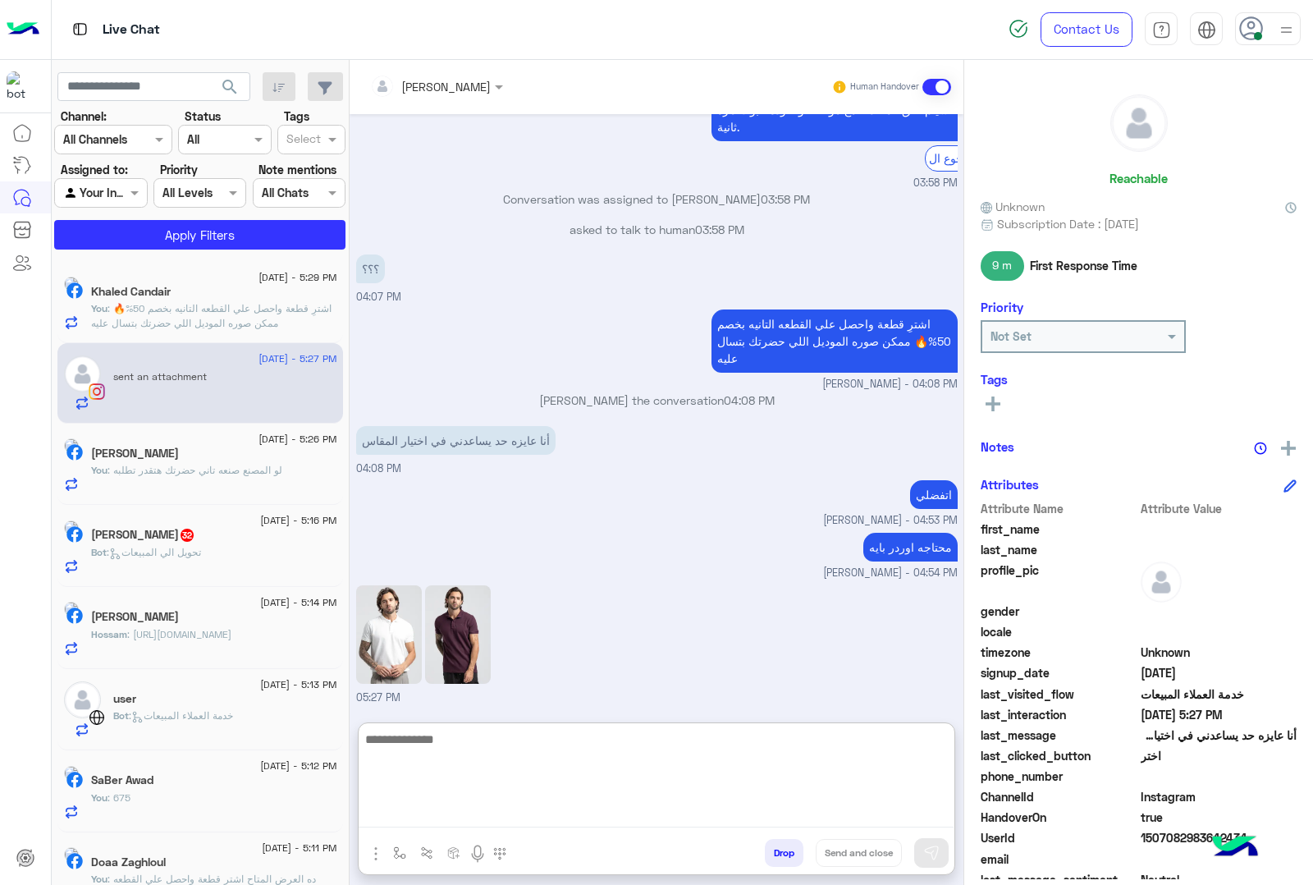
click at [491, 642] on img at bounding box center [458, 634] width 66 height 98
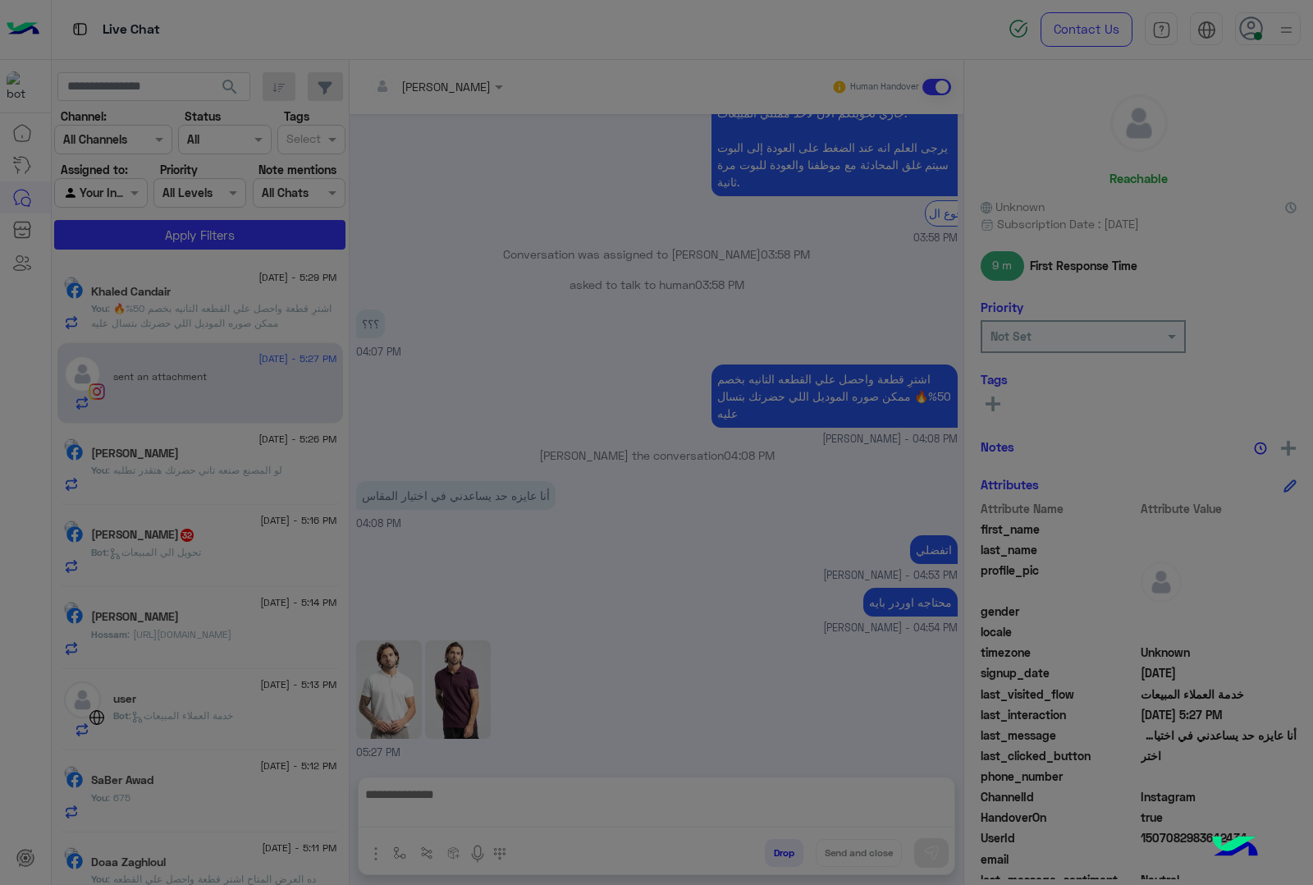
scroll to position [505, 0]
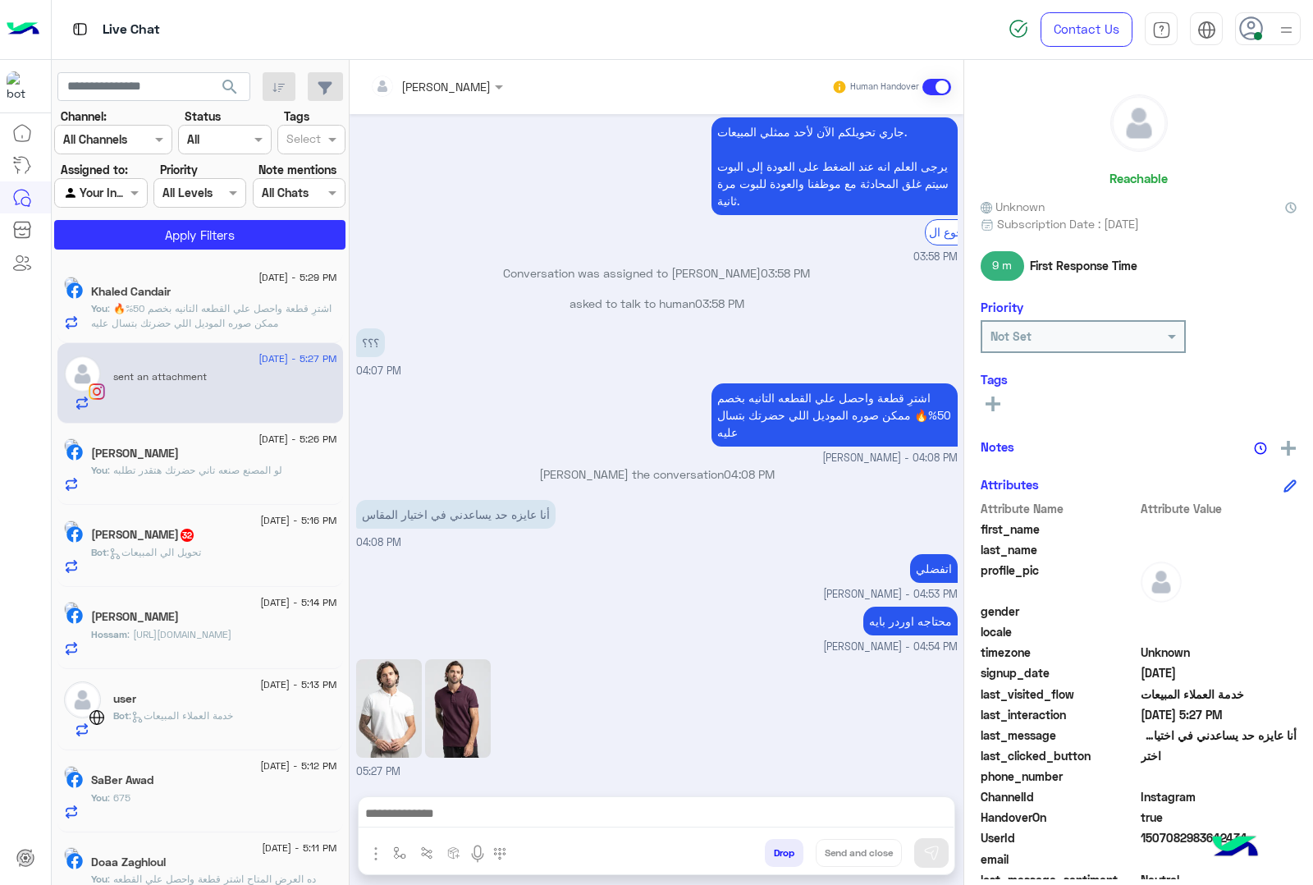
click at [422, 695] on img at bounding box center [389, 708] width 66 height 98
click at [457, 813] on textarea at bounding box center [656, 815] width 595 height 25
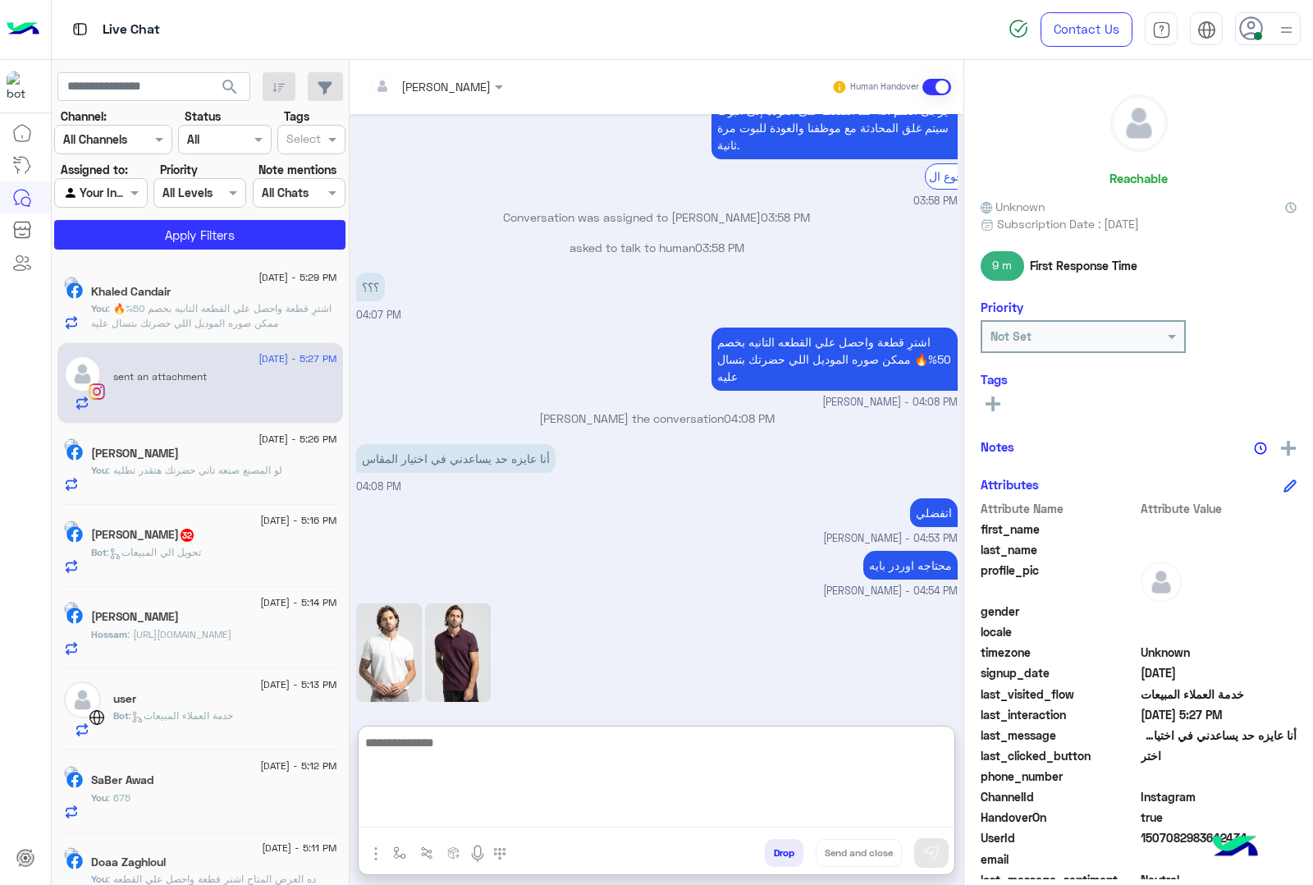
scroll to position [579, 0]
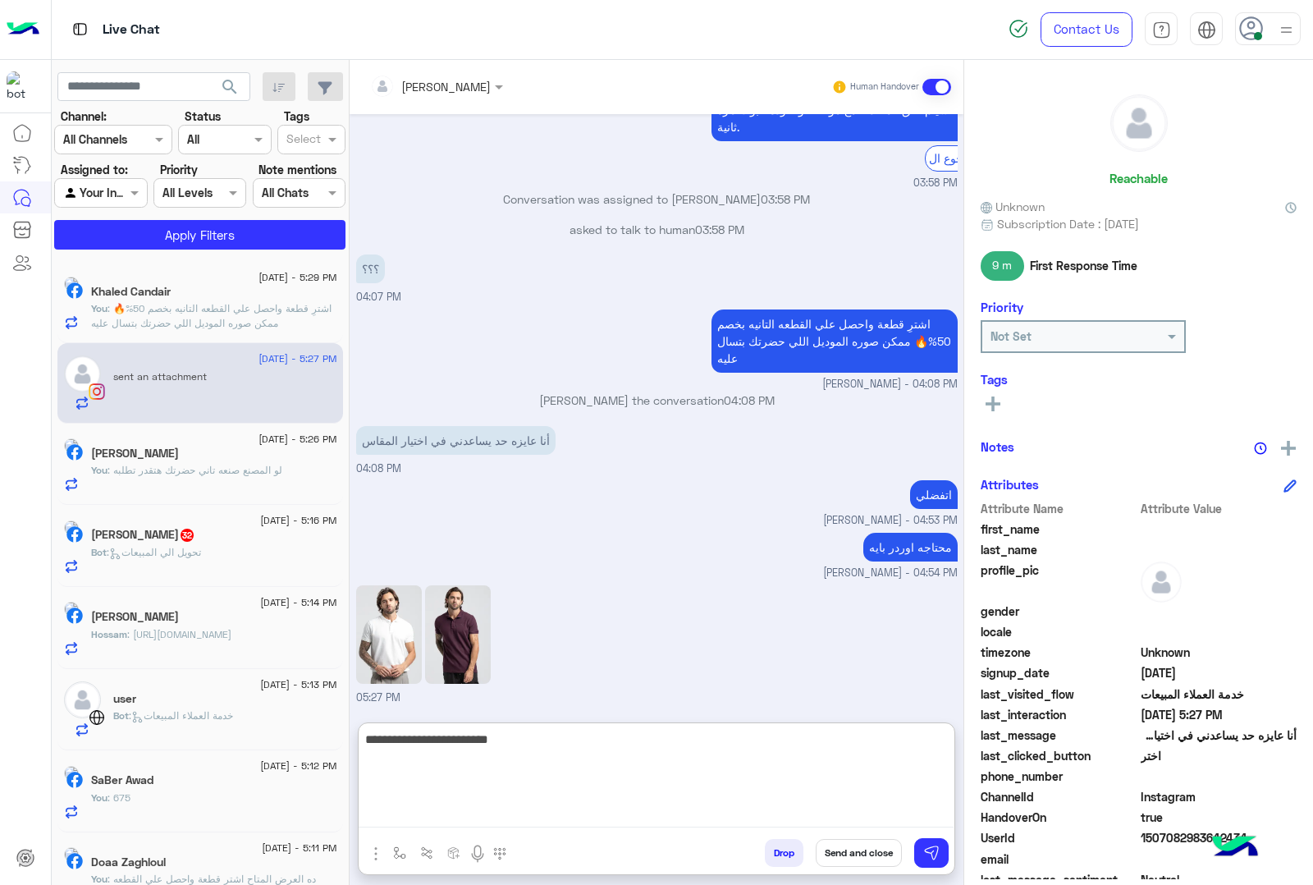
type textarea "**********"
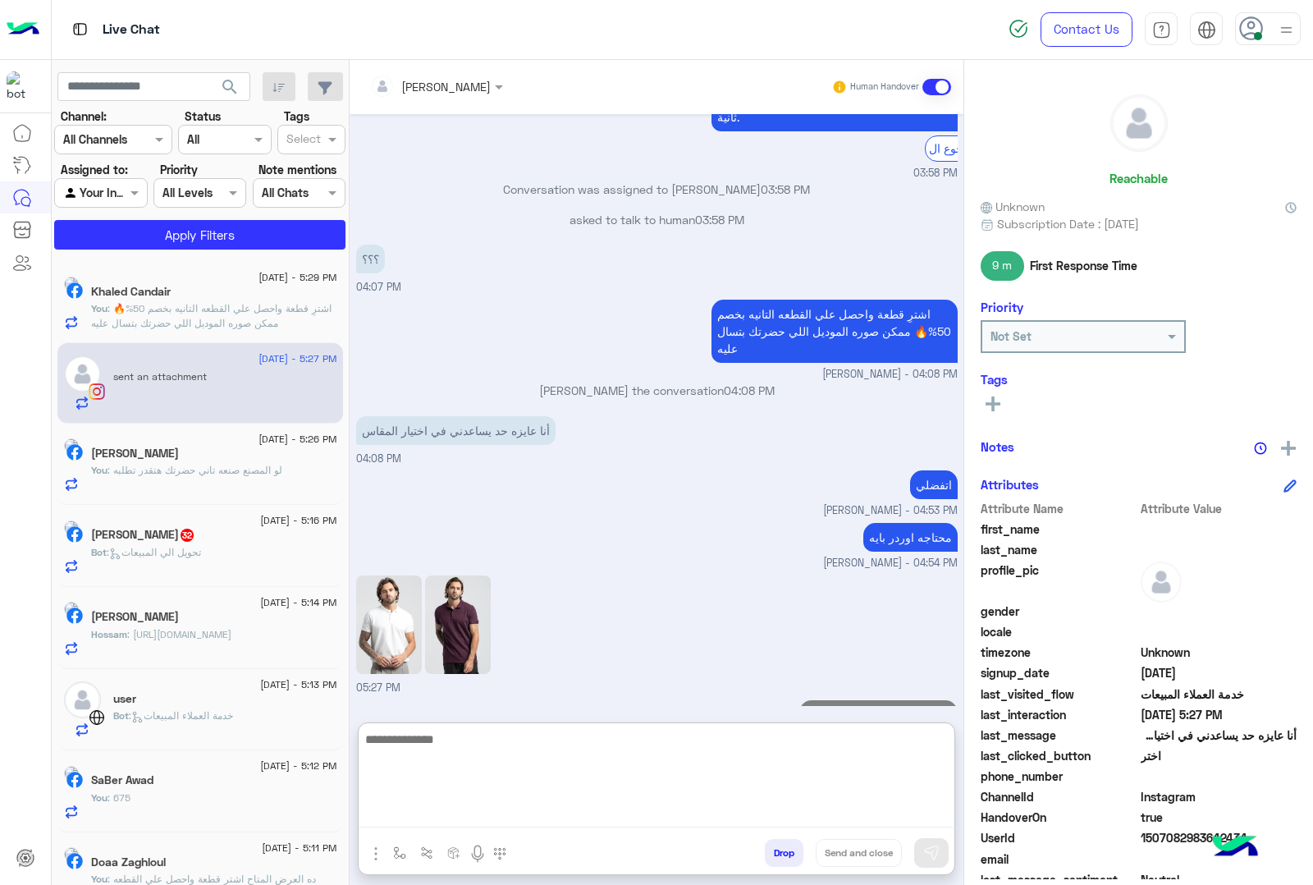
scroll to position [630, 0]
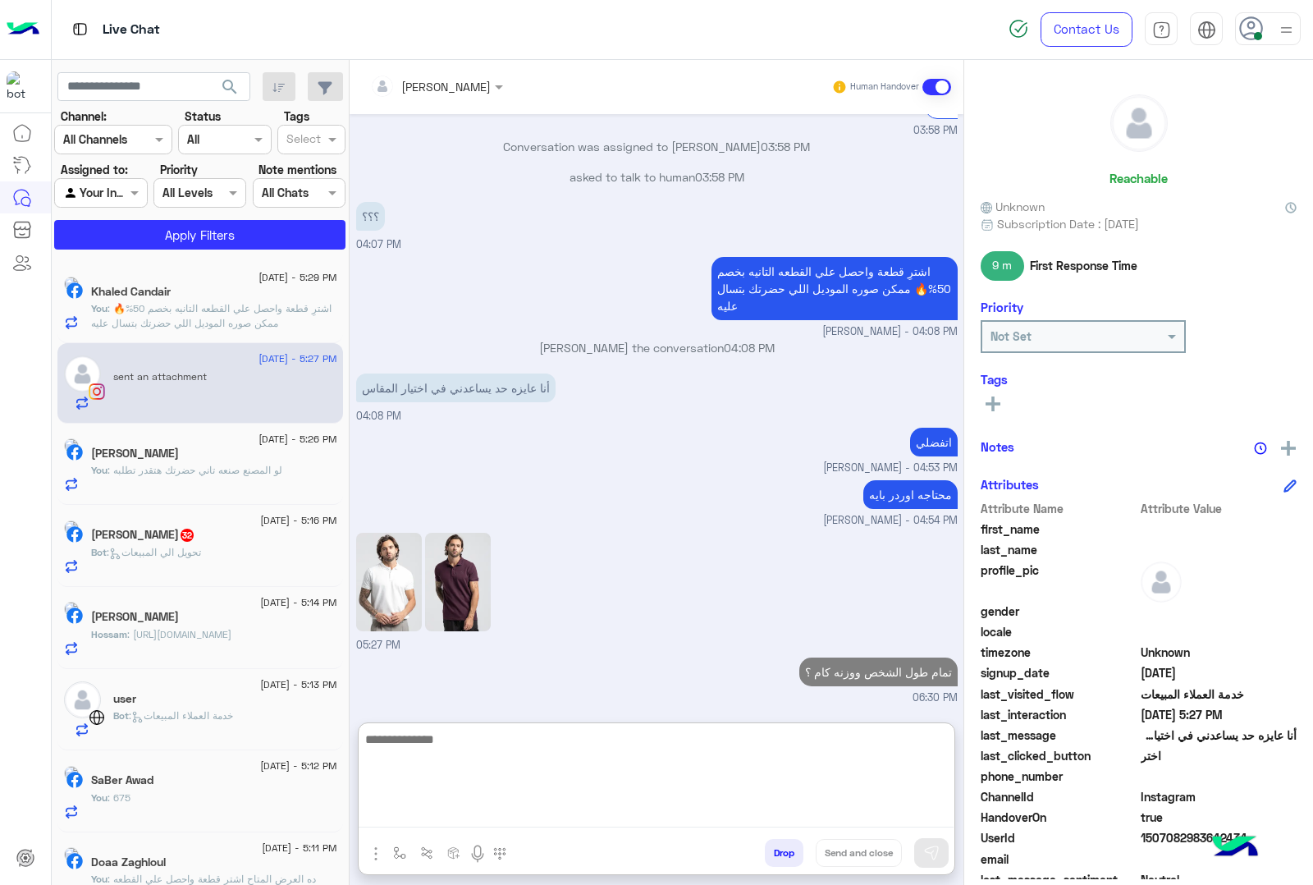
click at [178, 560] on p "Bot : تحويل الي المبيعات" at bounding box center [146, 552] width 110 height 15
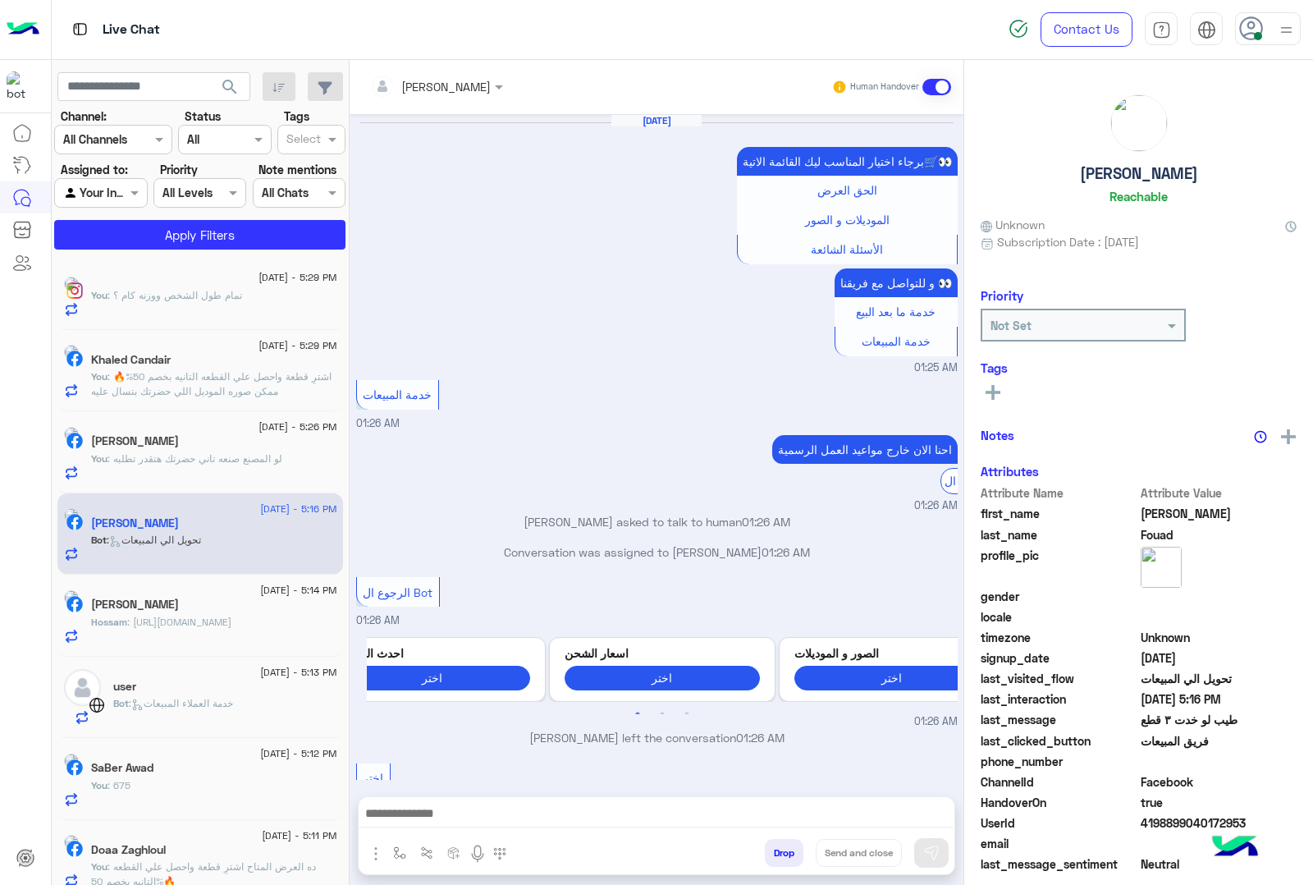
scroll to position [2500, 0]
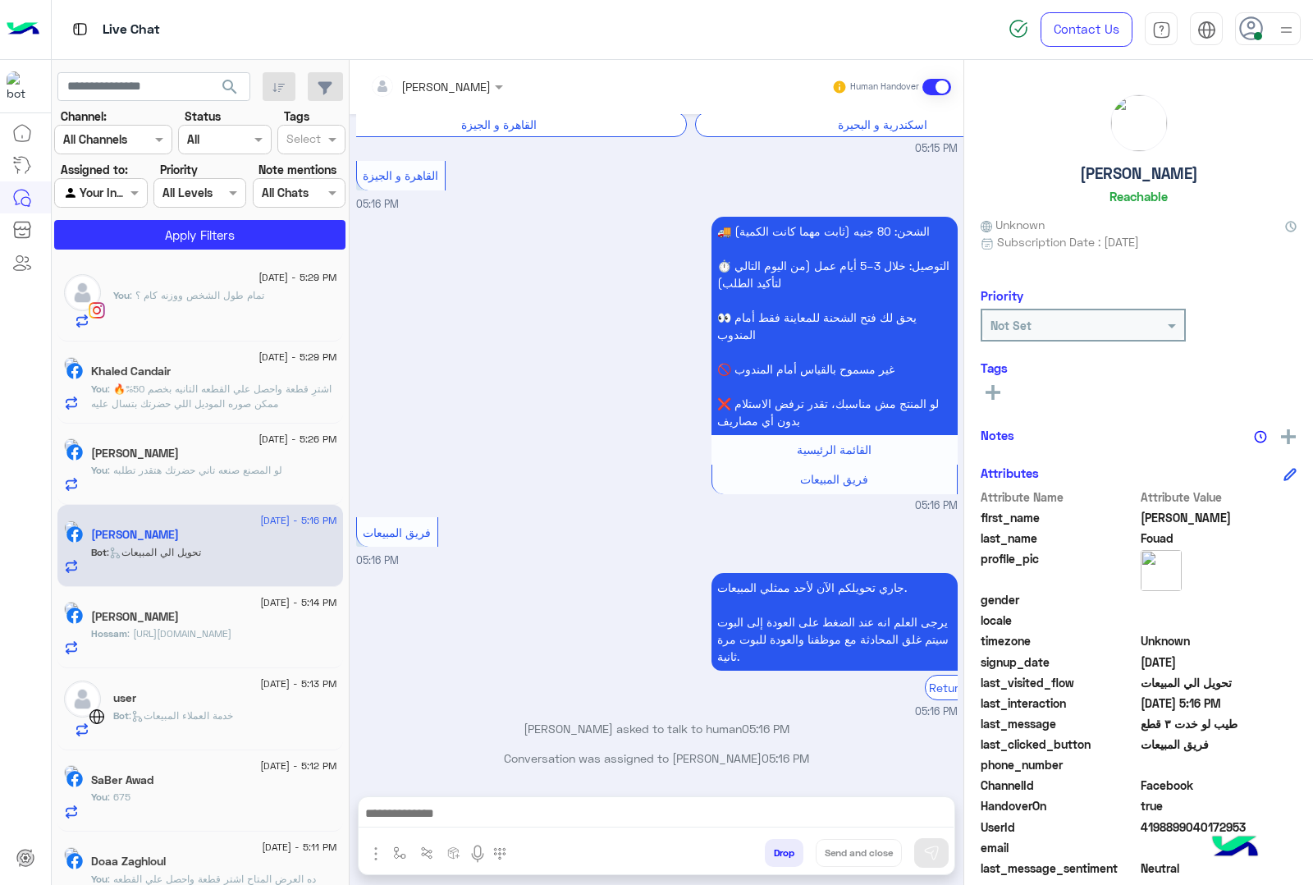
click at [534, 797] on div at bounding box center [657, 817] width 596 height 41
click at [525, 800] on div at bounding box center [657, 817] width 596 height 41
click at [522, 803] on textarea at bounding box center [656, 815] width 595 height 25
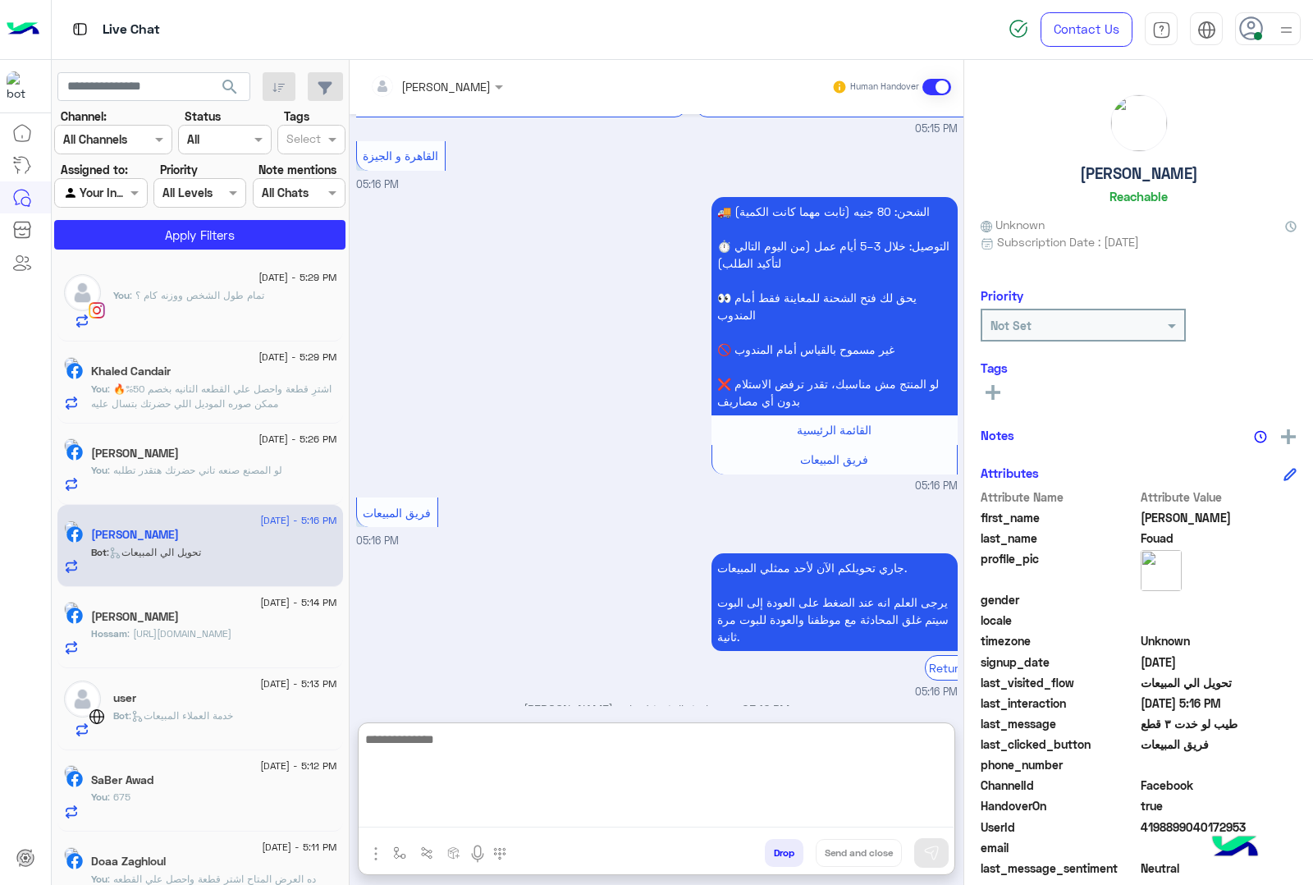
paste textarea "**********"
type textarea "**********"
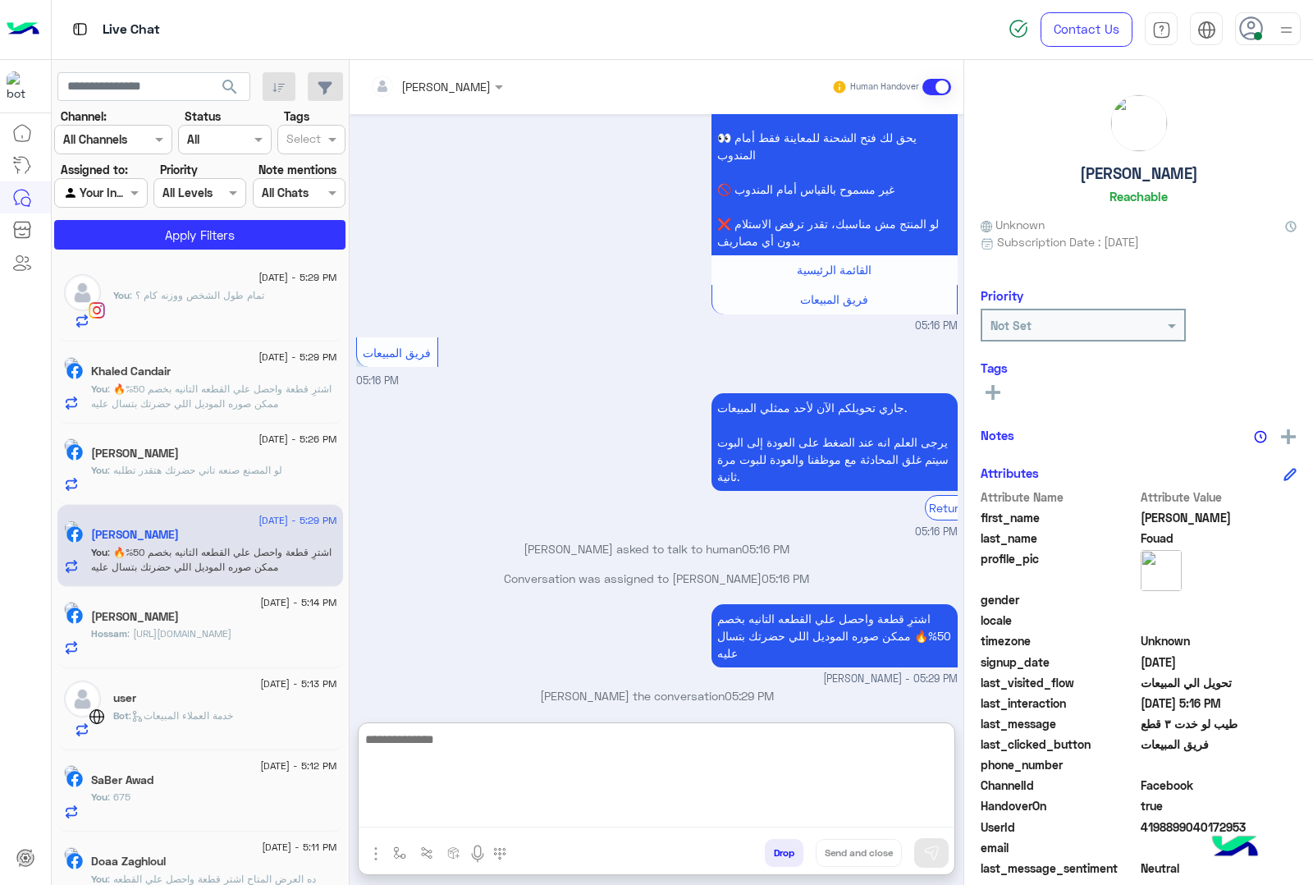
scroll to position [2690, 0]
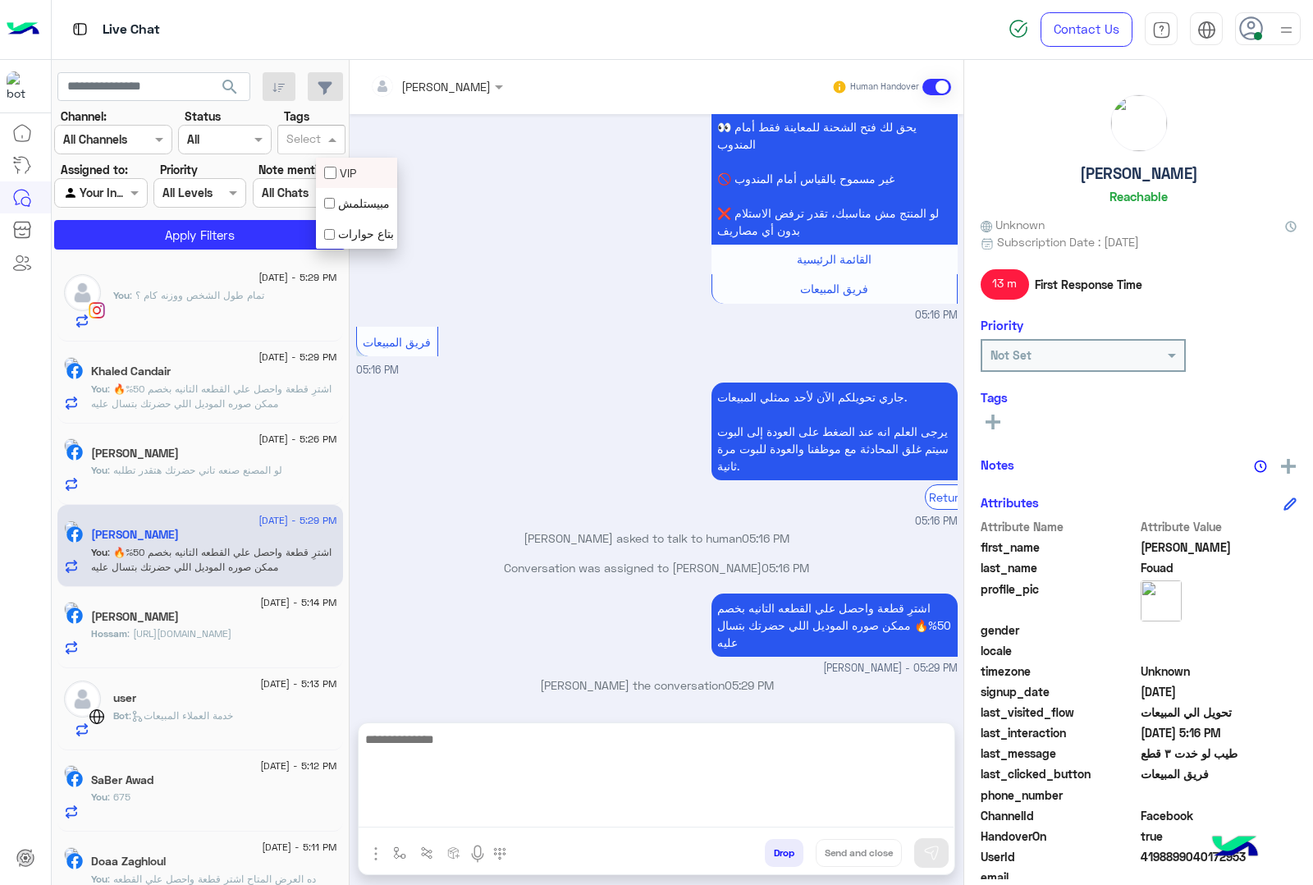
click at [321, 140] on input "text" at bounding box center [303, 140] width 34 height 17
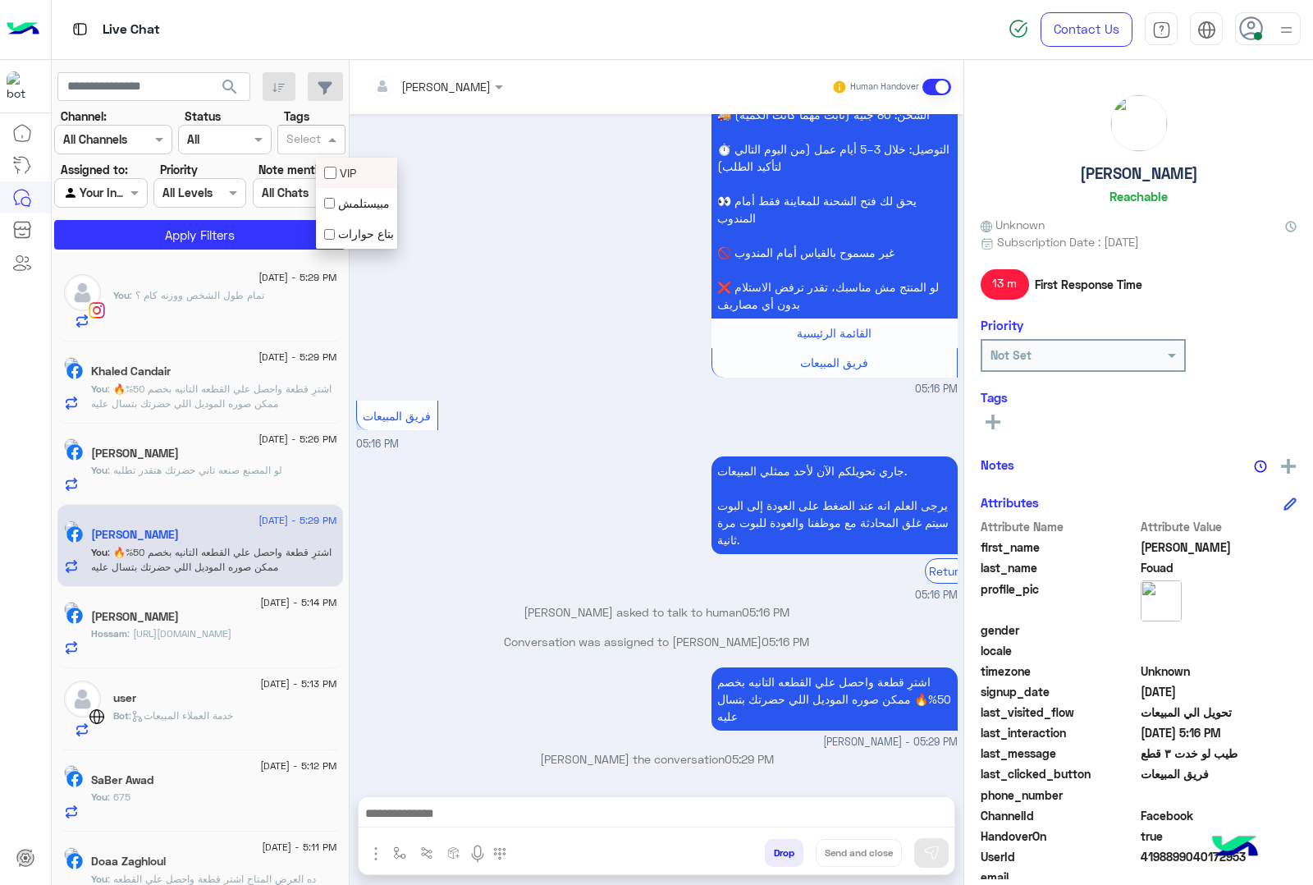
scroll to position [2616, 0]
click at [321, 140] on input "text" at bounding box center [303, 140] width 34 height 17
click at [462, 186] on div "🚚 الشحن: 80 جنيه (ثابت مهما كانت الكمية) ⏱️ التوصيل: خلال 3–5 أيام عمل (من [DAT…" at bounding box center [657, 246] width 602 height 301
click at [296, 84] on button "button" at bounding box center [280, 87] width 34 height 30
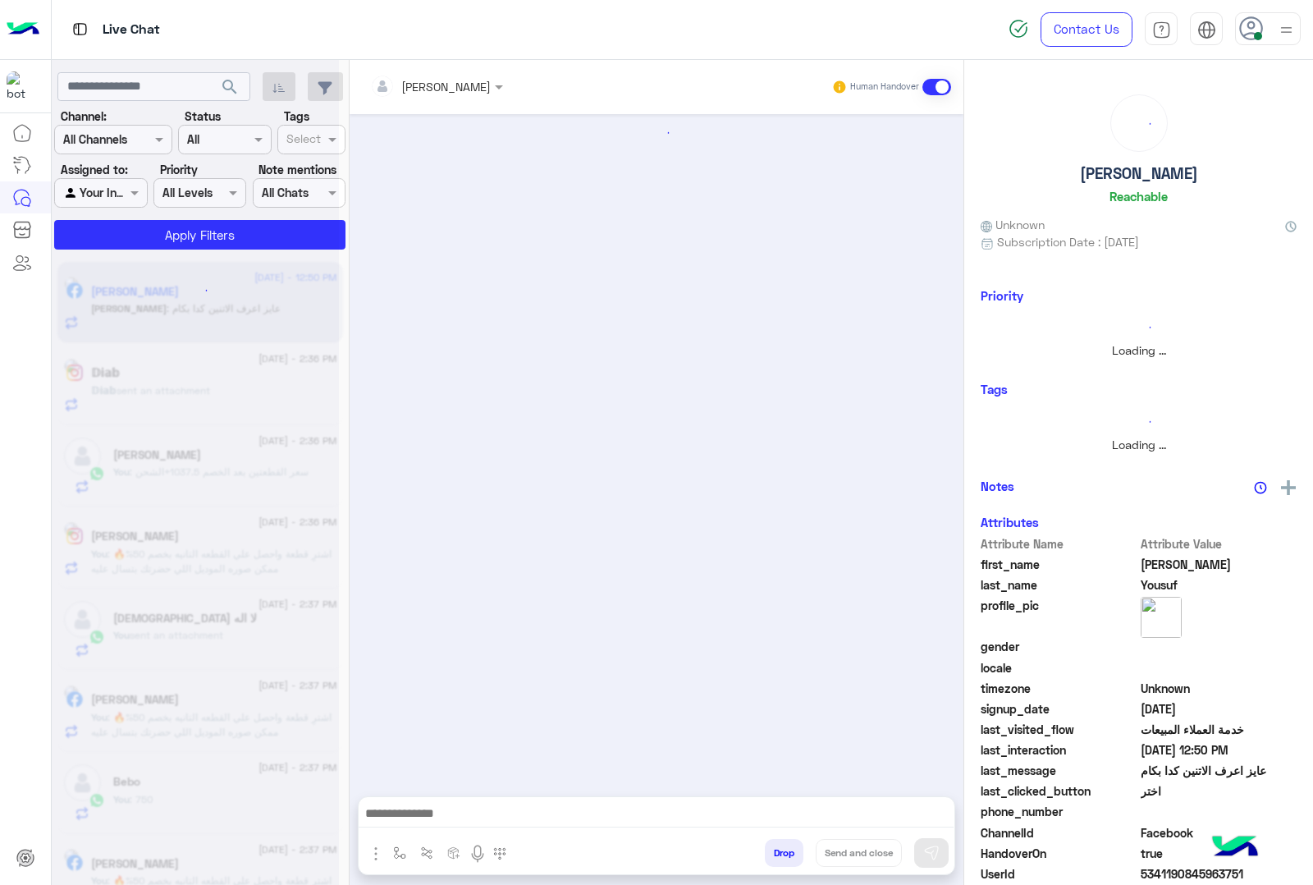
scroll to position [790, 0]
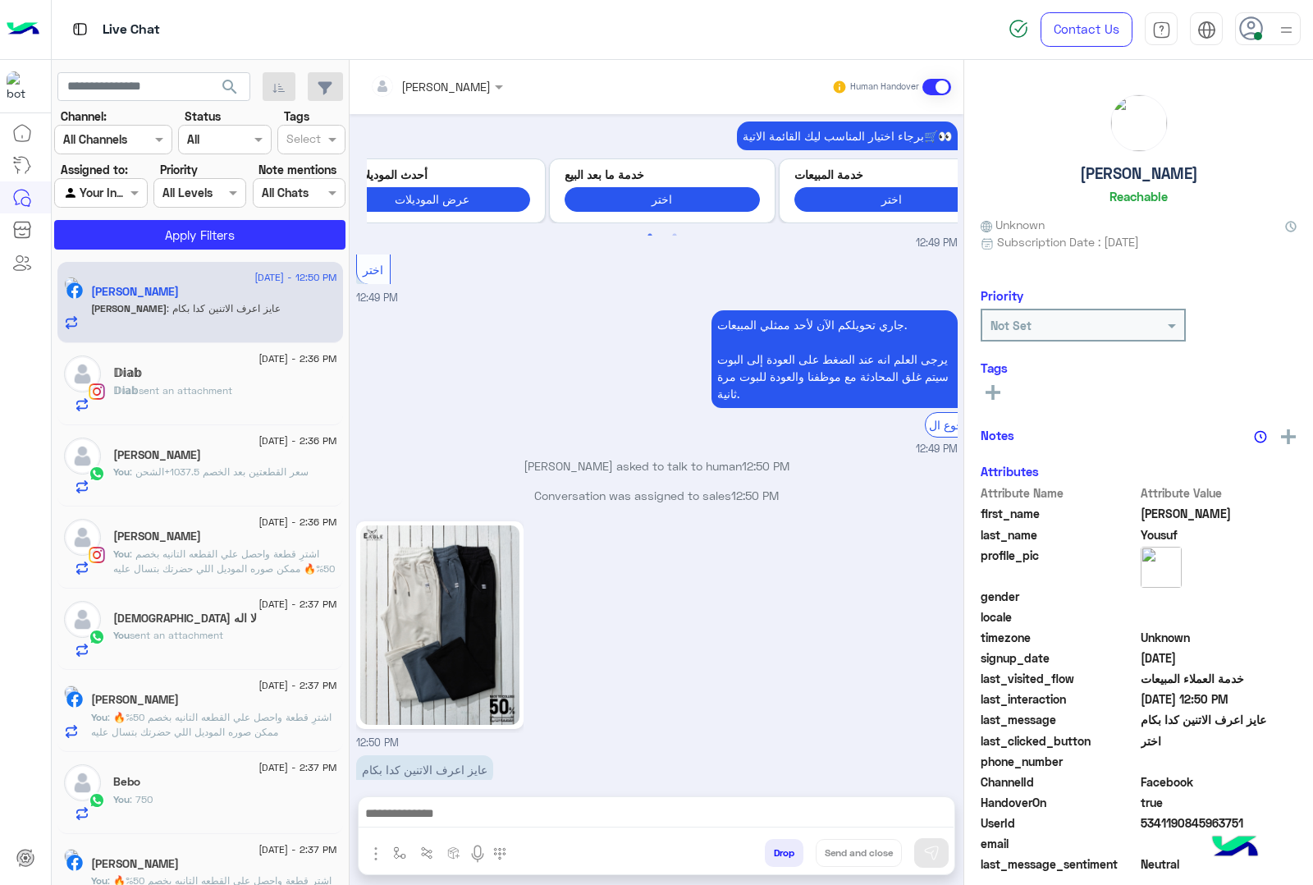
click at [804, 854] on button "Drop" at bounding box center [784, 853] width 39 height 28
click at [813, 854] on div "[PERSON_NAME] Human Handover [DATE] سلام عليكم 12:24 PM اهلًا [PERSON_NAME]! 😎 …" at bounding box center [657, 475] width 614 height 831
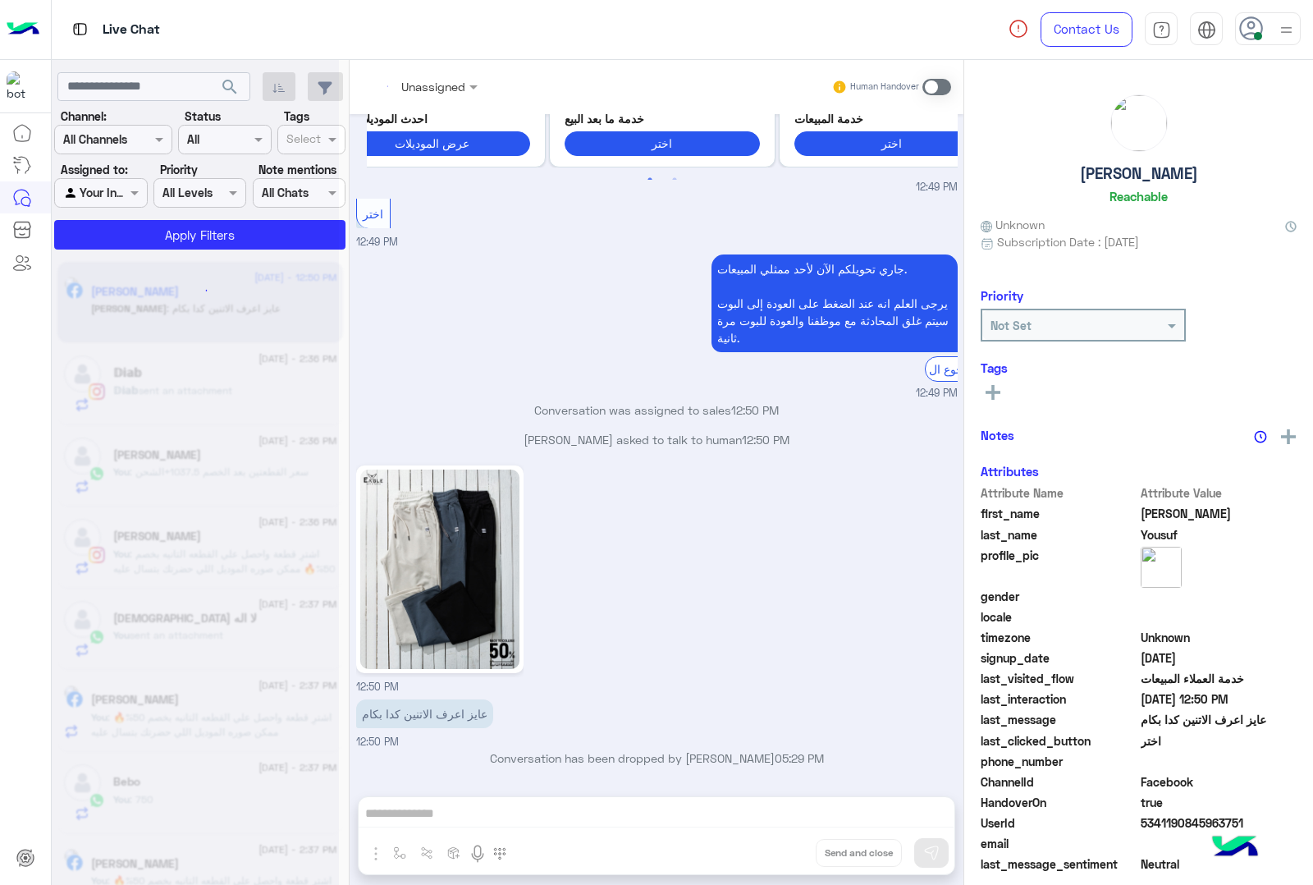
click at [813, 854] on div "Unassigned Human Handover [DATE] سلام عليكم 12:24 PM اهلًا [PERSON_NAME]! 😎 أنا…" at bounding box center [657, 475] width 614 height 831
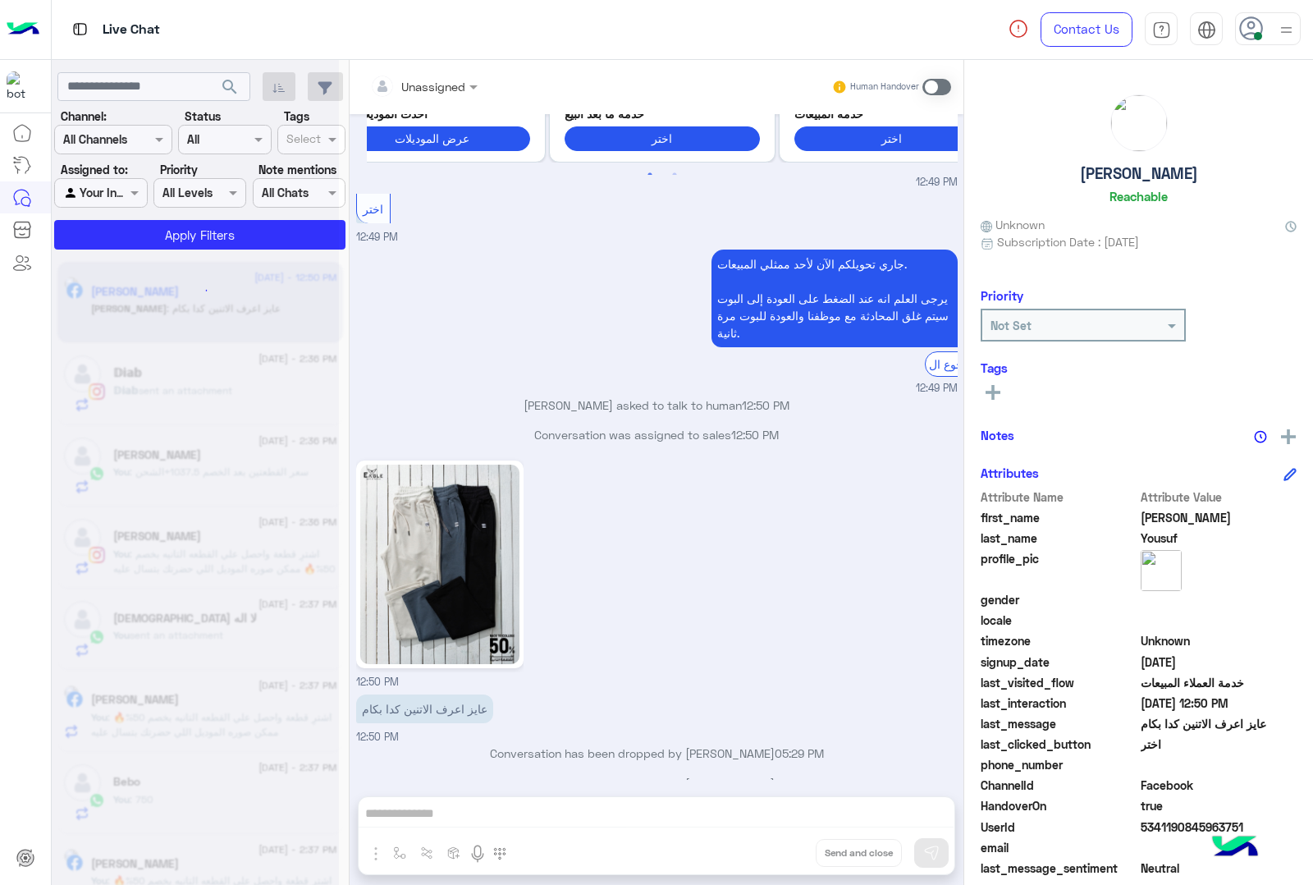
click at [0, 0] on button "Drop" at bounding box center [0, 0] width 0 height 0
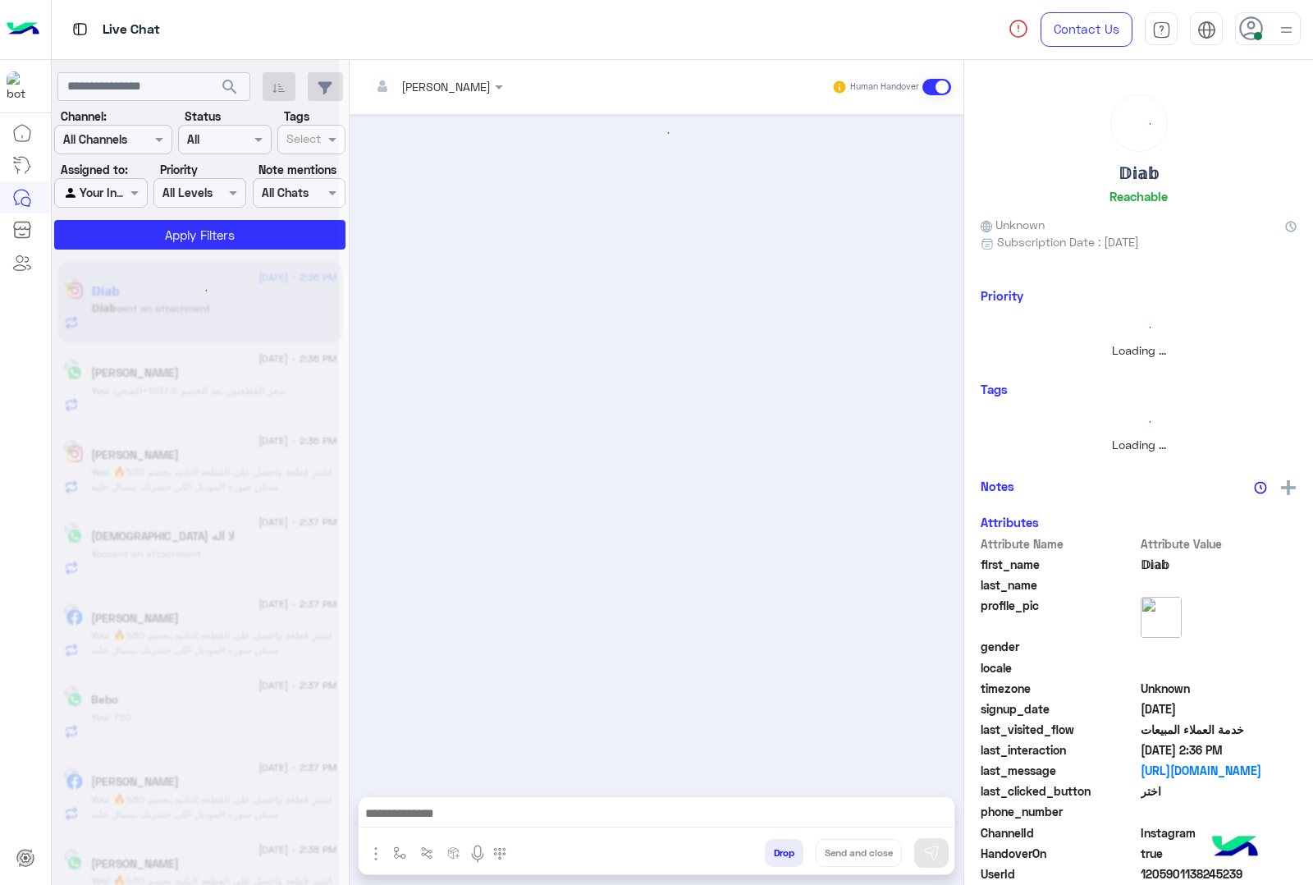
click at [804, 854] on button "Drop" at bounding box center [784, 853] width 39 height 28
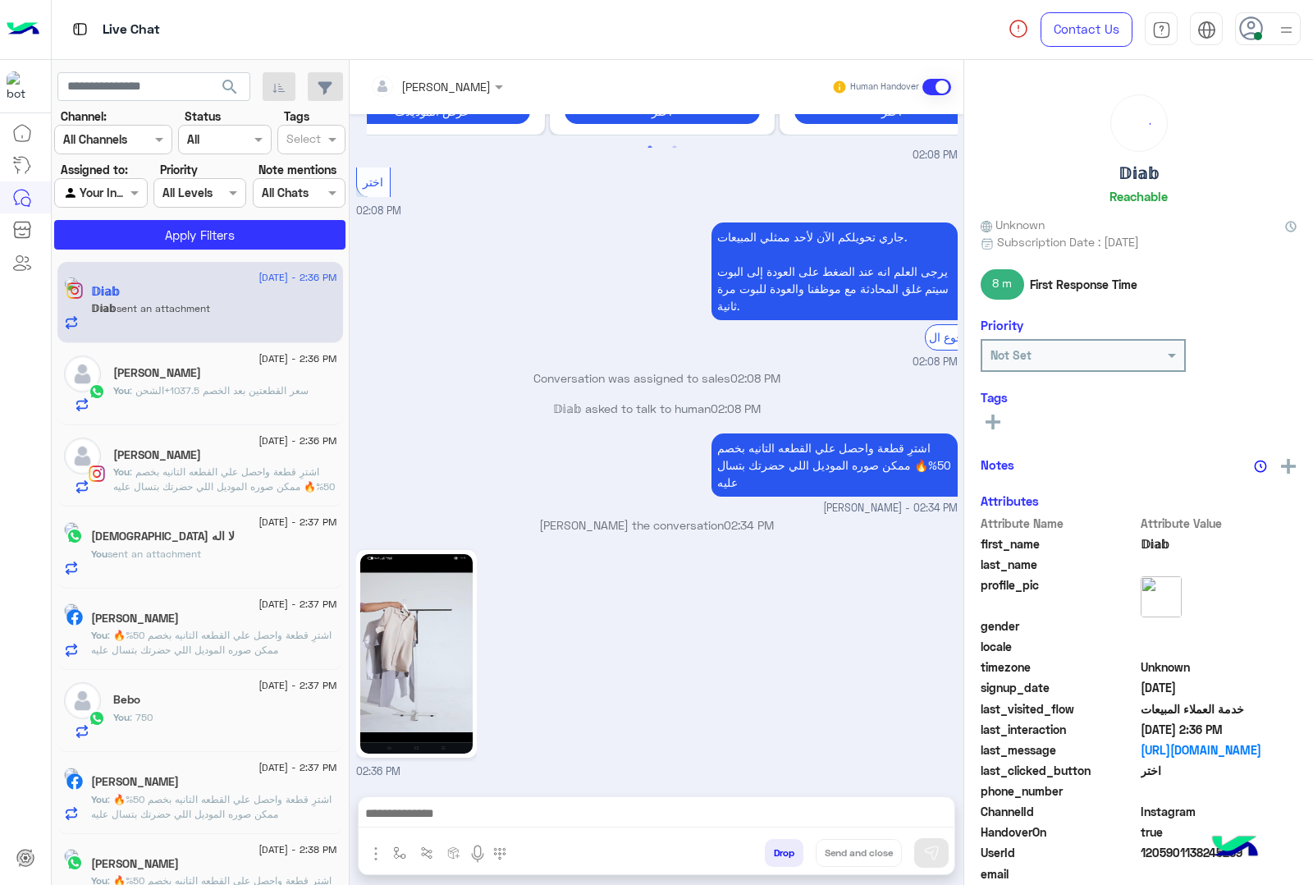
click at [813, 854] on div "[PERSON_NAME] Human Handover [DATE] 02:07 PM عميلنا [PERSON_NAME] اهلا بيك في […" at bounding box center [657, 475] width 614 height 831
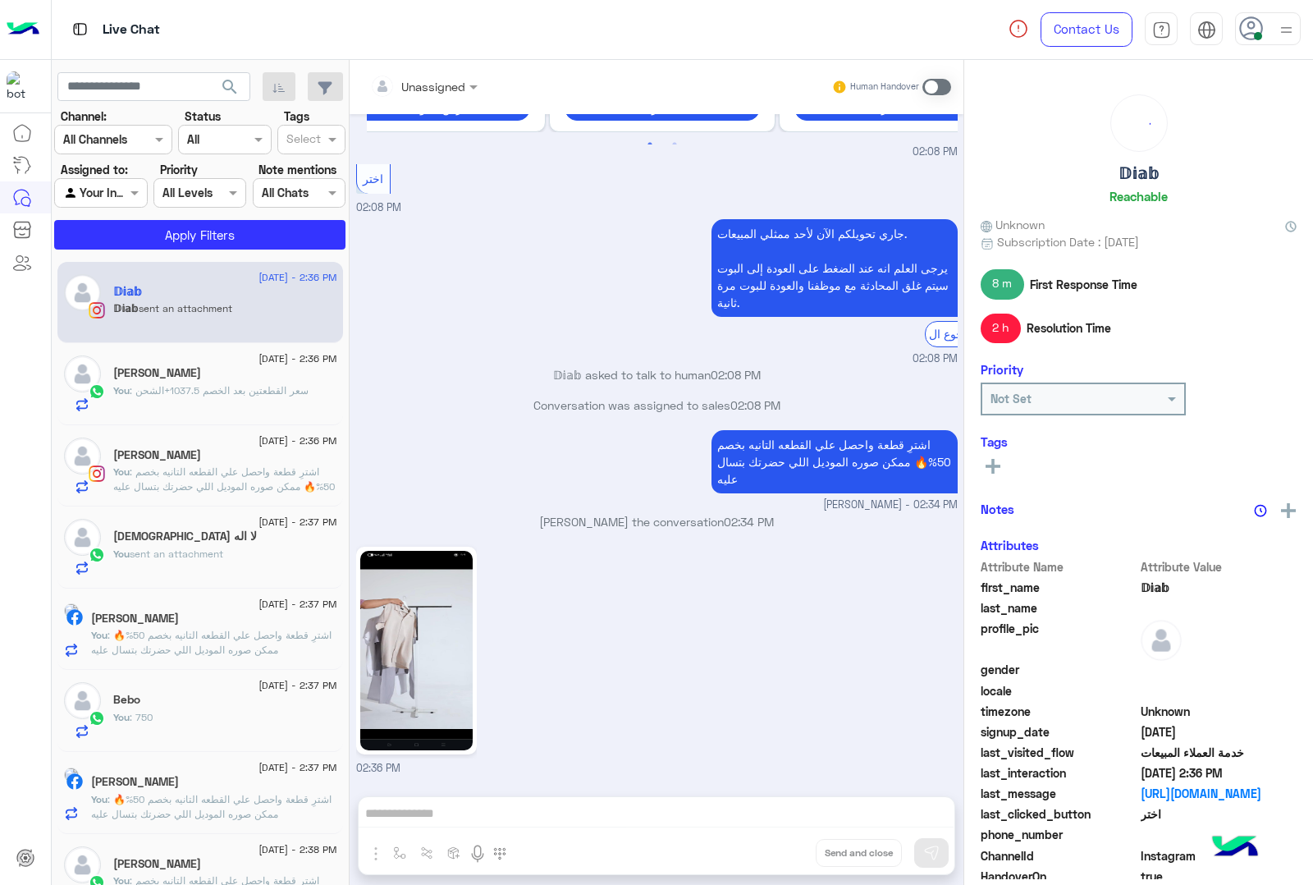
scroll to position [1244, 0]
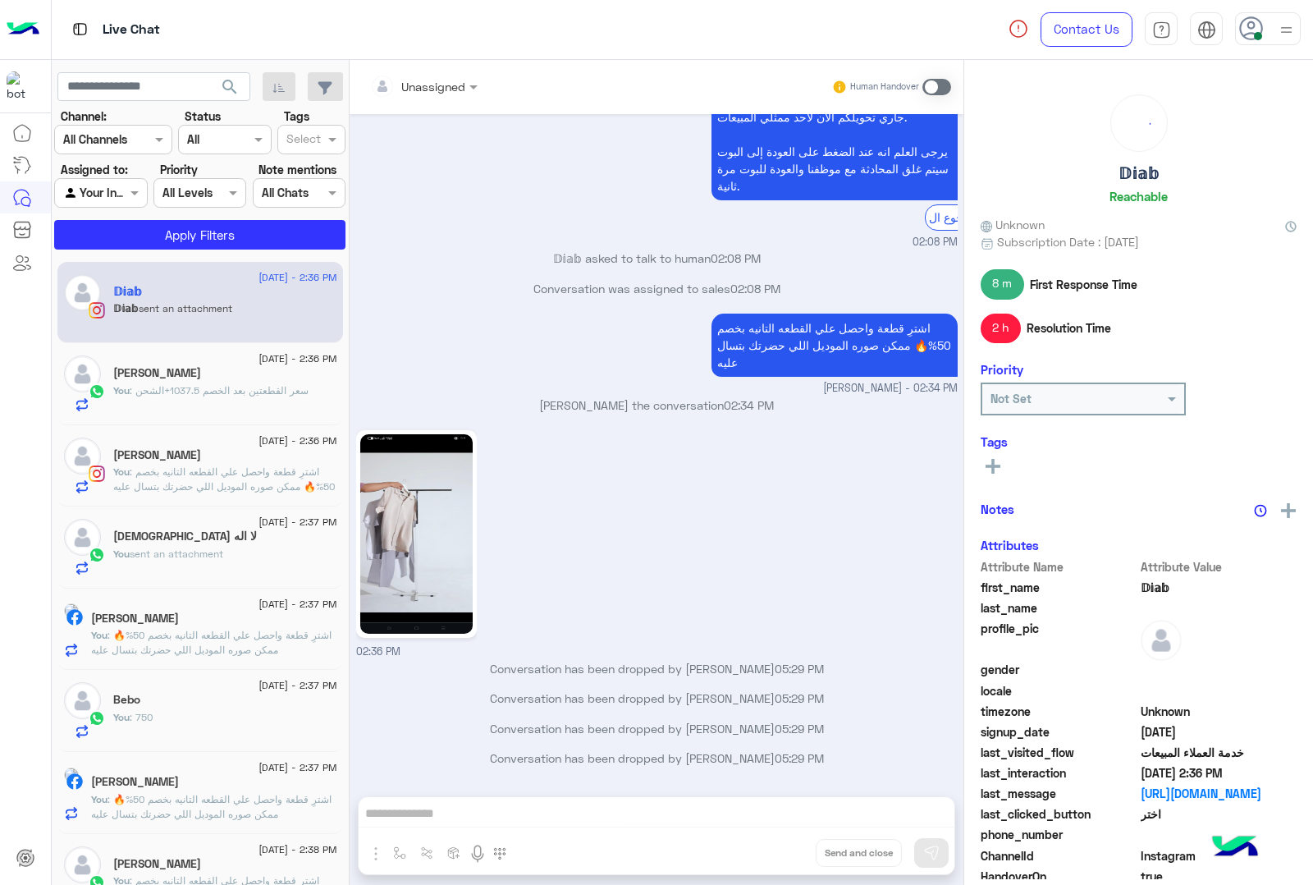
click at [813, 854] on div "Unassigned Human Handover [DATE] 02:07 PM عميلنا [PERSON_NAME] اهلا بيك في [GEO…" at bounding box center [657, 475] width 614 height 831
click at [0, 0] on button "Drop" at bounding box center [0, 0] width 0 height 0
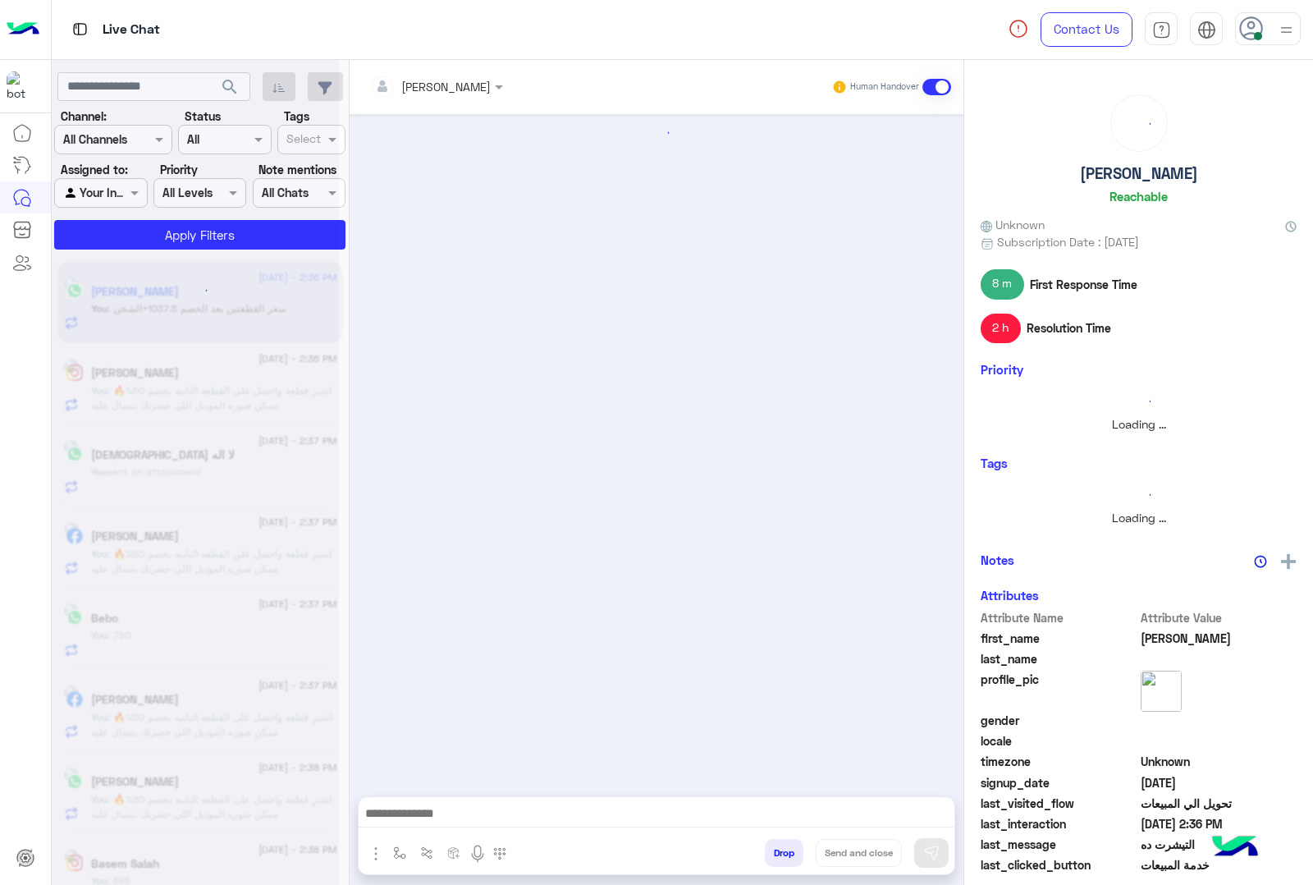
click at [804, 854] on button "Drop" at bounding box center [784, 853] width 39 height 28
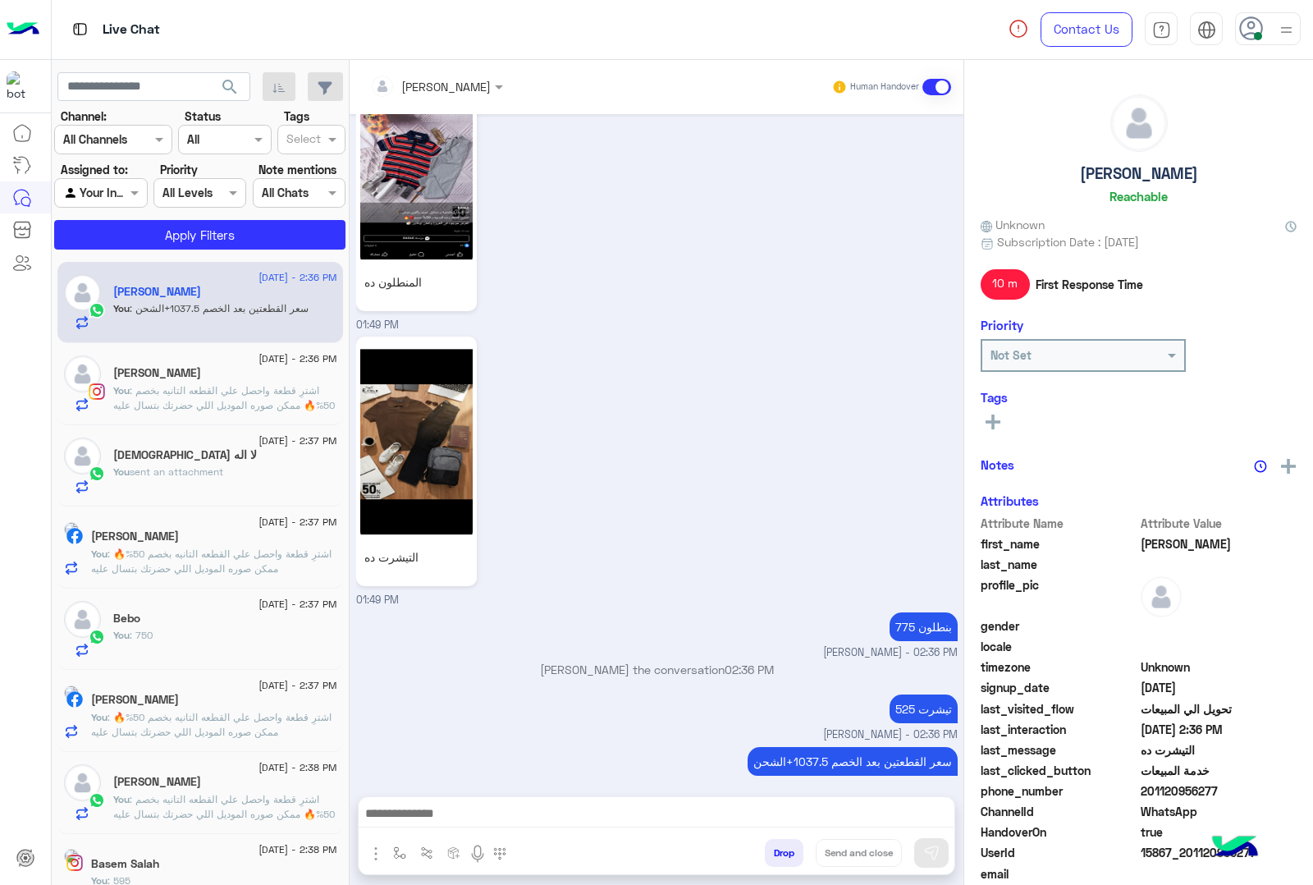
click at [804, 854] on button "Drop" at bounding box center [784, 853] width 39 height 28
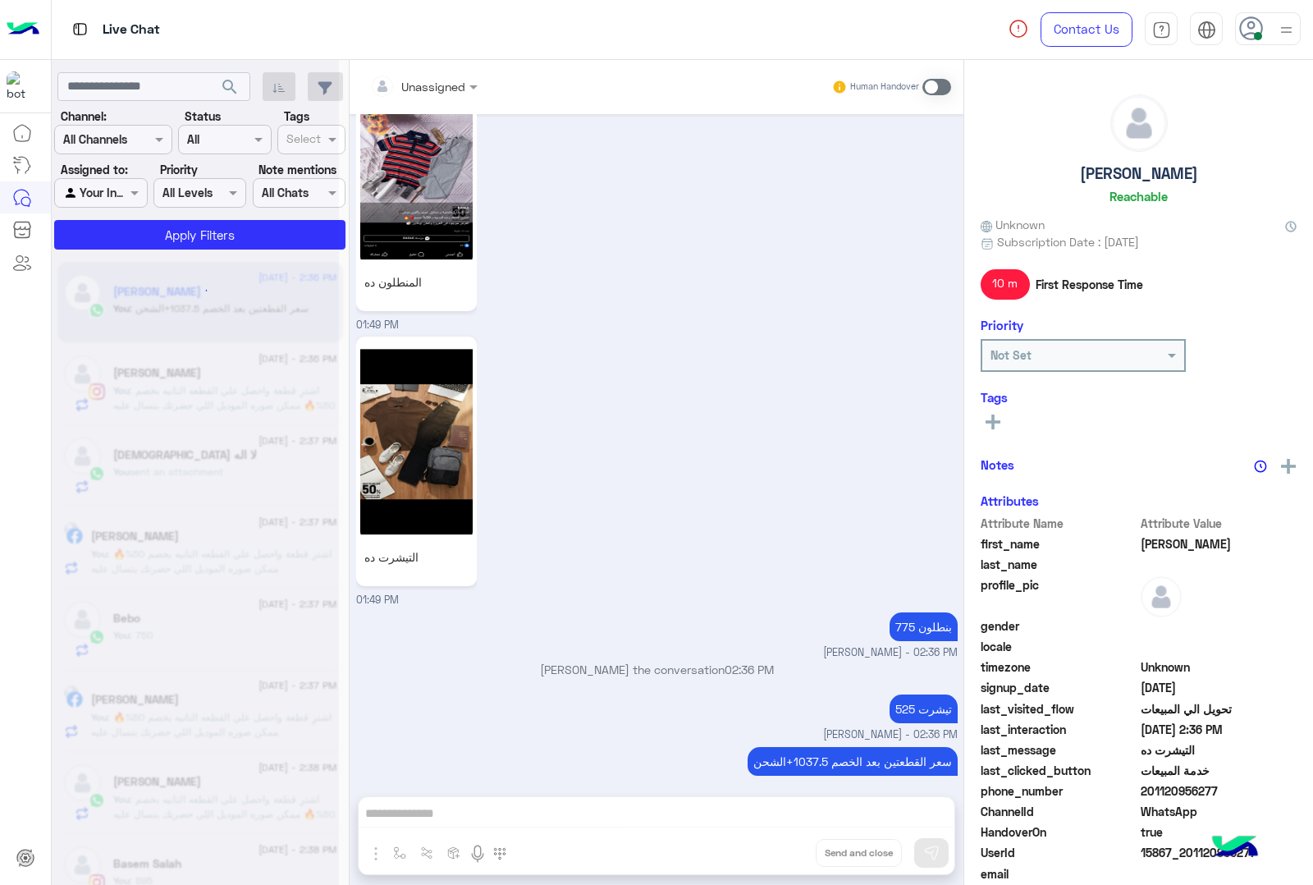
click at [813, 854] on div "Unassigned Human Handover [DATE] تمام 09:39 PM اوي والتيشرت عامل كام 09:39 PM 6…" at bounding box center [657, 475] width 614 height 831
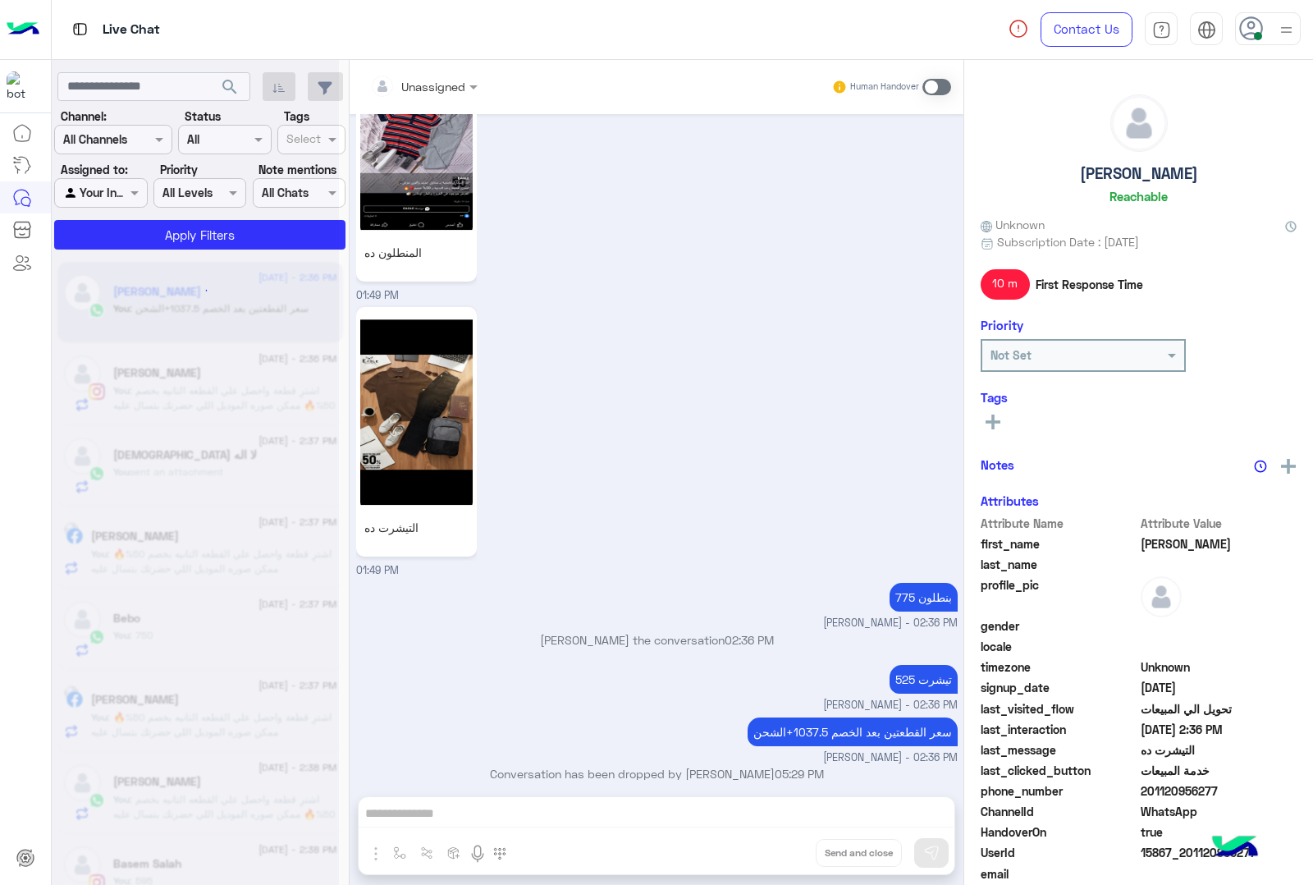
click at [813, 854] on div "Unassigned Human Handover [DATE] تمام 09:39 PM اوي والتيشرت عامل كام 09:39 PM 6…" at bounding box center [657, 475] width 614 height 831
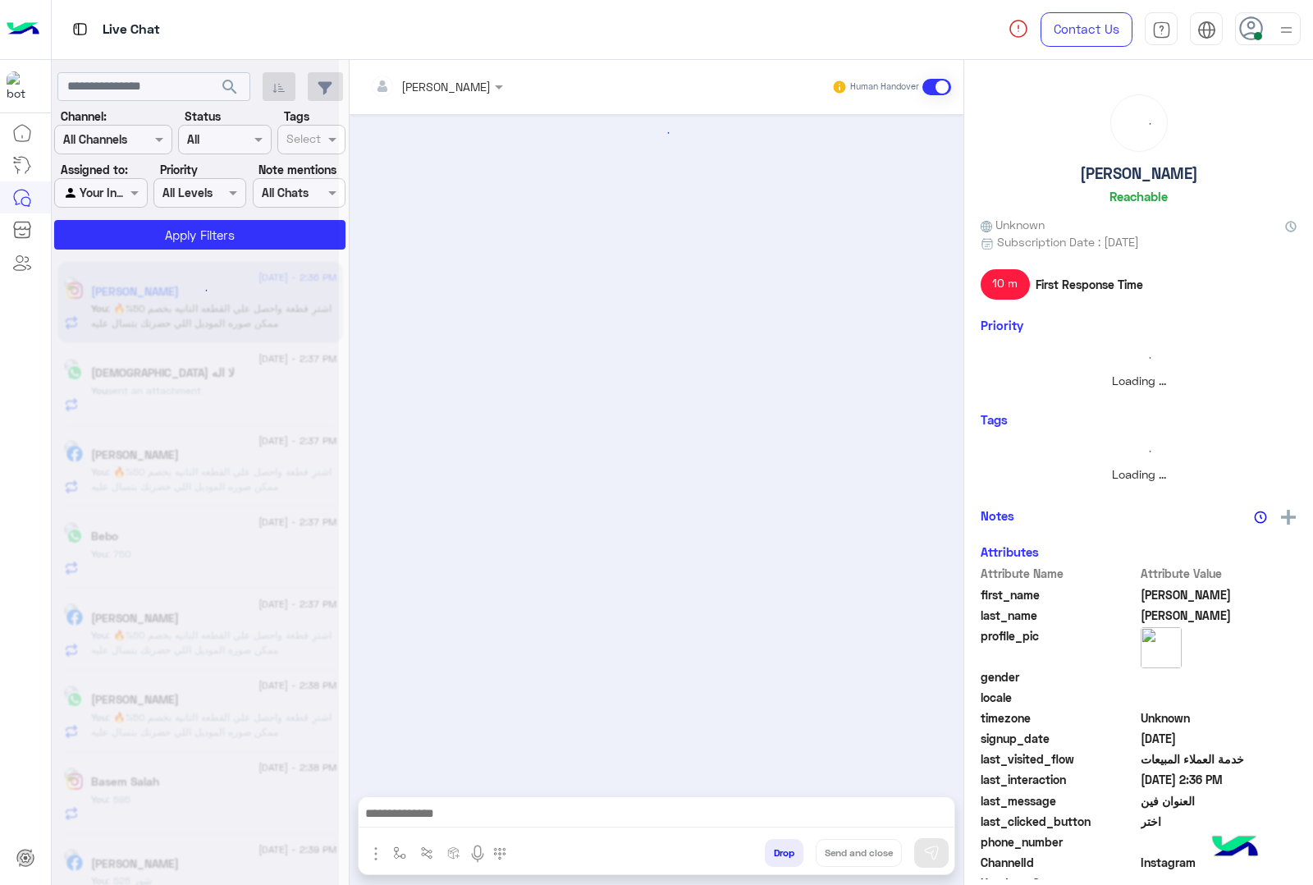
click at [804, 854] on button "Drop" at bounding box center [784, 853] width 39 height 28
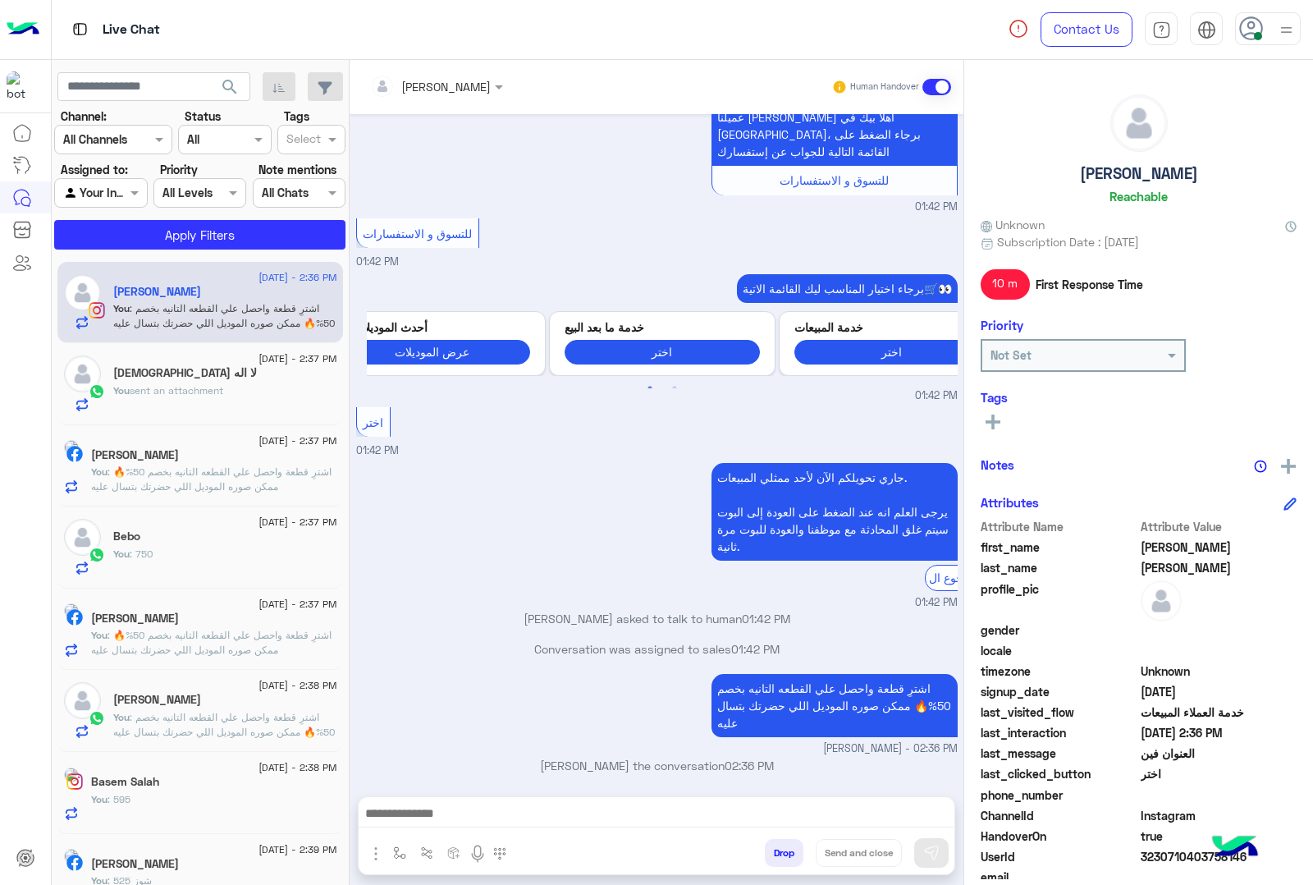
click at [804, 854] on button "Drop" at bounding box center [784, 853] width 39 height 28
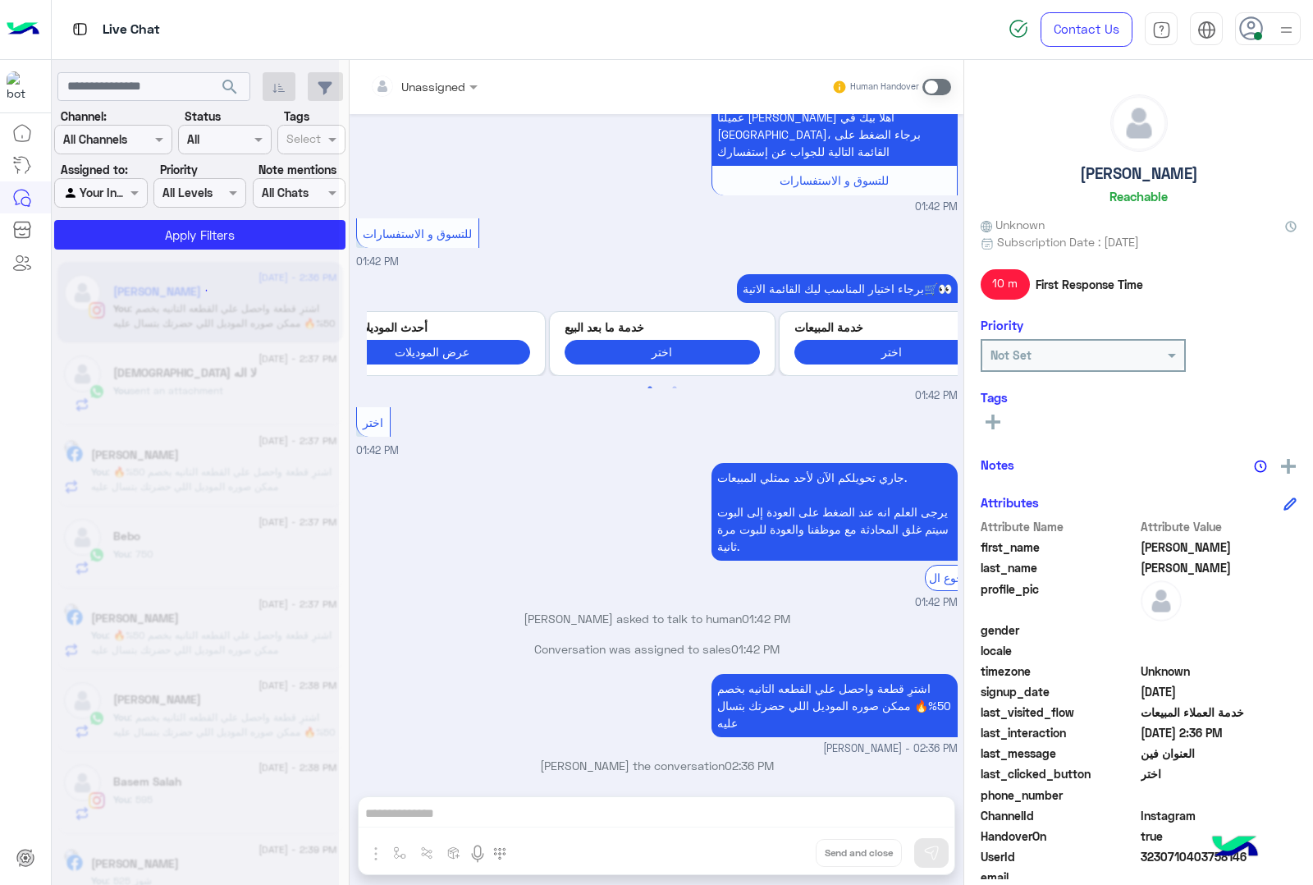
click at [813, 854] on div "Unassigned Human Handover [DATE] العنوان فين 01:42 PM عميلنا [PERSON_NAME] اهلا…" at bounding box center [657, 475] width 614 height 831
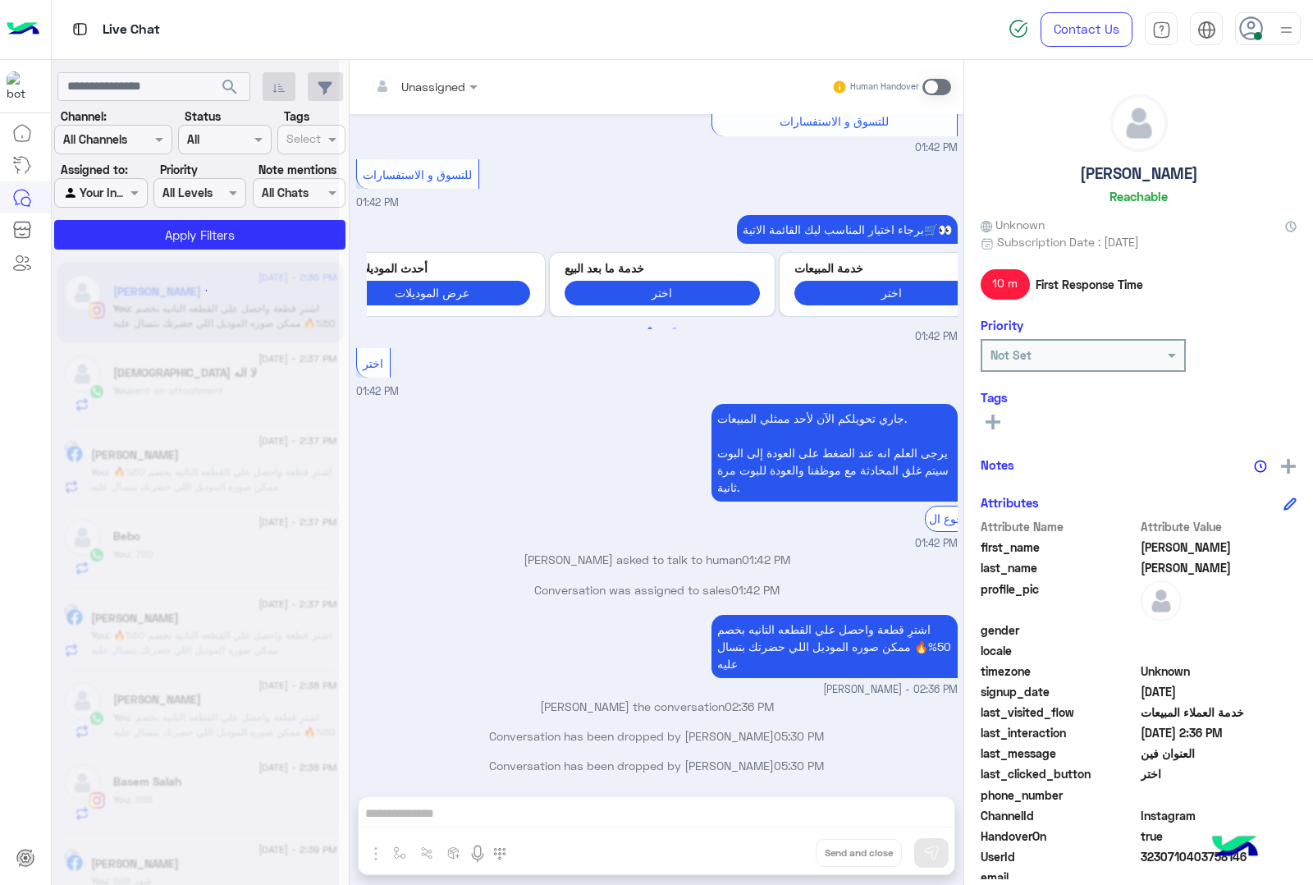
click at [813, 854] on div "Unassigned Human Handover [DATE] العنوان فين 01:42 PM عميلنا [PERSON_NAME] اهلا…" at bounding box center [657, 475] width 614 height 831
click at [0, 0] on button "Drop" at bounding box center [0, 0] width 0 height 0
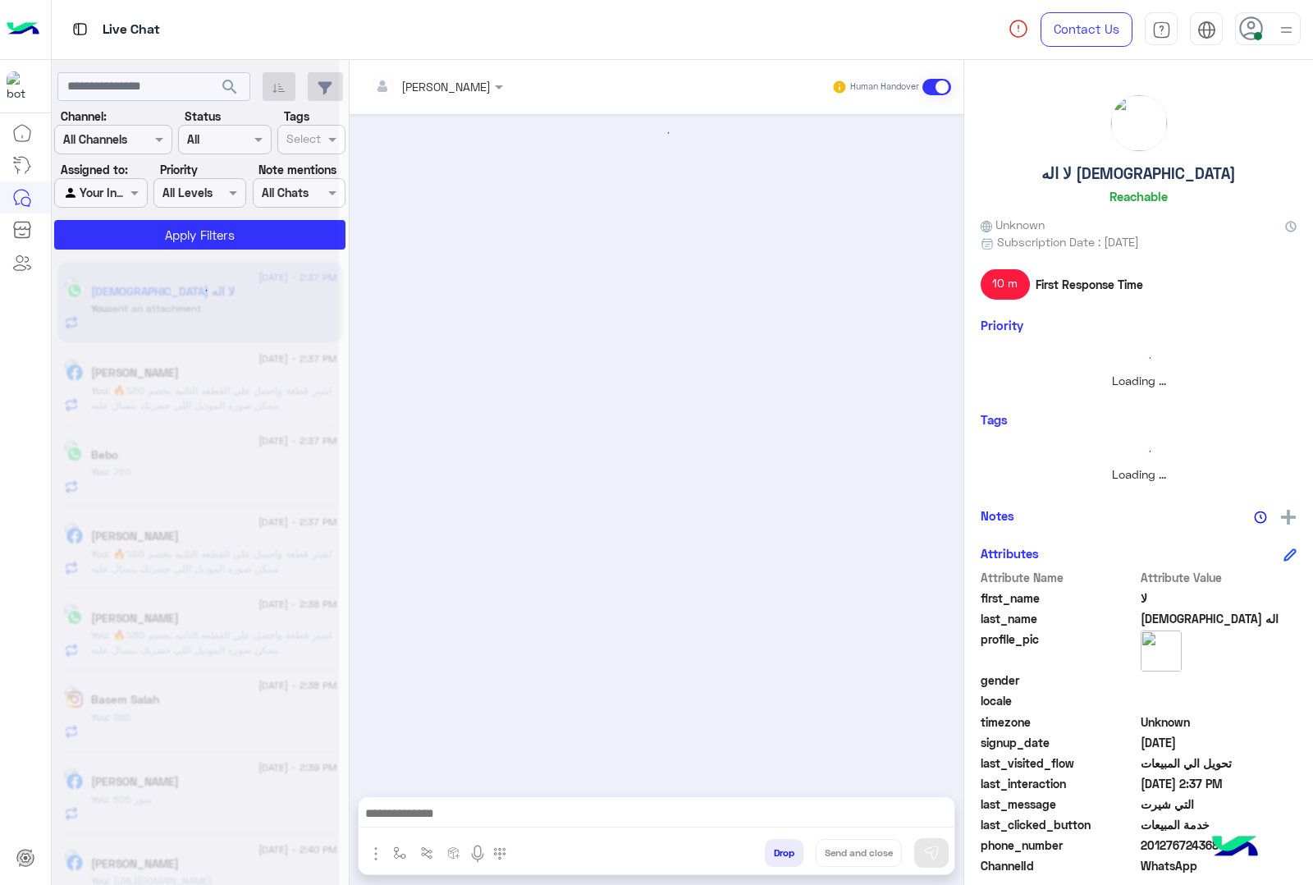
click at [804, 851] on button "Drop" at bounding box center [784, 853] width 39 height 28
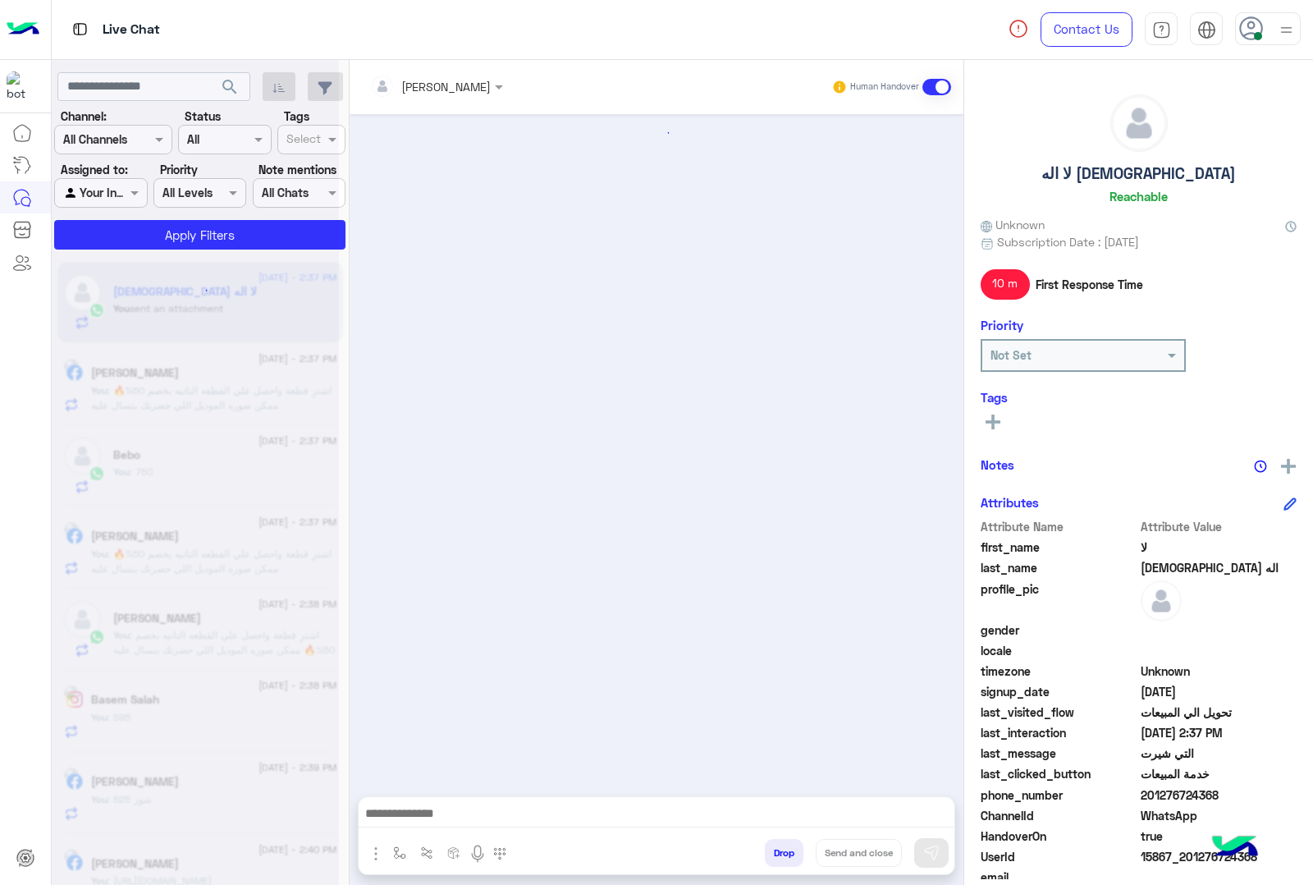
click at [804, 851] on button "Drop" at bounding box center [784, 853] width 39 height 28
click at [817, 851] on div "Unassigned Human Handover Attachements Images enter flow name Drop Send and clo…" at bounding box center [657, 475] width 614 height 831
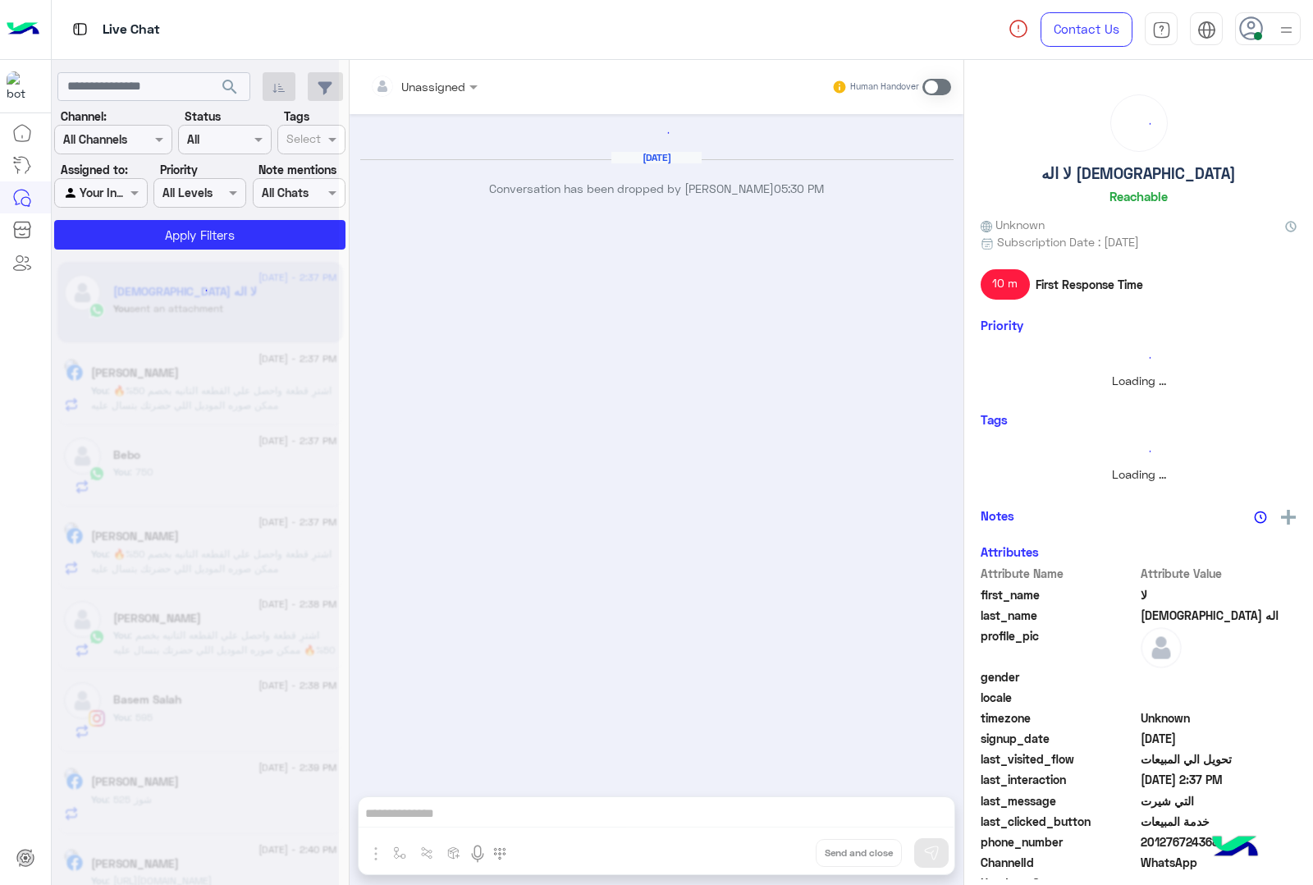
click at [817, 851] on div "Unassigned Human Handover [DATE] Conversation has been dropped by [PERSON_NAME]…" at bounding box center [657, 475] width 614 height 831
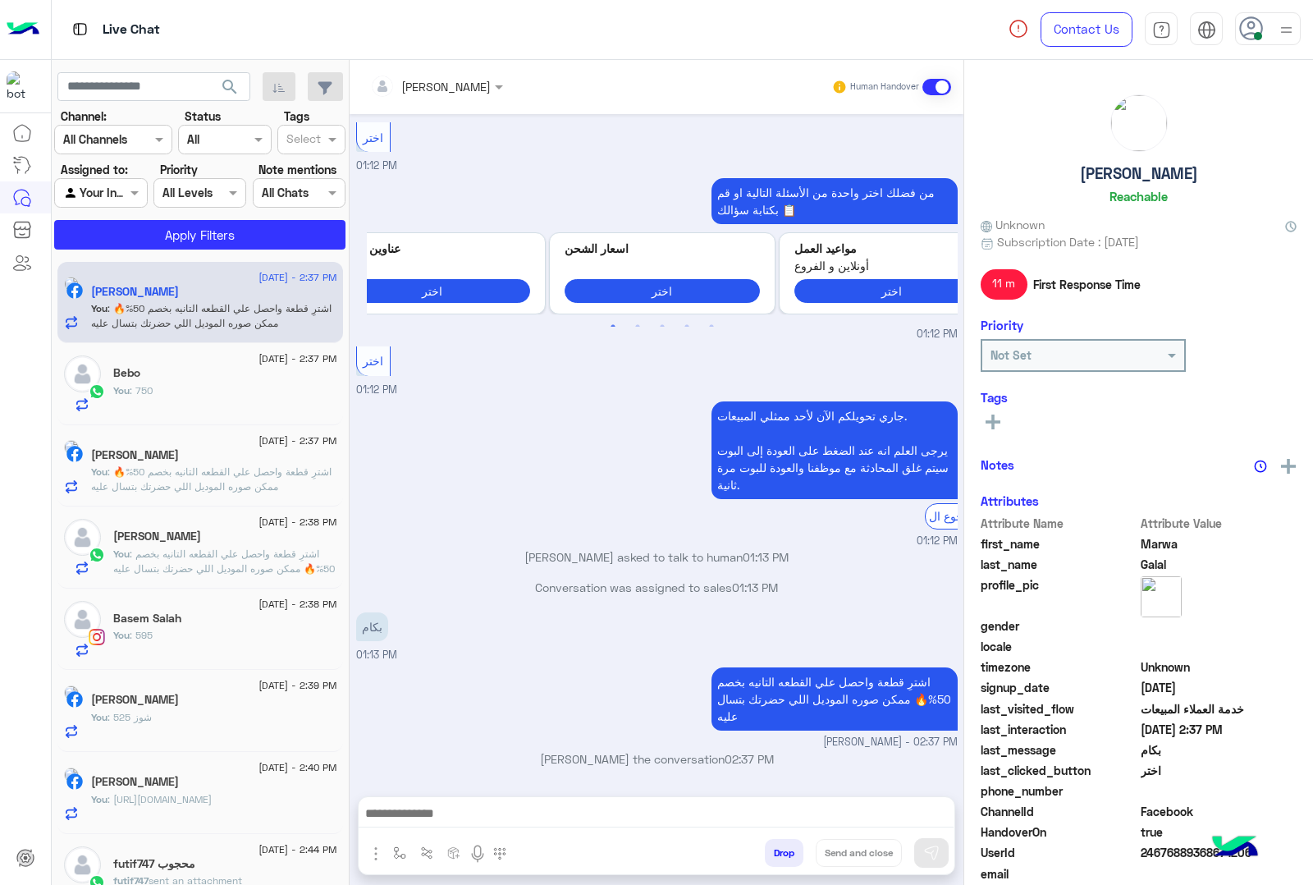
scroll to position [1275, 0]
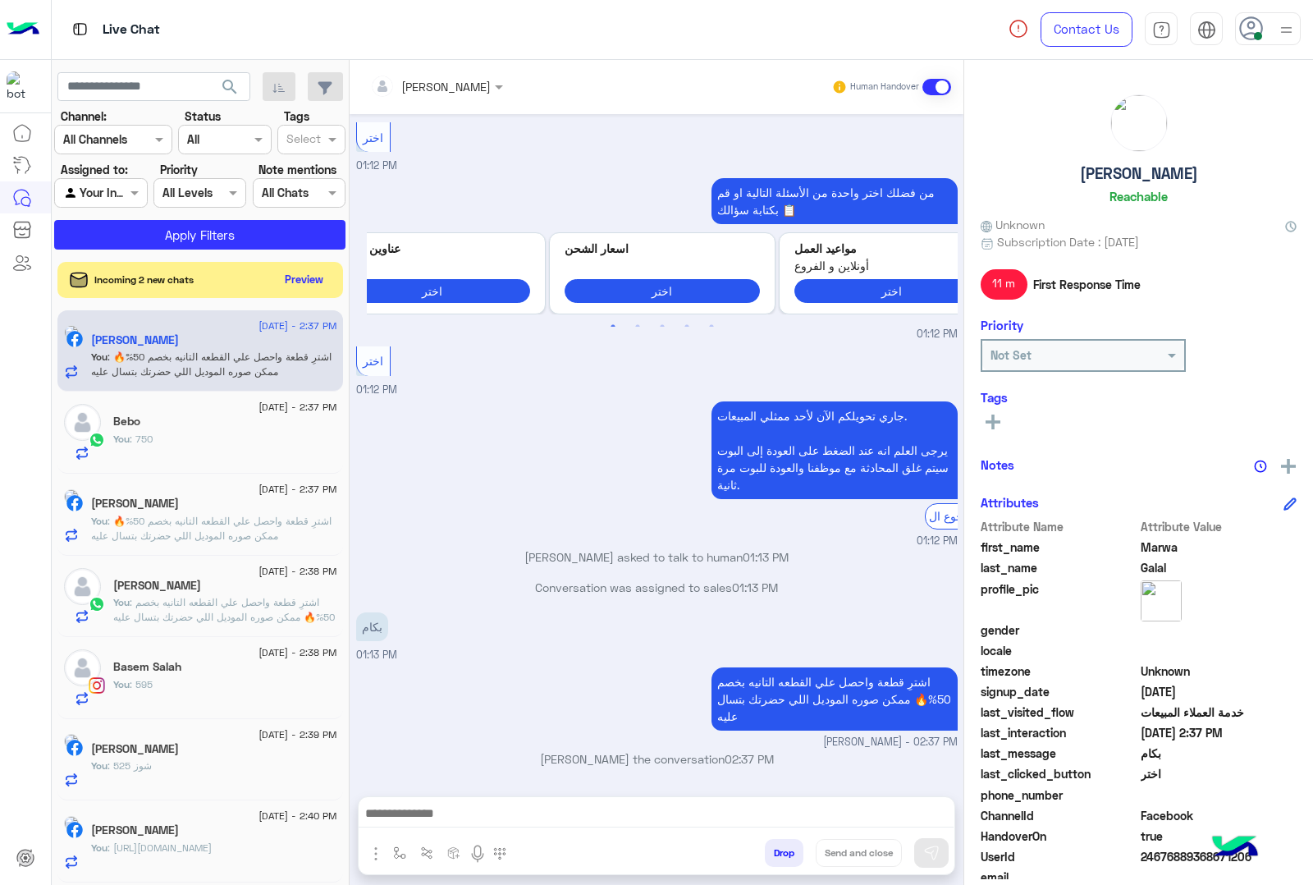
click at [346, 259] on div "search Channel: Channel All Channels Status Channel All Tags Select Assigned to…" at bounding box center [201, 475] width 298 height 831
click at [804, 842] on button "Drop" at bounding box center [784, 853] width 39 height 28
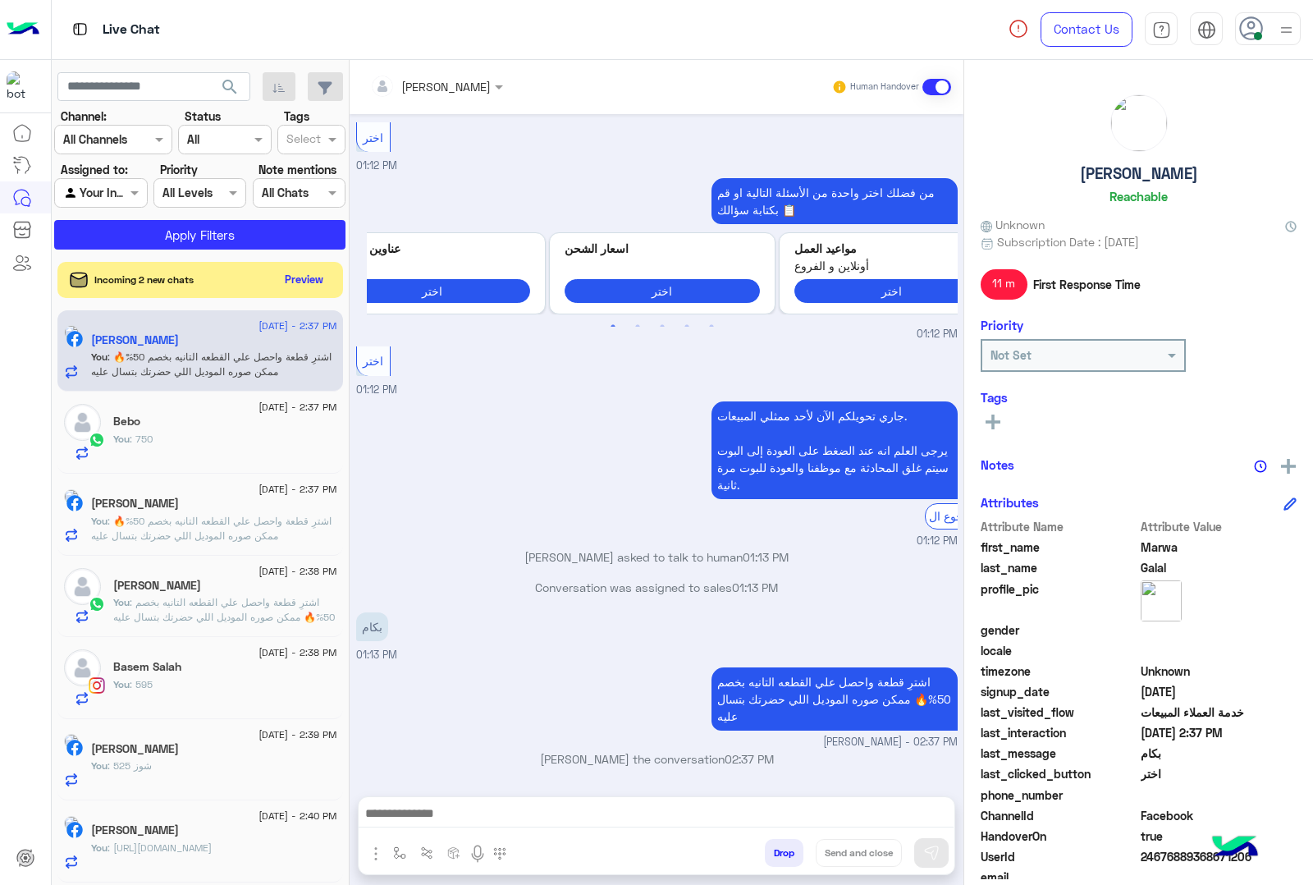
click at [804, 842] on button "Drop" at bounding box center [784, 853] width 39 height 28
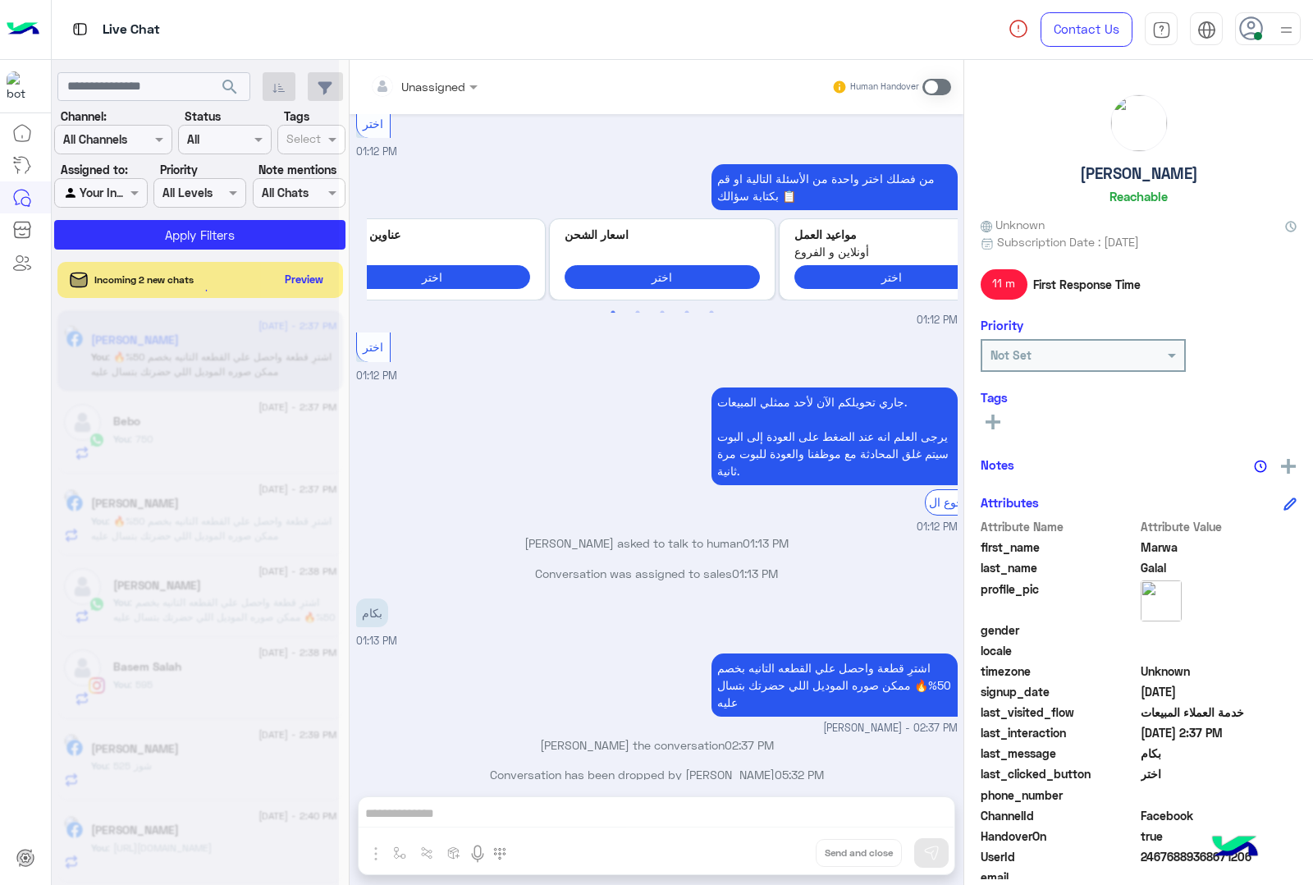
click at [819, 842] on div "Unassigned Human Handover [DATE] فرع [PERSON_NAME] ايه 01:08 PM العنوان: 279 شا…" at bounding box center [657, 475] width 614 height 831
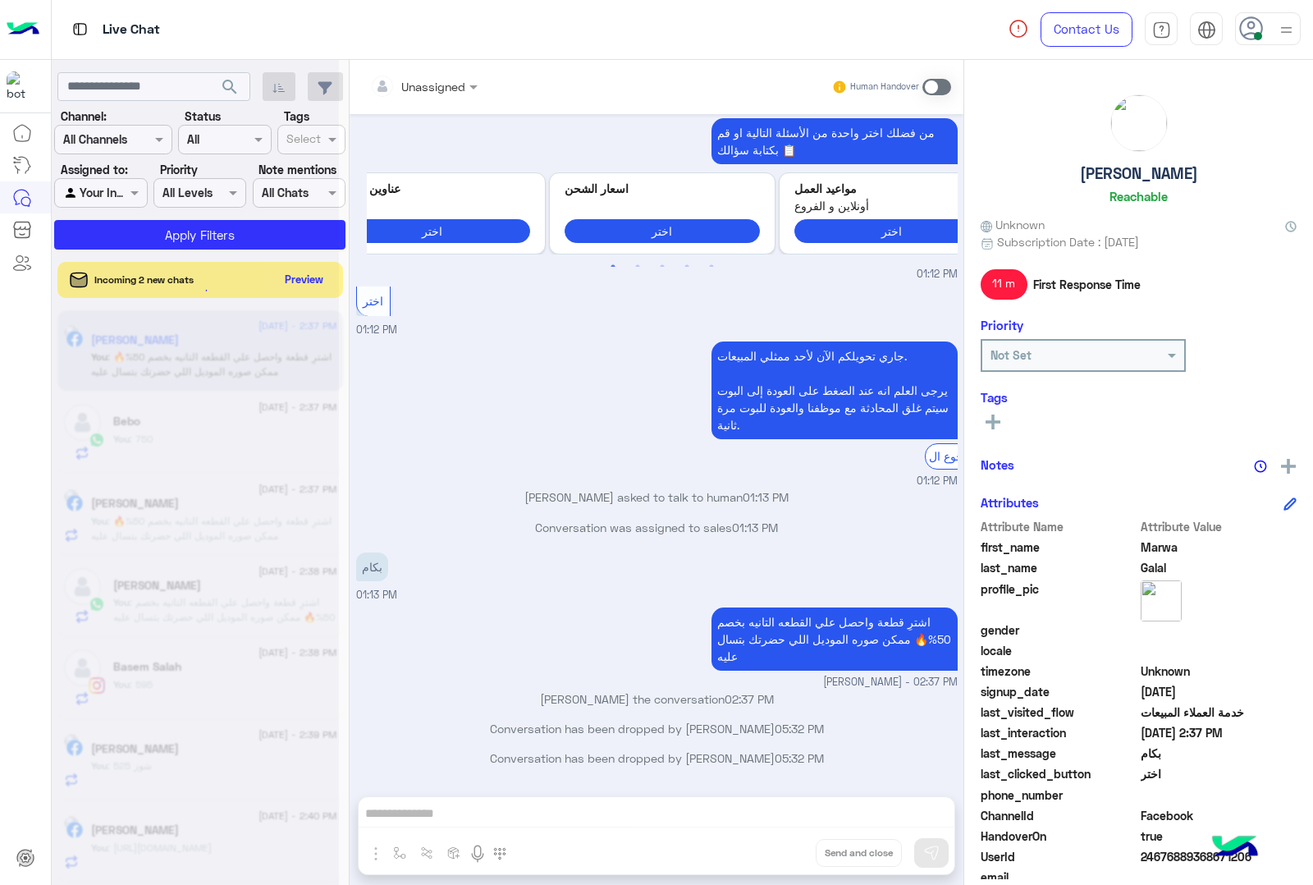
click at [822, 848] on div "Unassigned Human Handover [DATE] فرع [PERSON_NAME] ايه 01:08 PM العنوان: 279 شا…" at bounding box center [657, 475] width 614 height 831
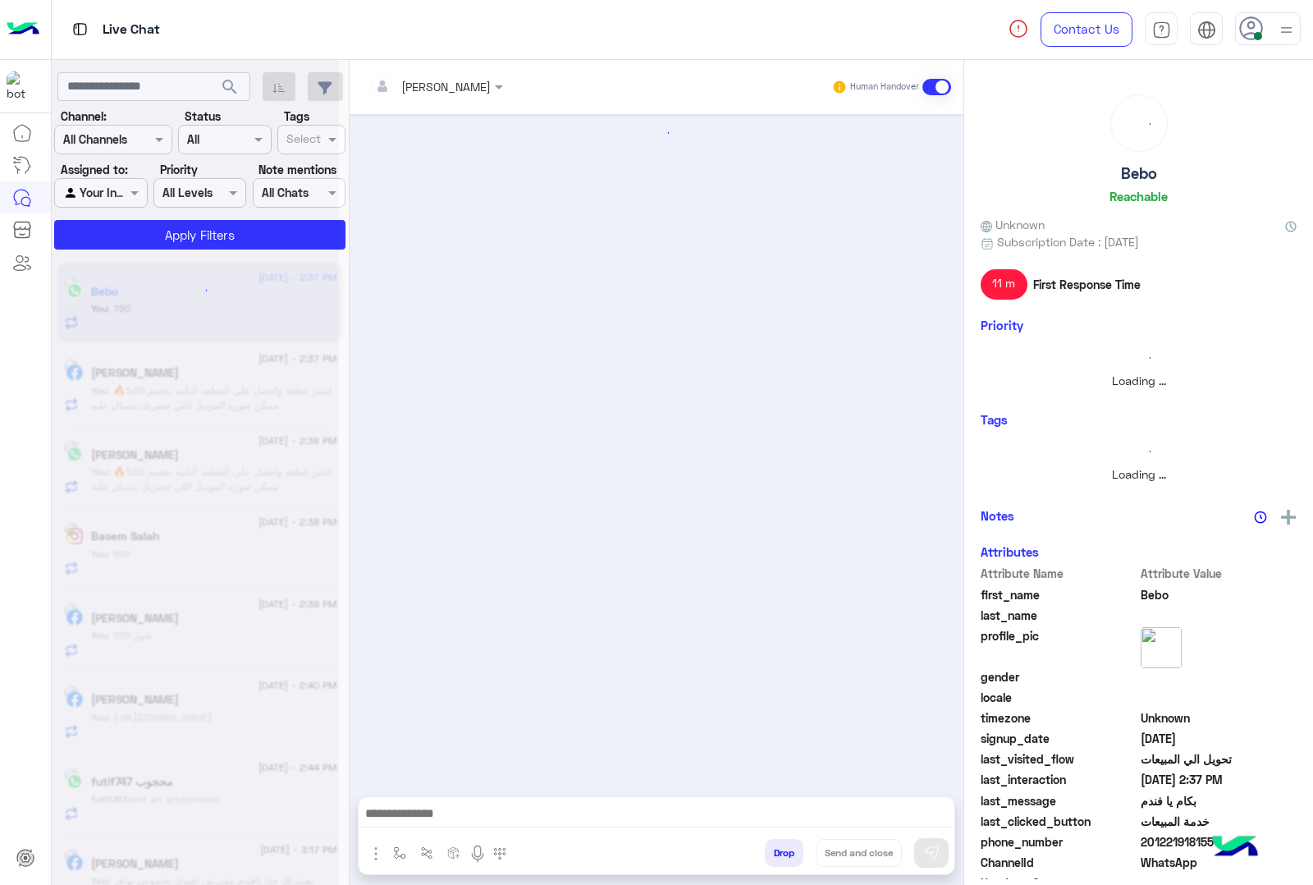
click at [804, 850] on button "Drop" at bounding box center [784, 853] width 39 height 28
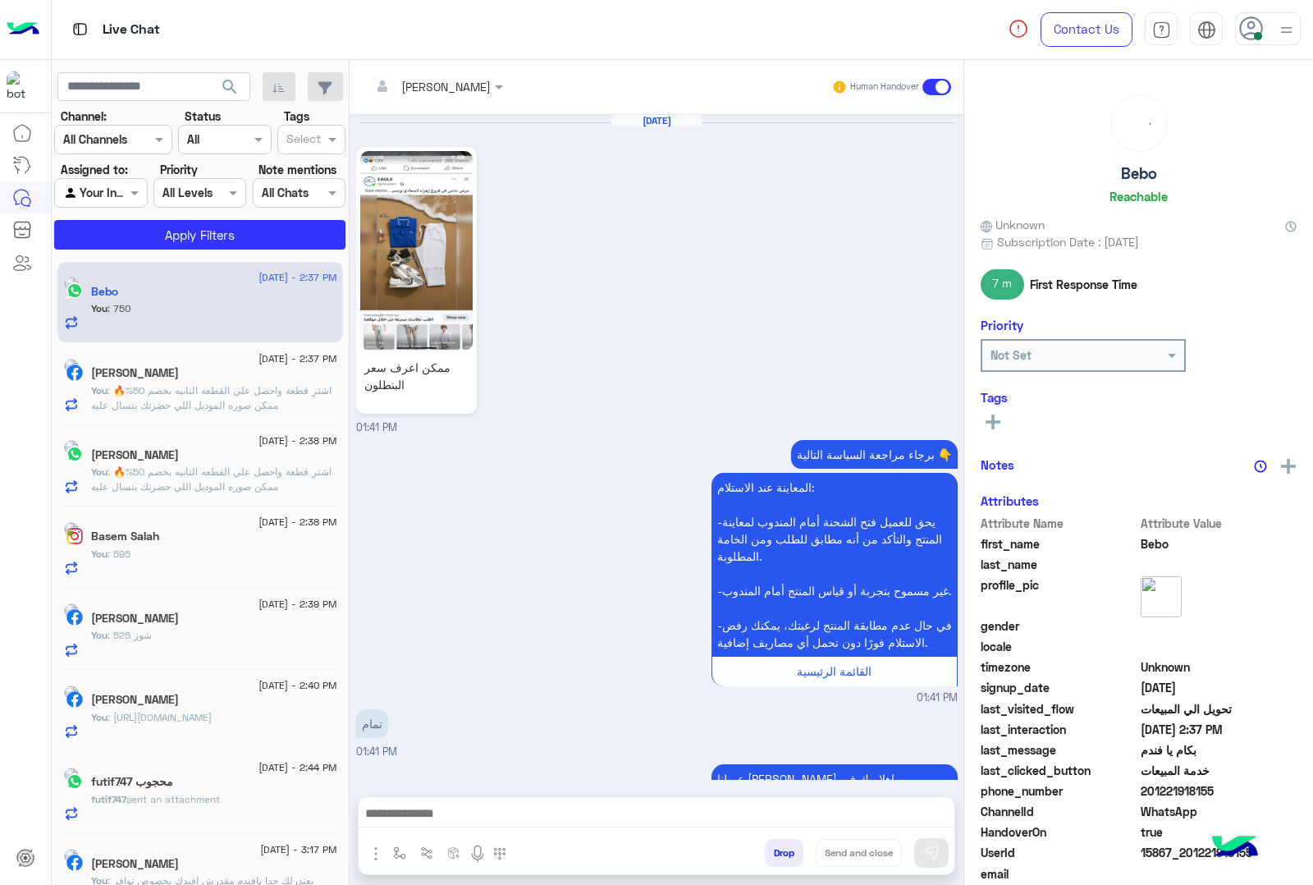
click at [804, 850] on button "Drop" at bounding box center [784, 853] width 39 height 28
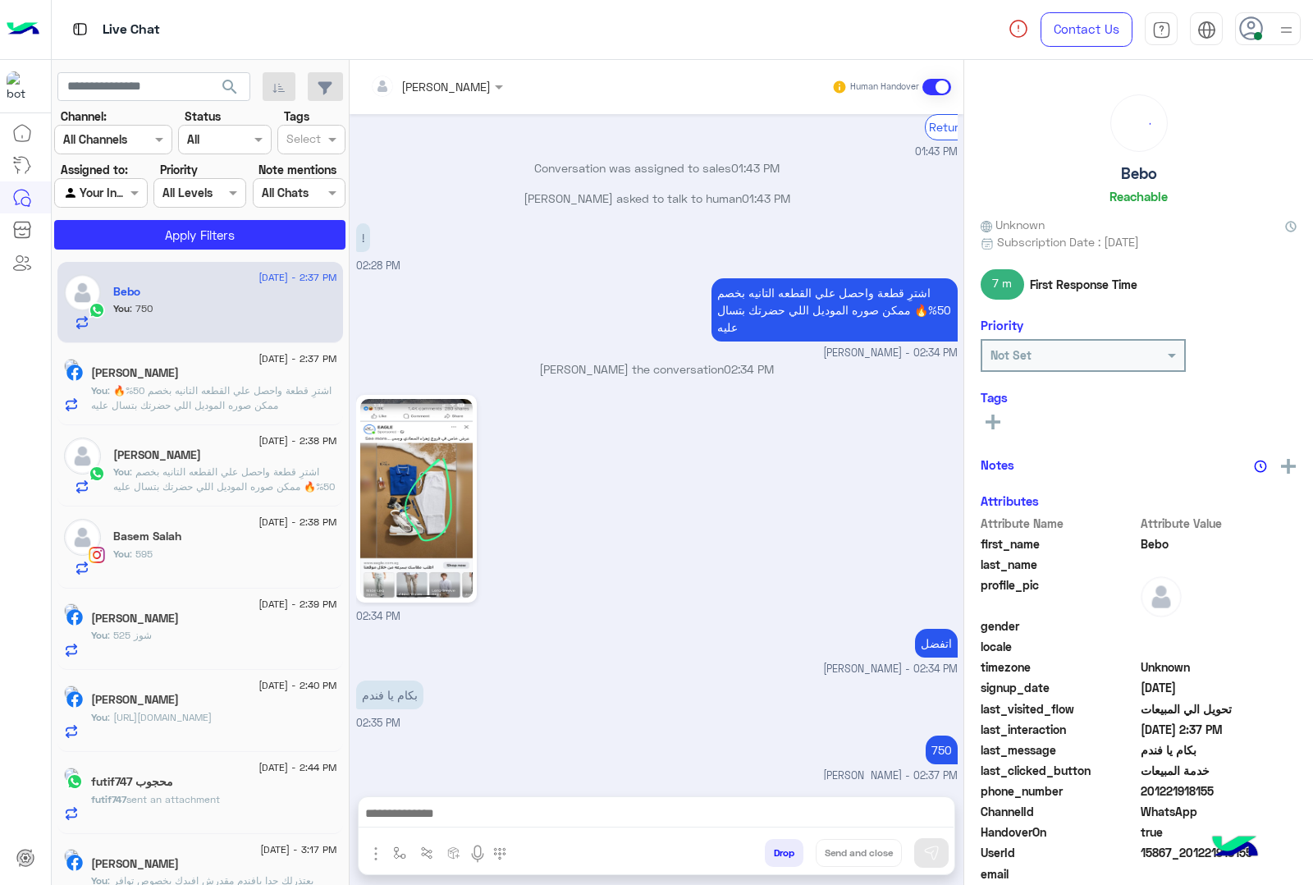
click at [822, 850] on div "[PERSON_NAME] Human Handover [DATE] ممكن اعرف سعر البنطلون 01:41 PM برجاء مراجع…" at bounding box center [657, 475] width 614 height 831
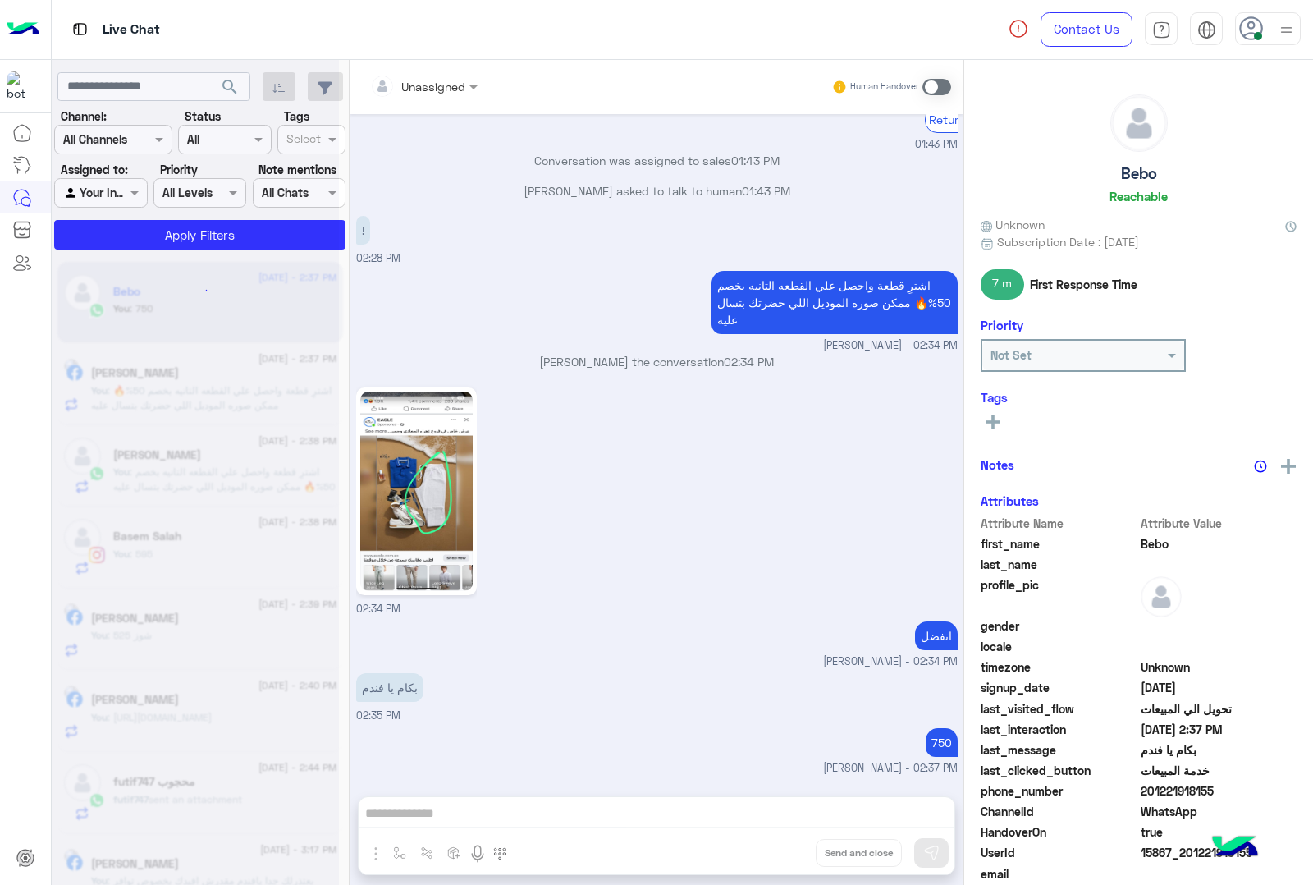
scroll to position [2348, 0]
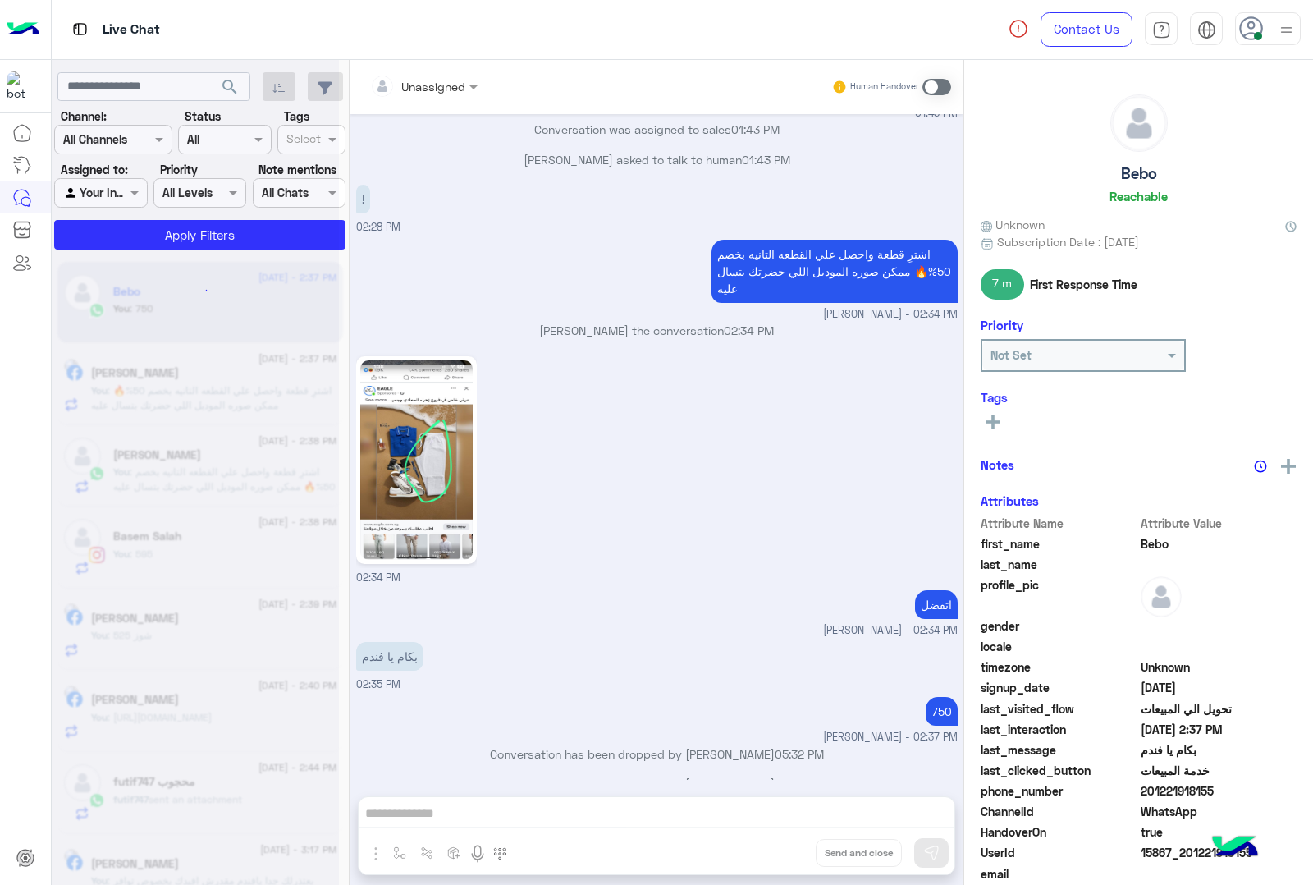
click at [822, 850] on div "Unassigned Human Handover [DATE] ممكن اعرف سعر البنطلون 01:41 PM برجاء مراجعة ا…" at bounding box center [657, 475] width 614 height 831
click at [0, 0] on button "Drop" at bounding box center [0, 0] width 0 height 0
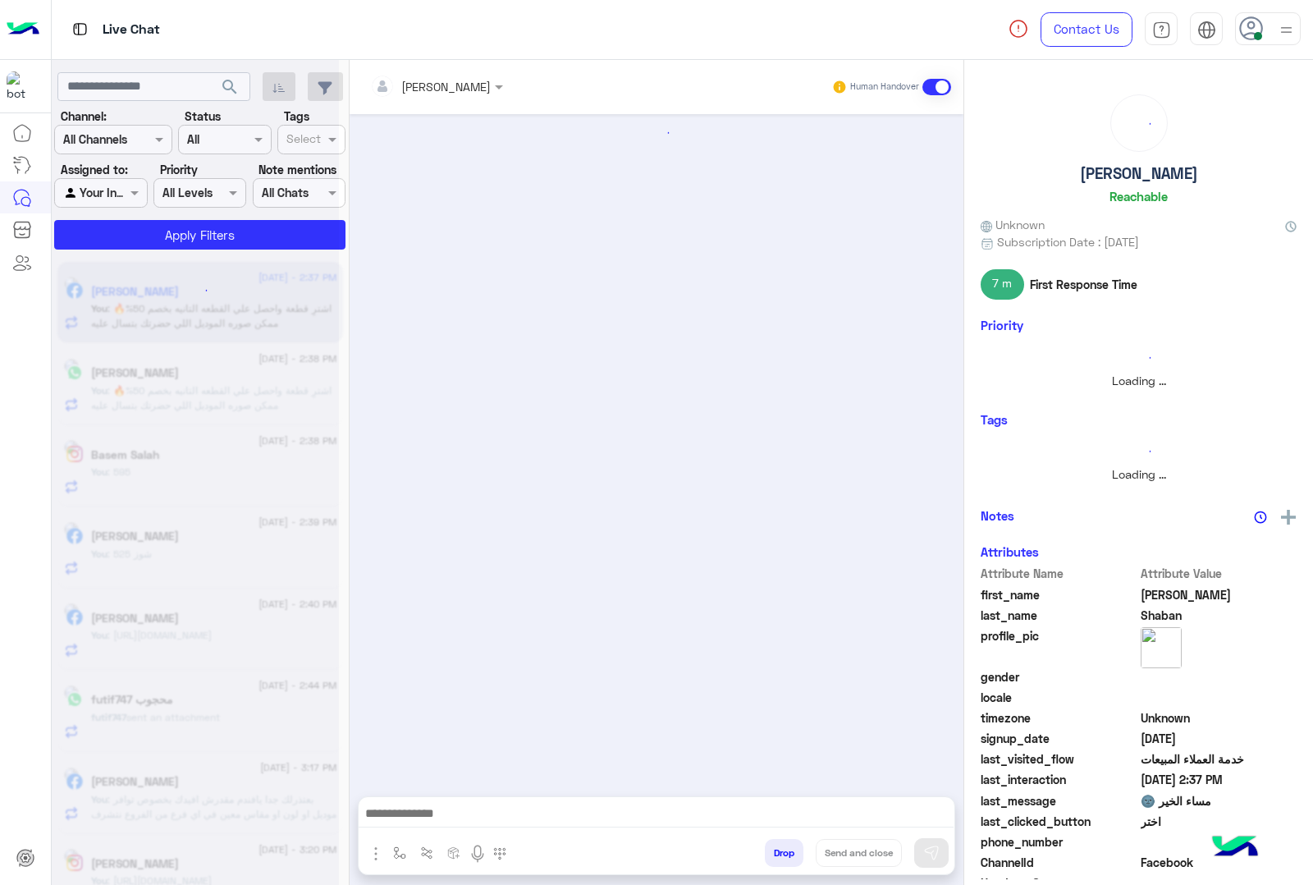
click at [804, 850] on button "Drop" at bounding box center [784, 853] width 39 height 28
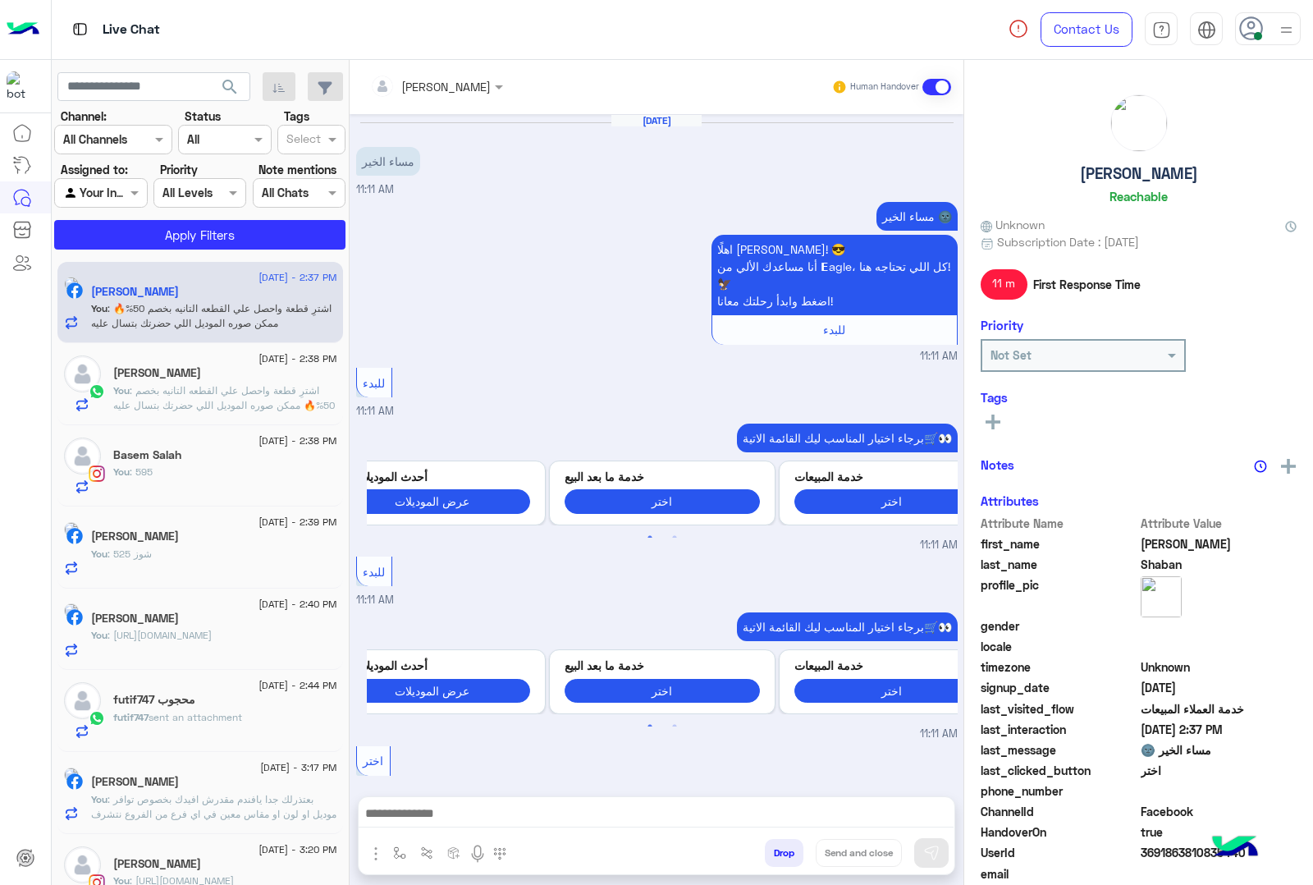
click at [822, 850] on div "[PERSON_NAME] Human Handover [DATE] مساء الخير 11:11 AM مساء الخير 🌚 اهلًا [PER…" at bounding box center [657, 475] width 614 height 831
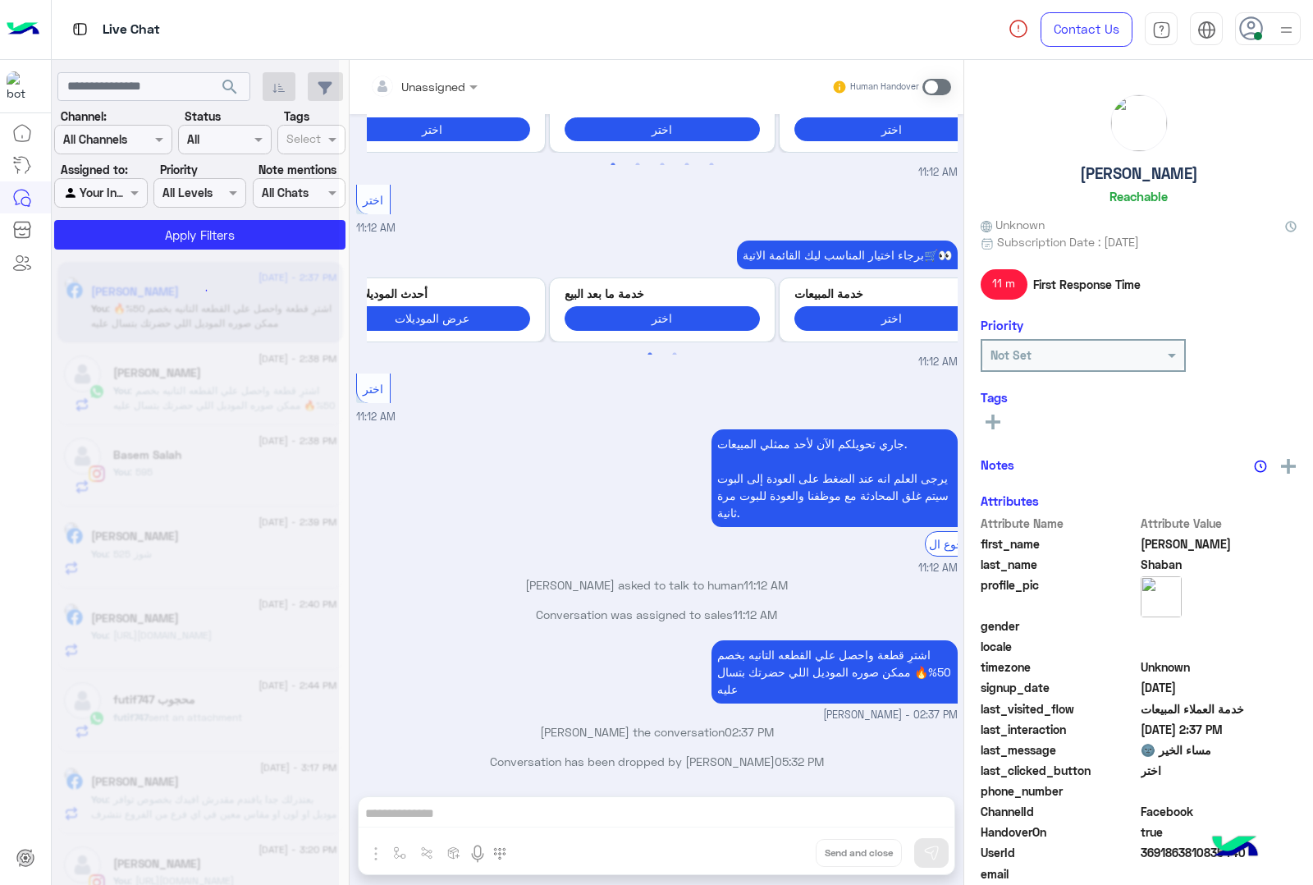
click at [822, 850] on div "Unassigned Human Handover [DATE] مساء الخير 11:11 AM مساء الخير 🌚 اهلًا [PERSON…" at bounding box center [657, 475] width 614 height 831
click at [0, 0] on button "Drop" at bounding box center [0, 0] width 0 height 0
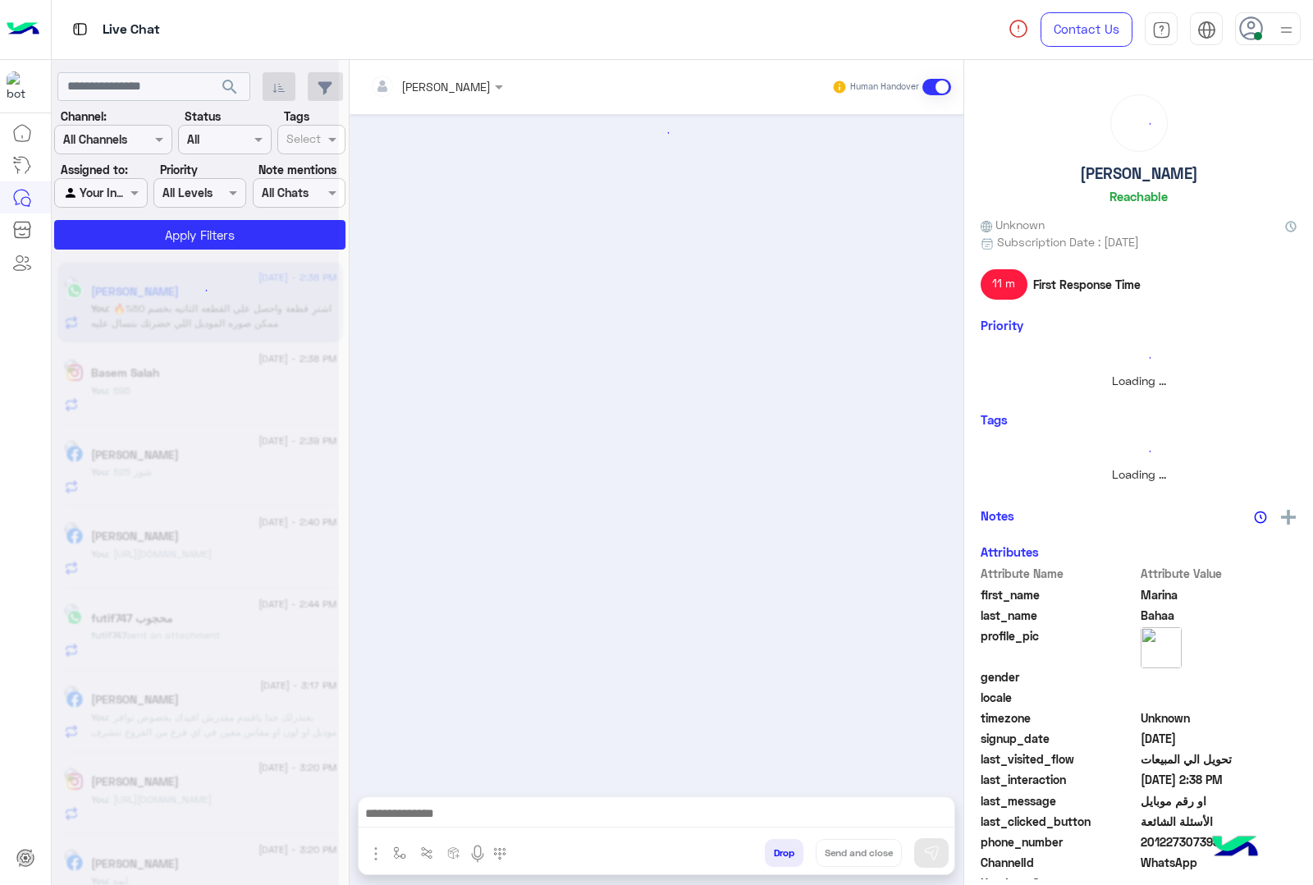
click at [804, 850] on button "Drop" at bounding box center [784, 853] width 39 height 28
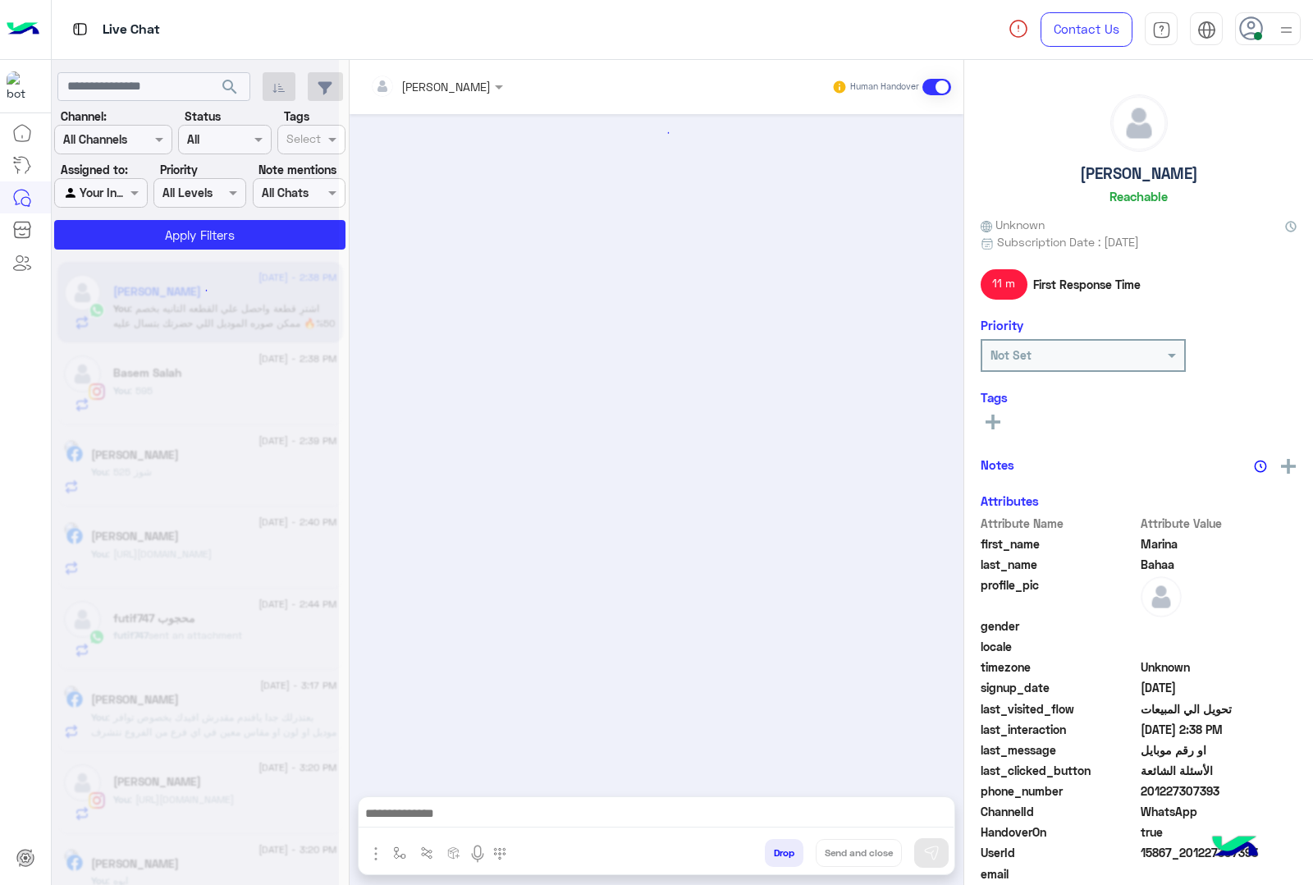
click at [822, 850] on div "[PERSON_NAME] Human Handover Attachements Images enter flow name Drop Send and …" at bounding box center [657, 475] width 614 height 831
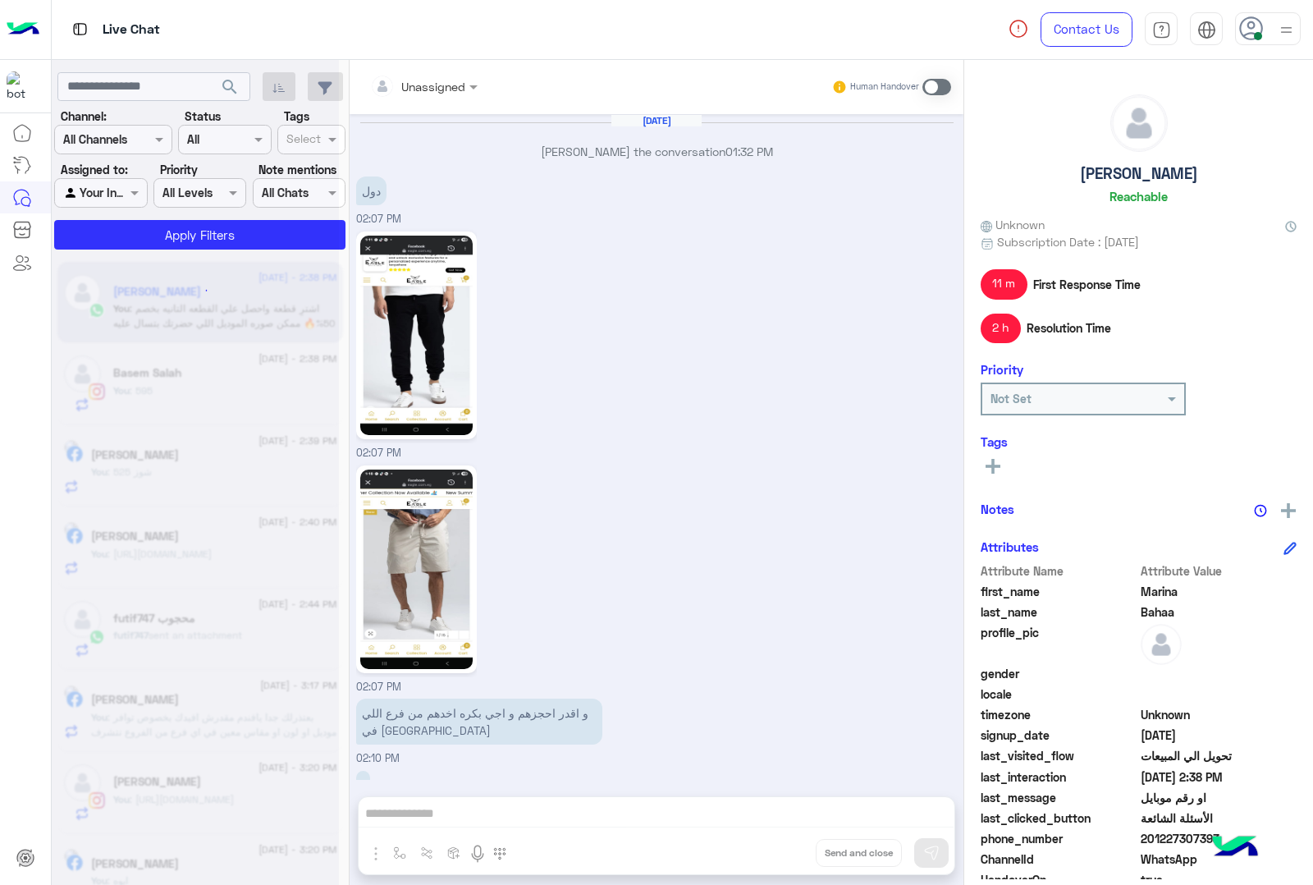
scroll to position [2040, 0]
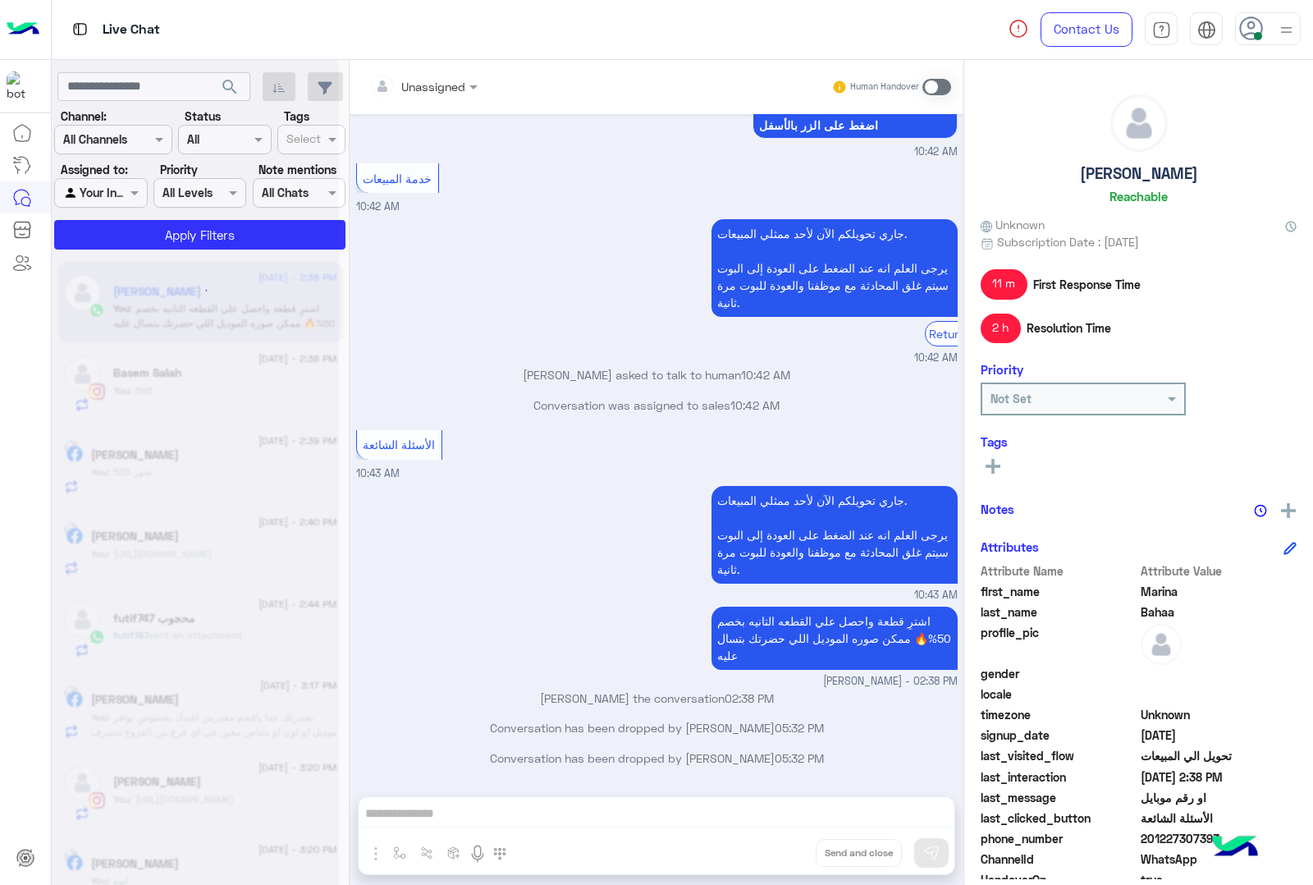
click at [822, 850] on div "Unassigned Human Handover [DATE] [PERSON_NAME] the conversation 01:32 PM دول 02…" at bounding box center [657, 475] width 614 height 831
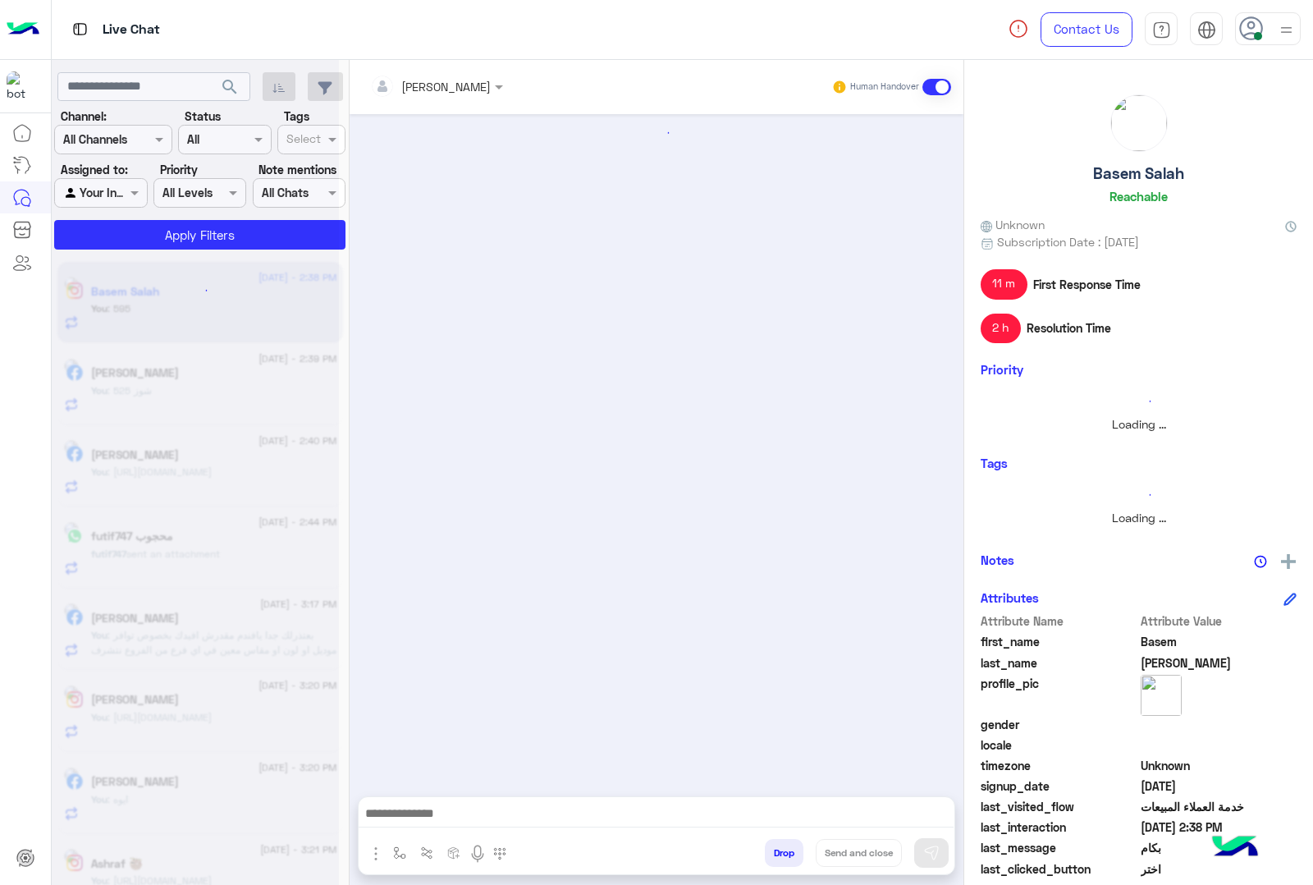
click at [804, 850] on button "Drop" at bounding box center [784, 853] width 39 height 28
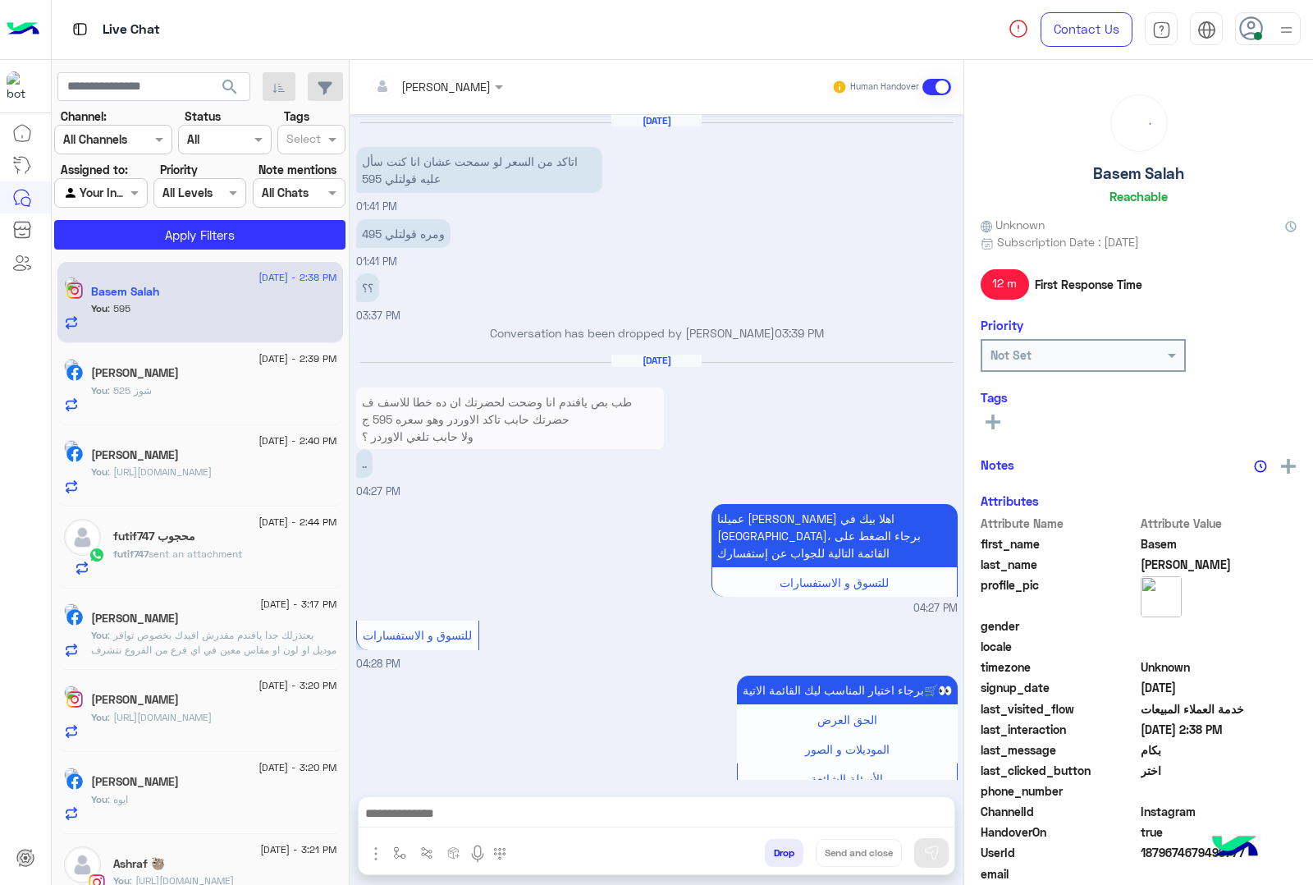
click at [804, 850] on button "Drop" at bounding box center [784, 853] width 39 height 28
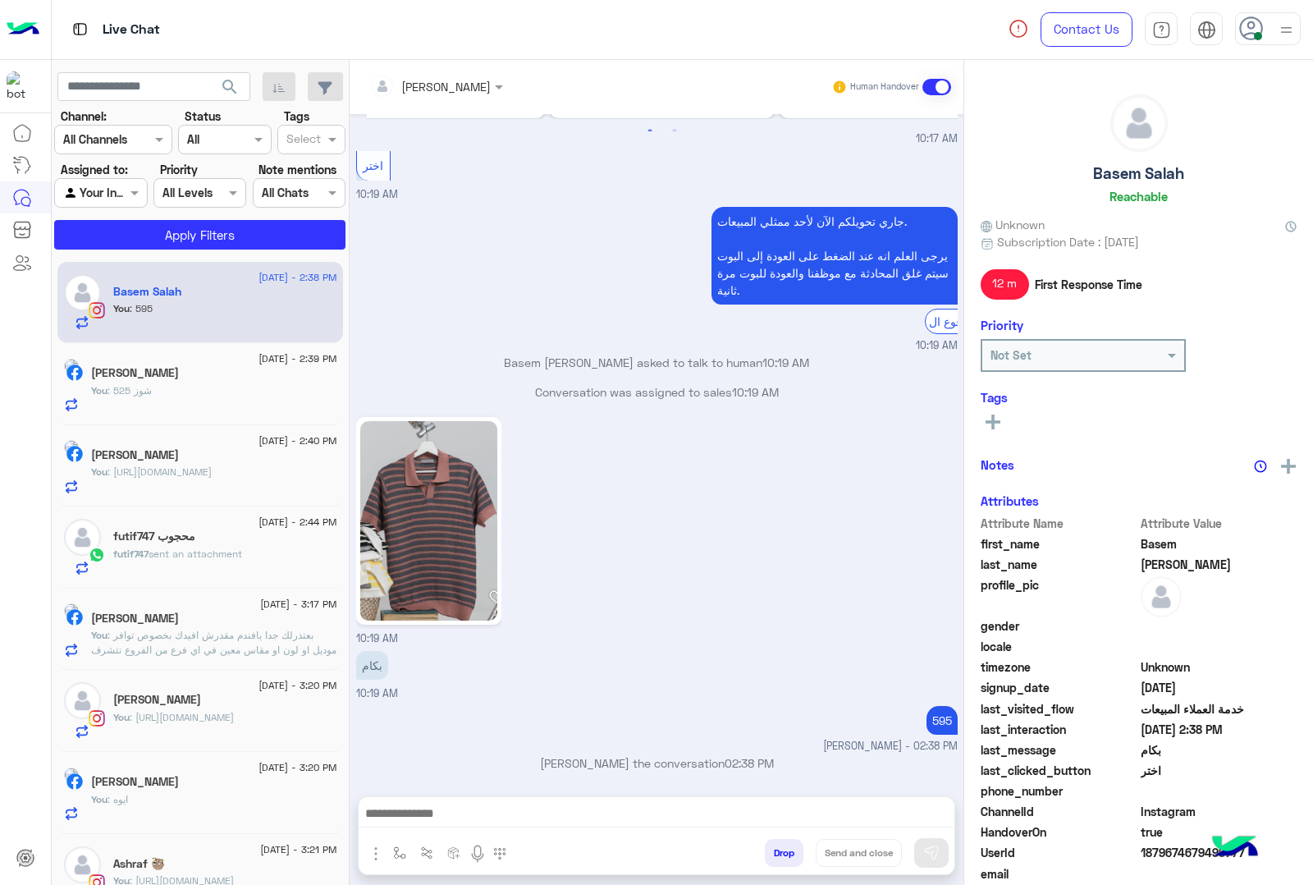
click at [804, 850] on button "Drop" at bounding box center [784, 853] width 39 height 28
click at [822, 850] on div "[PERSON_NAME] Human Handover [DATE] اتاكد من السعر لو سمحت عشان انا كنت سأل علي…" at bounding box center [657, 475] width 614 height 831
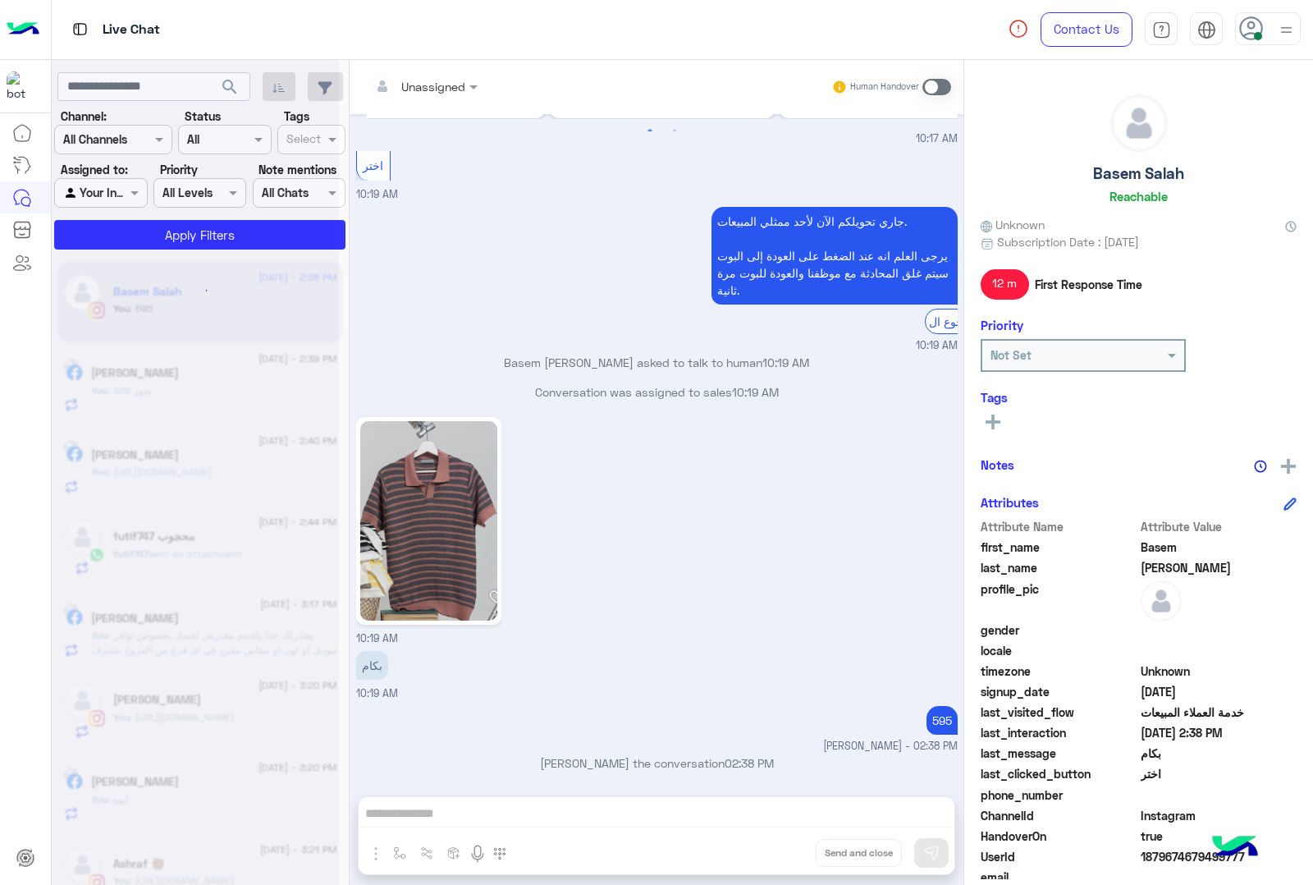
scroll to position [1922, 0]
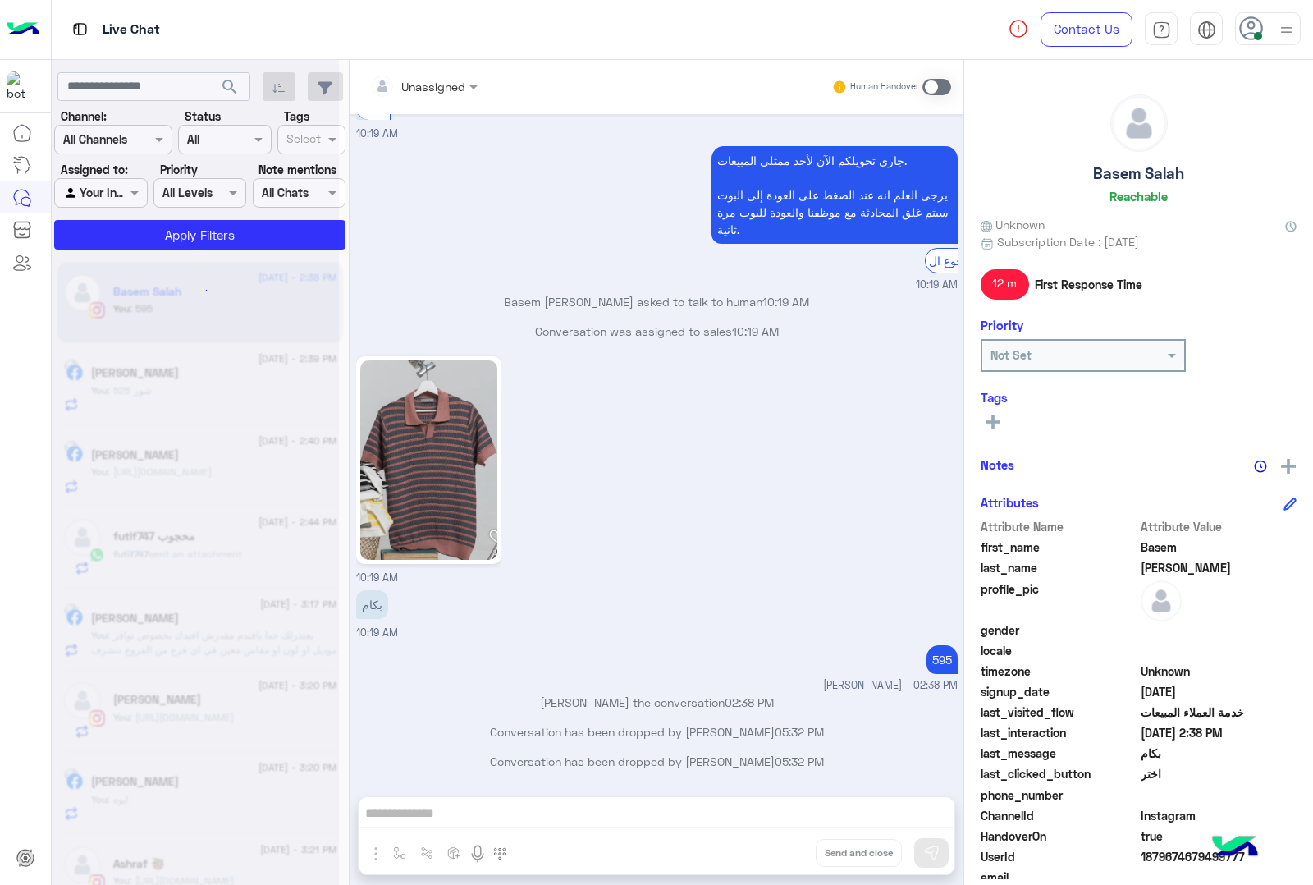
click at [822, 850] on div "Unassigned Human Handover [DATE] اتاكد من السعر لو سمحت عشان انا كنت سأل عليه ق…" at bounding box center [657, 475] width 614 height 831
click at [0, 0] on button "Drop" at bounding box center [0, 0] width 0 height 0
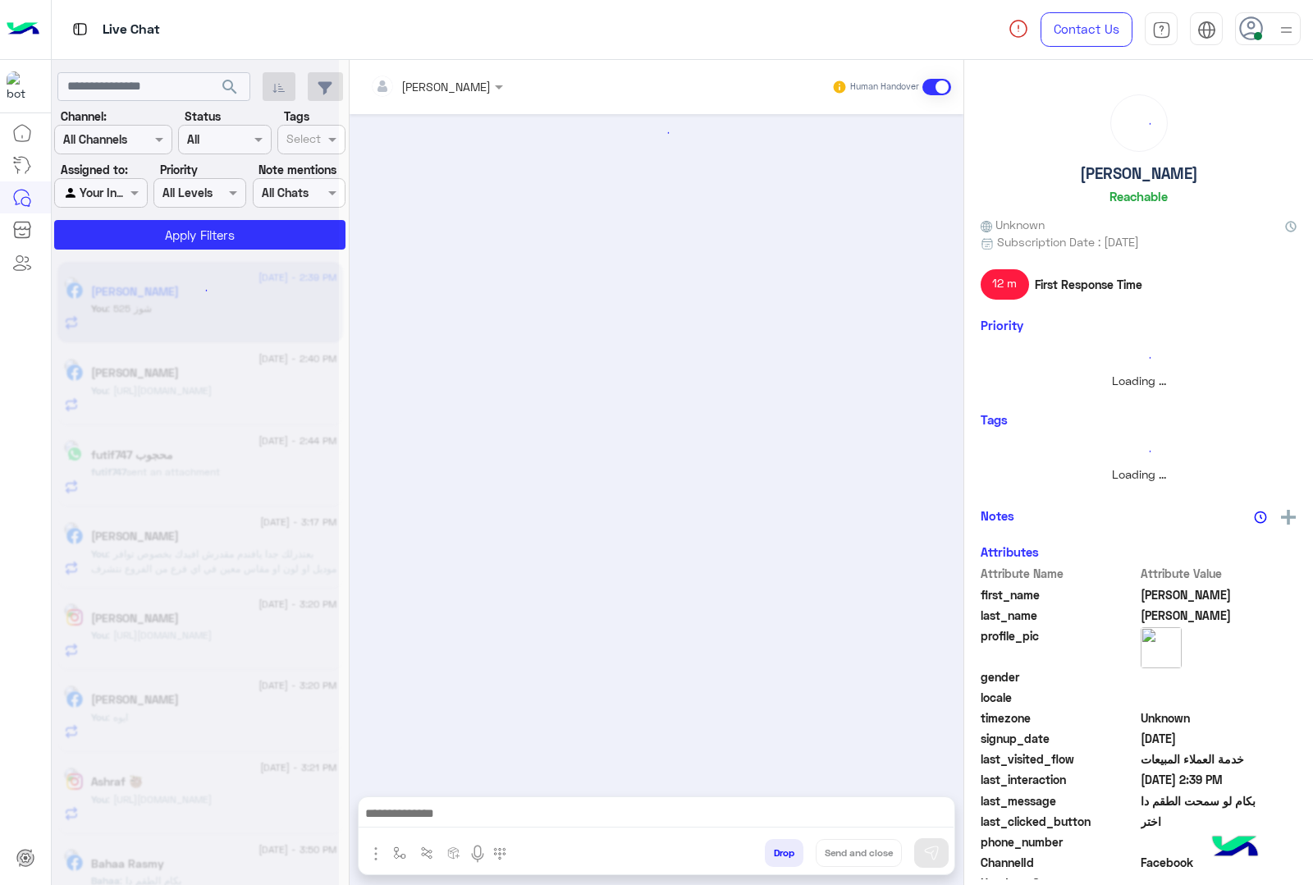
click at [804, 850] on button "Drop" at bounding box center [784, 853] width 39 height 28
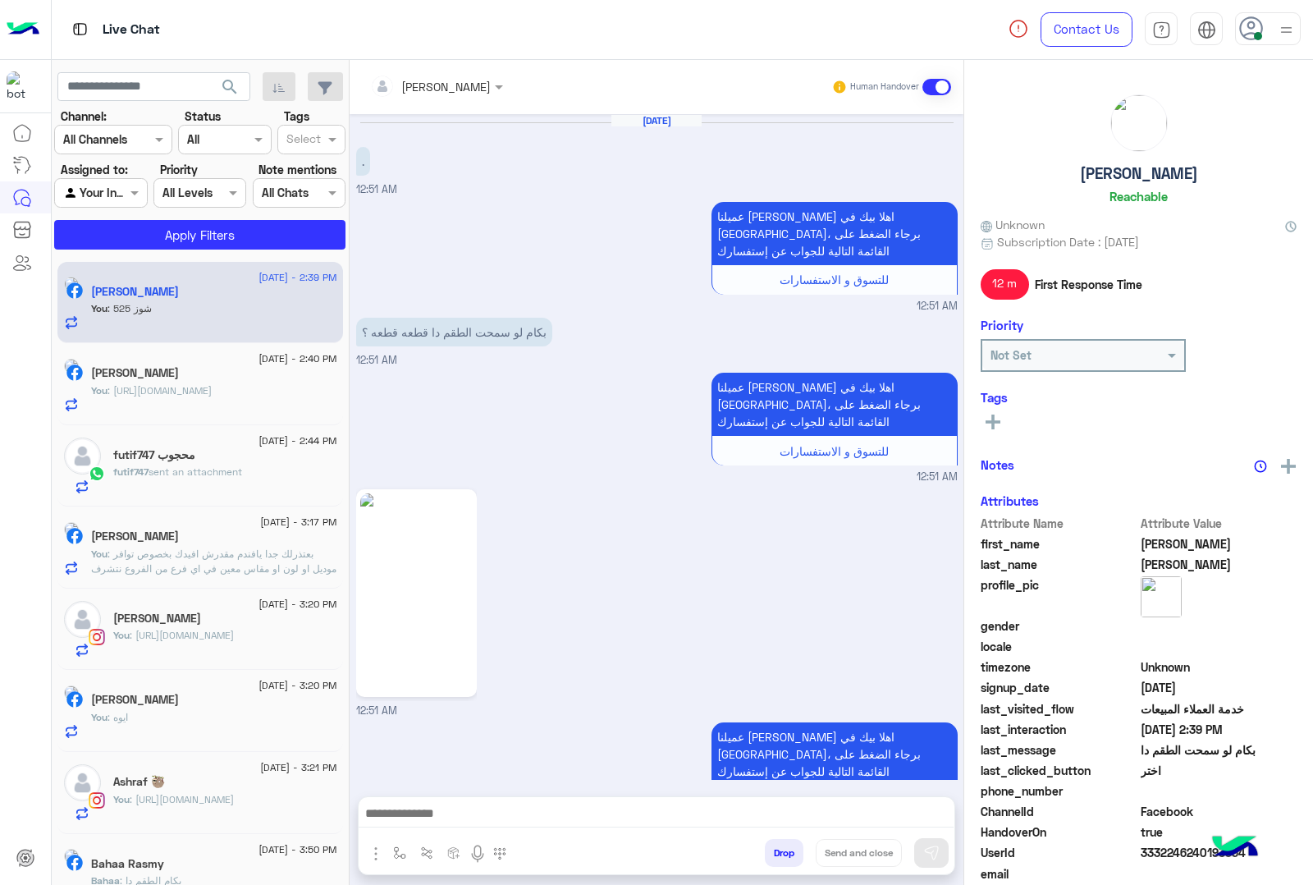
click at [822, 850] on div "[PERSON_NAME] Human Handover [DATE] . 12:51 AM عميلنا [PERSON_NAME] اهلا بيك في…" at bounding box center [657, 475] width 614 height 831
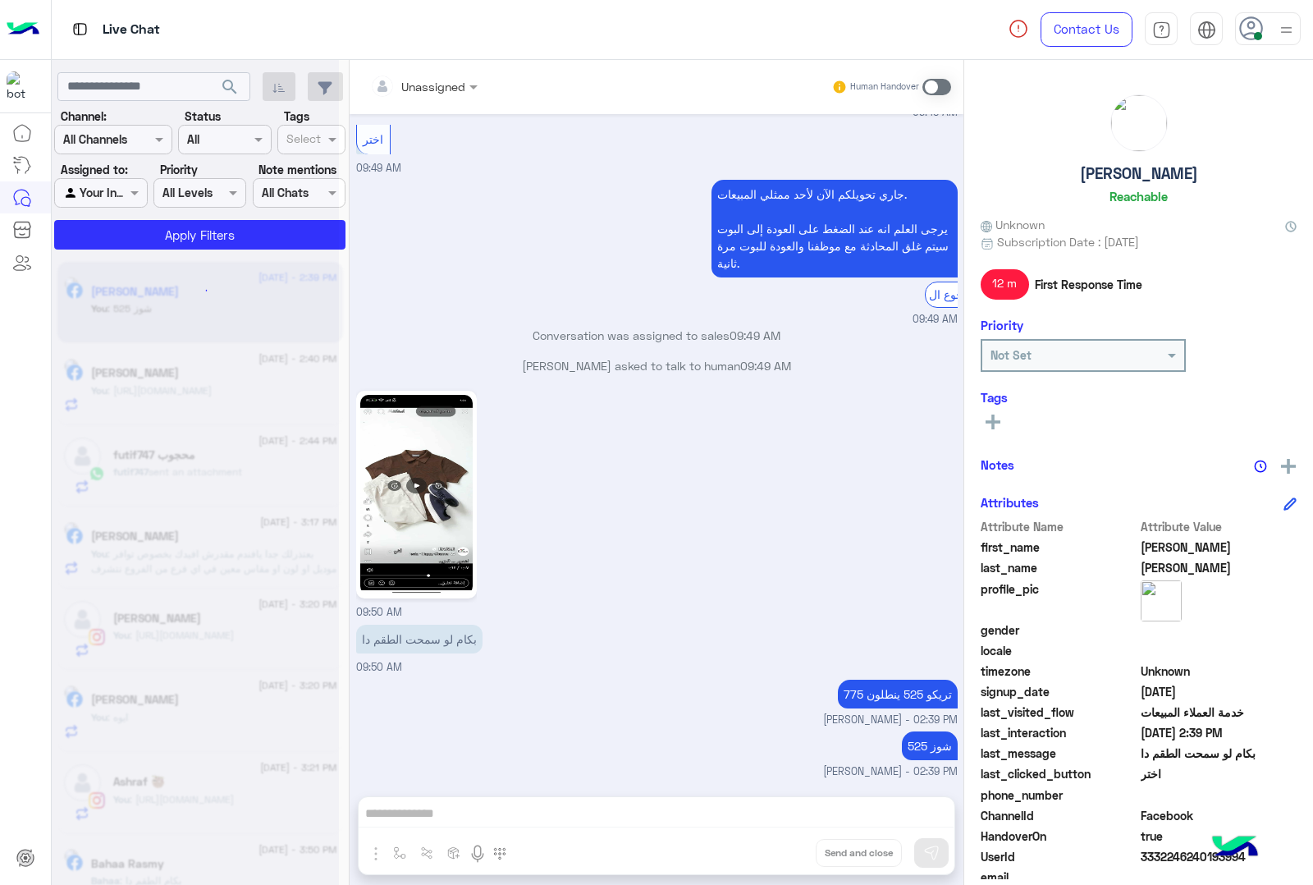
click at [822, 850] on div "Unassigned Human Handover [DATE] . 12:51 AM عميلنا [PERSON_NAME] اهلا بيك في [G…" at bounding box center [657, 475] width 614 height 831
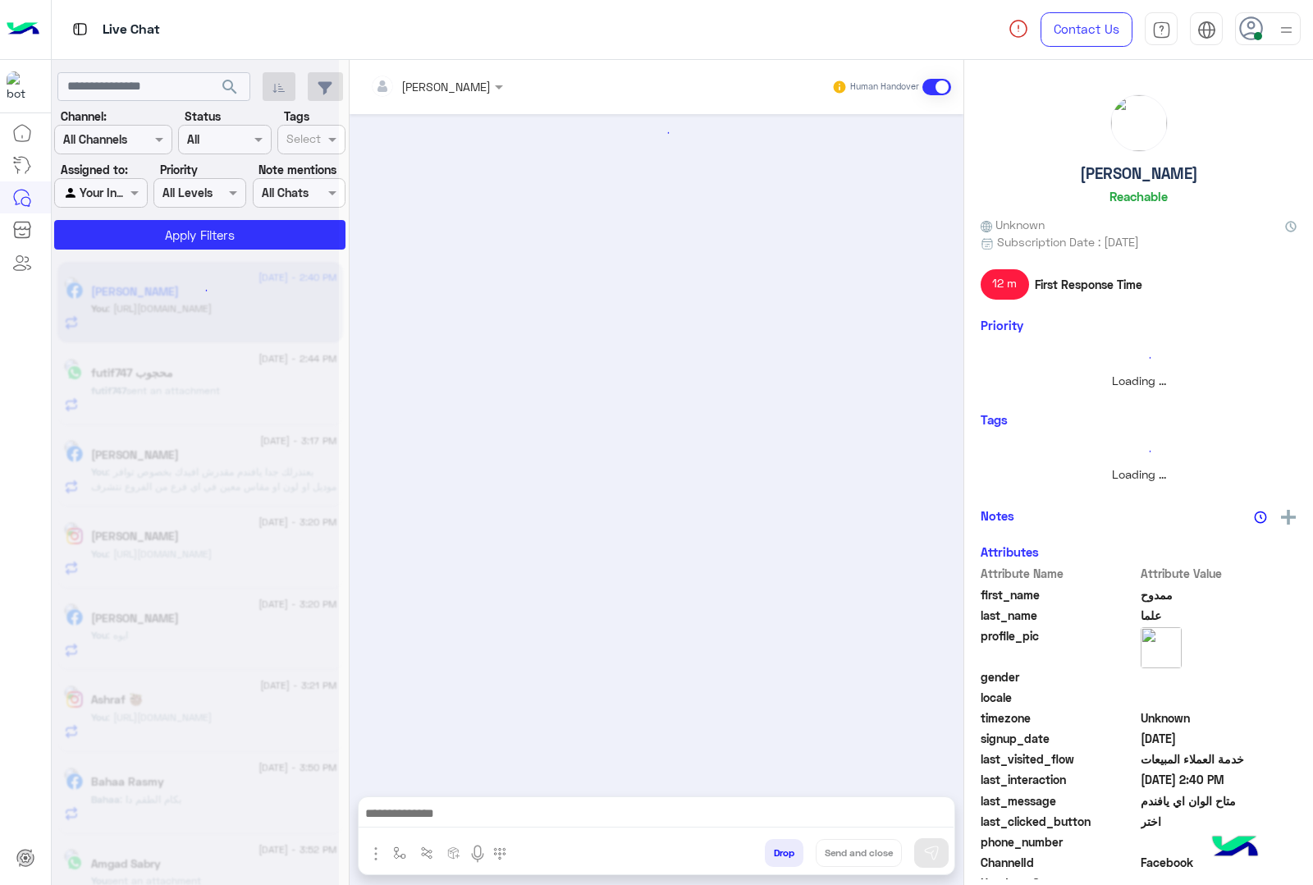
click at [804, 850] on button "Drop" at bounding box center [784, 853] width 39 height 28
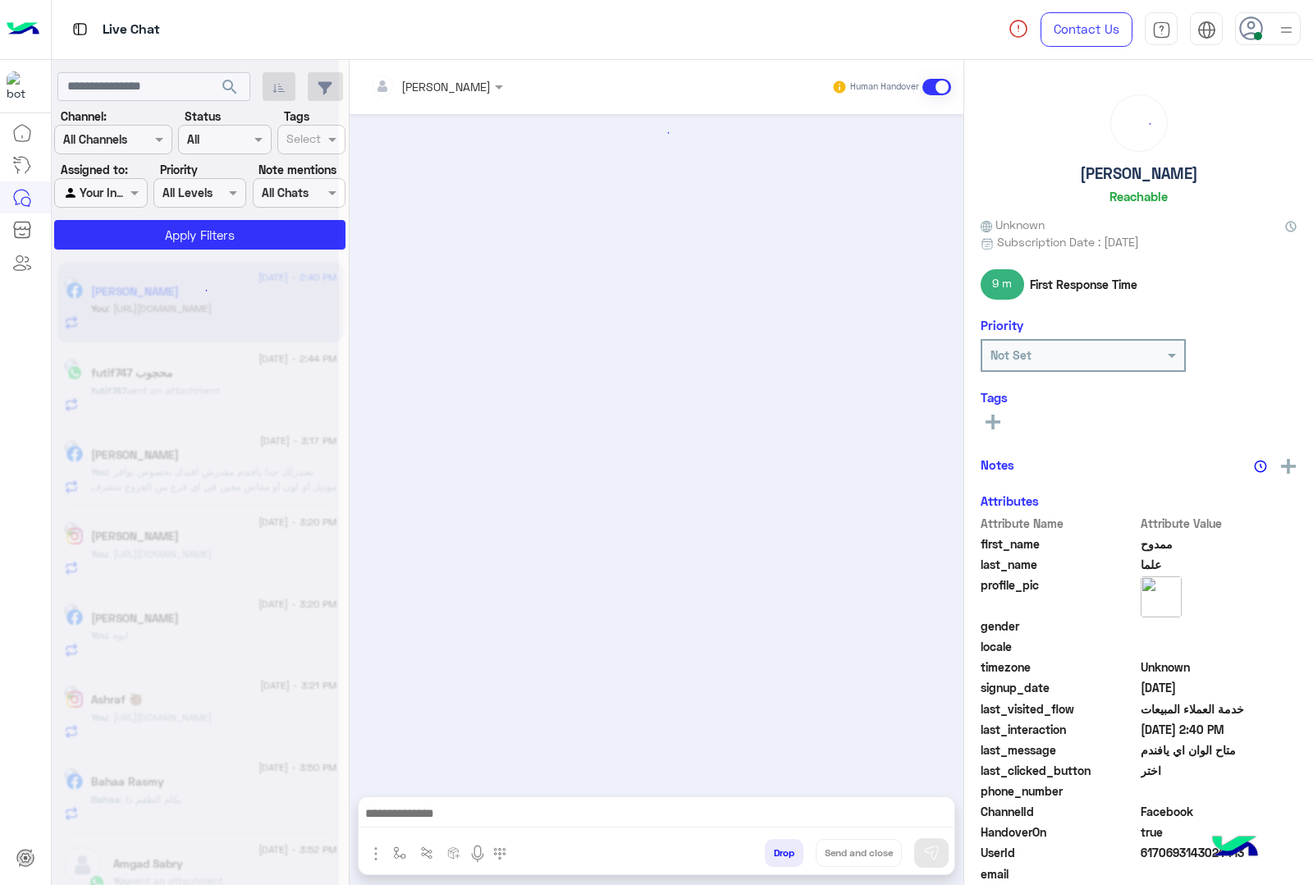
click at [804, 850] on button "Drop" at bounding box center [784, 853] width 39 height 28
click at [822, 850] on div "[PERSON_NAME] Human Handover Attachements Images enter flow name Drop Send and …" at bounding box center [657, 475] width 614 height 831
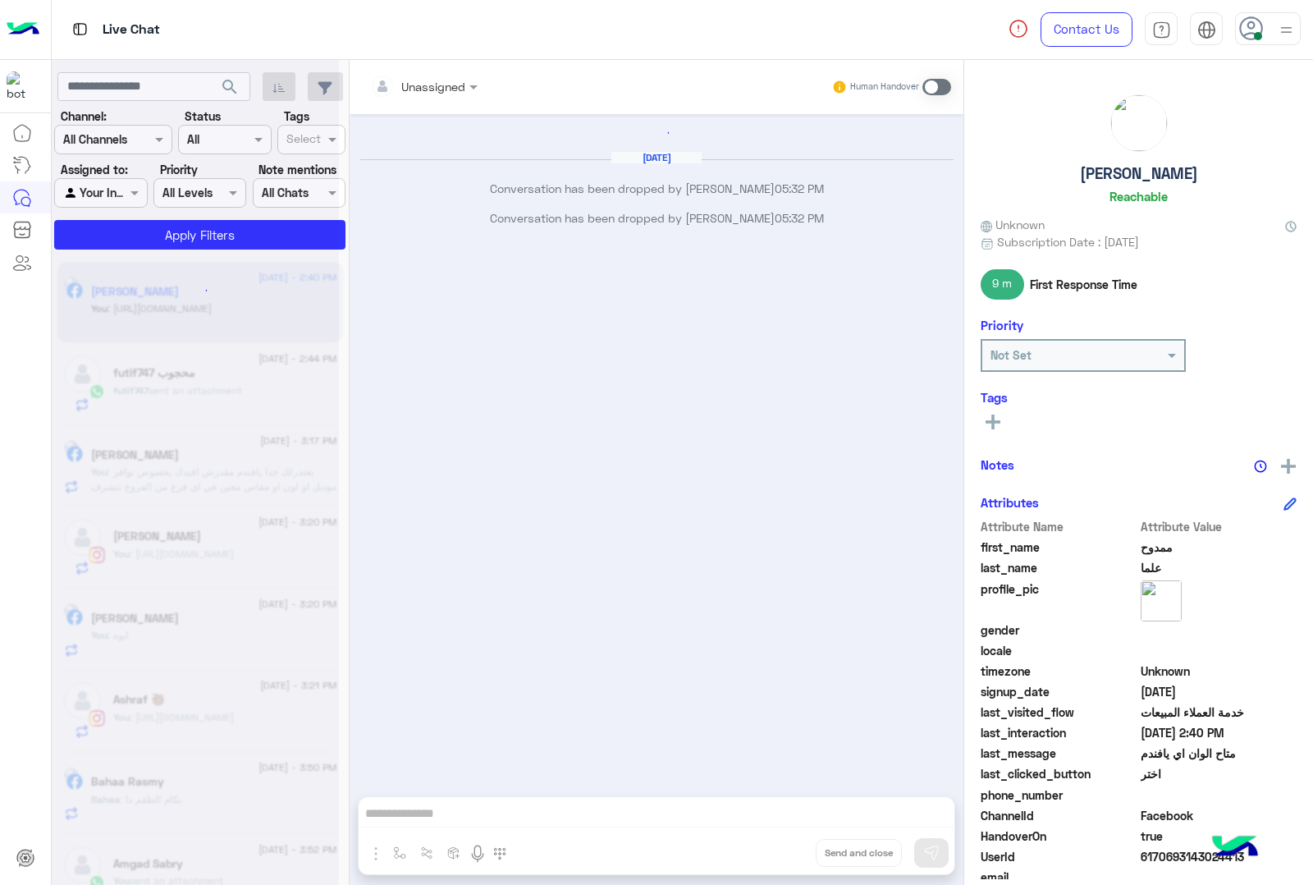
click at [0, 0] on button "Drop" at bounding box center [0, 0] width 0 height 0
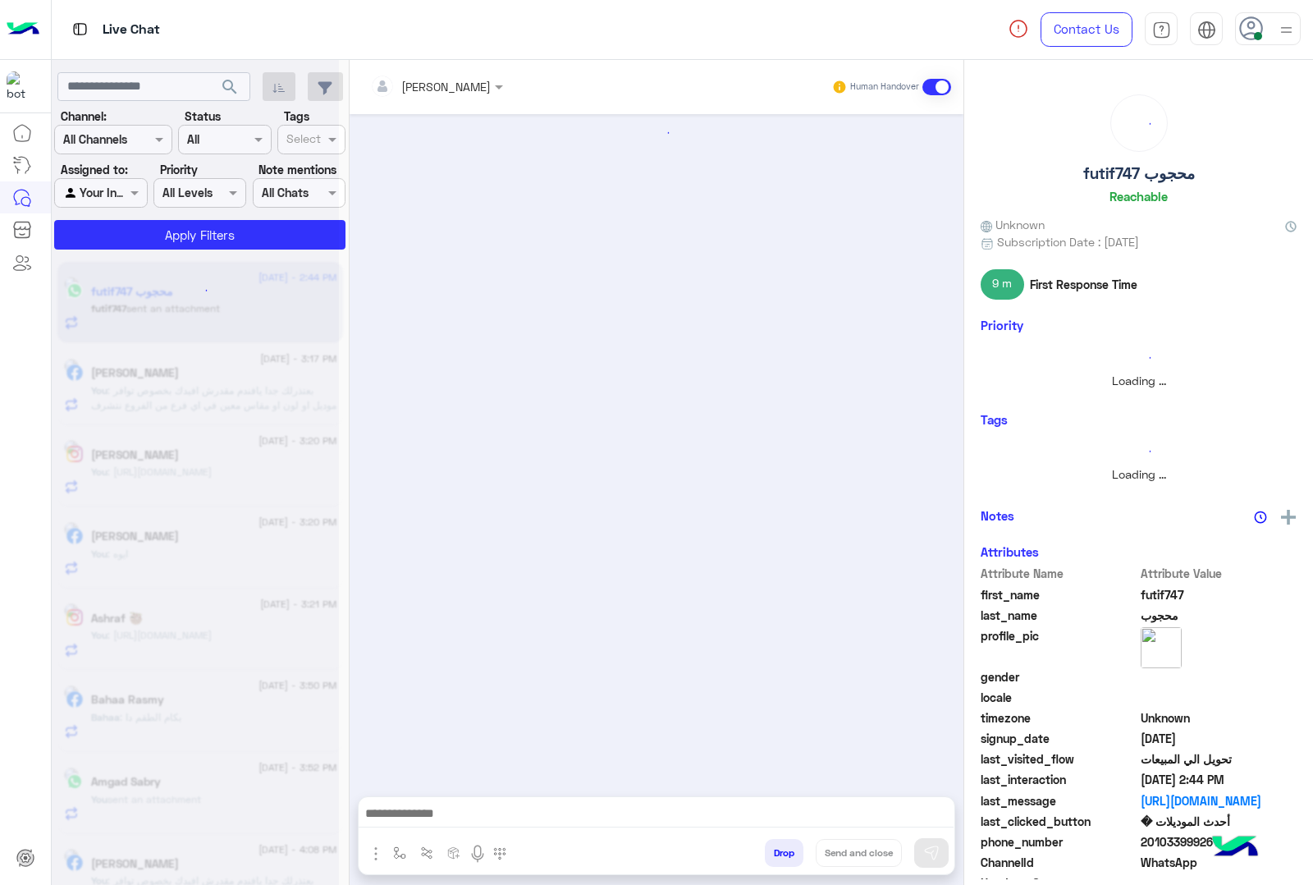
click at [804, 850] on button "Drop" at bounding box center [784, 853] width 39 height 28
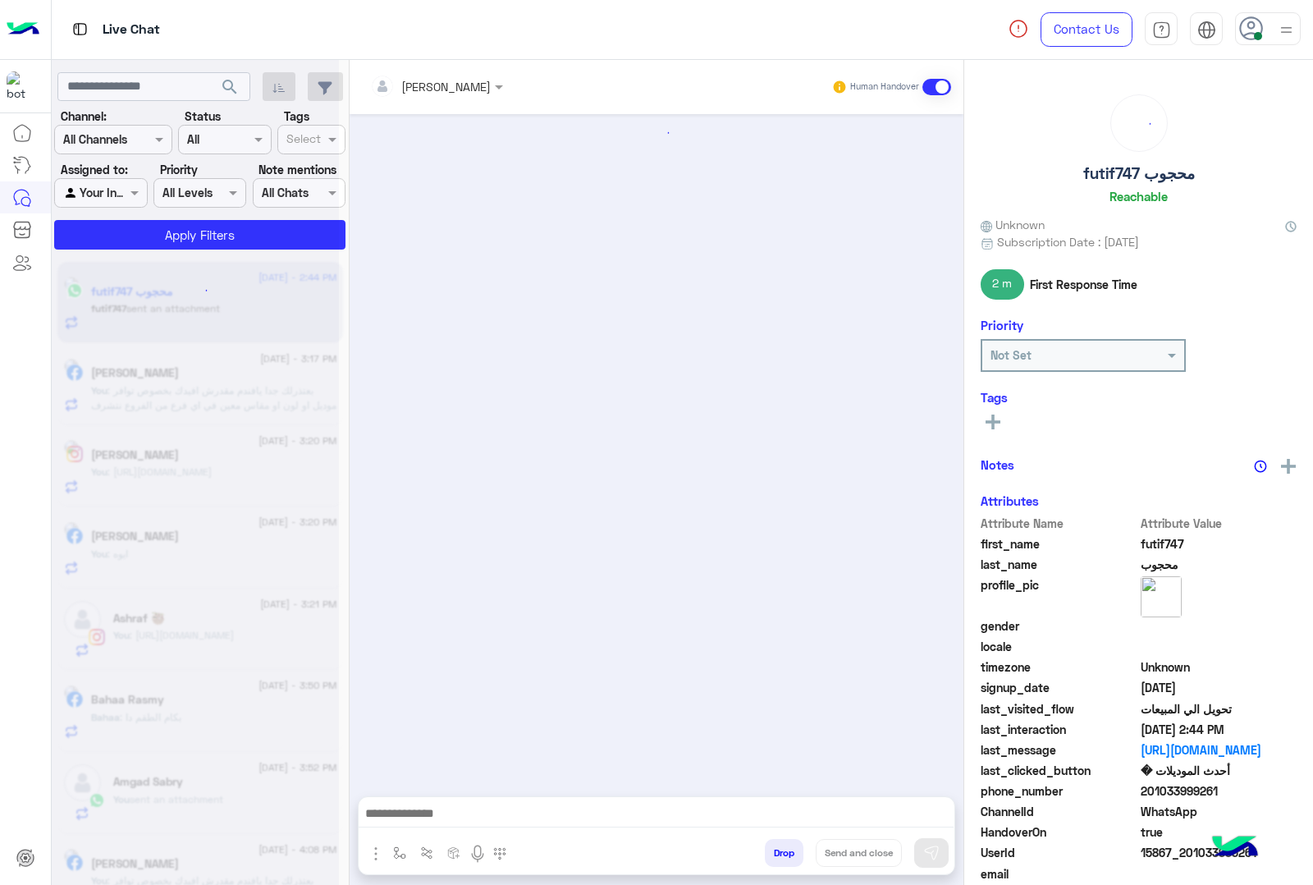
click at [804, 850] on button "Drop" at bounding box center [784, 853] width 39 height 28
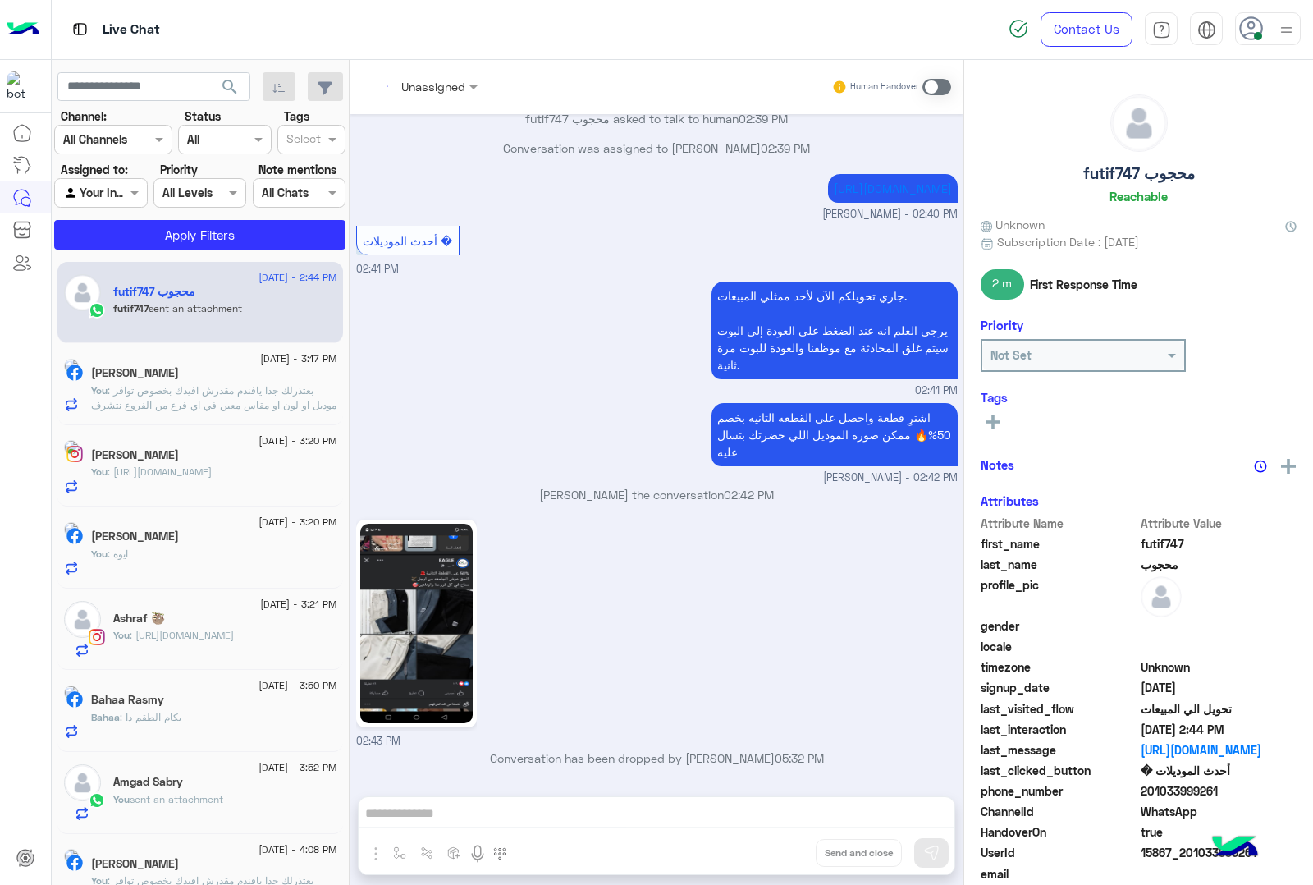
click at [822, 850] on div "Unassigned Human Handover [DATE] عميلنا [PERSON_NAME] اهلا بيك في [GEOGRAPHIC_D…" at bounding box center [657, 475] width 614 height 831
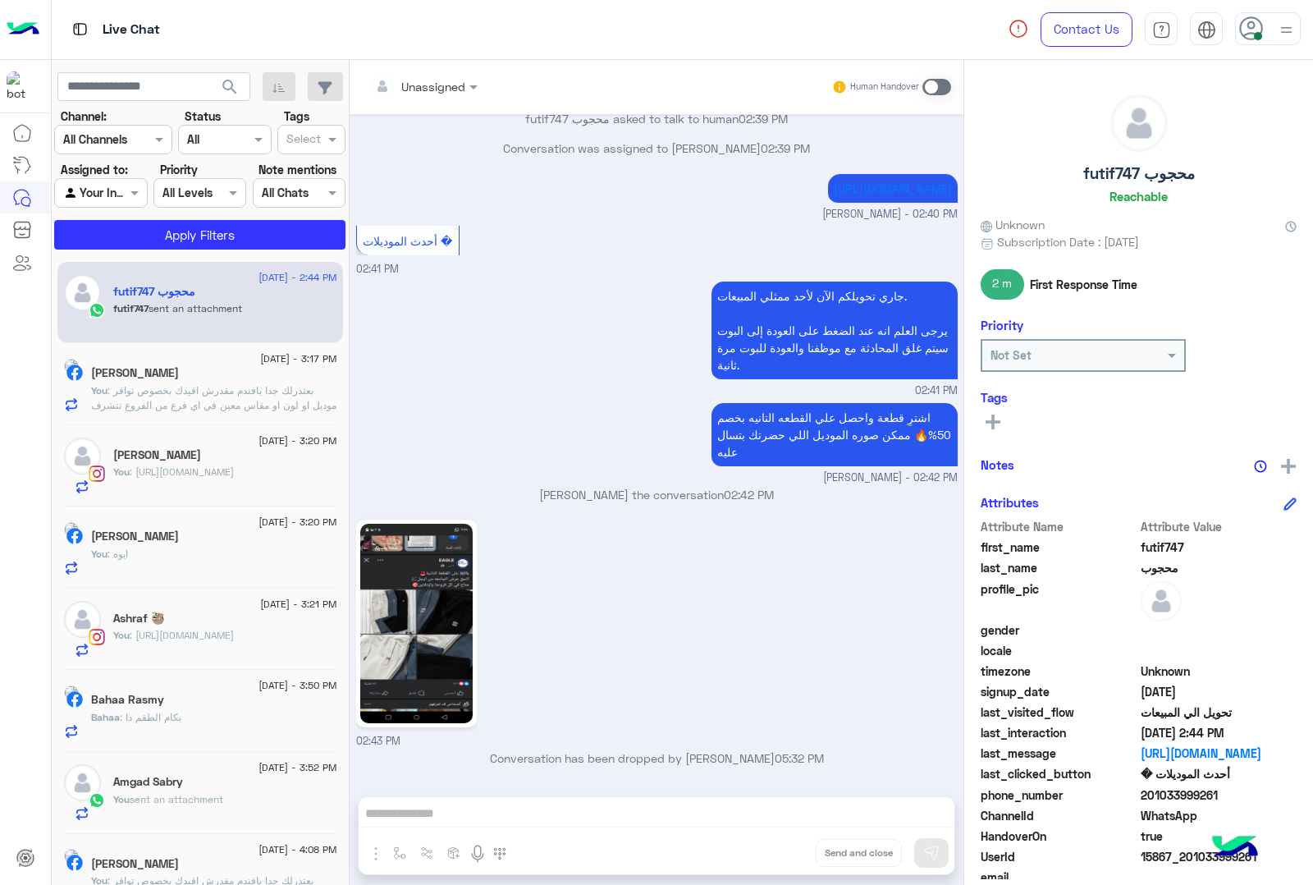
click at [0, 0] on button "Drop" at bounding box center [0, 0] width 0 height 0
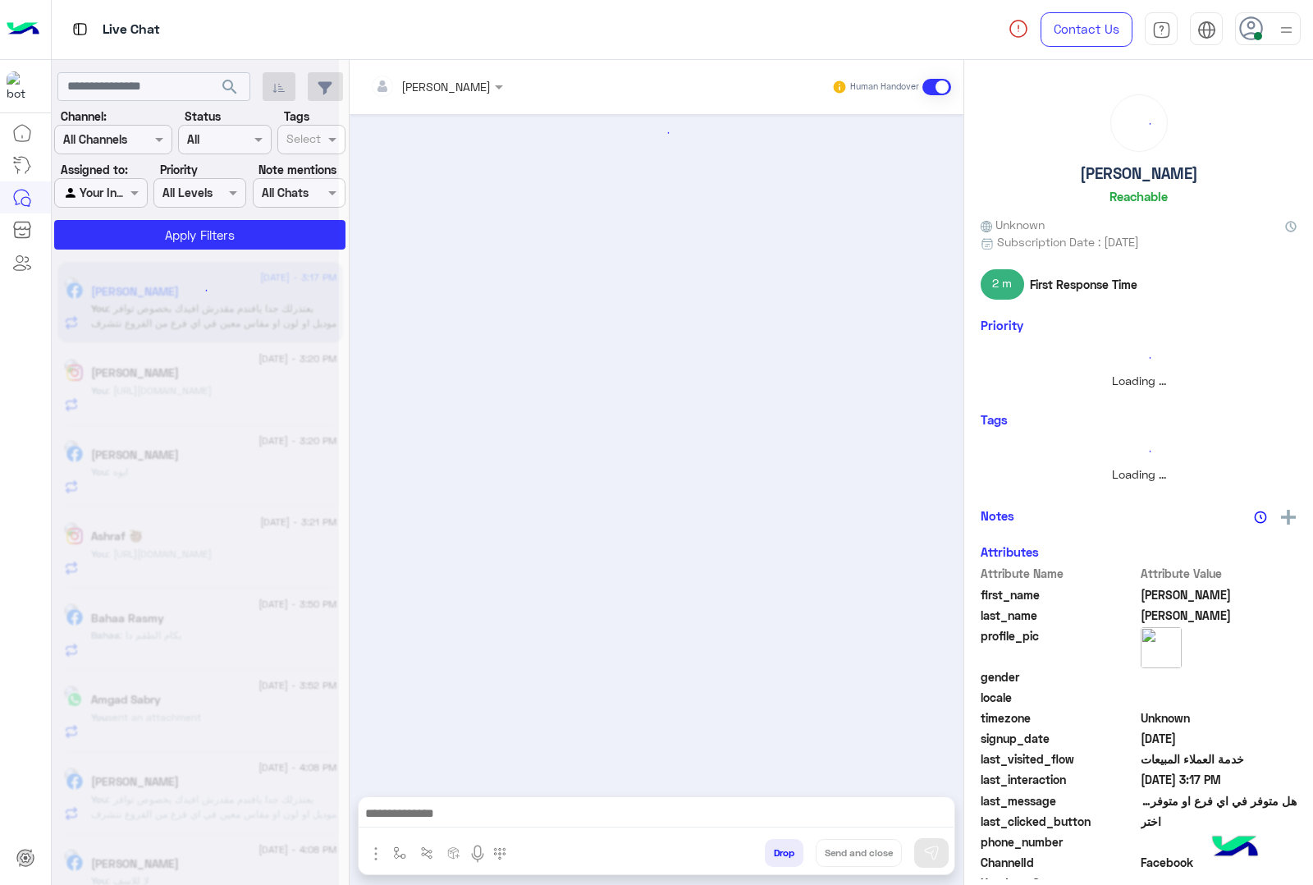
click at [804, 850] on button "Drop" at bounding box center [784, 853] width 39 height 28
click at [822, 850] on div "[PERSON_NAME] Human Handover Attachements Images enter flow name Drop Send and …" at bounding box center [657, 475] width 614 height 831
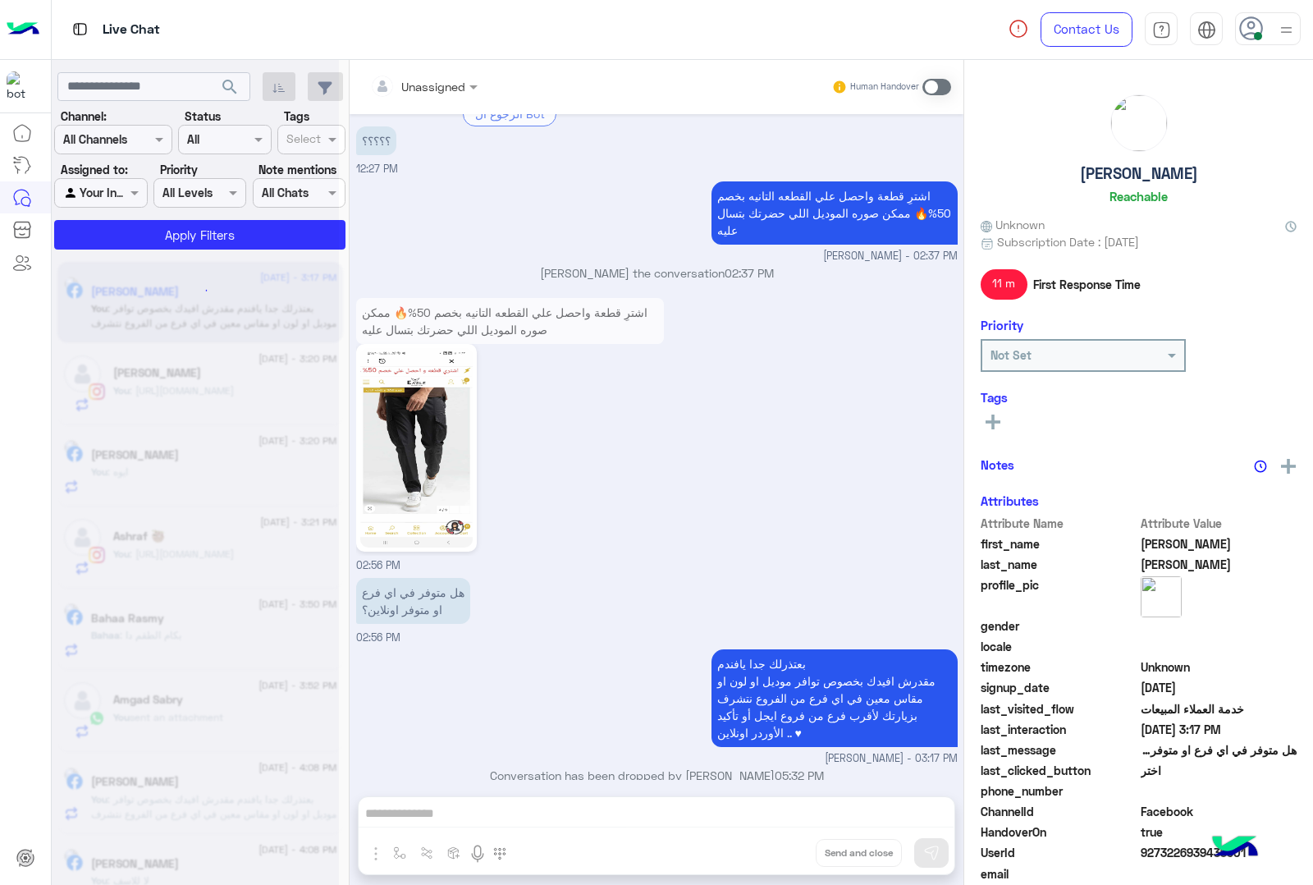
click at [822, 850] on div "Unassigned Human Handover [DATE] [PERSON_NAME] asked to talk to human 11:37 AM …" at bounding box center [657, 475] width 614 height 831
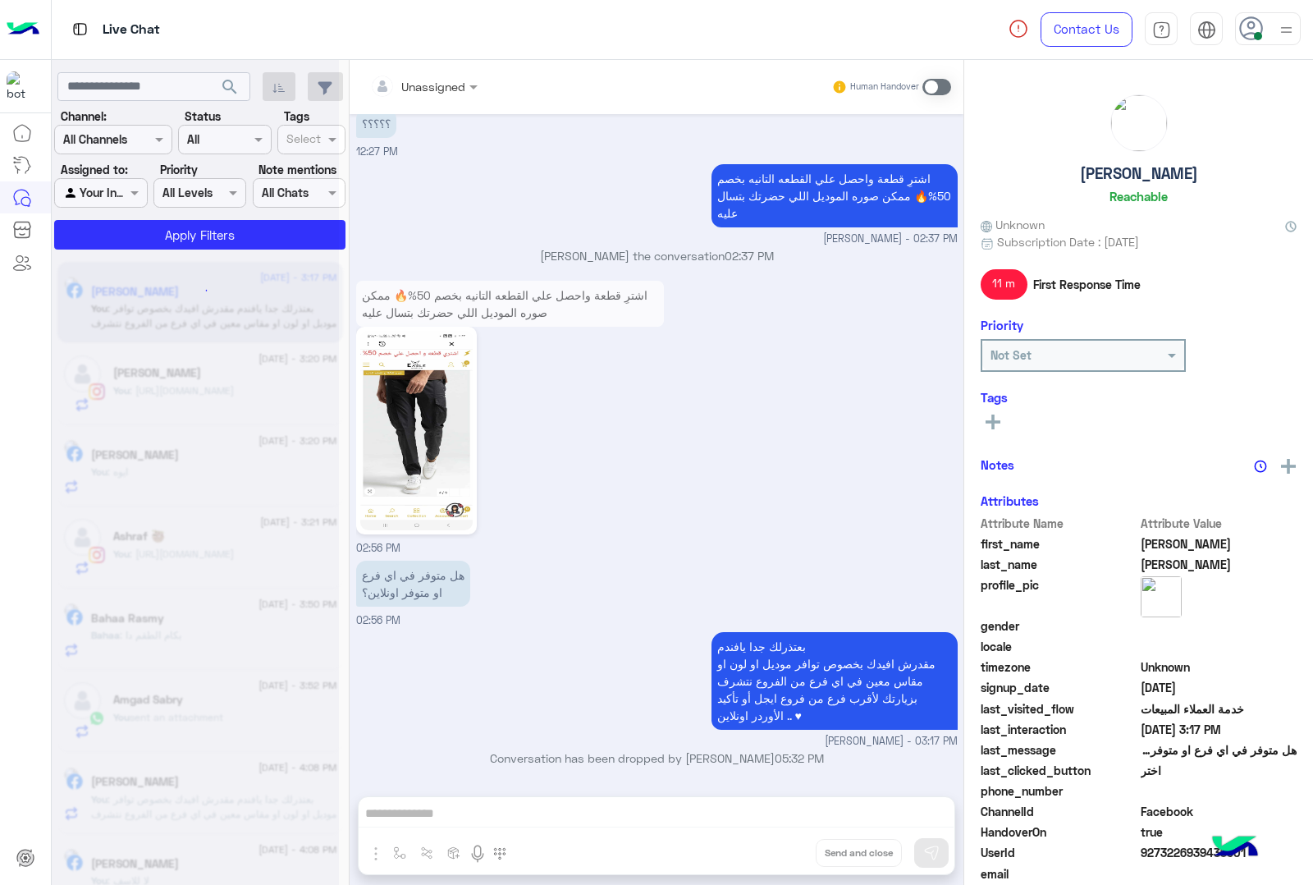
click at [822, 850] on div "Unassigned Human Handover [DATE] [PERSON_NAME] asked to talk to human 11:37 AM …" at bounding box center [657, 475] width 614 height 831
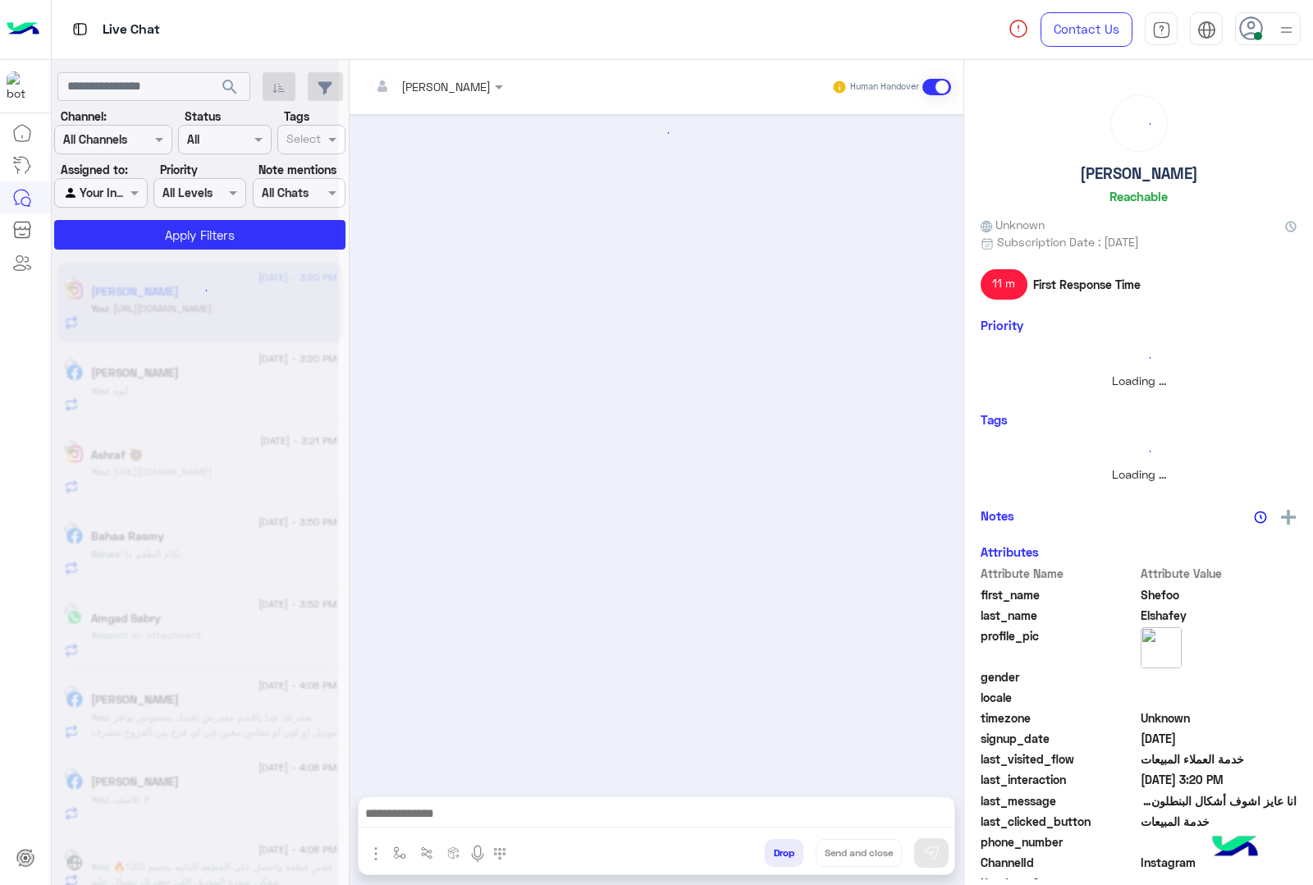
click at [804, 850] on button "Drop" at bounding box center [784, 853] width 39 height 28
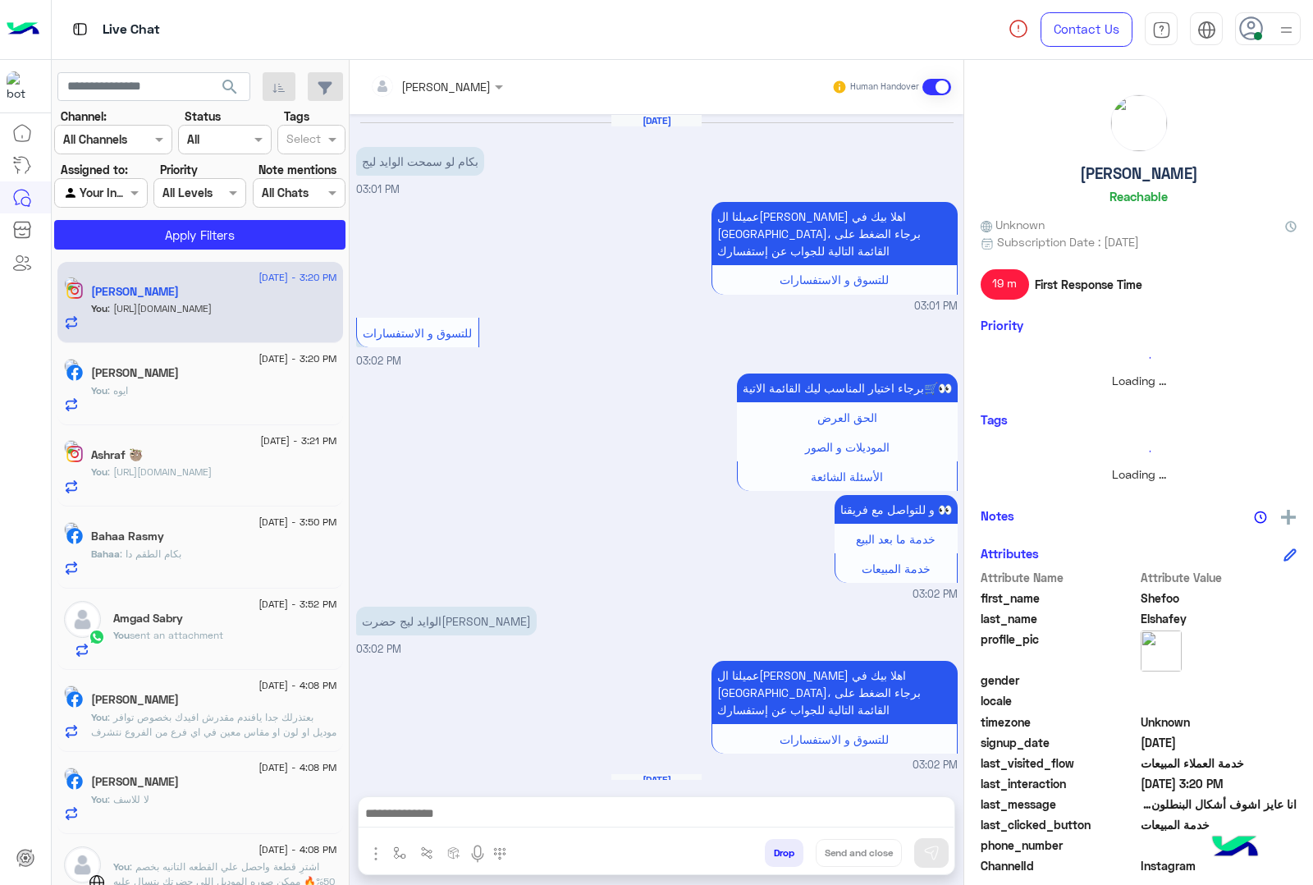
click at [822, 850] on div "[PERSON_NAME] Human Handover [DATE] بكام لو سمحت الوايد ليج 03:01 PM عميلنا ال[…" at bounding box center [657, 475] width 614 height 831
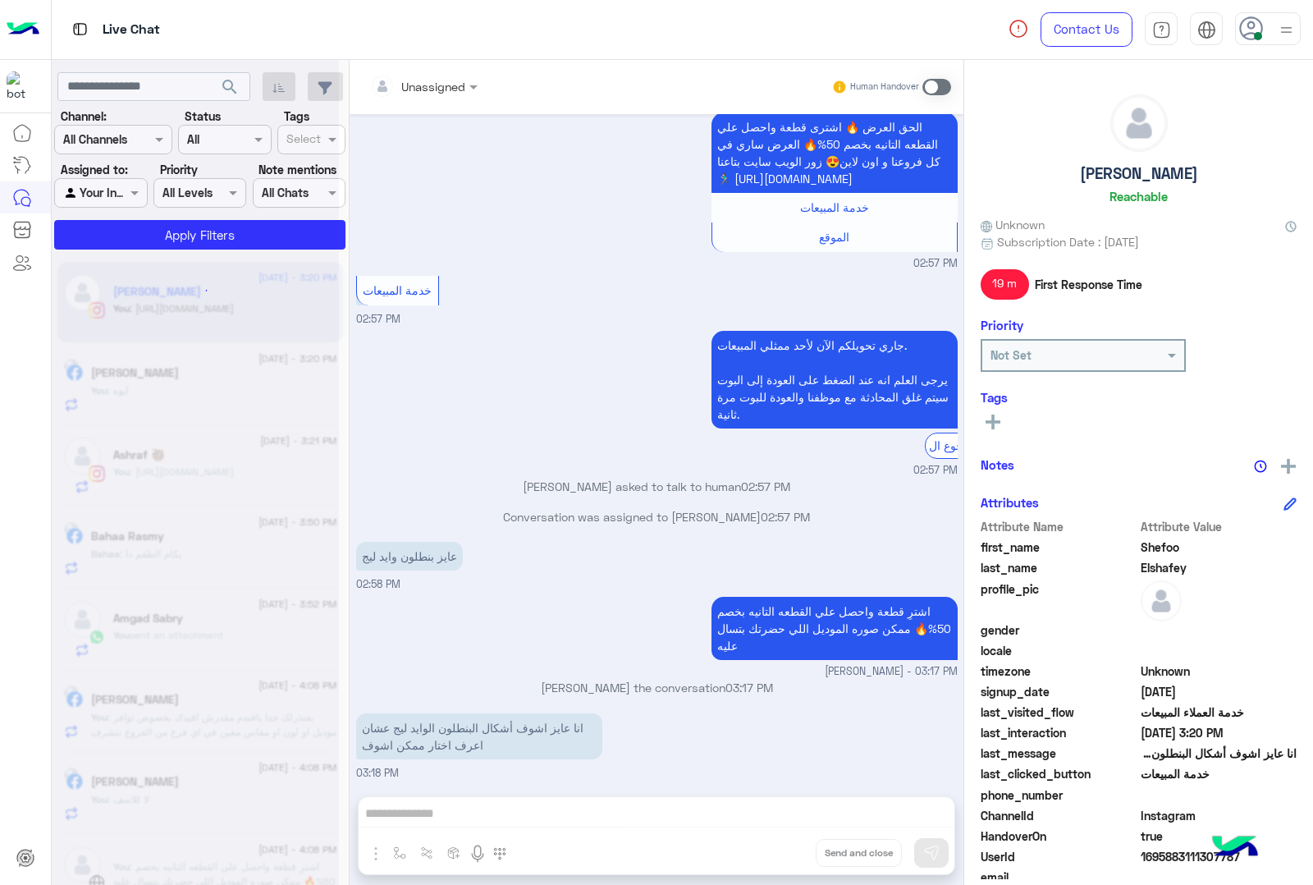
click at [822, 850] on div "Unassigned Human Handover [DATE] بكام لو سمحت الوايد ليج 03:01 PM عميلنا العزيز…" at bounding box center [657, 475] width 614 height 831
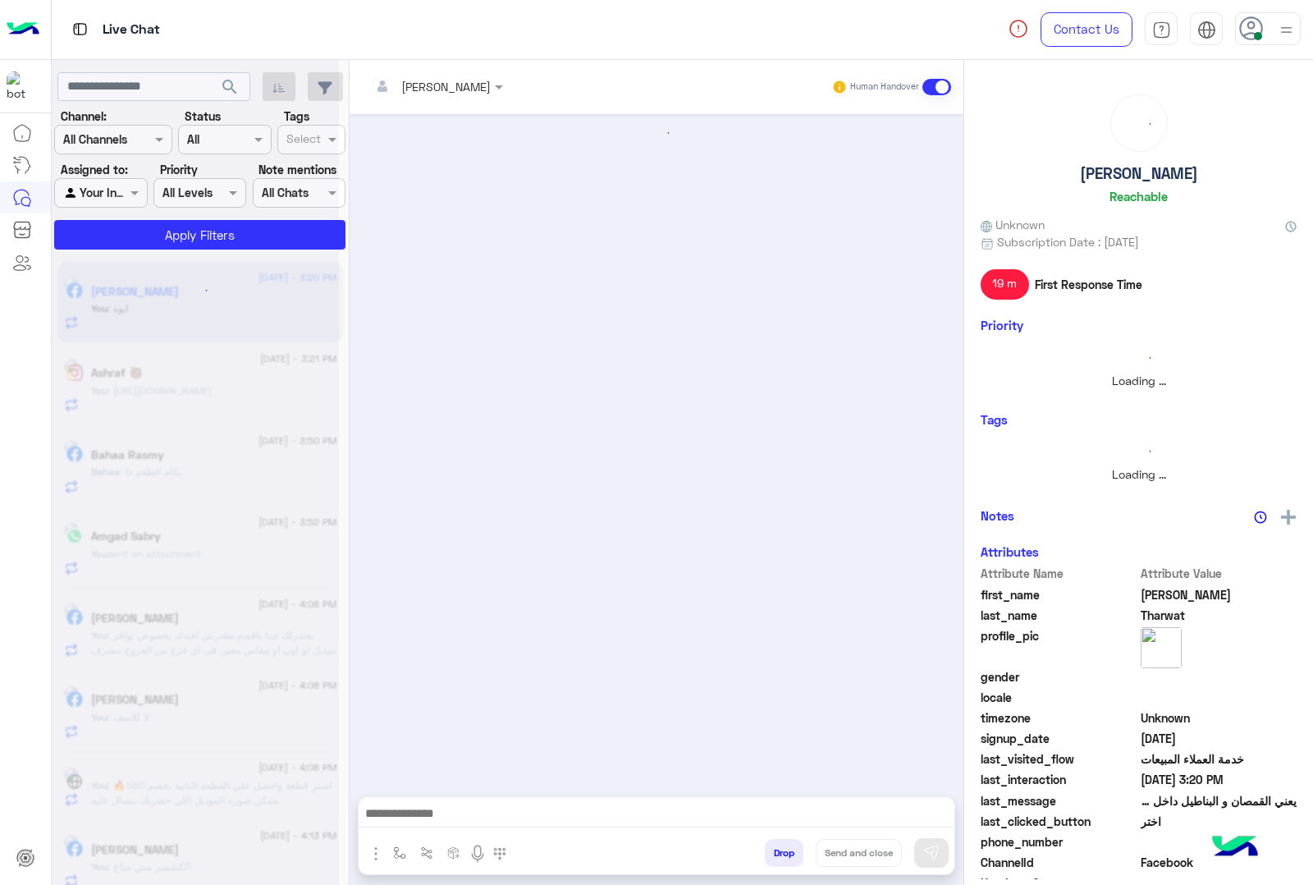
click at [804, 850] on button "Drop" at bounding box center [784, 853] width 39 height 28
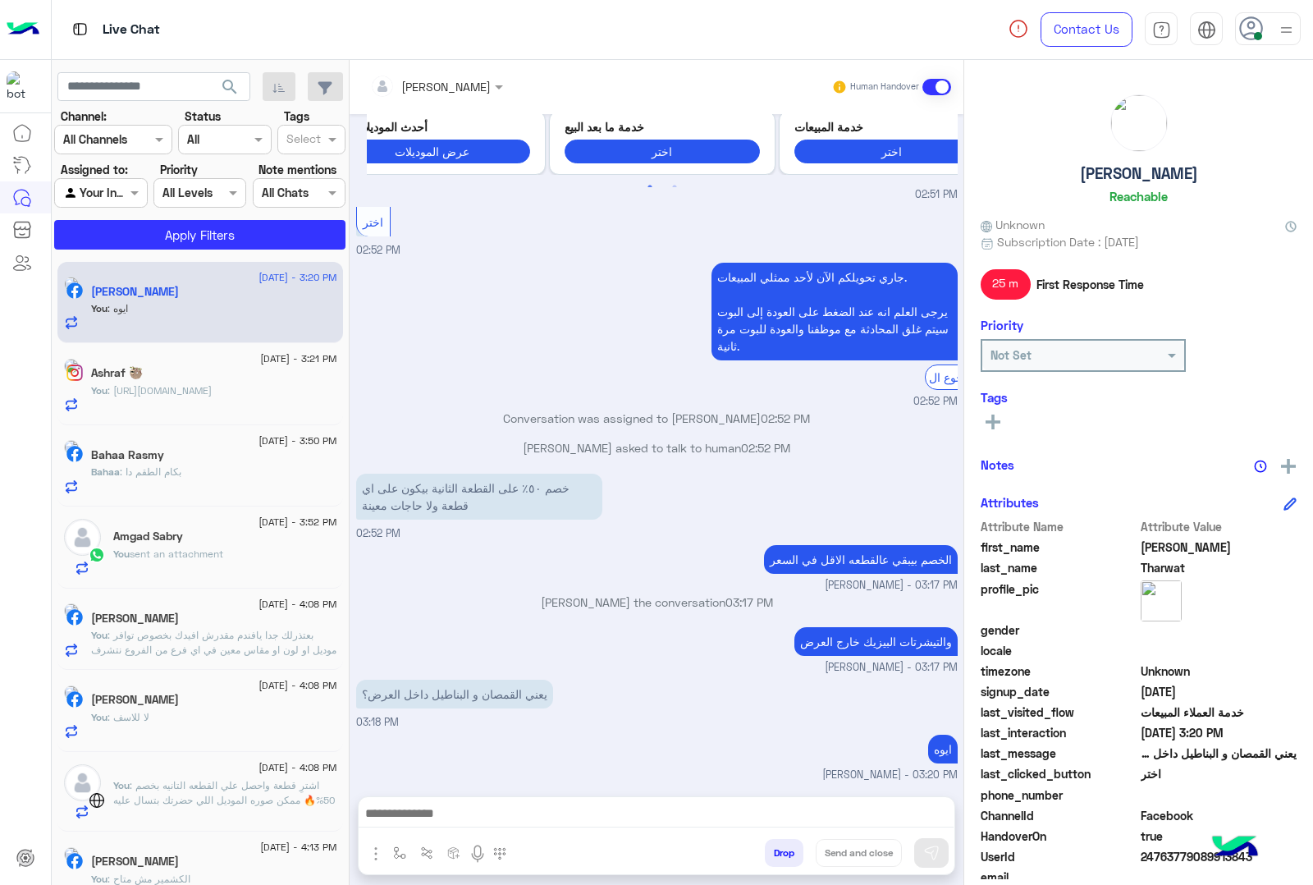
click at [804, 850] on button "Drop" at bounding box center [784, 853] width 39 height 28
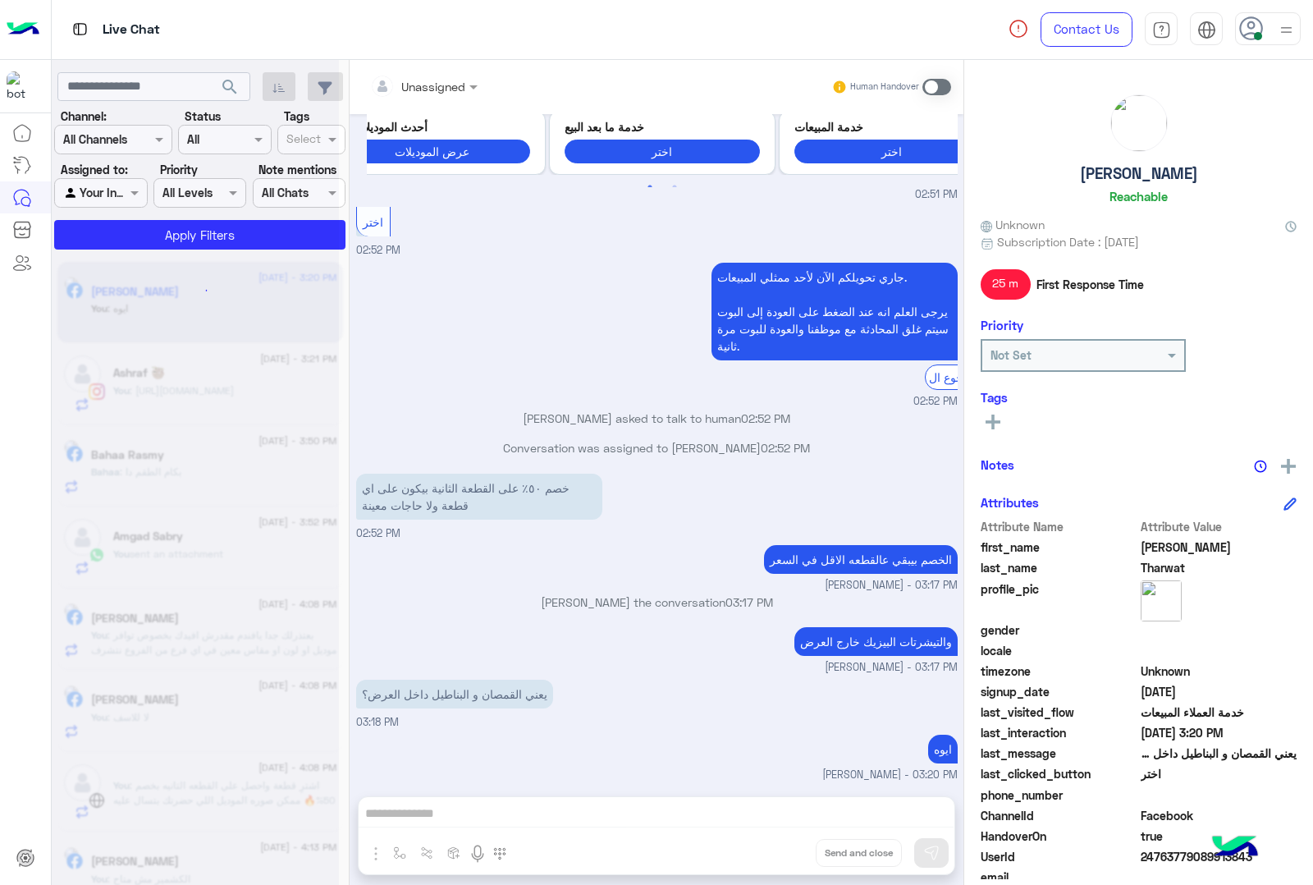
scroll to position [1610, 0]
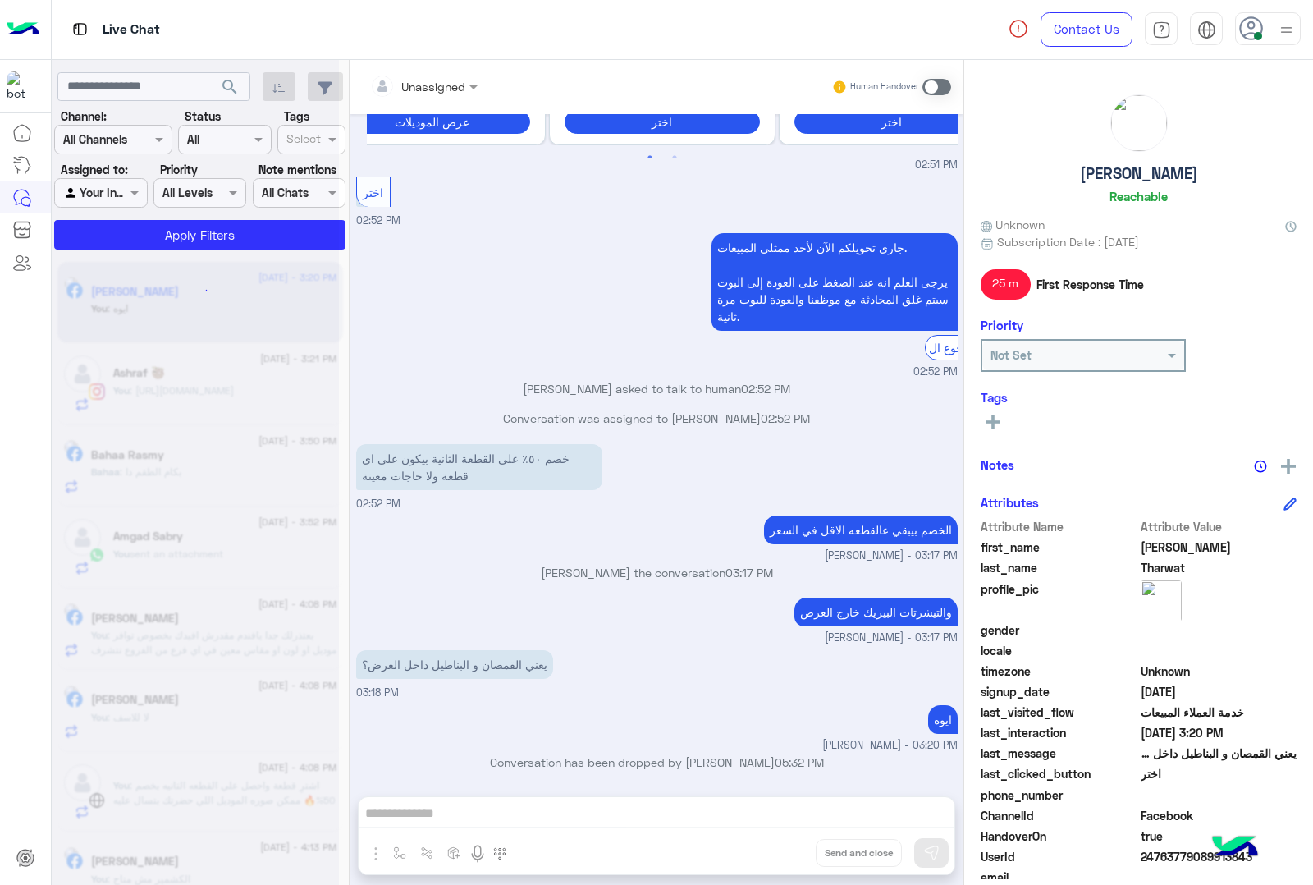
click at [822, 850] on div "Unassigned Human Handover [DATE] عميلنا [PERSON_NAME] اهلا بيك في [GEOGRAPHIC_D…" at bounding box center [657, 475] width 614 height 831
click at [0, 0] on button "Drop" at bounding box center [0, 0] width 0 height 0
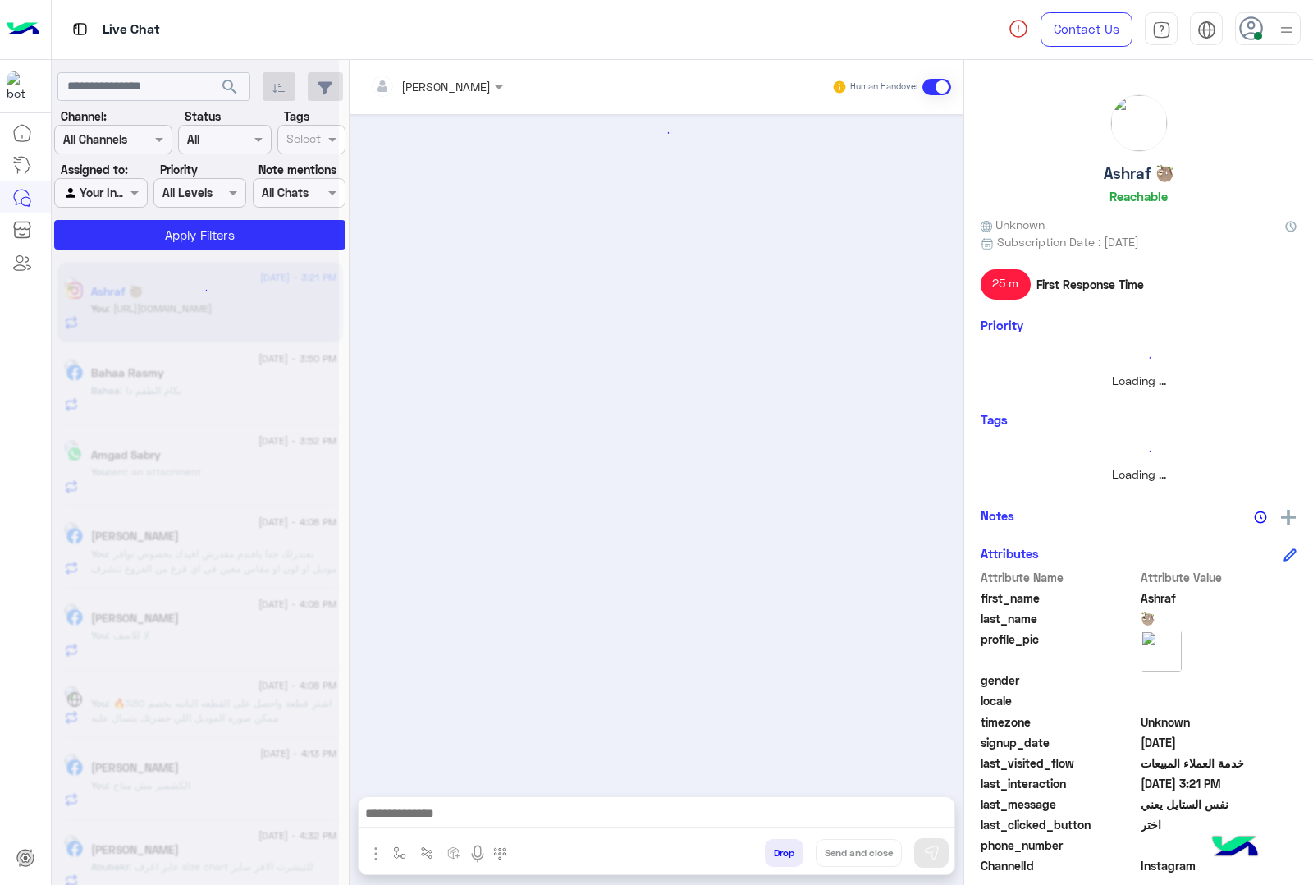
click at [804, 850] on button "Drop" at bounding box center [784, 853] width 39 height 28
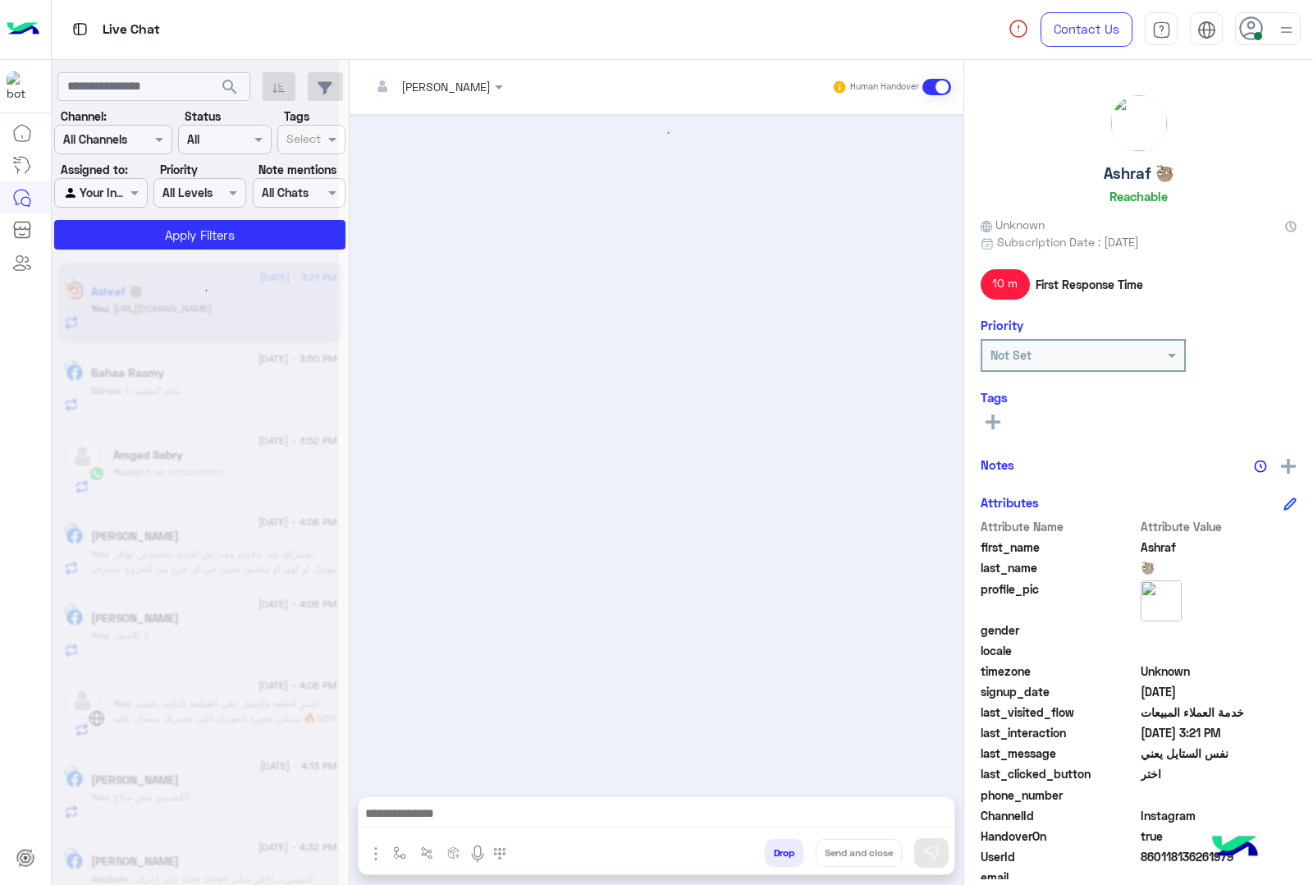
click at [804, 850] on button "Drop" at bounding box center [784, 853] width 39 height 28
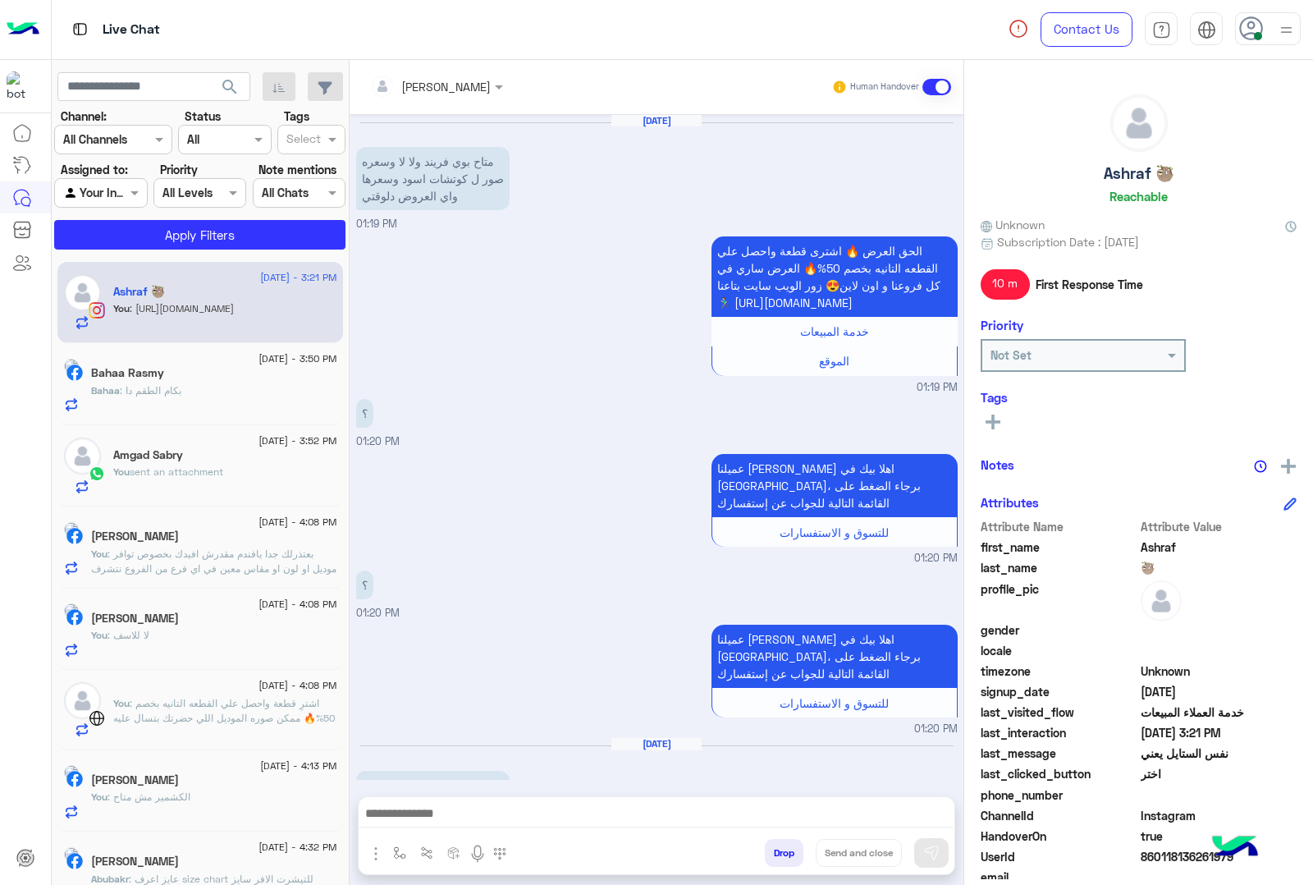
scroll to position [1857, 0]
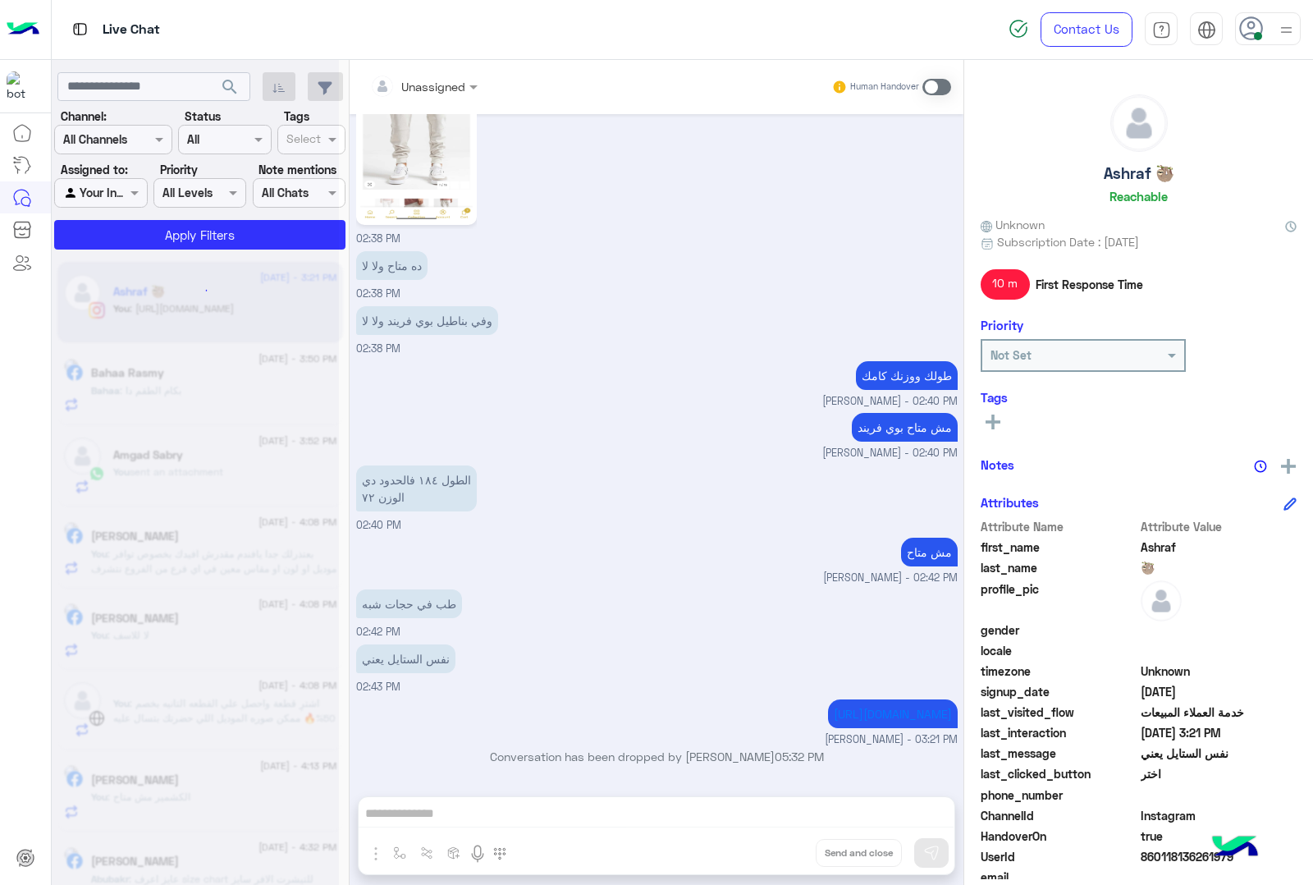
click at [822, 850] on div "Unassigned Human Handover [DATE] متاح بوي فريند ولا لا وسعره صور ل كوتشات اسود …" at bounding box center [657, 475] width 614 height 831
click at [0, 0] on button "Drop" at bounding box center [0, 0] width 0 height 0
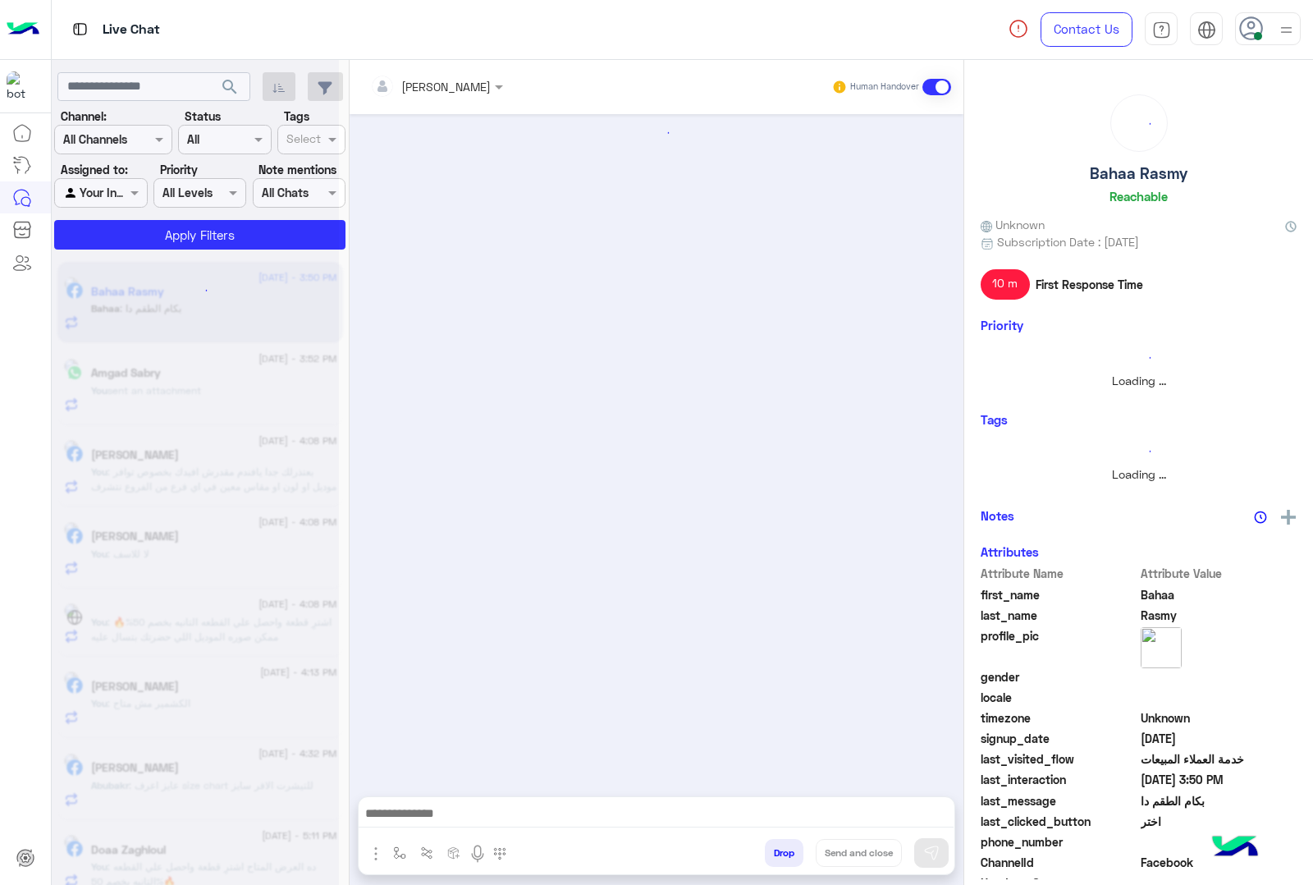
click at [804, 850] on button "Drop" at bounding box center [784, 853] width 39 height 28
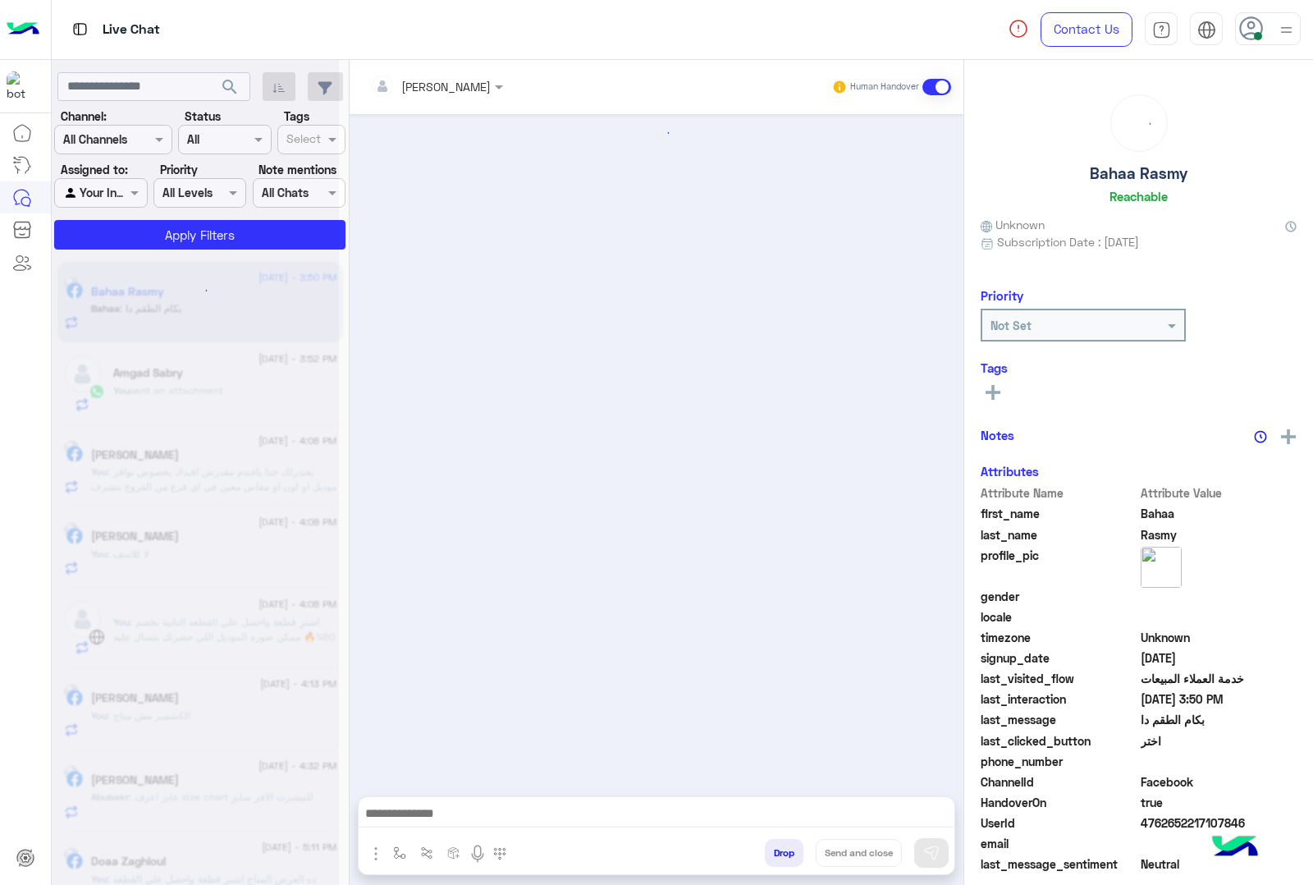
click at [804, 850] on button "Drop" at bounding box center [784, 853] width 39 height 28
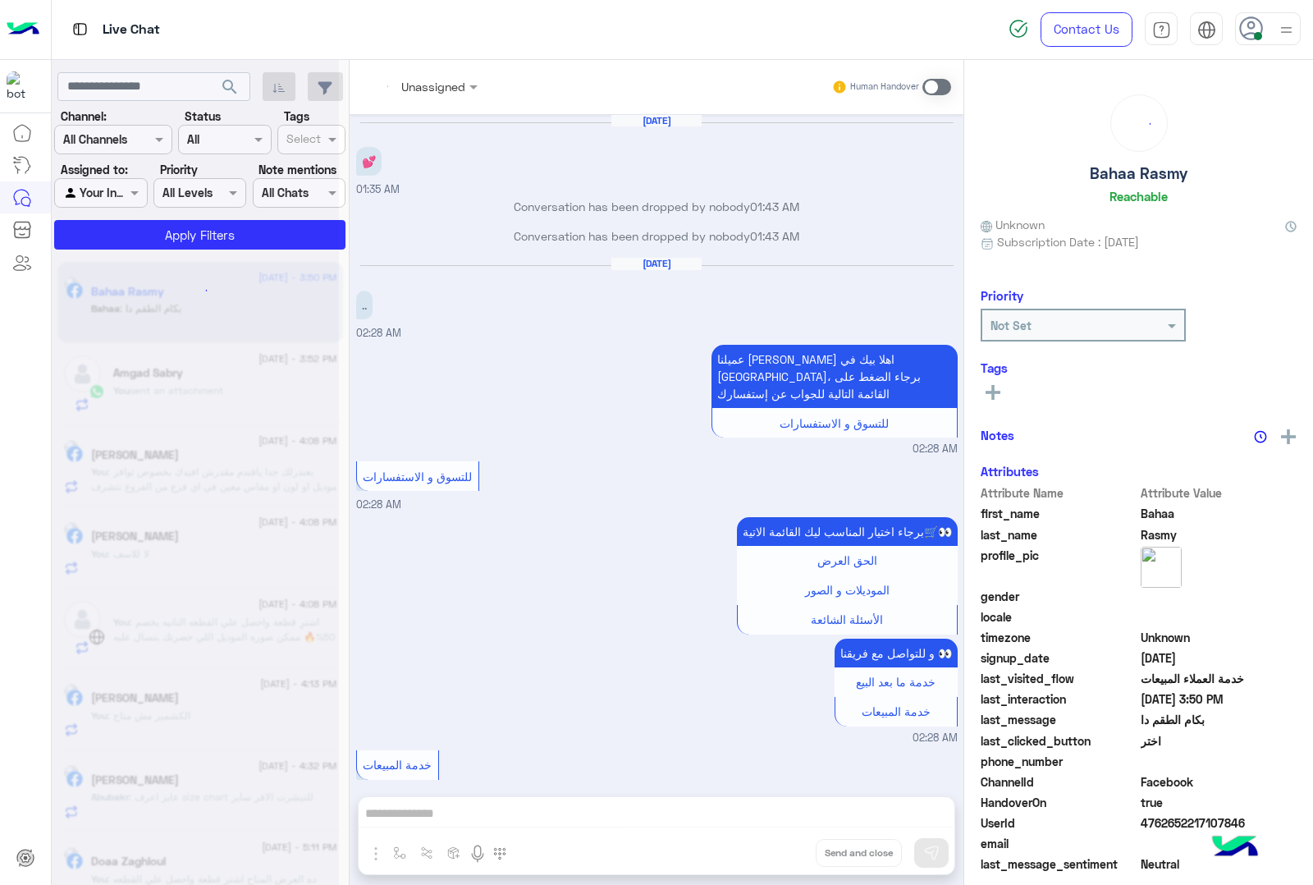
scroll to position [2316, 0]
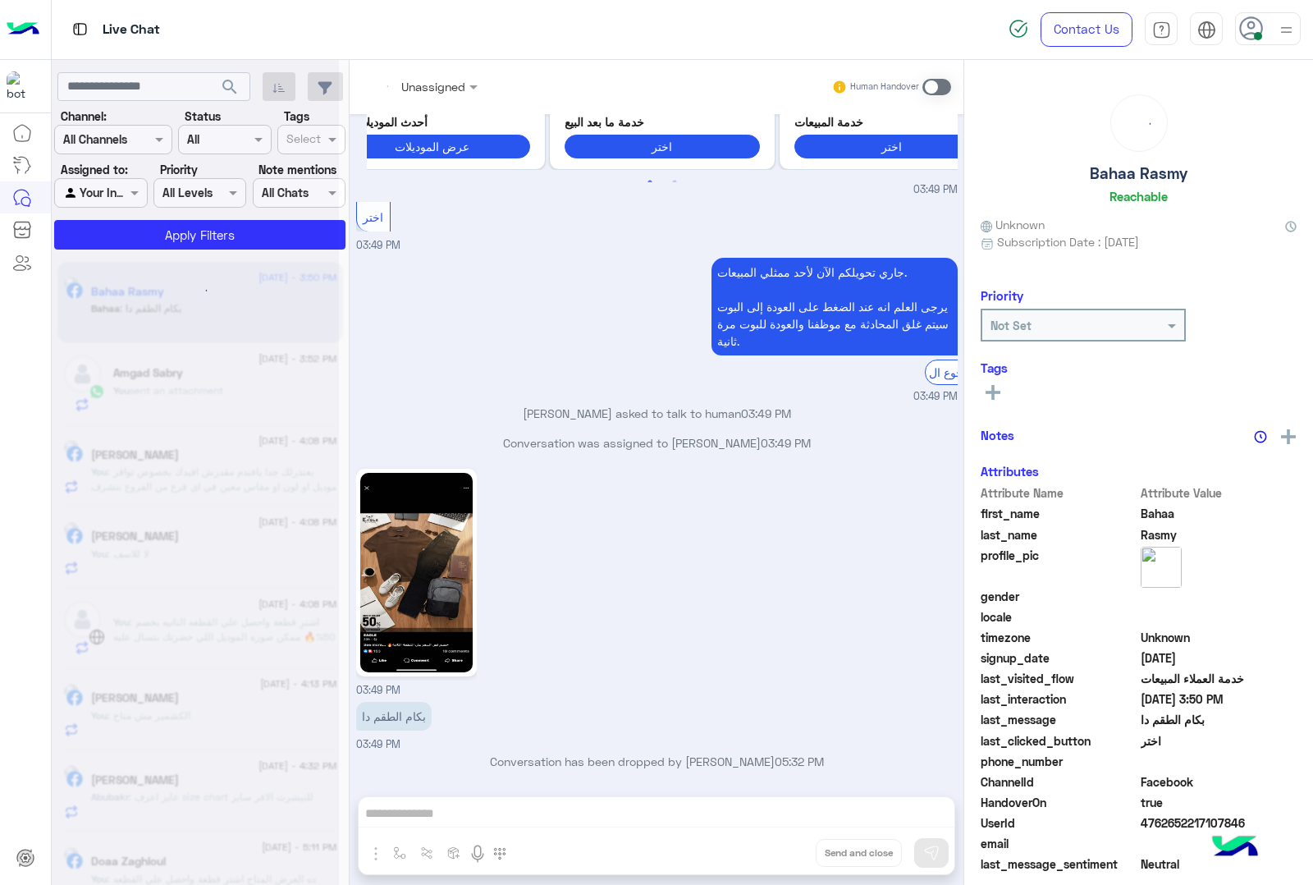
click at [822, 850] on div "Unassigned Human Handover [DATE] 💕 01:35 AM Conversation has been dropped by no…" at bounding box center [657, 475] width 614 height 831
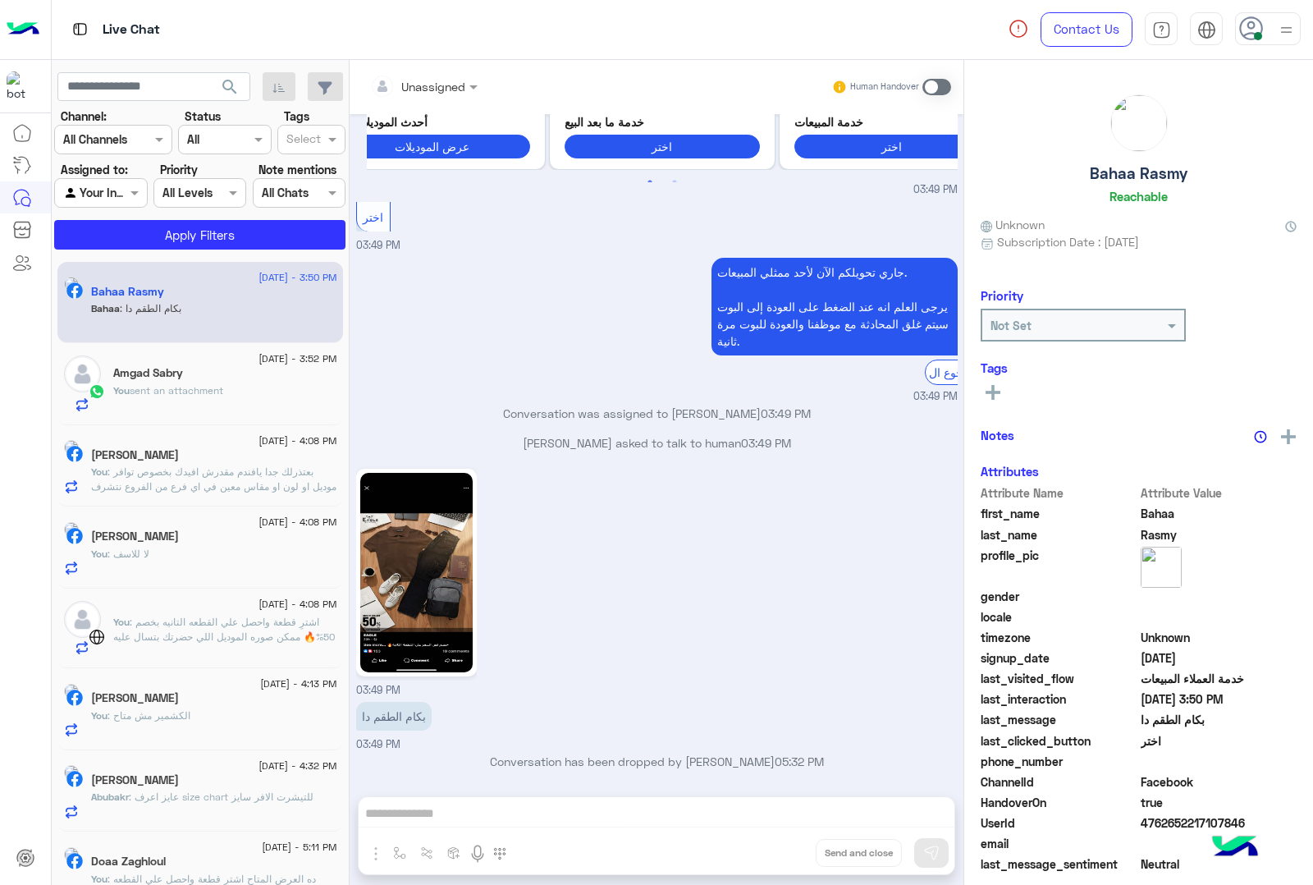
click at [822, 850] on div "Unassigned Human Handover [DATE] 💕 01:35 AM Conversation has been dropped by no…" at bounding box center [657, 475] width 614 height 831
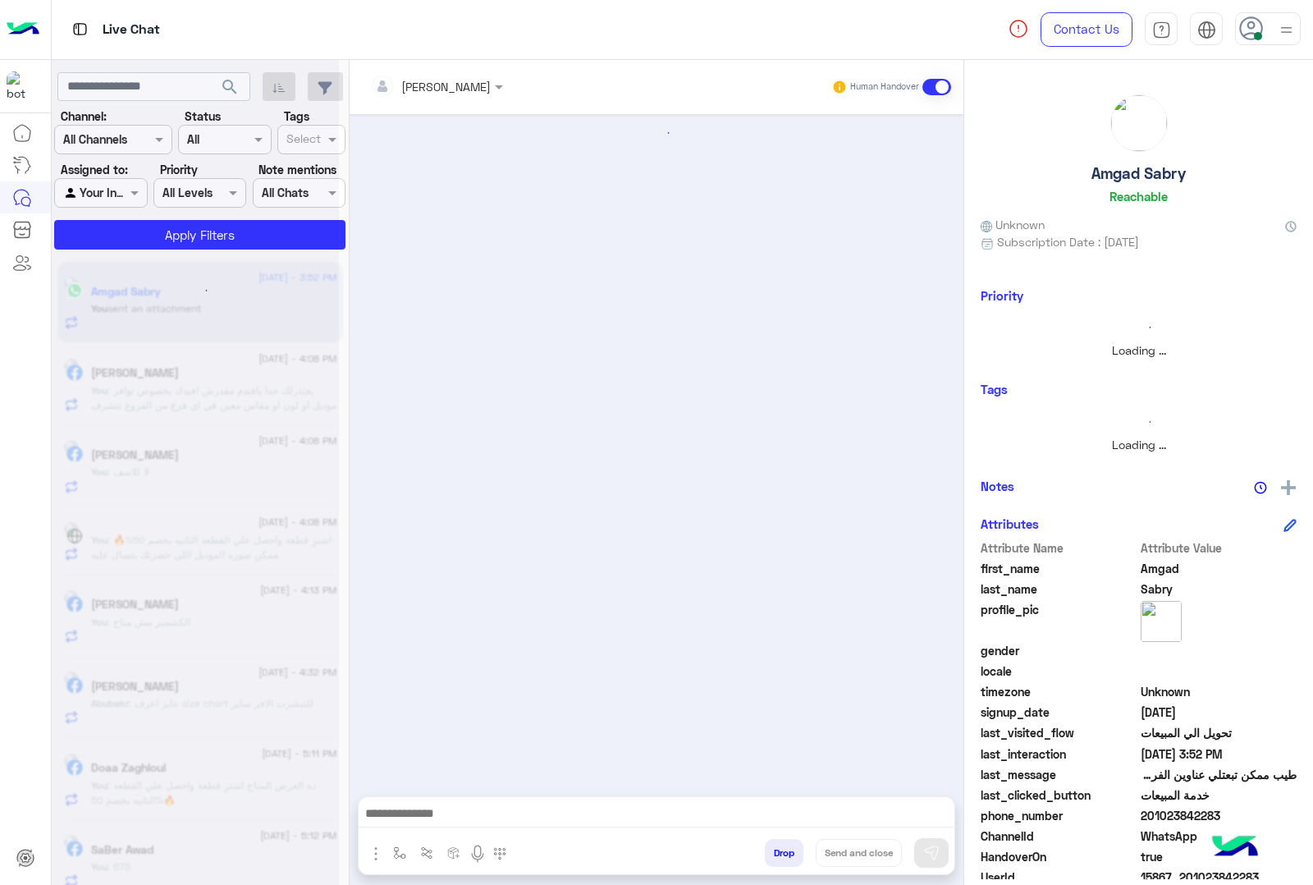
click at [804, 850] on button "Drop" at bounding box center [784, 853] width 39 height 28
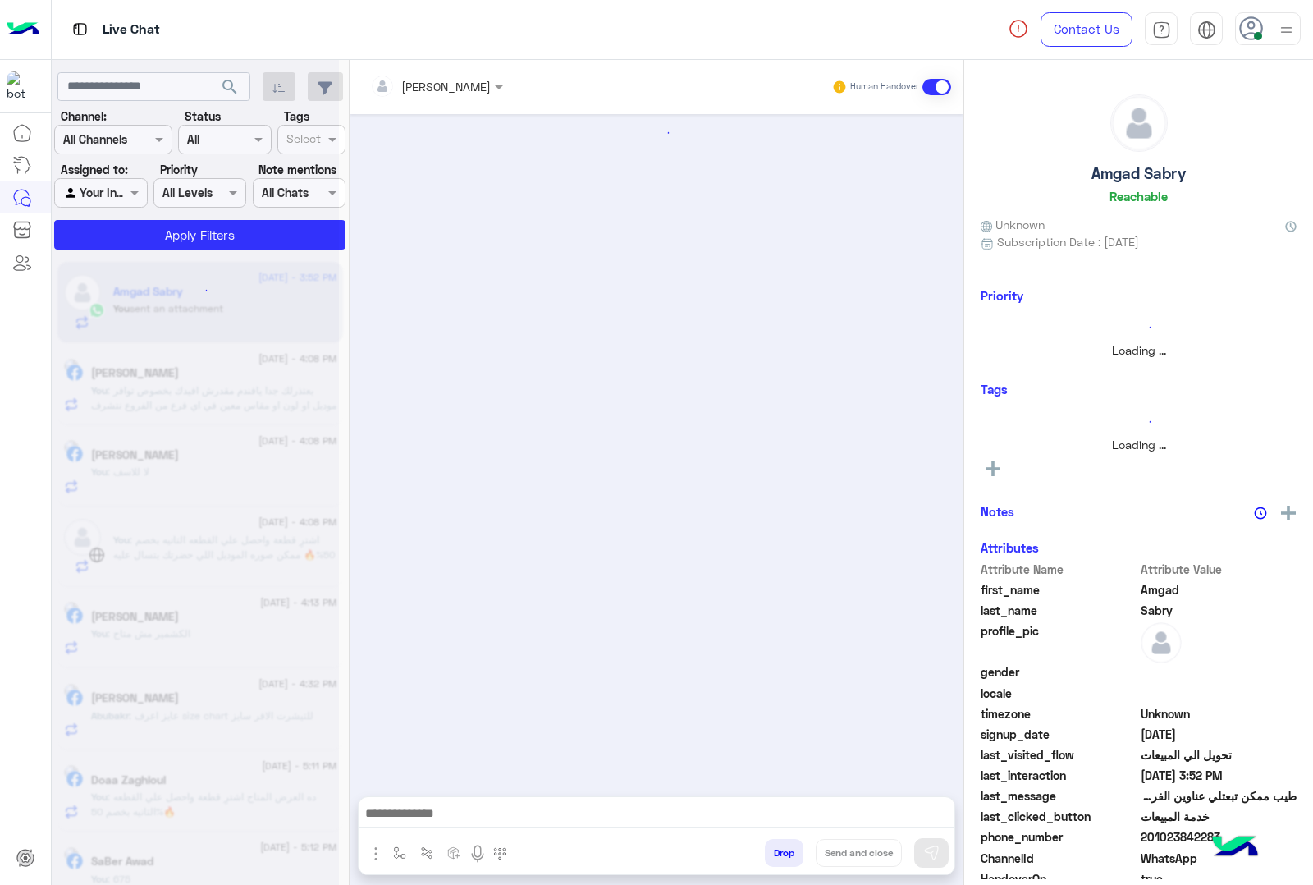
click at [804, 850] on button "Drop" at bounding box center [784, 853] width 39 height 28
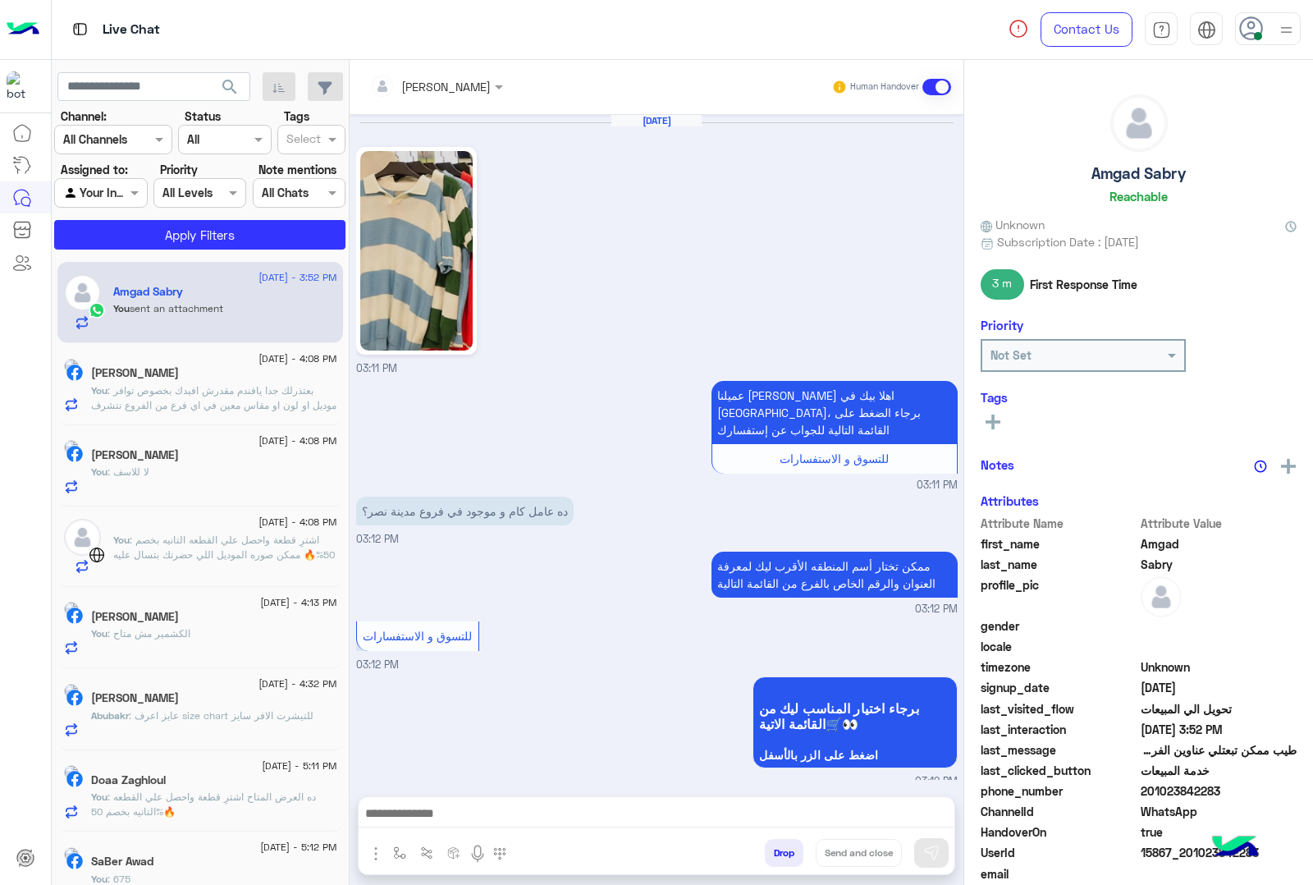
click at [822, 850] on div "[PERSON_NAME] Human Handover [DATE] 03:11 PM عميلنا [PERSON_NAME] اهلا بيك في […" at bounding box center [657, 475] width 614 height 831
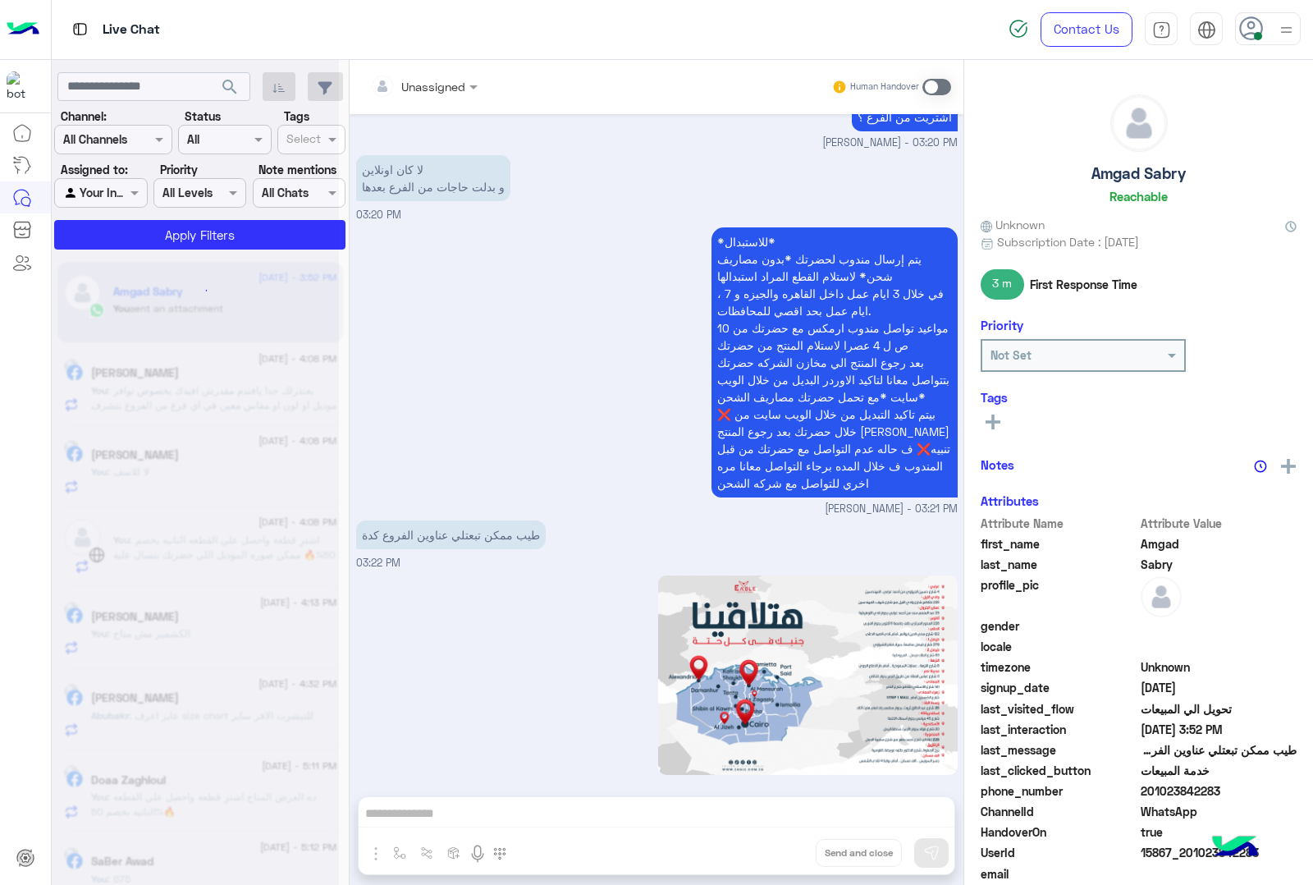
scroll to position [1457, 0]
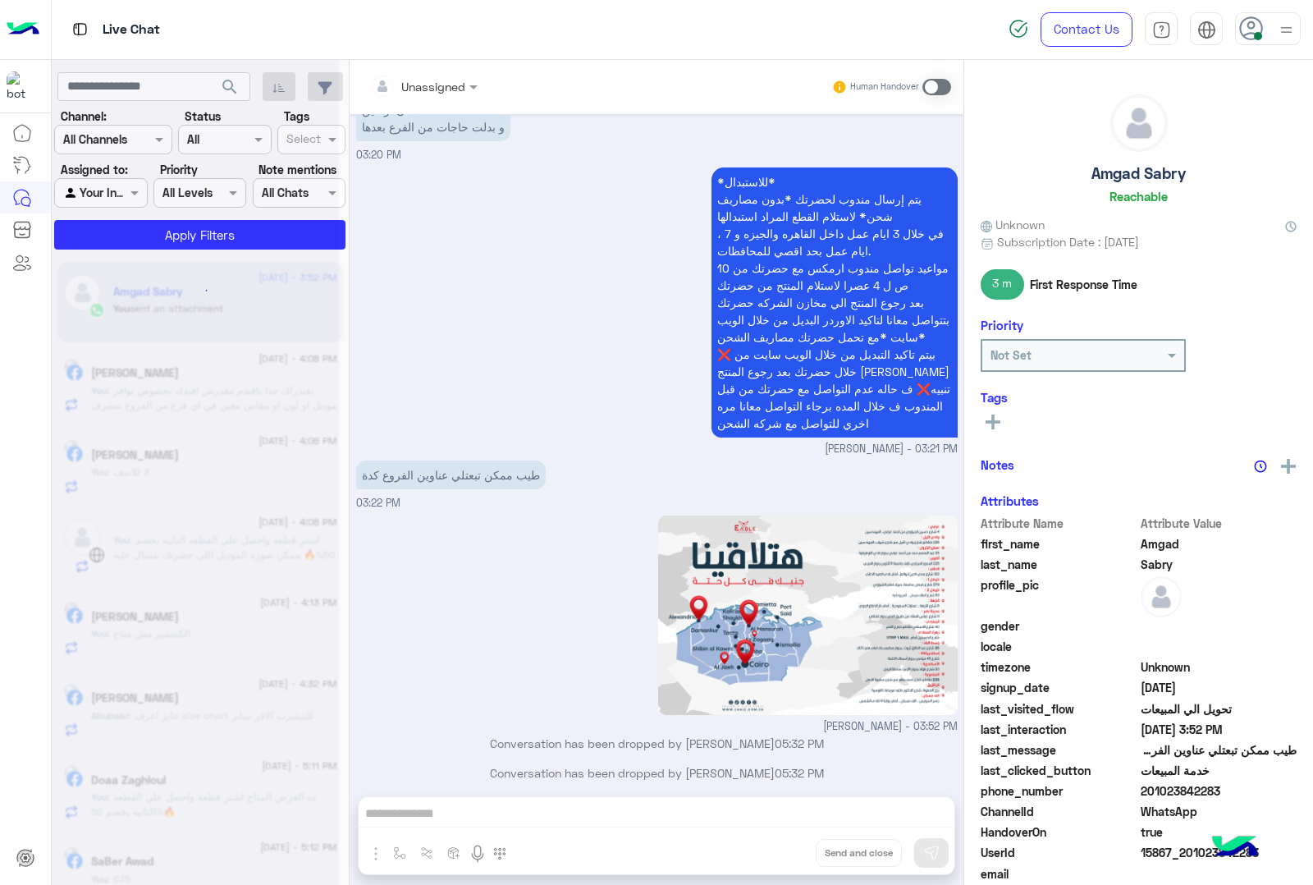
click at [822, 850] on div "Unassigned Human Handover [DATE] 03:11 PM عميلنا [PERSON_NAME] اهلا بيك في [GEO…" at bounding box center [657, 475] width 614 height 831
click at [0, 0] on button "Drop" at bounding box center [0, 0] width 0 height 0
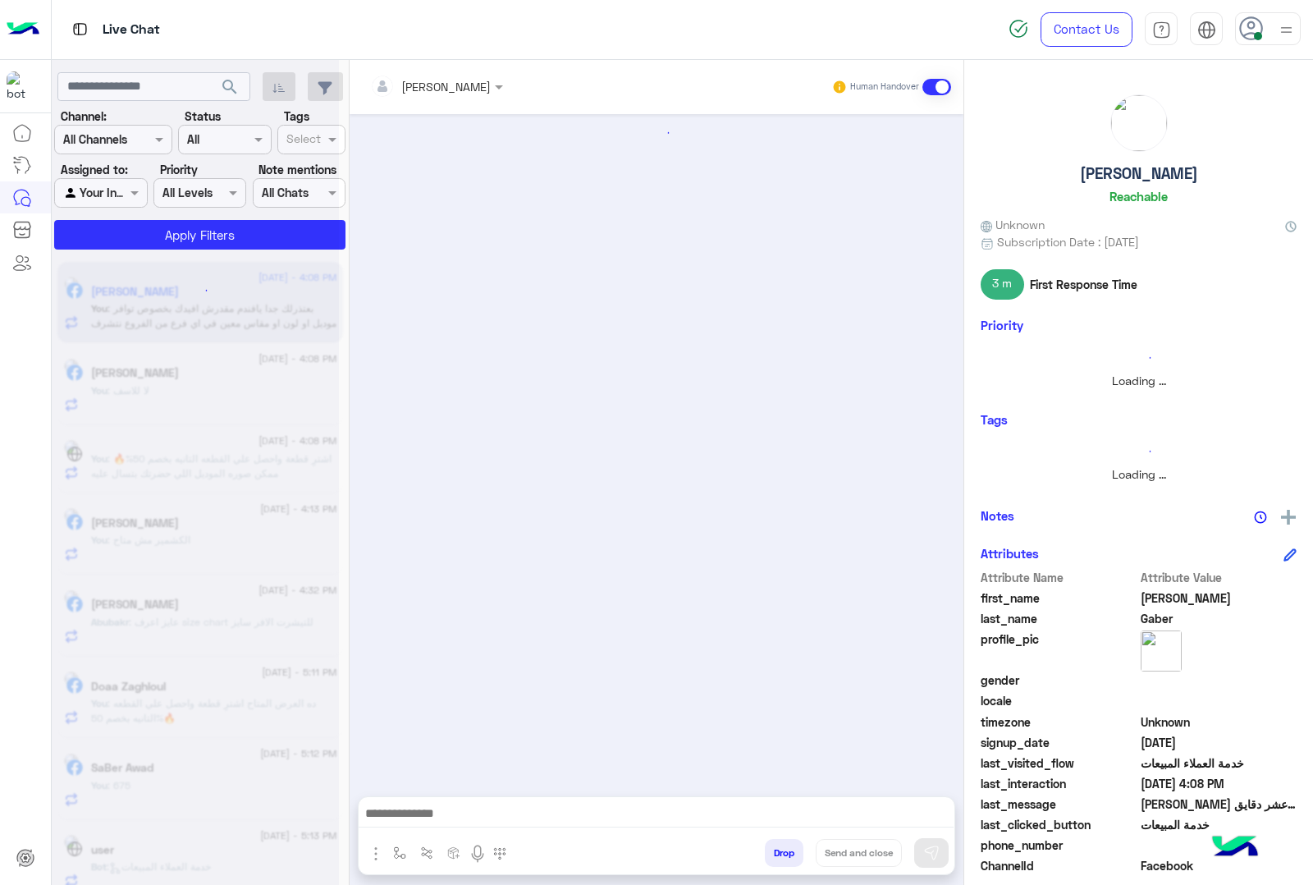
click at [804, 850] on button "Drop" at bounding box center [784, 853] width 39 height 28
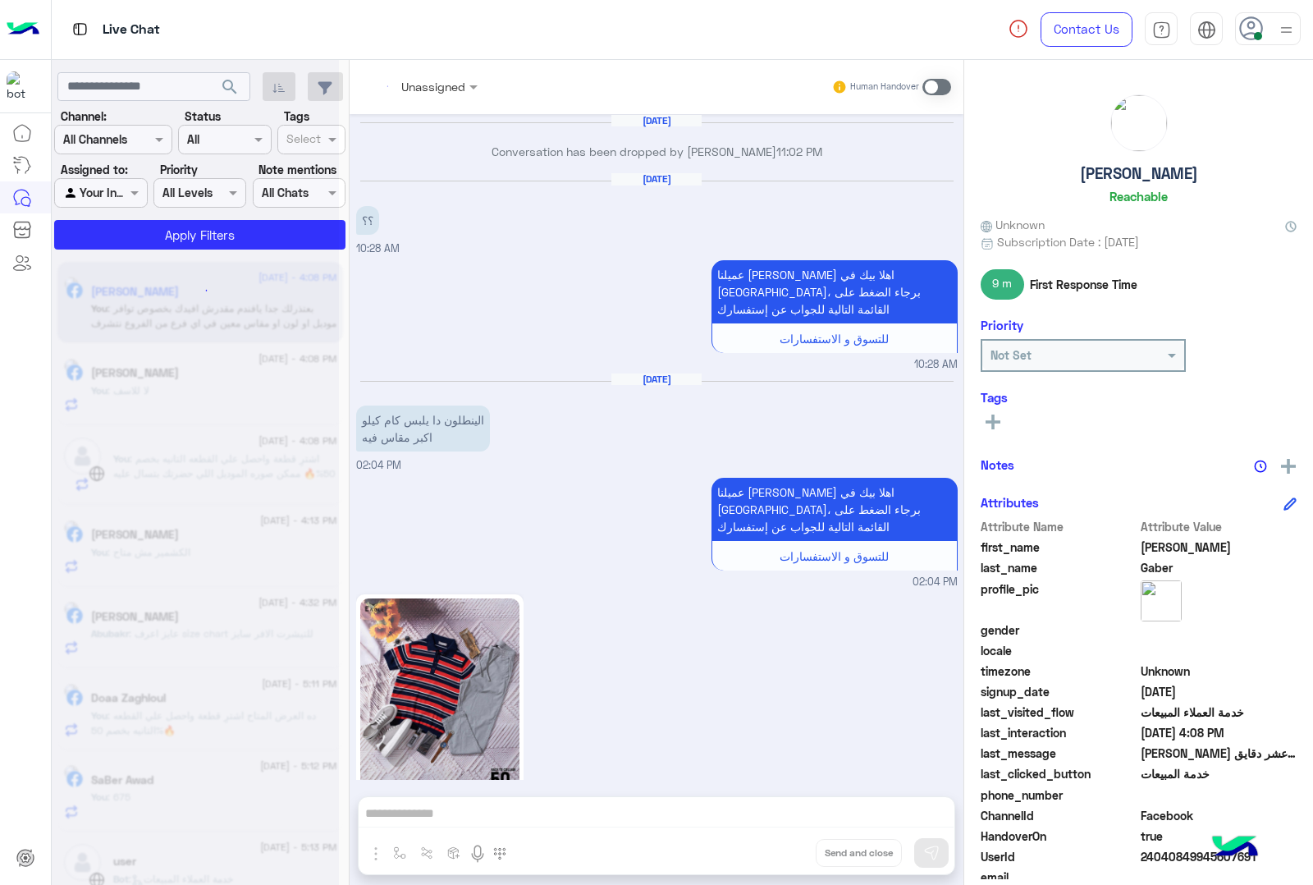
scroll to position [1876, 0]
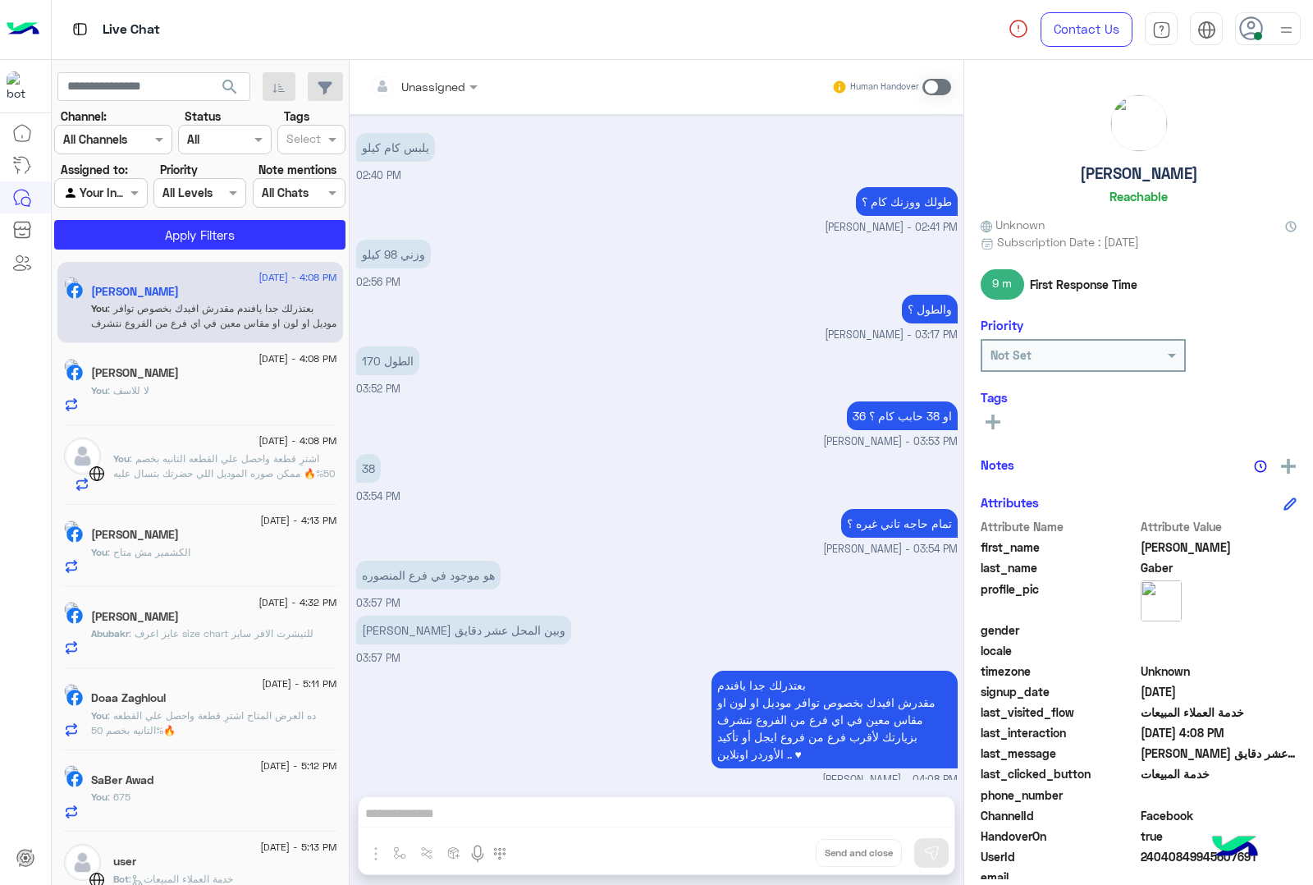
click at [822, 850] on div "Unassigned Human Handover [DATE] Conversation has been dropped by [PERSON_NAME]…" at bounding box center [657, 475] width 614 height 831
click at [0, 0] on button "Drop" at bounding box center [0, 0] width 0 height 0
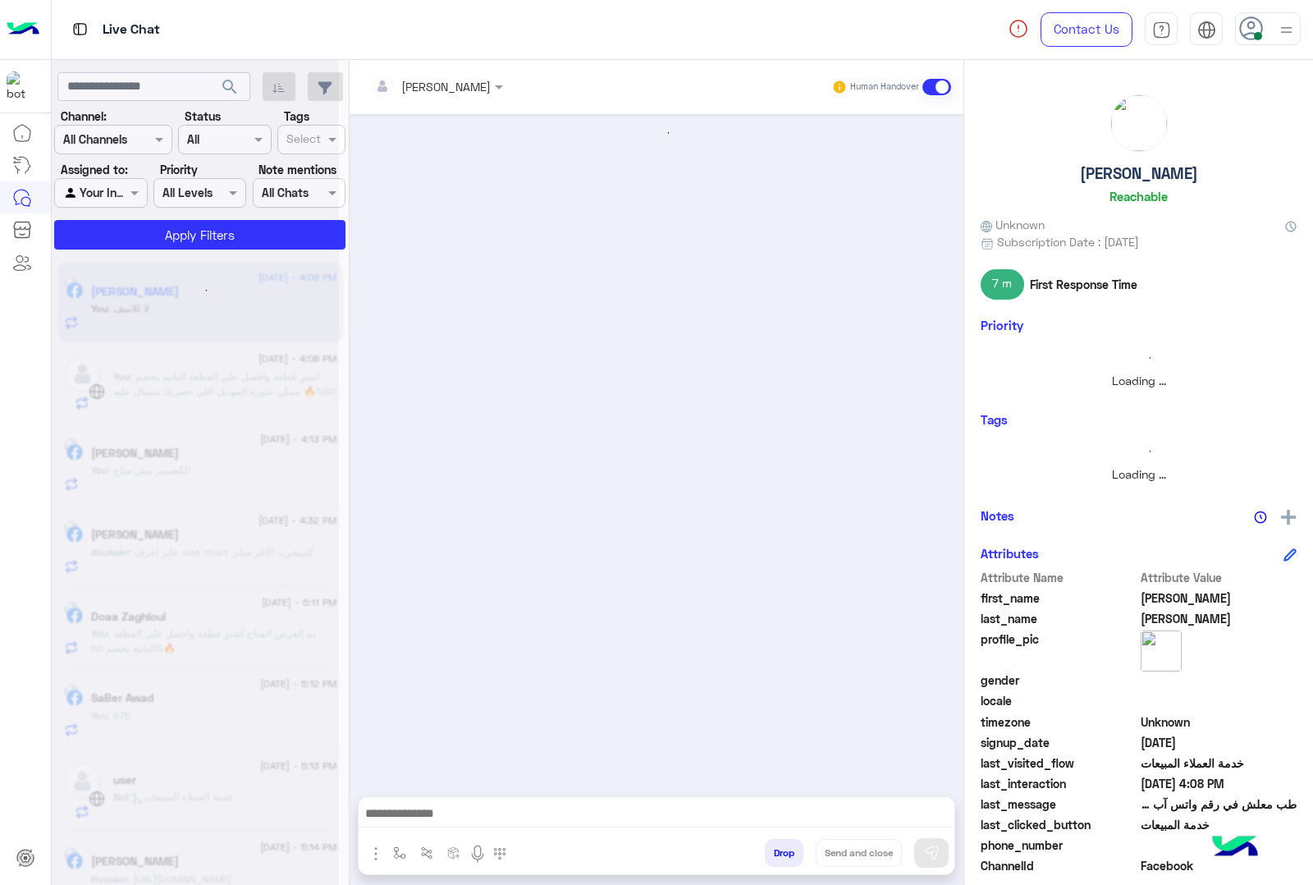
click at [804, 850] on button "Drop" at bounding box center [784, 853] width 39 height 28
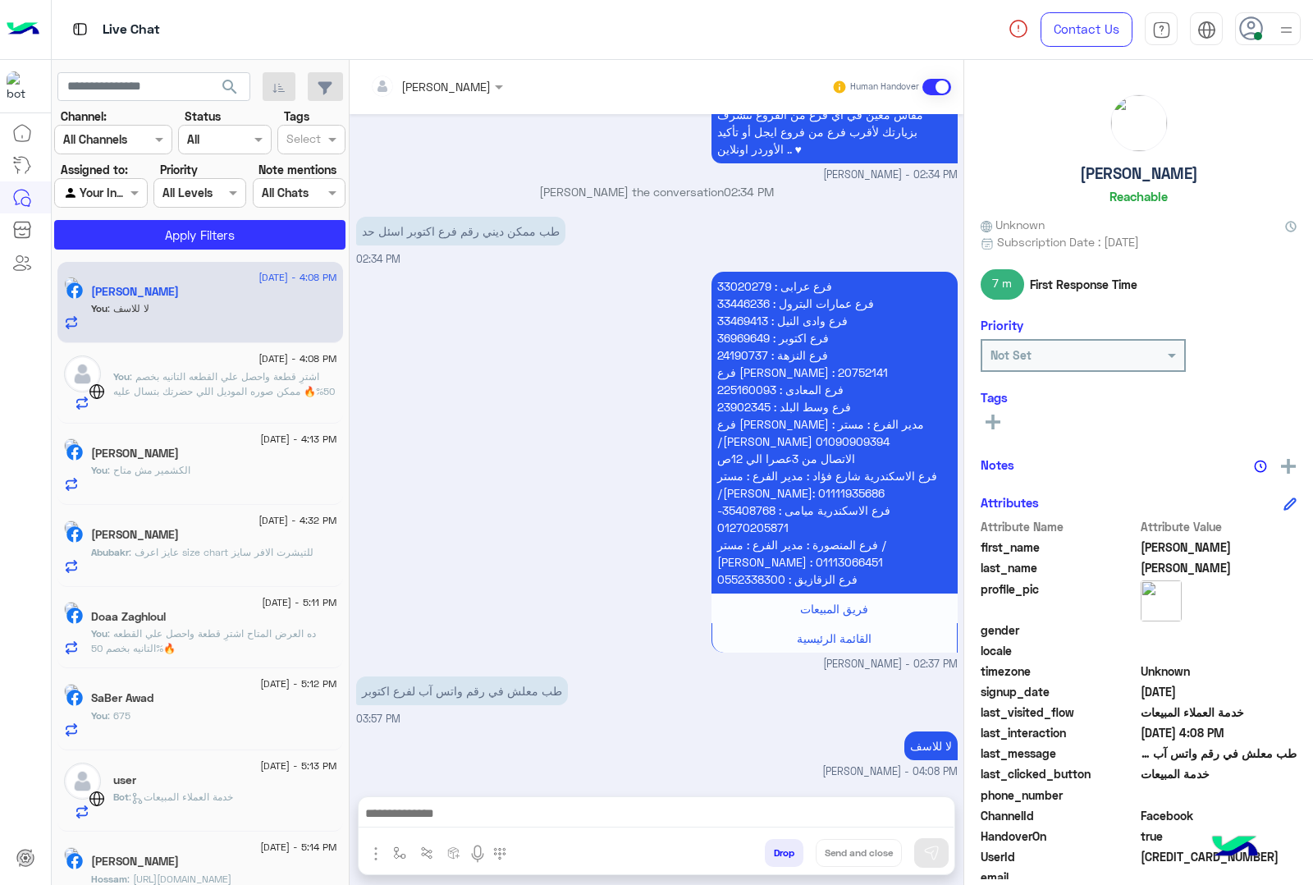
click at [822, 850] on div "[PERSON_NAME] Human Handover [DATE] [DEMOGRAPHIC_DATA][PERSON_NAME]! 😎 أنا مساع…" at bounding box center [657, 475] width 614 height 831
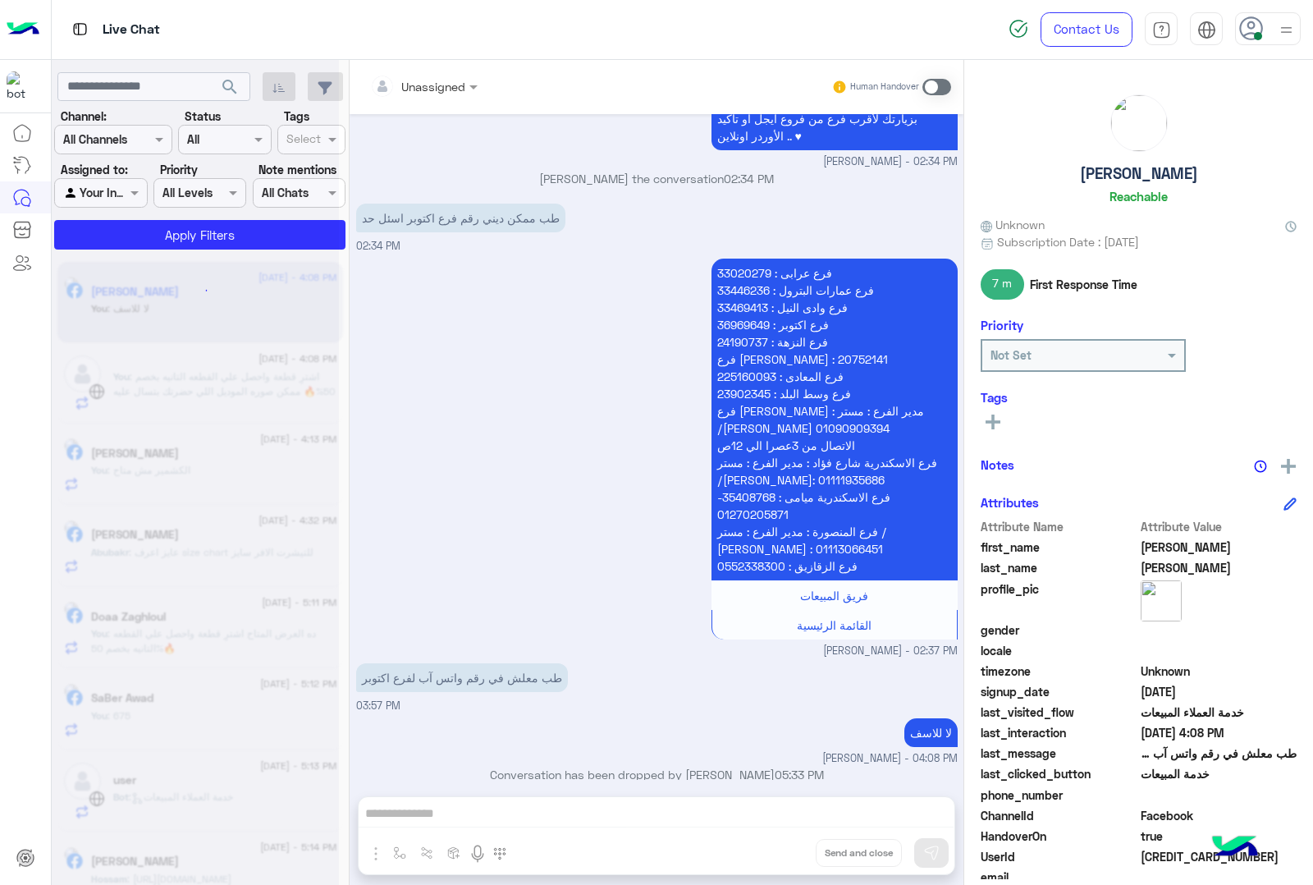
scroll to position [2476, 0]
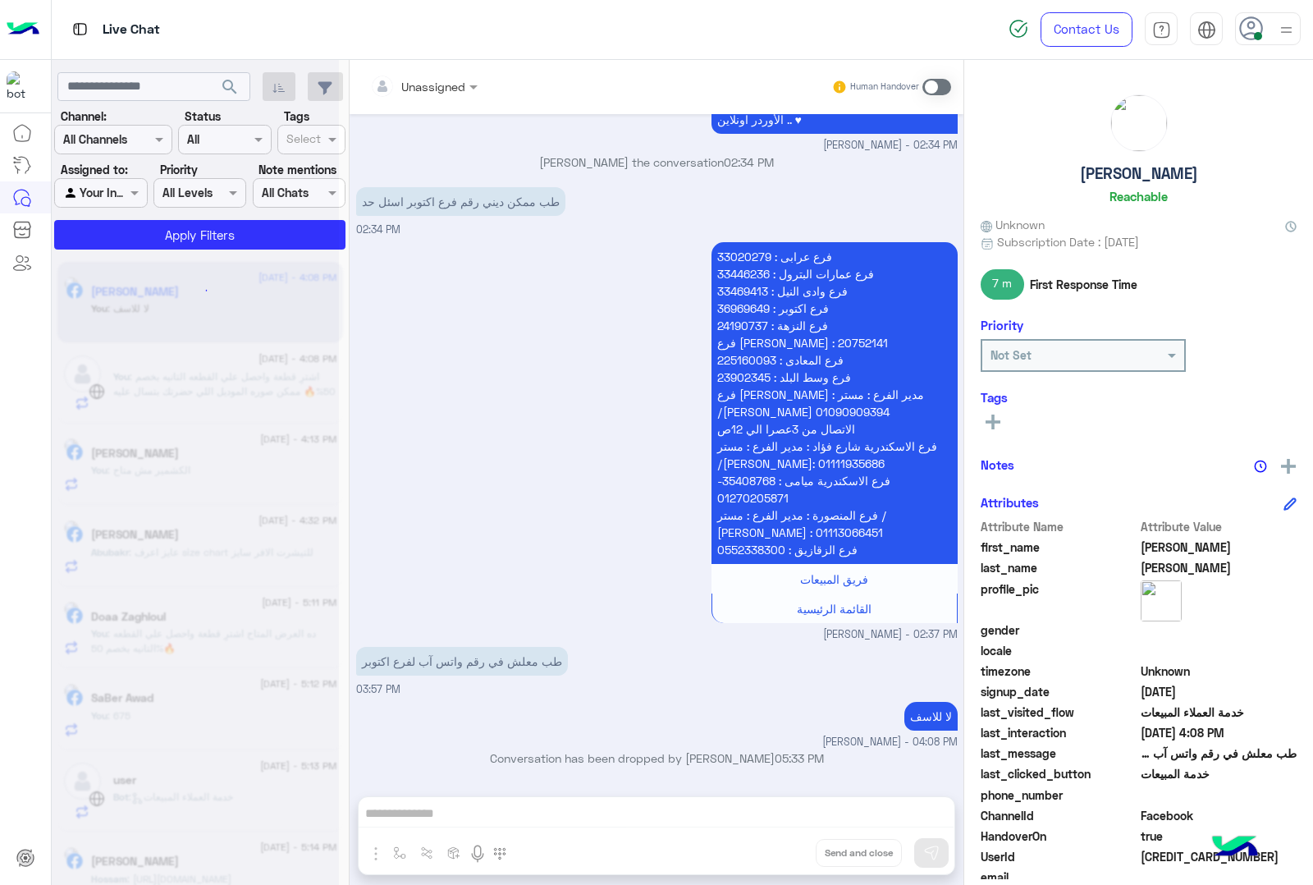
click at [822, 850] on div "Unassigned Human Handover [DATE] اهلًا [DEMOGRAPHIC_DATA]! 😎 أنا مساعدك الألي م…" at bounding box center [657, 475] width 614 height 831
click at [0, 0] on button "Drop" at bounding box center [0, 0] width 0 height 0
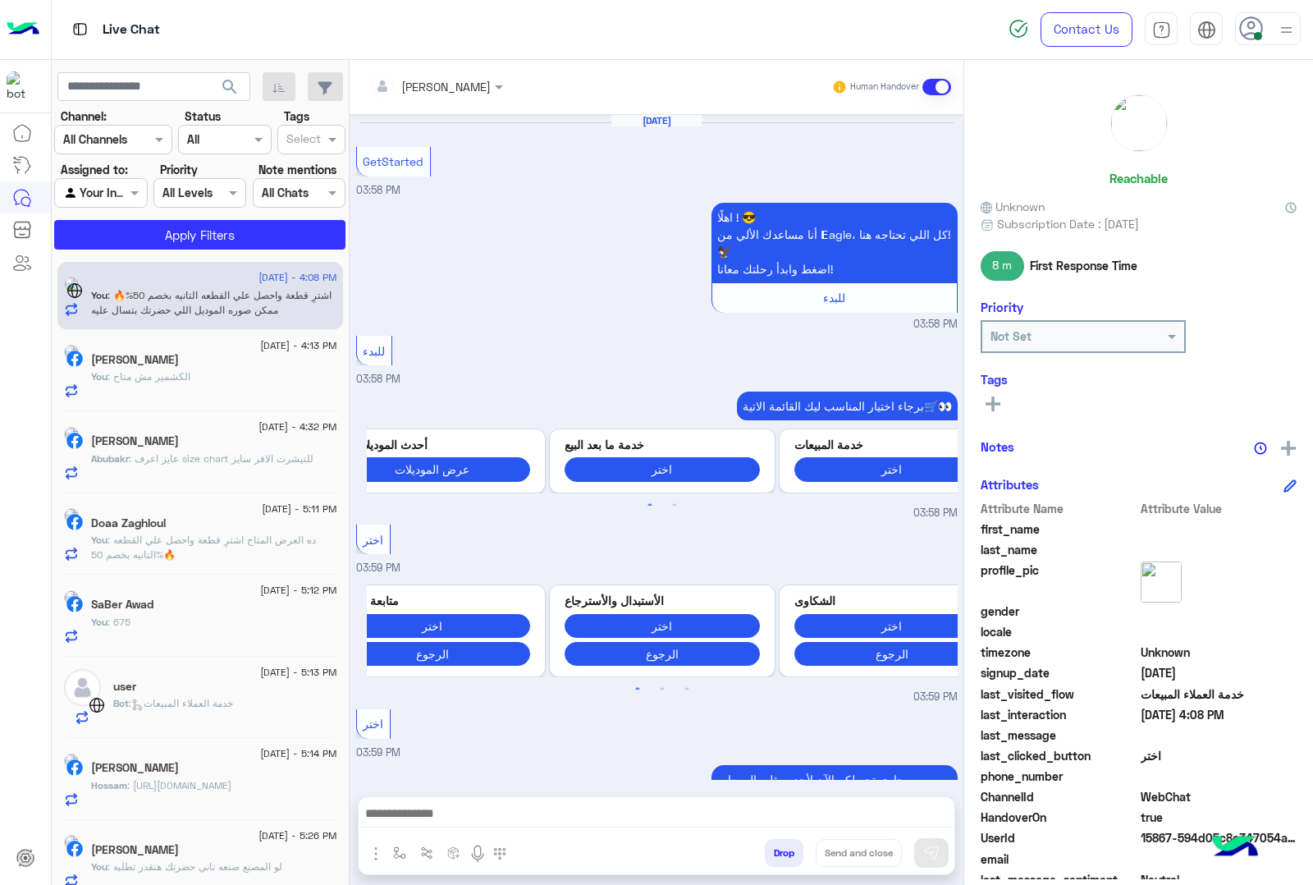
click at [804, 850] on button "Drop" at bounding box center [784, 853] width 39 height 28
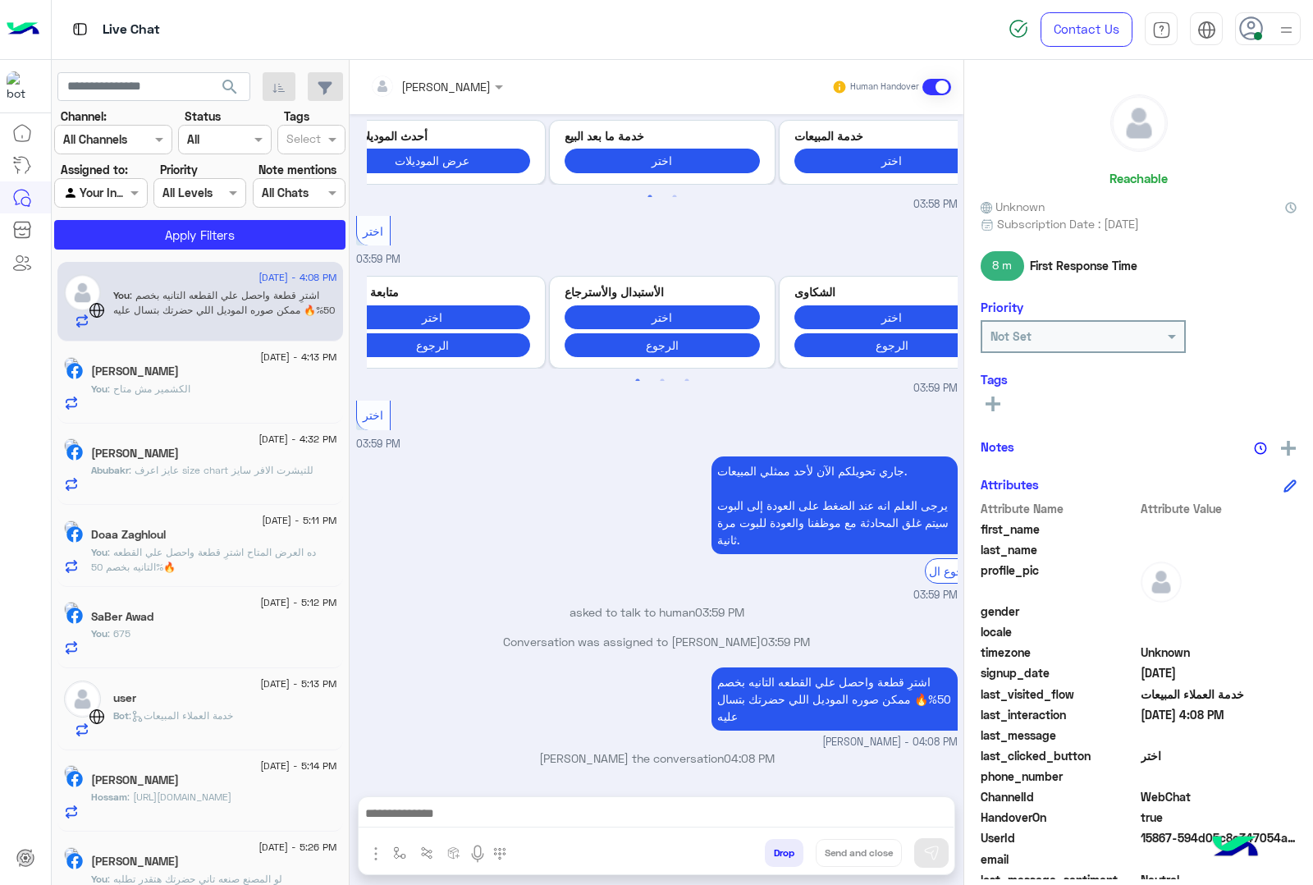
click at [822, 850] on div "[PERSON_NAME] Human Handover [DATE] GetStarted 03:58 PM اهلًا ! 😎 أنا مساعدك ال…" at bounding box center [657, 475] width 614 height 831
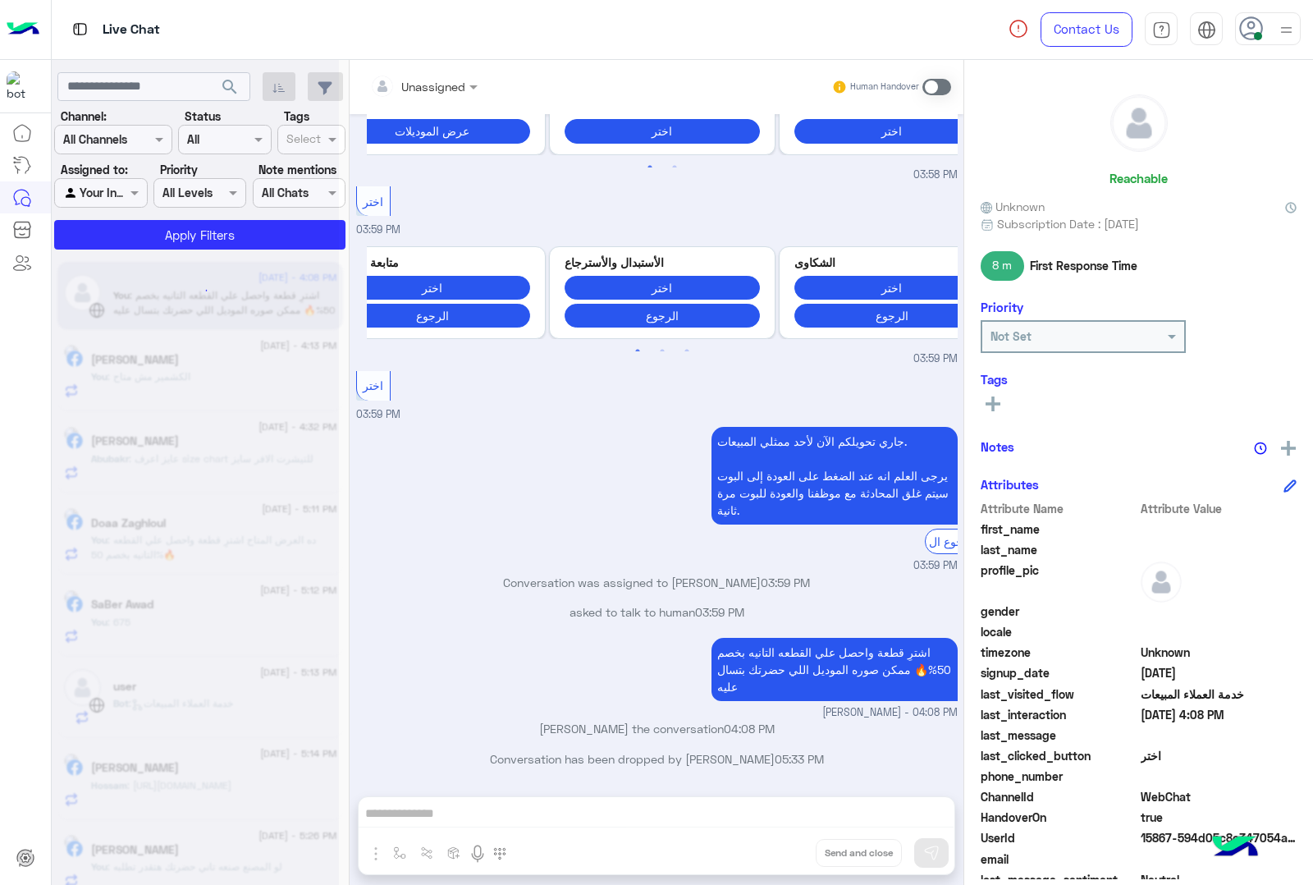
click at [822, 850] on div "Unassigned Human Handover [DATE] GetStarted 03:58 PM اهلًا ! 😎 أنا مساعدك الألي…" at bounding box center [657, 475] width 614 height 831
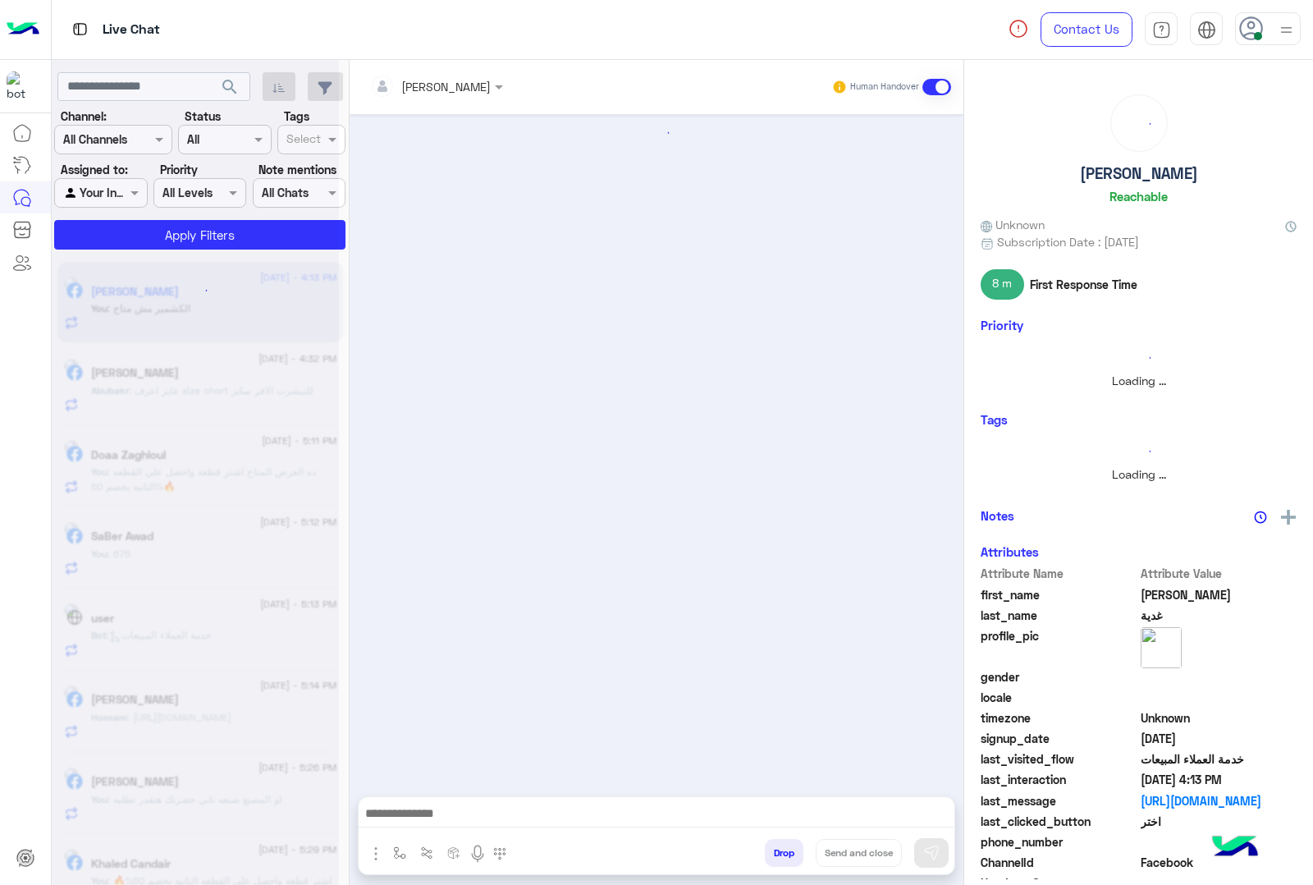
click at [804, 850] on button "Drop" at bounding box center [784, 853] width 39 height 28
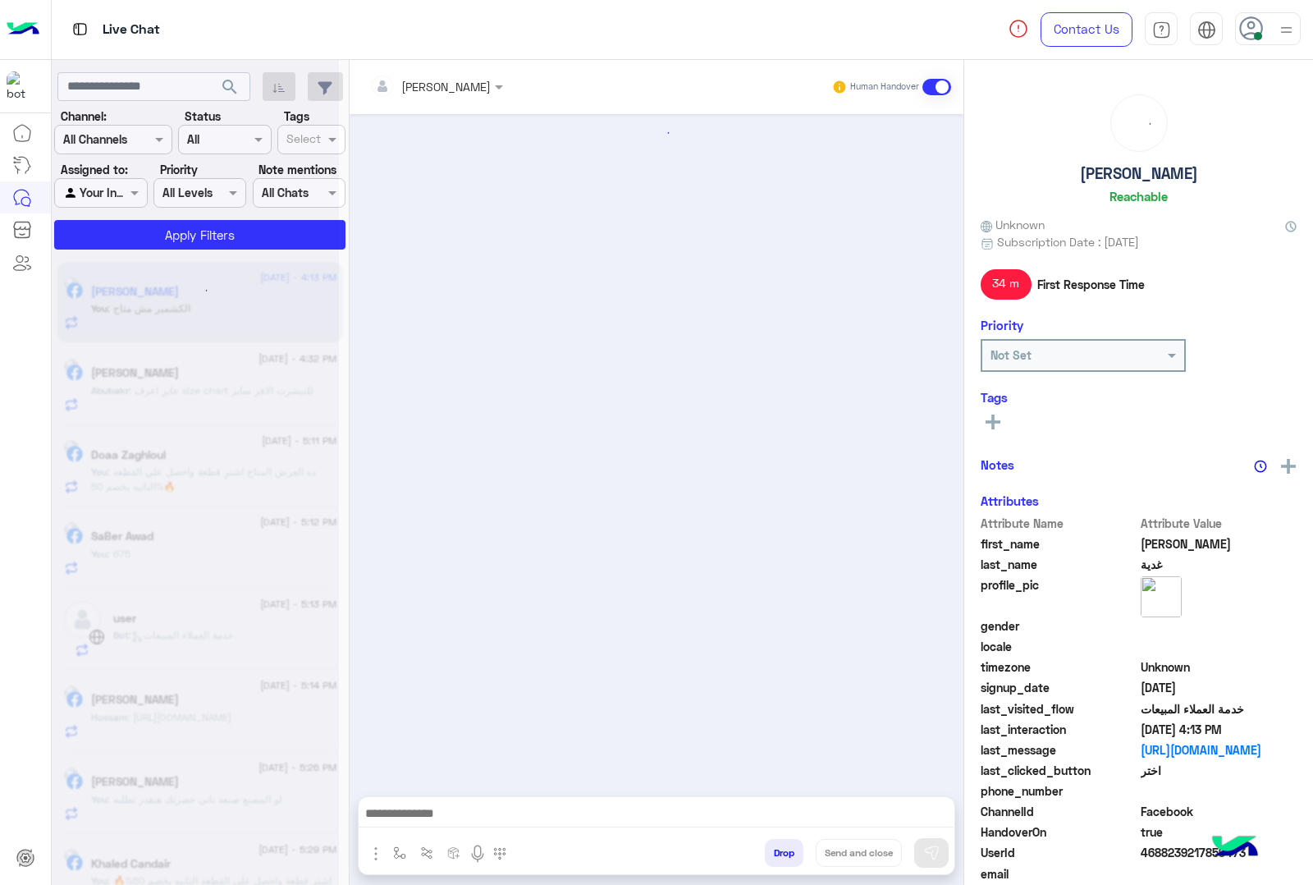
click at [804, 850] on button "Drop" at bounding box center [784, 853] width 39 height 28
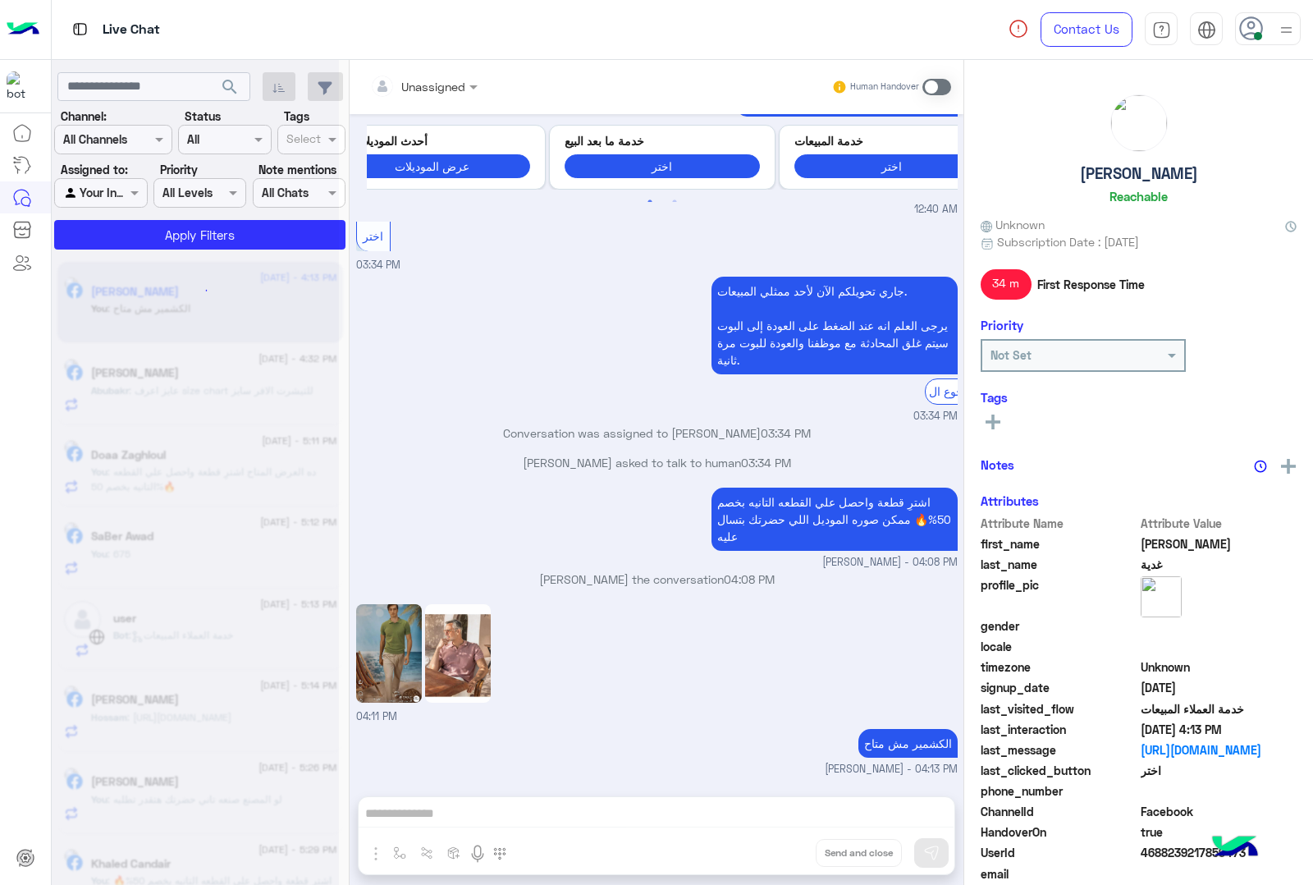
scroll to position [1959, 0]
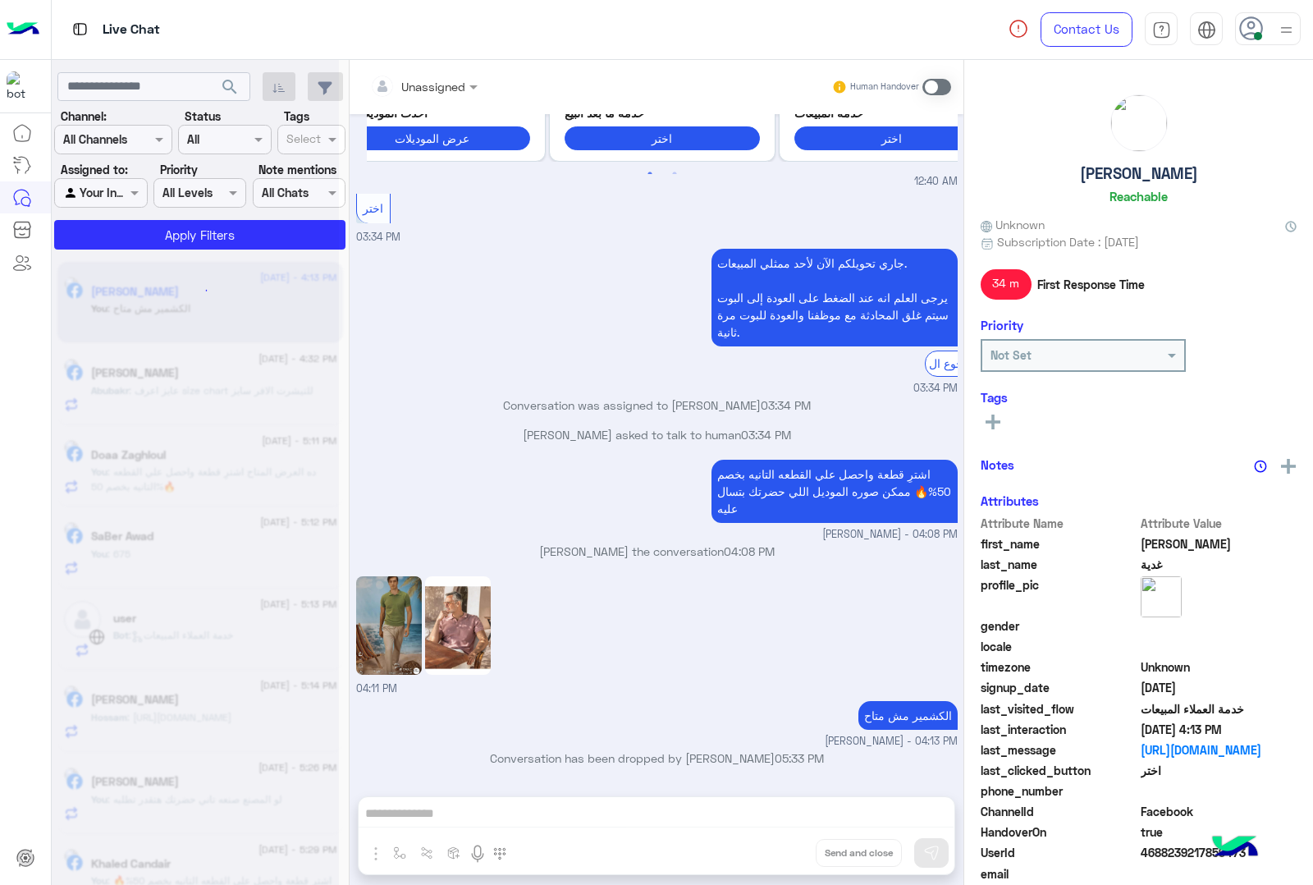
click at [822, 850] on div "Unassigned Human Handover [DATE] كده التشرتين كام لو سمحت 10:27 PM البني والاخض…" at bounding box center [657, 475] width 614 height 831
click at [0, 0] on button "Drop" at bounding box center [0, 0] width 0 height 0
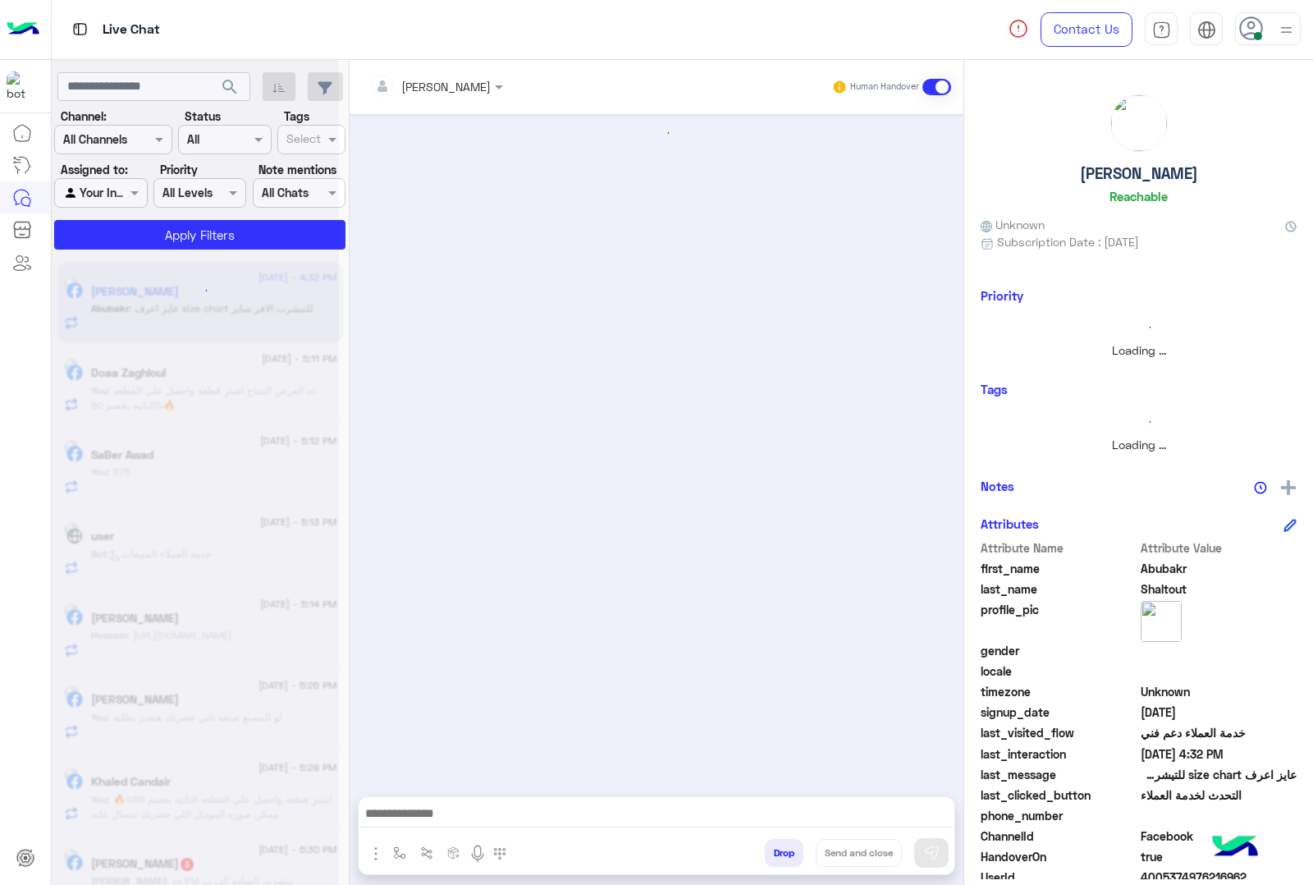
click at [804, 850] on button "Drop" at bounding box center [784, 853] width 39 height 28
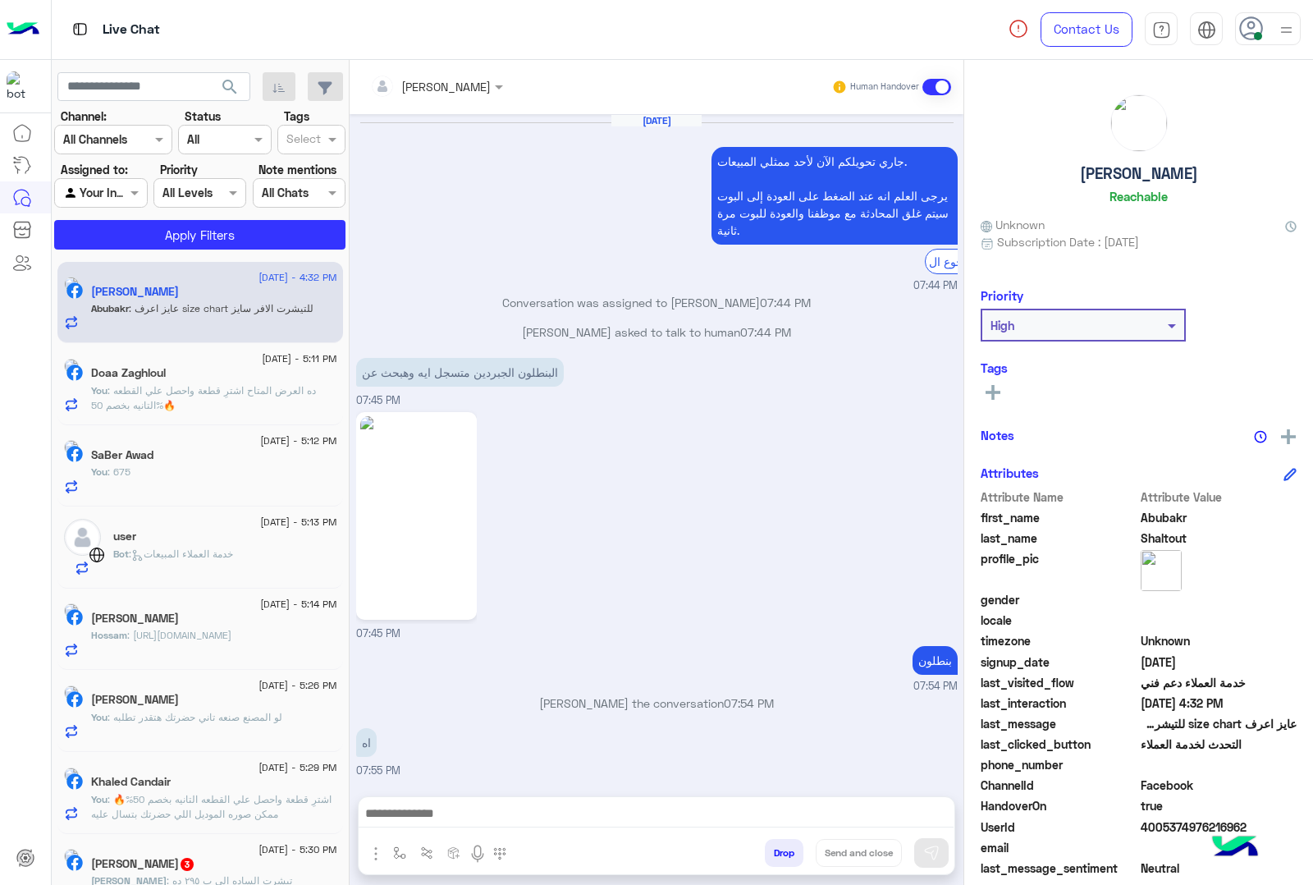
click at [822, 850] on div "[PERSON_NAME] Human Handover [DATE] جاري تحويلكم الآن لأحد ممثلي المبيعات. يرجى…" at bounding box center [657, 475] width 614 height 831
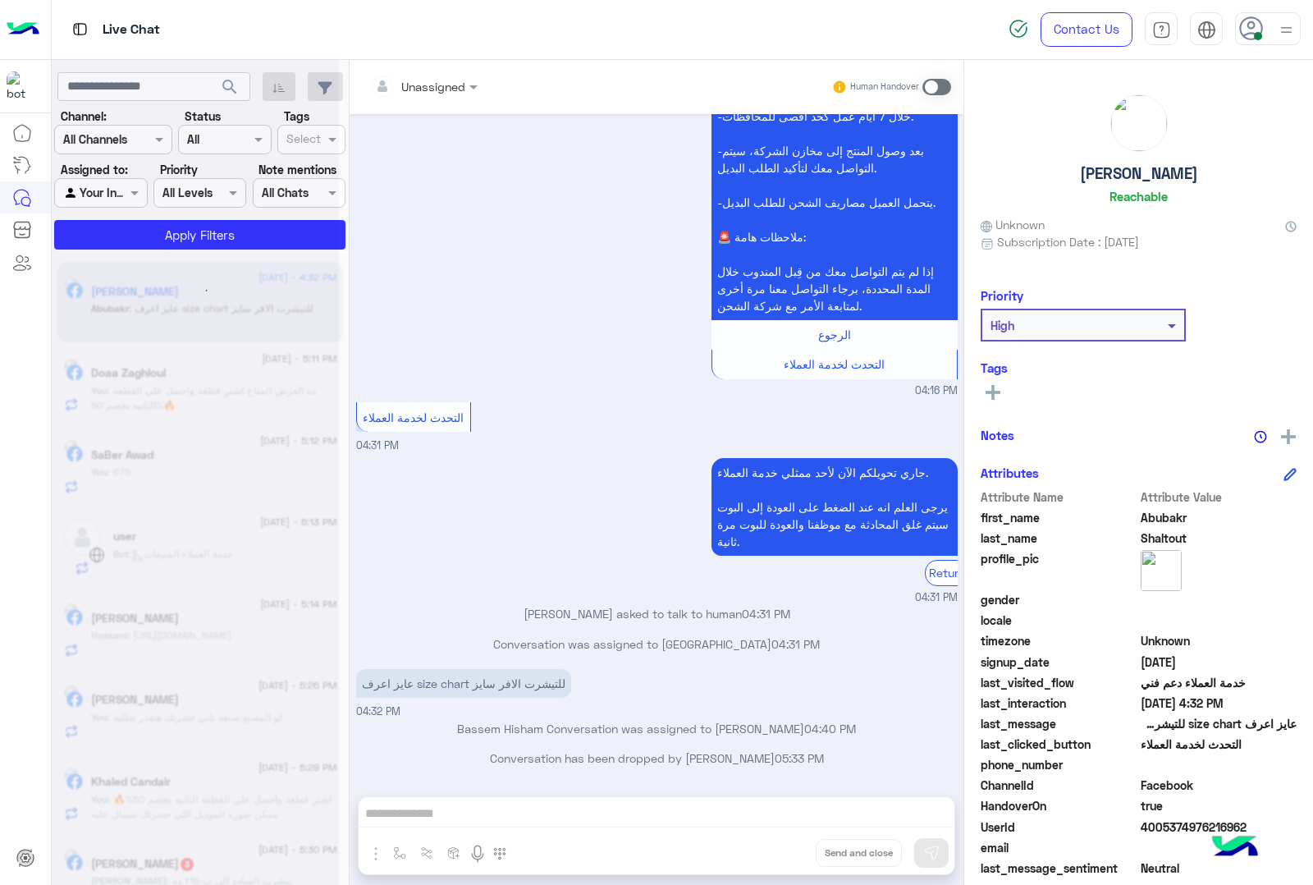
click at [822, 850] on div "Unassigned Human Handover [DATE] جاري تحويلكم الآن لأحد ممثلي المبيعات. يرجى ال…" at bounding box center [657, 475] width 614 height 831
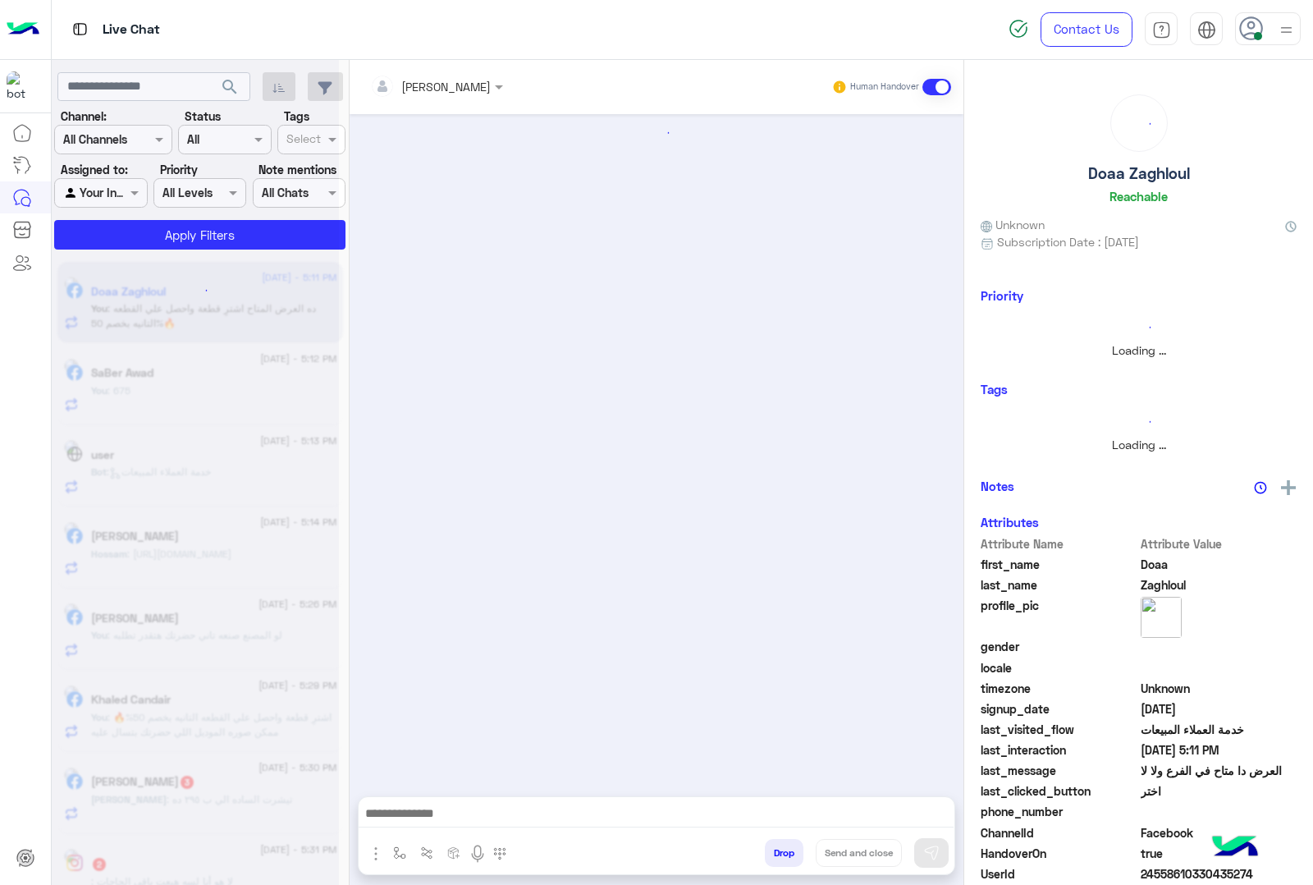
click at [804, 850] on button "Drop" at bounding box center [784, 853] width 39 height 28
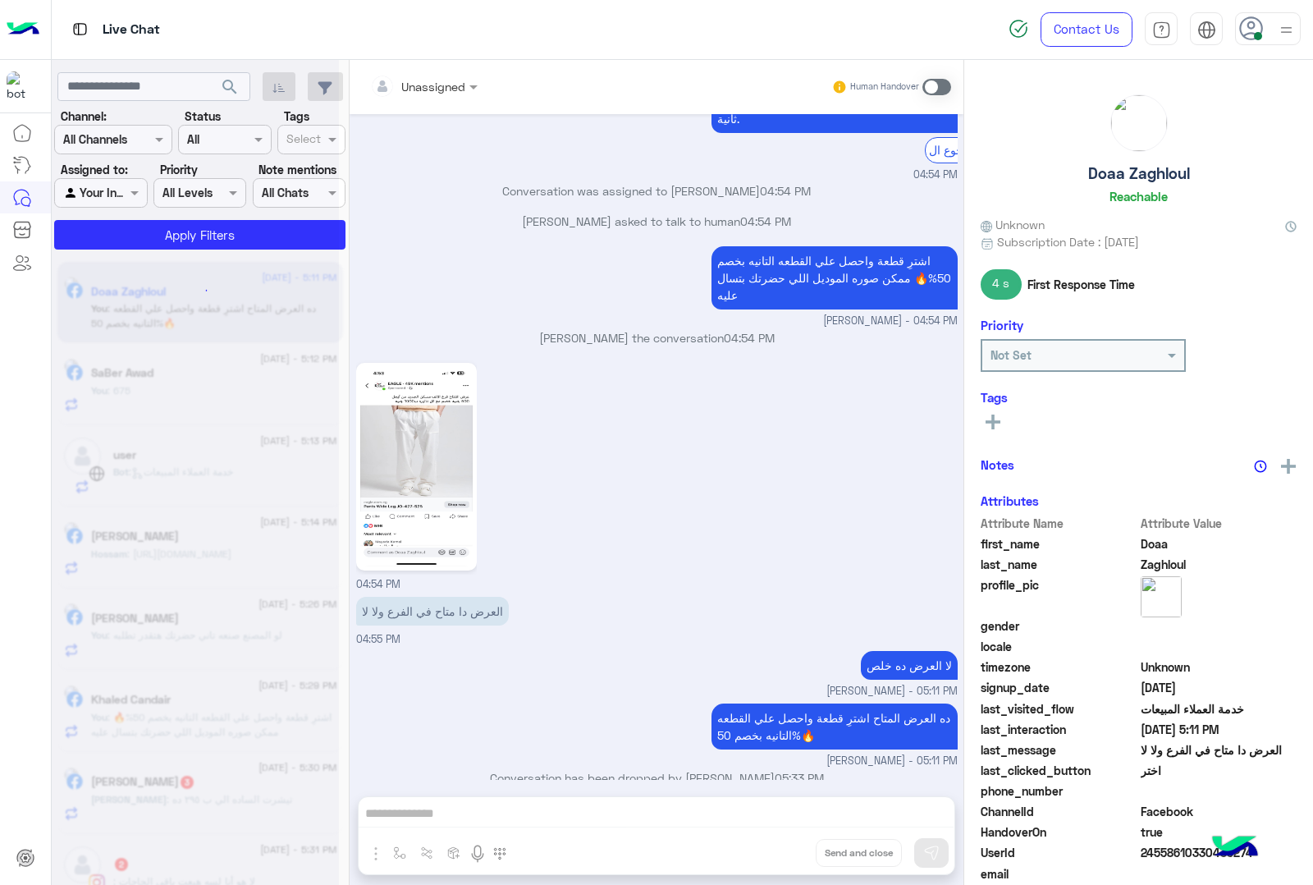
click at [822, 850] on div "Unassigned Human Handover [DATE] GetStarted 04:53 PM اهلًا Doaa! 😎 أنا مساعدك ا…" at bounding box center [657, 475] width 614 height 831
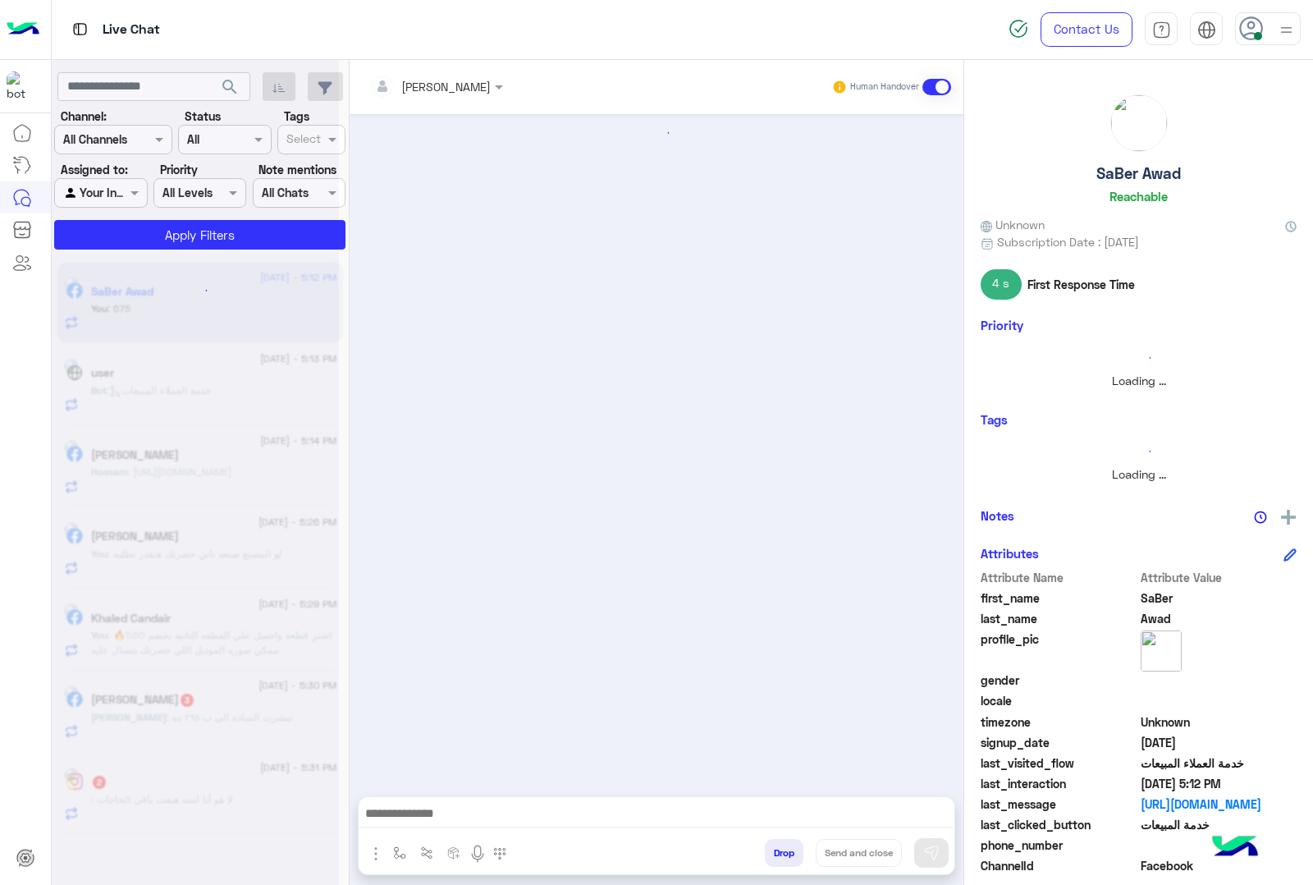
click at [804, 850] on button "Drop" at bounding box center [784, 853] width 39 height 28
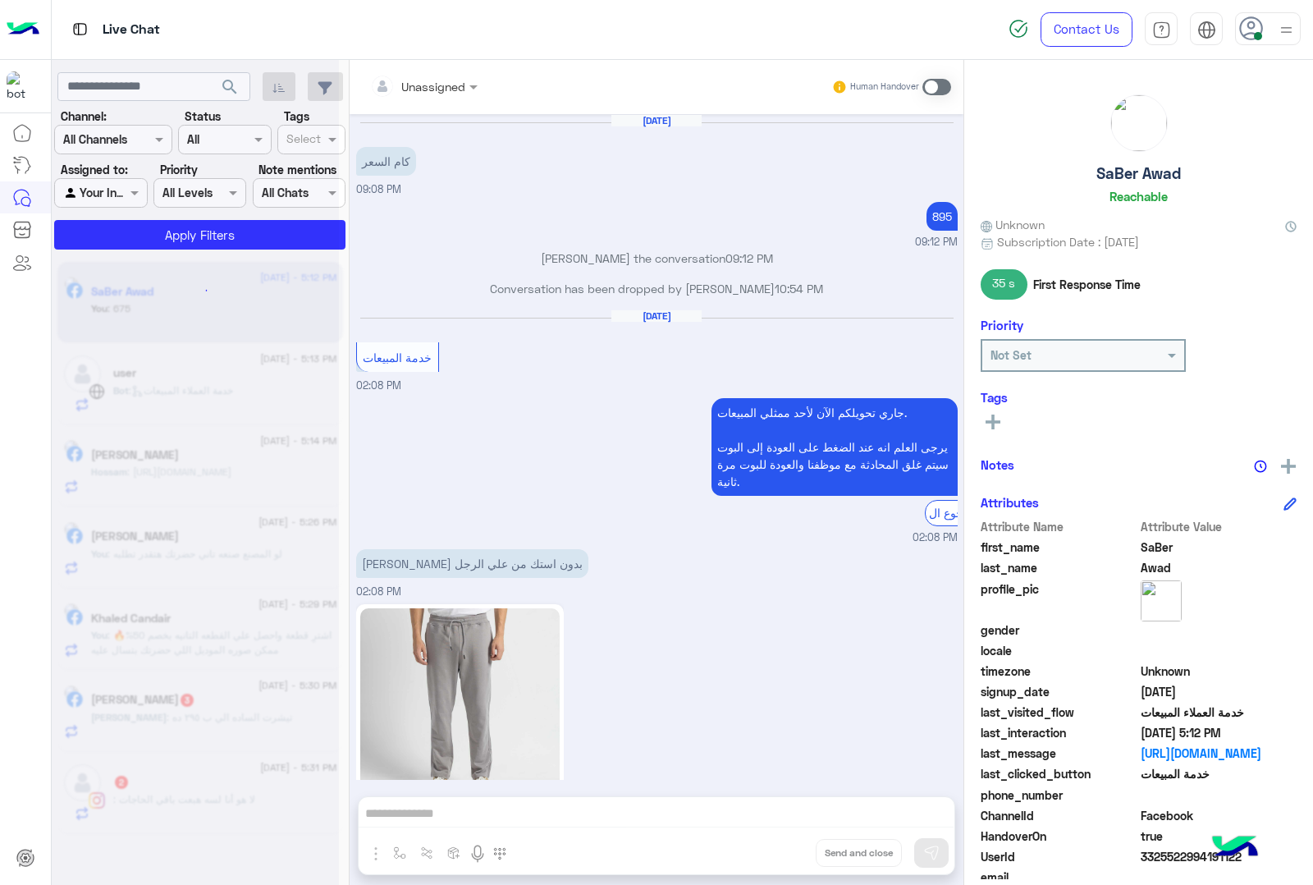
click at [822, 850] on div "Unassigned Human Handover [DATE] كام السعر 09:08 PM 895 09:12 PM [PERSON_NAME] …" at bounding box center [657, 475] width 614 height 831
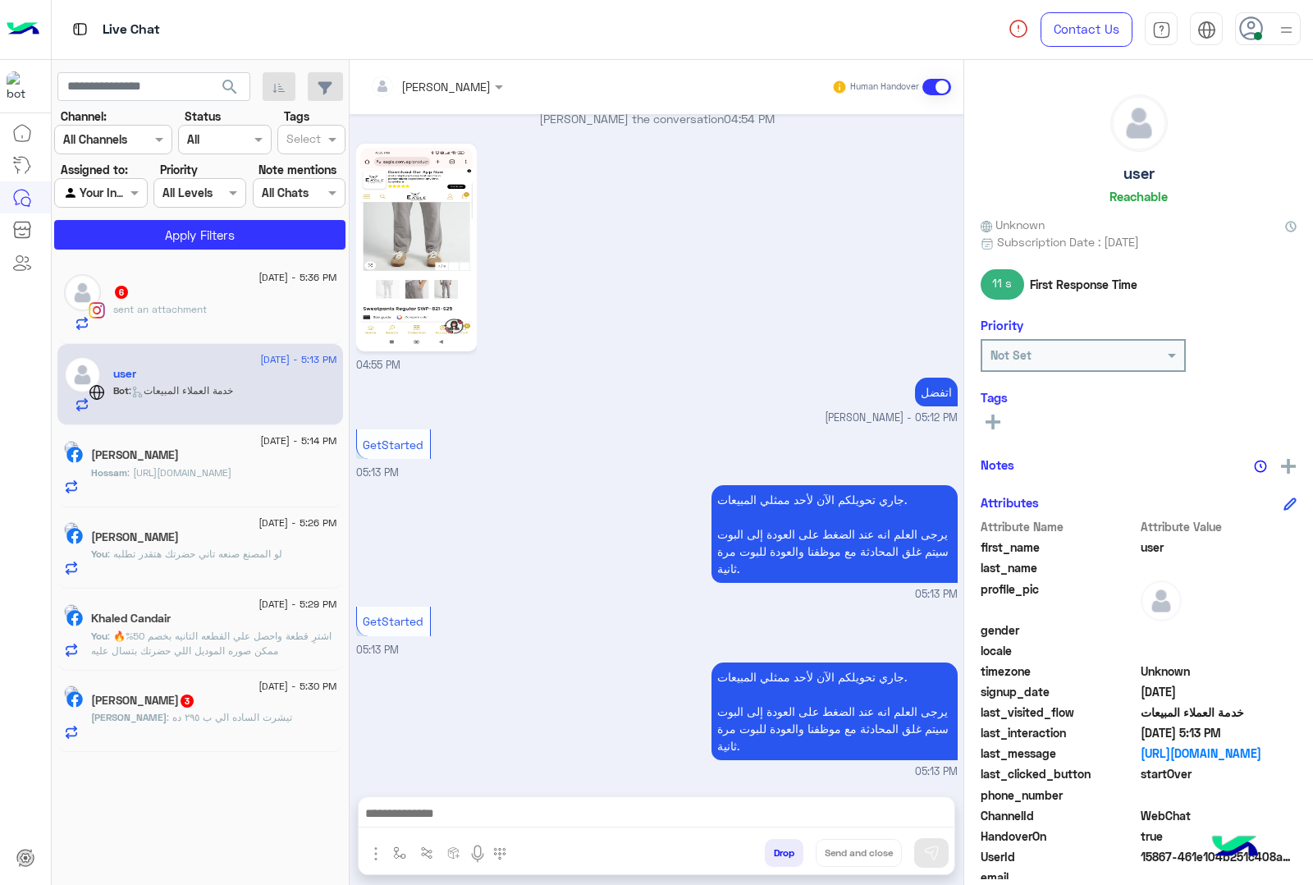
click at [181, 296] on div "6" at bounding box center [225, 293] width 224 height 17
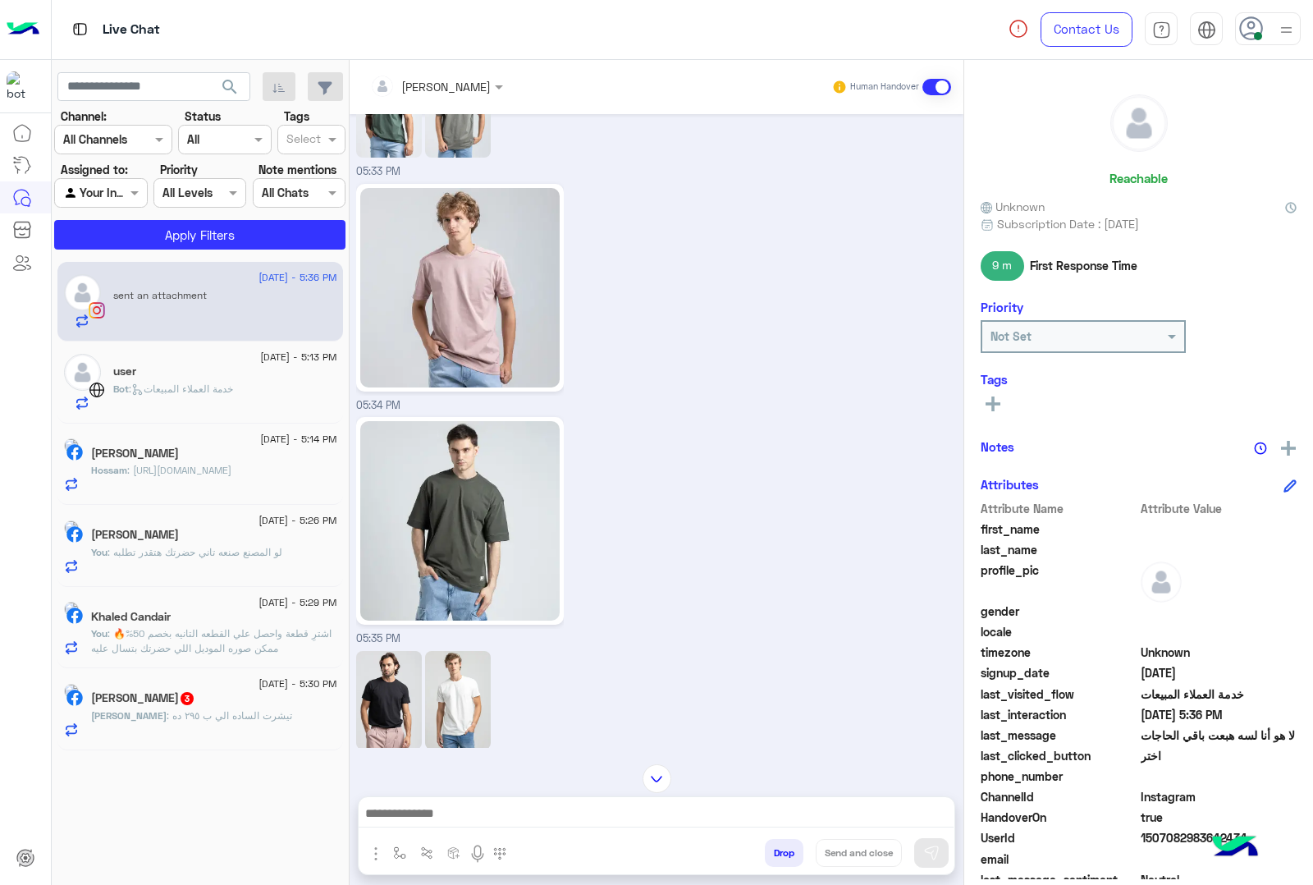
scroll to position [961, 0]
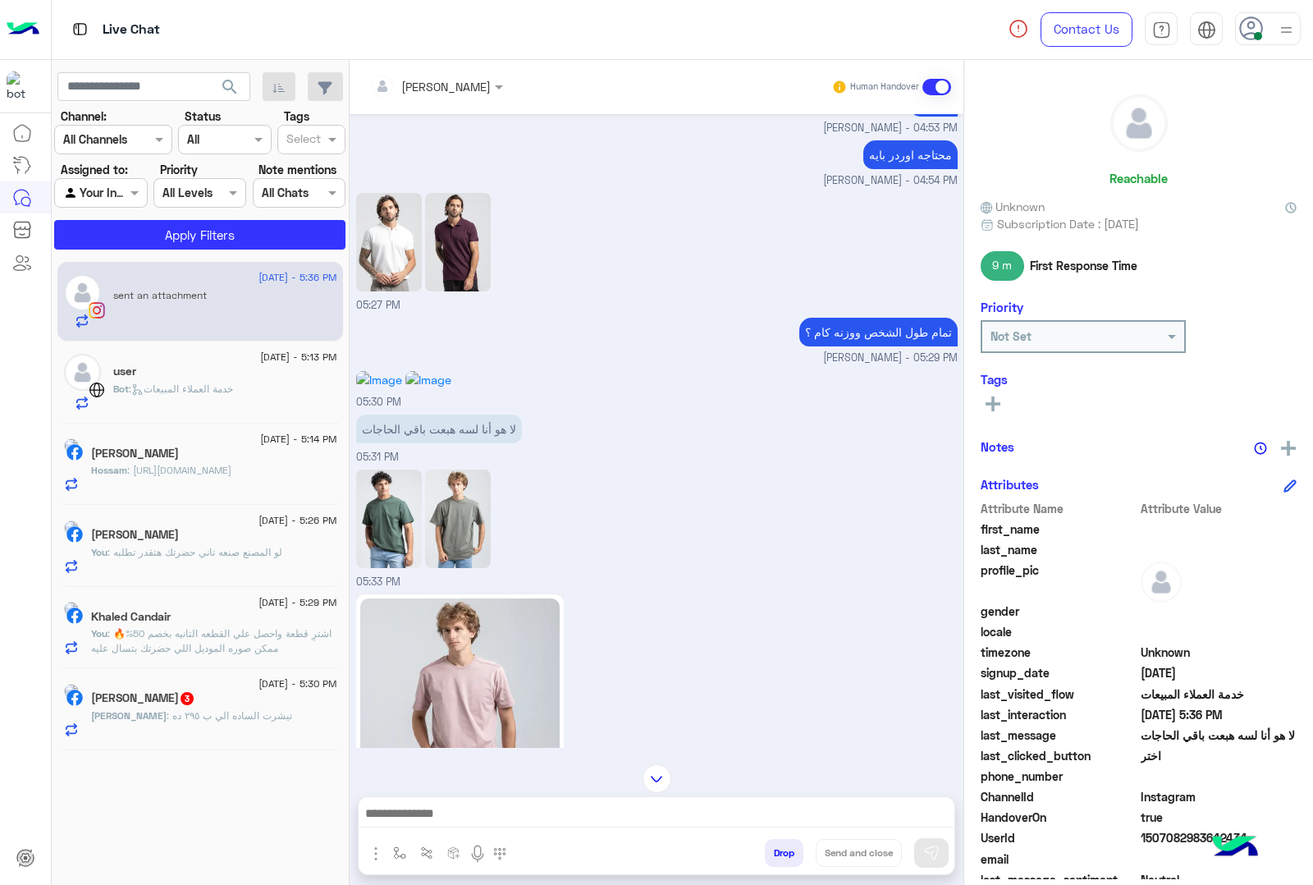
click at [506, 821] on textarea at bounding box center [656, 815] width 595 height 25
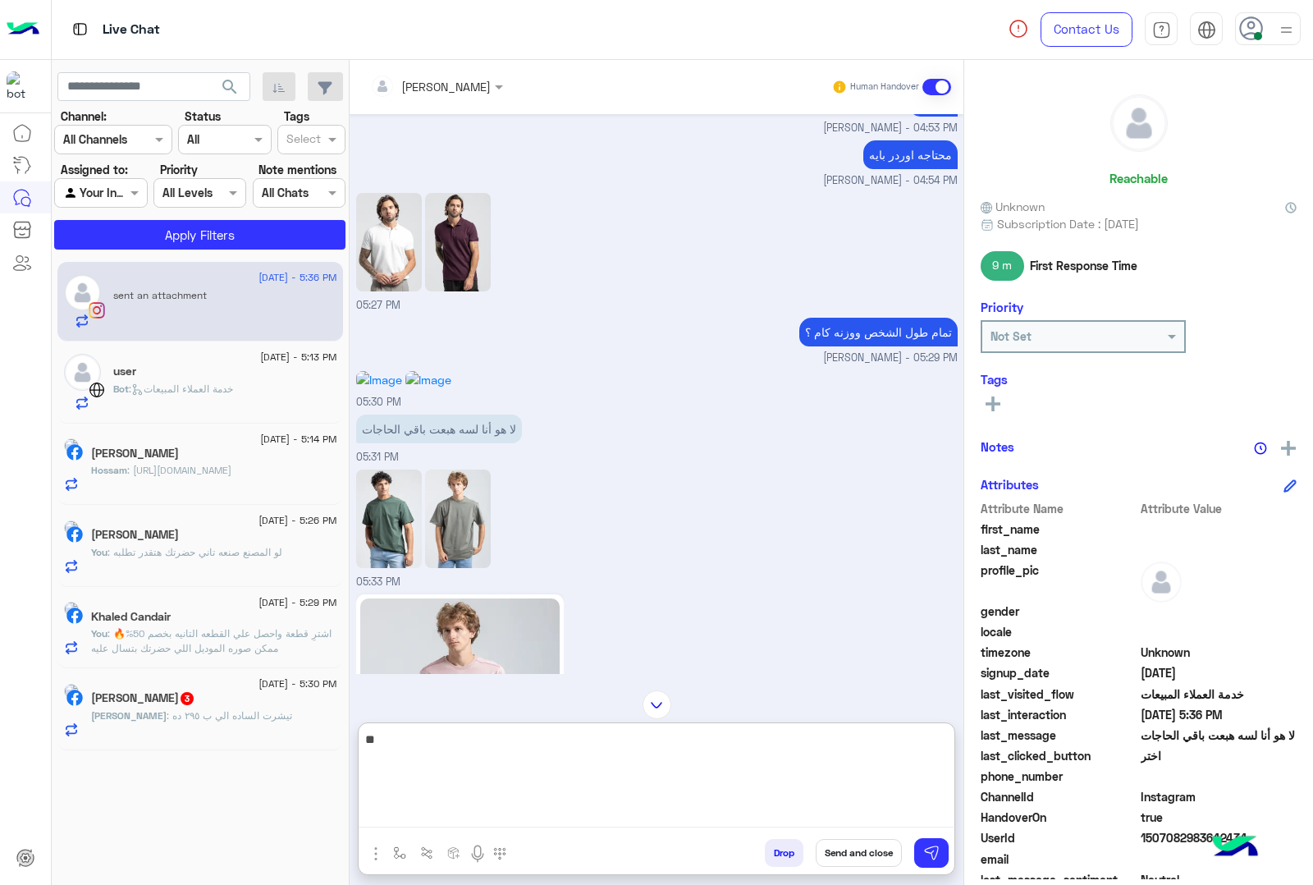
type textarea "*"
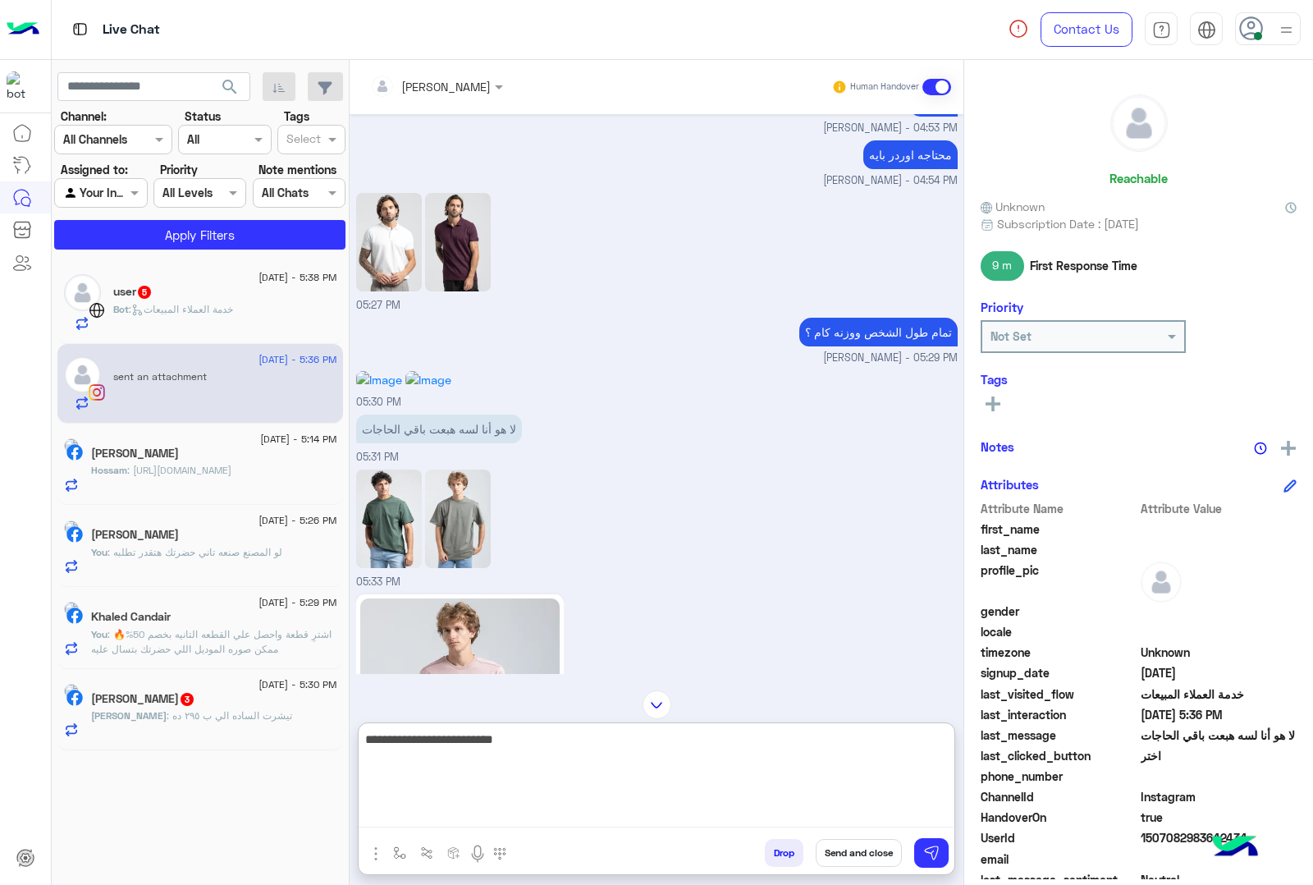
type textarea "**********"
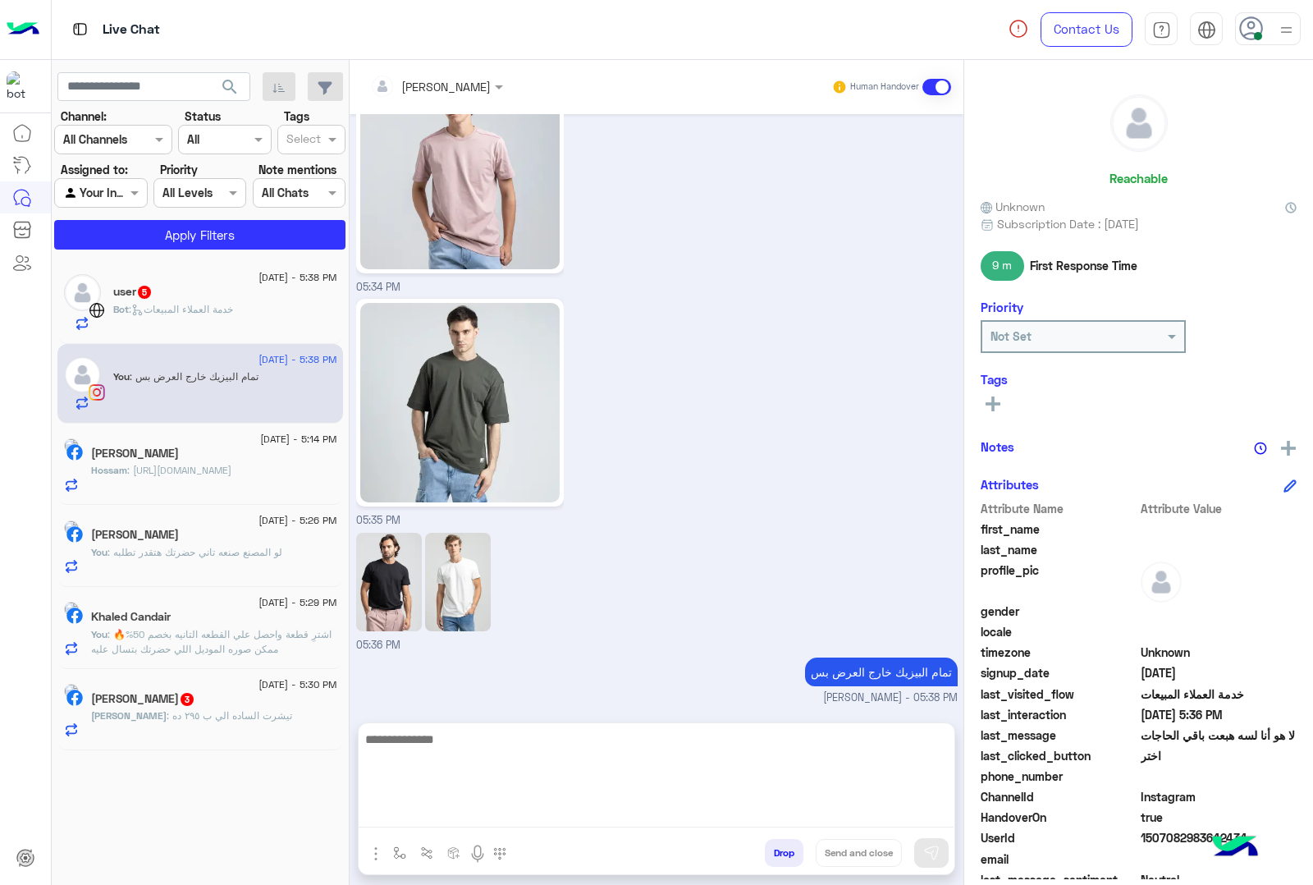
click at [130, 715] on span "[PERSON_NAME]" at bounding box center [129, 715] width 76 height 12
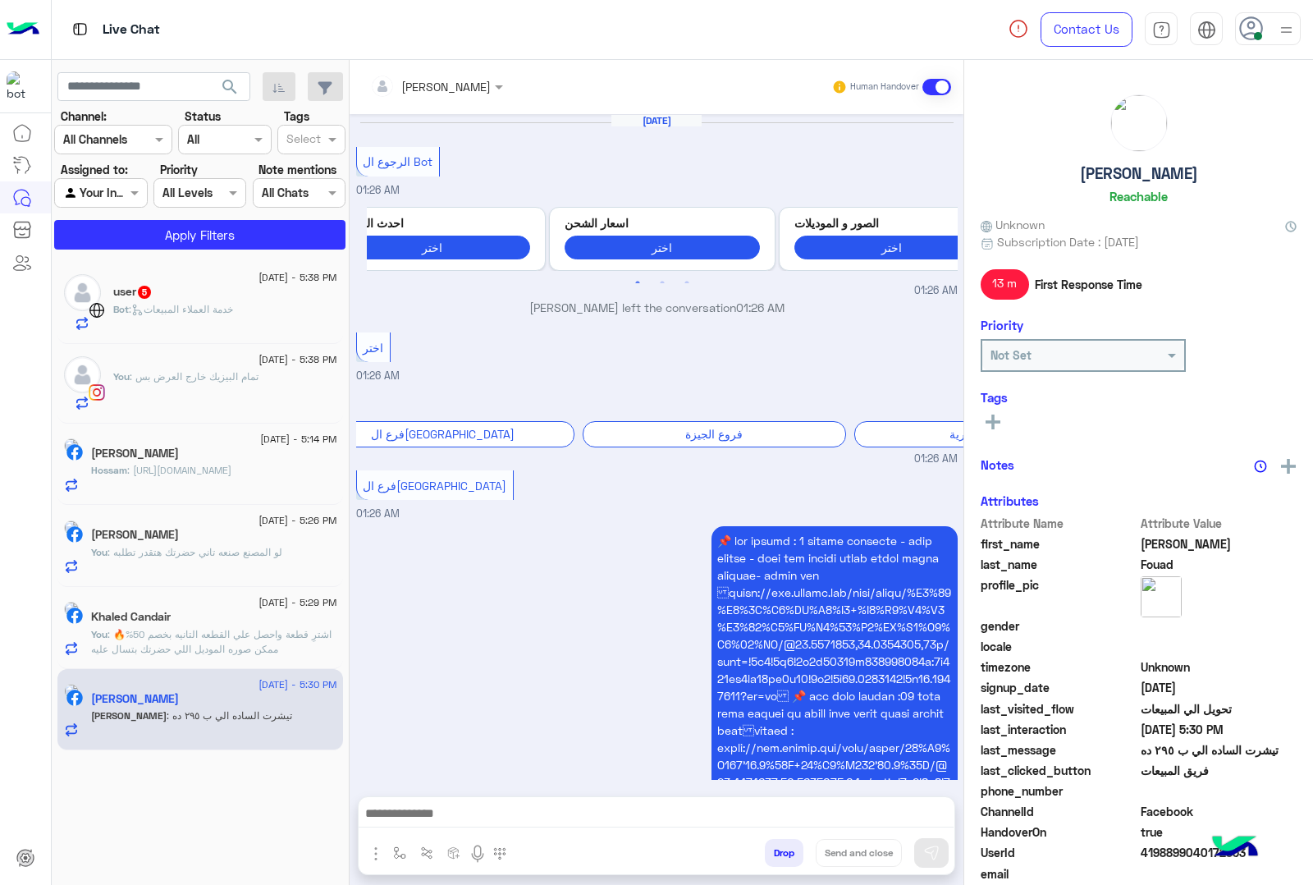
scroll to position [2390, 0]
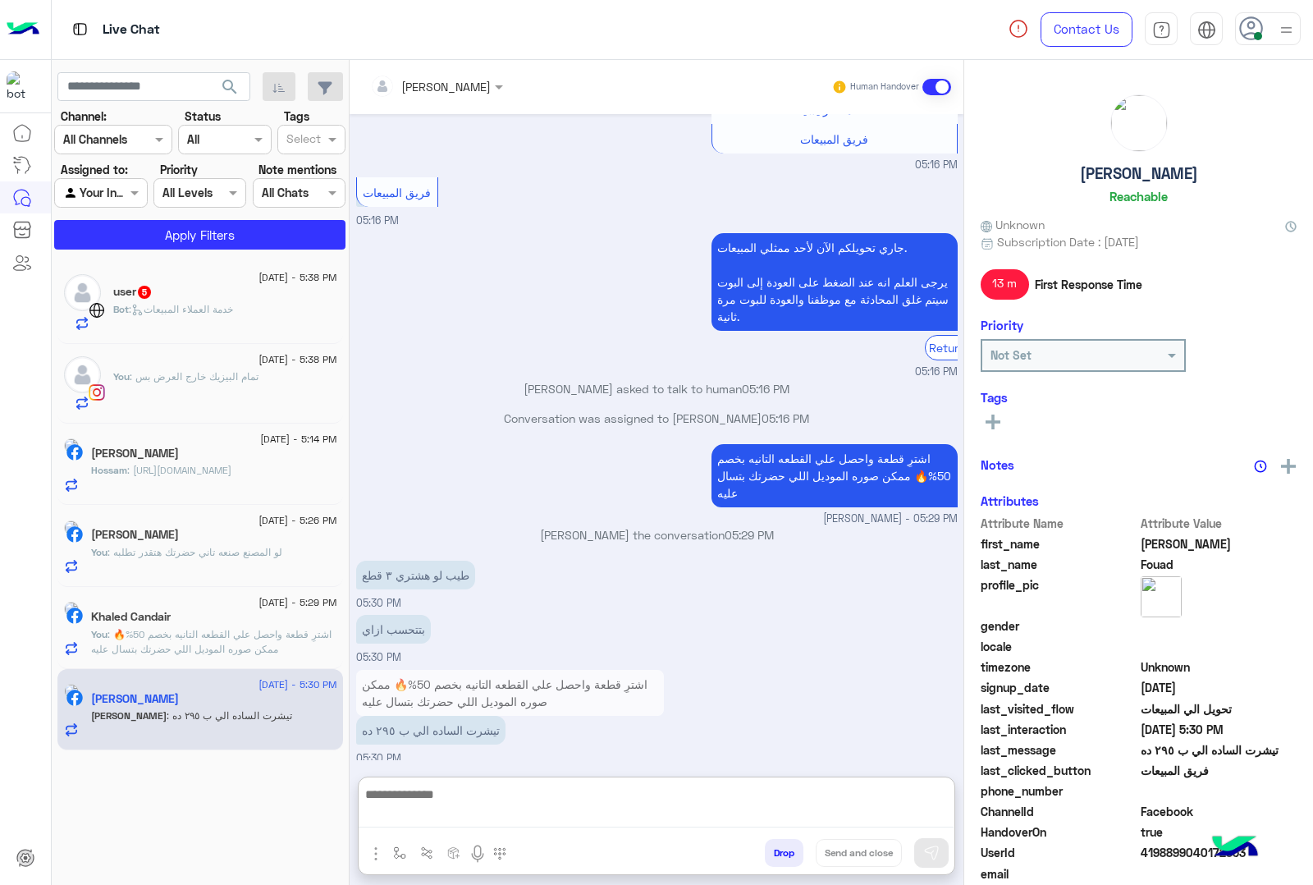
click at [540, 813] on textarea at bounding box center [656, 806] width 595 height 44
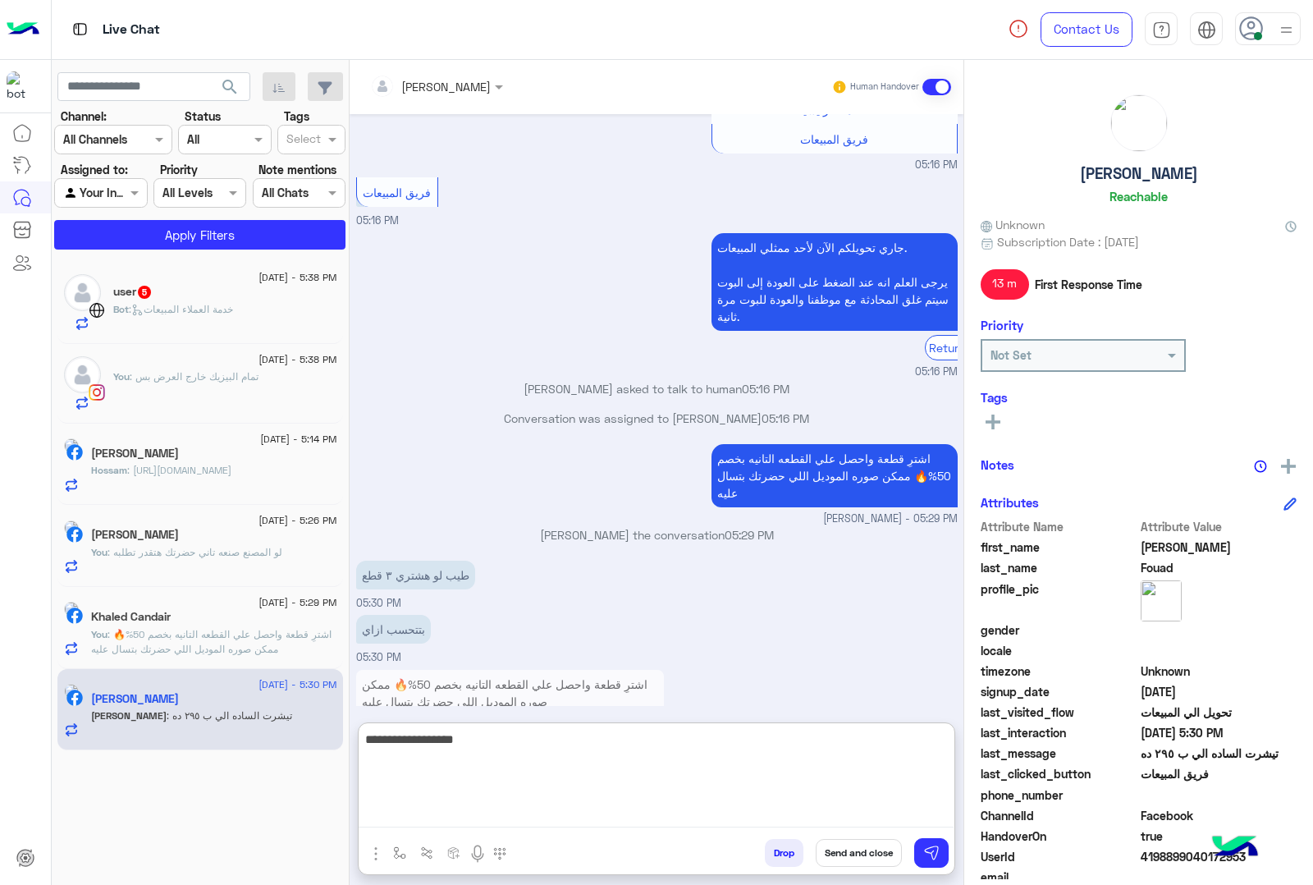
type textarea "**********"
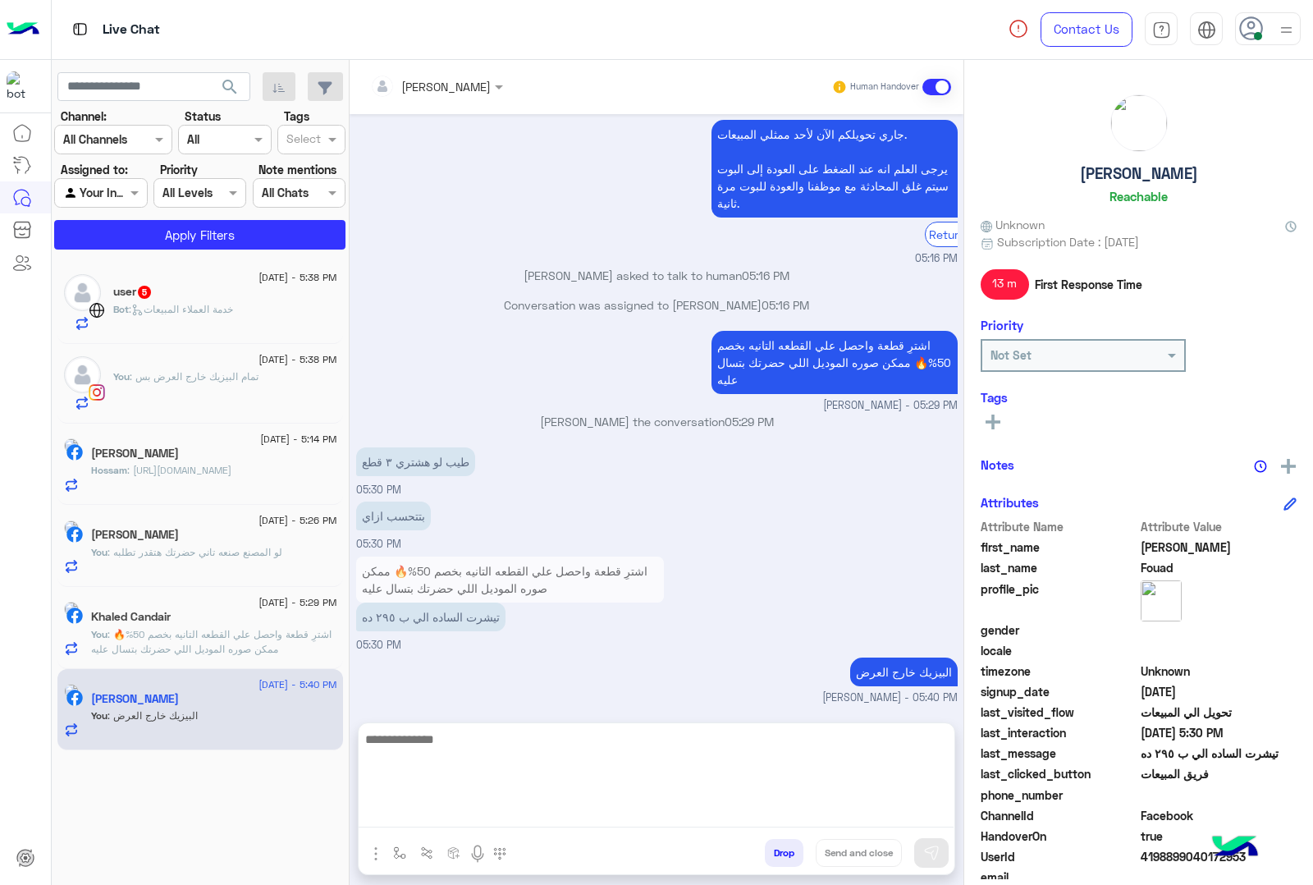
click at [281, 309] on div "Bot : خدمة العملاء المبيعات" at bounding box center [225, 316] width 224 height 29
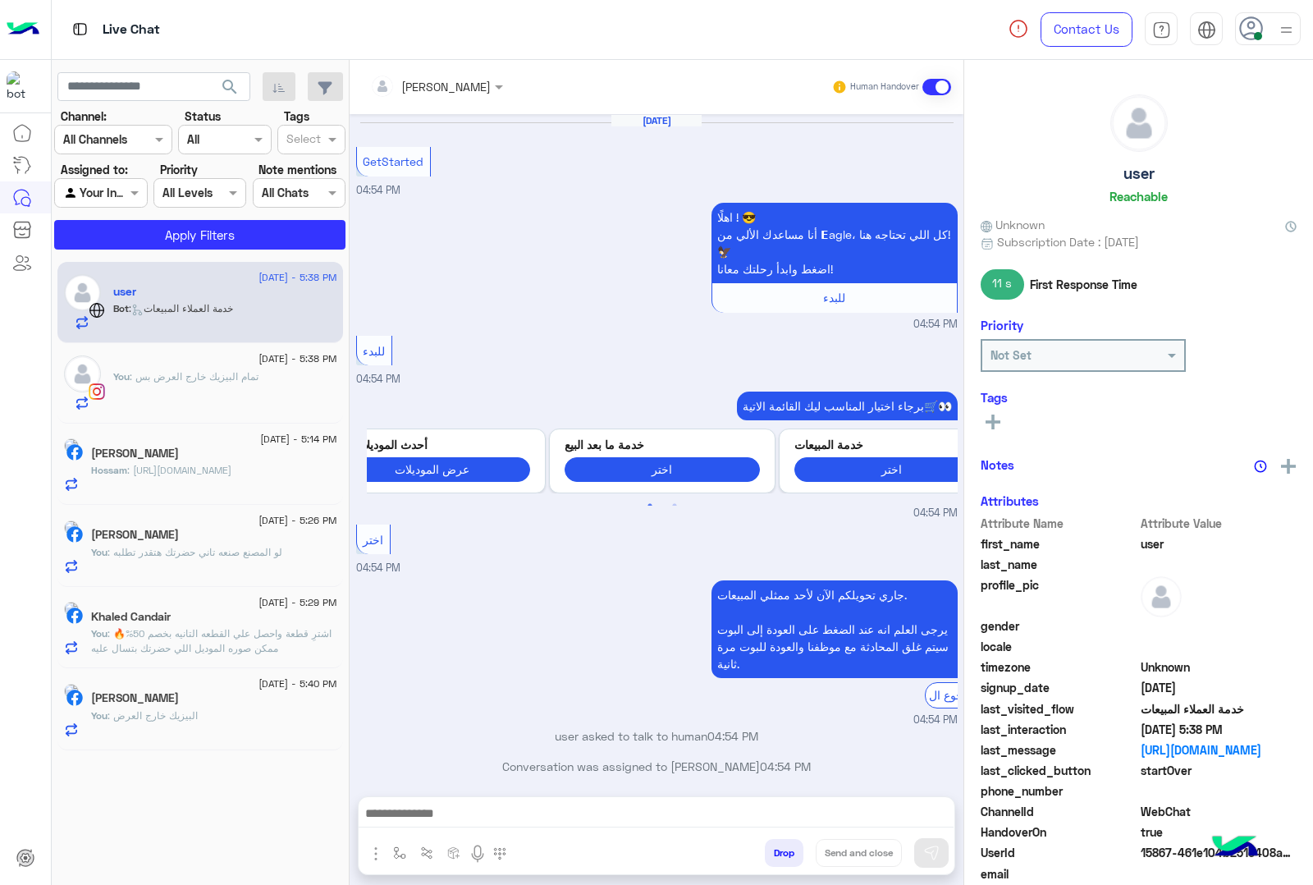
scroll to position [1656, 0]
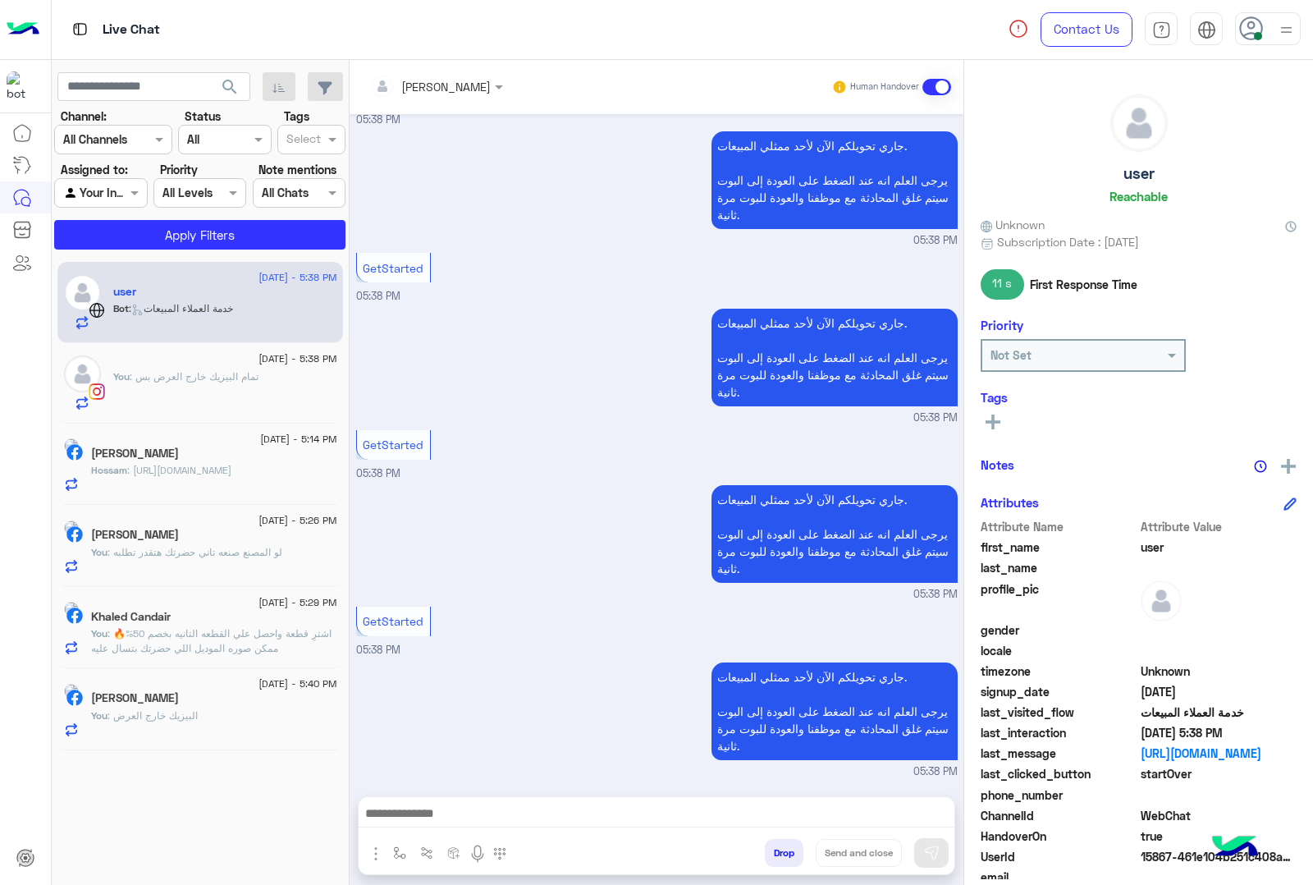
click at [464, 818] on textarea at bounding box center [656, 815] width 595 height 25
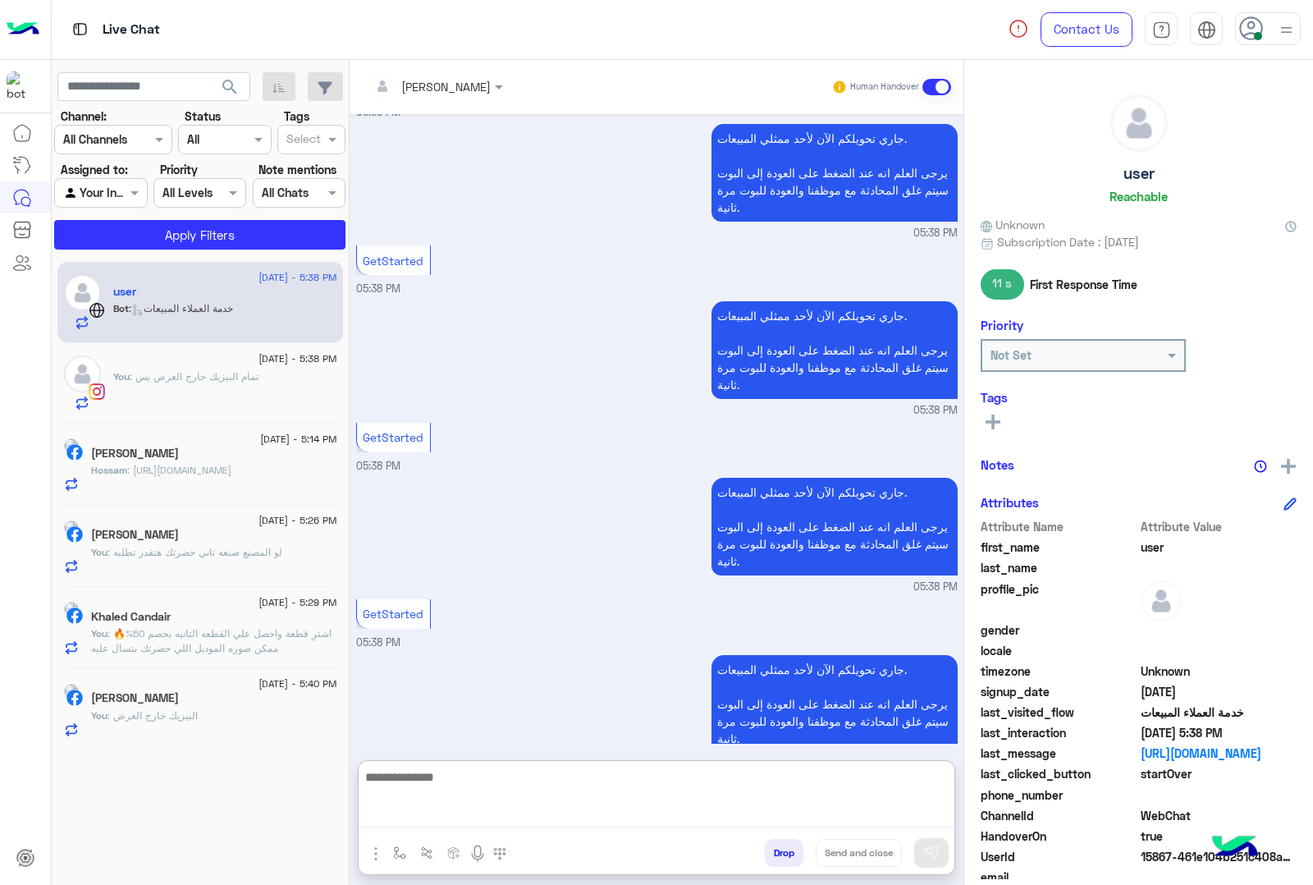
paste textarea "**********"
type textarea "**********"
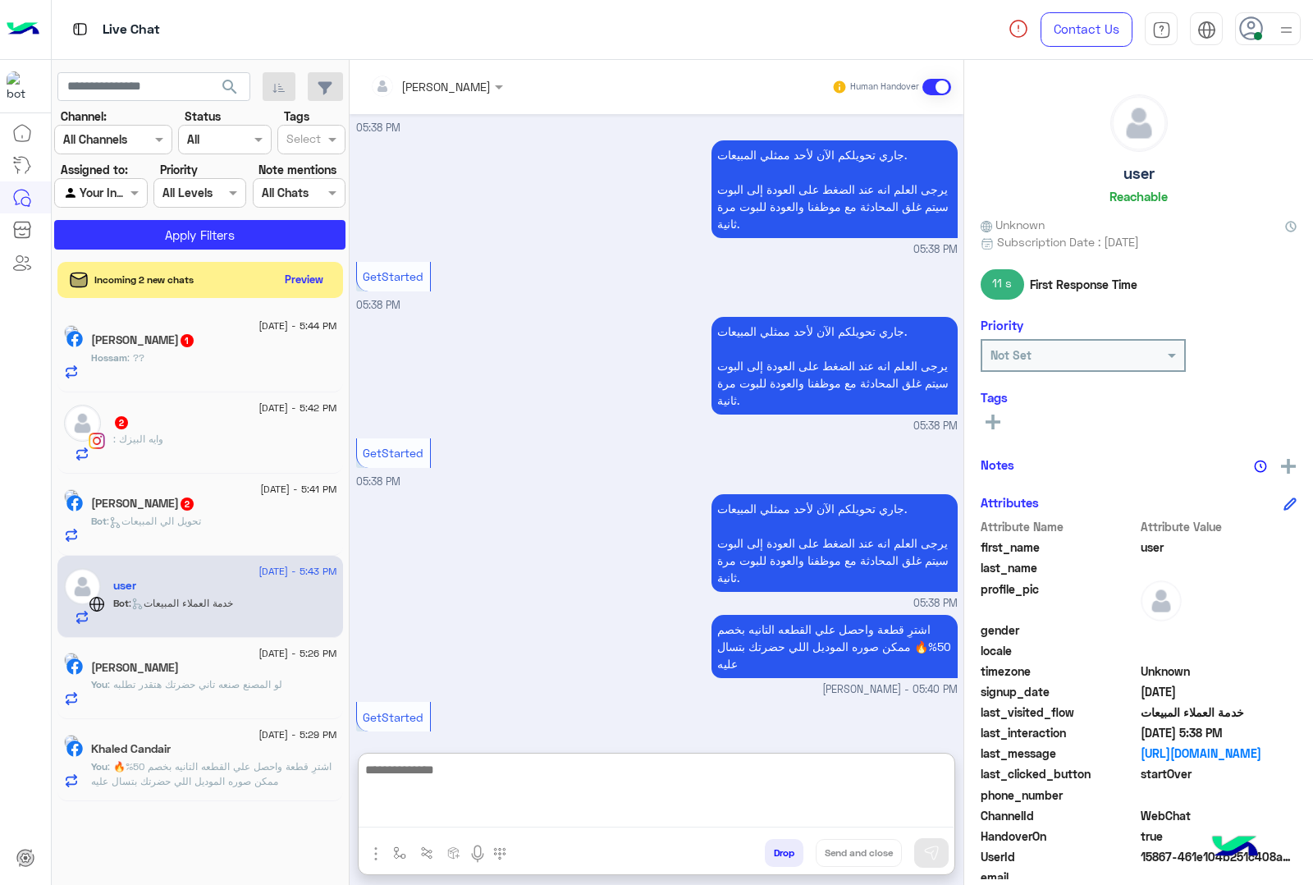
scroll to position [1926, 0]
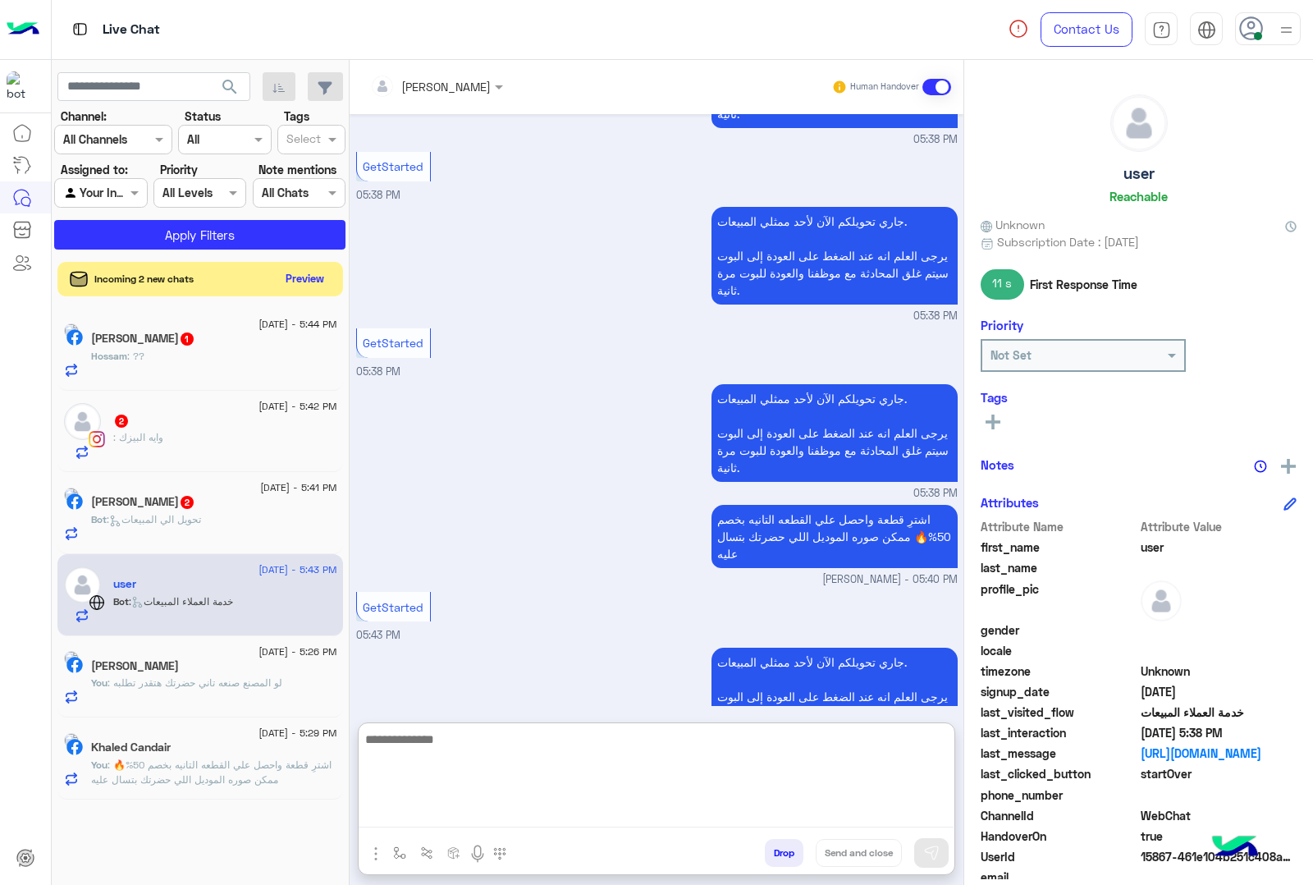
click at [292, 273] on button "Preview" at bounding box center [305, 279] width 51 height 22
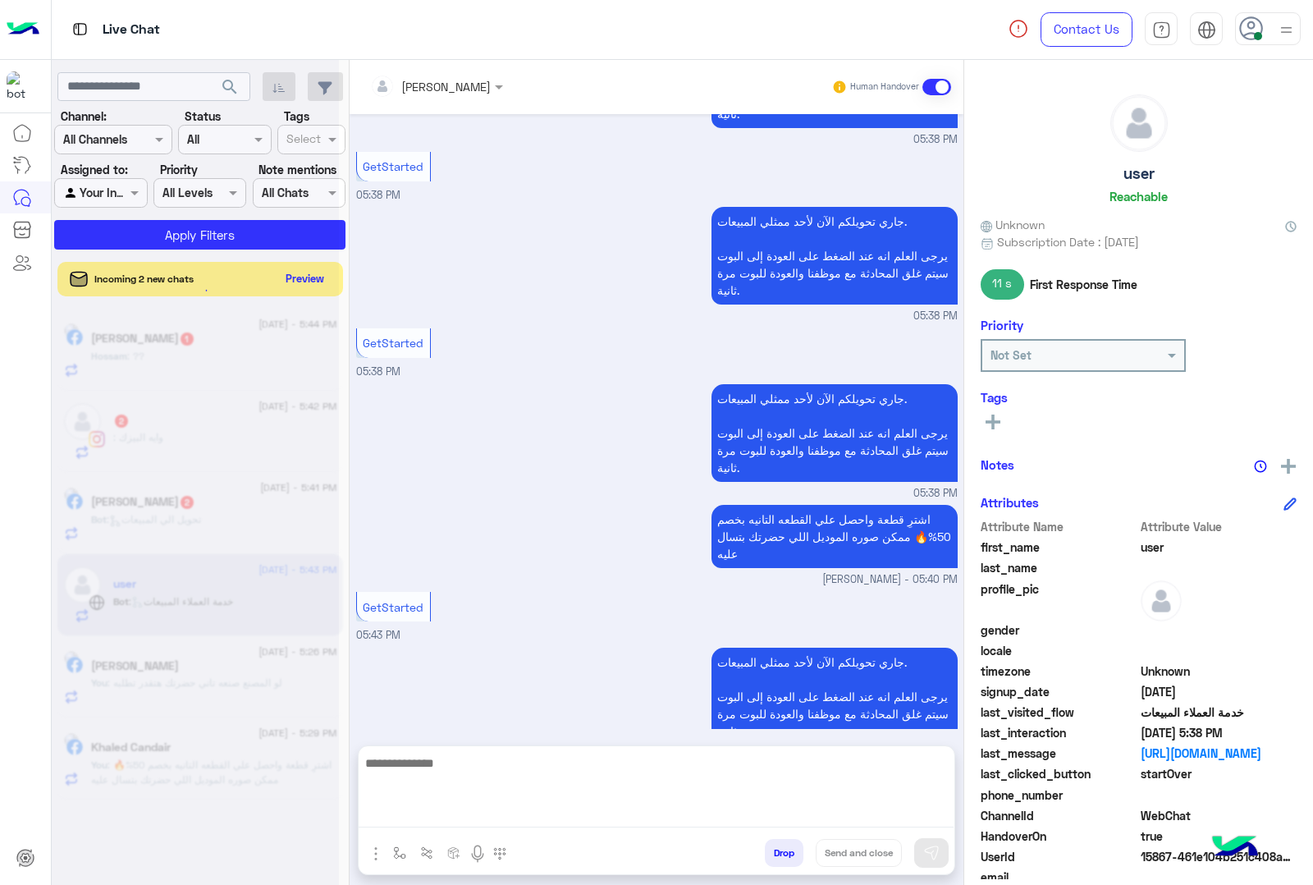
scroll to position [1919, 0]
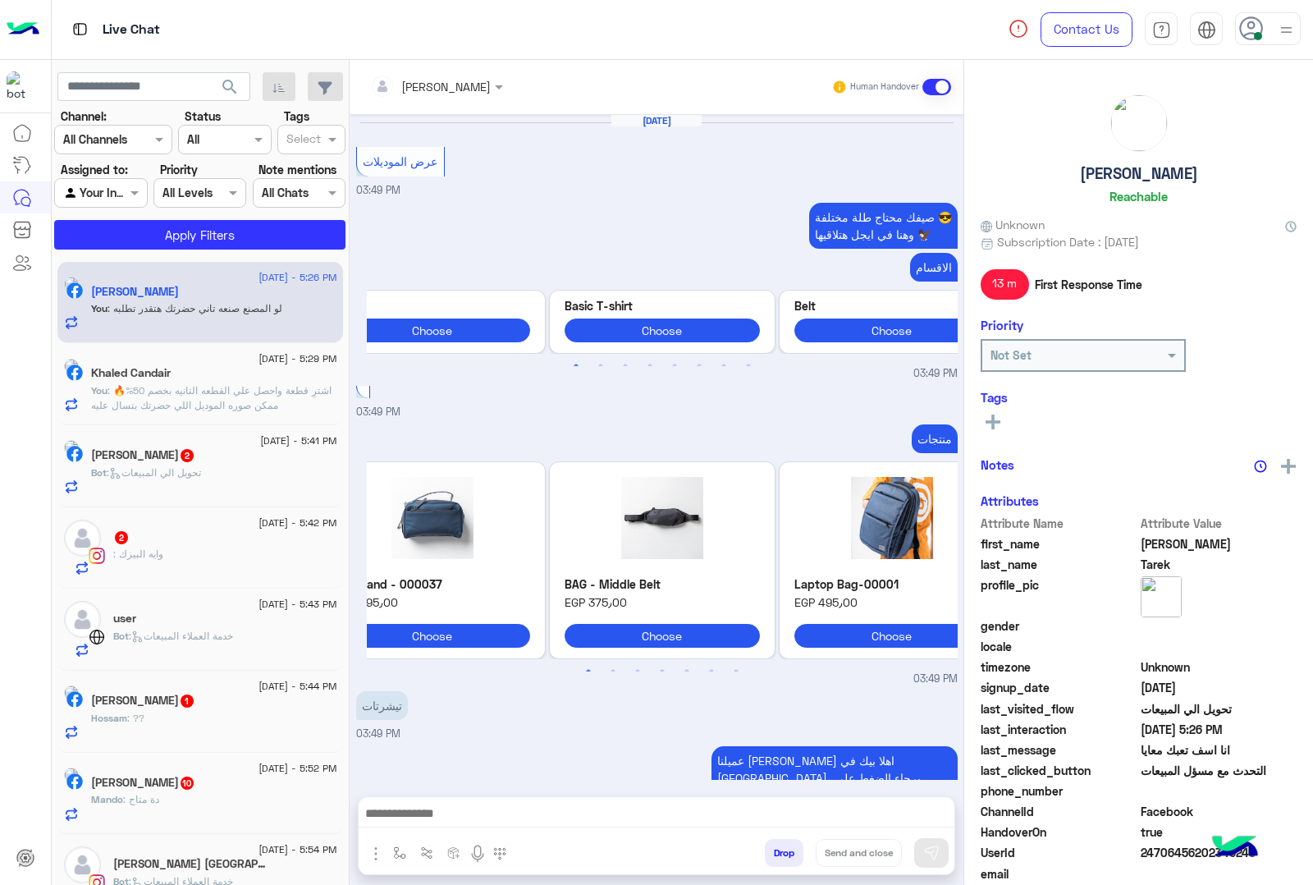
scroll to position [2436, 0]
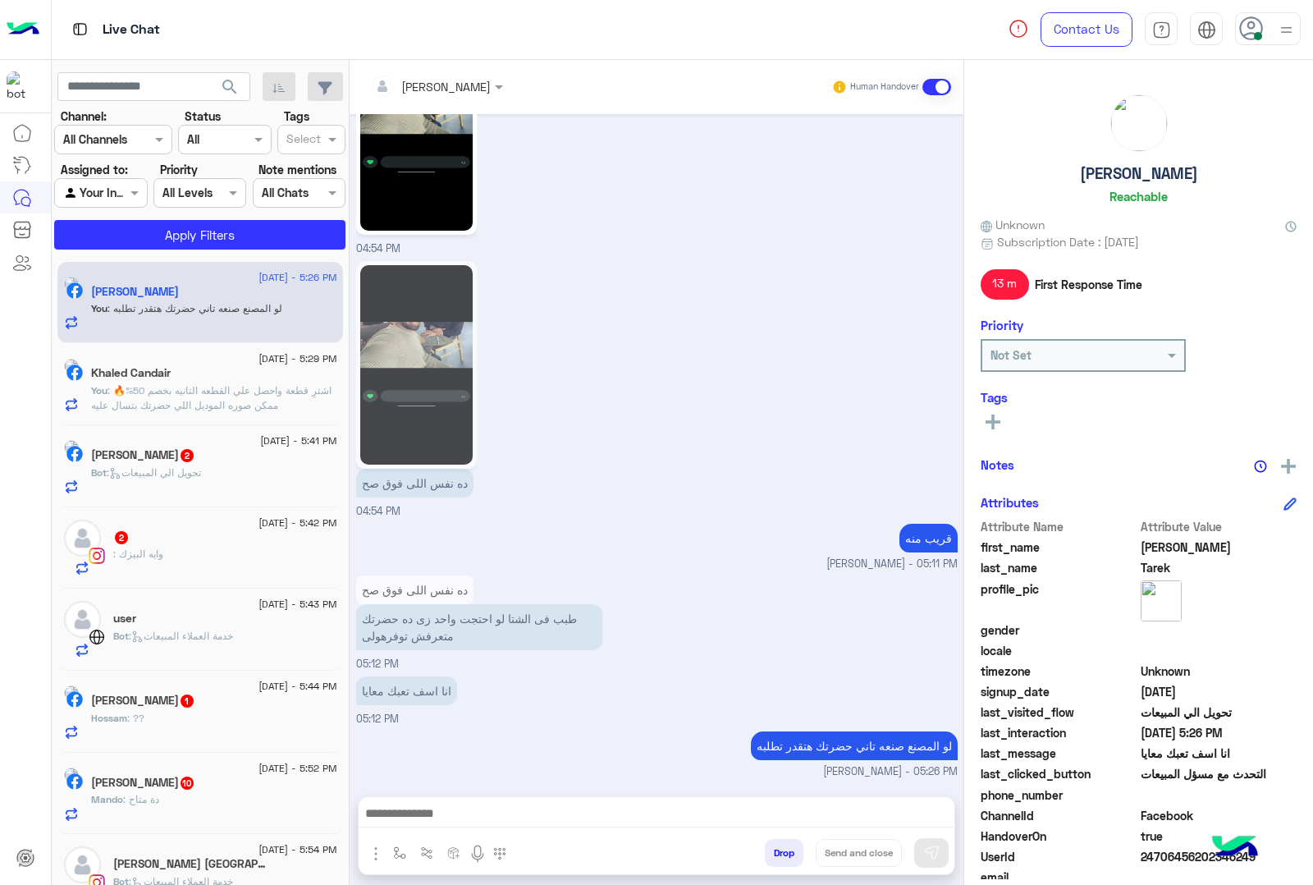
click at [776, 854] on button "Drop" at bounding box center [784, 853] width 39 height 28
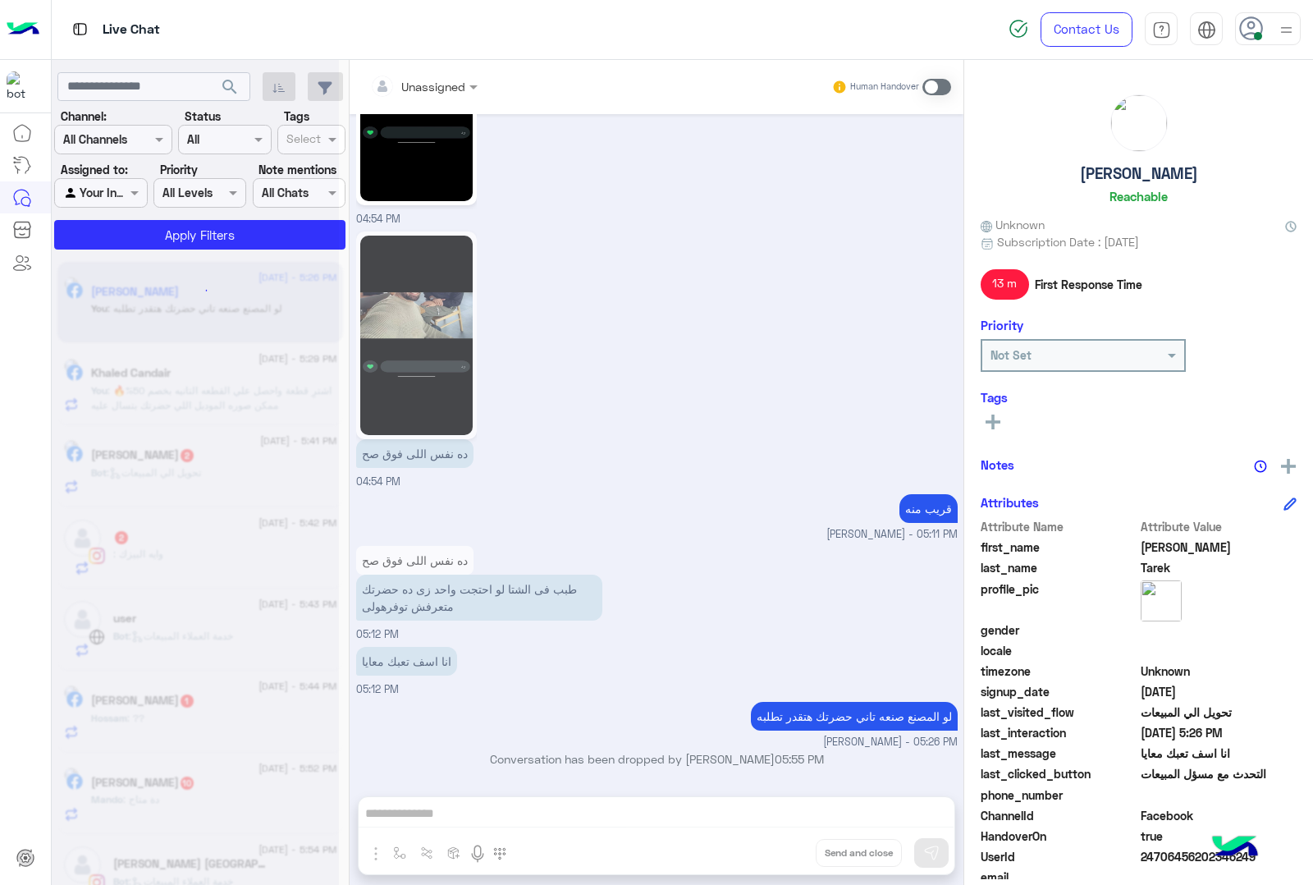
click at [0, 0] on button "Drop" at bounding box center [0, 0] width 0 height 0
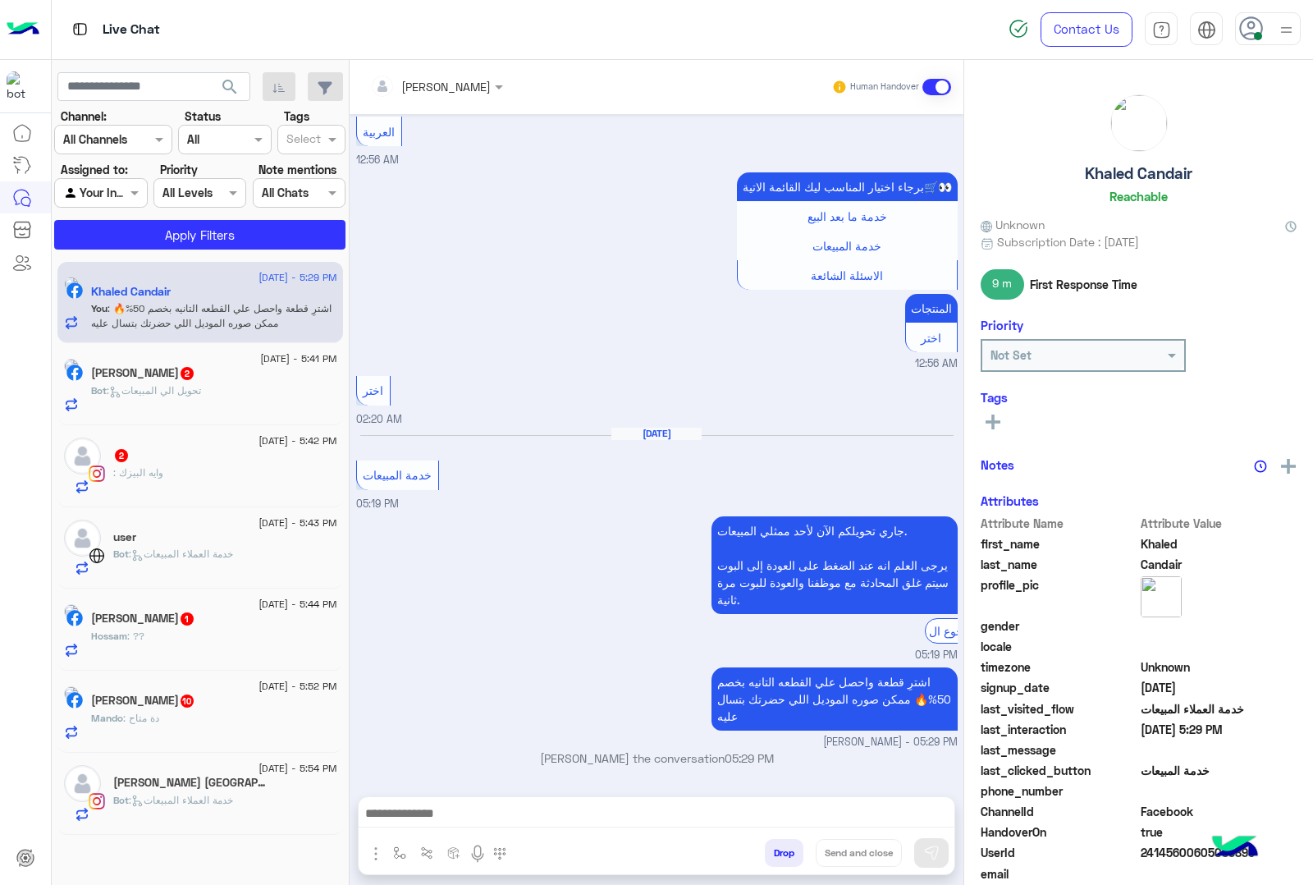
scroll to position [351, 0]
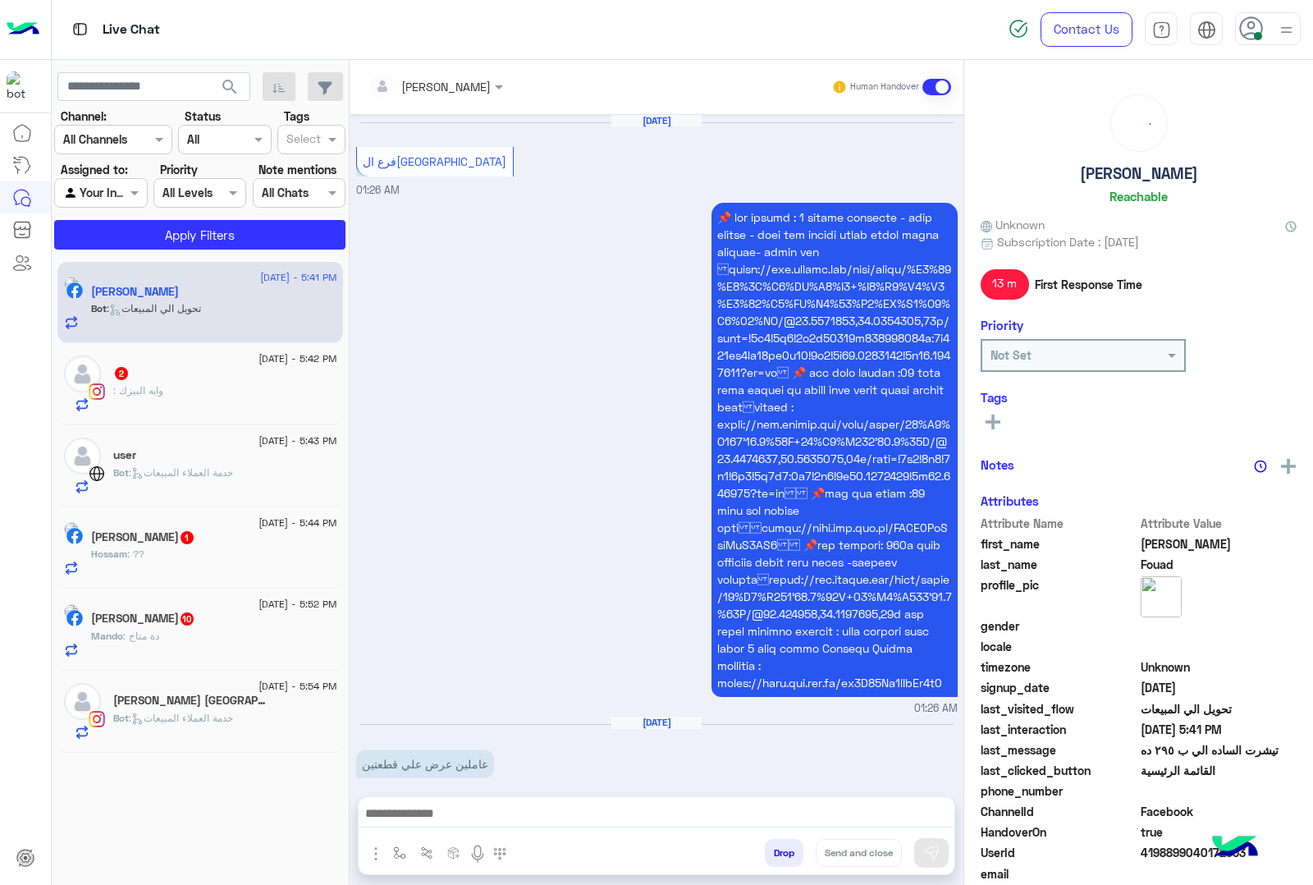
scroll to position [2461, 0]
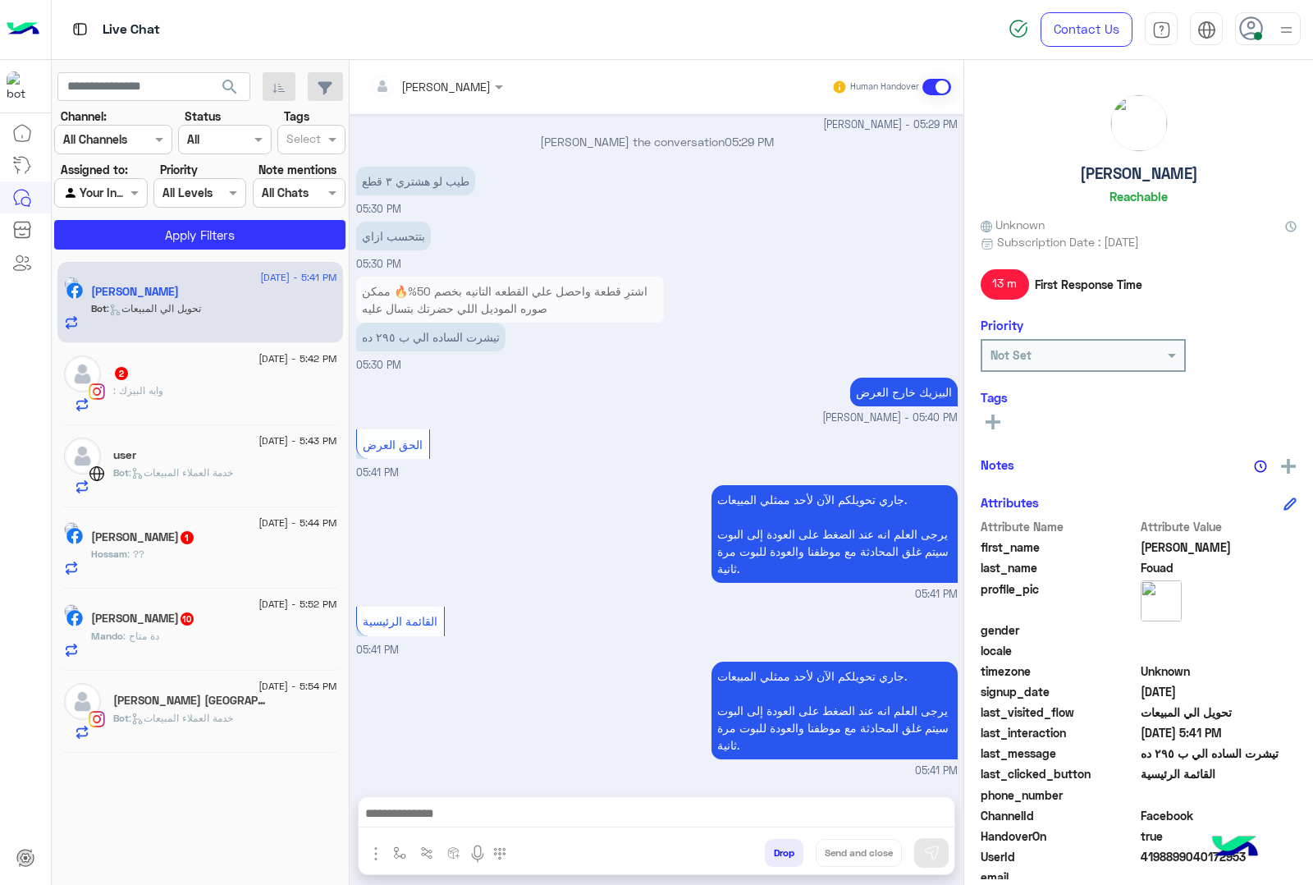
click at [630, 573] on div "جاري تحويلكم الآن لأحد ممثلي المبيعات. يرجى العلم انه عند الضغط على العودة إلى …" at bounding box center [657, 541] width 602 height 121
click at [148, 407] on div ": وايه البيزك" at bounding box center [225, 397] width 224 height 29
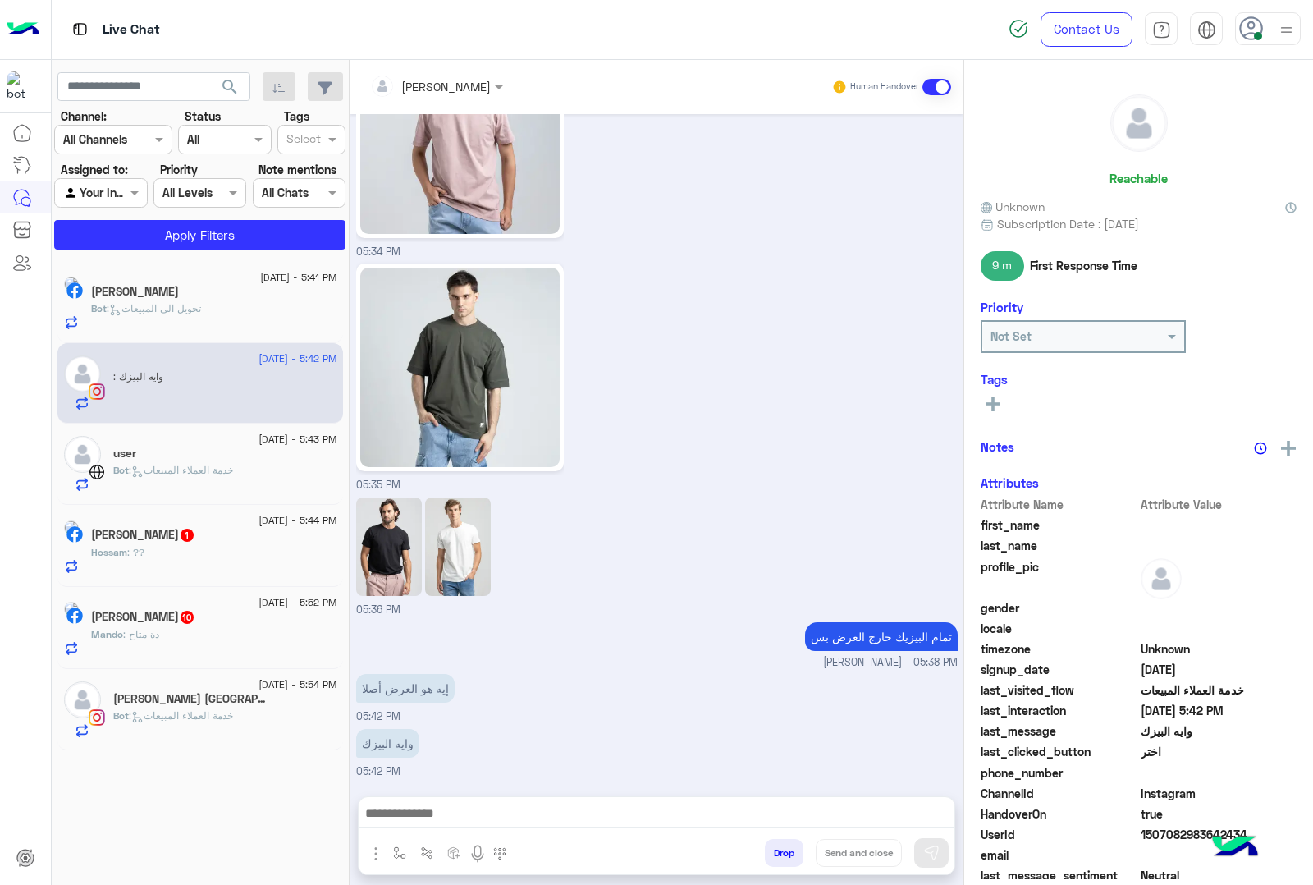
scroll to position [1532, 0]
click at [448, 814] on textarea at bounding box center [656, 815] width 595 height 25
drag, startPoint x: 428, startPoint y: 808, endPoint x: 468, endPoint y: 778, distance: 49.7
click at [428, 808] on textarea at bounding box center [656, 815] width 595 height 25
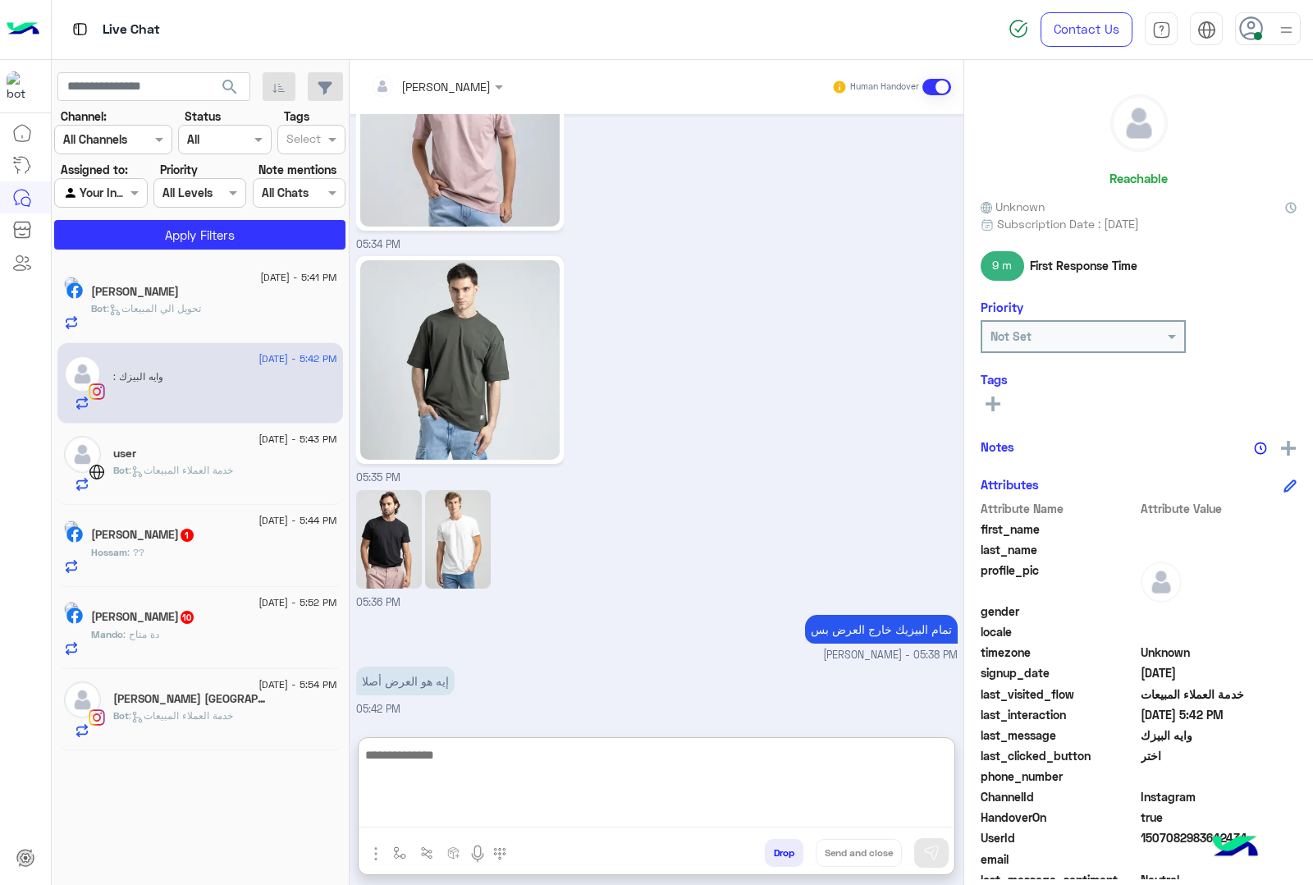
paste textarea "**********"
type textarea "**********"
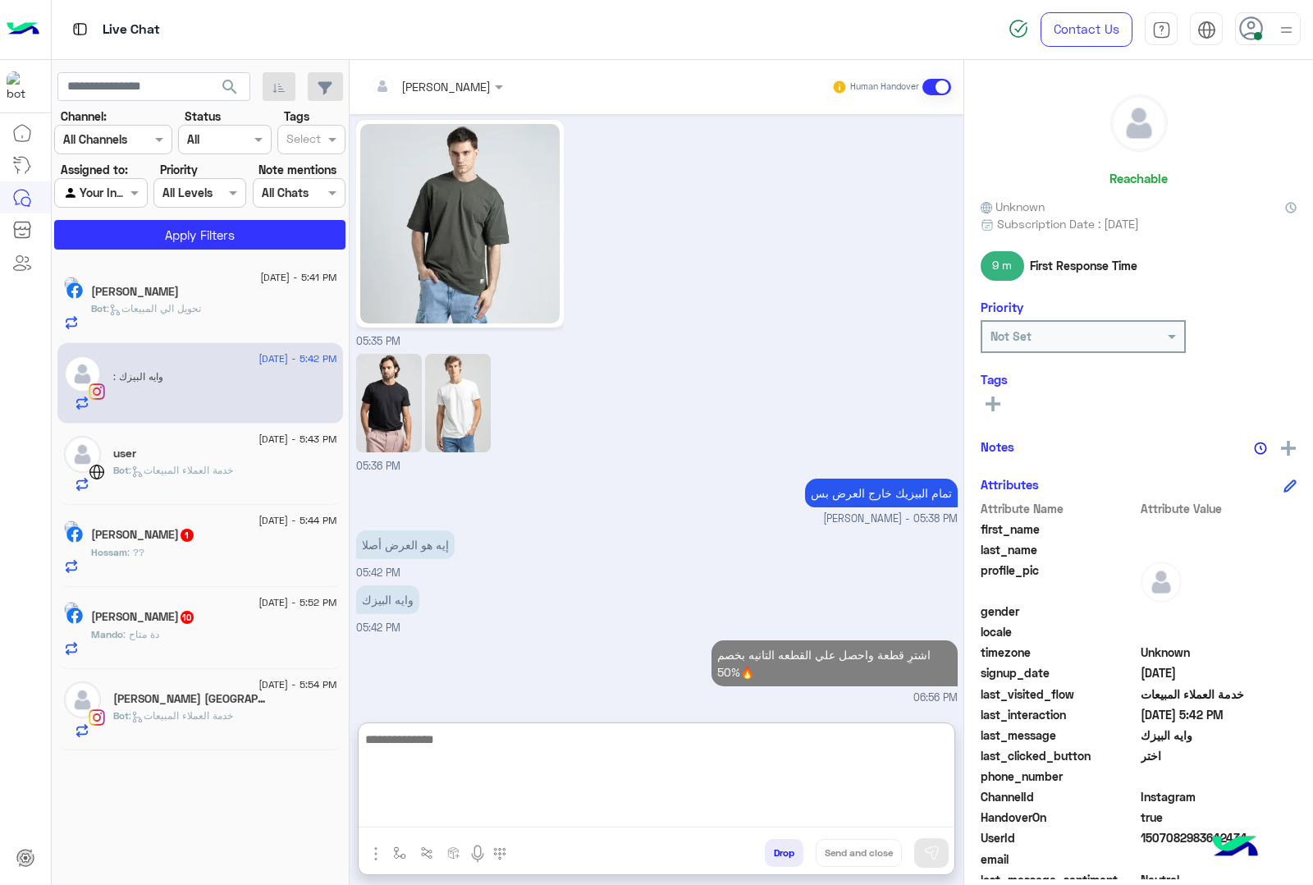
click at [167, 490] on div "Bot : خدمة العملاء المبيعات" at bounding box center [225, 477] width 224 height 29
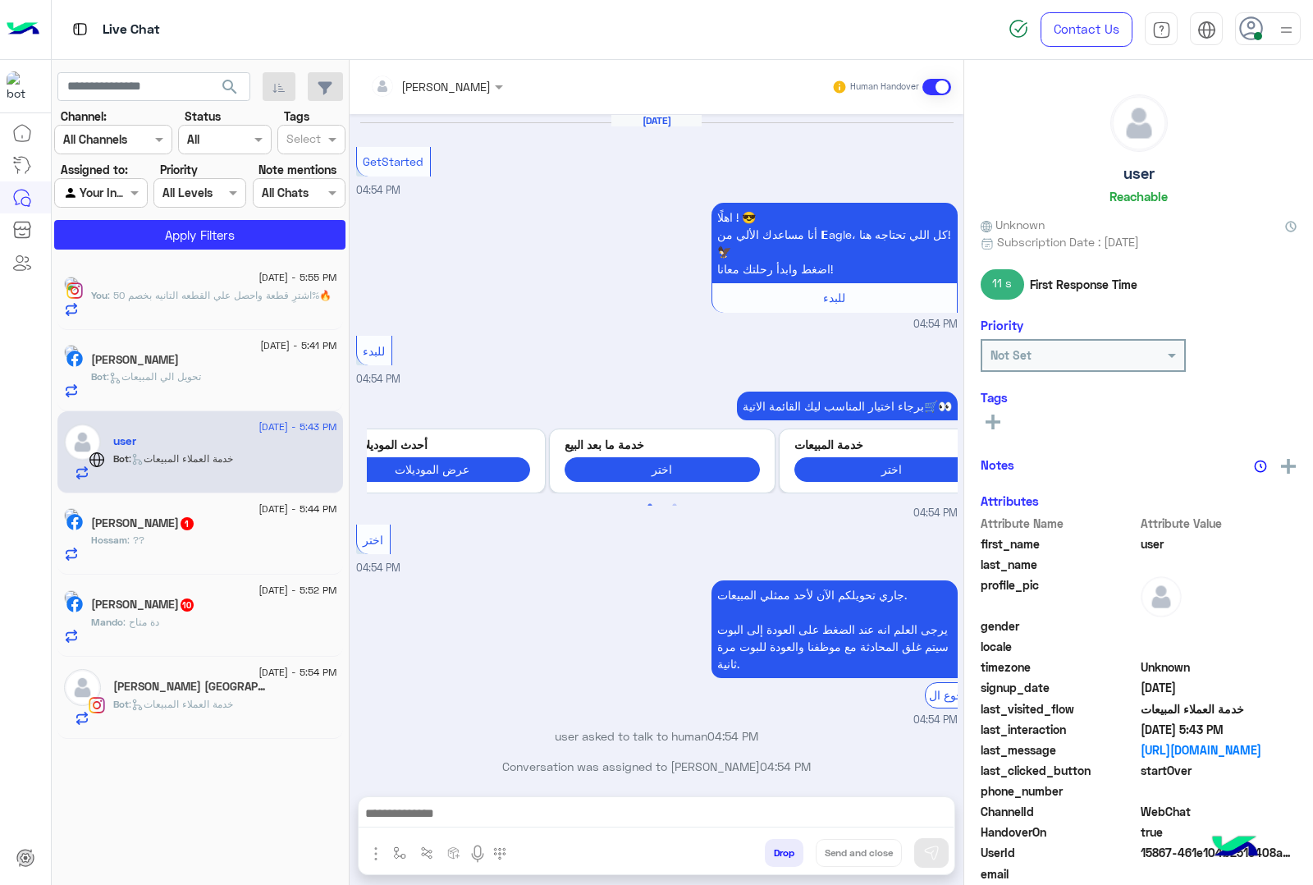
scroll to position [1919, 0]
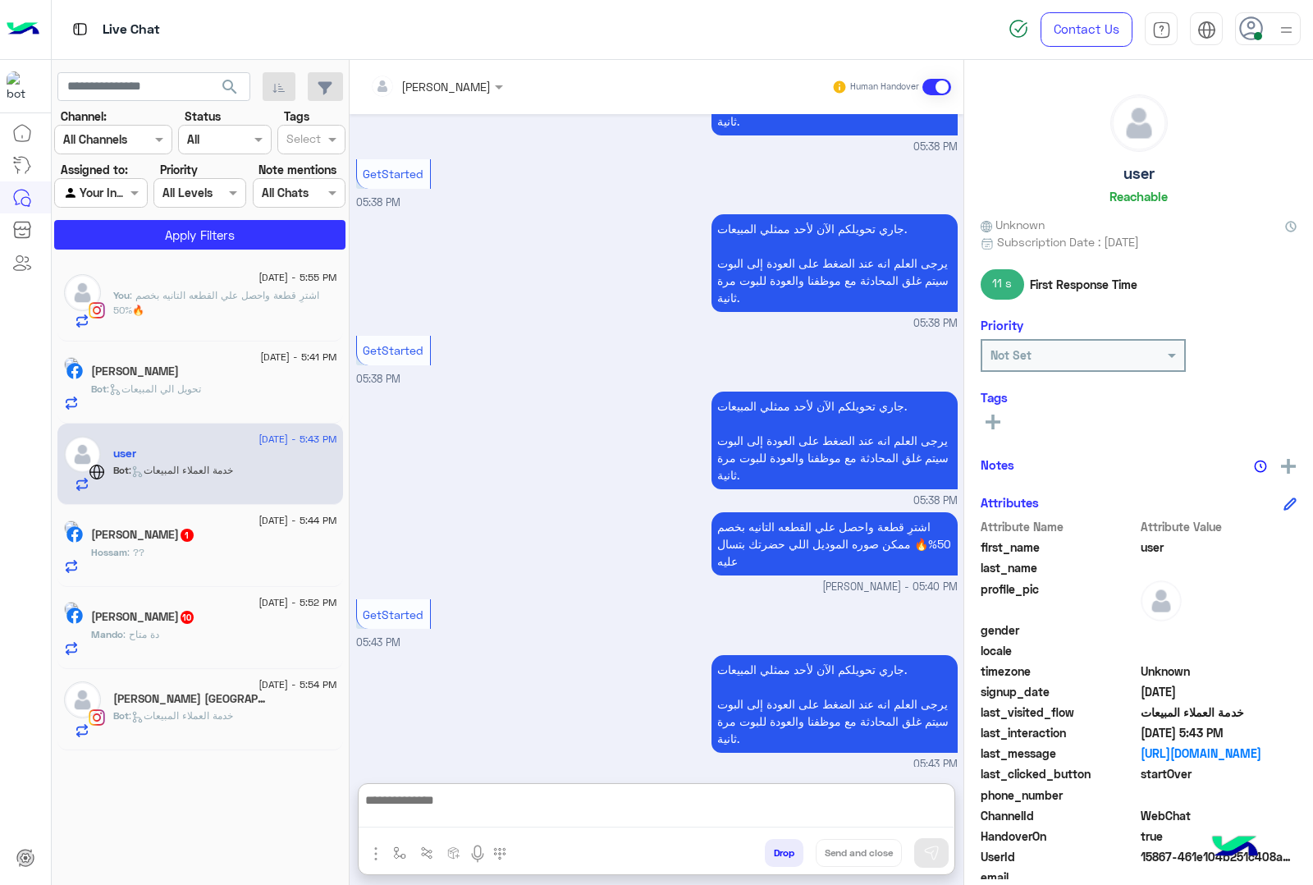
click at [413, 805] on textarea at bounding box center [656, 809] width 595 height 38
paste textarea "**********"
type textarea "**********"
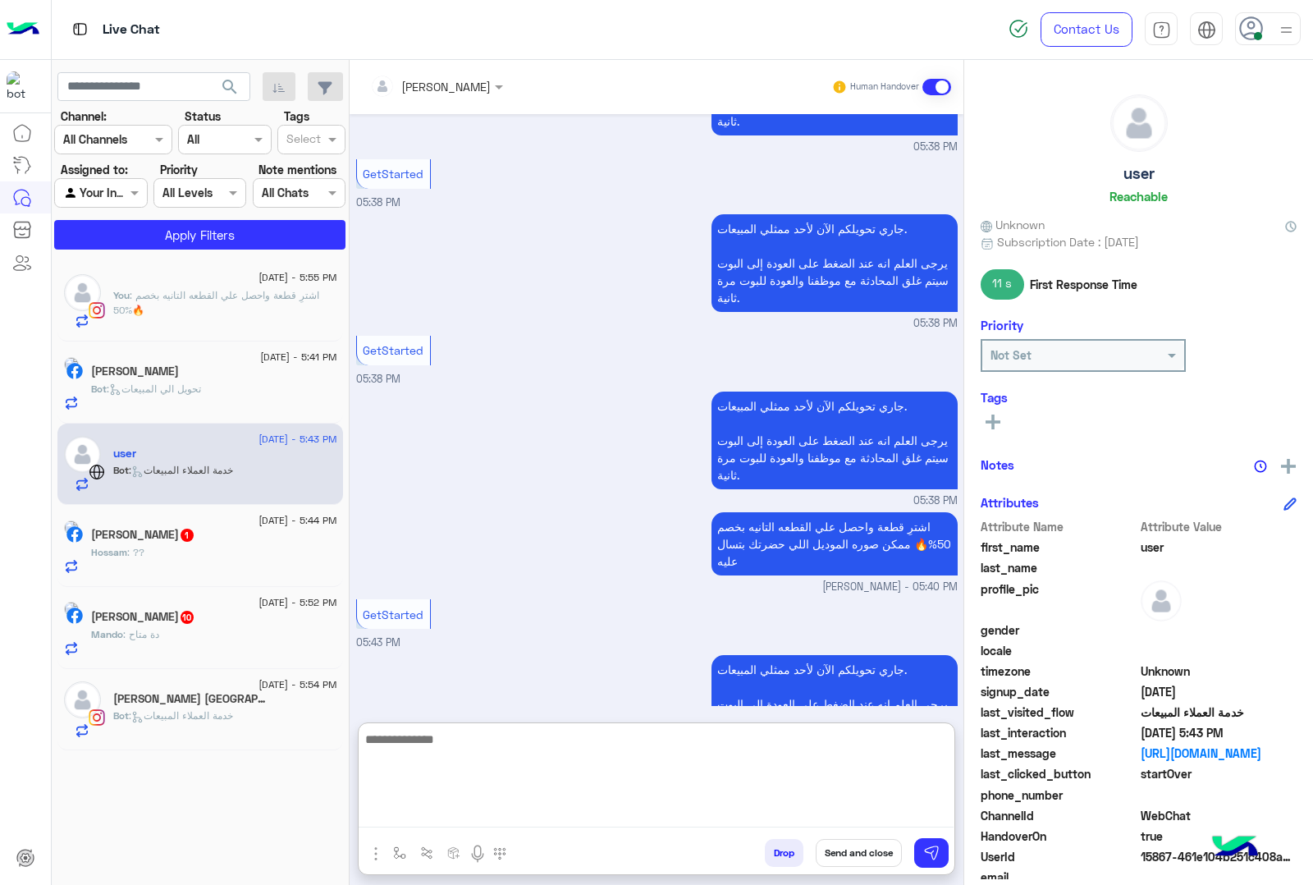
scroll to position [2079, 0]
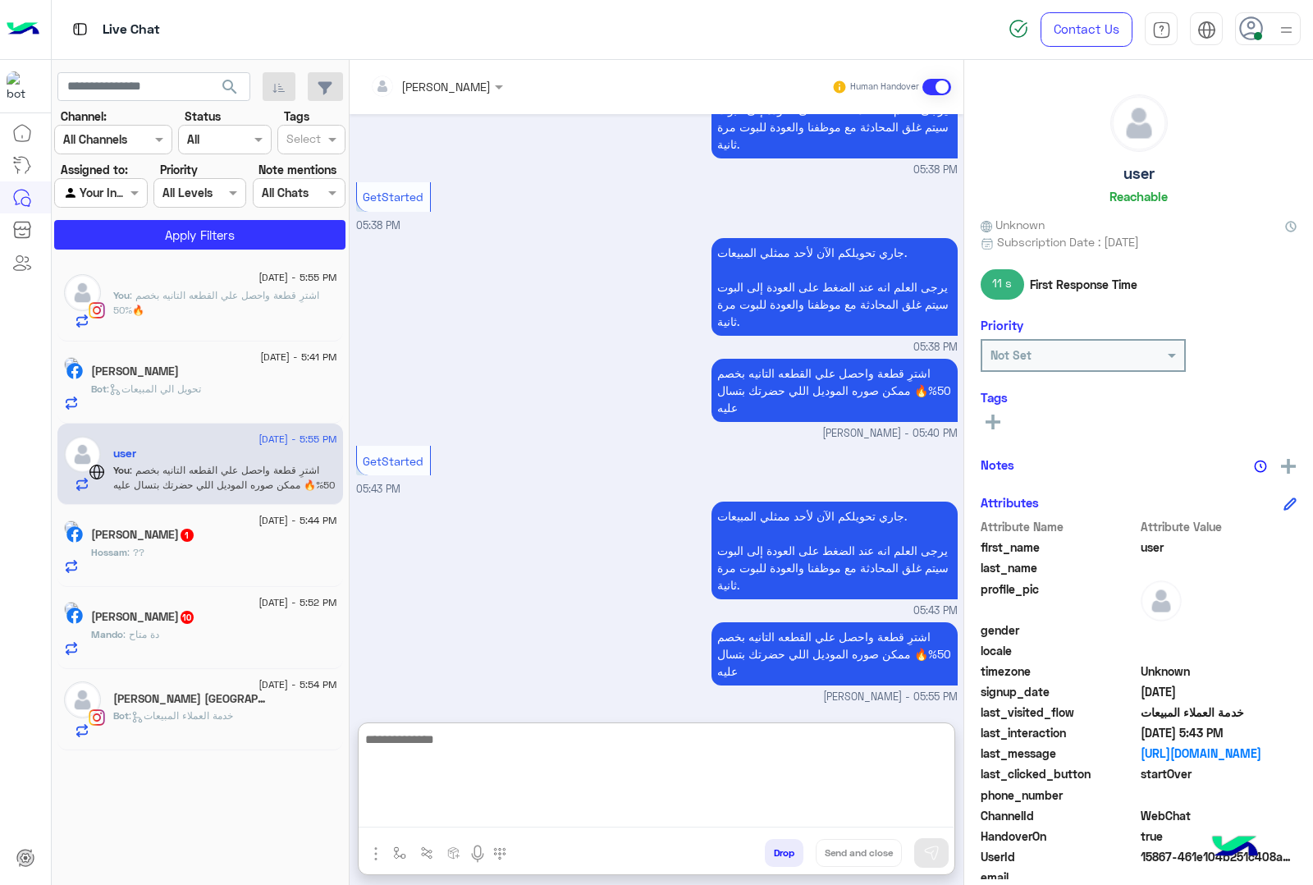
click at [201, 544] on div "[PERSON_NAME] 1" at bounding box center [214, 536] width 246 height 17
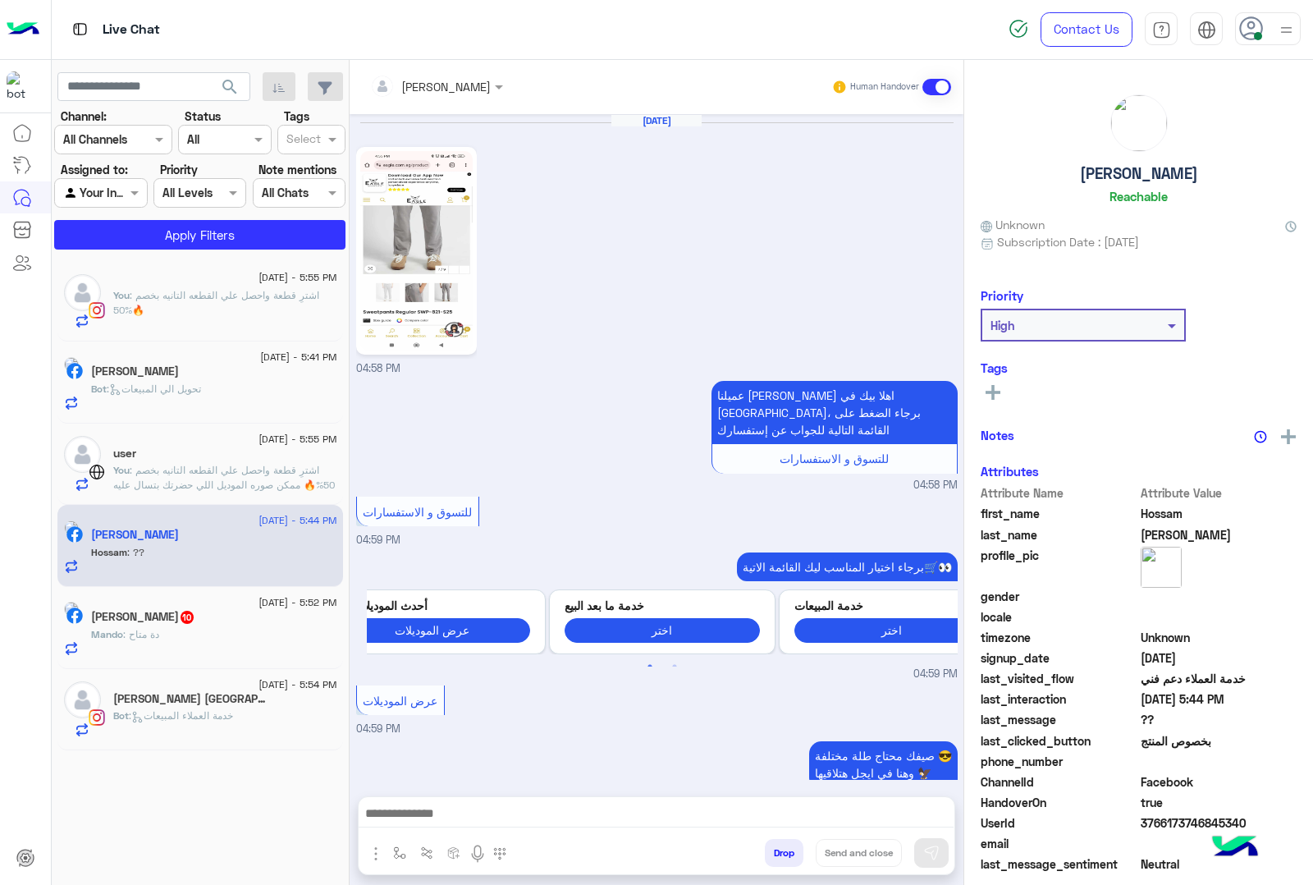
scroll to position [2382, 0]
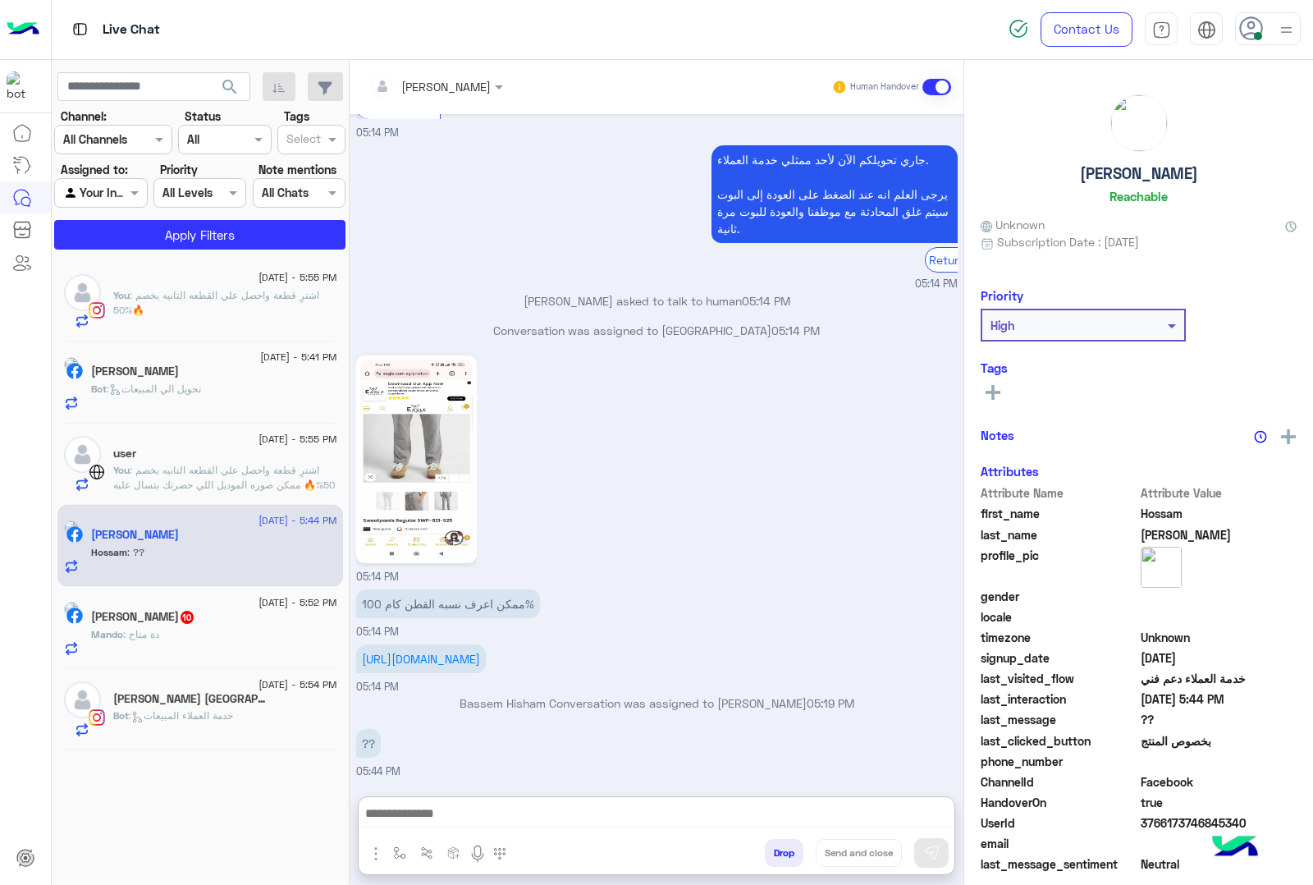
click at [456, 806] on textarea at bounding box center [656, 815] width 595 height 25
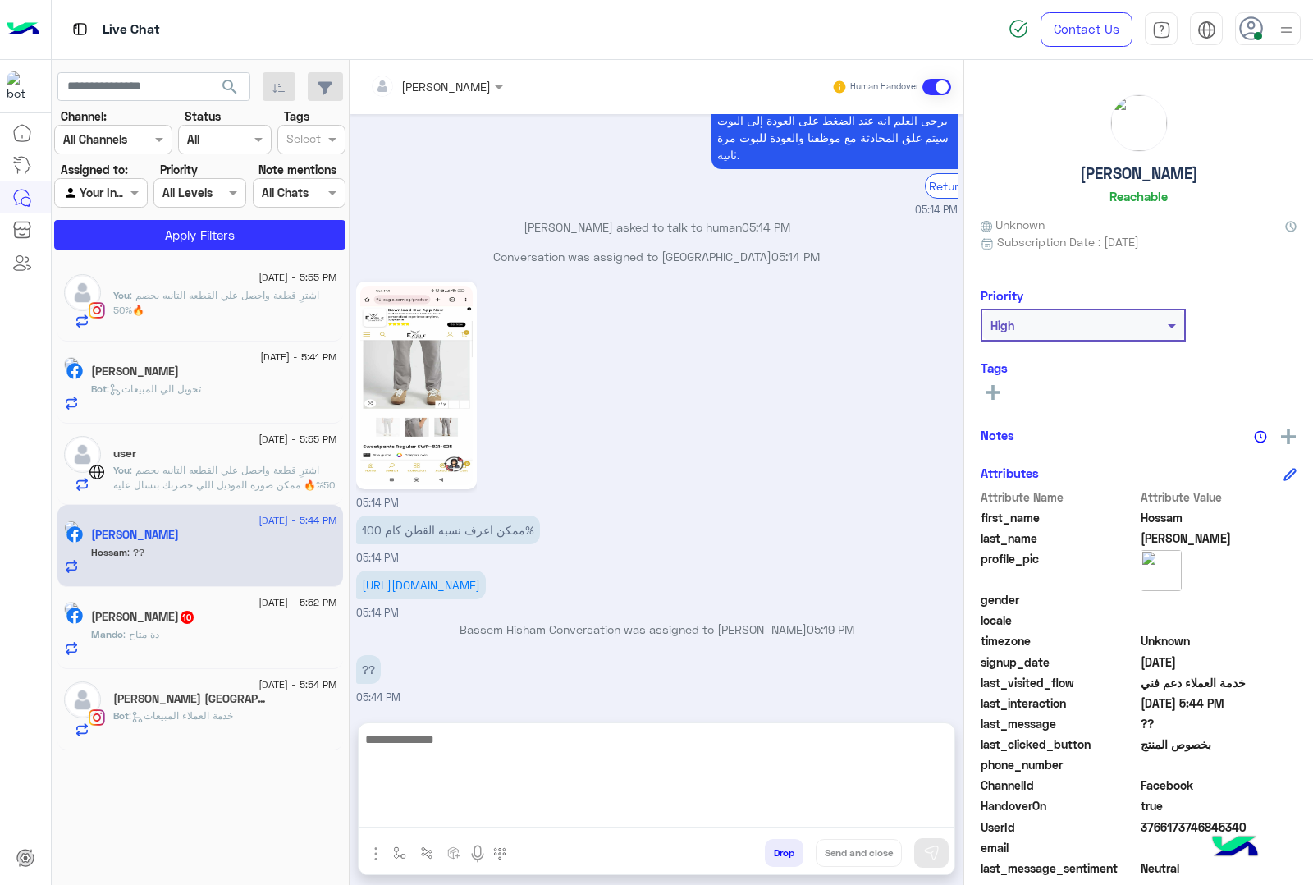
click at [410, 286] on img at bounding box center [416, 385] width 112 height 199
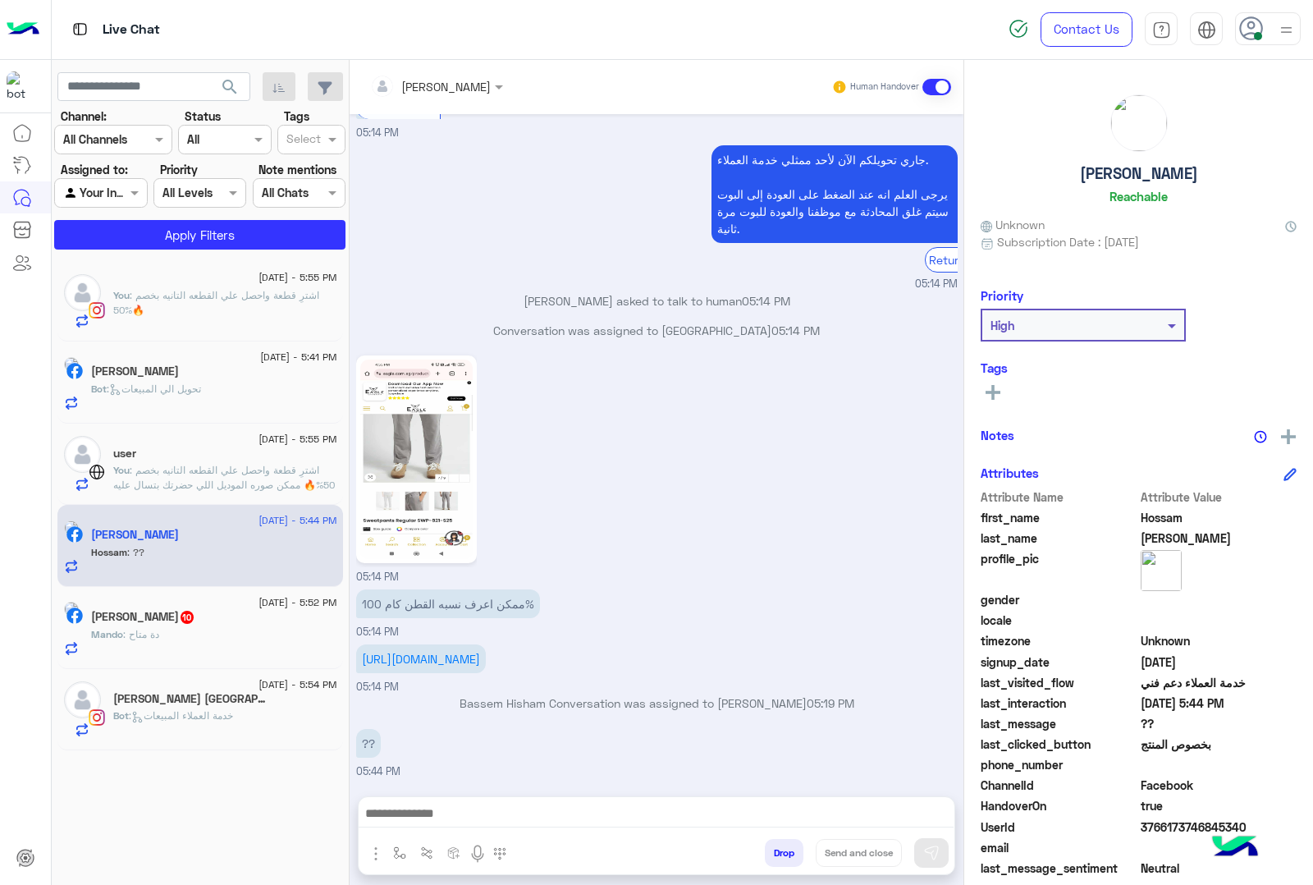
click at [423, 811] on textarea at bounding box center [656, 815] width 595 height 25
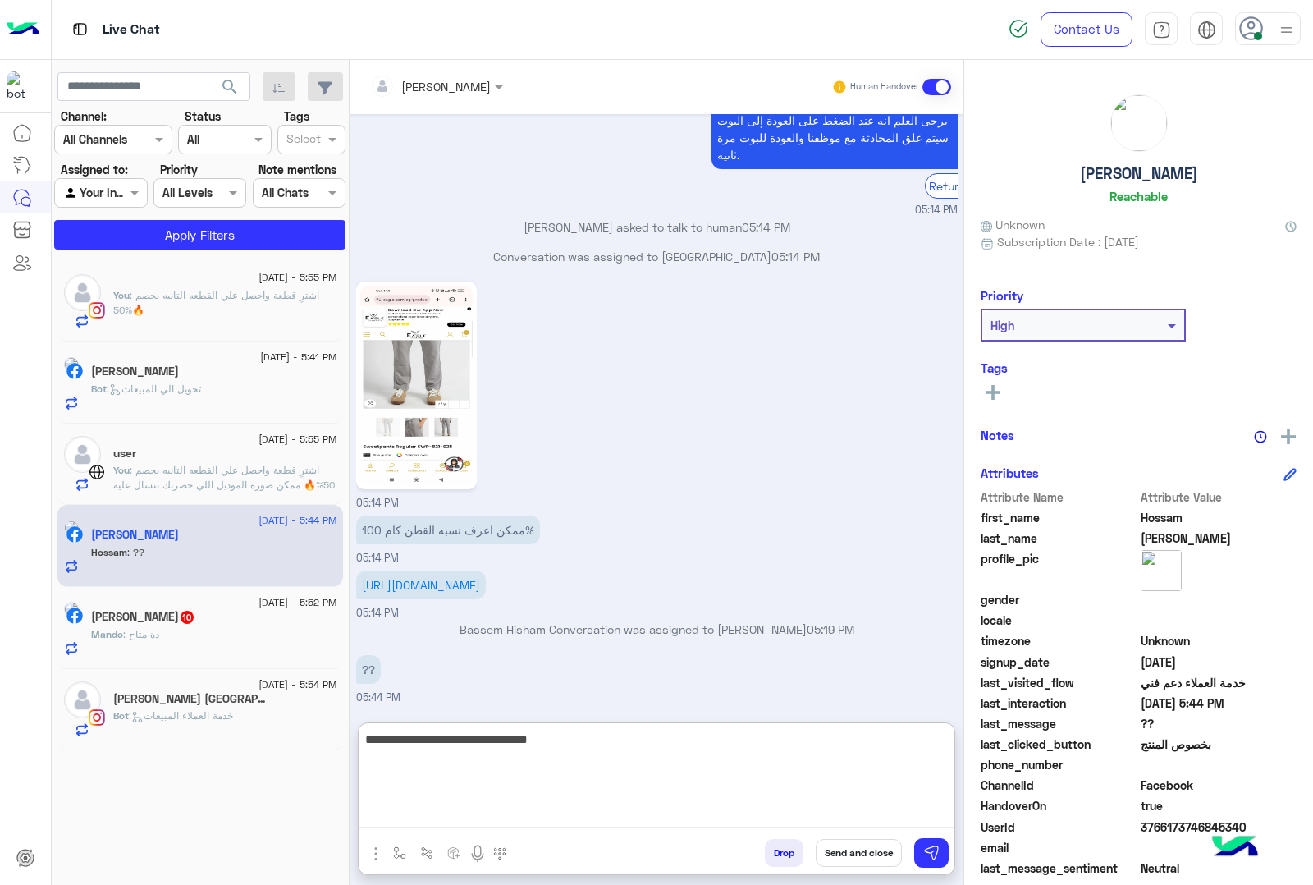
type textarea "**********"
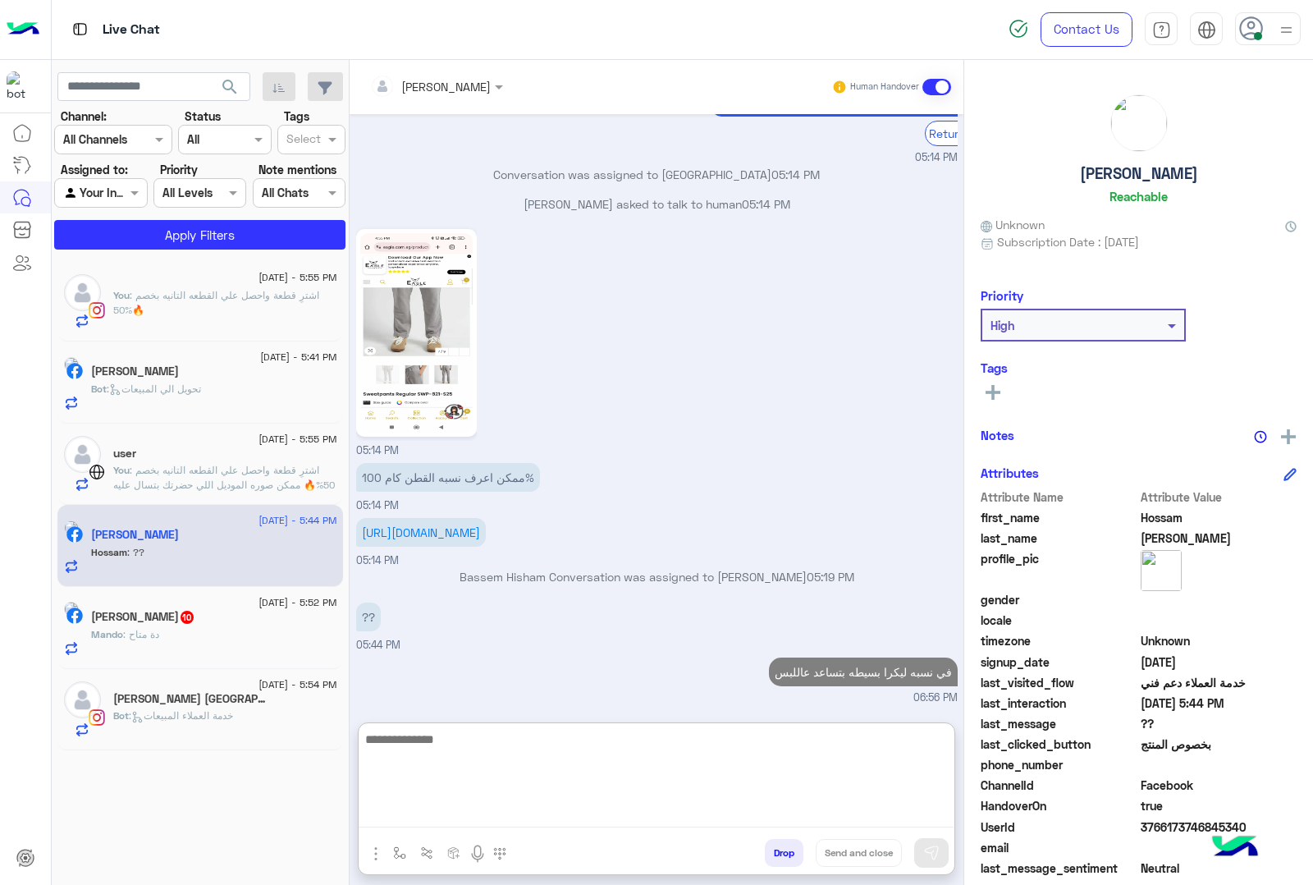
click at [210, 621] on div "Mando Essam 10" at bounding box center [214, 618] width 246 height 17
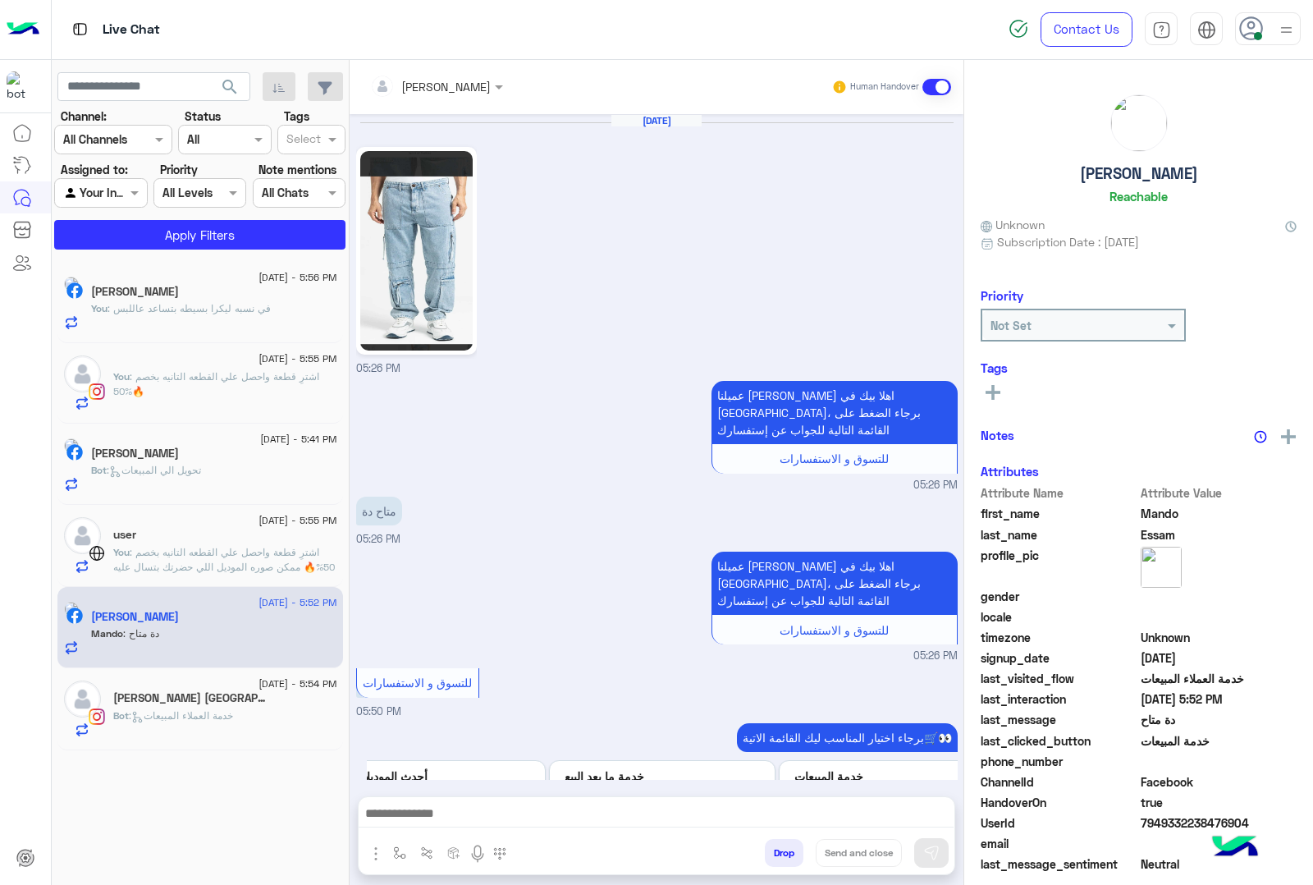
scroll to position [1715, 0]
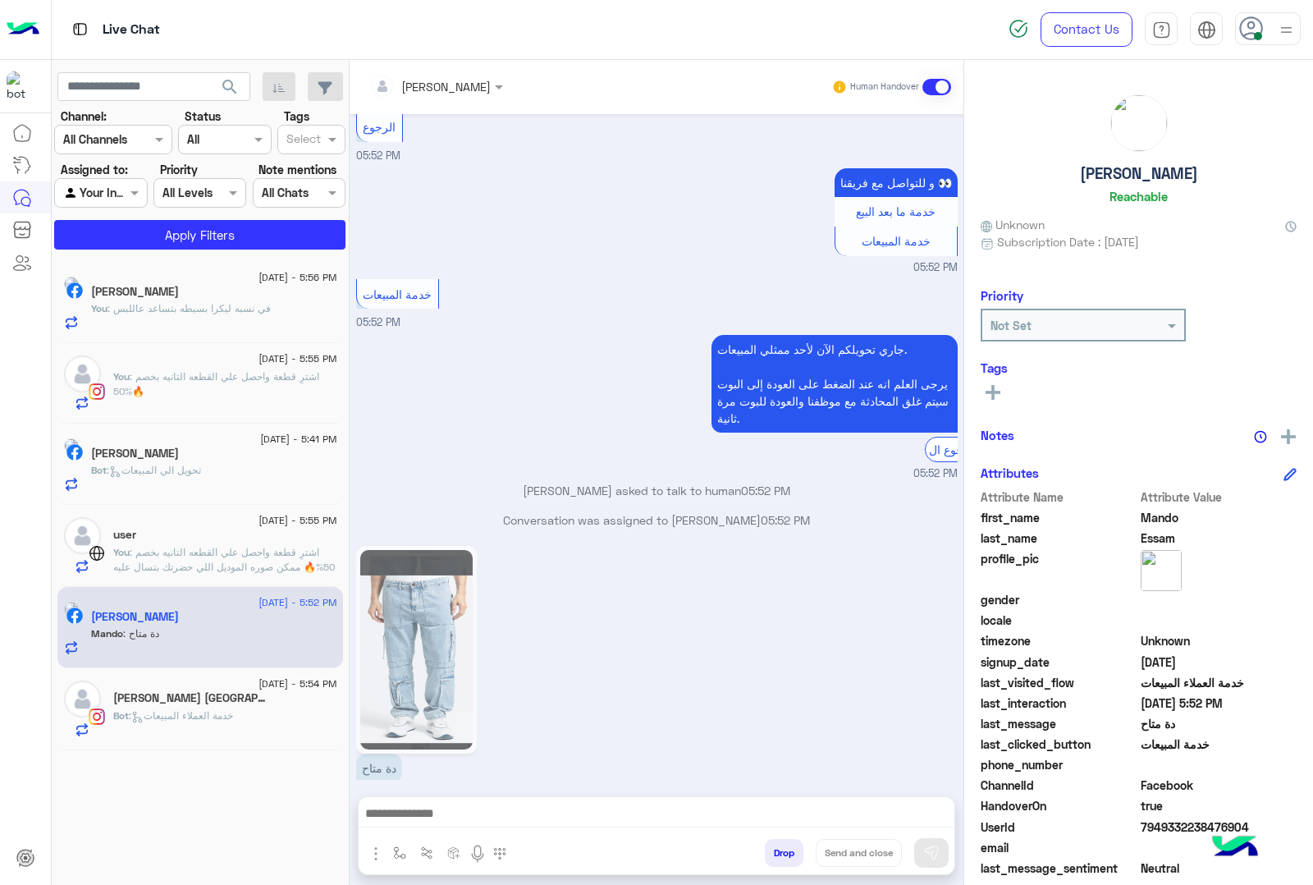
click at [441, 821] on textarea at bounding box center [656, 815] width 595 height 25
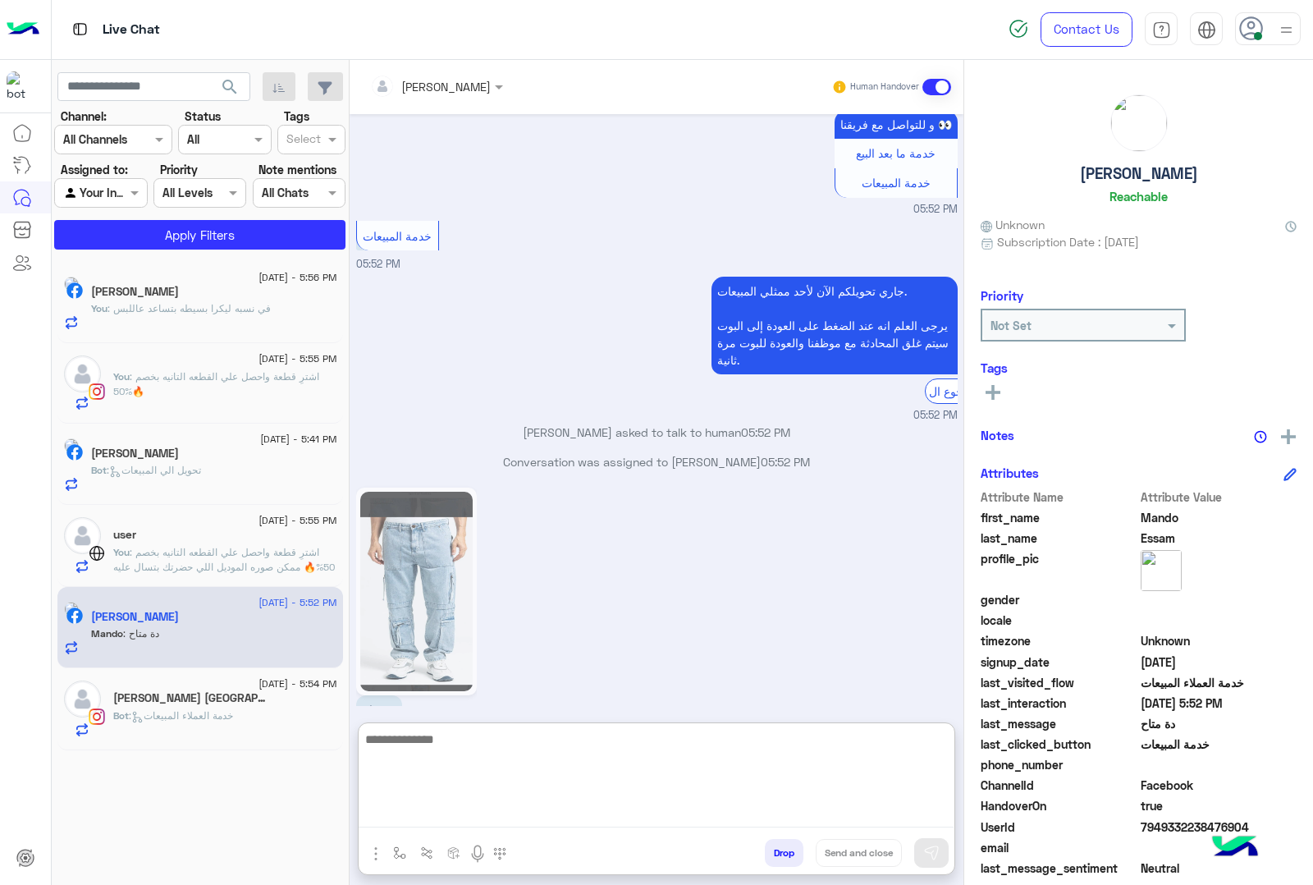
scroll to position [1789, 0]
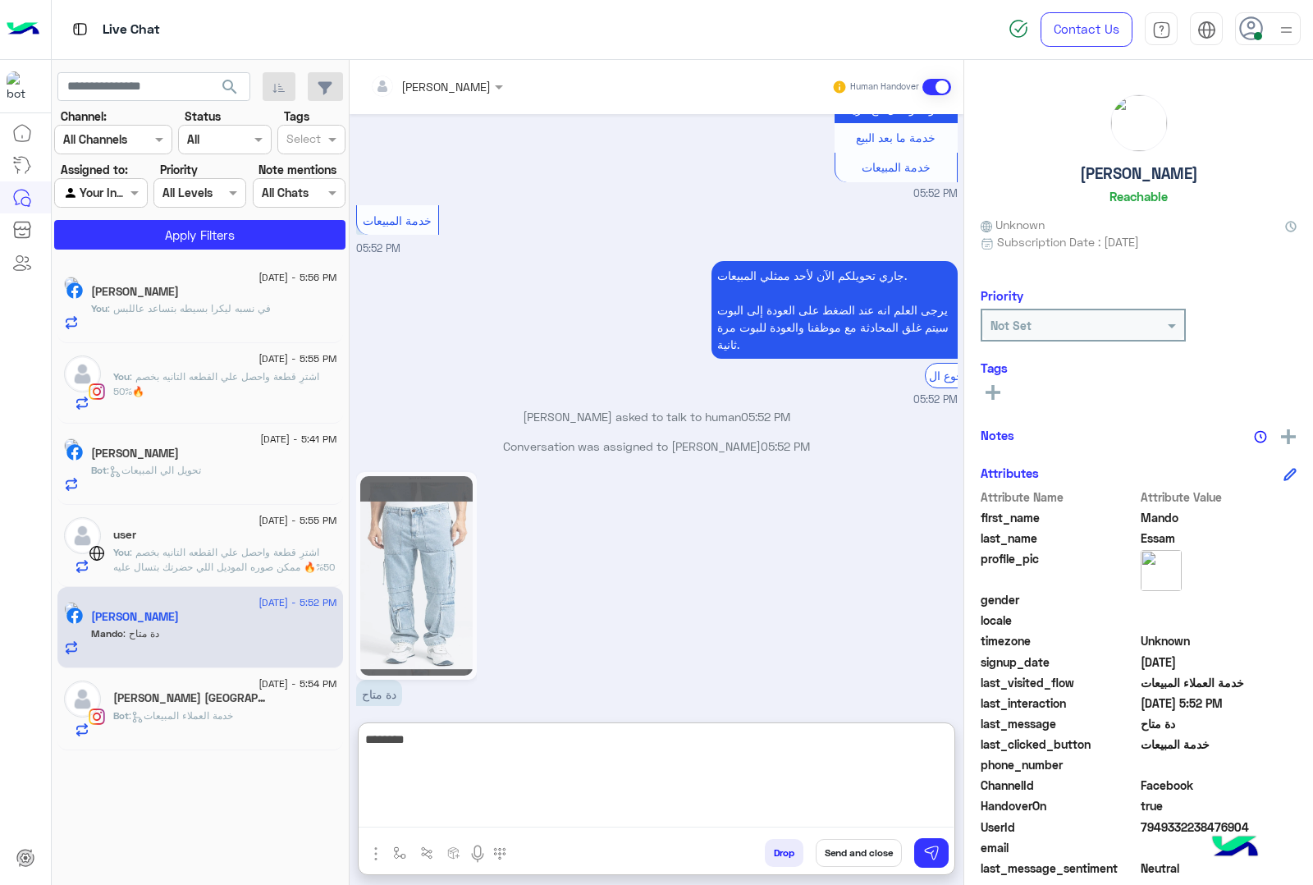
type textarea "********"
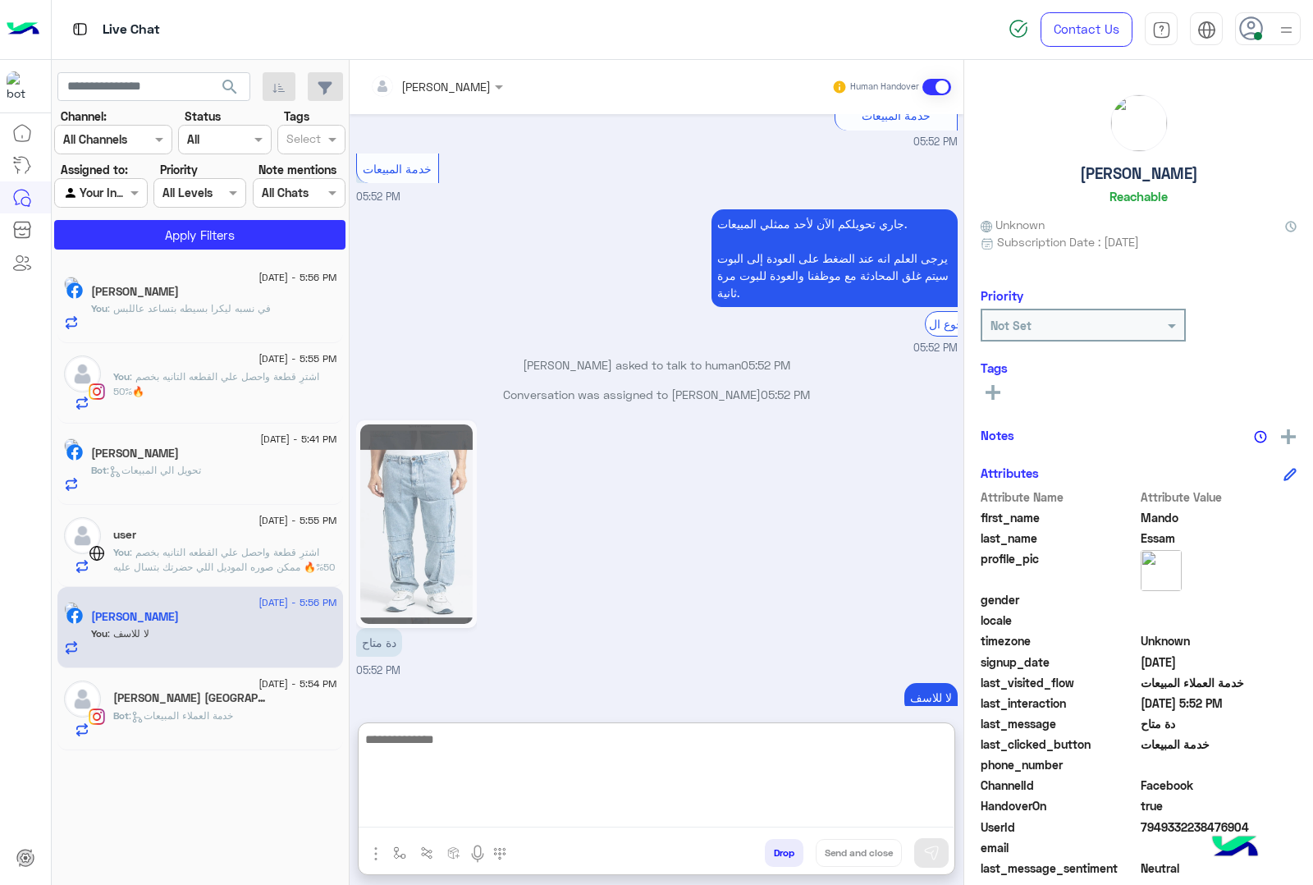
scroll to position [1871, 0]
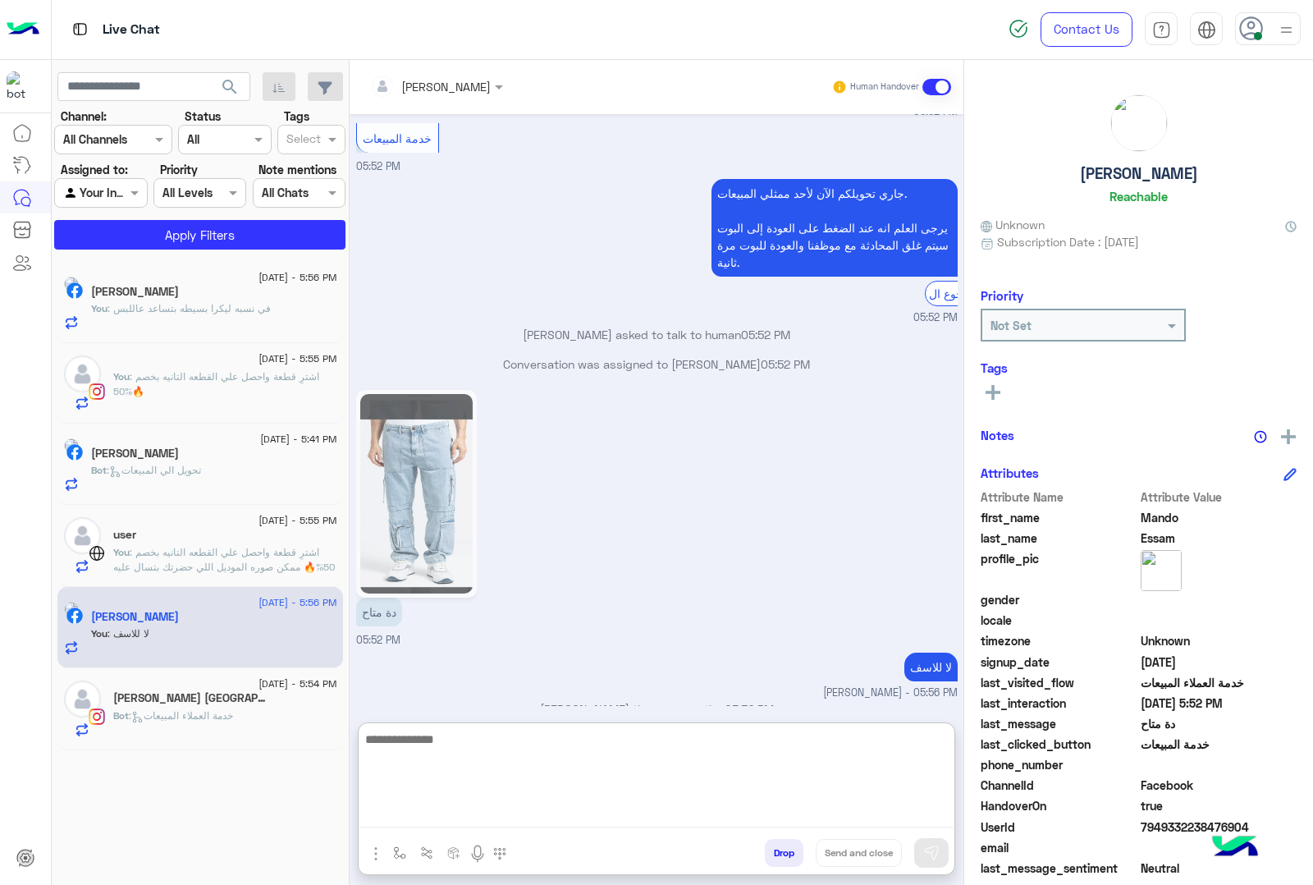
click at [149, 737] on div "Bot : خدمة العملاء المبيعات" at bounding box center [225, 722] width 224 height 29
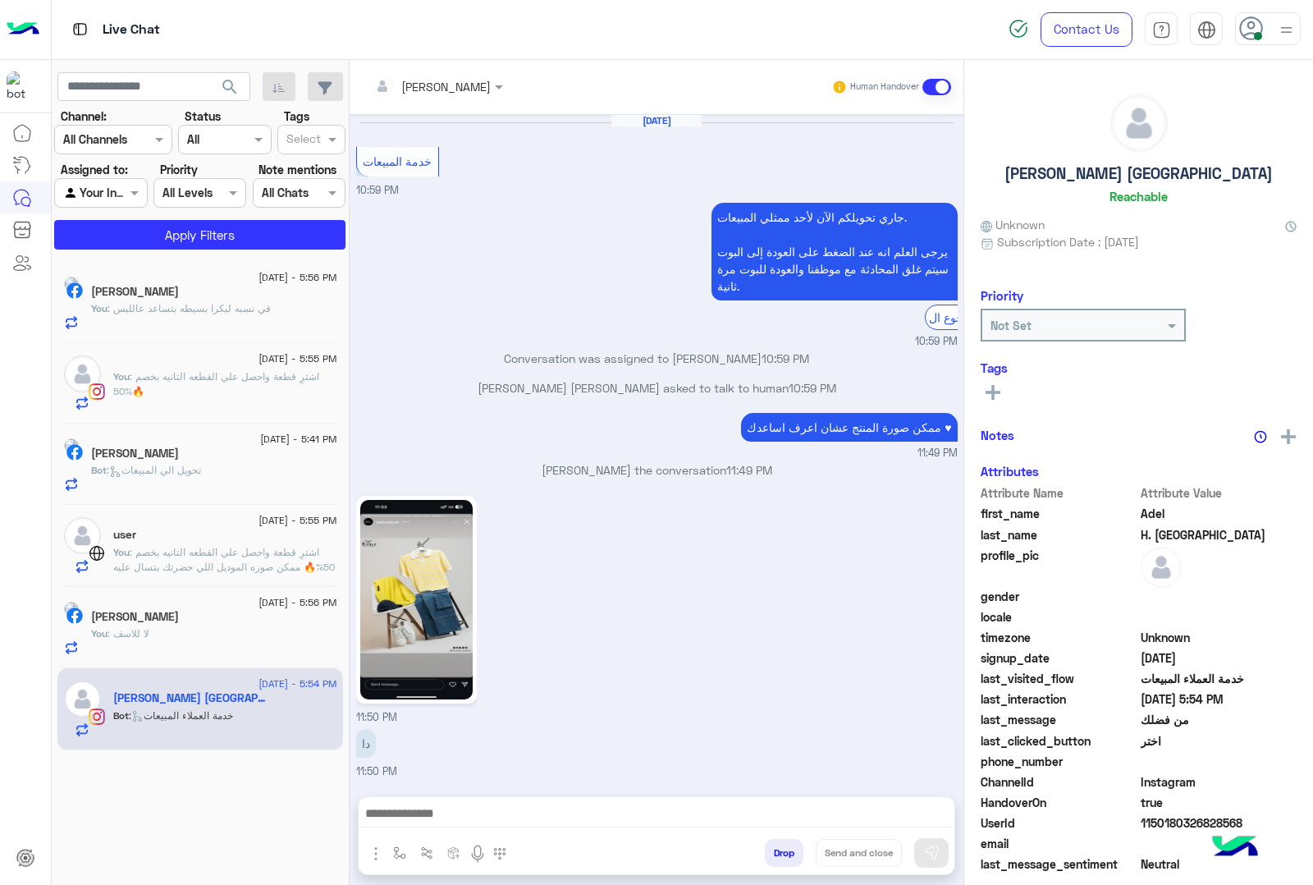
scroll to position [1999, 0]
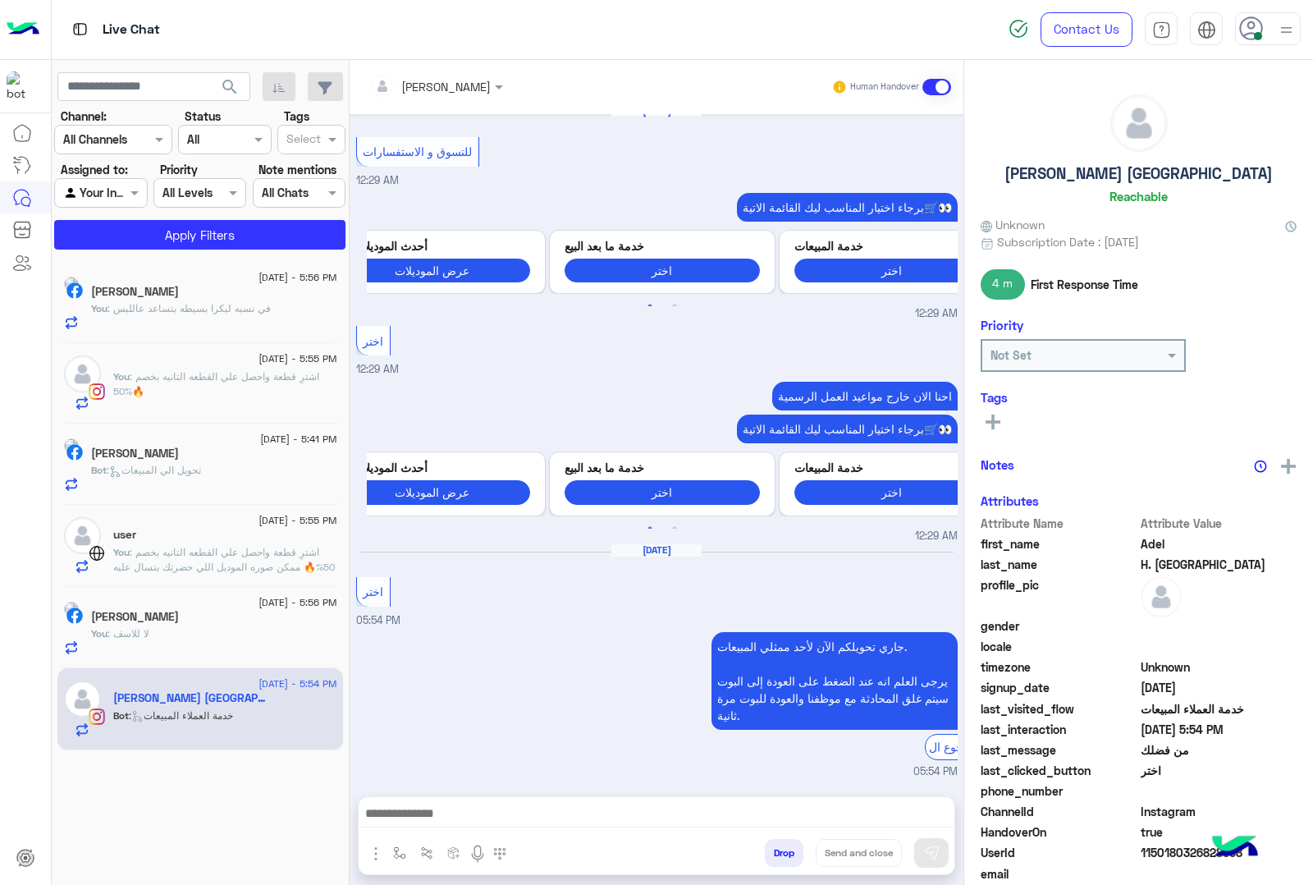
click at [425, 810] on textarea at bounding box center [656, 815] width 595 height 25
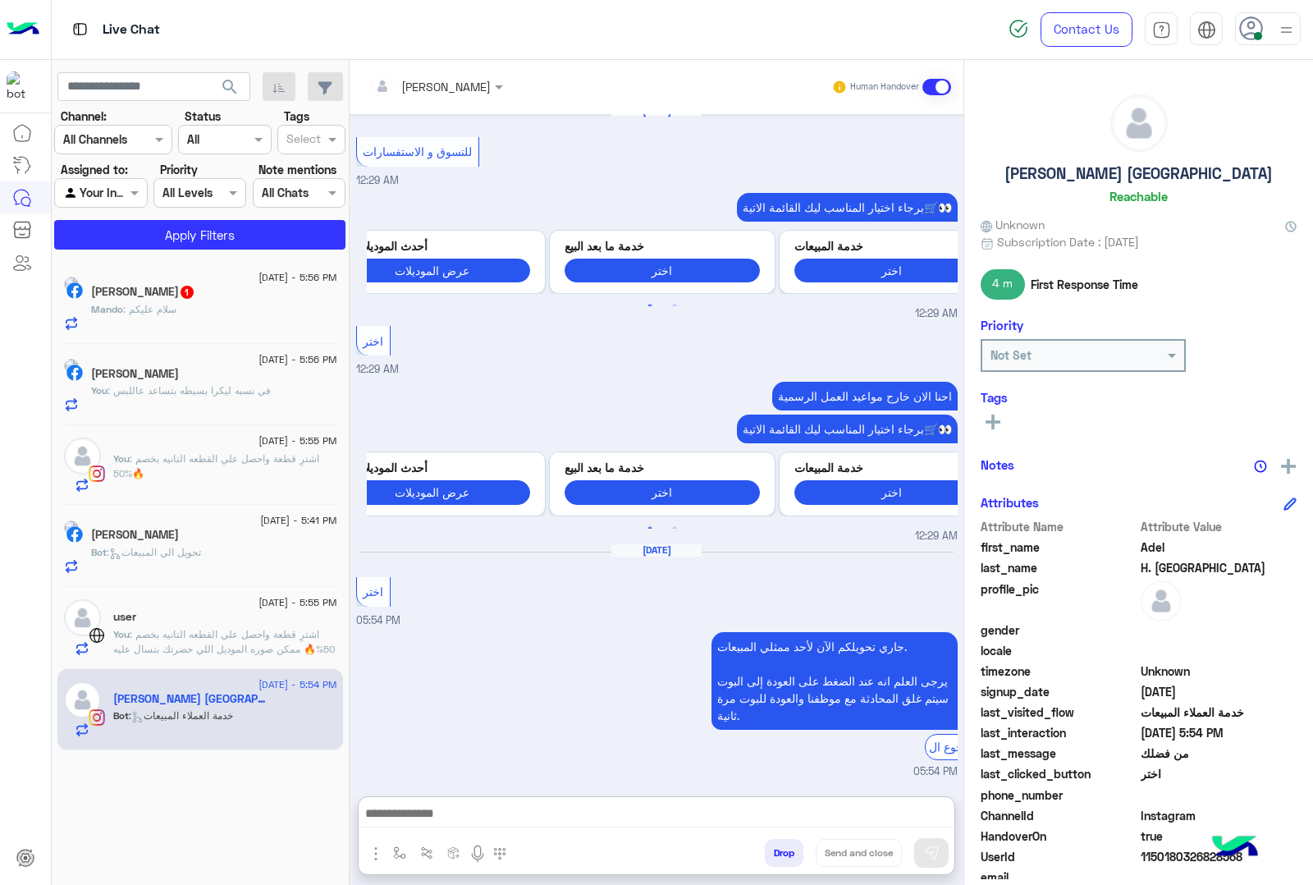
click at [440, 814] on textarea at bounding box center [656, 815] width 595 height 25
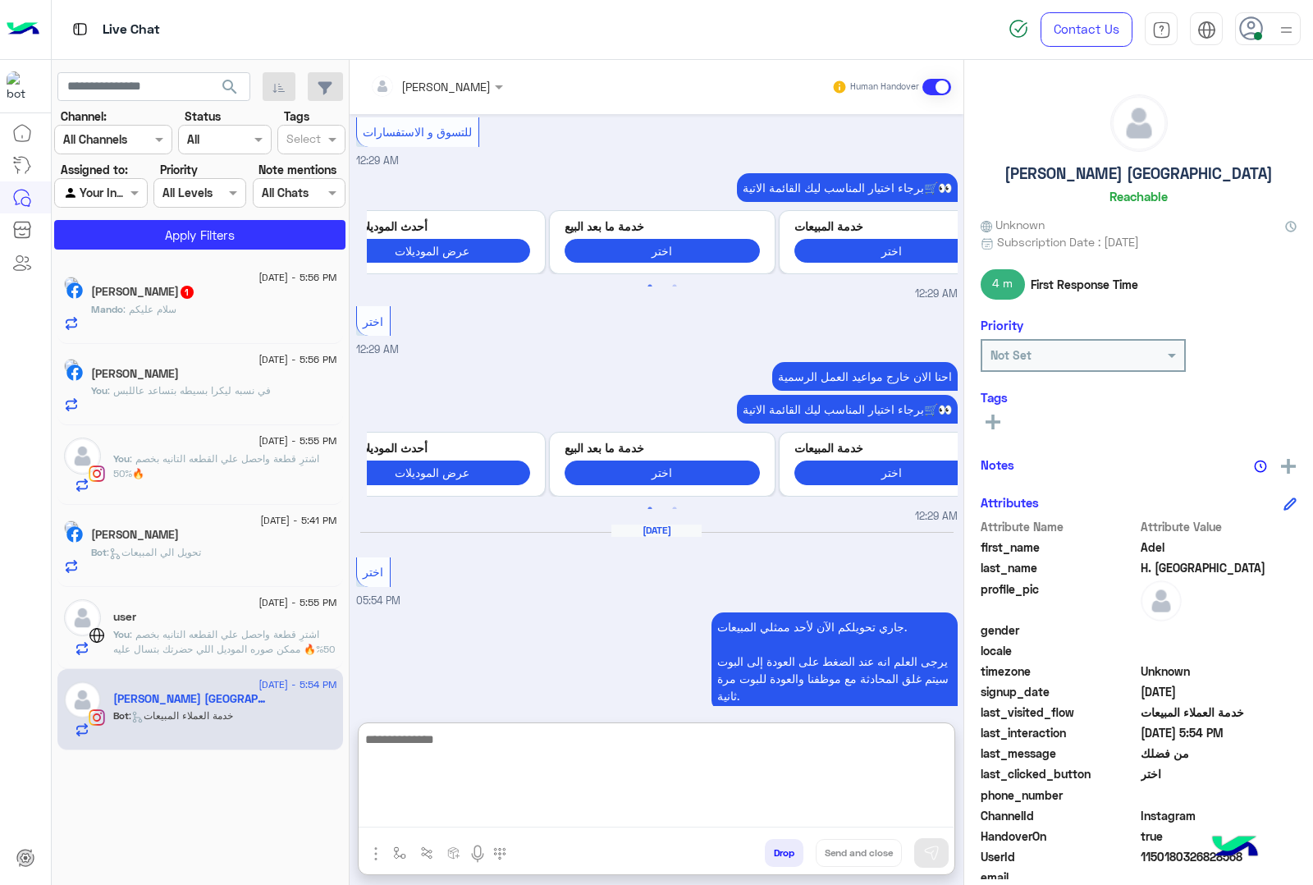
paste textarea "**********"
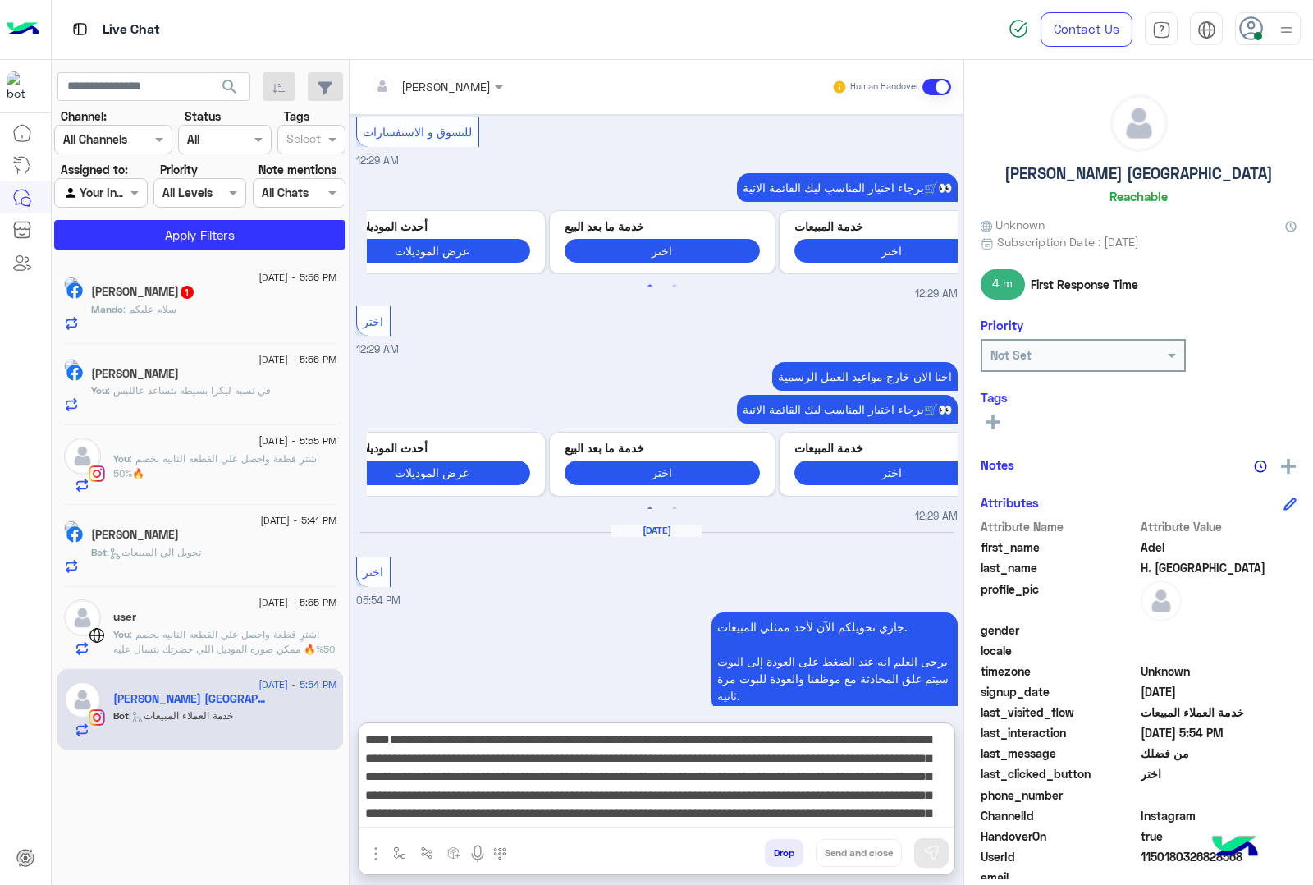
paste textarea "**********"
click at [747, 781] on textarea at bounding box center [656, 778] width 595 height 98
type textarea "**********"
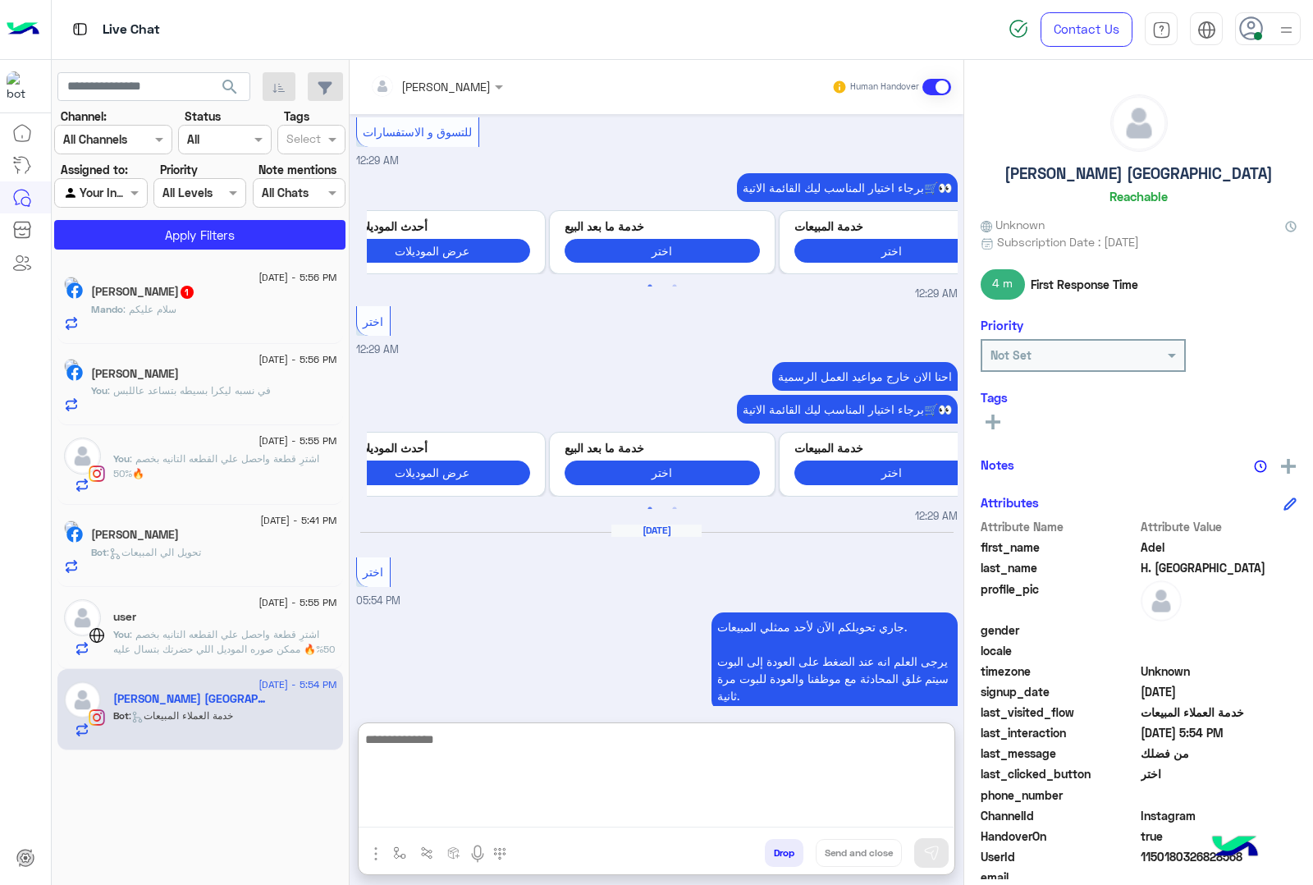
scroll to position [2160, 0]
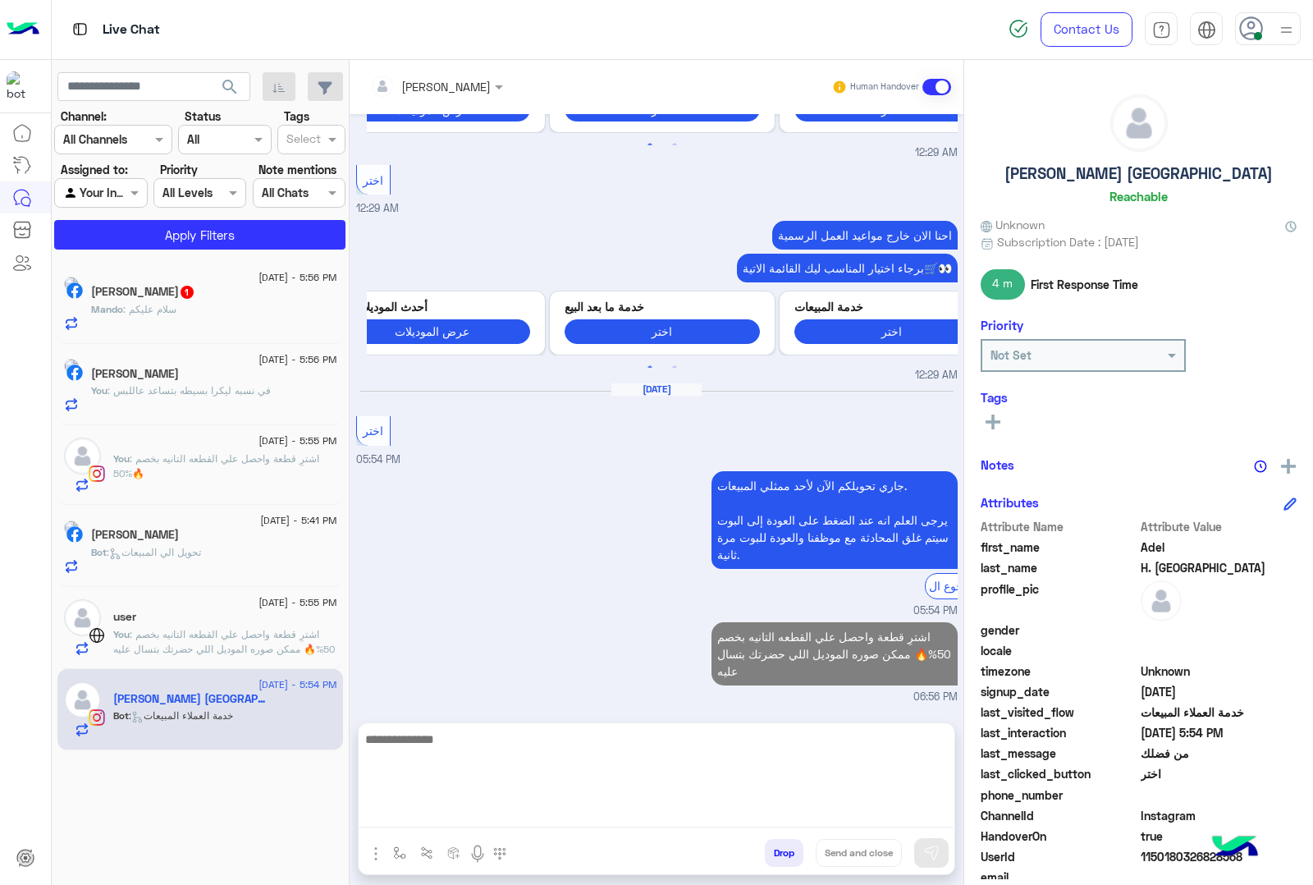
click at [190, 328] on div "Mando : سلام عليكم" at bounding box center [214, 316] width 246 height 29
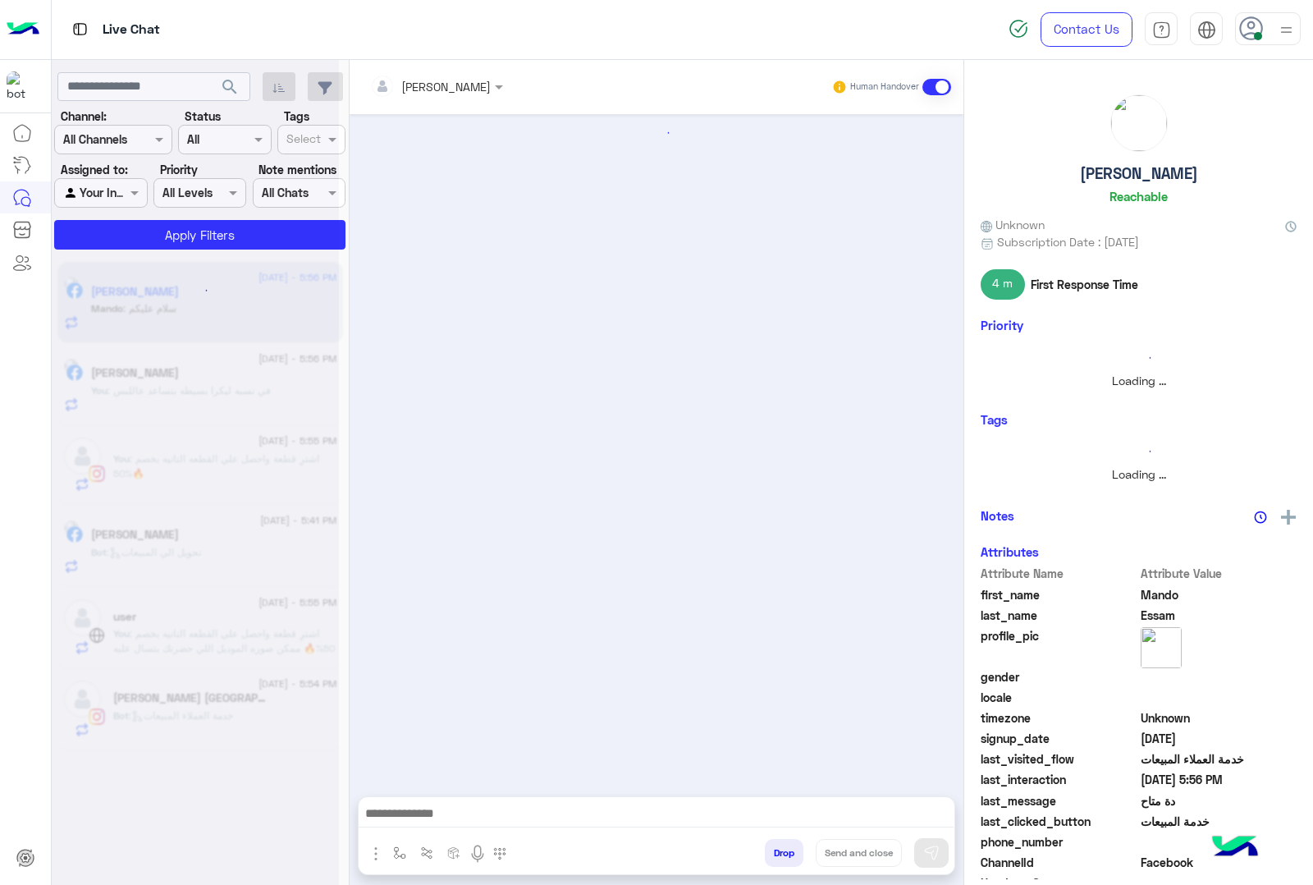
click at [436, 815] on textarea at bounding box center [656, 815] width 595 height 25
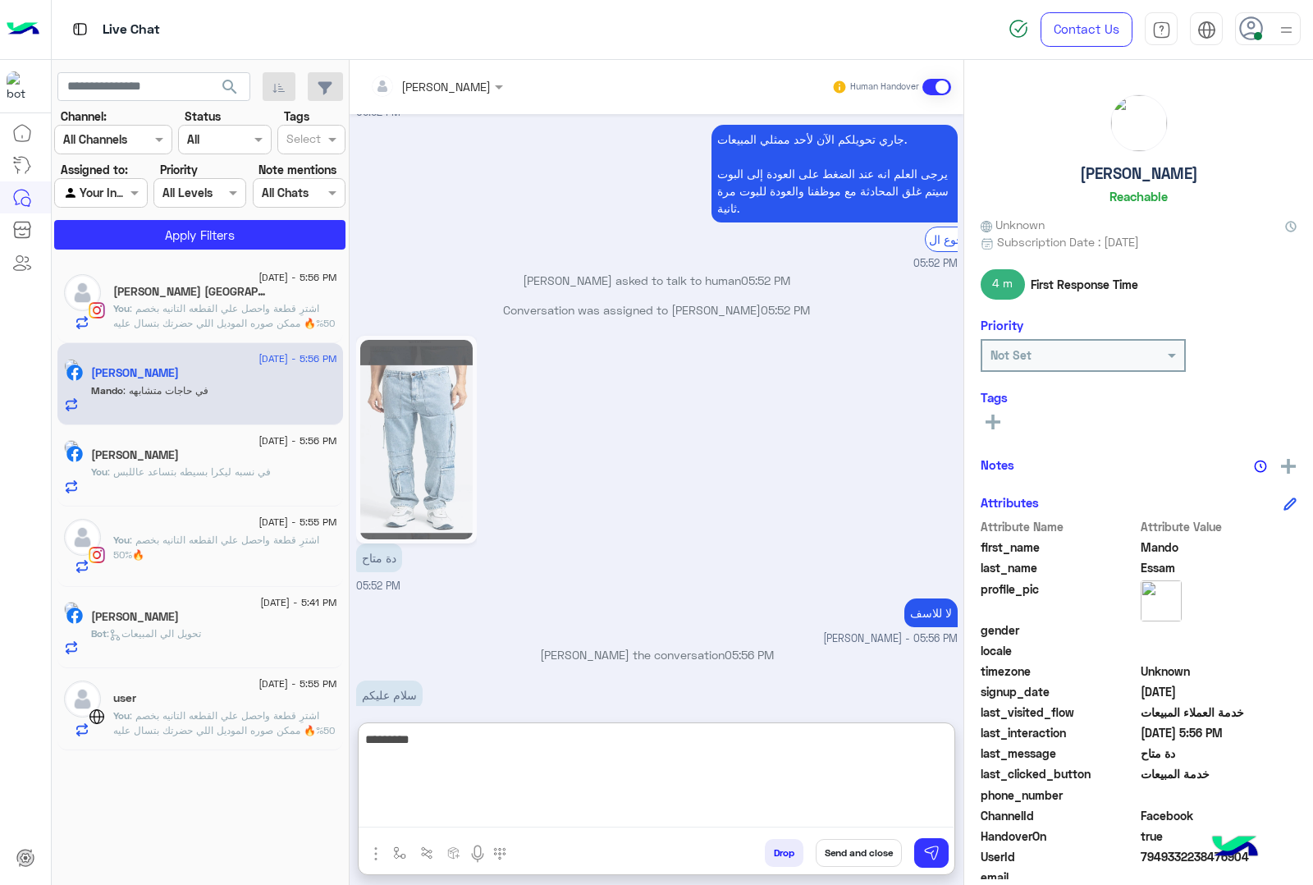
scroll to position [1980, 0]
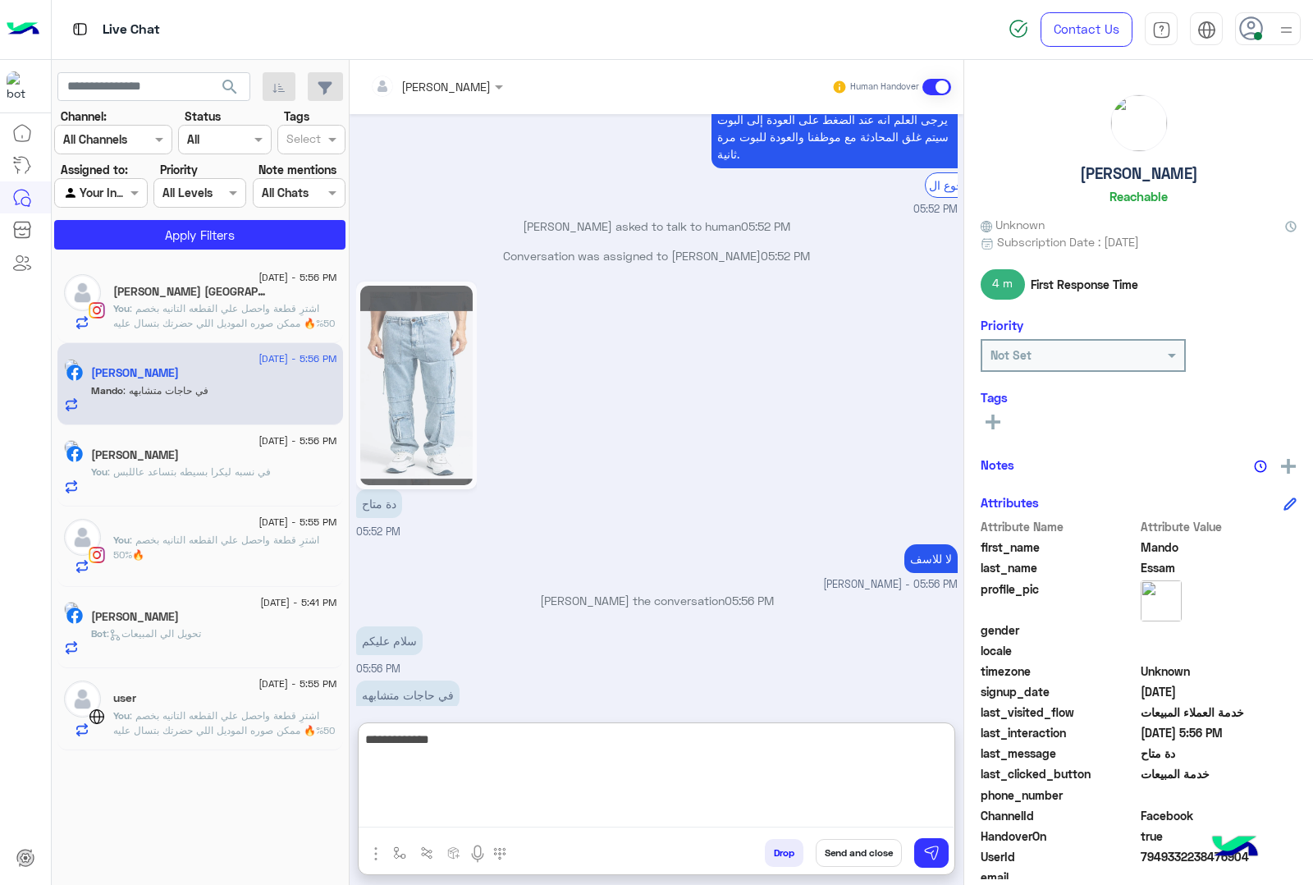
type textarea "**********"
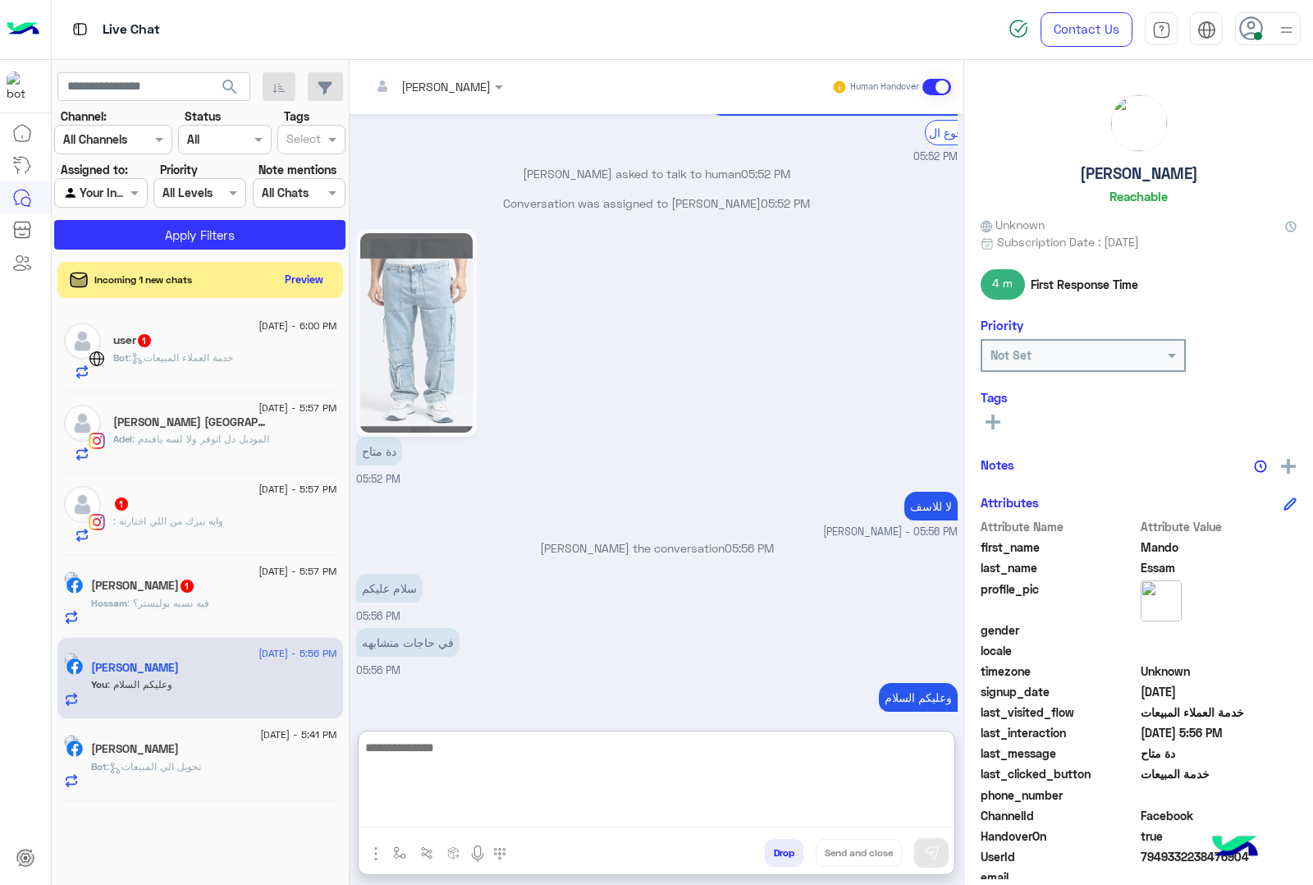
scroll to position [2032, 0]
click at [765, 848] on button "Drop" at bounding box center [784, 853] width 39 height 28
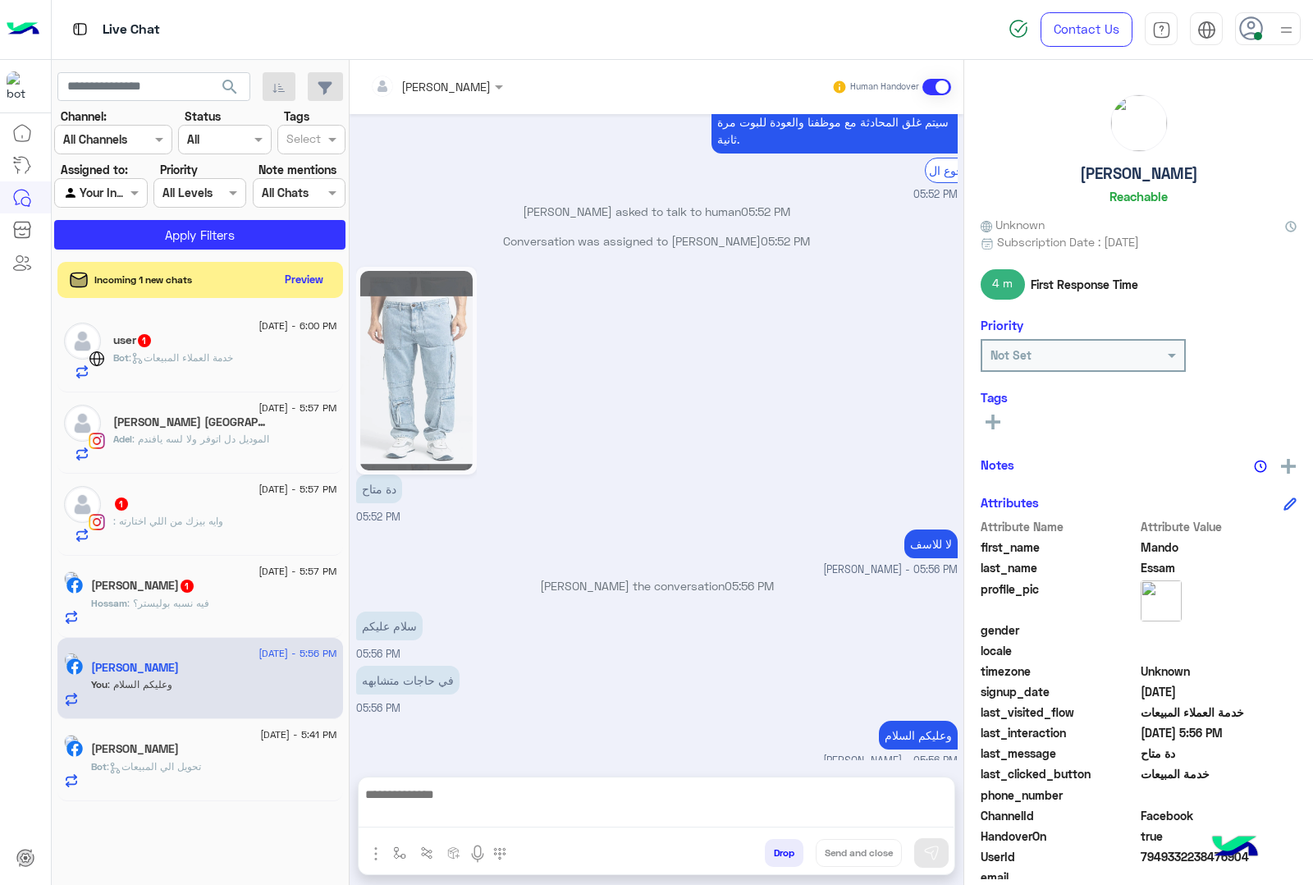
scroll to position [1958, 0]
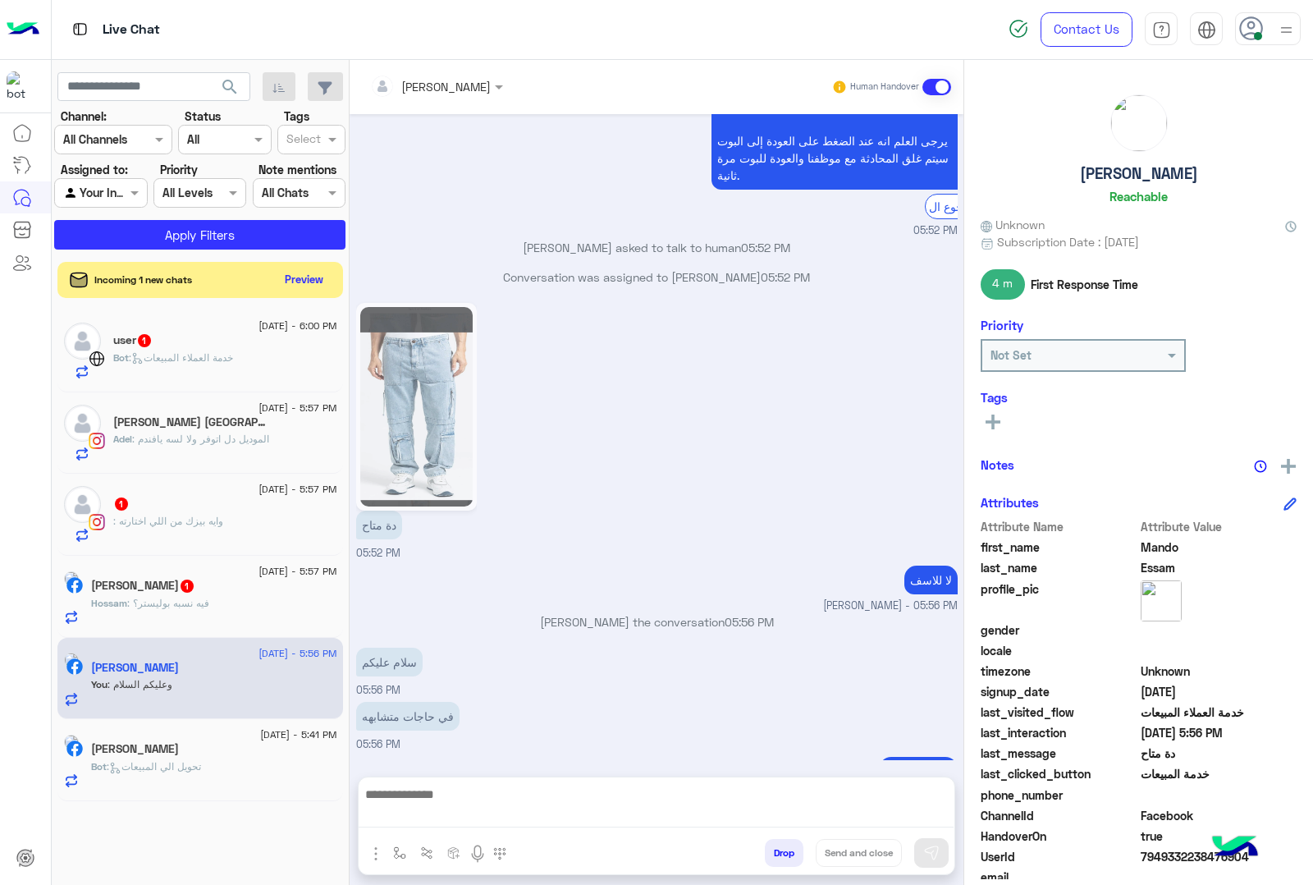
click at [765, 848] on button "Drop" at bounding box center [784, 853] width 39 height 28
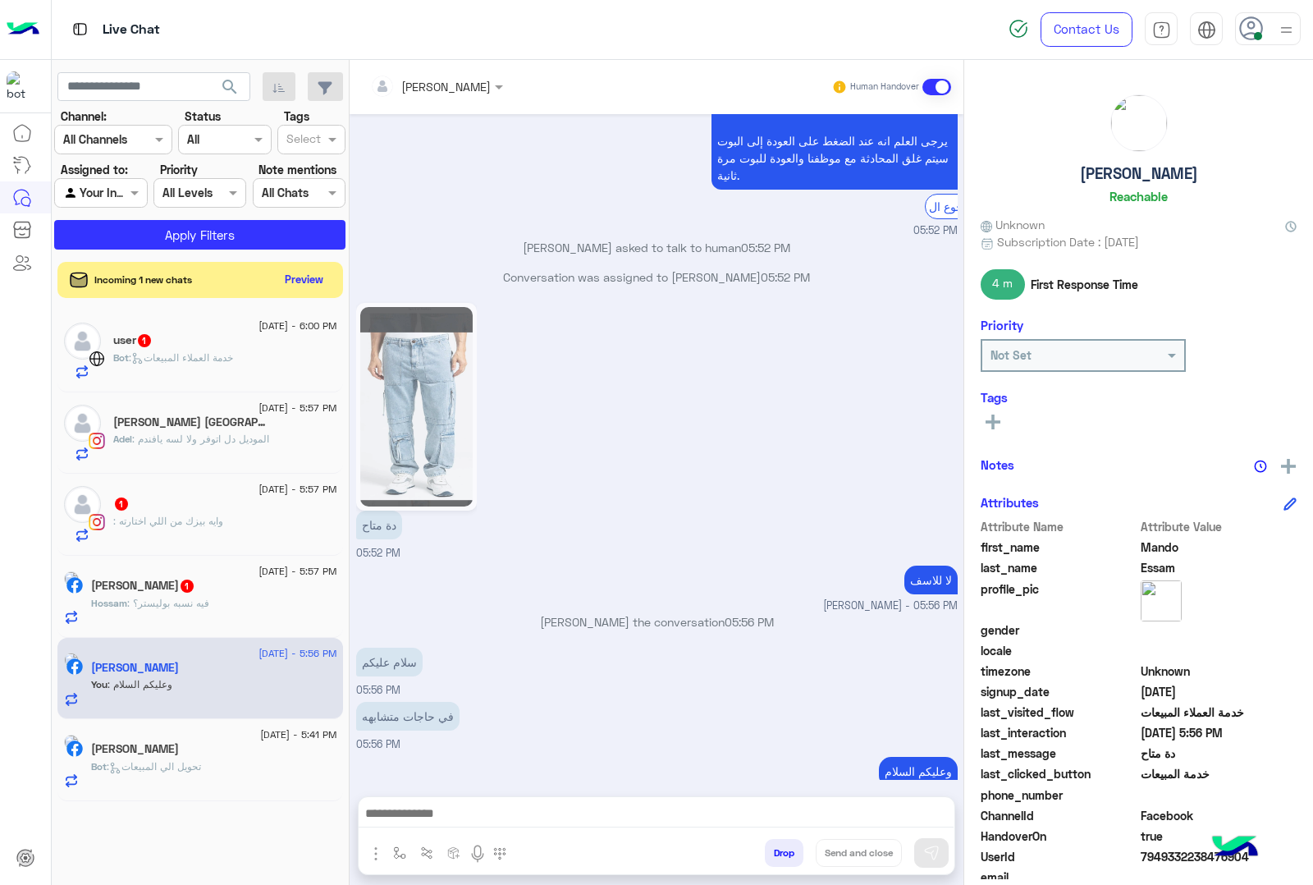
click at [765, 848] on button "Drop" at bounding box center [784, 853] width 39 height 28
click at [765, 850] on button "Drop" at bounding box center [784, 853] width 39 height 28
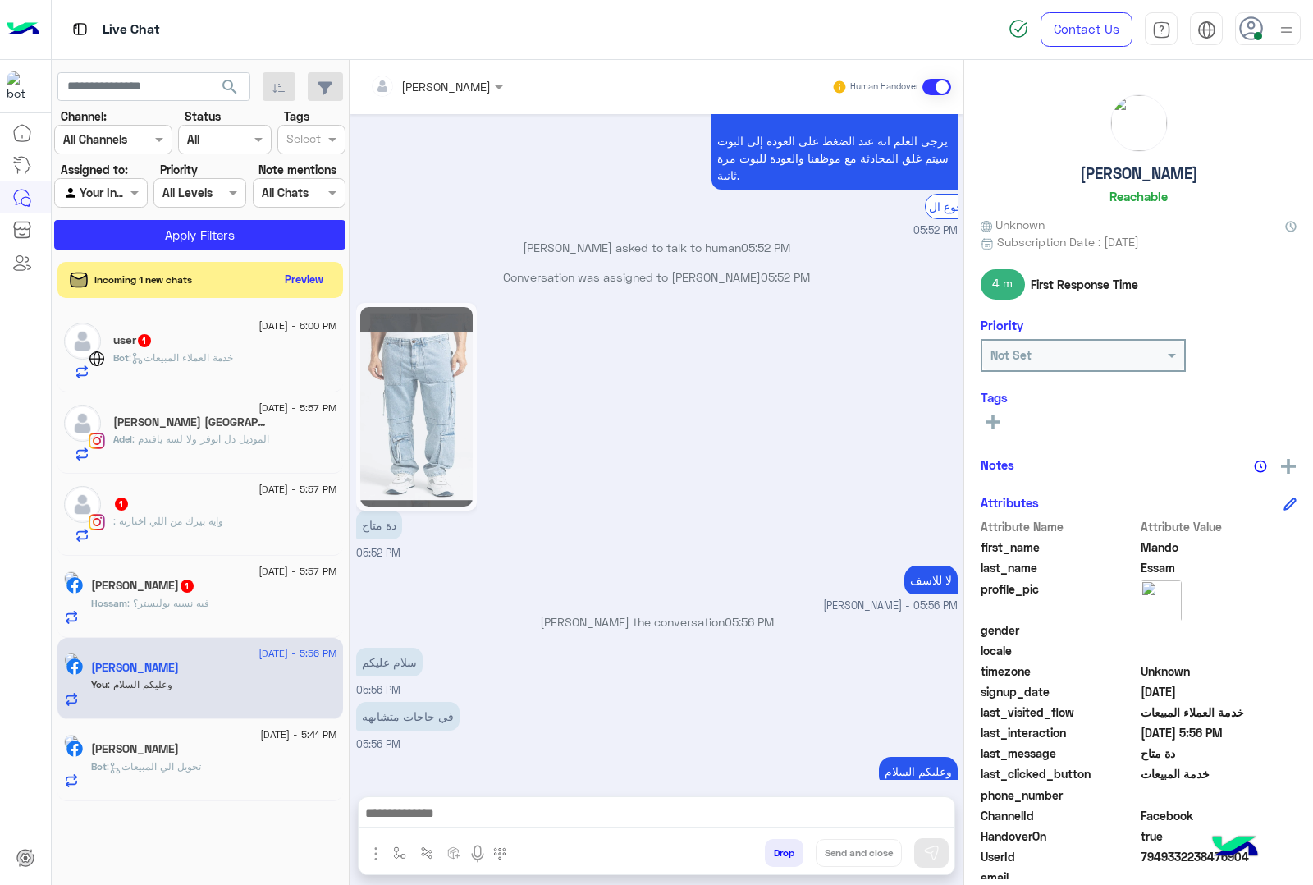
click at [767, 848] on div "[PERSON_NAME] Human Handover [DATE] 05:26 PM عميلنا [PERSON_NAME] اهلا بيك في […" at bounding box center [657, 475] width 614 height 831
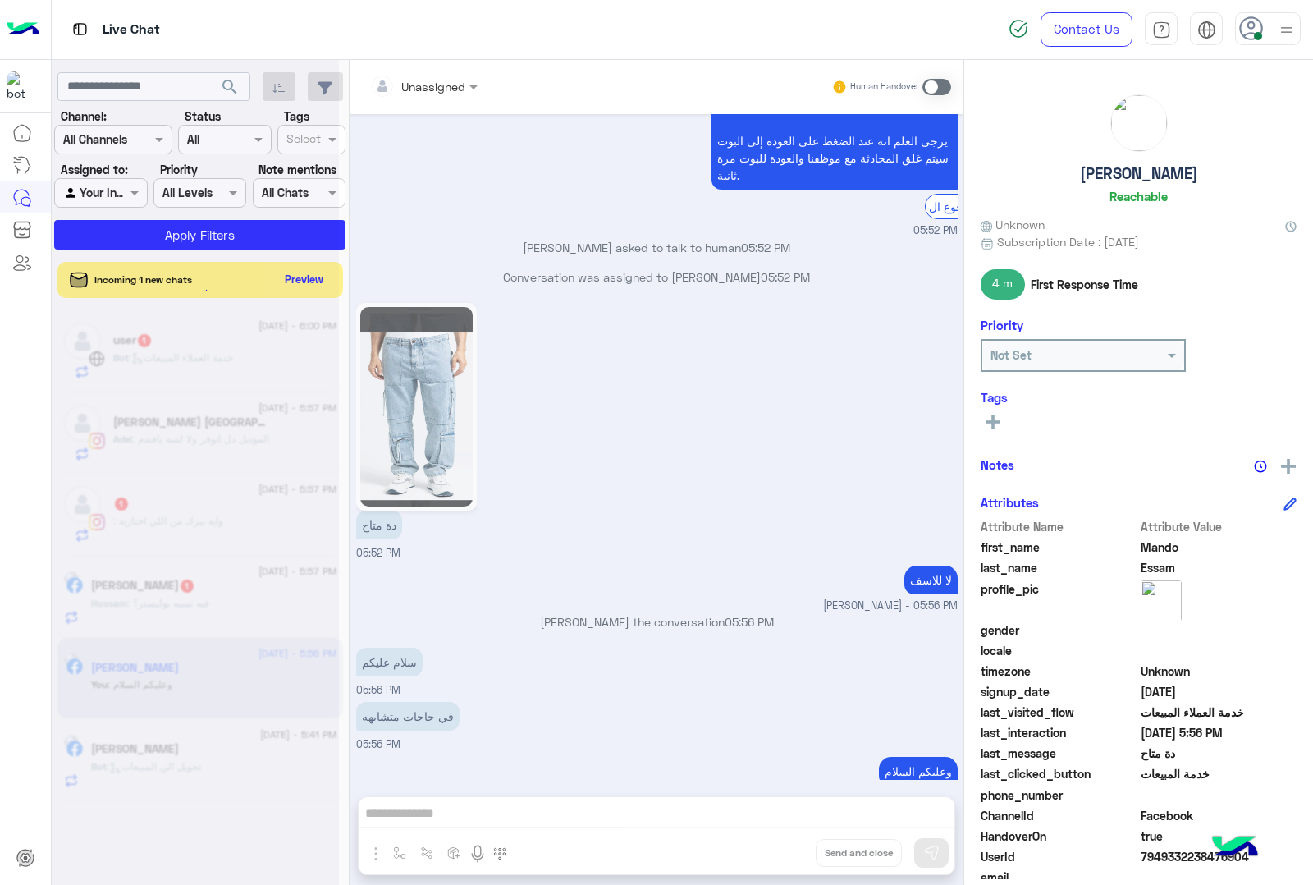
scroll to position [2108, 0]
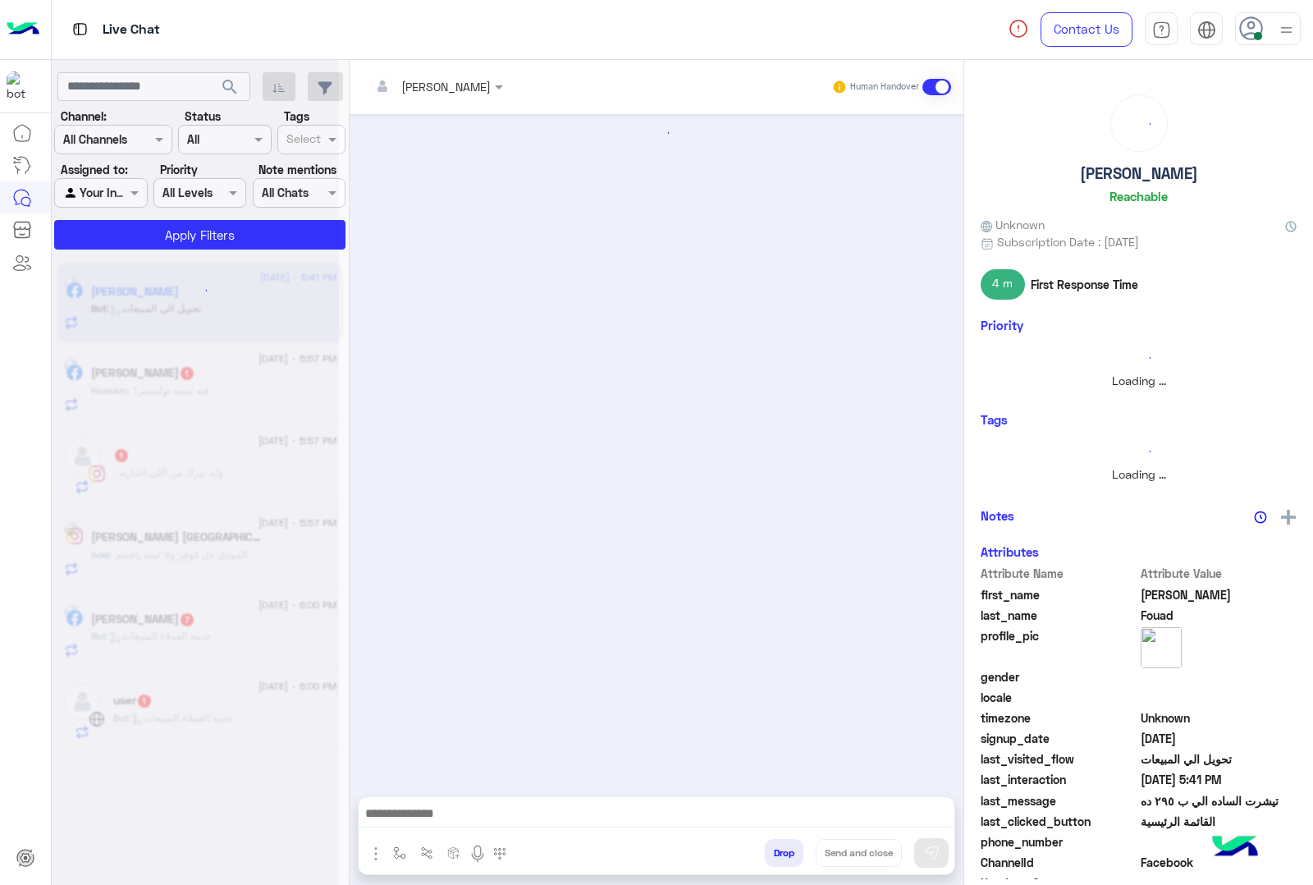
click at [772, 864] on button "Drop" at bounding box center [784, 853] width 39 height 28
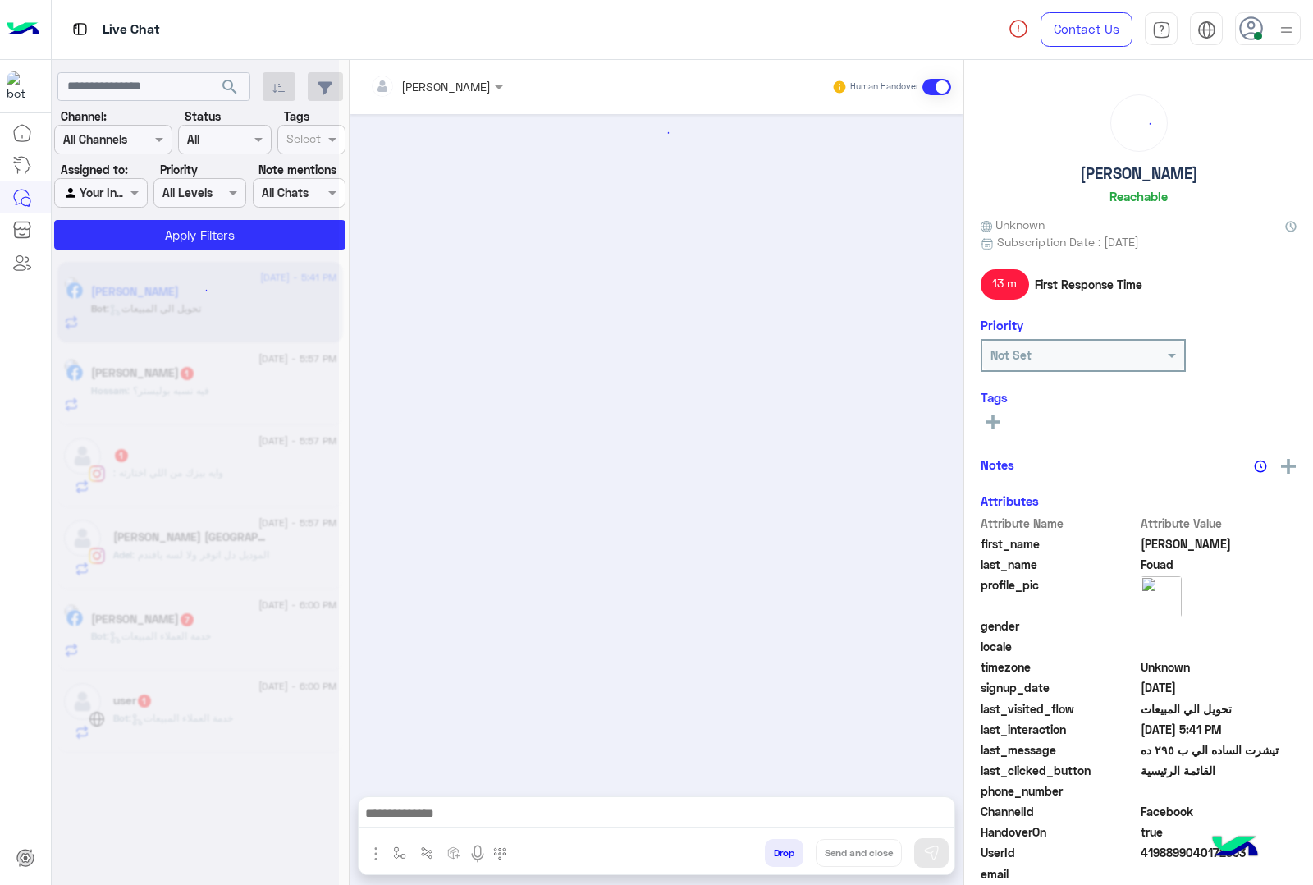
click at [772, 864] on button "Drop" at bounding box center [784, 853] width 39 height 28
click at [772, 864] on div "[PERSON_NAME] Human Handover Attachements Images enter flow name Drop Send and …" at bounding box center [657, 475] width 614 height 831
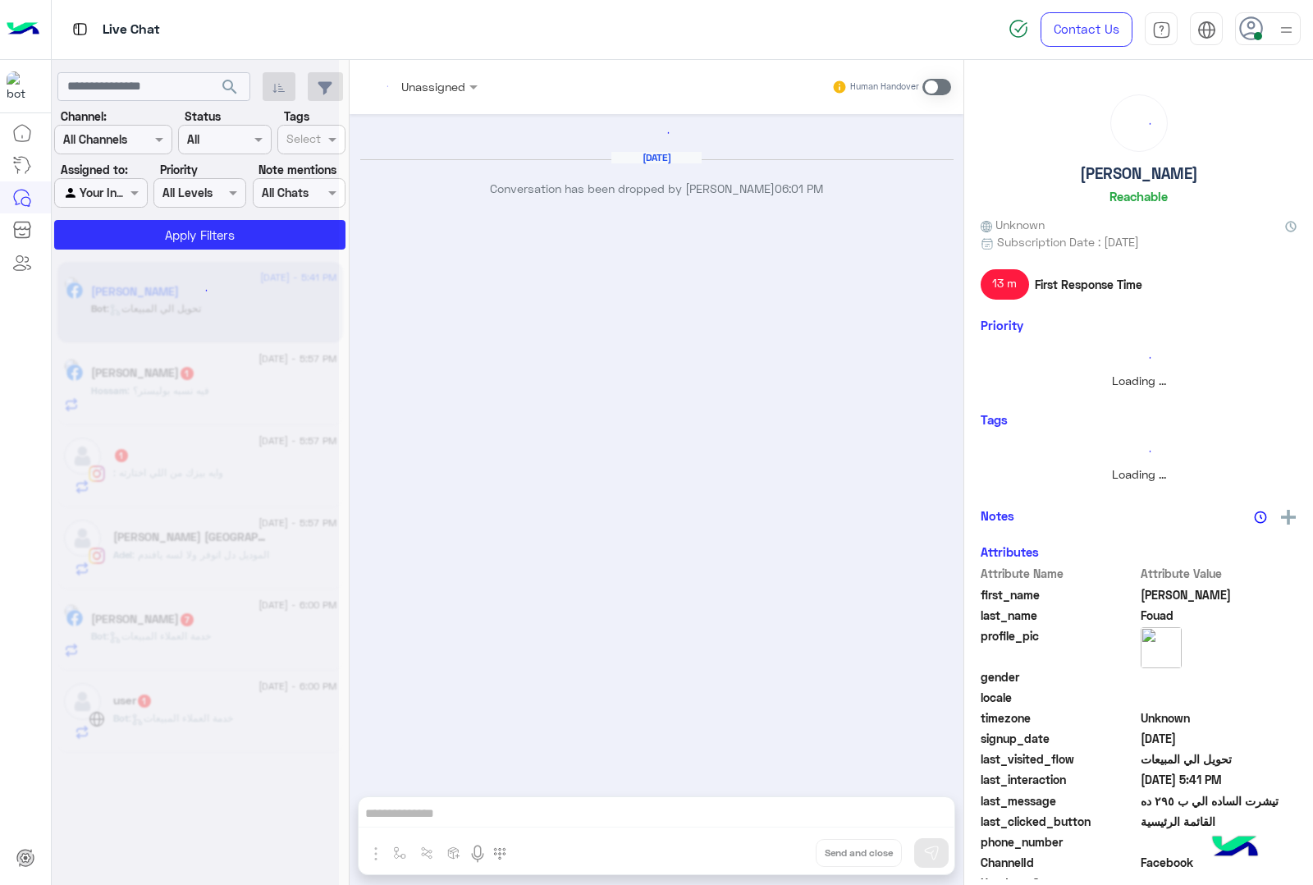
click at [772, 864] on div "Unassigned Human Handover [DATE] Conversation has been dropped by [PERSON_NAME]…" at bounding box center [657, 475] width 614 height 831
click at [0, 0] on button "Drop" at bounding box center [0, 0] width 0 height 0
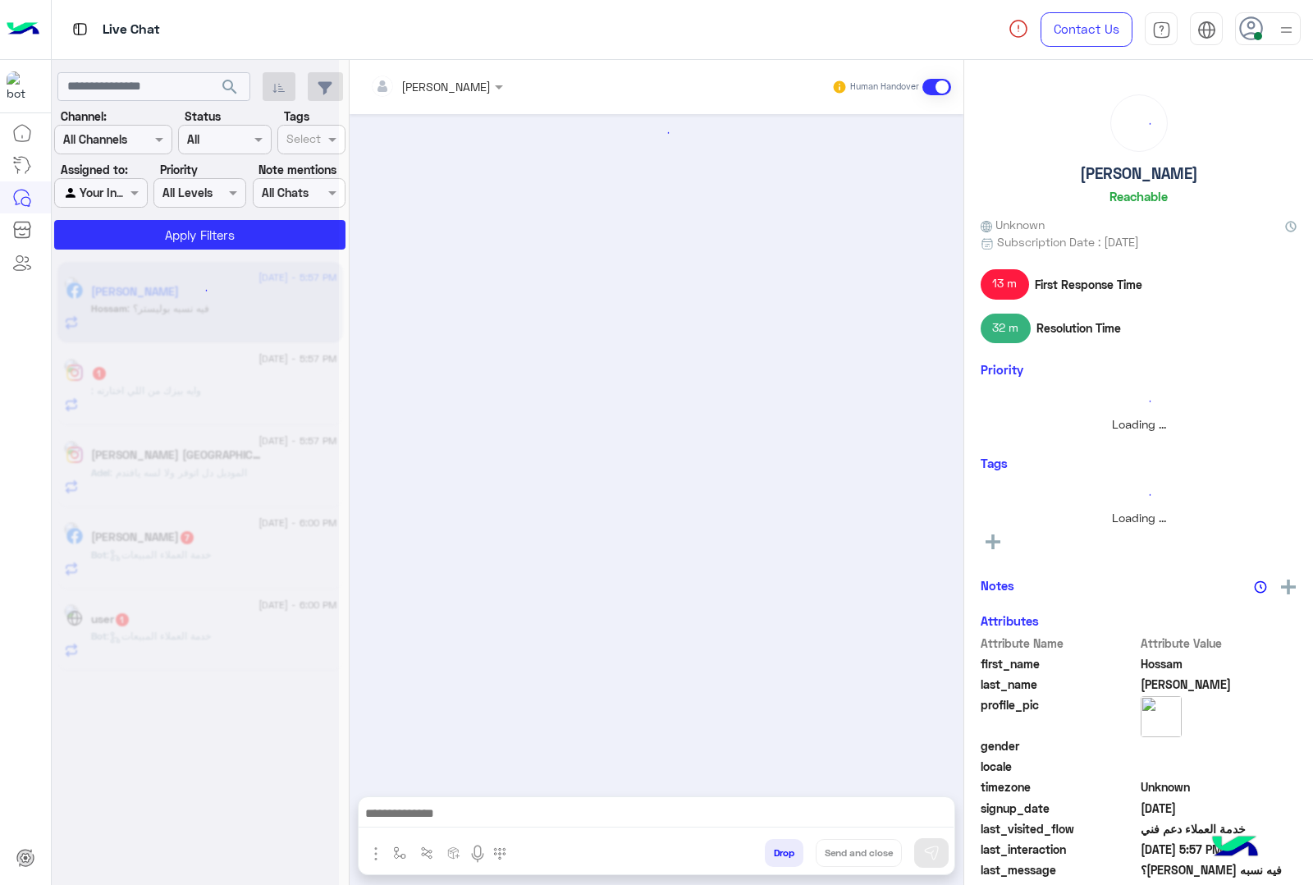
click at [772, 864] on button "Drop" at bounding box center [784, 853] width 39 height 28
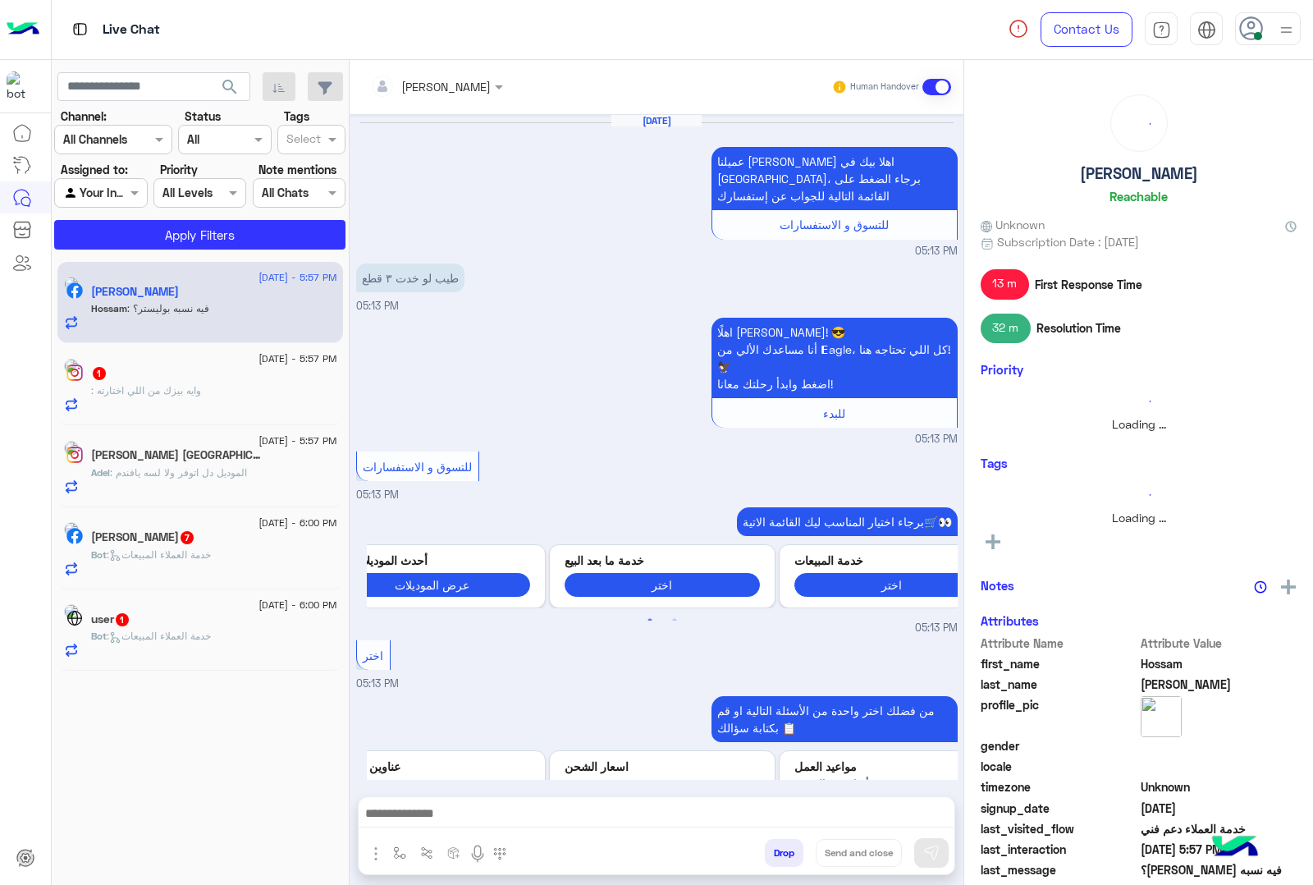
click at [772, 864] on button "Drop" at bounding box center [784, 853] width 39 height 28
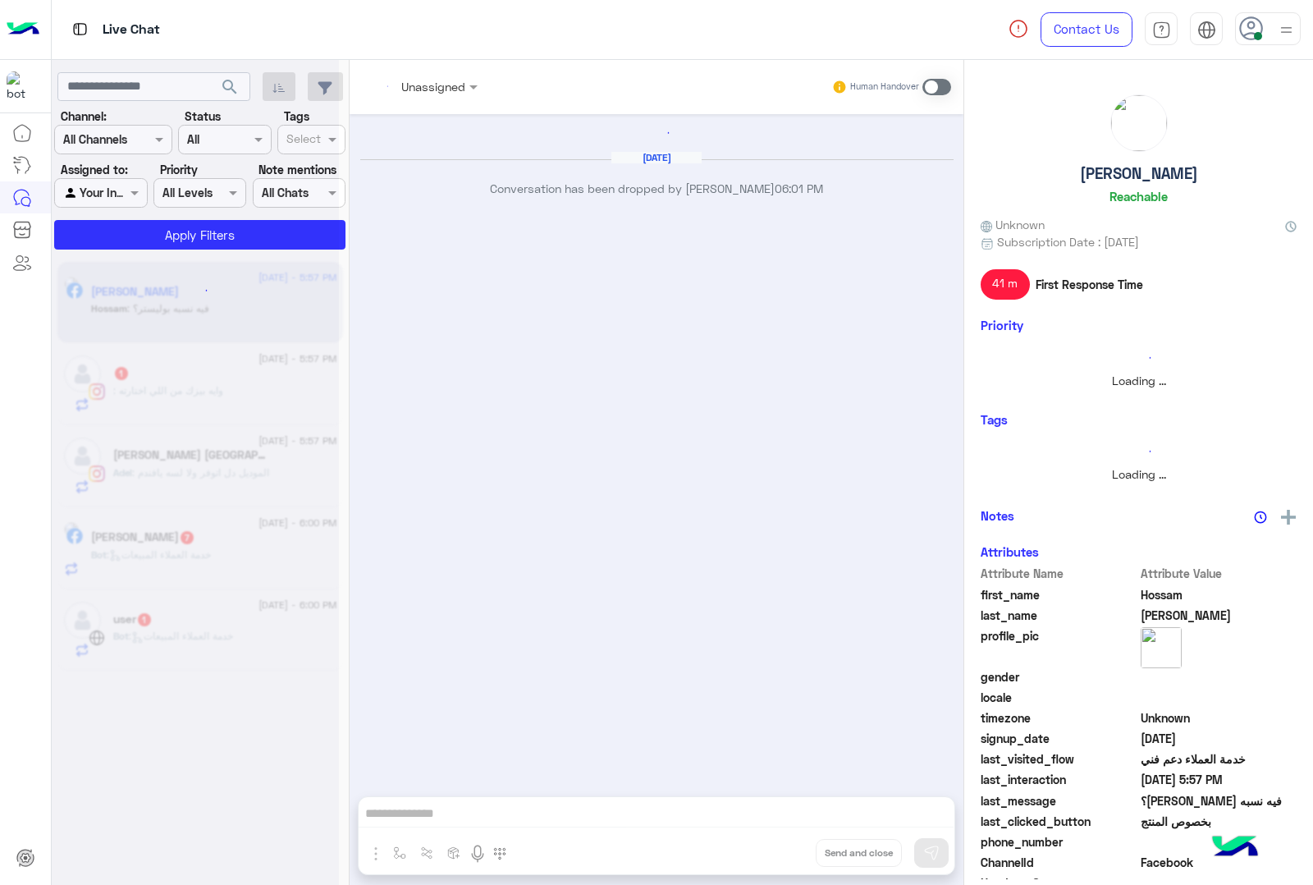
click at [772, 864] on div "Unassigned Human Handover [DATE] Conversation has been dropped by [PERSON_NAME]…" at bounding box center [657, 475] width 614 height 831
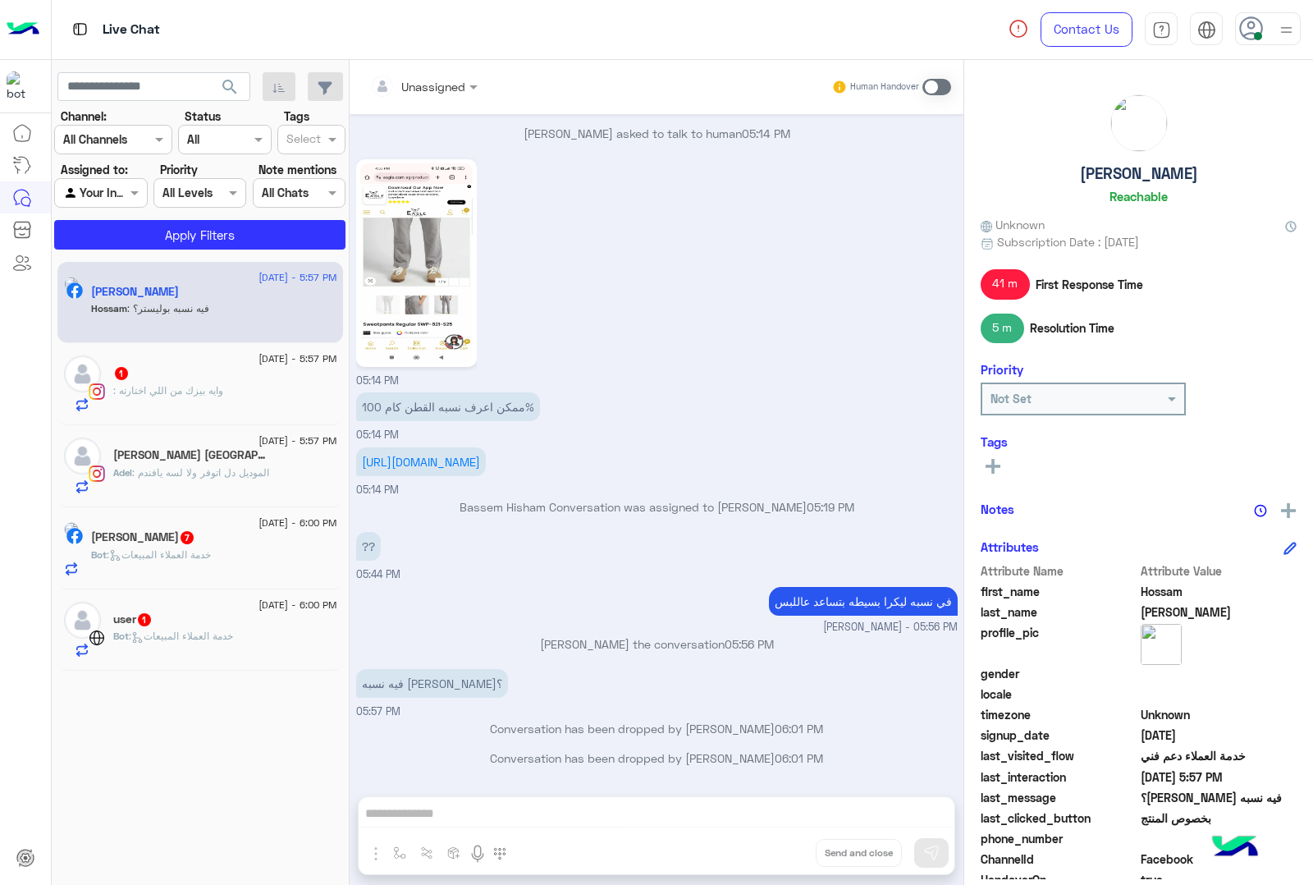
click at [772, 864] on div "Unassigned Human Handover [DATE] عميلنا [PERSON_NAME] اهلا بيك في [GEOGRAPHIC_D…" at bounding box center [657, 475] width 614 height 831
click at [0, 0] on button "Drop" at bounding box center [0, 0] width 0 height 0
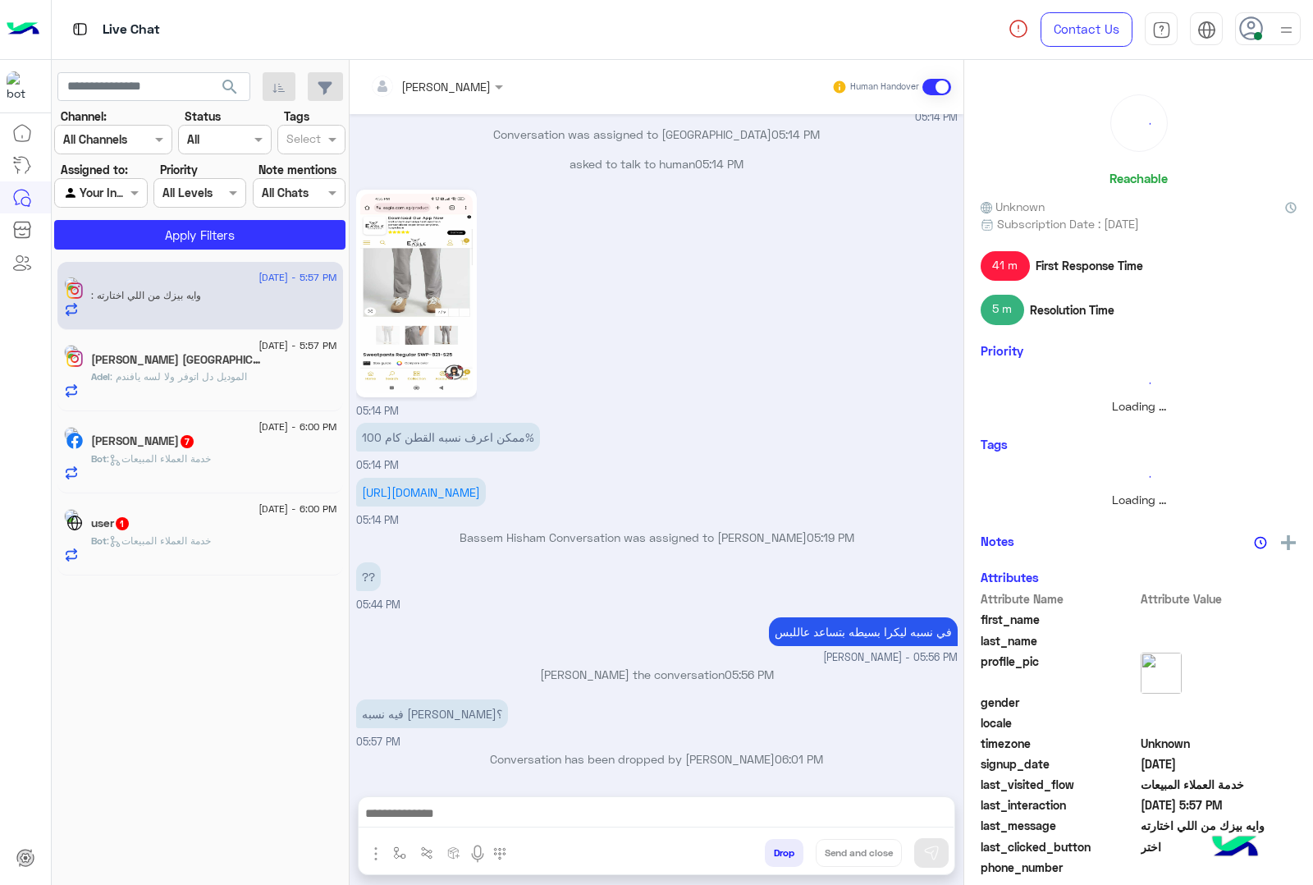
click at [772, 864] on button "Drop" at bounding box center [784, 853] width 39 height 28
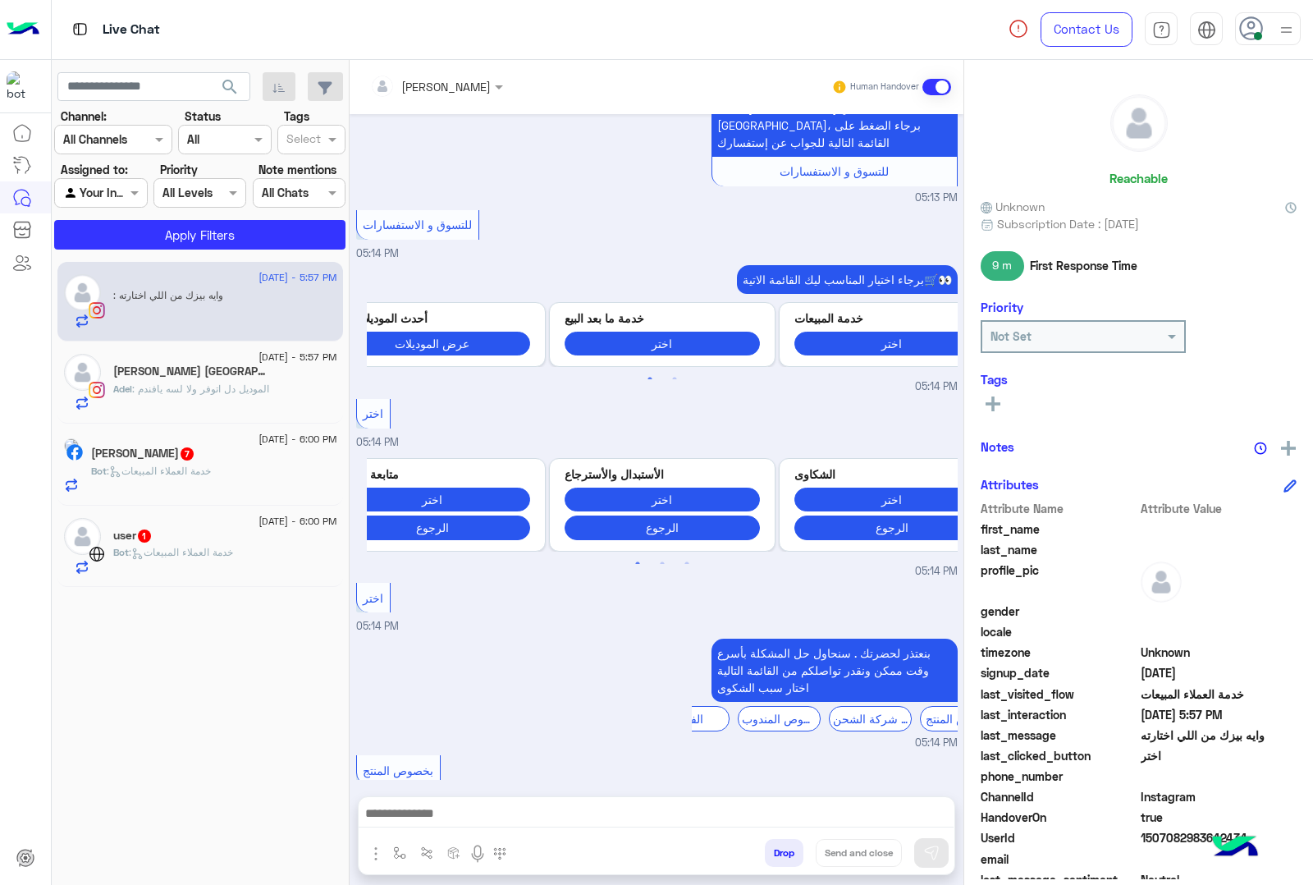
click at [772, 864] on div "[PERSON_NAME] Human Handover [DATE] مساء الخير 03:57 PM مساء الخير 🌚 اهلًا ! 😎 …" at bounding box center [657, 475] width 614 height 831
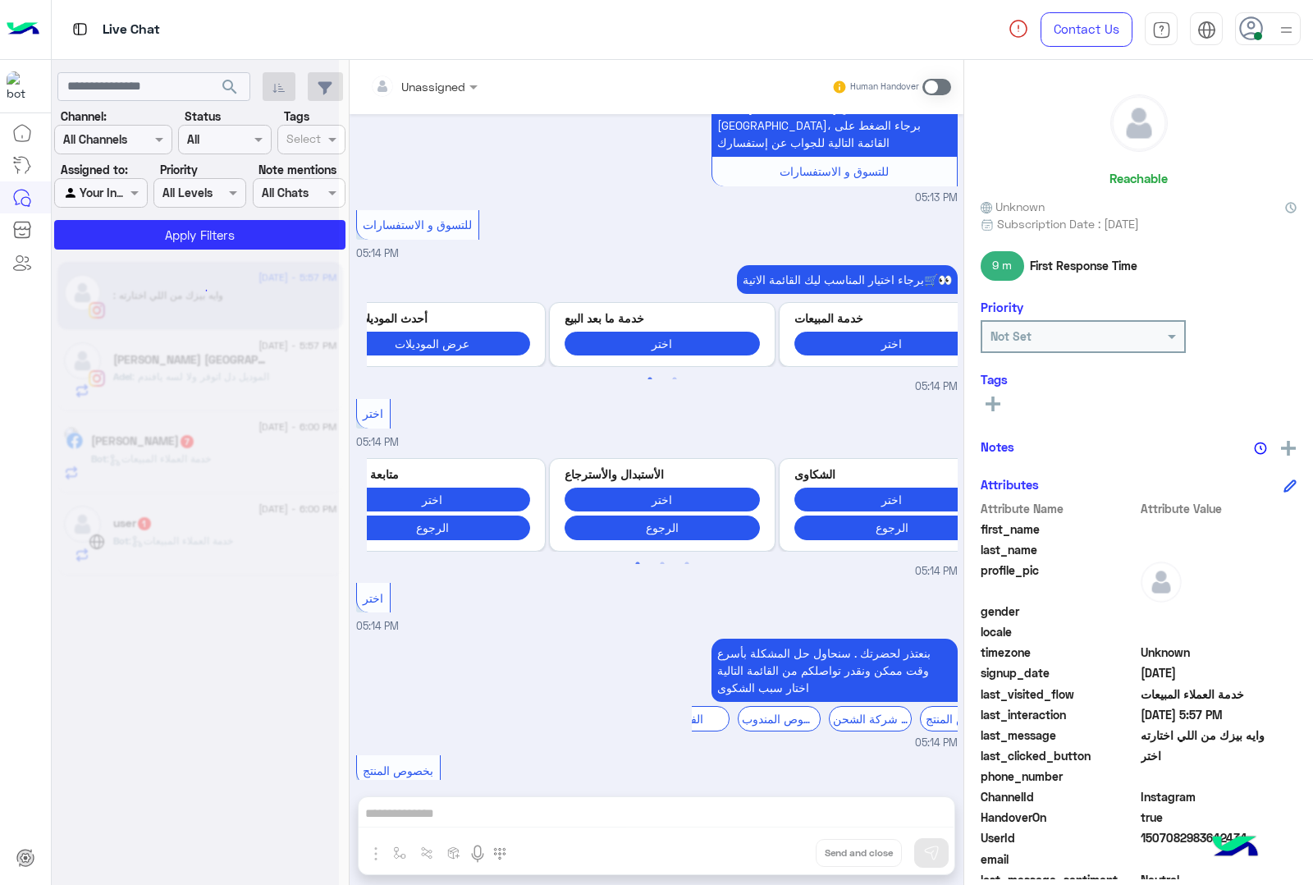
scroll to position [4717, 0]
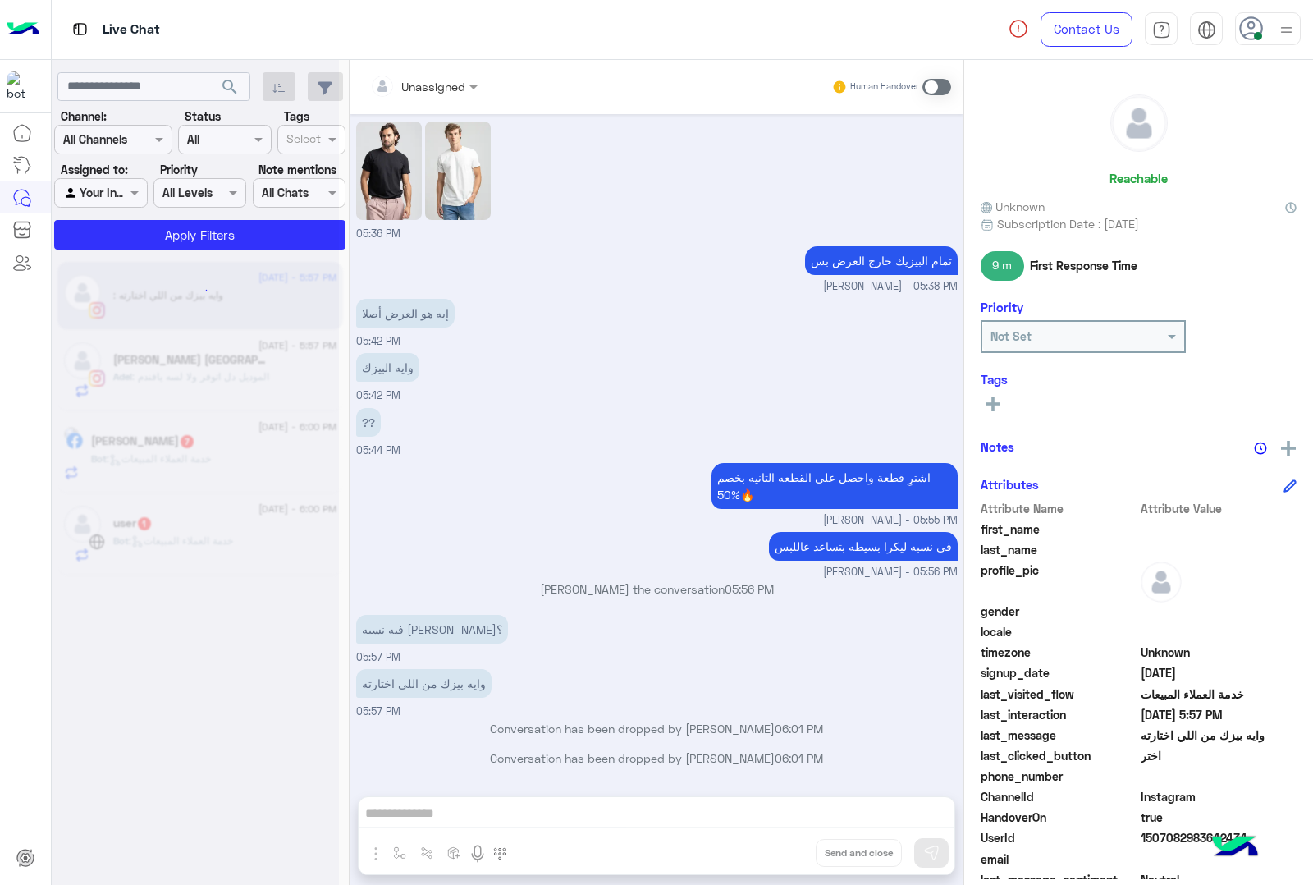
click at [772, 864] on div "Unassigned Human Handover [DATE] مساء الخير 03:57 PM مساء الخير 🌚 اهلًا ! 😎 أنا…" at bounding box center [657, 475] width 614 height 831
click at [0, 0] on button "Drop" at bounding box center [0, 0] width 0 height 0
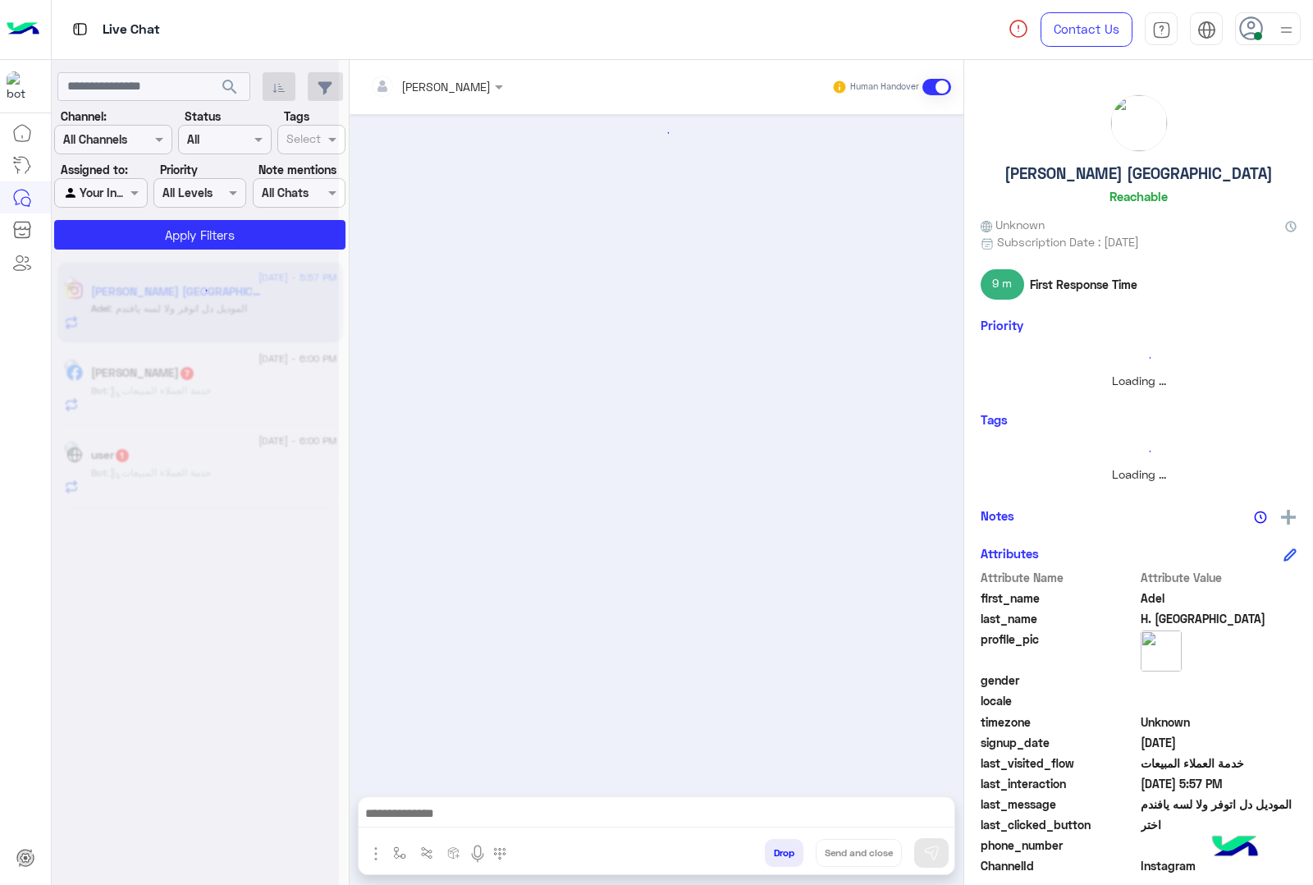
click at [772, 864] on button "Drop" at bounding box center [784, 853] width 39 height 28
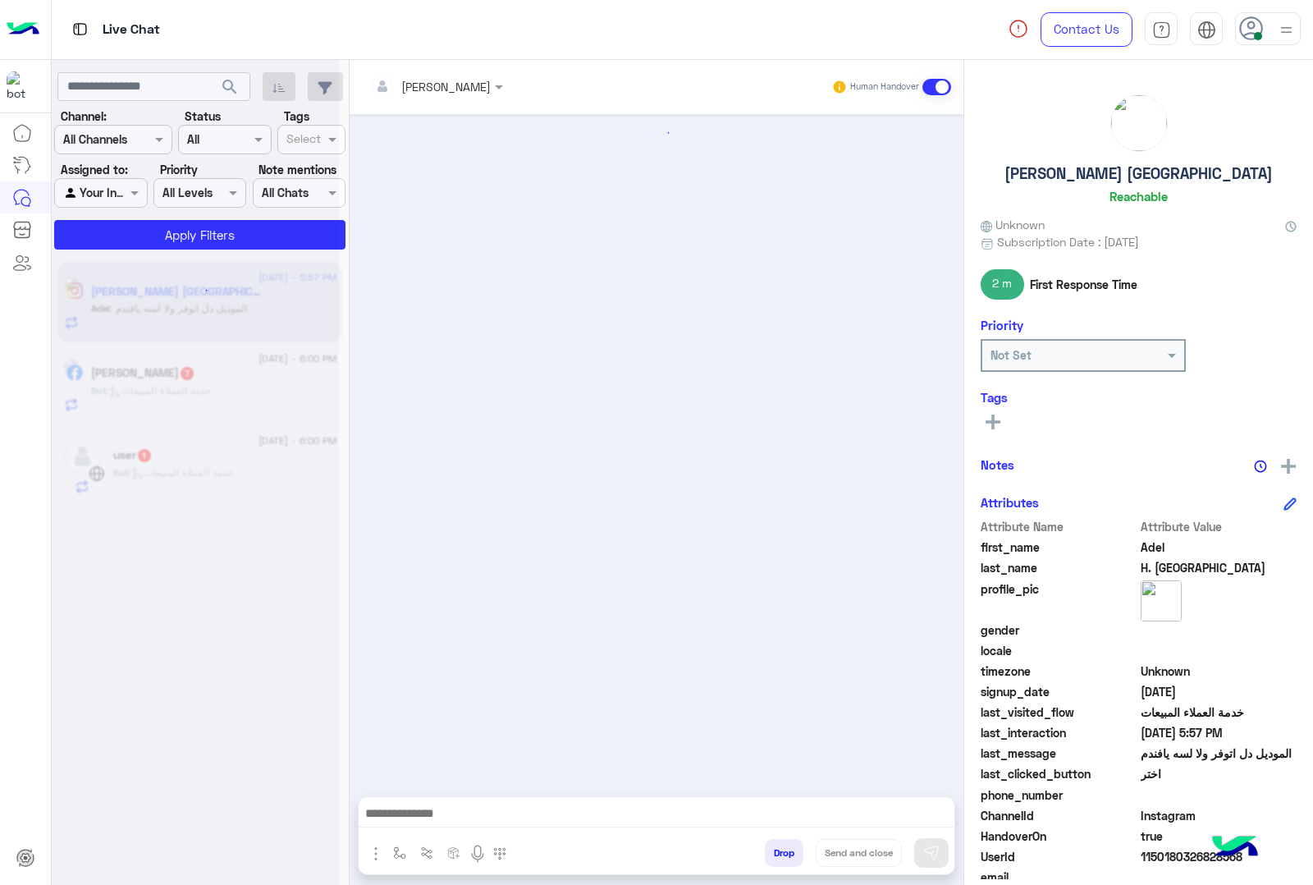
click at [772, 864] on button "Drop" at bounding box center [784, 853] width 39 height 28
click at [772, 864] on div "[PERSON_NAME] Human Handover Attachements Images enter flow name Drop Send and …" at bounding box center [657, 475] width 614 height 831
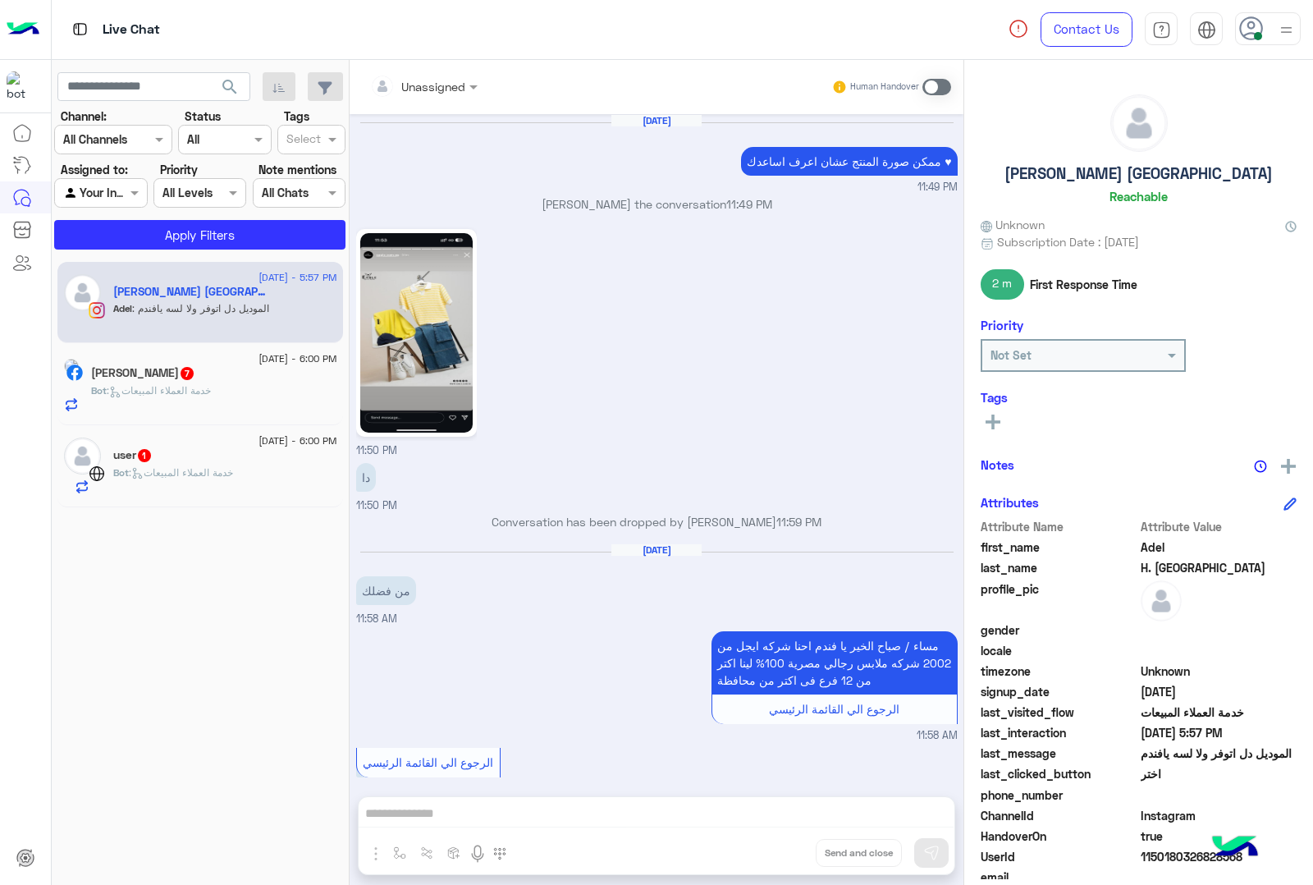
click at [0, 0] on button "Drop" at bounding box center [0, 0] width 0 height 0
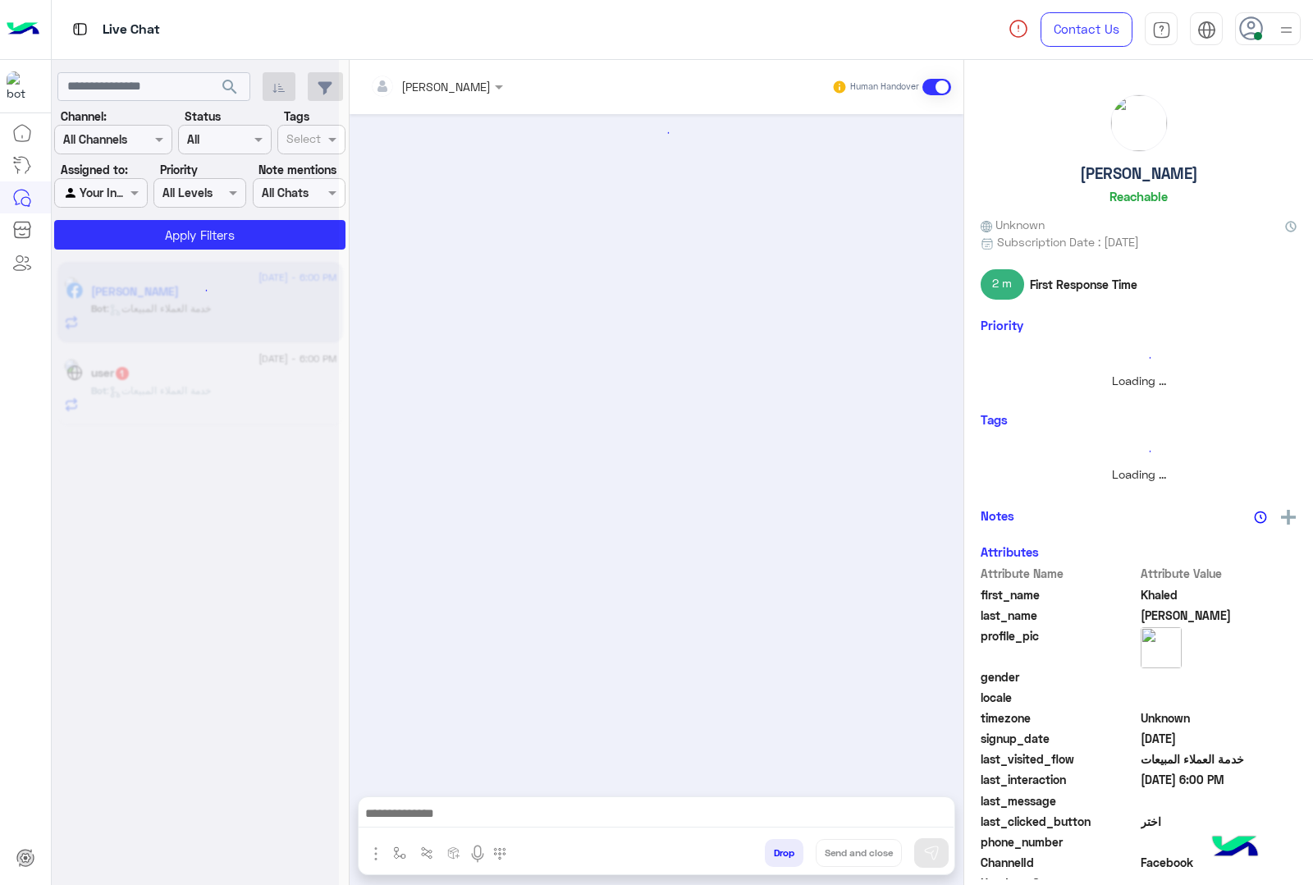
click at [772, 864] on button "Drop" at bounding box center [784, 853] width 39 height 28
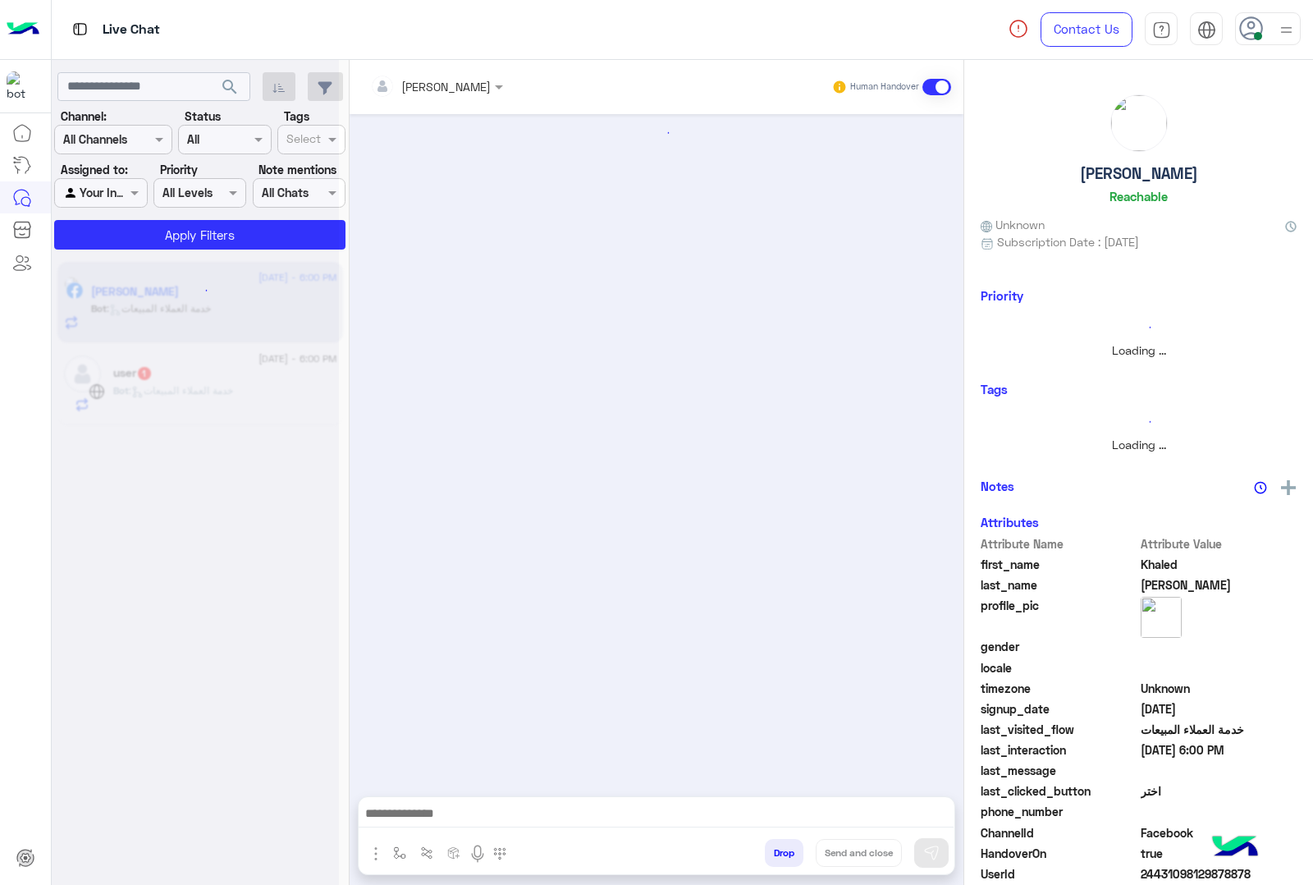
click at [772, 864] on button "Drop" at bounding box center [784, 853] width 39 height 28
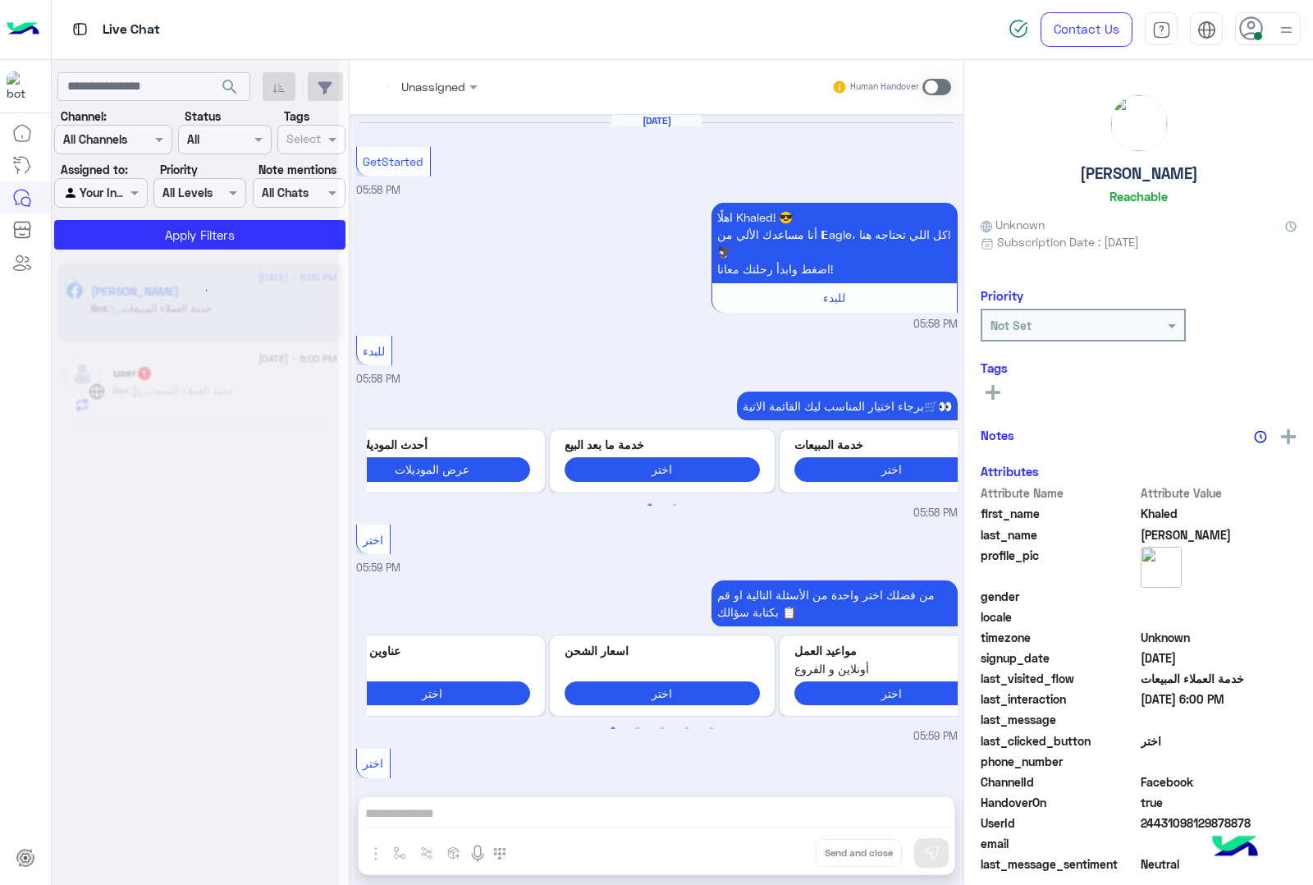
click at [772, 864] on div "Unassigned Human Handover [DATE] GetStarted 05:58 PM اهلًا Khaled! 😎 أنا مساعدك…" at bounding box center [657, 475] width 614 height 831
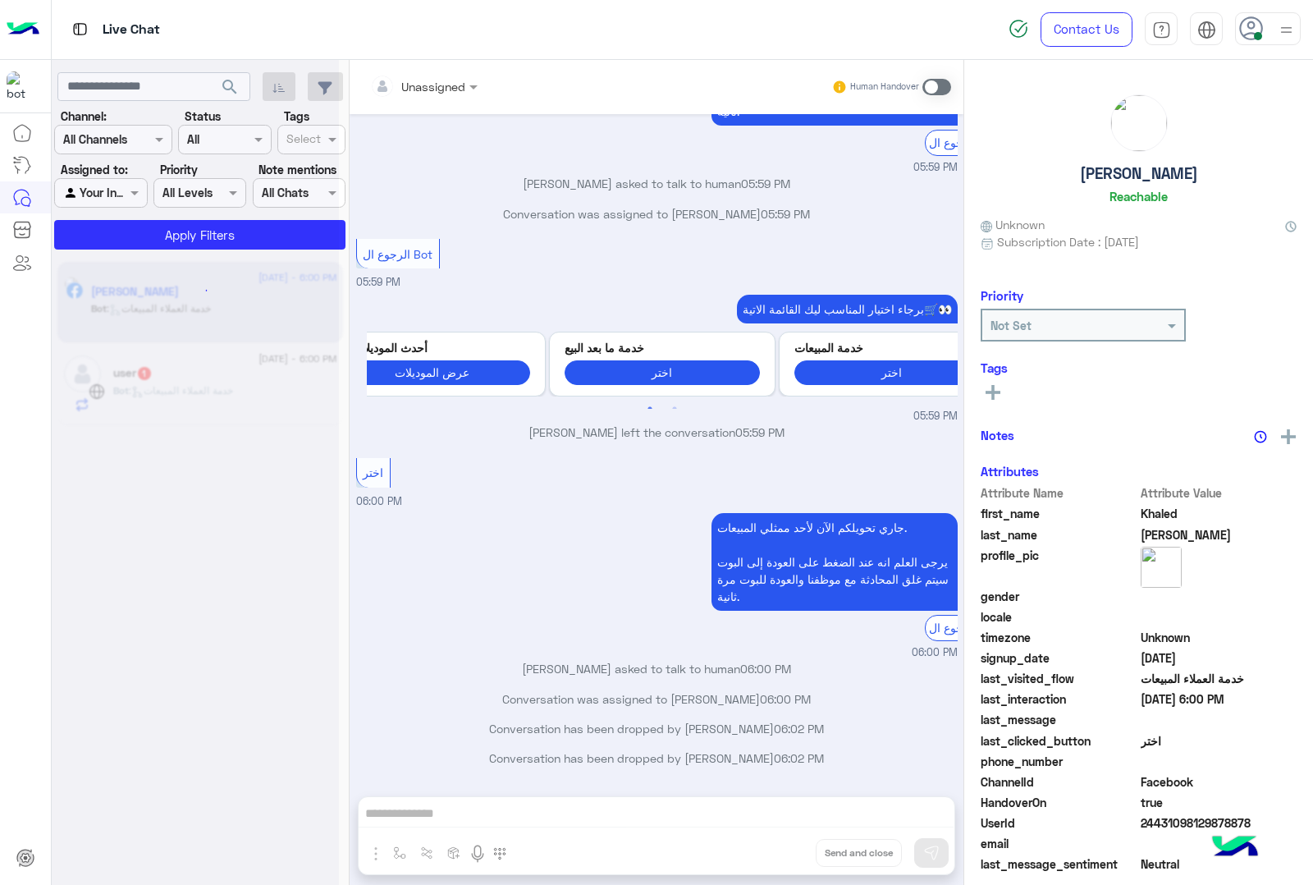
click at [772, 864] on div "Unassigned Human Handover [DATE] GetStarted 05:58 PM اهلًا Khaled! 😎 أنا مساعدك…" at bounding box center [657, 475] width 614 height 831
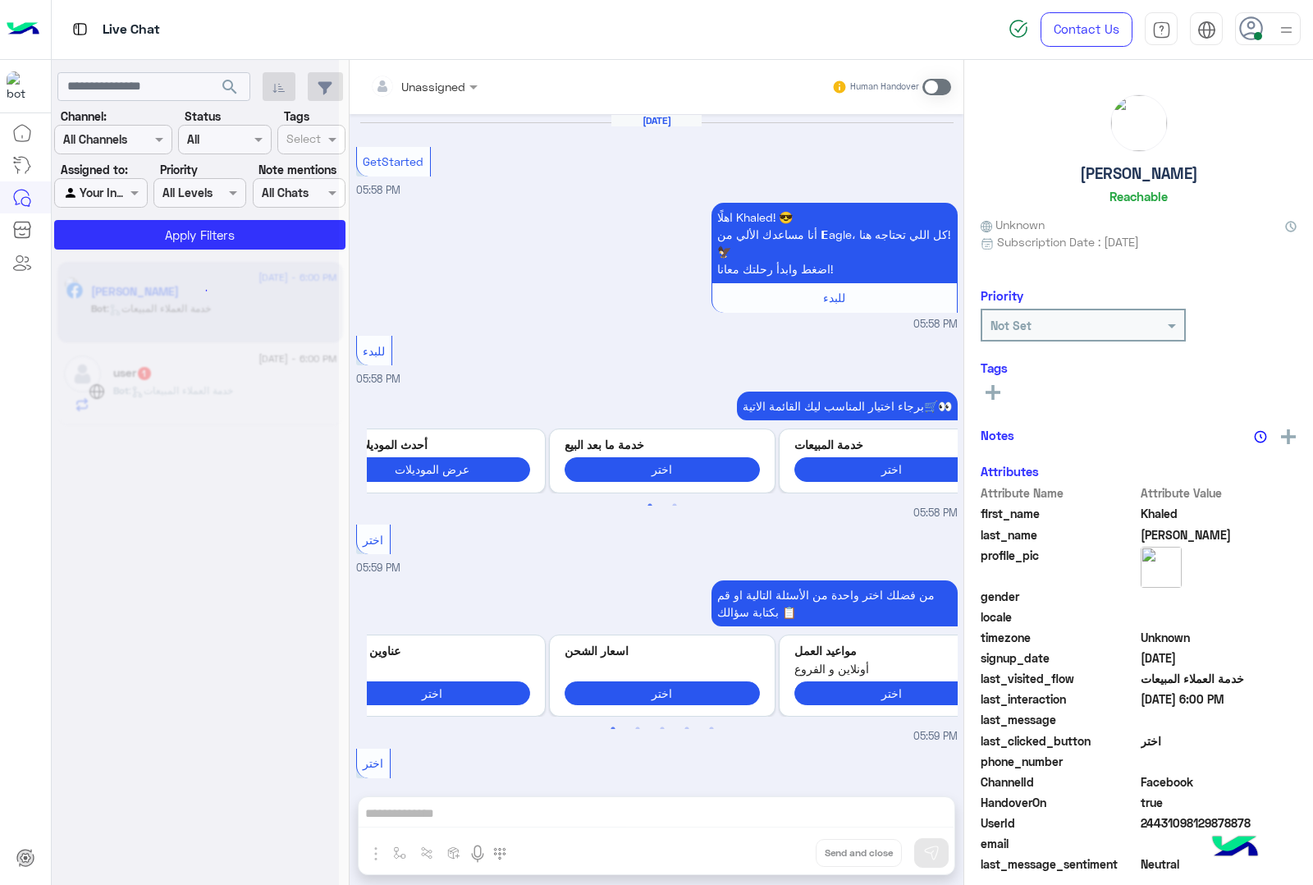
click at [0, 0] on button "Drop" at bounding box center [0, 0] width 0 height 0
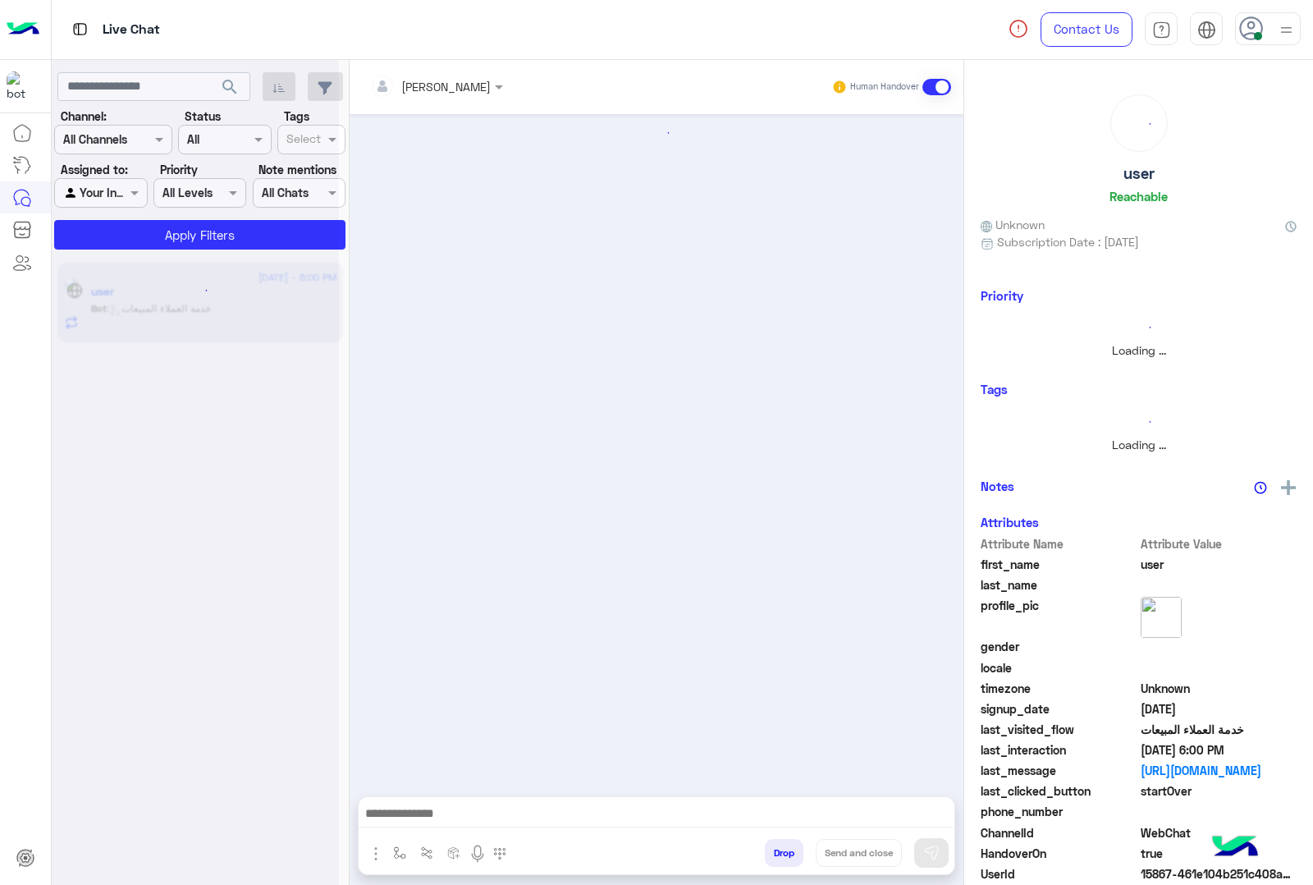
click at [772, 864] on button "Drop" at bounding box center [784, 853] width 39 height 28
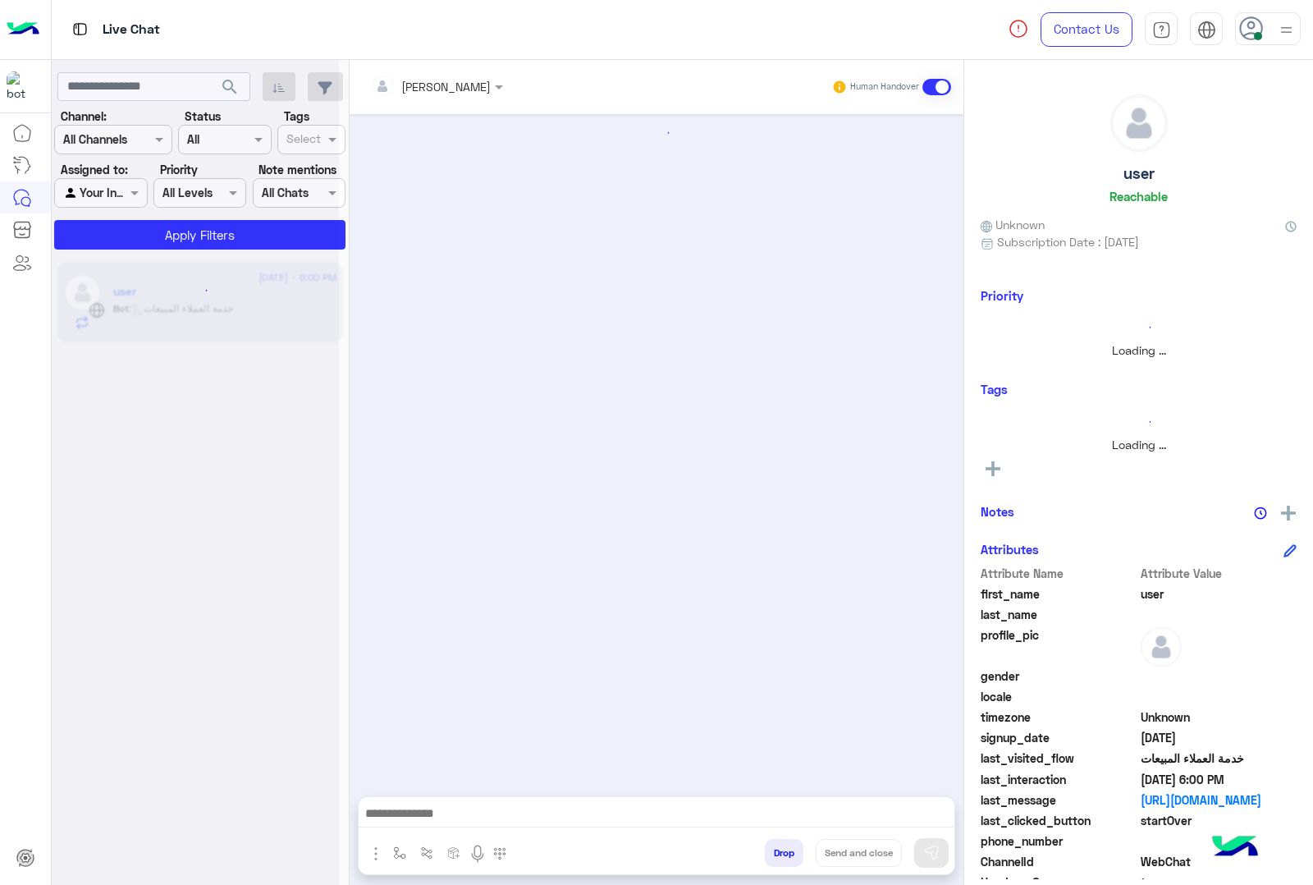
click at [772, 864] on button "Drop" at bounding box center [784, 853] width 39 height 28
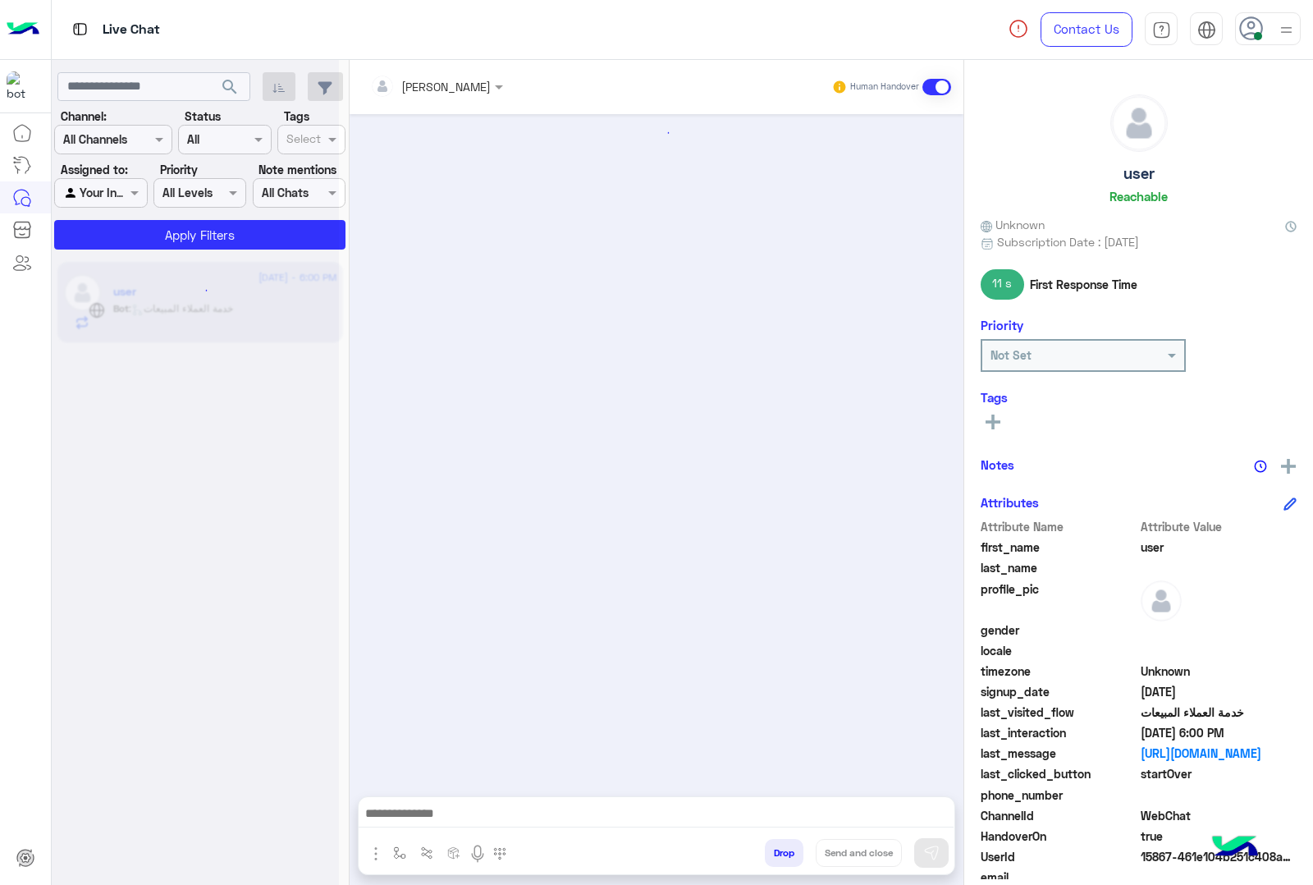
click at [772, 864] on button "Drop" at bounding box center [784, 853] width 39 height 28
